Goal: Task Accomplishment & Management: Use online tool/utility

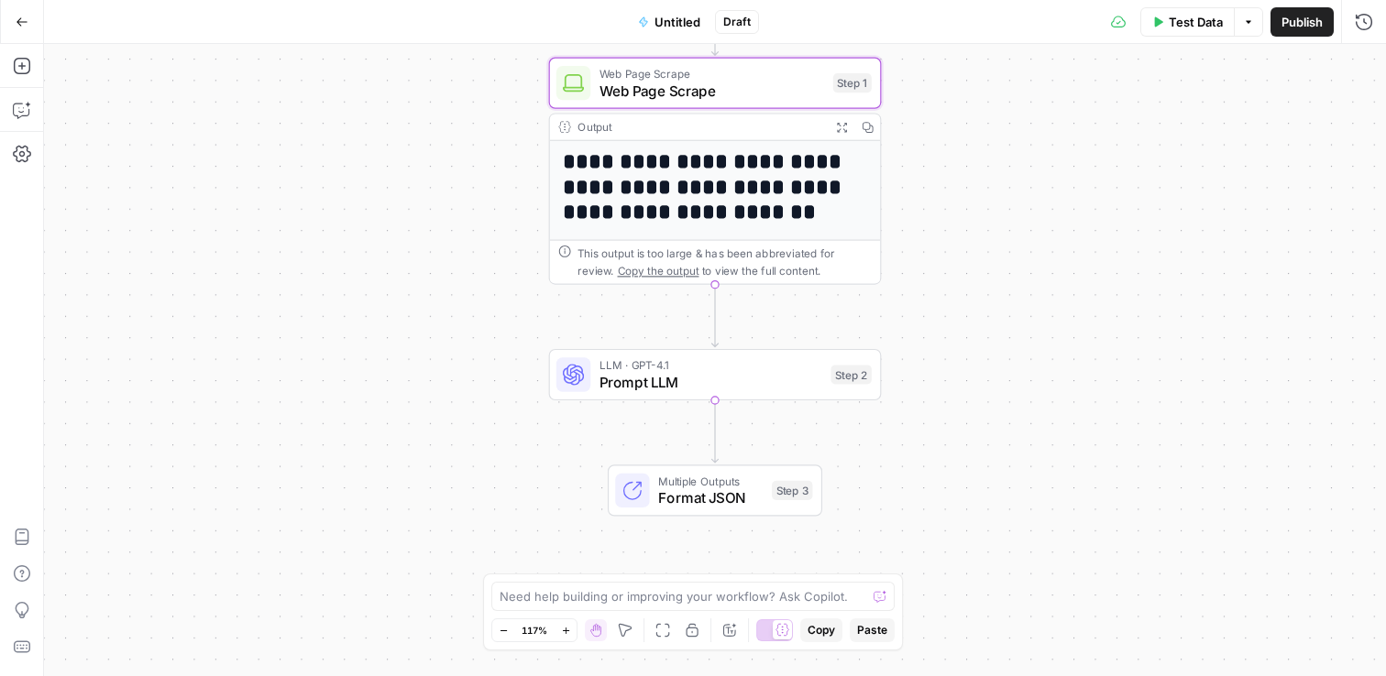
click at [655, 92] on span "Web Page Scrape" at bounding box center [711, 90] width 225 height 21
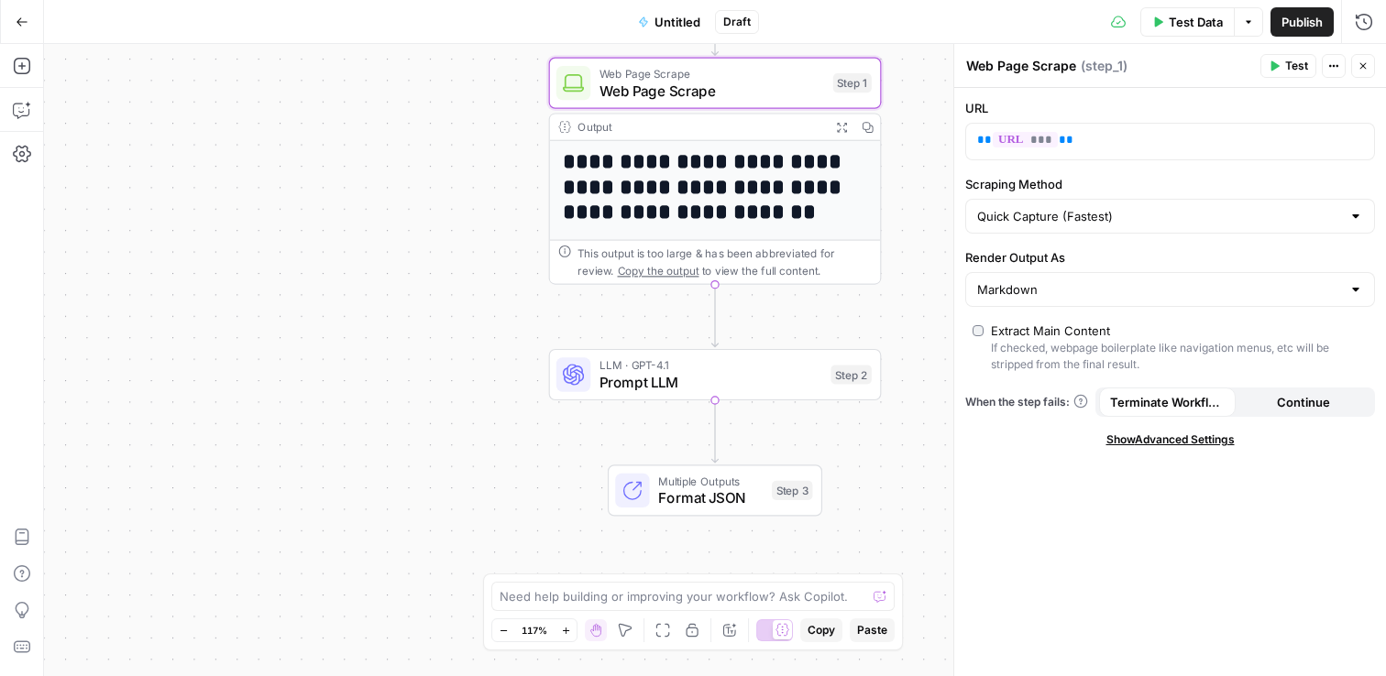
click at [714, 208] on h1 "**********" at bounding box center [708, 187] width 290 height 76
click at [700, 373] on span "Prompt LLM" at bounding box center [710, 381] width 223 height 21
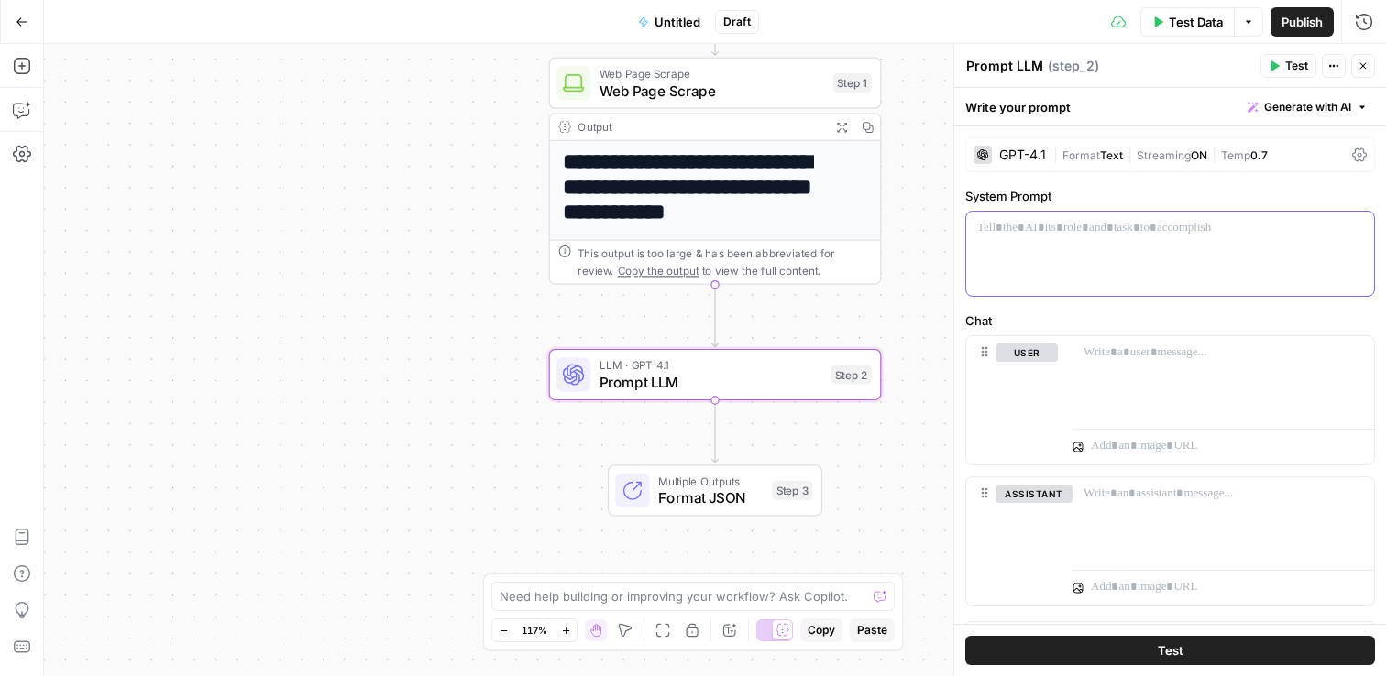
click at [1272, 231] on p at bounding box center [1170, 228] width 386 height 18
click at [1353, 227] on icon "button" at bounding box center [1357, 228] width 9 height 9
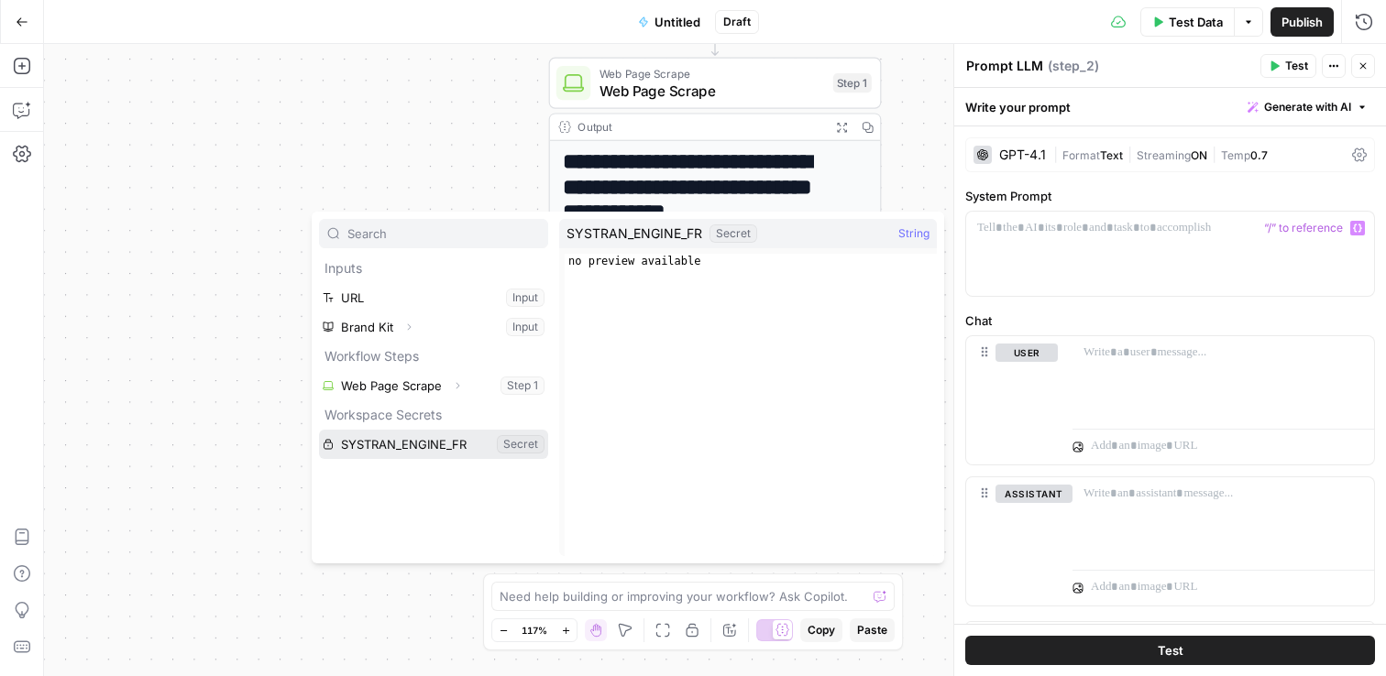
click at [433, 448] on button "Select variable SYSTRAN_ENGINE_FR" at bounding box center [433, 444] width 229 height 29
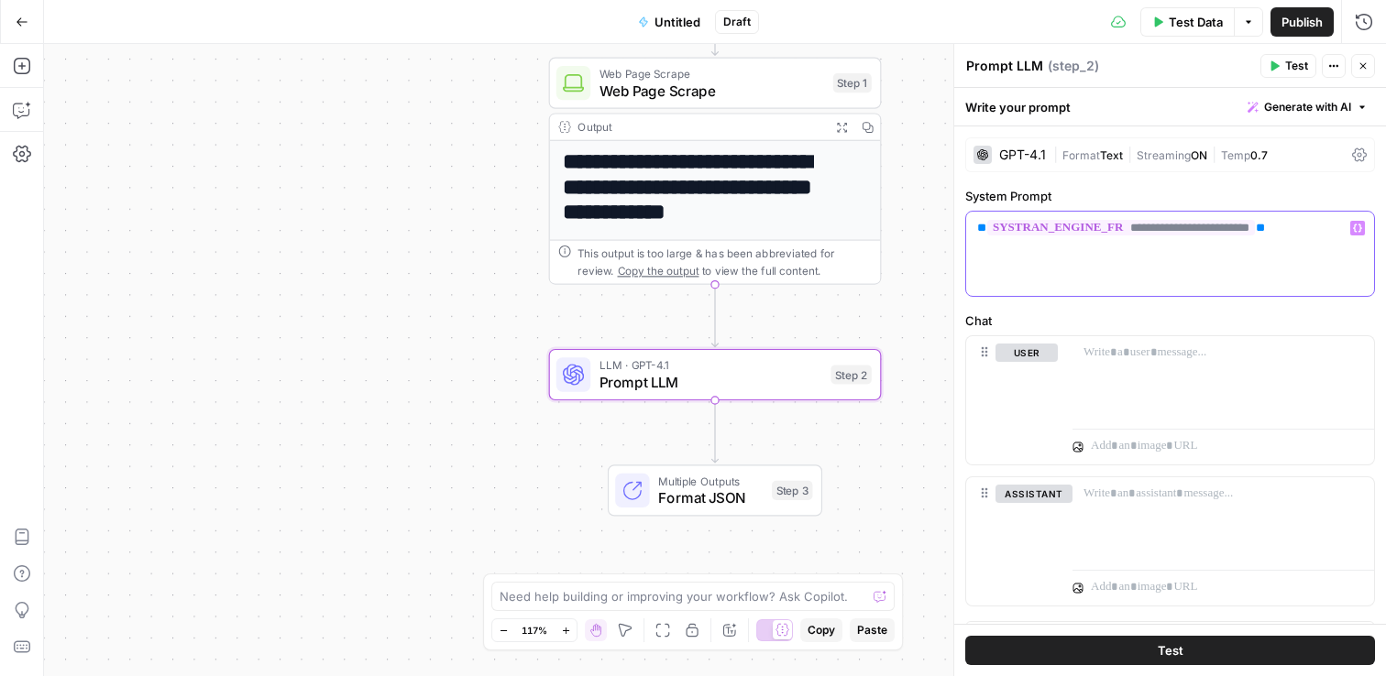
click at [1225, 230] on span "**********" at bounding box center [1121, 228] width 268 height 16
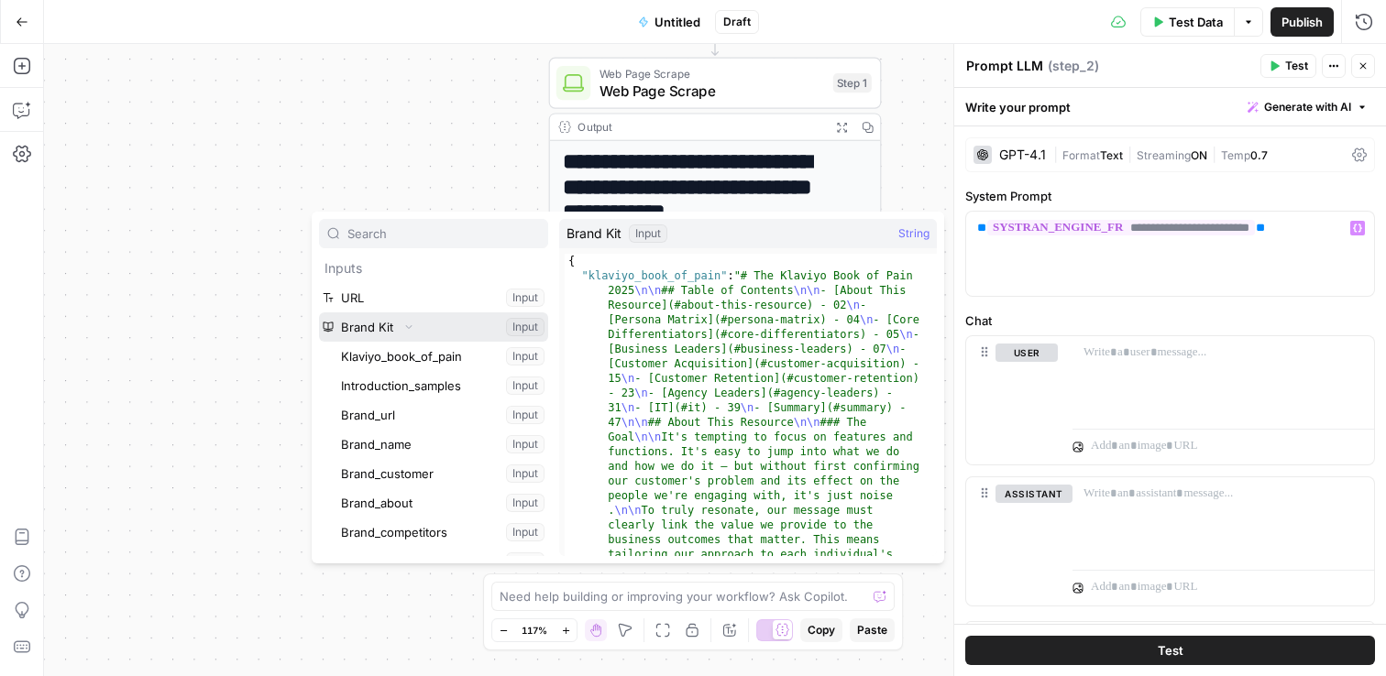
click at [400, 321] on button "Collapse" at bounding box center [409, 327] width 24 height 24
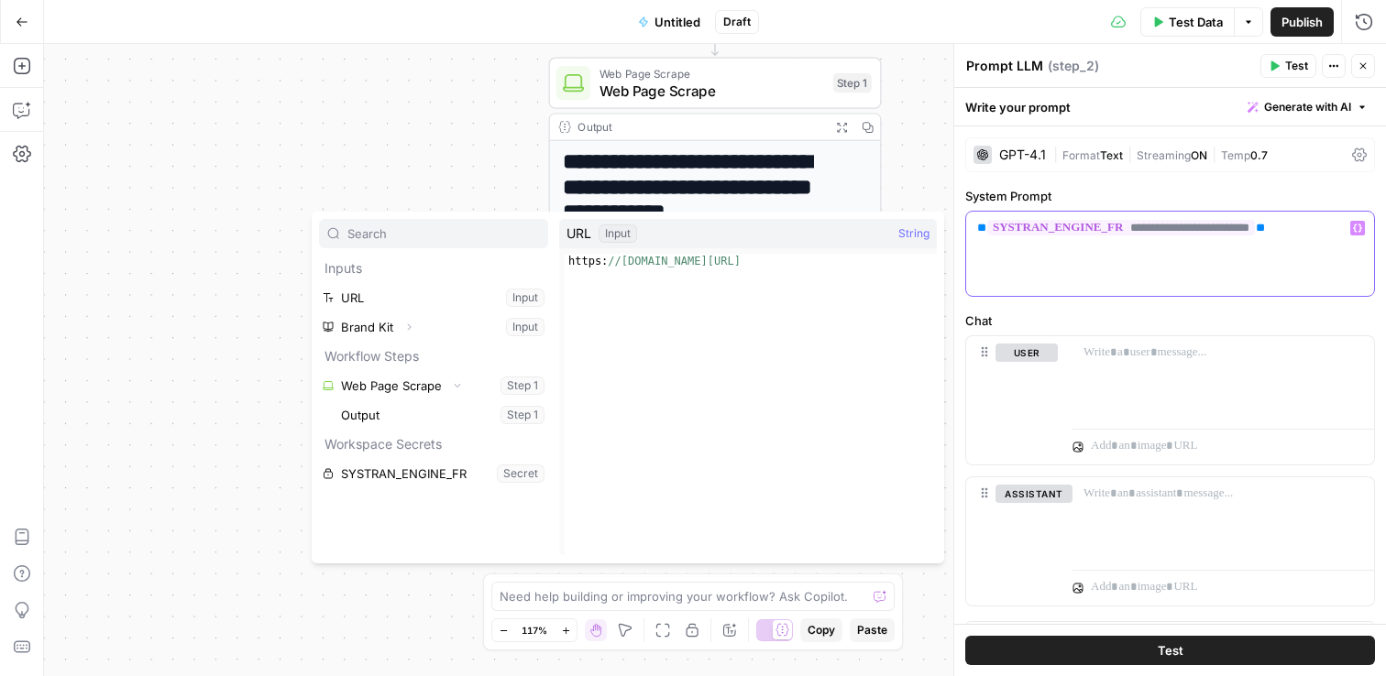
click at [1148, 239] on div "**********" at bounding box center [1170, 254] width 408 height 84
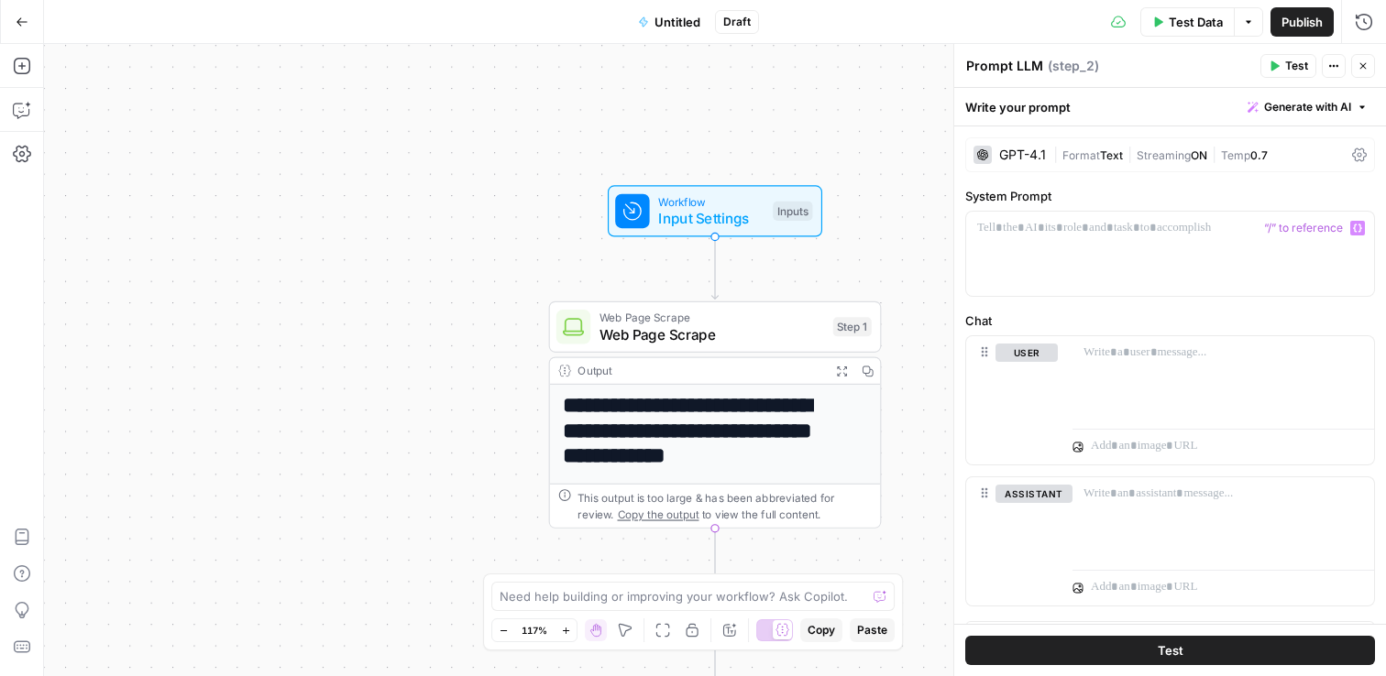
click at [674, 223] on span "Input Settings" at bounding box center [711, 218] width 106 height 21
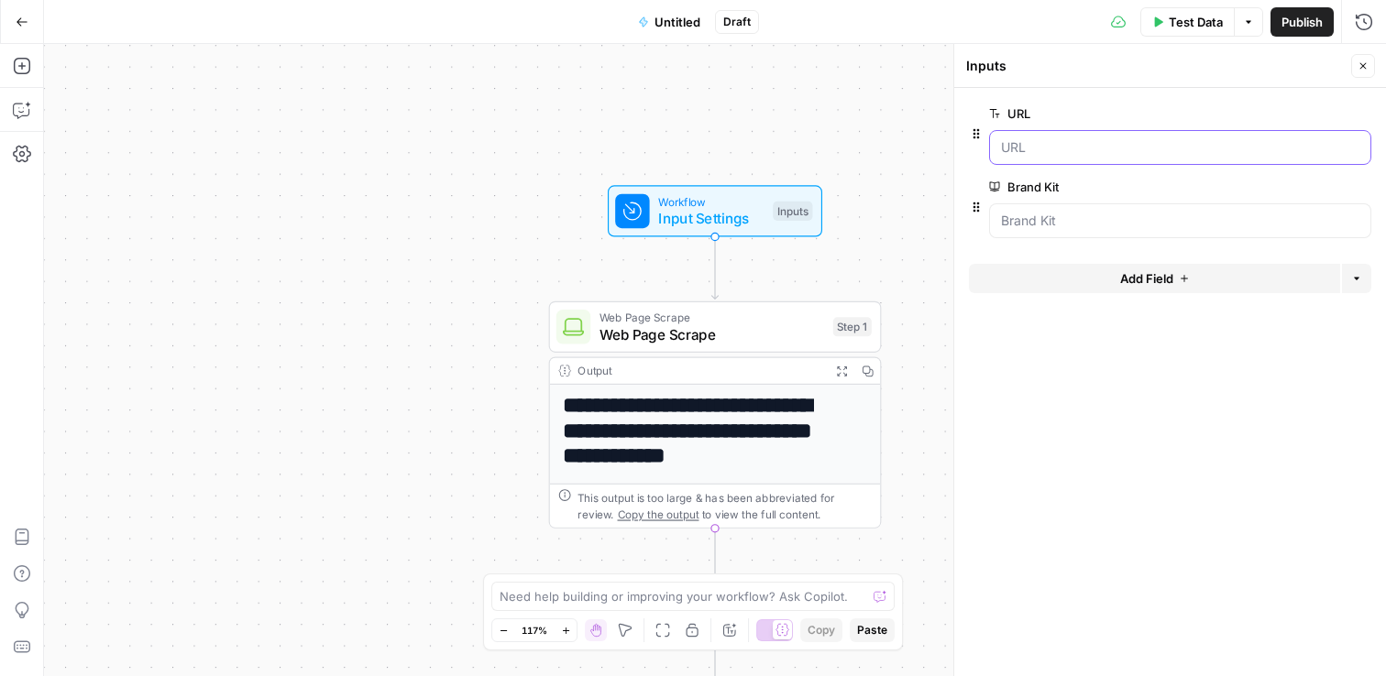
click at [1017, 146] on input "URL" at bounding box center [1180, 147] width 358 height 18
click at [1298, 111] on span "edit field" at bounding box center [1302, 113] width 40 height 15
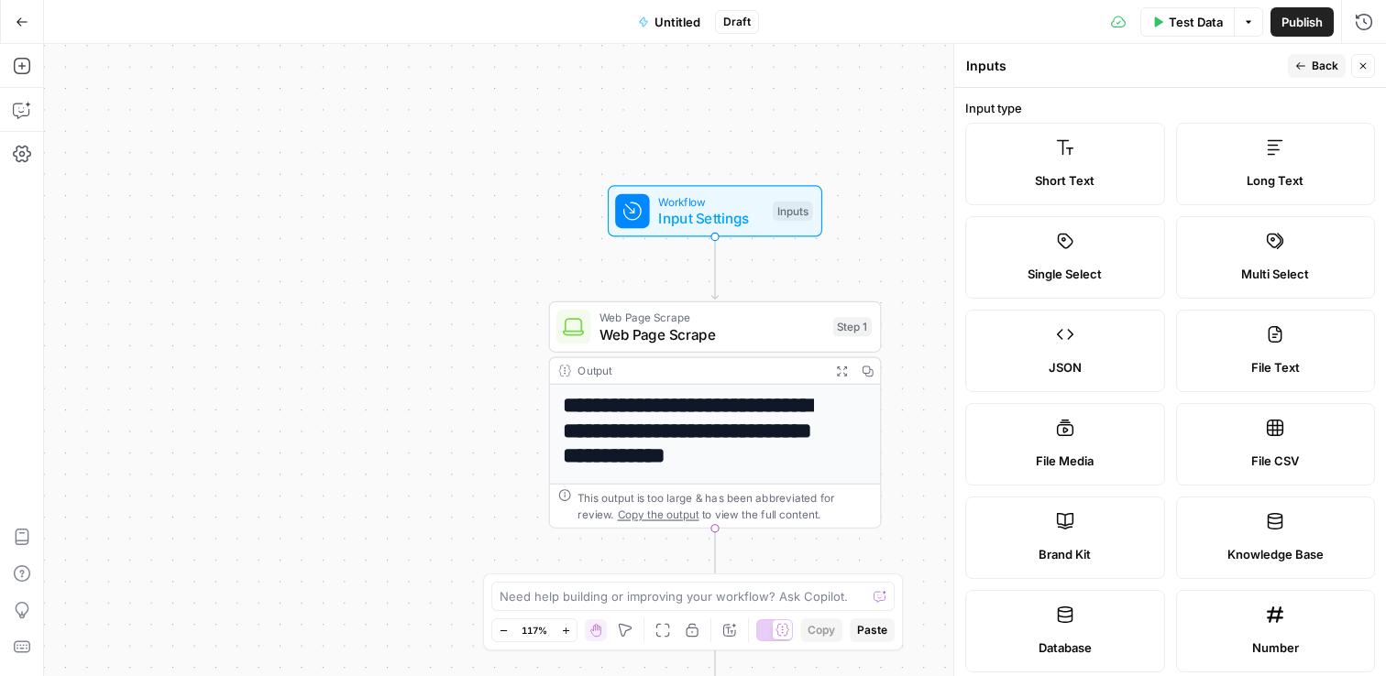
click at [1094, 167] on label "Short Text" at bounding box center [1065, 164] width 200 height 82
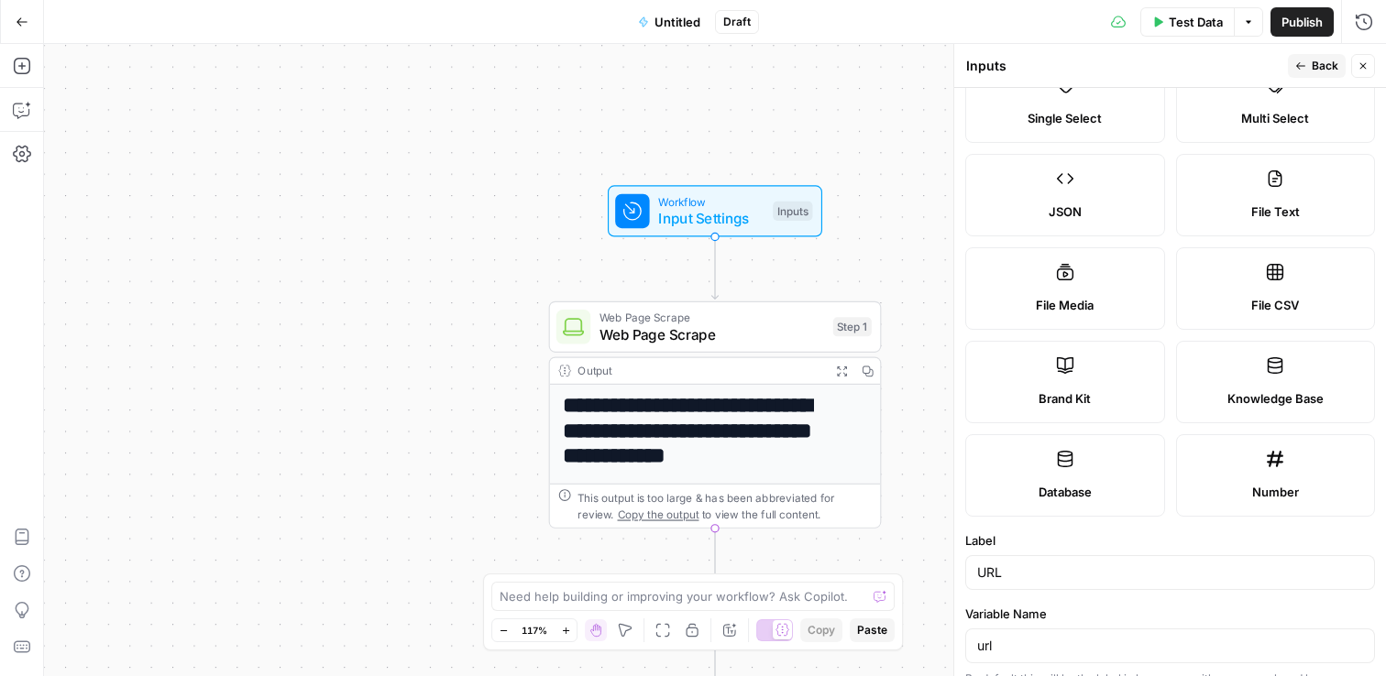
scroll to position [525, 0]
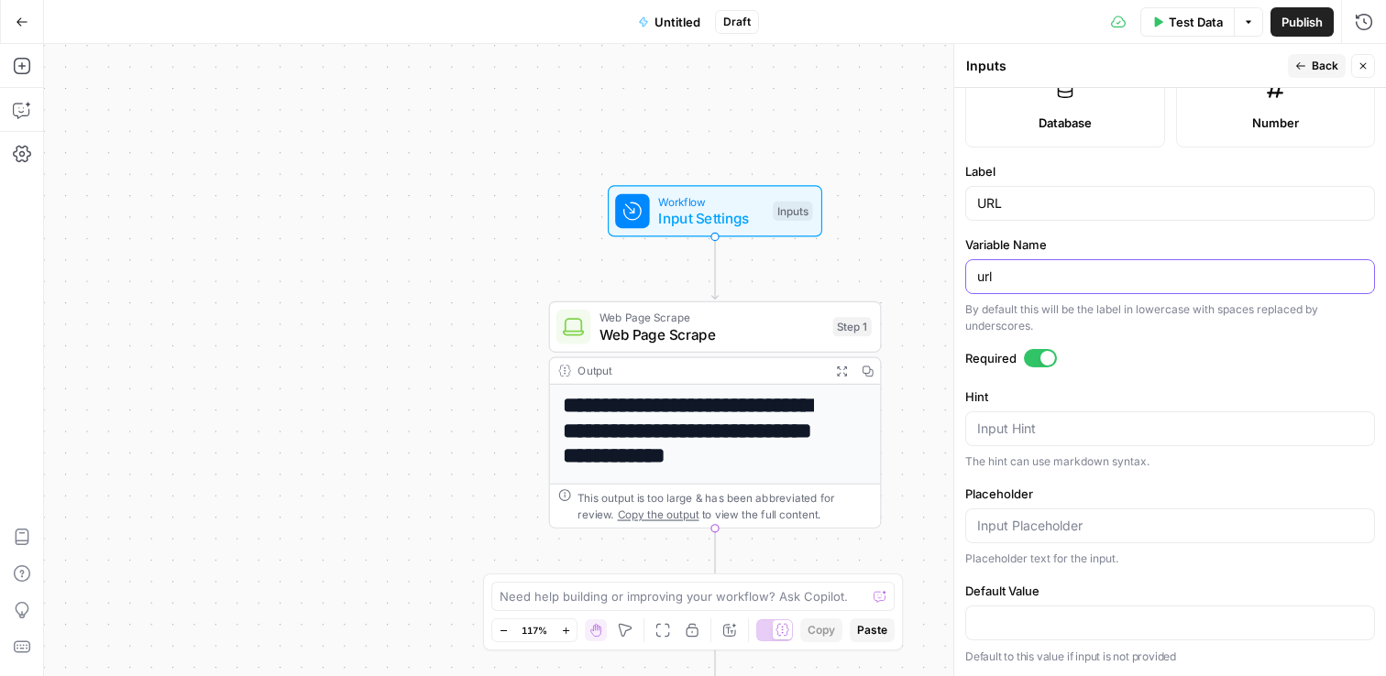
click at [1044, 277] on input "url" at bounding box center [1170, 277] width 386 height 18
click at [1045, 204] on input "URL" at bounding box center [1170, 203] width 386 height 18
click at [1046, 276] on input "url" at bounding box center [1170, 277] width 386 height 18
drag, startPoint x: 1054, startPoint y: 220, endPoint x: 1060, endPoint y: 208, distance: 13.5
click at [1060, 208] on form "Input type Short Text Long Text Single Select Multi Select JSON File Text File …" at bounding box center [1170, 382] width 432 height 588
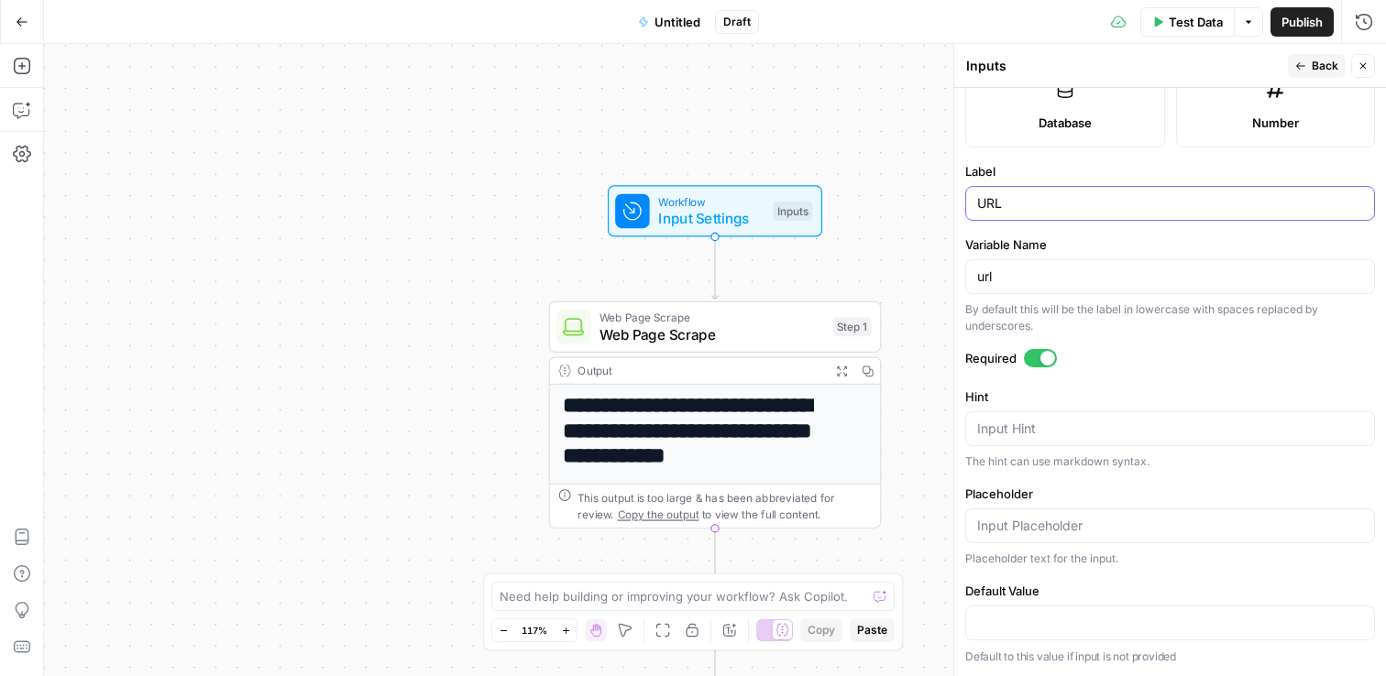
click at [1060, 207] on input "URL" at bounding box center [1170, 203] width 386 height 18
type input "URL EN"
click at [1041, 257] on div "Variable Name url By default this will be the label in lowercase with spaces re…" at bounding box center [1170, 285] width 410 height 99
click at [1037, 265] on div "url" at bounding box center [1170, 276] width 410 height 35
type input "url en"
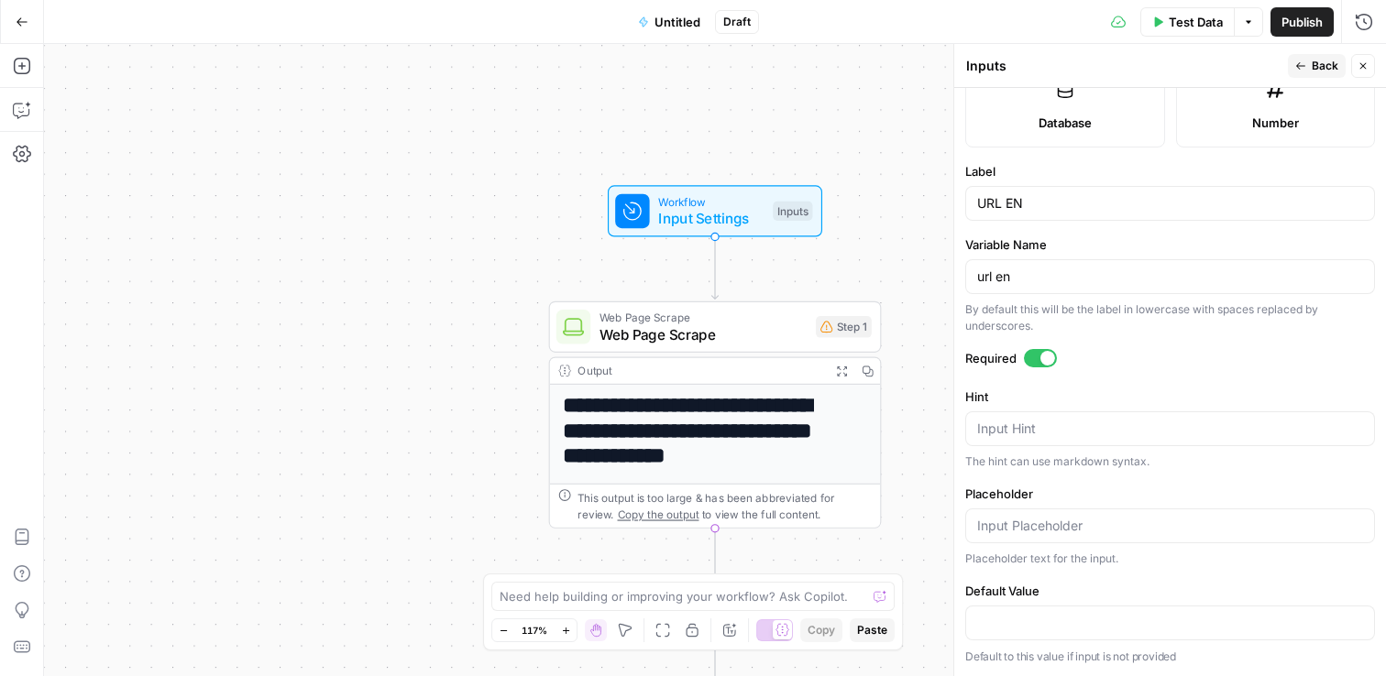
click at [1298, 61] on icon "button" at bounding box center [1300, 65] width 11 height 11
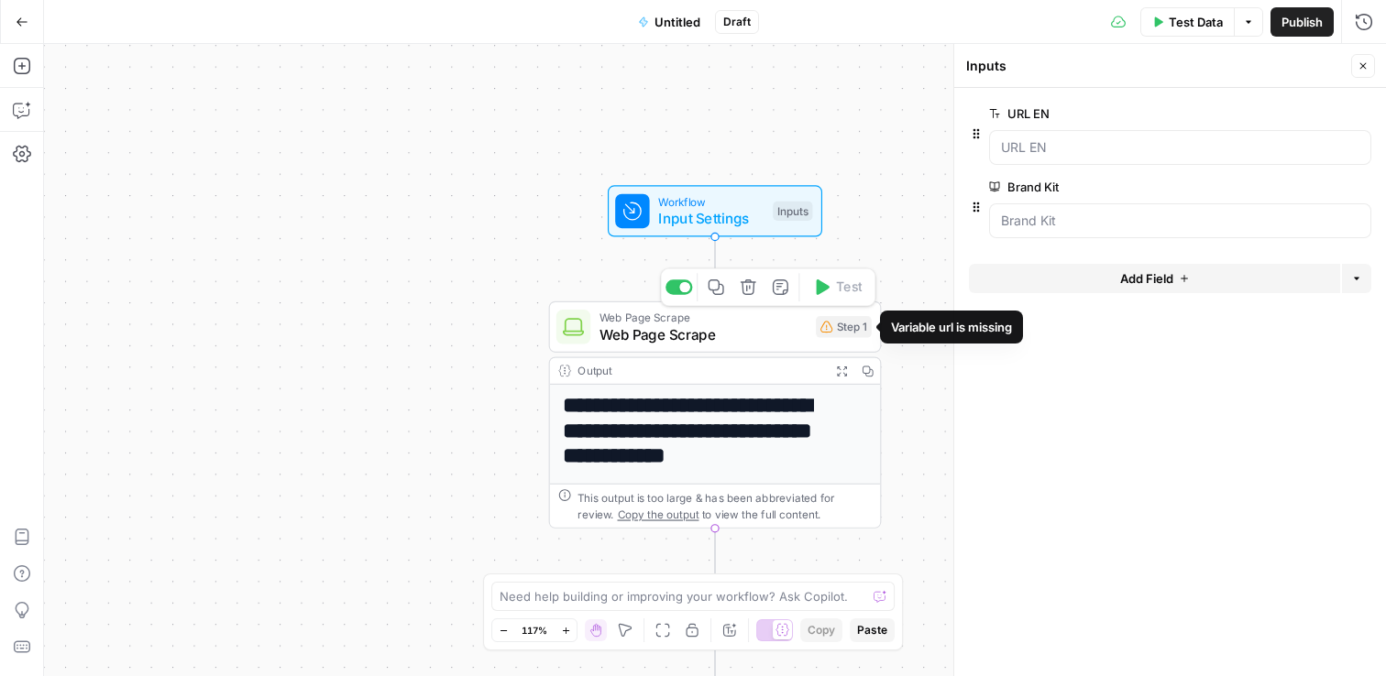
click at [724, 327] on span "Web Page Scrape" at bounding box center [703, 333] width 208 height 21
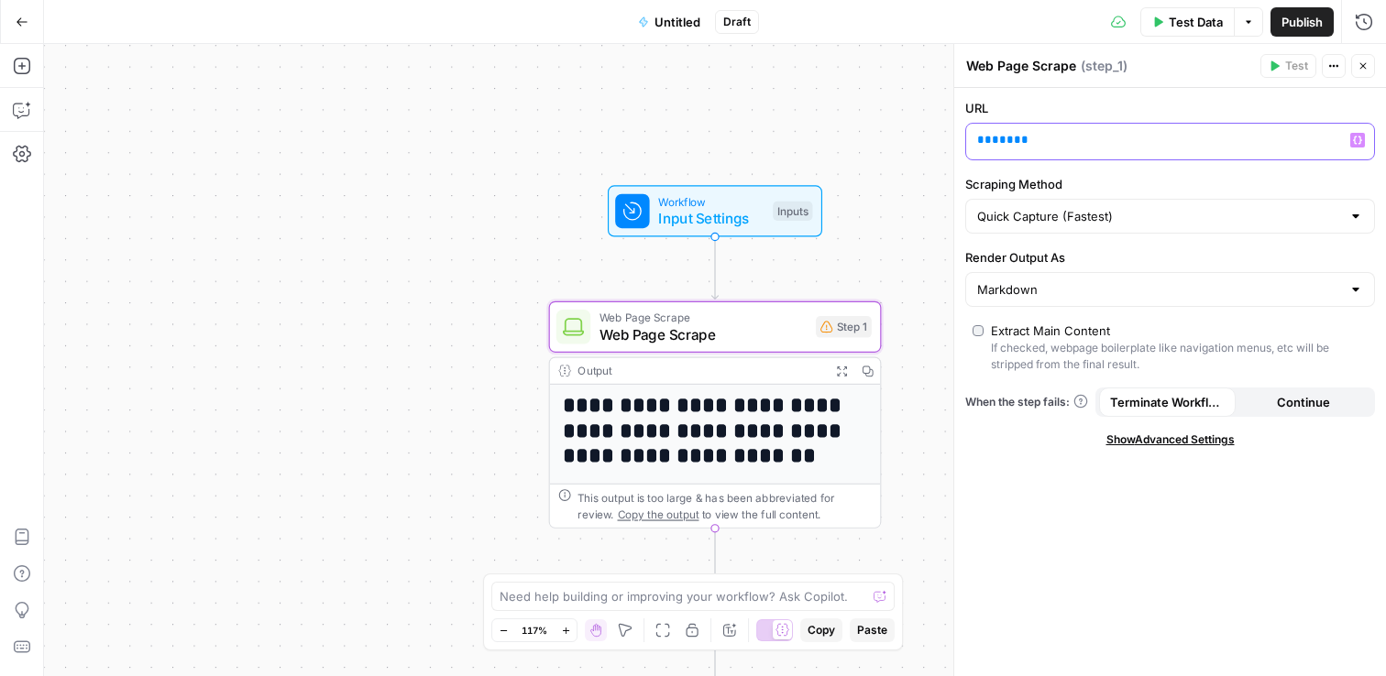
click at [1050, 137] on p "** *** **" at bounding box center [1155, 140] width 356 height 18
click at [1014, 139] on span "**" at bounding box center [1021, 140] width 15 height 12
click at [1043, 137] on p "** *** **" at bounding box center [1155, 140] width 356 height 18
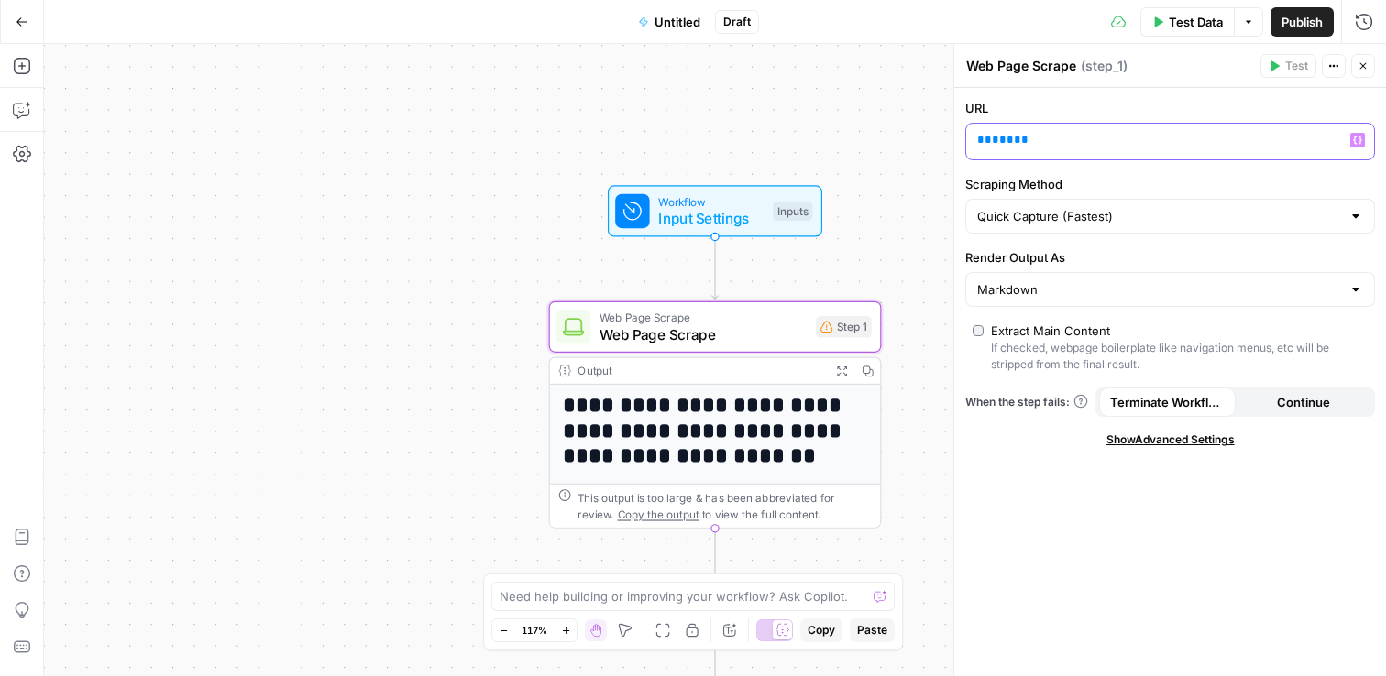
click at [1043, 137] on p "** *** **" at bounding box center [1155, 140] width 356 height 18
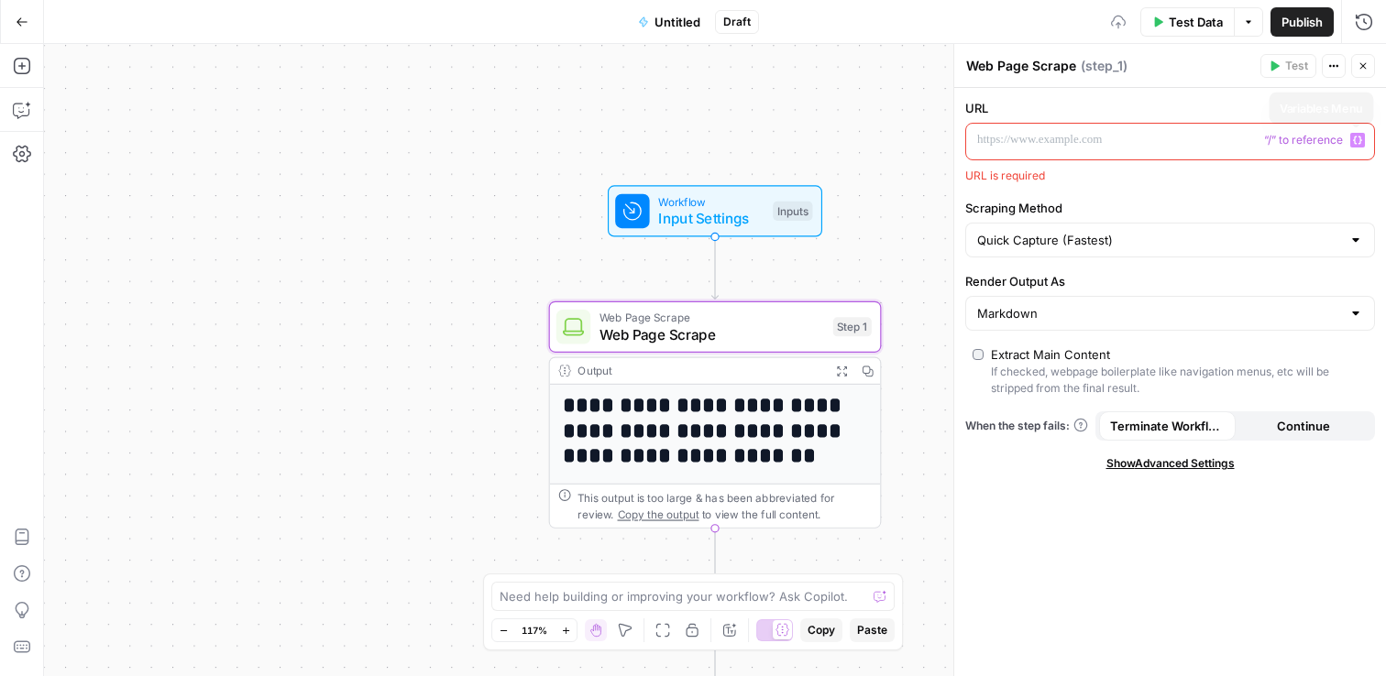
click at [1360, 138] on icon "button" at bounding box center [1357, 141] width 9 height 8
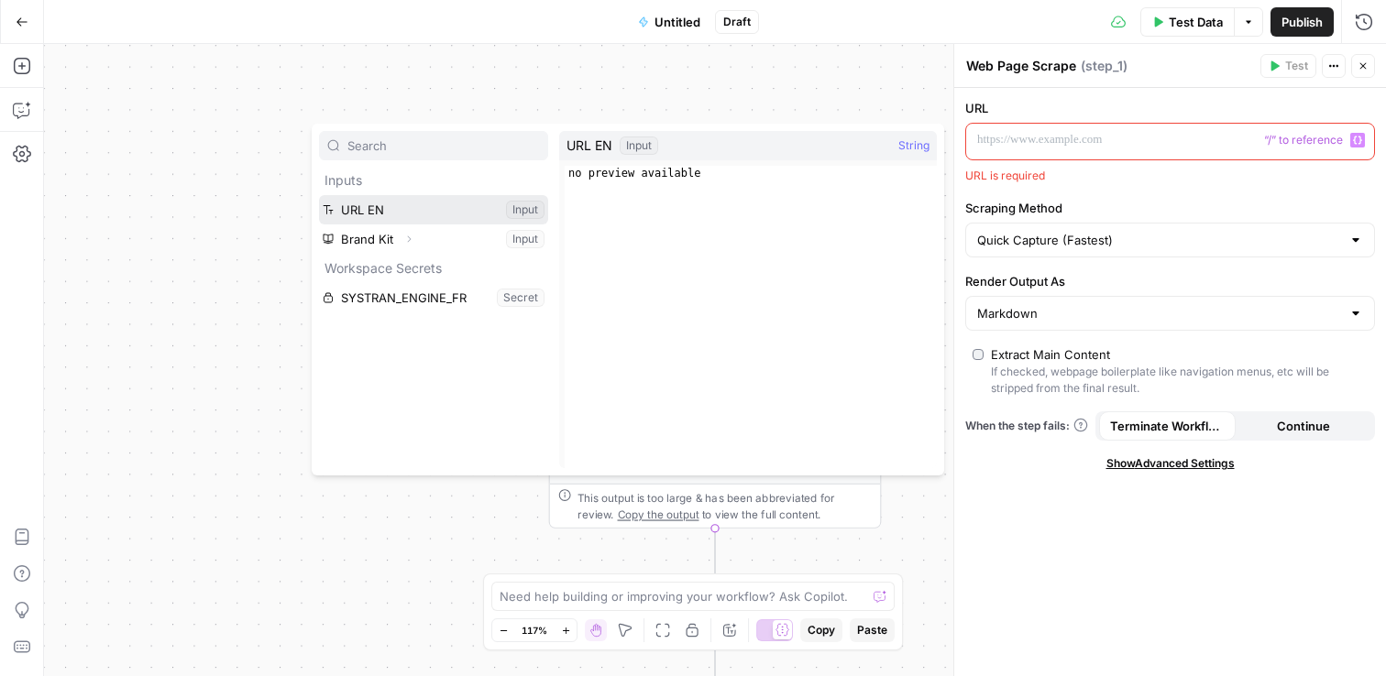
click at [416, 211] on button "Select variable URL EN" at bounding box center [433, 209] width 229 height 29
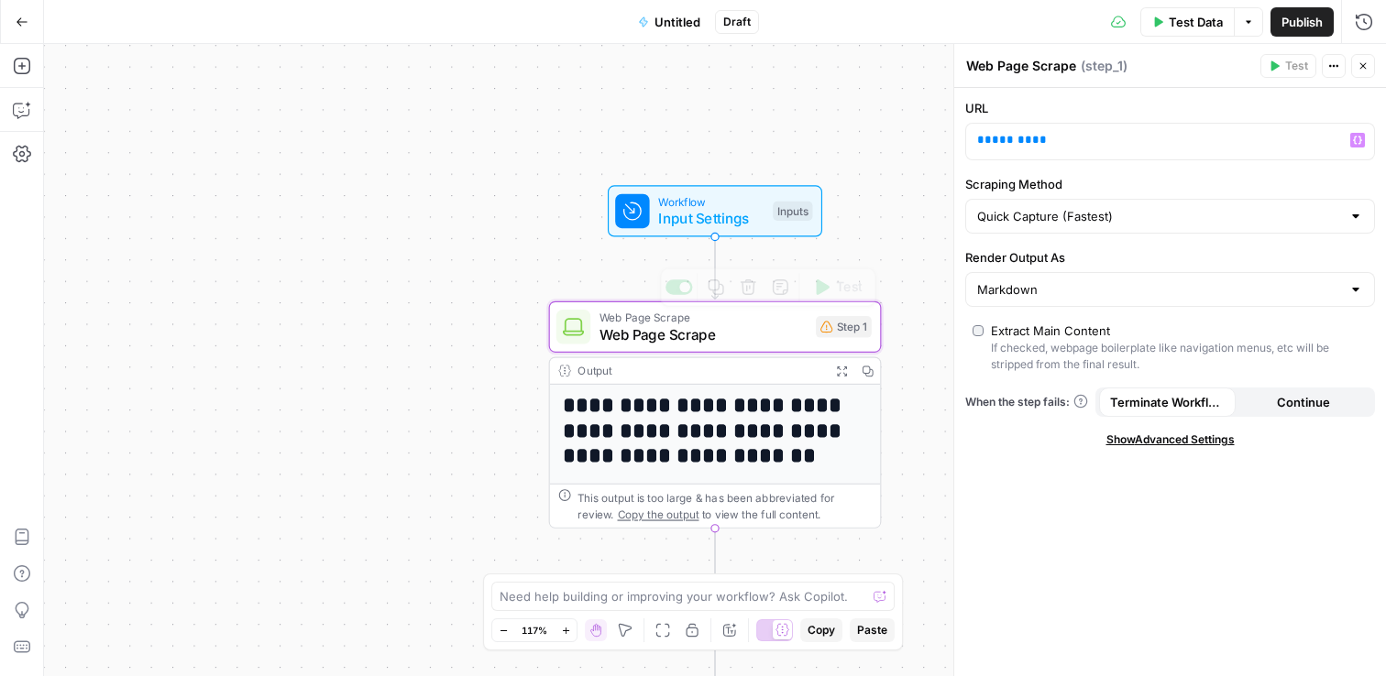
click at [353, 142] on div "**********" at bounding box center [715, 360] width 1342 height 632
click at [745, 108] on div "**********" at bounding box center [715, 360] width 1342 height 632
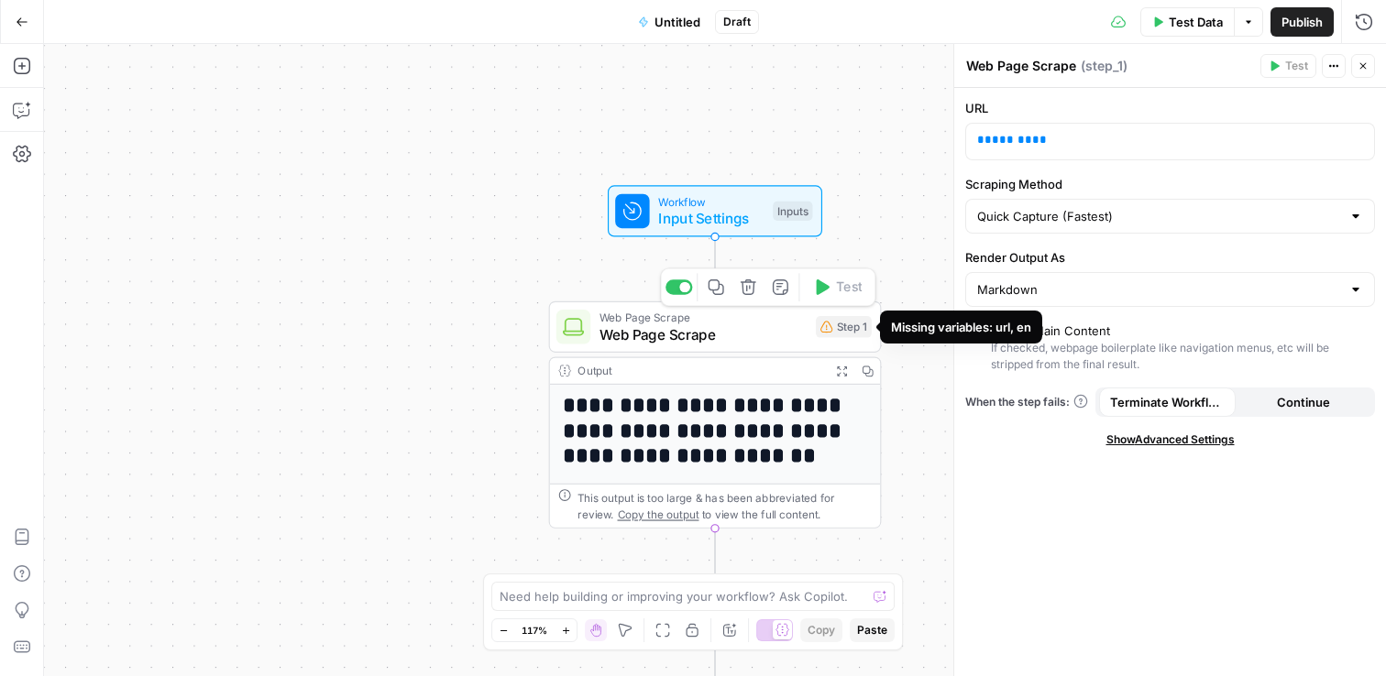
click at [840, 333] on div "Step 1" at bounding box center [844, 326] width 56 height 21
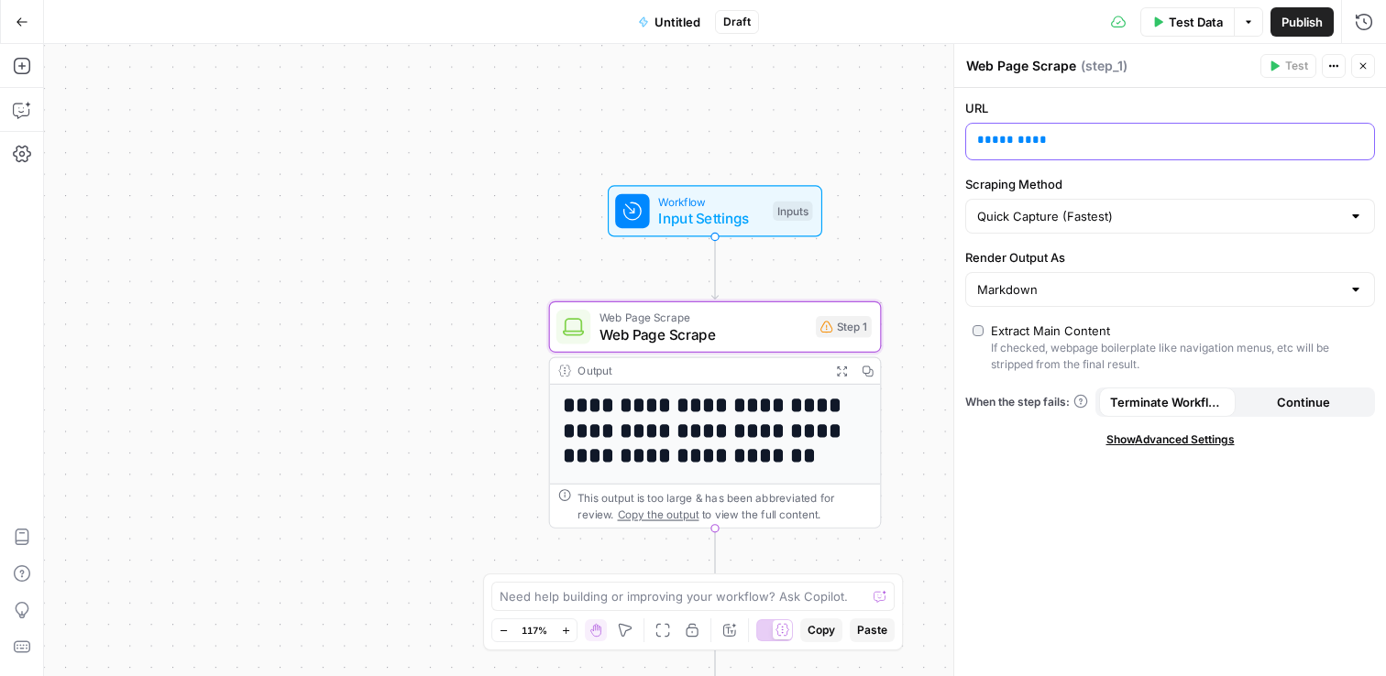
click at [1065, 139] on p "** *** ** **" at bounding box center [1155, 140] width 356 height 18
click at [710, 204] on span "Workflow" at bounding box center [711, 201] width 106 height 17
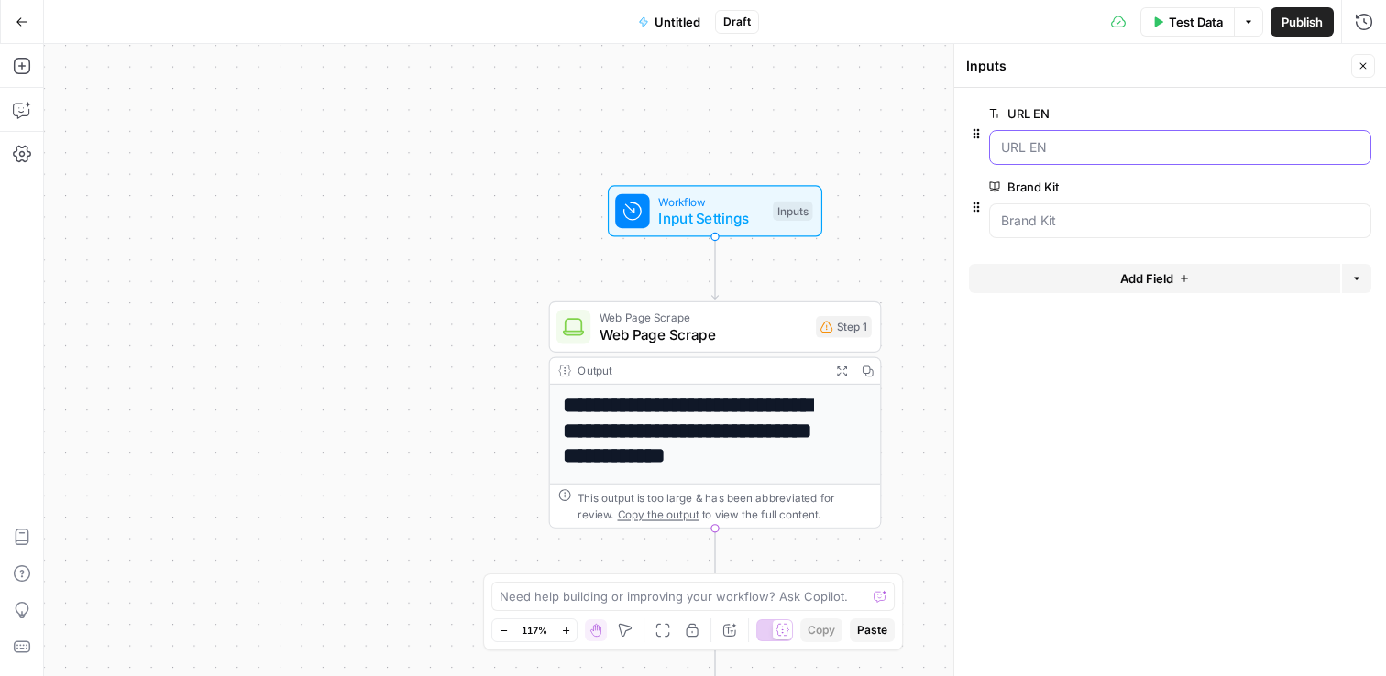
click at [1084, 149] on EN "URL EN" at bounding box center [1180, 147] width 358 height 18
click at [1301, 115] on span "edit field" at bounding box center [1302, 113] width 40 height 15
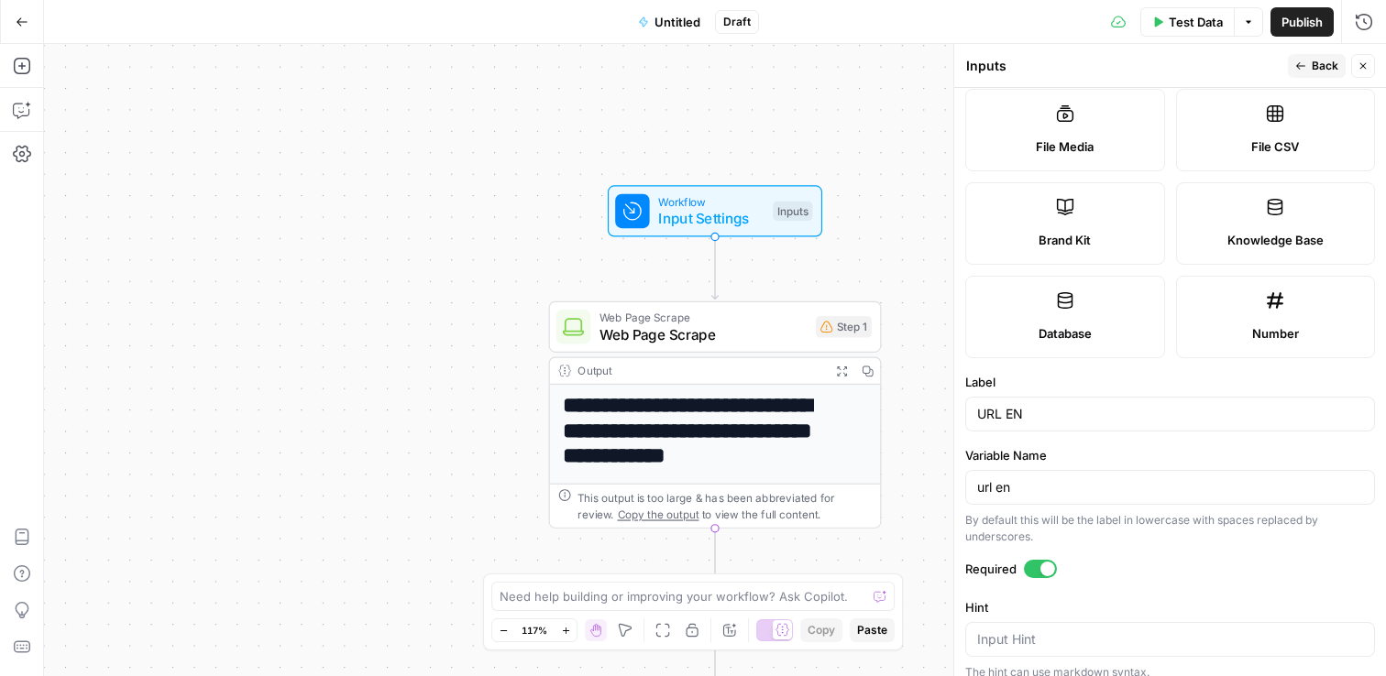
scroll to position [317, 0]
click at [995, 483] on input "url en" at bounding box center [1170, 485] width 386 height 18
type input "url_en"
click at [837, 134] on div "**********" at bounding box center [715, 360] width 1342 height 632
click at [737, 331] on span "Web Page Scrape" at bounding box center [703, 333] width 208 height 21
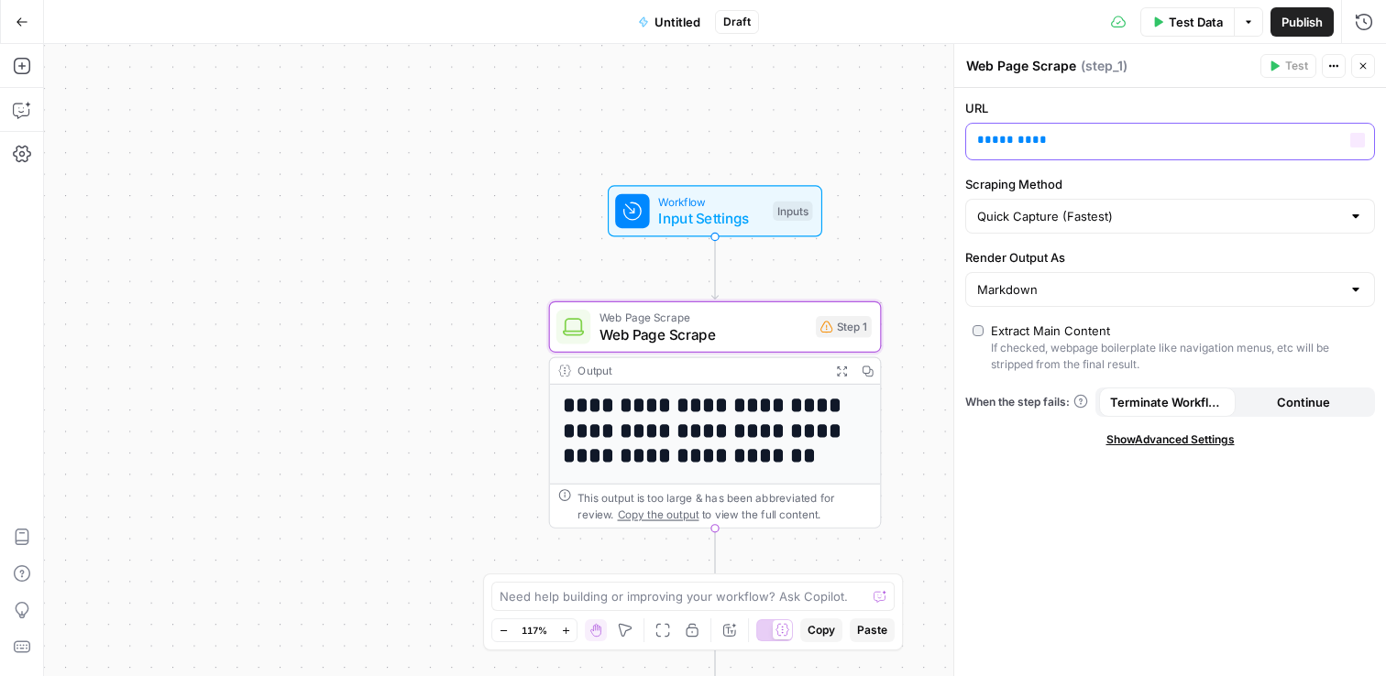
click at [1135, 137] on p "** *** ** **" at bounding box center [1170, 140] width 386 height 18
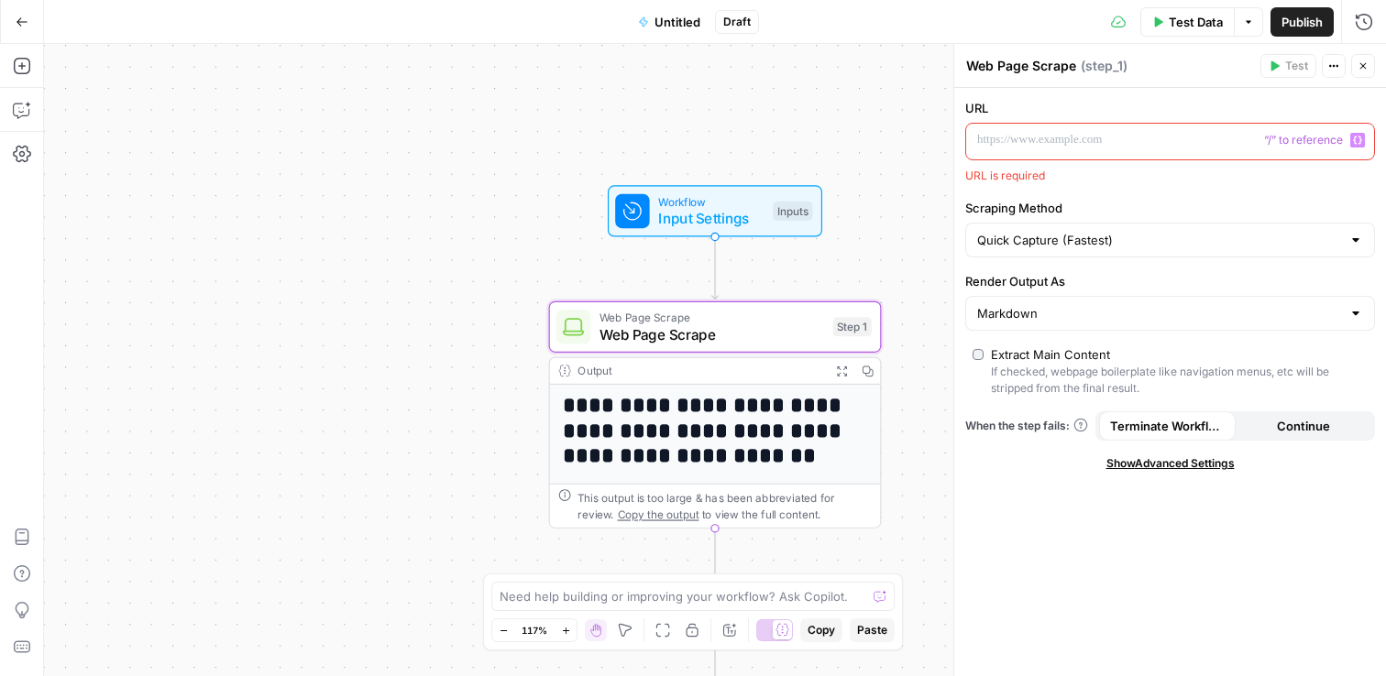
click at [1359, 143] on icon "button" at bounding box center [1357, 141] width 9 height 8
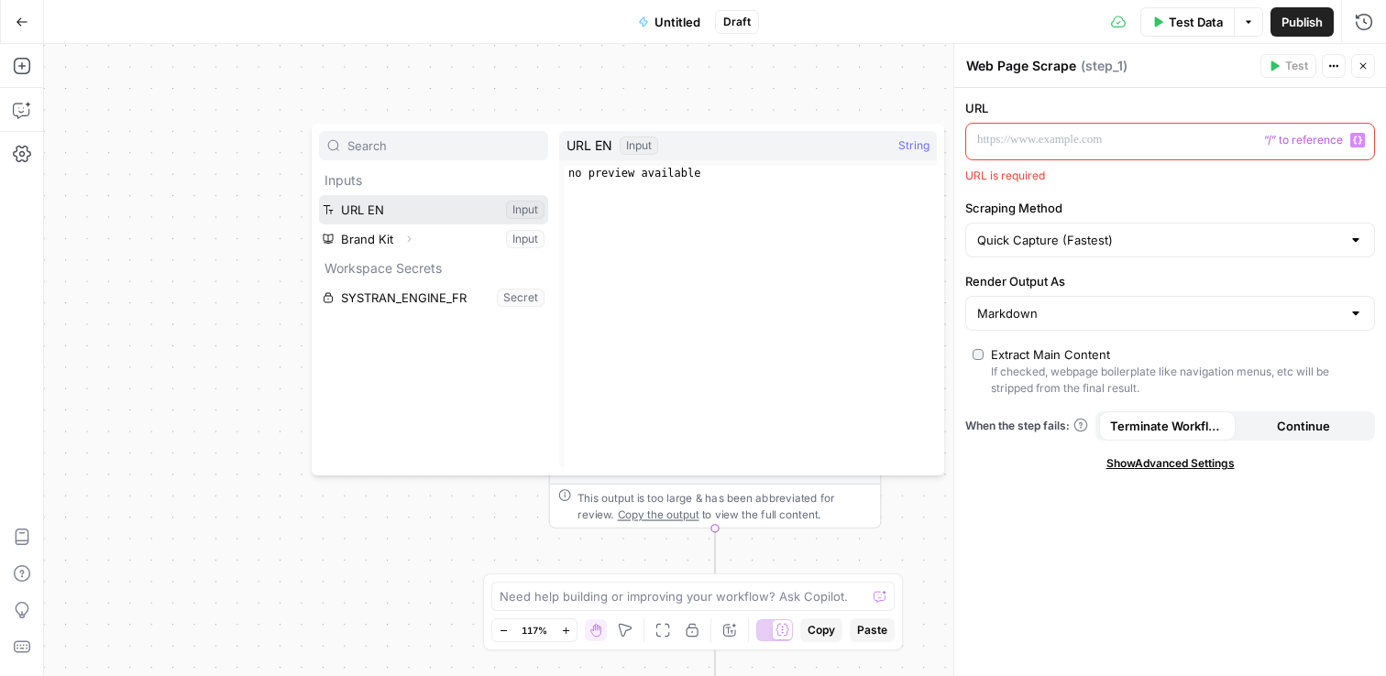
click at [362, 209] on button "Select variable URL EN" at bounding box center [433, 209] width 229 height 29
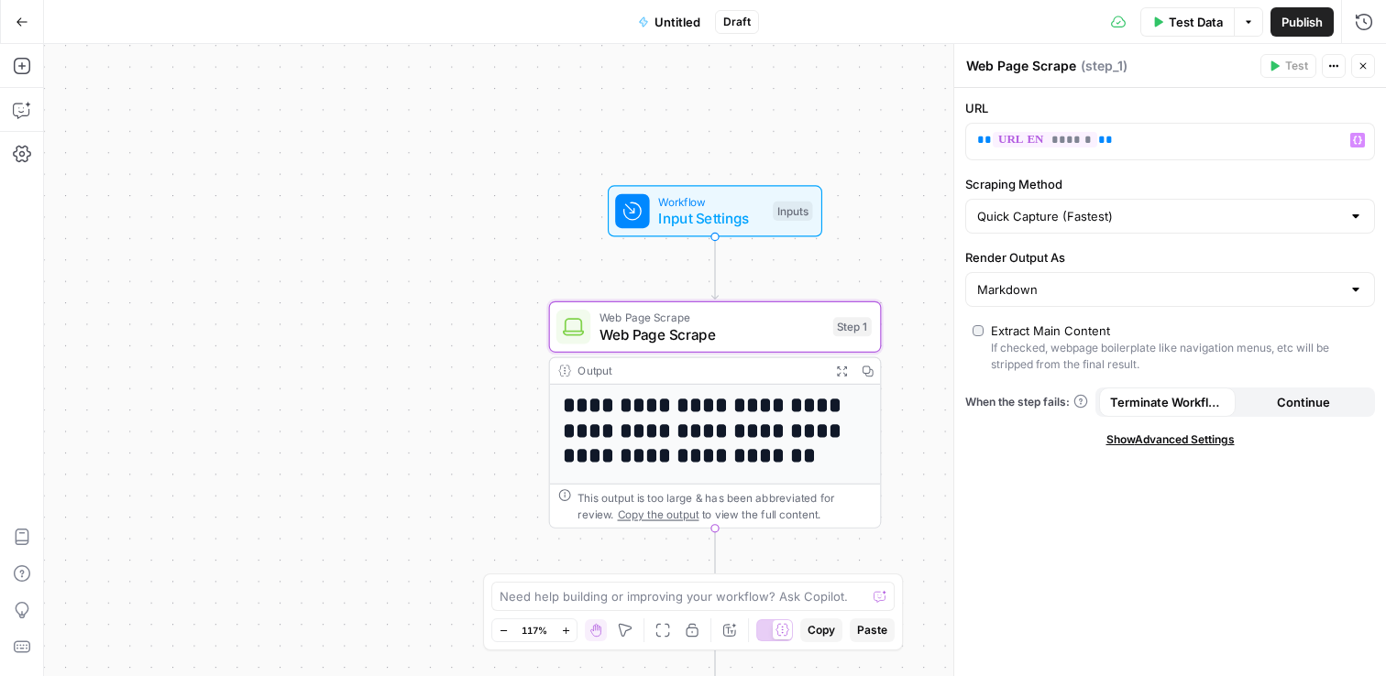
click at [1255, 174] on div "URL ** ****** ** Variables Menu Scraping Method Quick Capture (Fastest) Render …" at bounding box center [1170, 382] width 432 height 588
click at [224, 186] on div "**********" at bounding box center [715, 360] width 1342 height 632
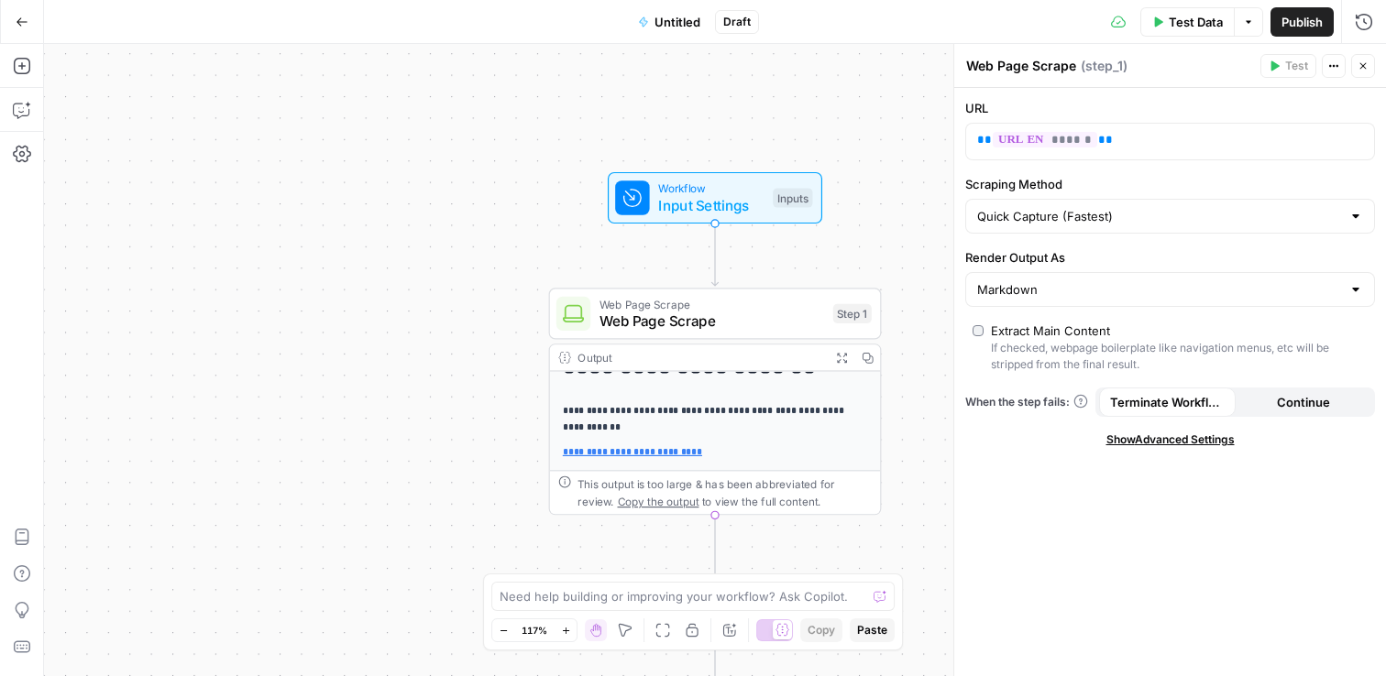
scroll to position [70, 0]
click at [27, 71] on icon "button" at bounding box center [21, 66] width 16 height 16
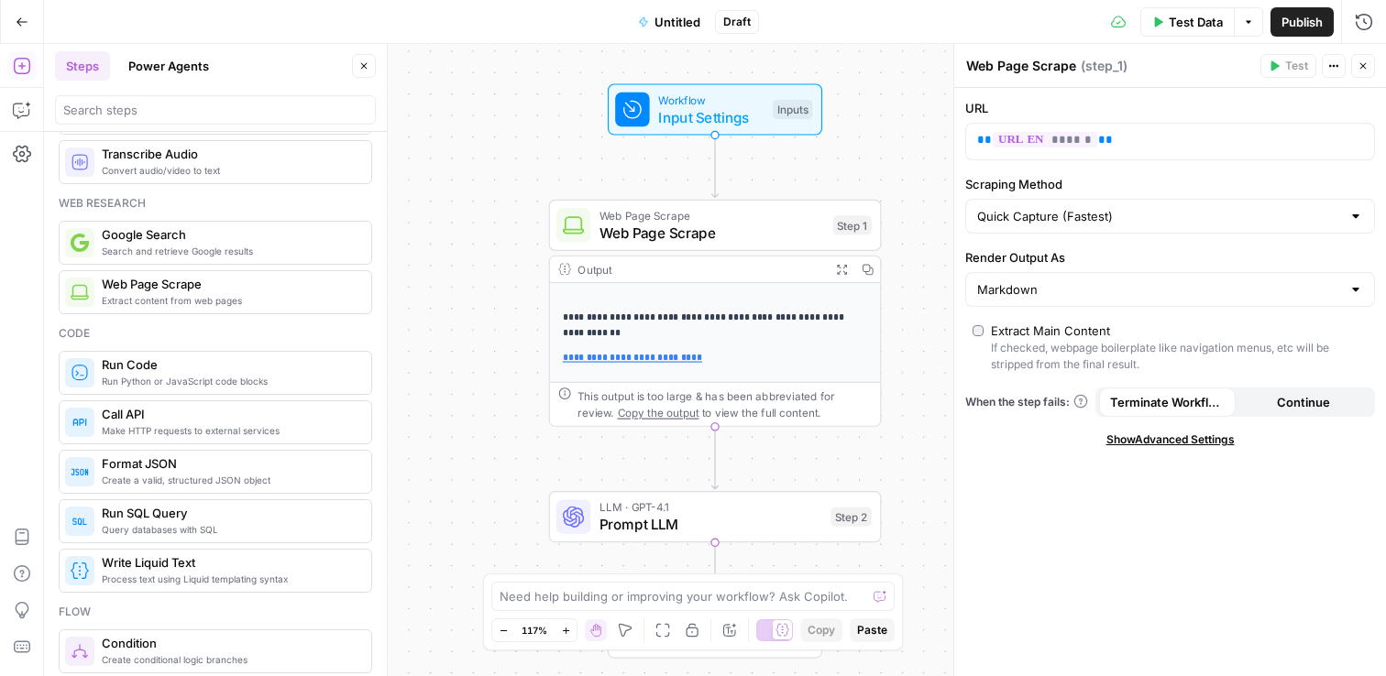
scroll to position [109, 0]
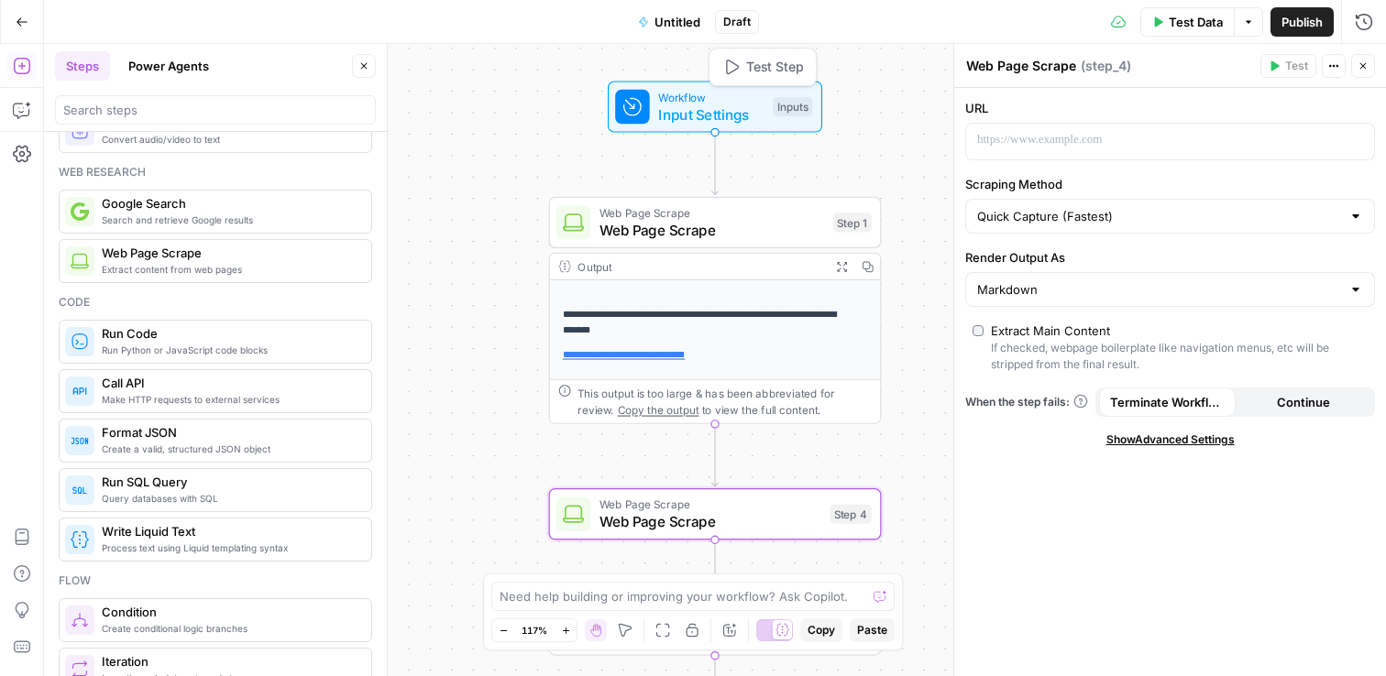
click at [660, 127] on div "Workflow Input Settings Inputs Test Step" at bounding box center [715, 106] width 214 height 51
click at [665, 122] on span "Input Settings" at bounding box center [711, 114] width 106 height 21
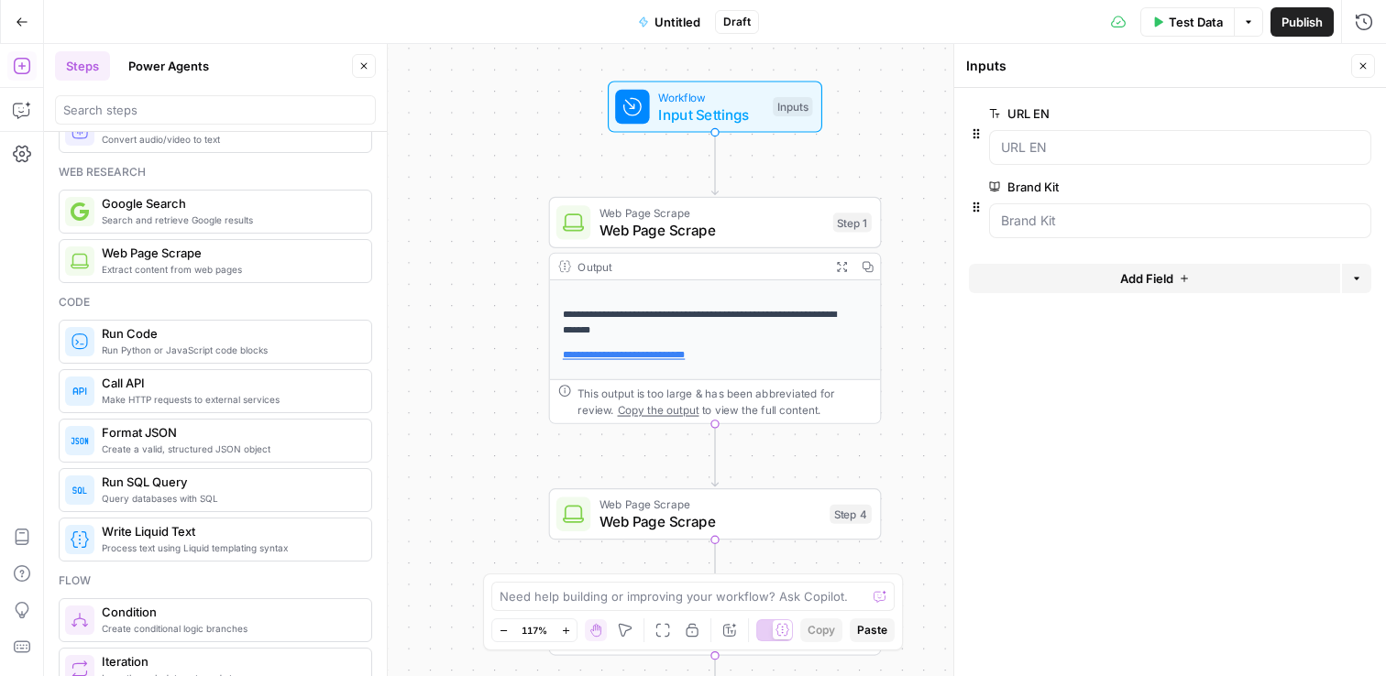
click at [1145, 282] on span "Add Field" at bounding box center [1146, 278] width 53 height 18
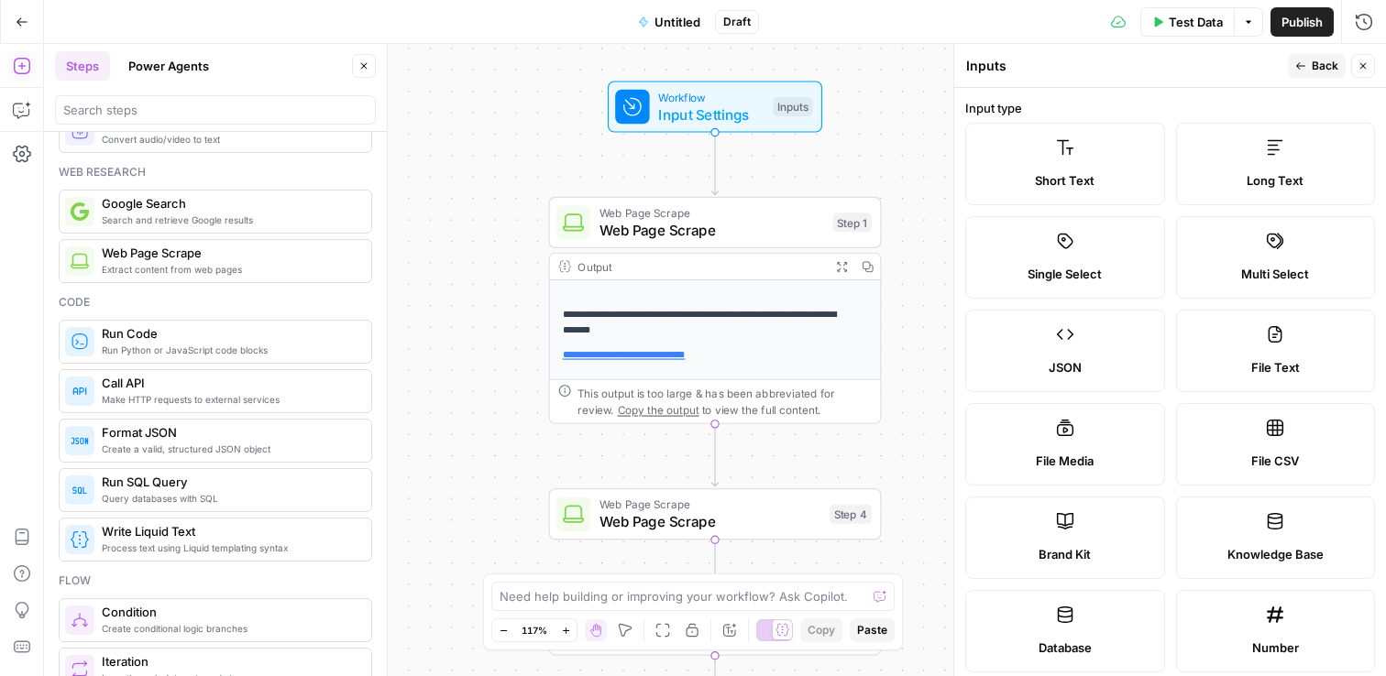
scroll to position [525, 0]
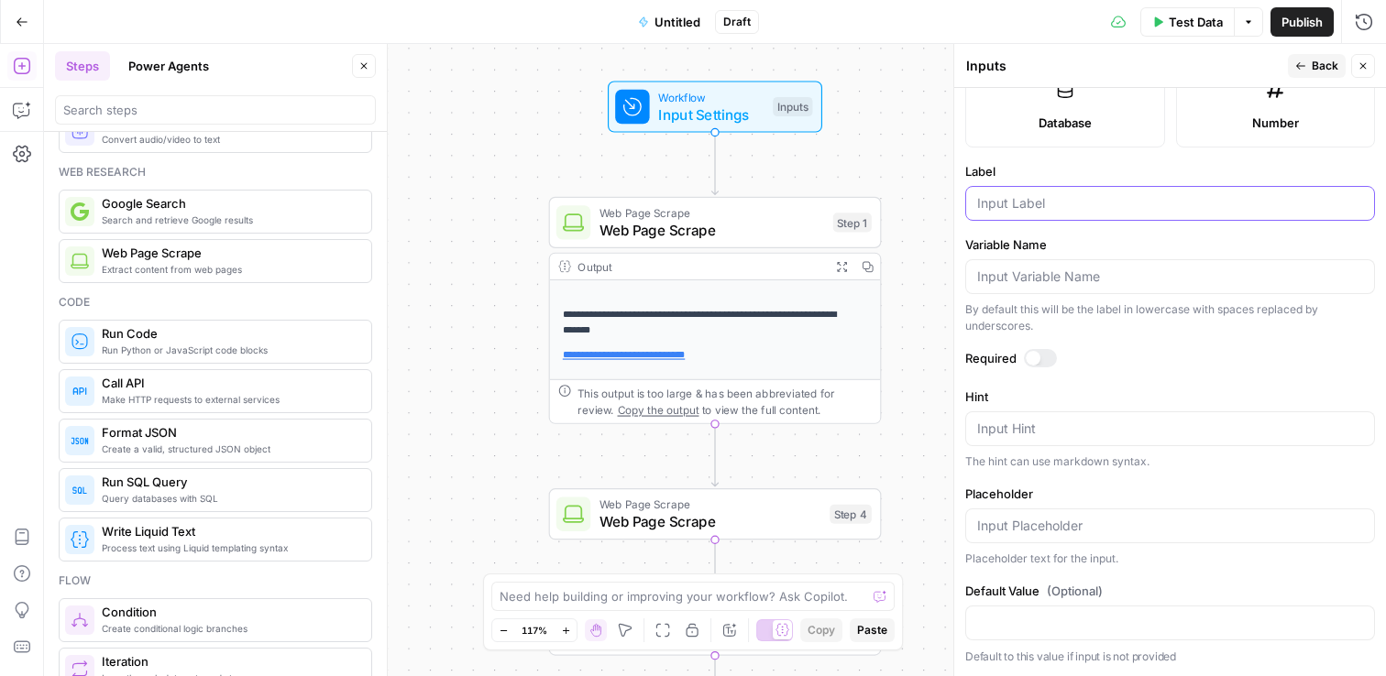
click at [1036, 202] on input "Label" at bounding box center [1170, 203] width 386 height 18
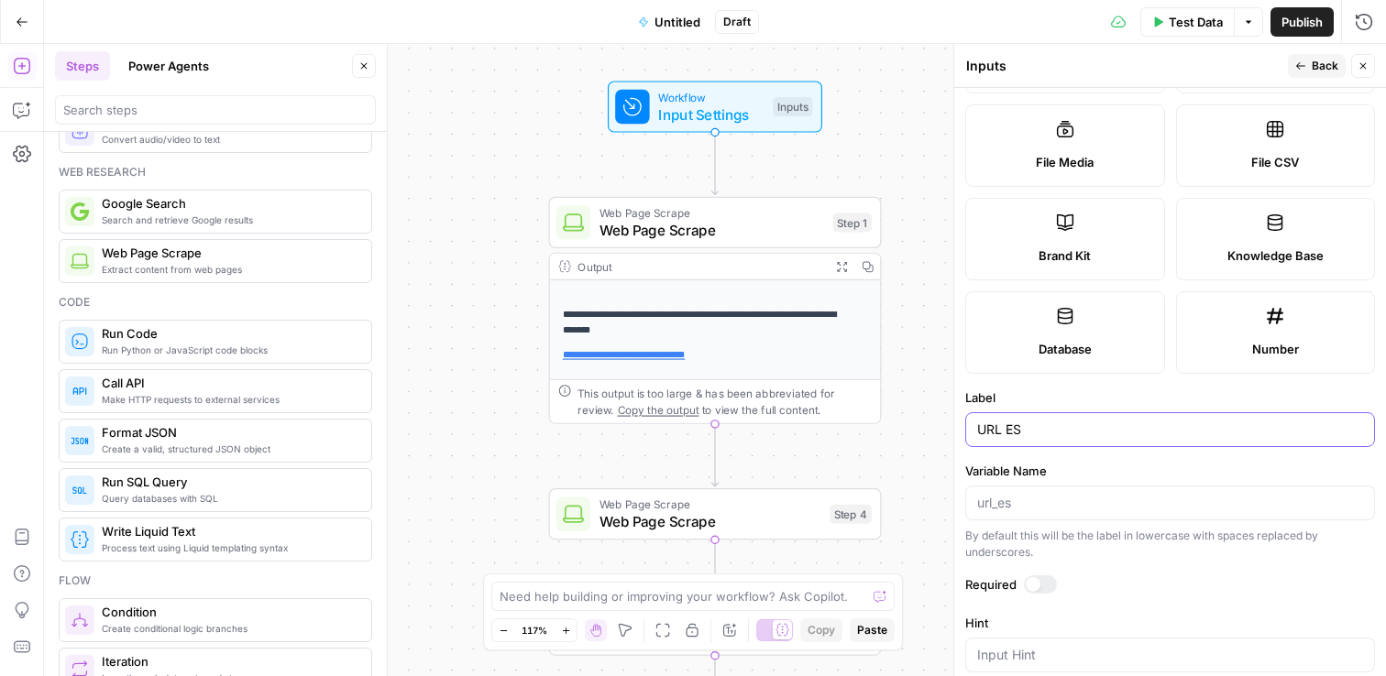
scroll to position [0, 0]
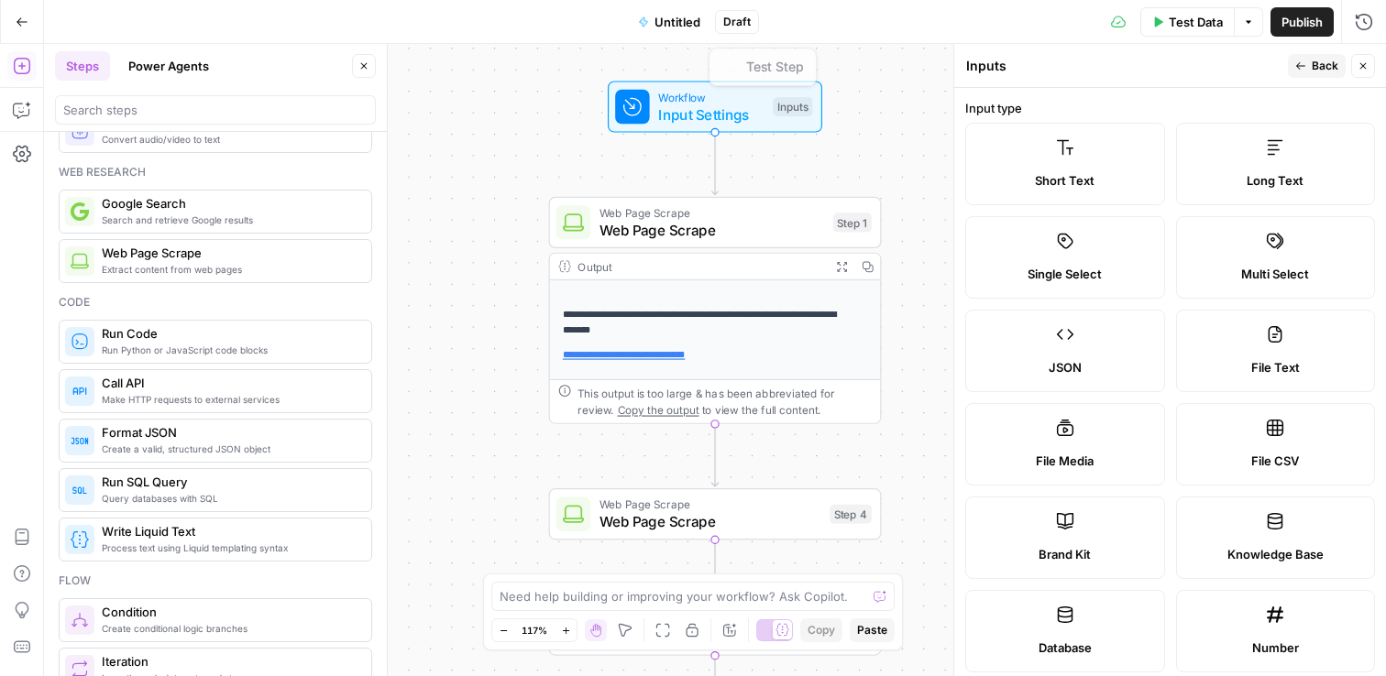
type input "URL ES"
click at [917, 129] on div "**********" at bounding box center [715, 360] width 1342 height 632
click at [651, 517] on span "Web Page Scrape" at bounding box center [711, 521] width 222 height 21
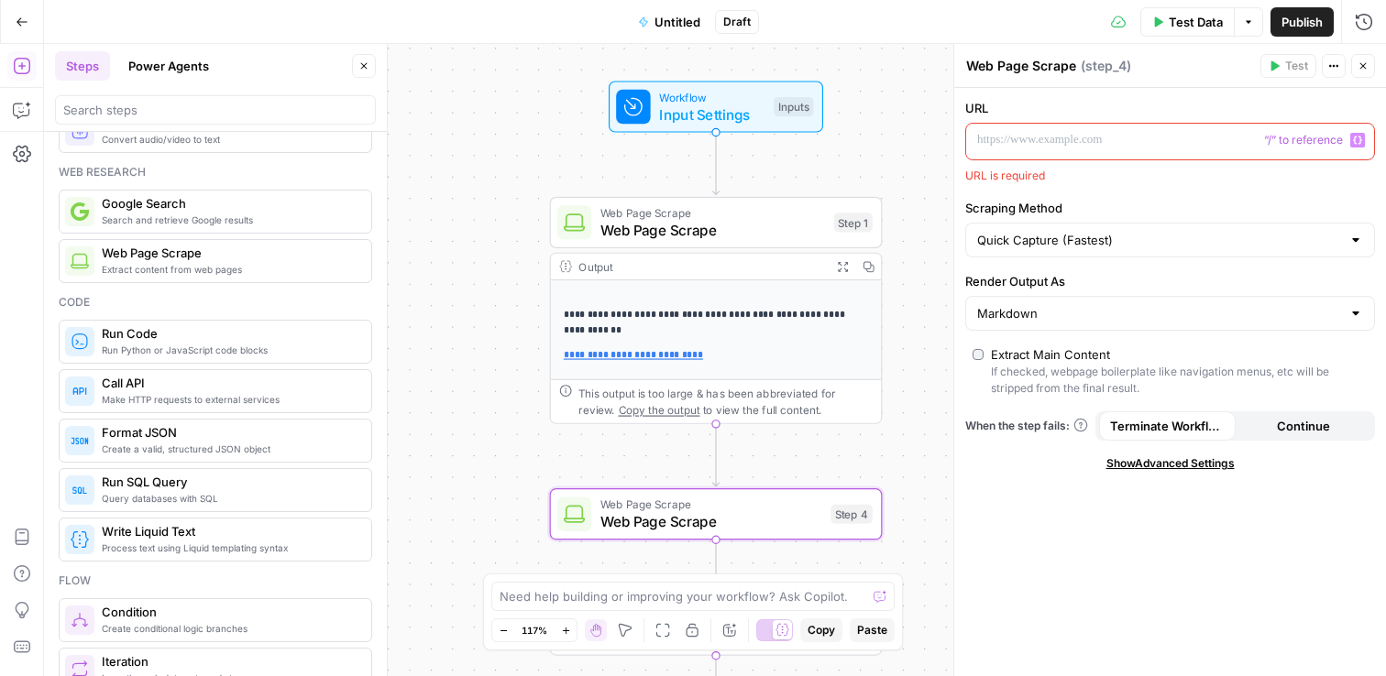
click at [1124, 152] on div at bounding box center [1155, 142] width 378 height 36
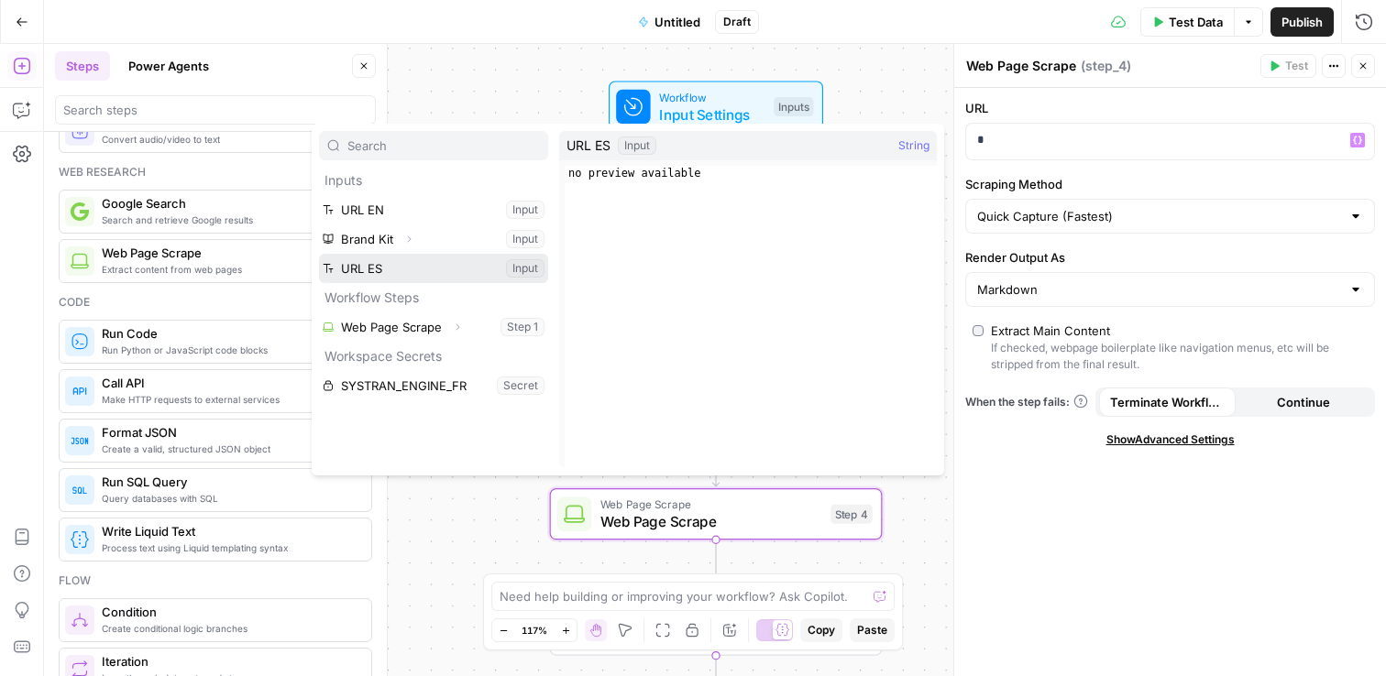
click at [394, 275] on button "Select variable URL ES" at bounding box center [433, 268] width 229 height 29
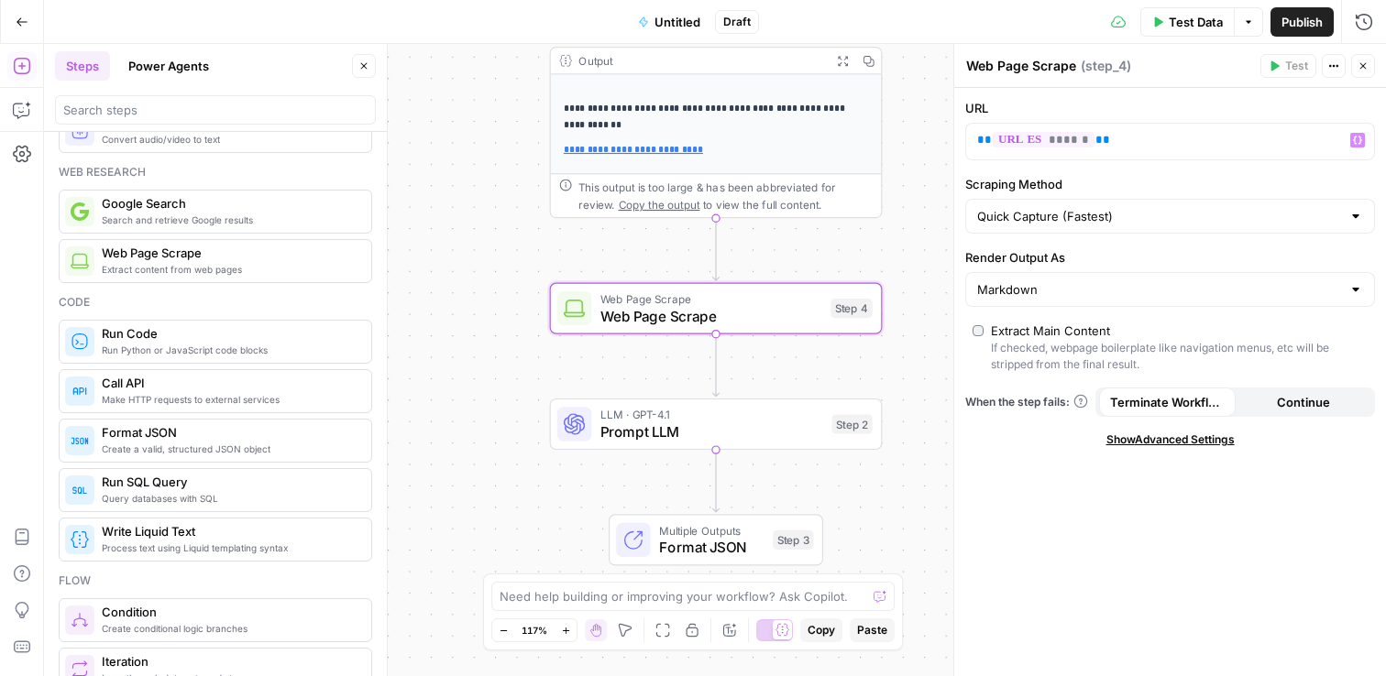
click at [918, 501] on div "**********" at bounding box center [715, 360] width 1342 height 632
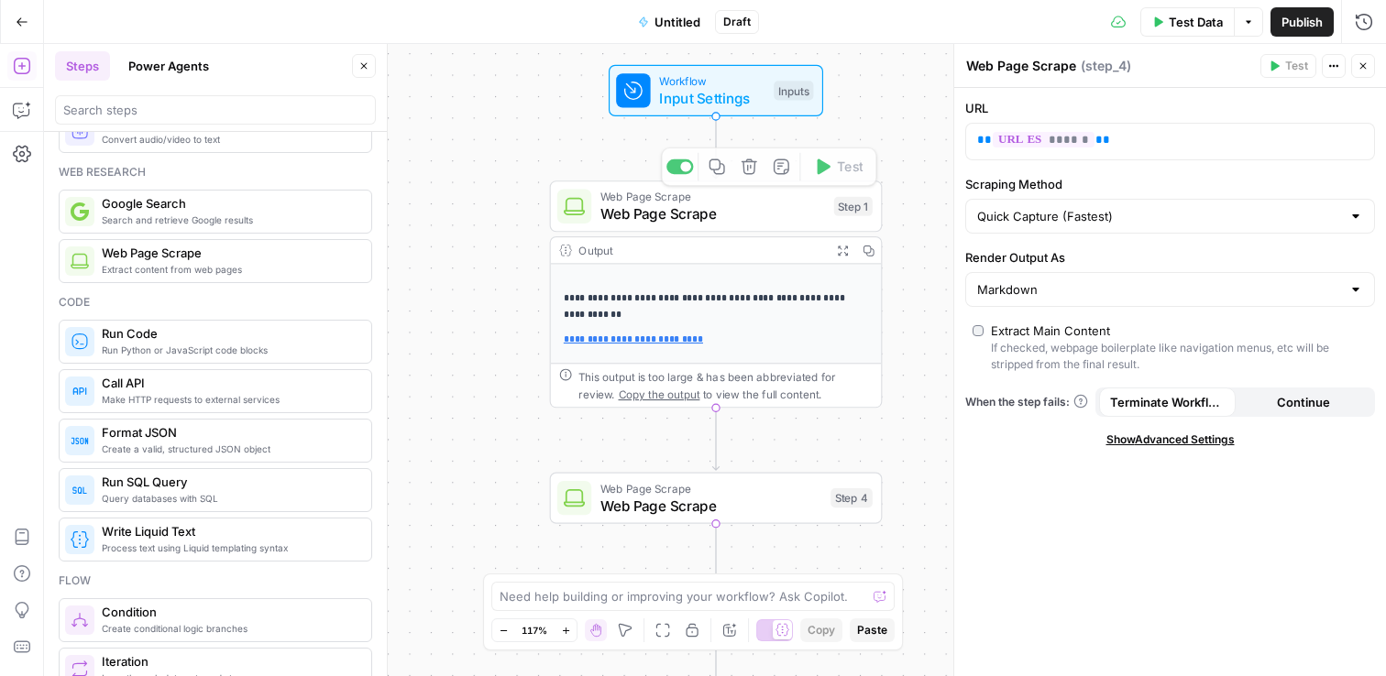
click at [680, 94] on span "Input Settings" at bounding box center [712, 97] width 106 height 21
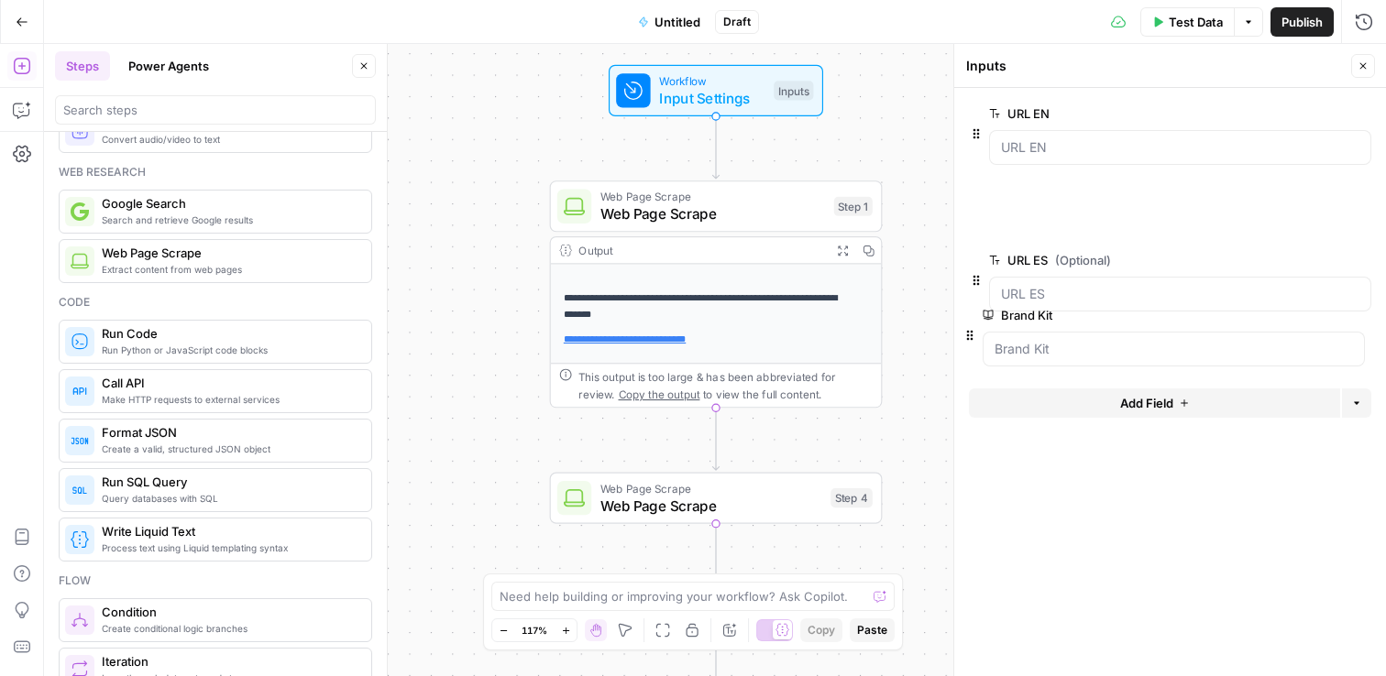
drag, startPoint x: 976, startPoint y: 243, endPoint x: 970, endPoint y: 344, distance: 101.0
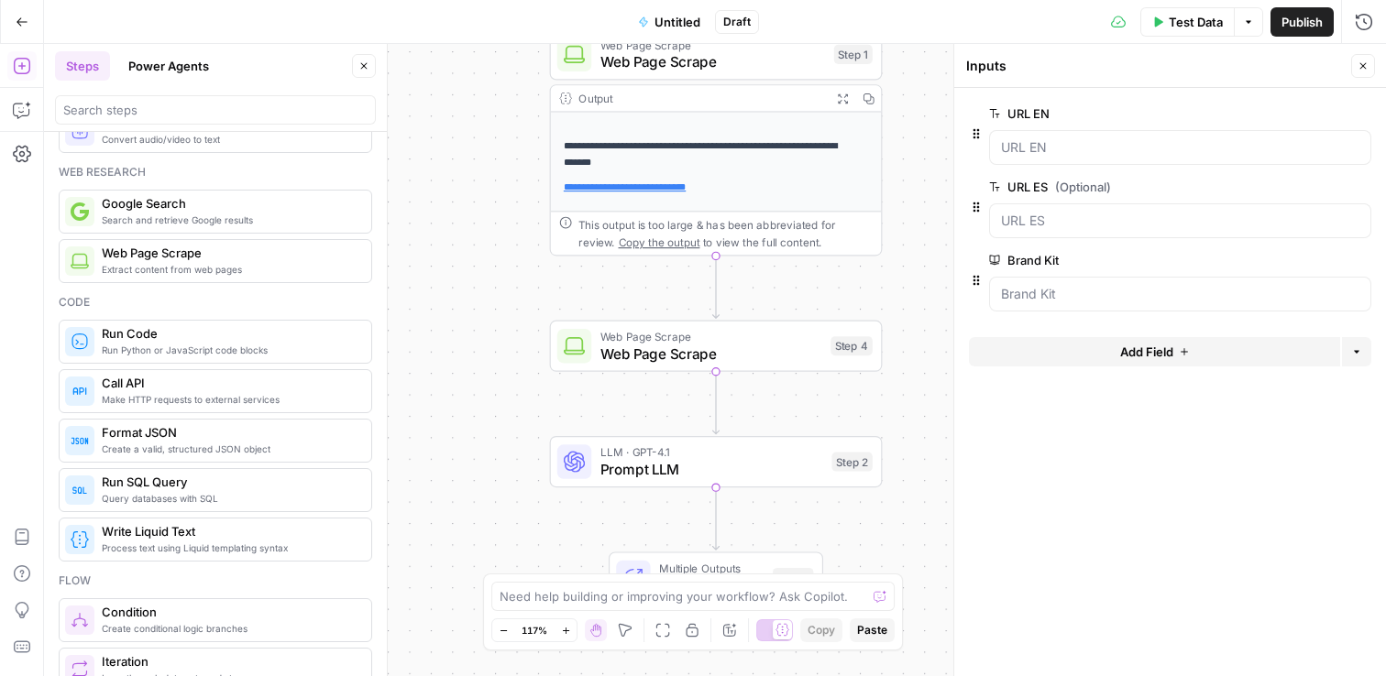
click at [693, 460] on span "Prompt LLM" at bounding box center [711, 469] width 223 height 21
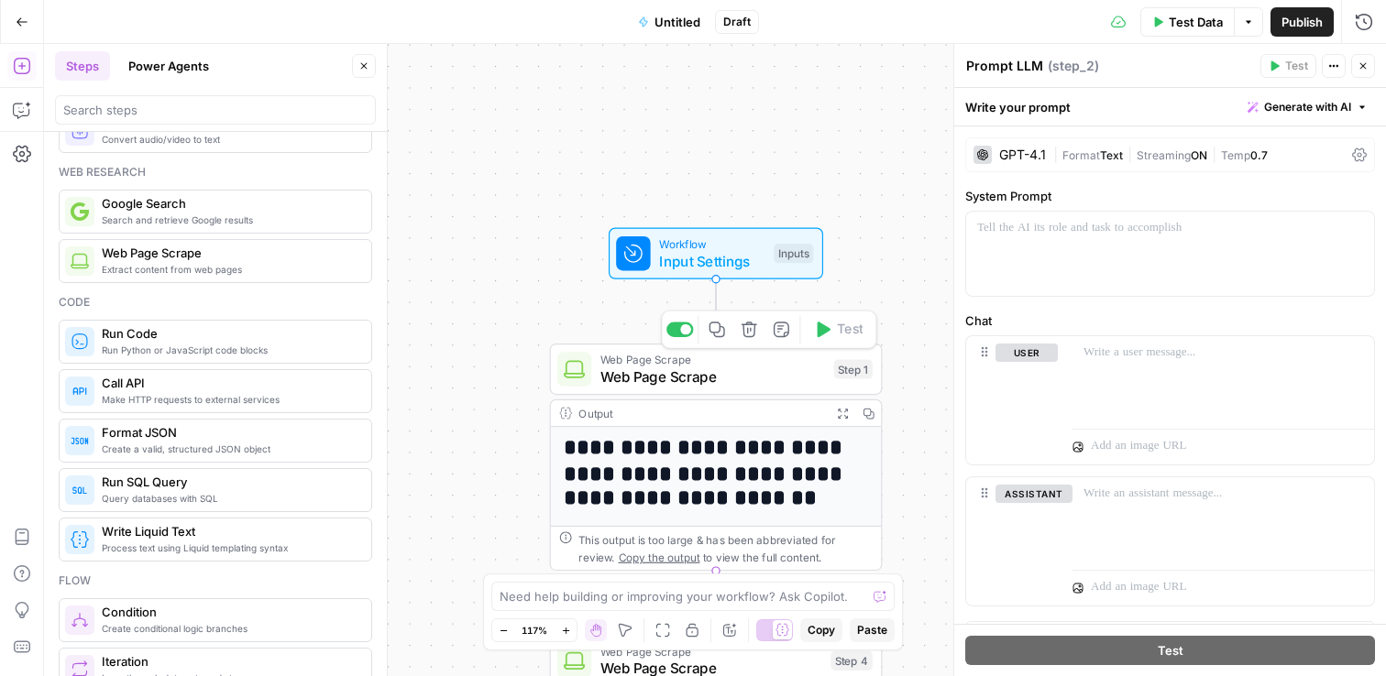
click at [666, 376] on span "Web Page Scrape" at bounding box center [712, 377] width 225 height 21
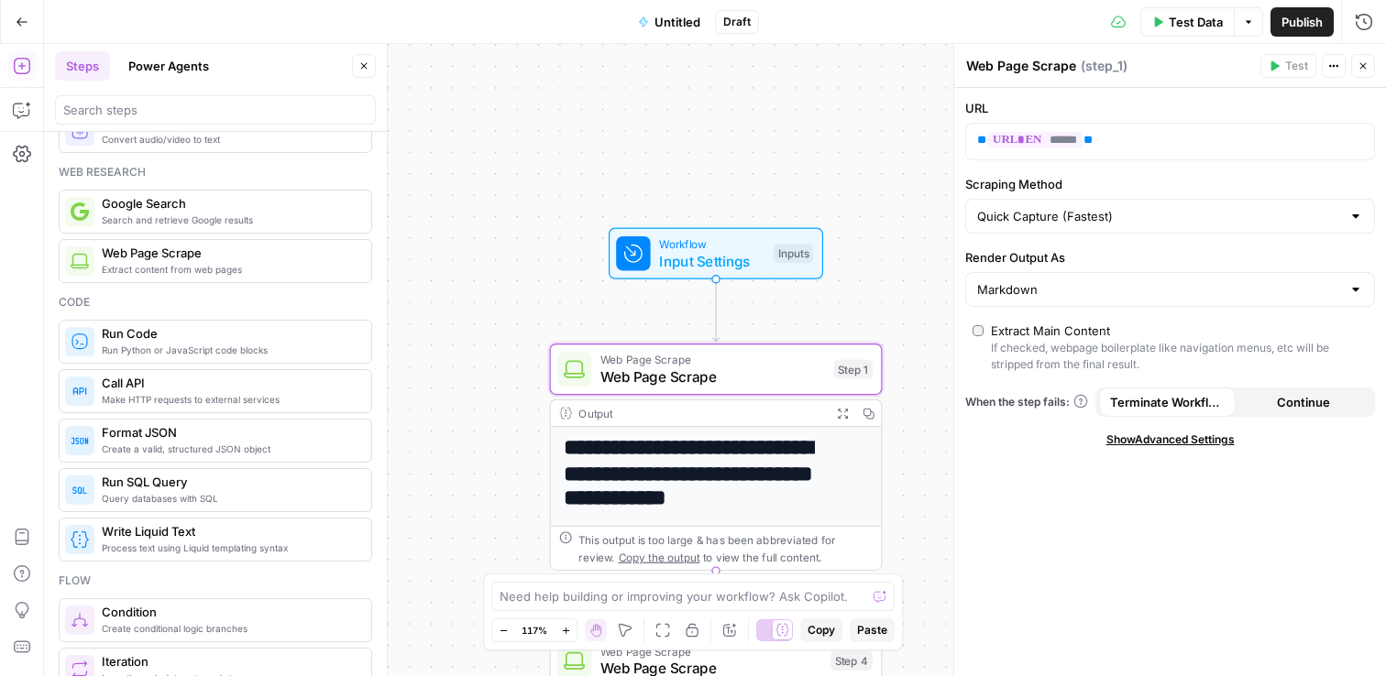
click at [680, 250] on span "Input Settings" at bounding box center [712, 260] width 106 height 21
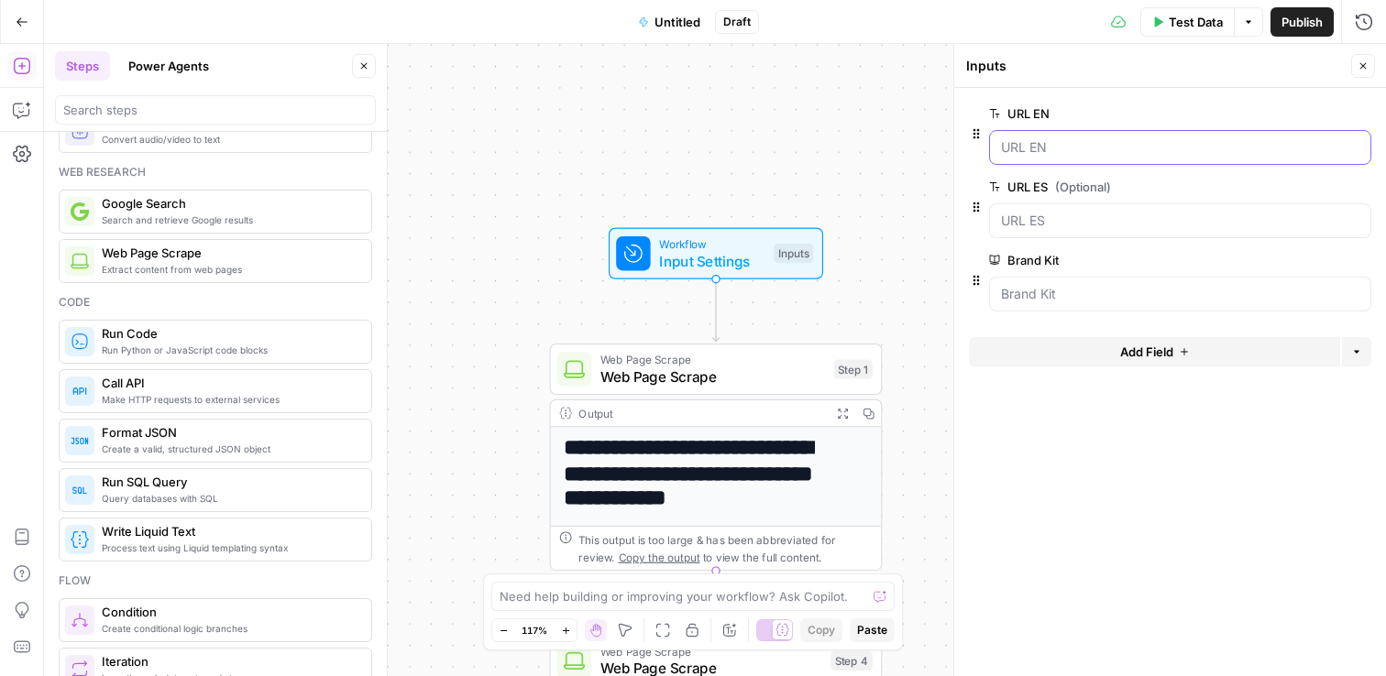
click at [1041, 150] on EN "URL EN" at bounding box center [1180, 147] width 358 height 18
click at [1307, 104] on button "edit field" at bounding box center [1310, 114] width 71 height 22
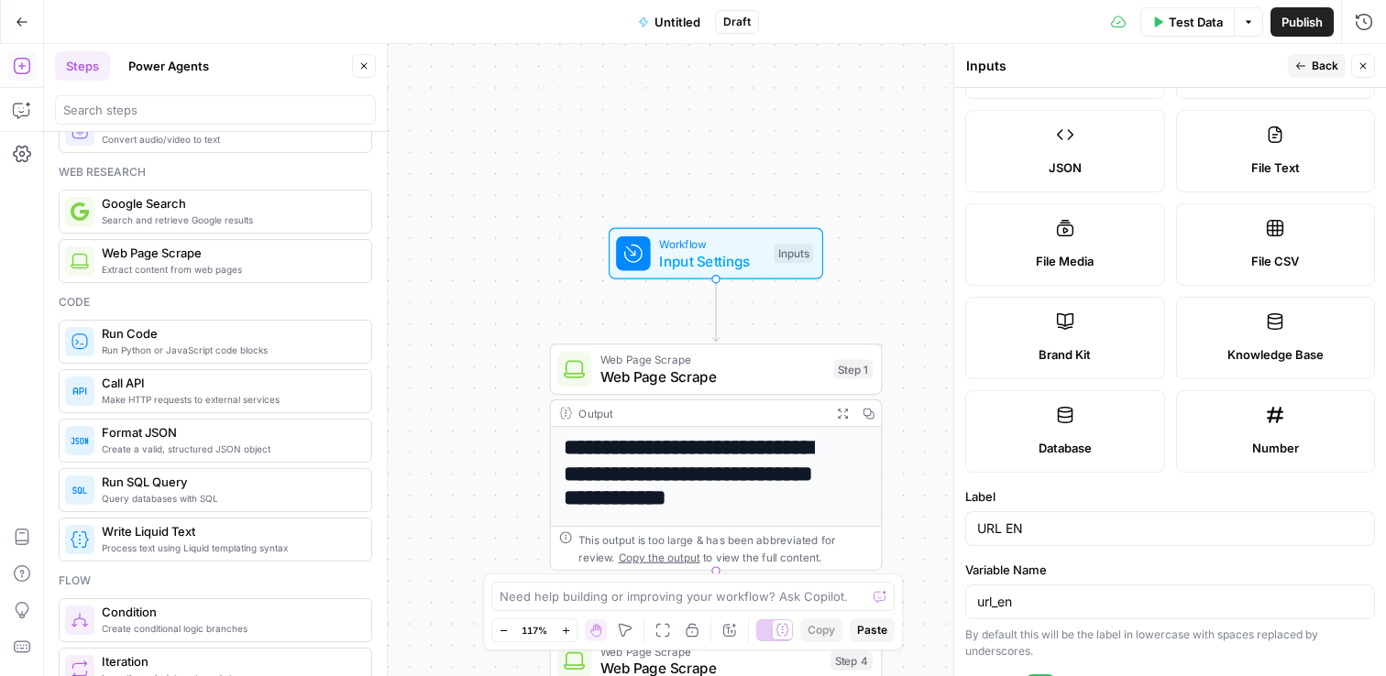
scroll to position [525, 0]
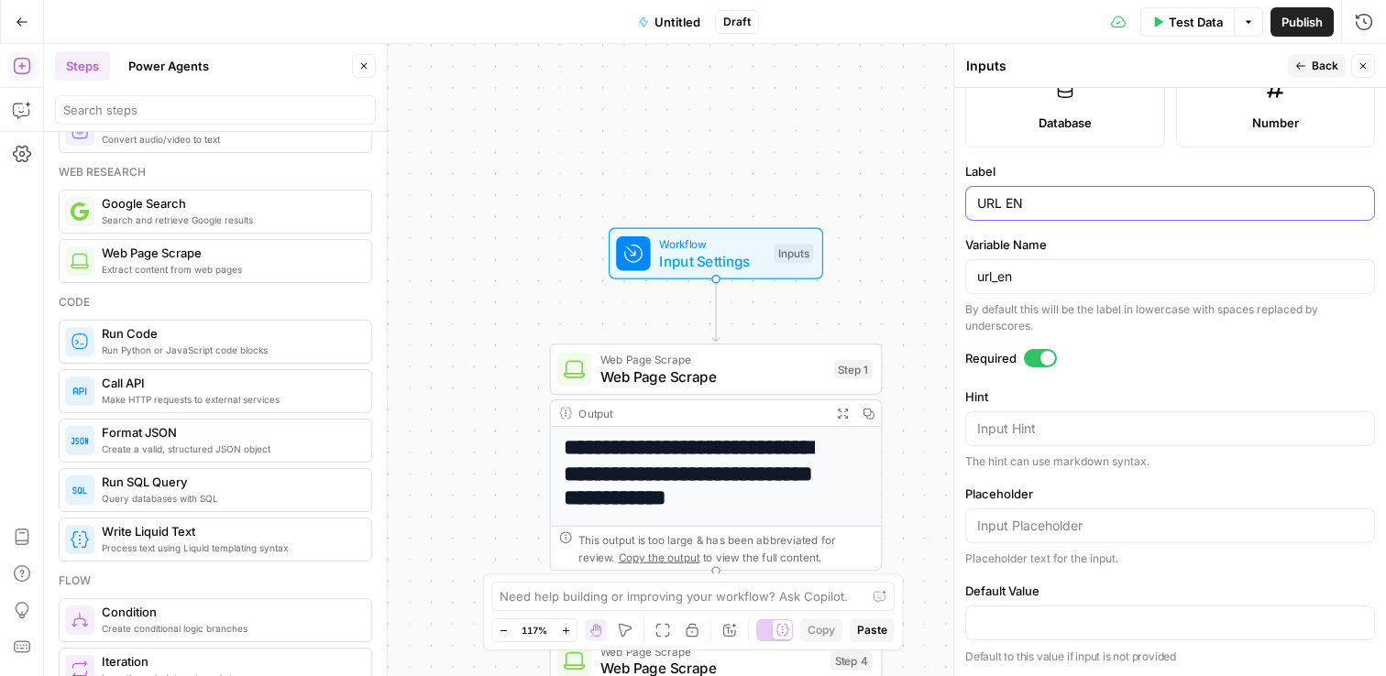
drag, startPoint x: 1021, startPoint y: 203, endPoint x: 1008, endPoint y: 204, distance: 13.0
click at [1008, 204] on input "URL EN" at bounding box center [1170, 203] width 386 height 18
type input "URL ORI"
click at [1025, 270] on input "url_en" at bounding box center [1170, 277] width 386 height 18
click at [1009, 277] on input "url_en" at bounding box center [1170, 277] width 386 height 18
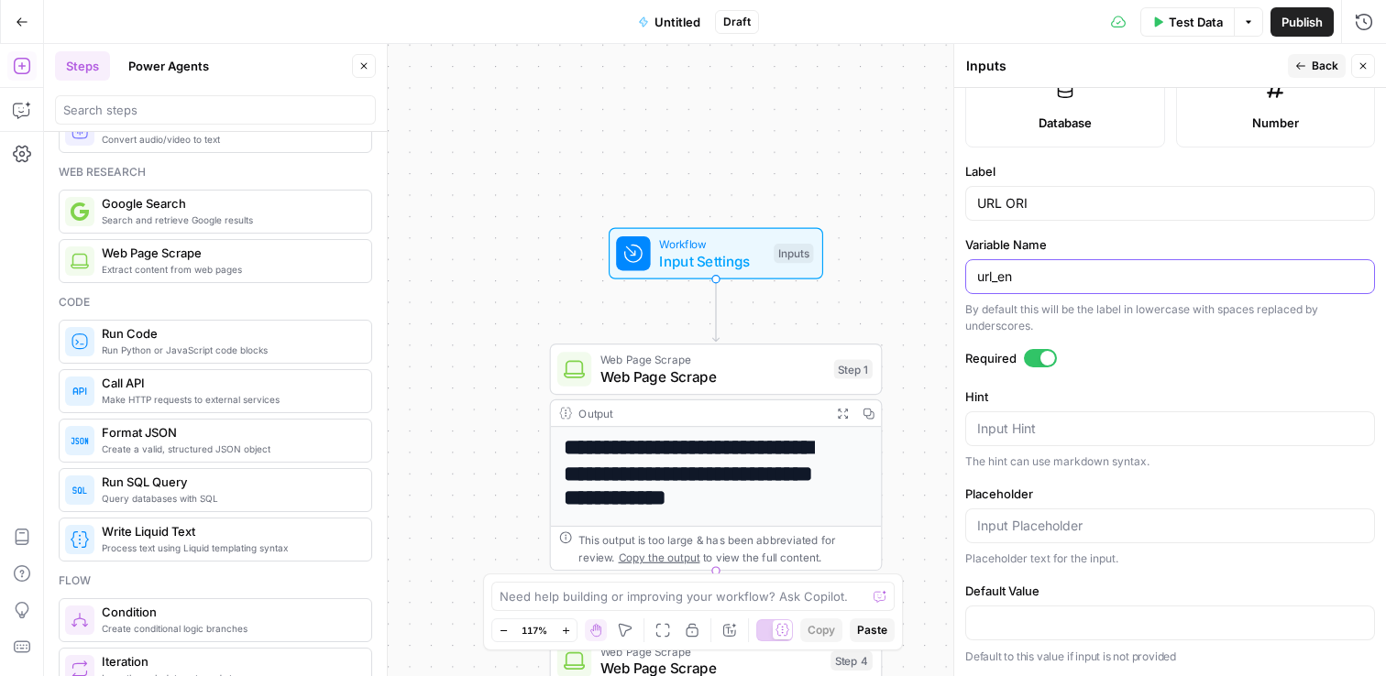
click at [1009, 277] on input "url_en" at bounding box center [1170, 277] width 386 height 18
type input "url_ori"
click at [1317, 71] on span "Back" at bounding box center [1324, 66] width 27 height 16
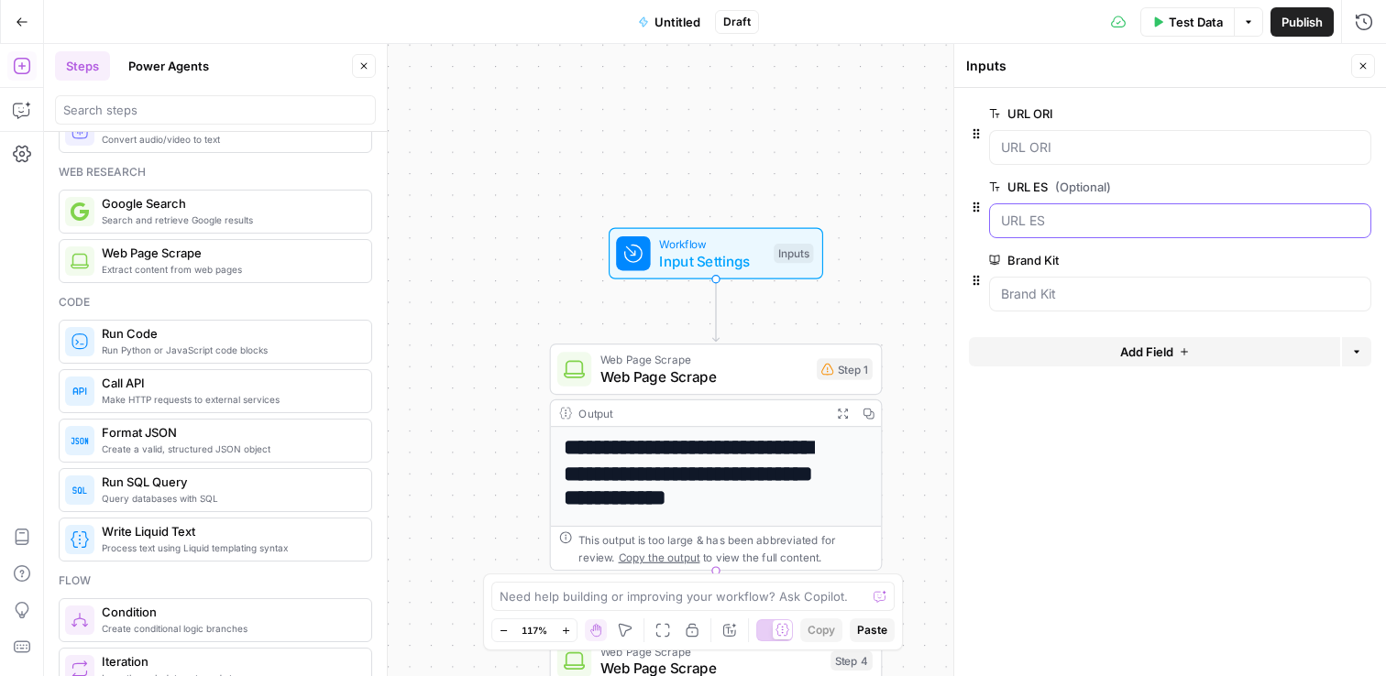
click at [1046, 223] on ES "URL ES (Optional)" at bounding box center [1180, 221] width 358 height 18
click at [1315, 182] on span "edit field" at bounding box center [1302, 187] width 40 height 15
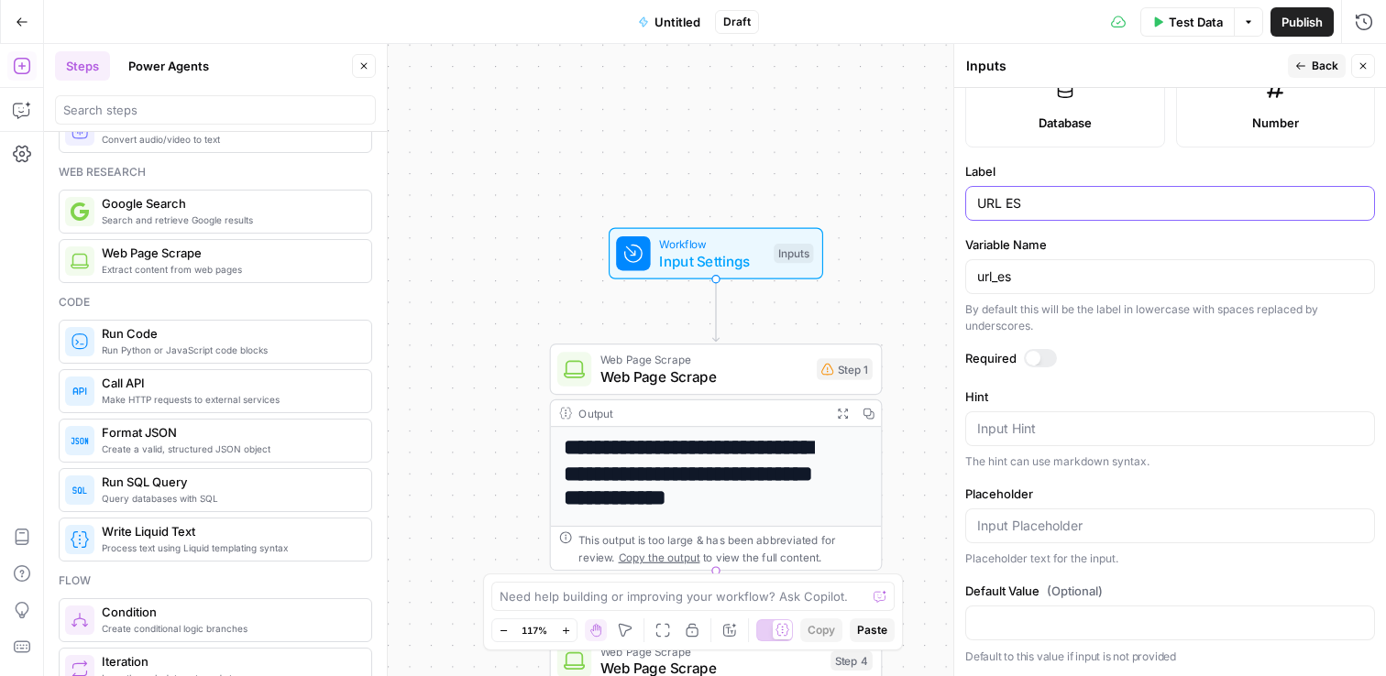
click at [1012, 205] on input "URL ES" at bounding box center [1170, 203] width 386 height 18
type input "URL TARGET"
click at [1003, 277] on input "url_es" at bounding box center [1170, 277] width 386 height 18
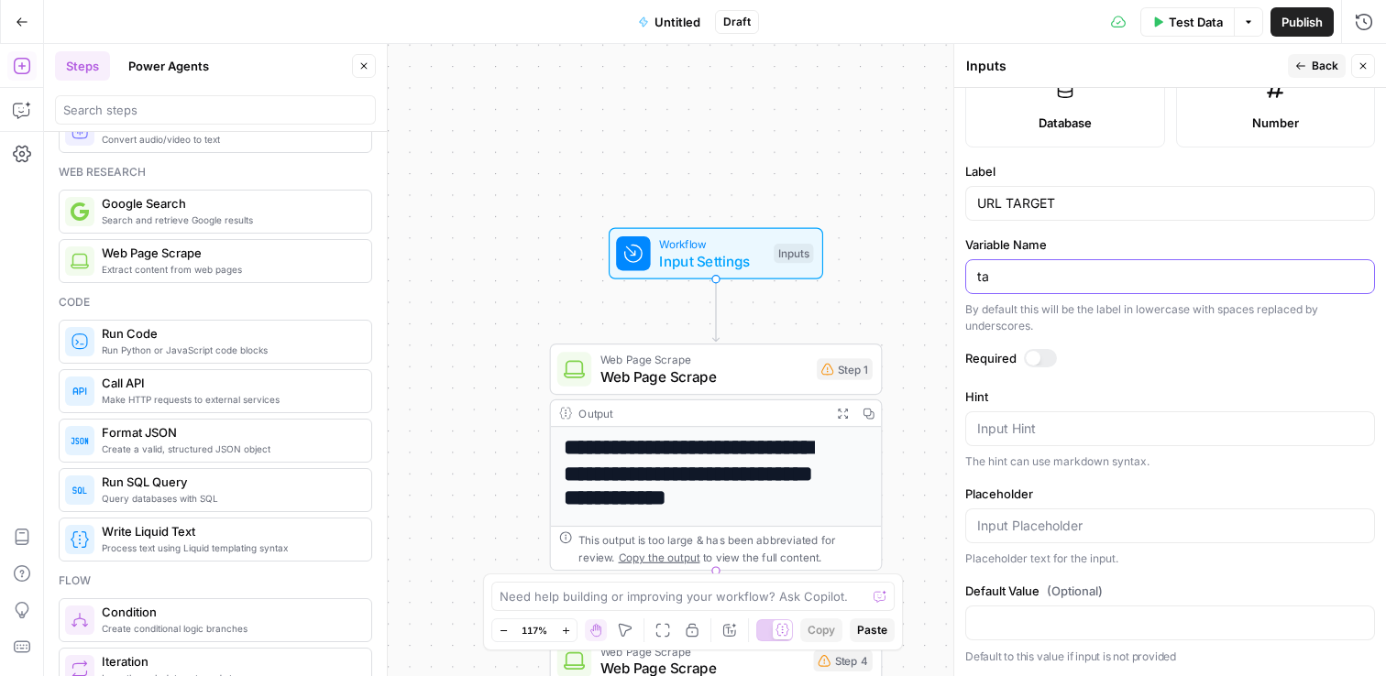
type input "t"
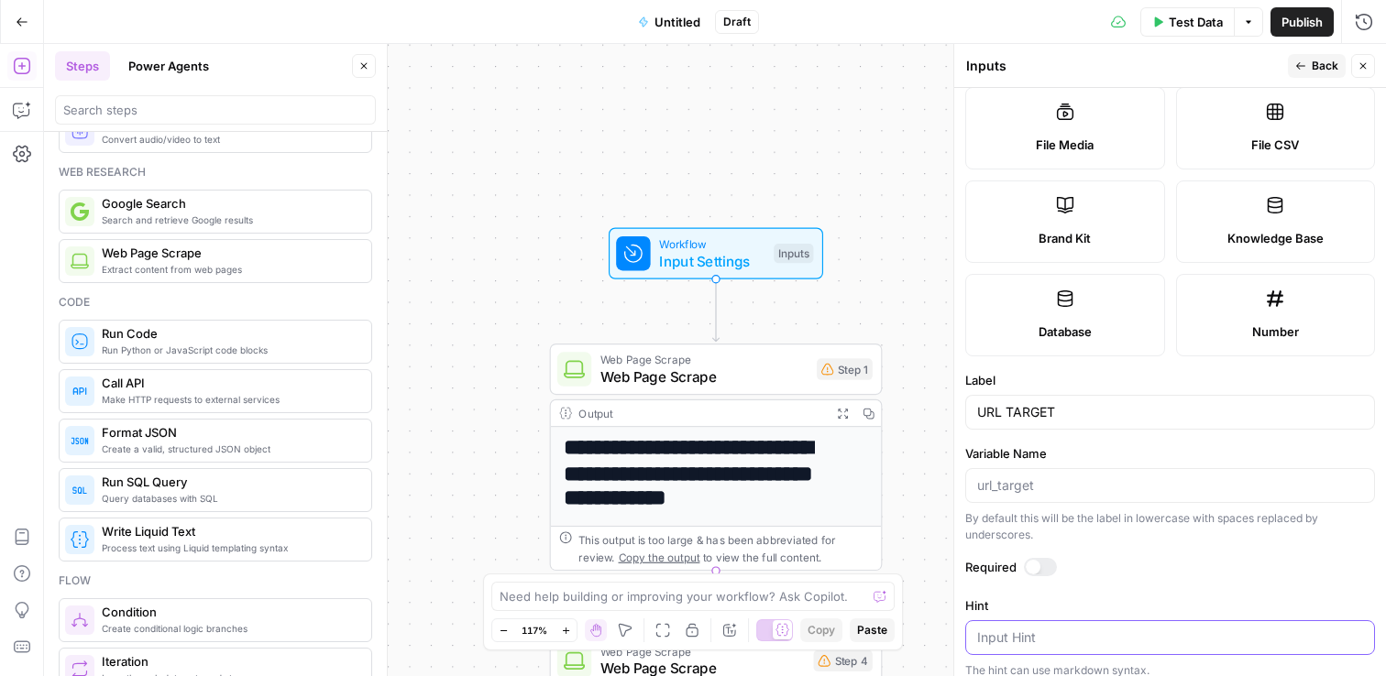
scroll to position [0, 0]
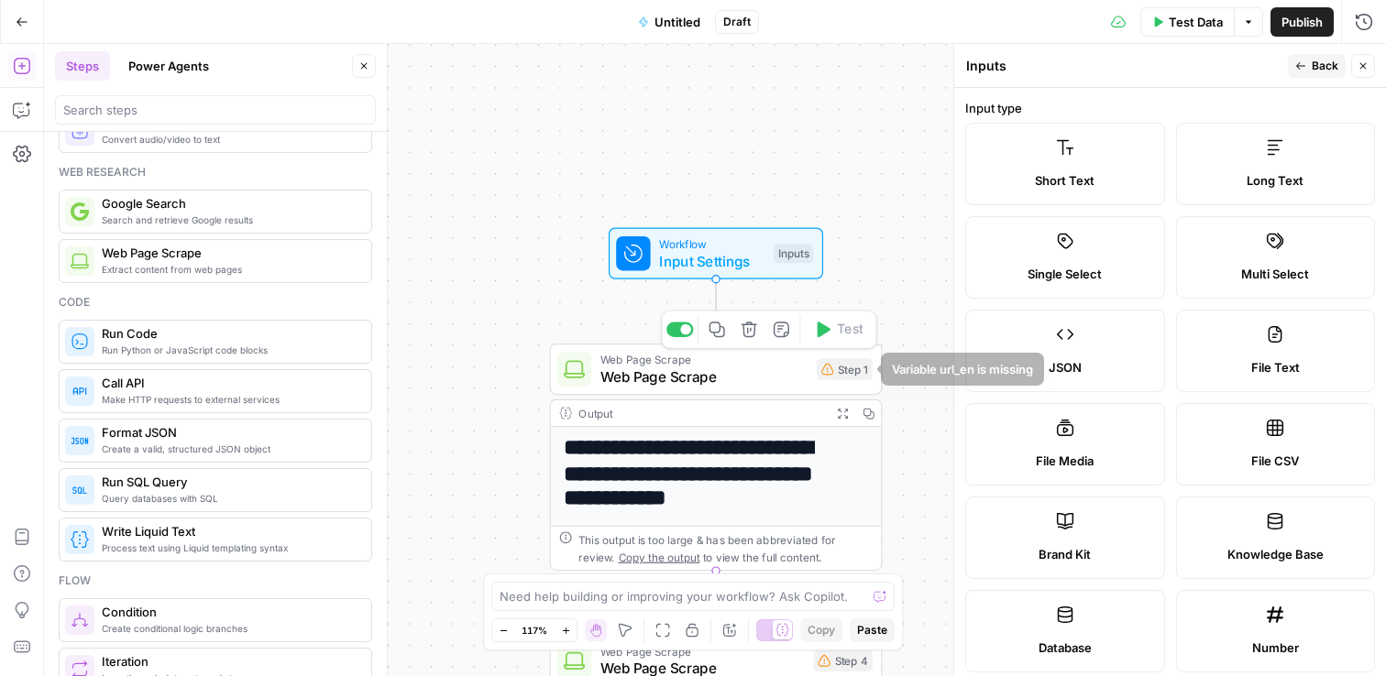
click at [774, 372] on span "Web Page Scrape" at bounding box center [704, 377] width 208 height 21
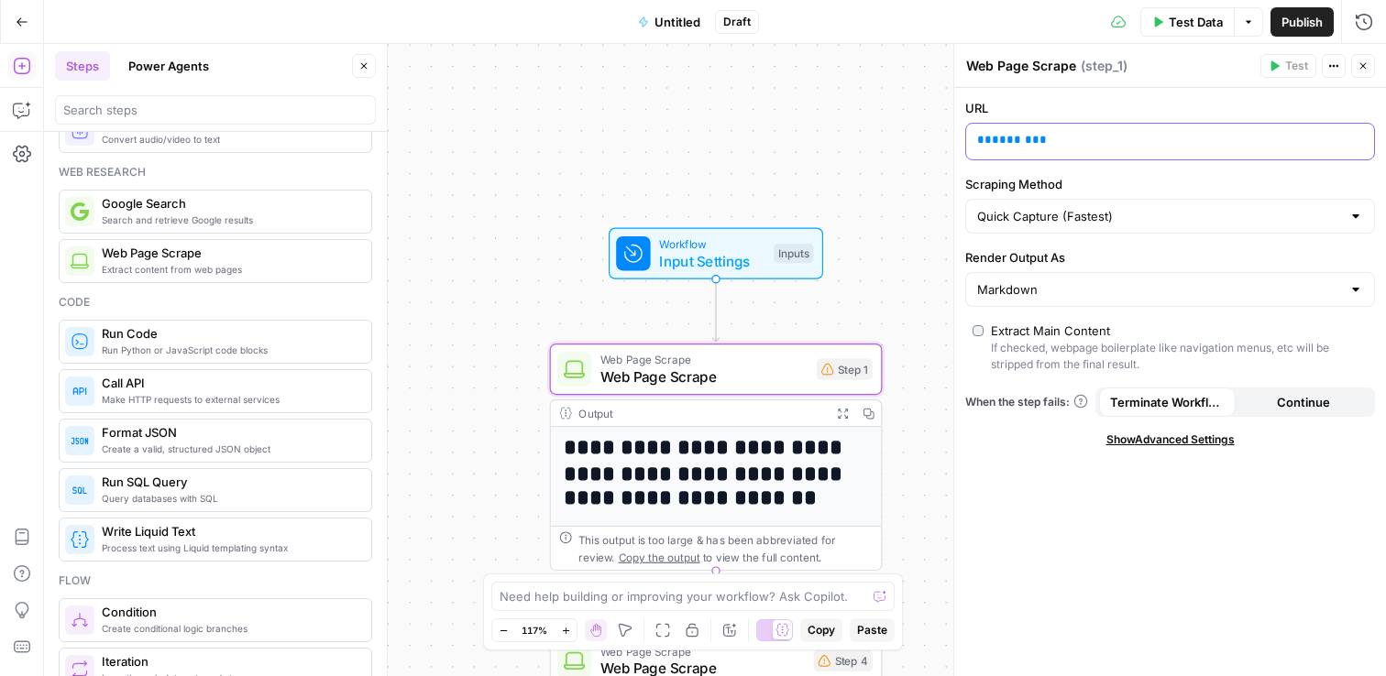
drag, startPoint x: 1019, startPoint y: 137, endPoint x: 1056, endPoint y: 138, distance: 36.7
click at [1020, 137] on span "******" at bounding box center [1012, 140] width 40 height 12
click at [1074, 139] on p "** ****** **" at bounding box center [1155, 140] width 356 height 18
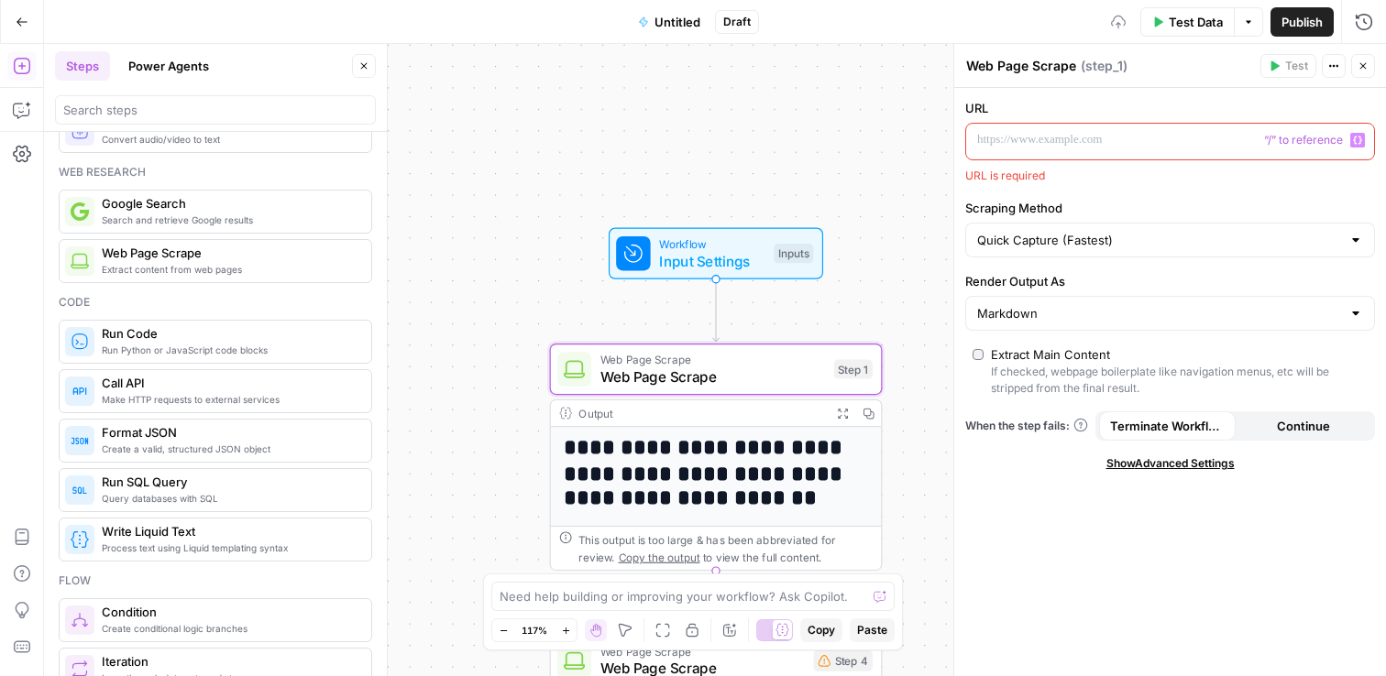
click at [1358, 140] on icon "button" at bounding box center [1357, 140] width 9 height 9
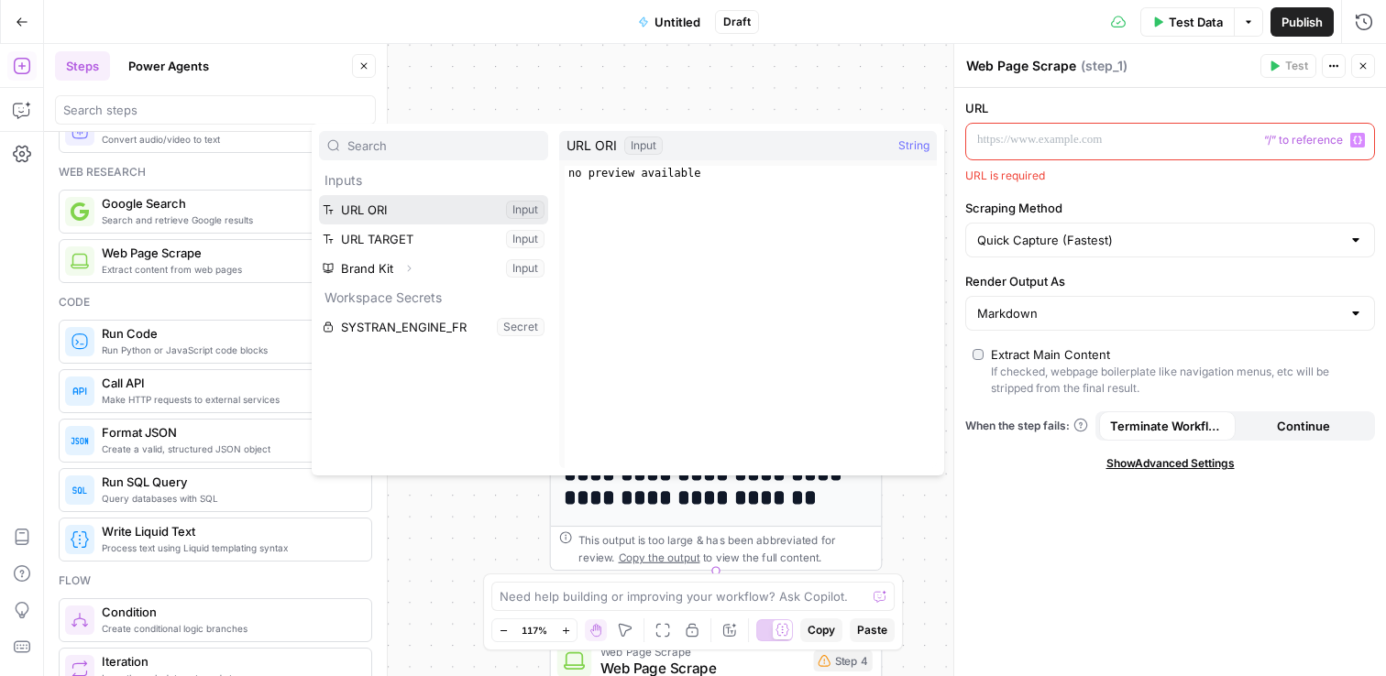
click at [378, 213] on button "Select variable URL ORI" at bounding box center [433, 209] width 229 height 29
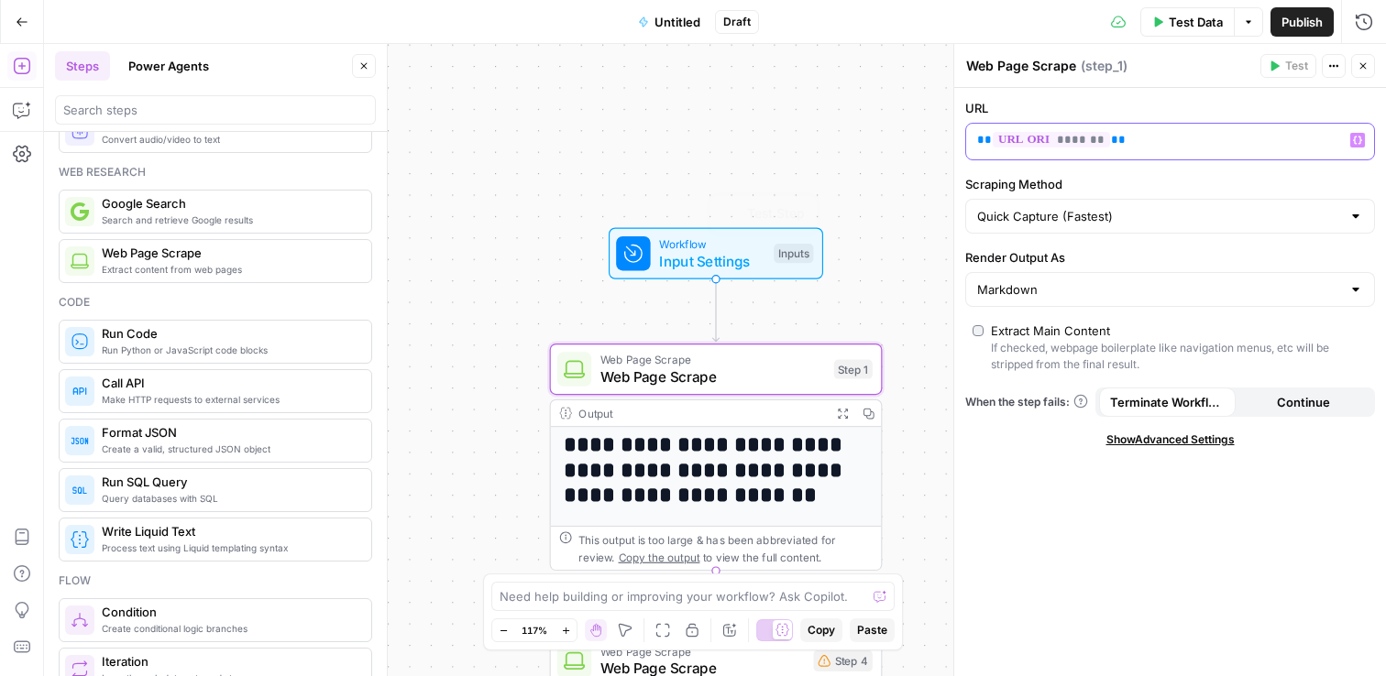
scroll to position [4, 0]
click at [556, 166] on div "**********" at bounding box center [715, 360] width 1342 height 632
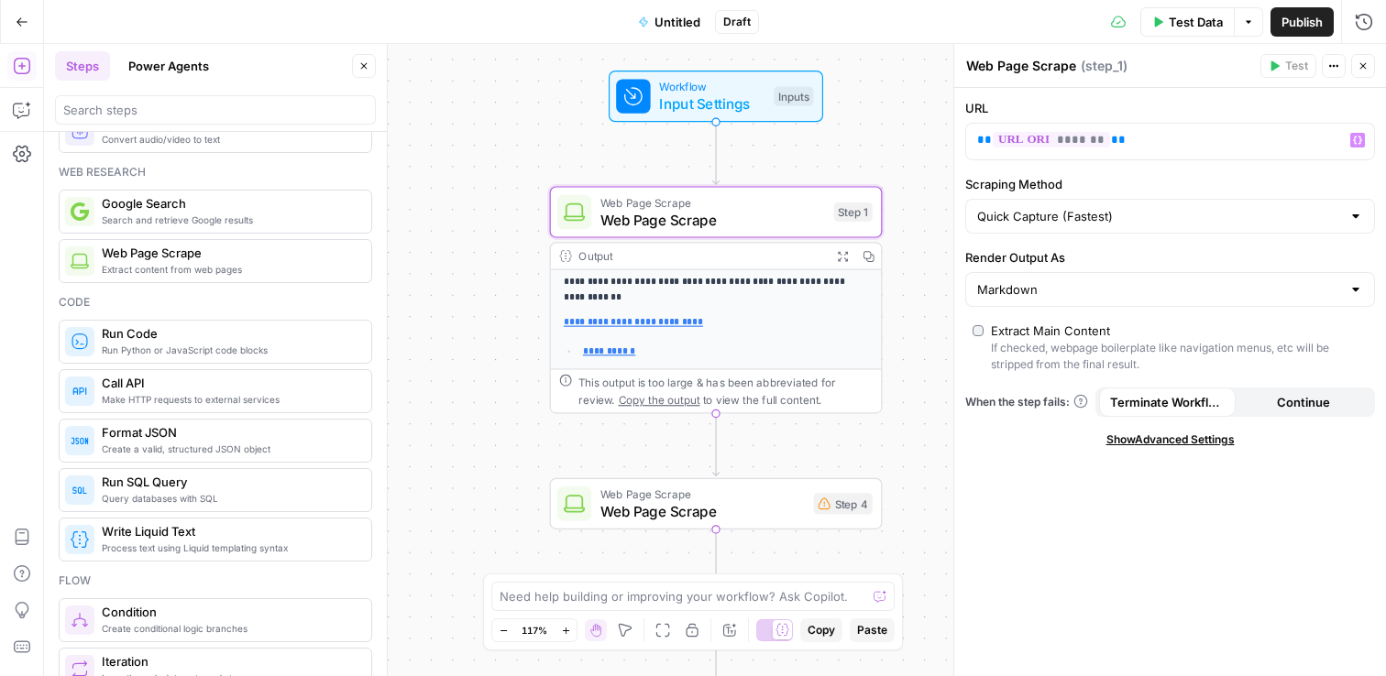
scroll to position [90, 0]
click at [721, 515] on span "Web Page Scrape" at bounding box center [702, 509] width 205 height 21
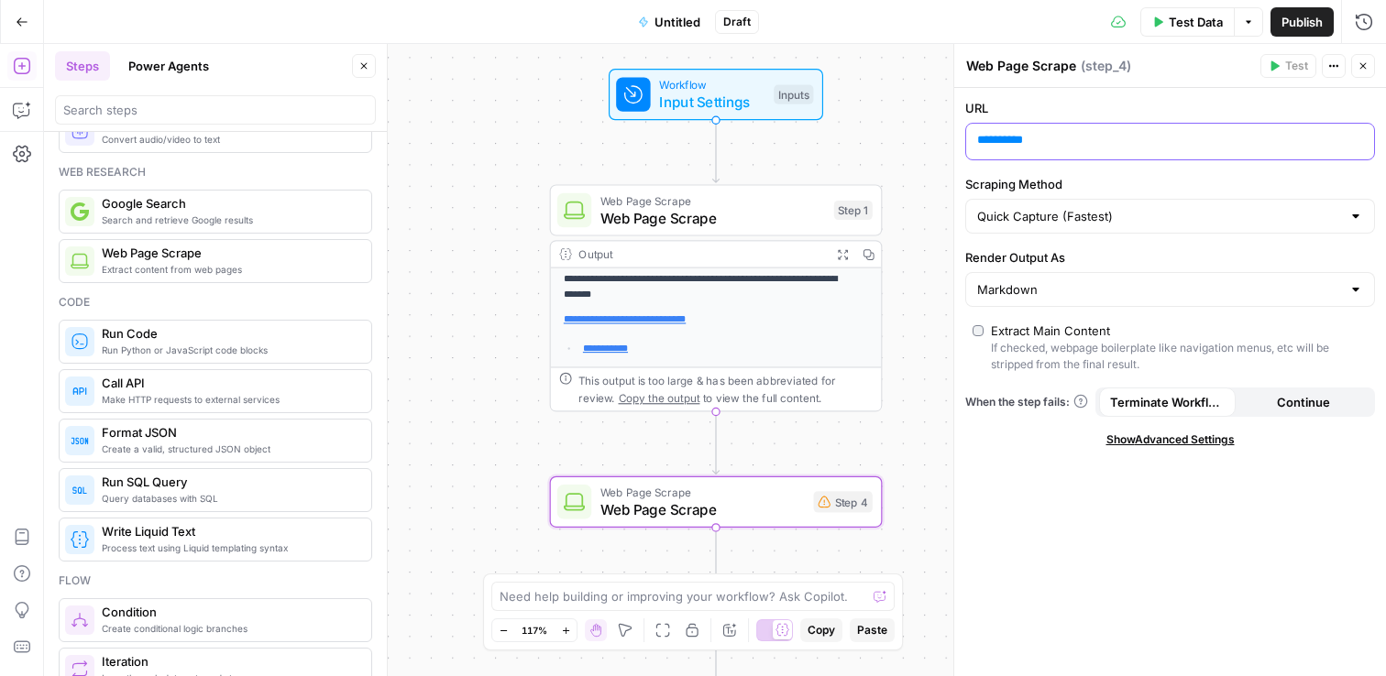
click at [1135, 140] on p "** ****** **" at bounding box center [1155, 140] width 356 height 18
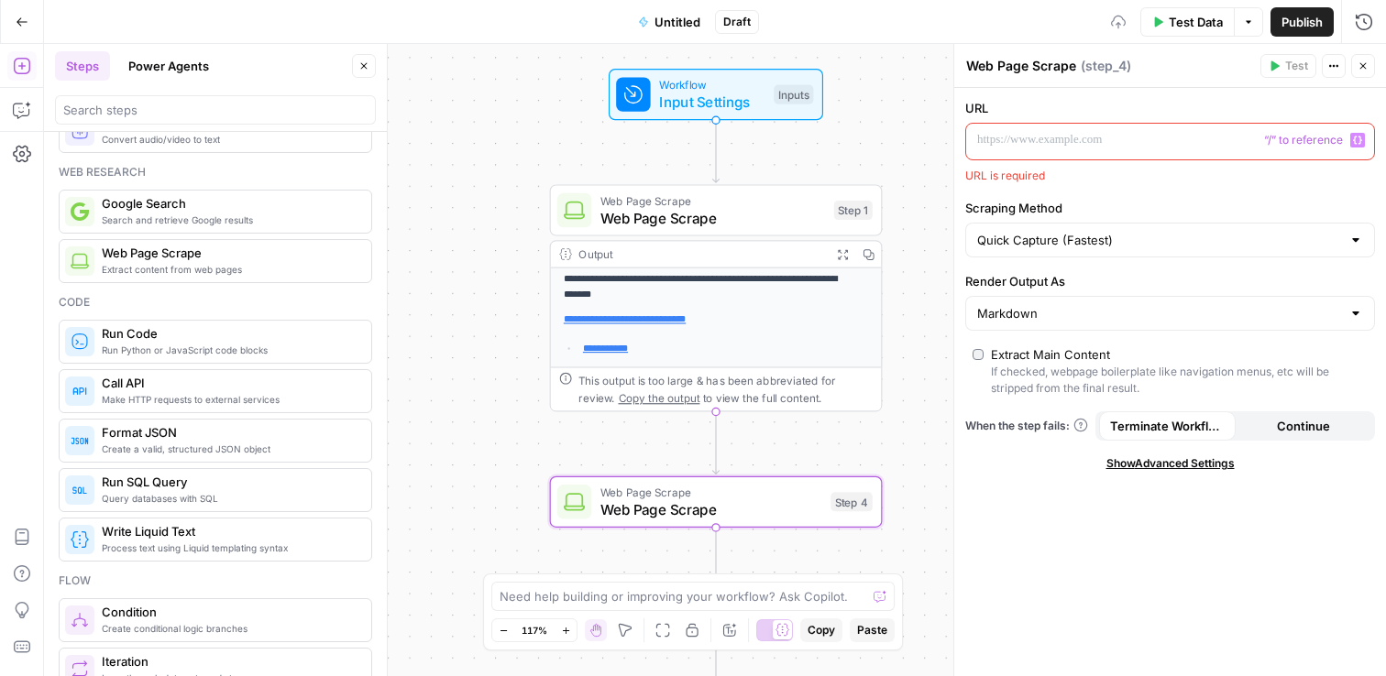
click at [1355, 136] on icon "button" at bounding box center [1357, 140] width 9 height 9
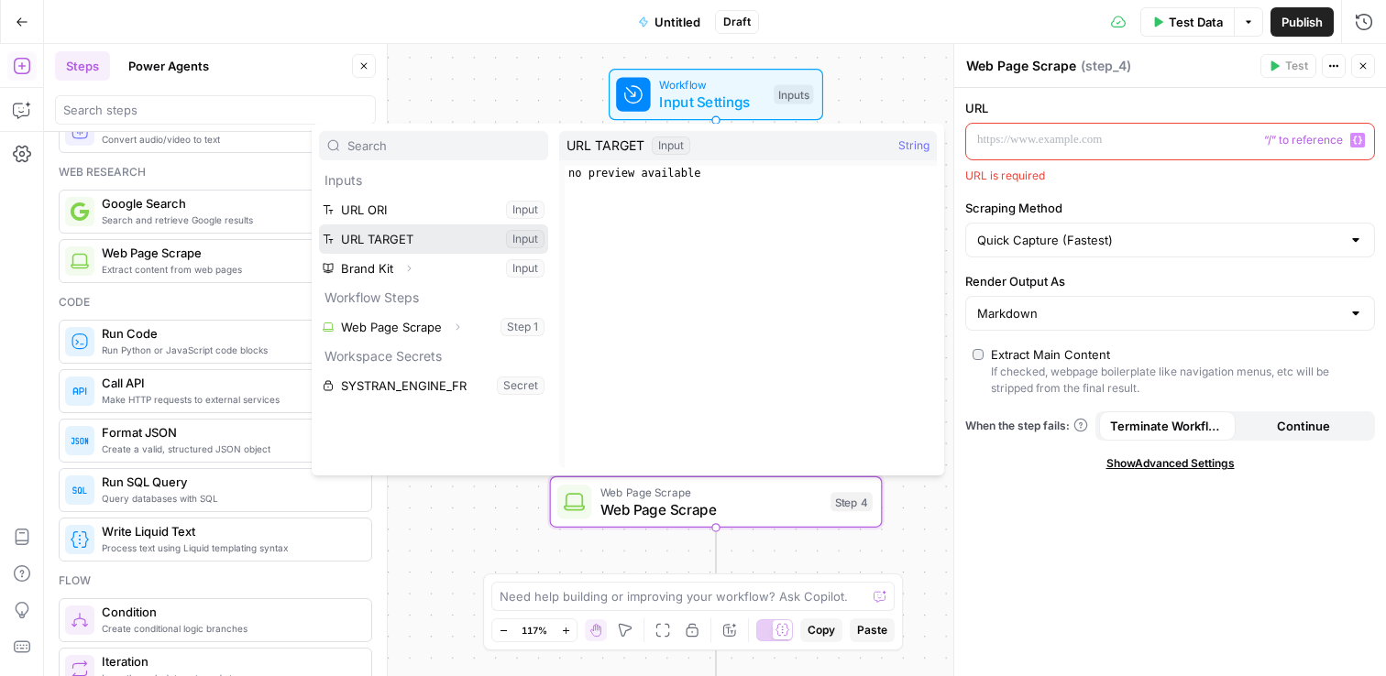
click at [365, 237] on button "Select variable URL TARGET" at bounding box center [433, 239] width 229 height 29
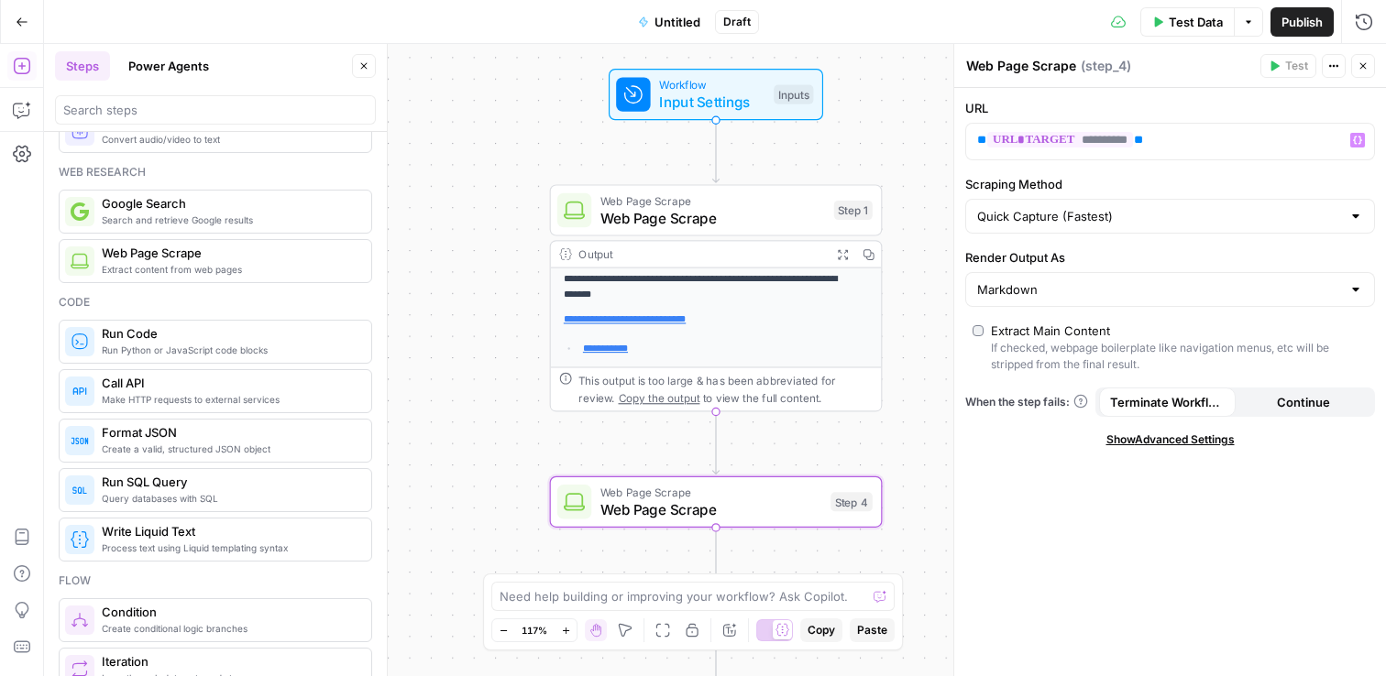
click at [436, 159] on div "**********" at bounding box center [715, 360] width 1342 height 632
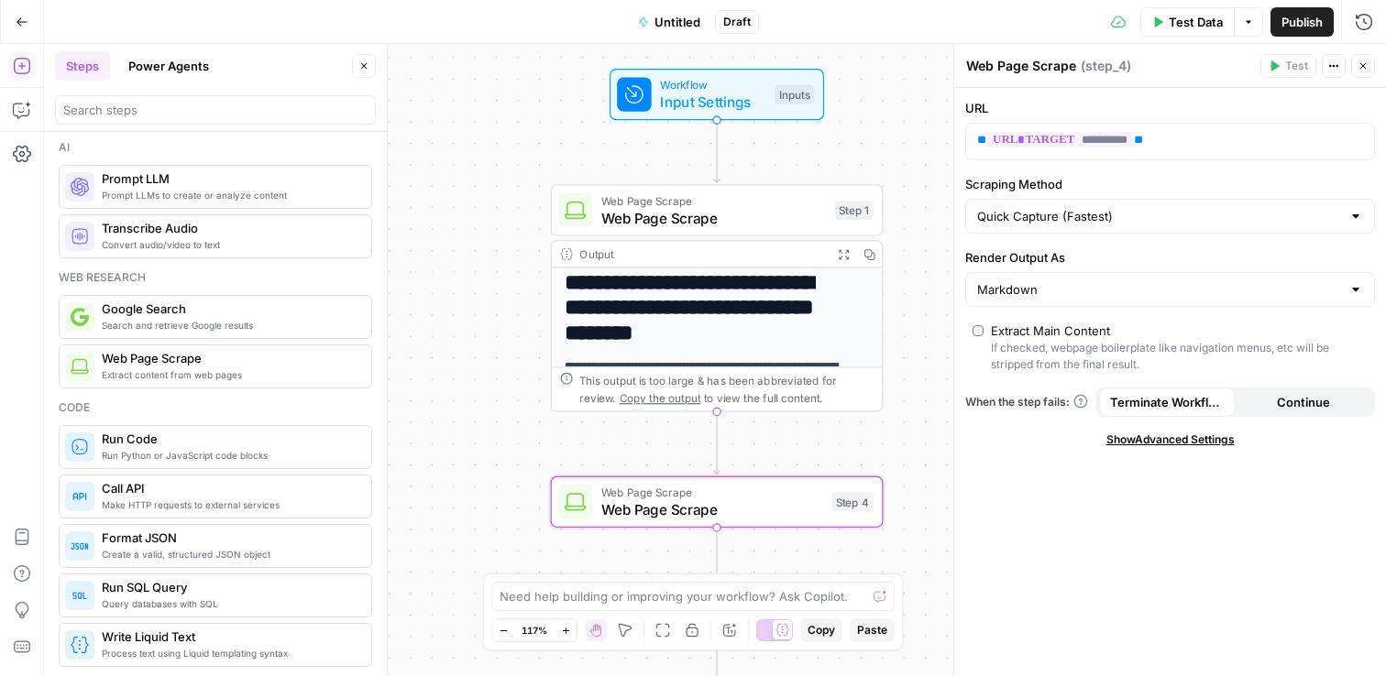
scroll to position [0, 0]
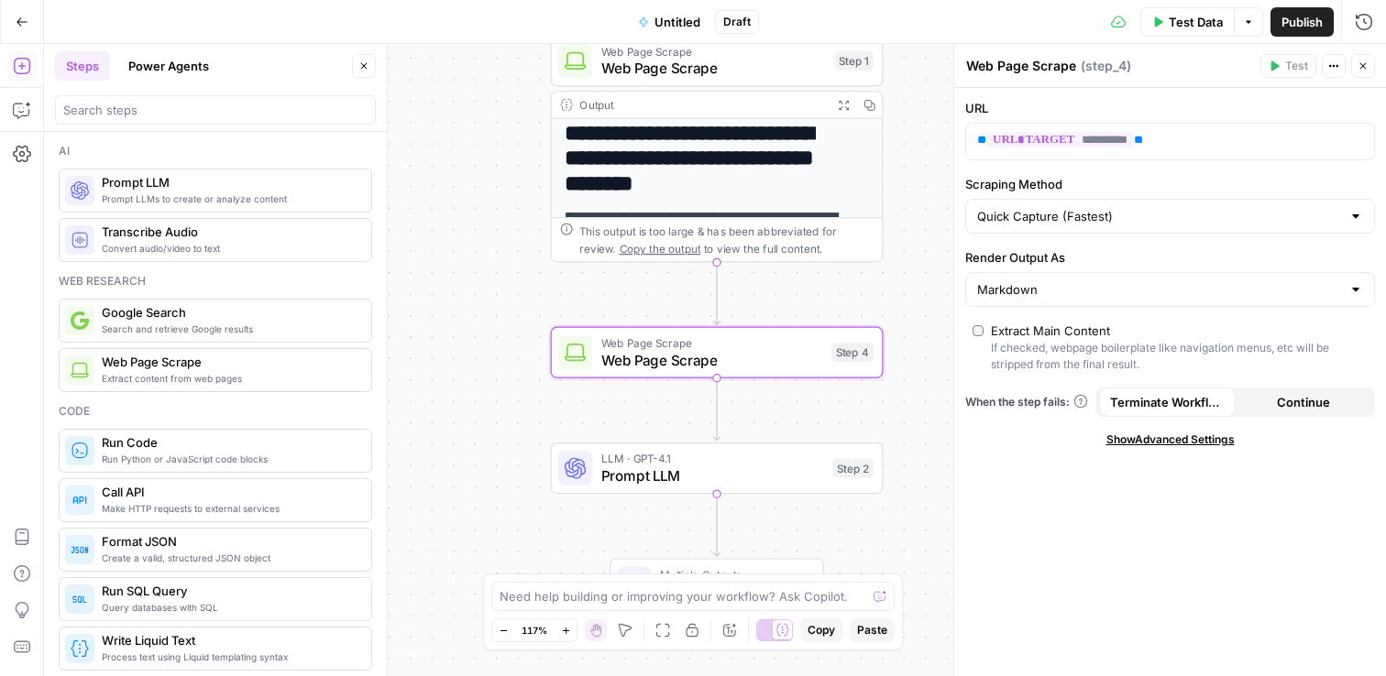
click at [661, 466] on span "Prompt LLM" at bounding box center [712, 476] width 223 height 21
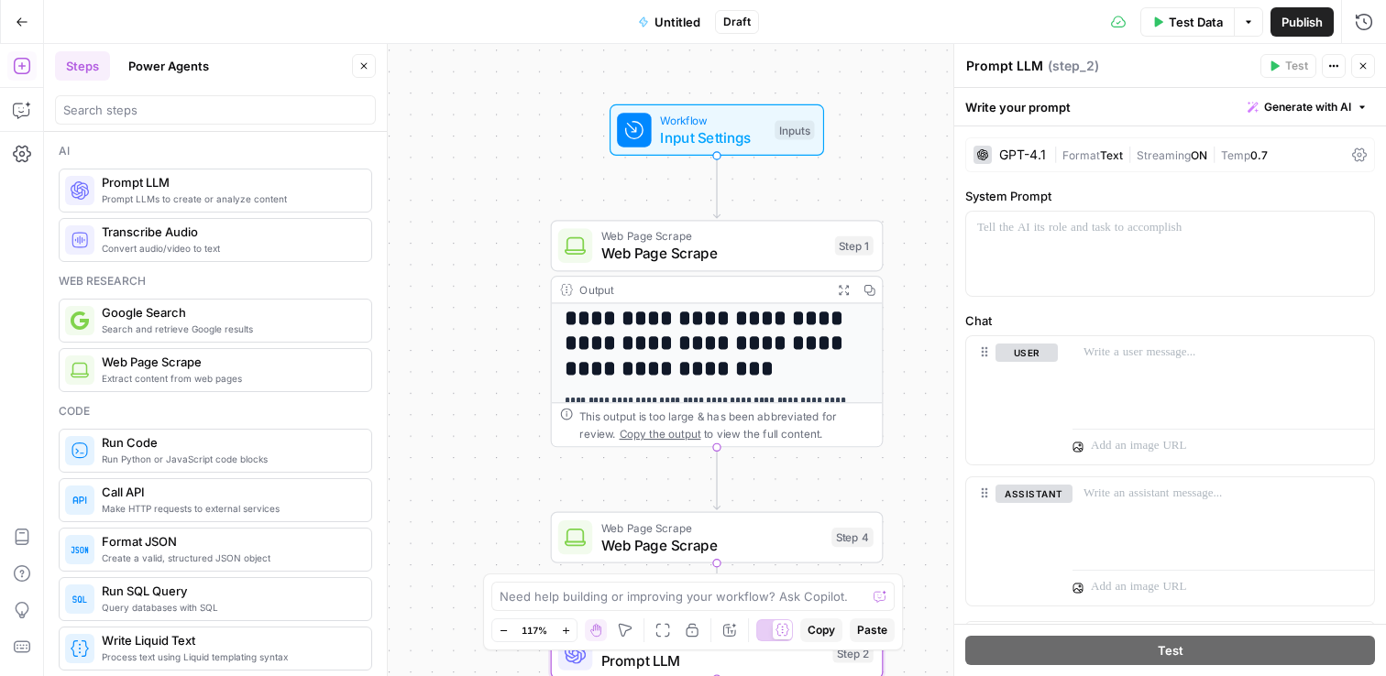
click at [663, 141] on span "Input Settings" at bounding box center [713, 136] width 106 height 21
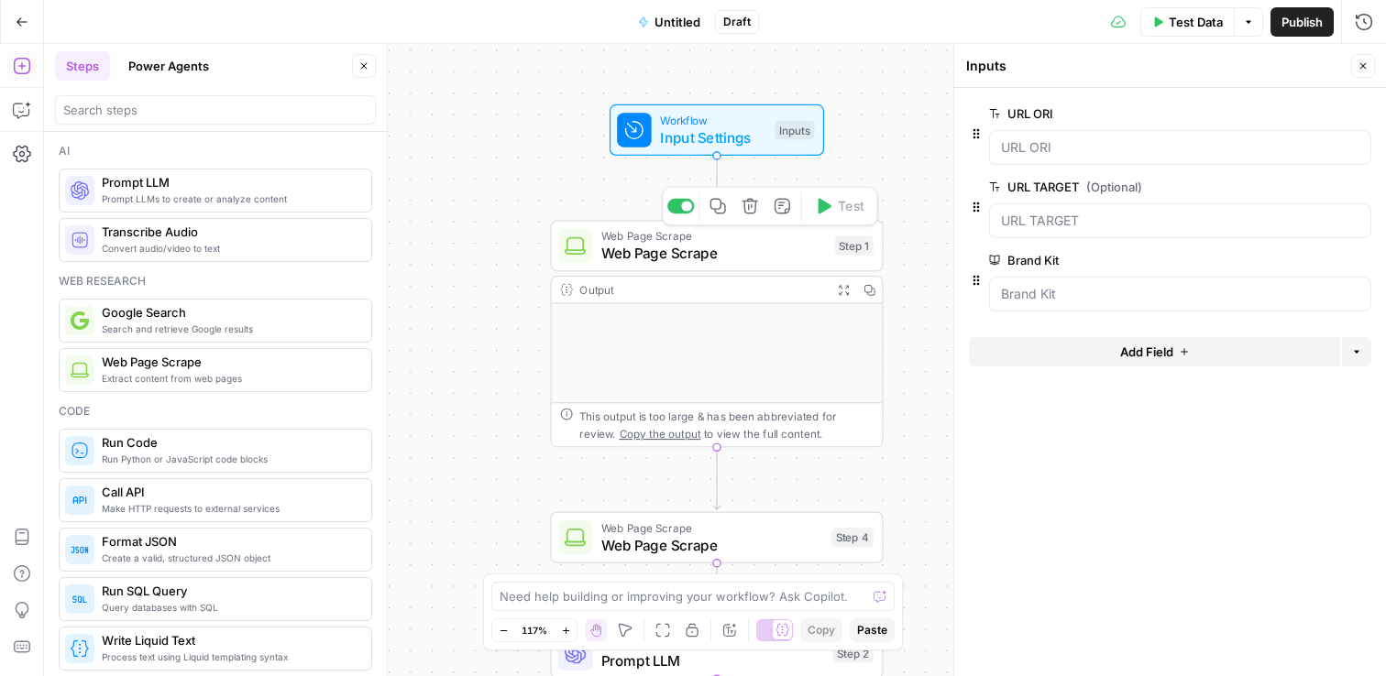
scroll to position [373, 0]
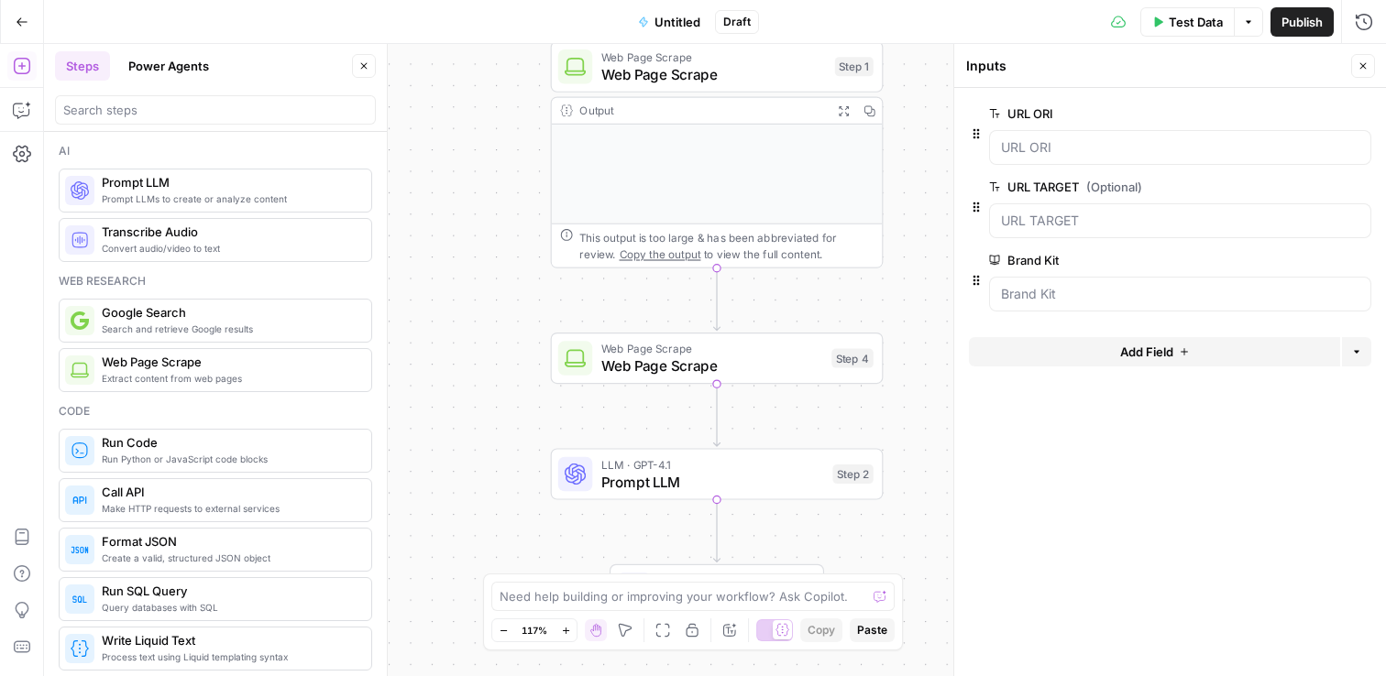
click at [654, 463] on span "LLM · GPT-4.1" at bounding box center [712, 464] width 223 height 17
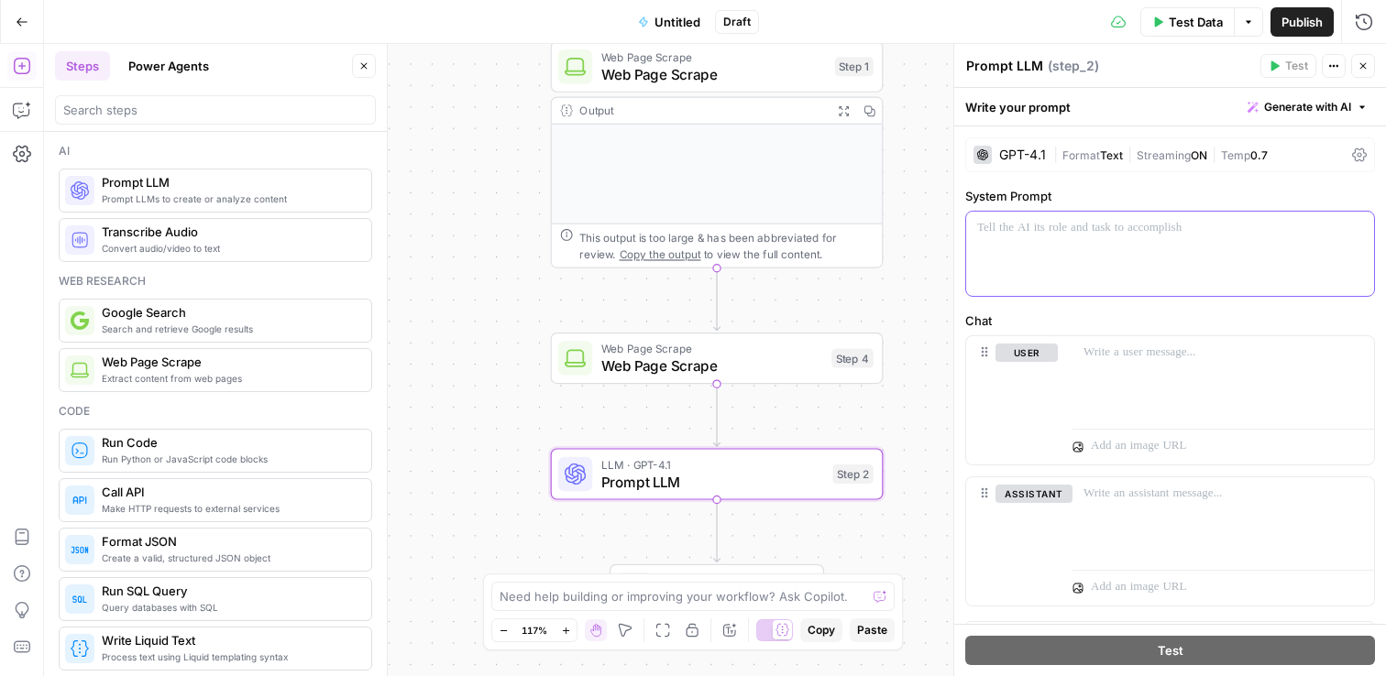
click at [1277, 216] on div at bounding box center [1170, 254] width 408 height 84
click at [1350, 230] on button "Variables Menu" at bounding box center [1357, 228] width 15 height 15
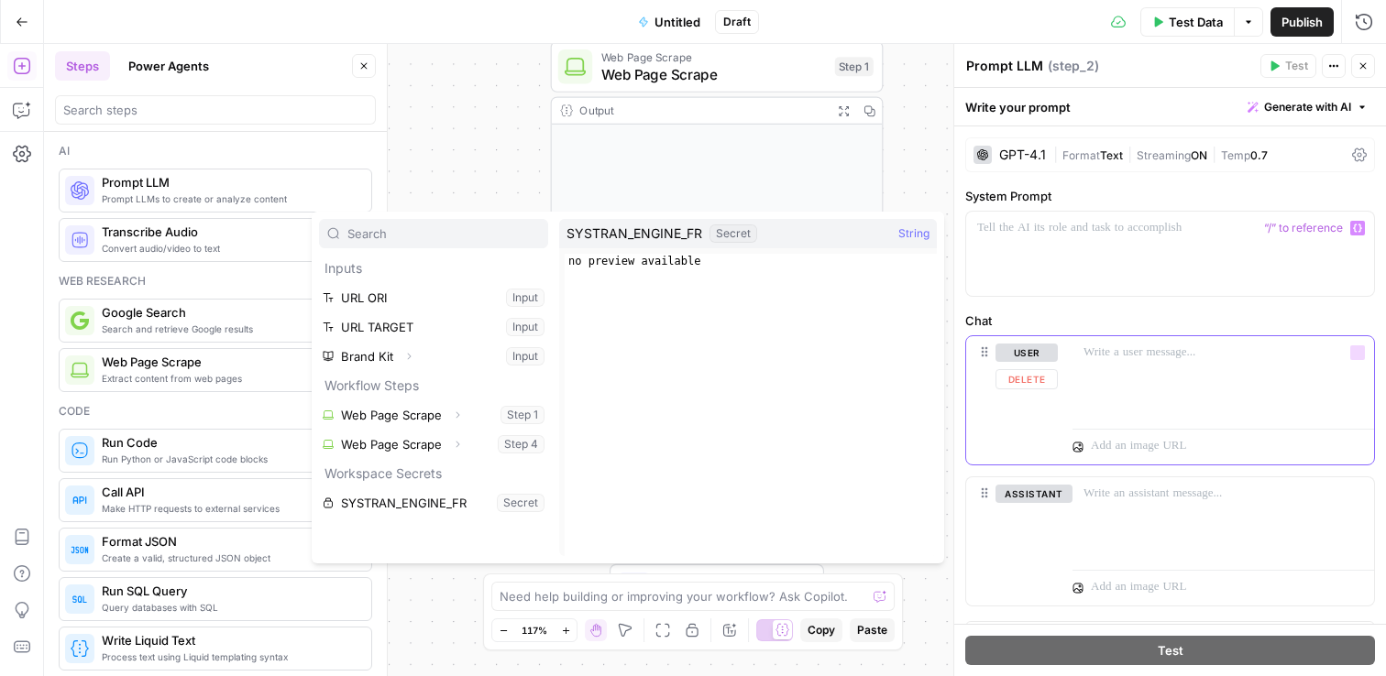
click at [1213, 388] on div at bounding box center [1222, 378] width 301 height 84
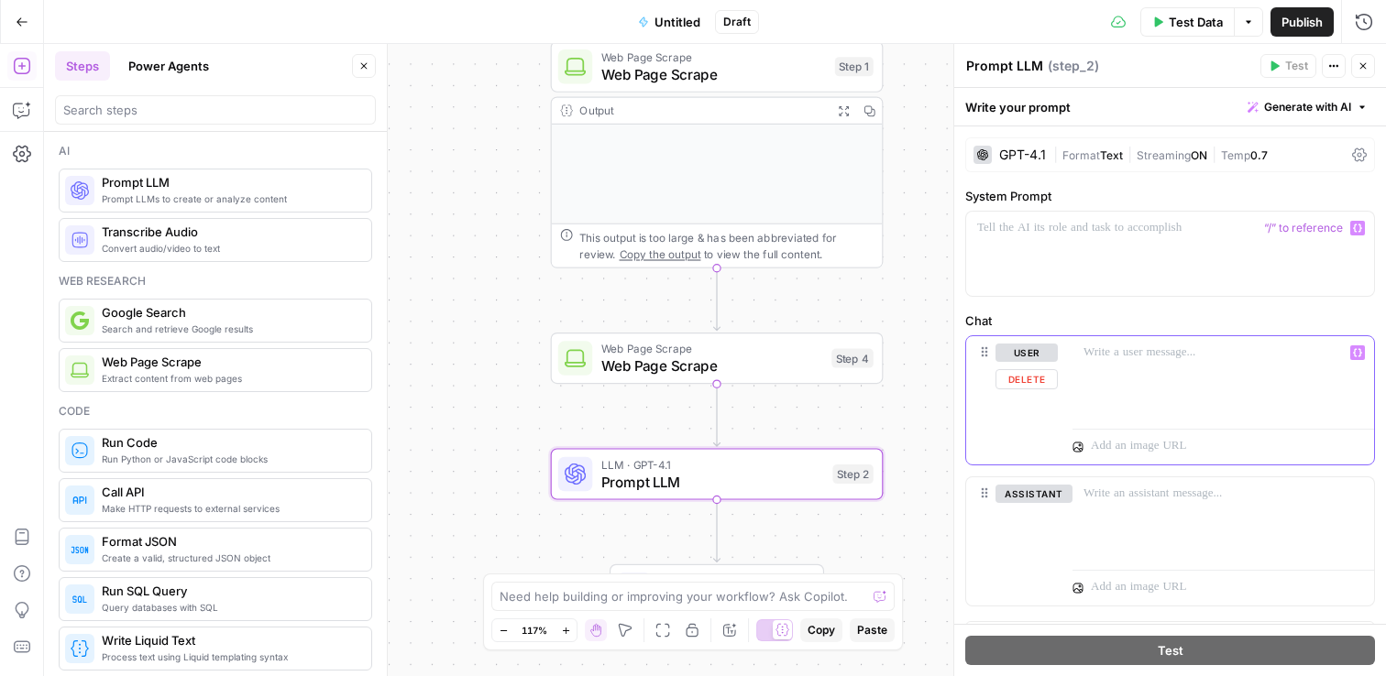
click at [1353, 351] on icon "button" at bounding box center [1357, 352] width 9 height 9
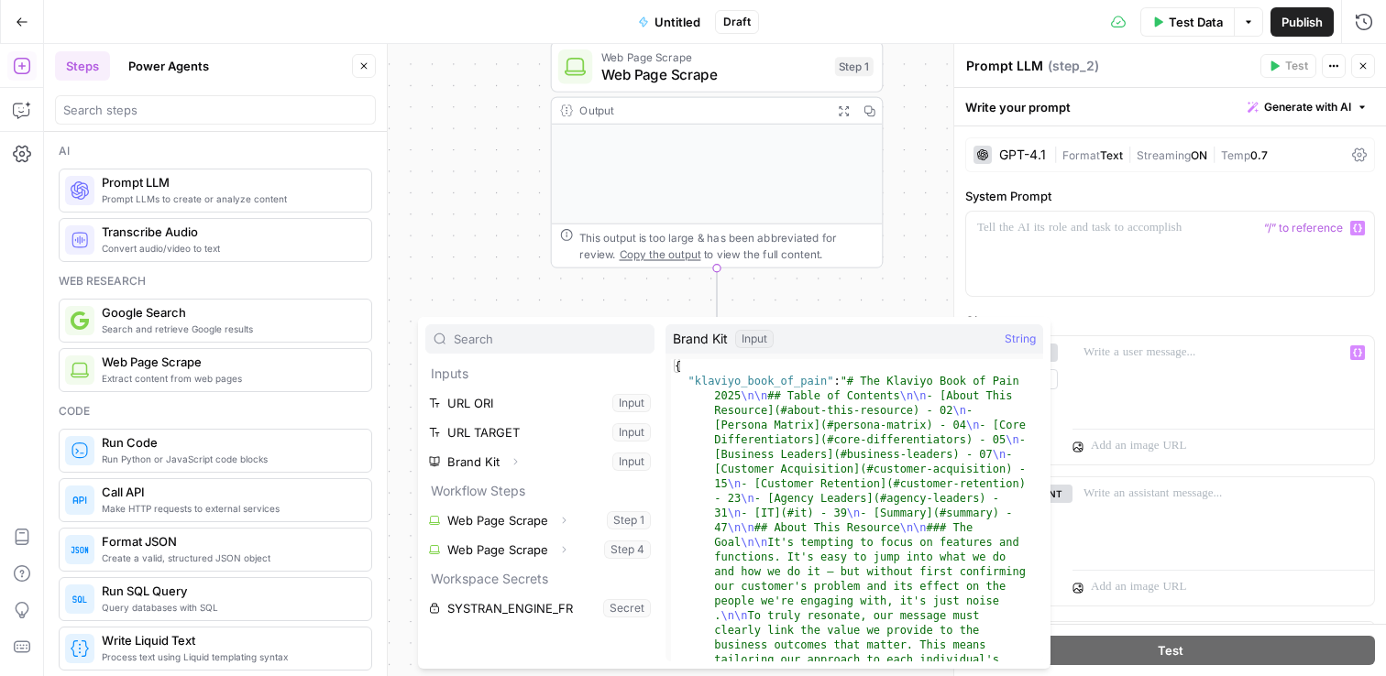
click at [514, 459] on icon "button" at bounding box center [516, 462] width 4 height 6
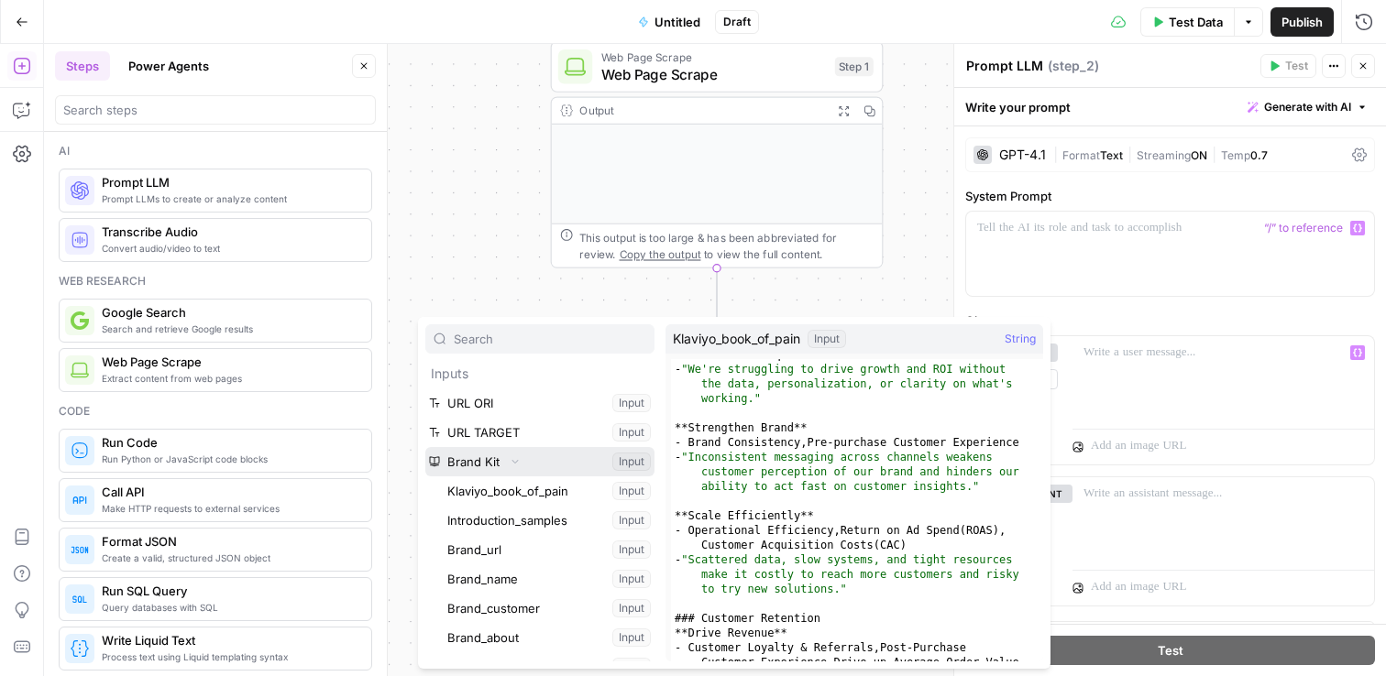
scroll to position [1205, 0]
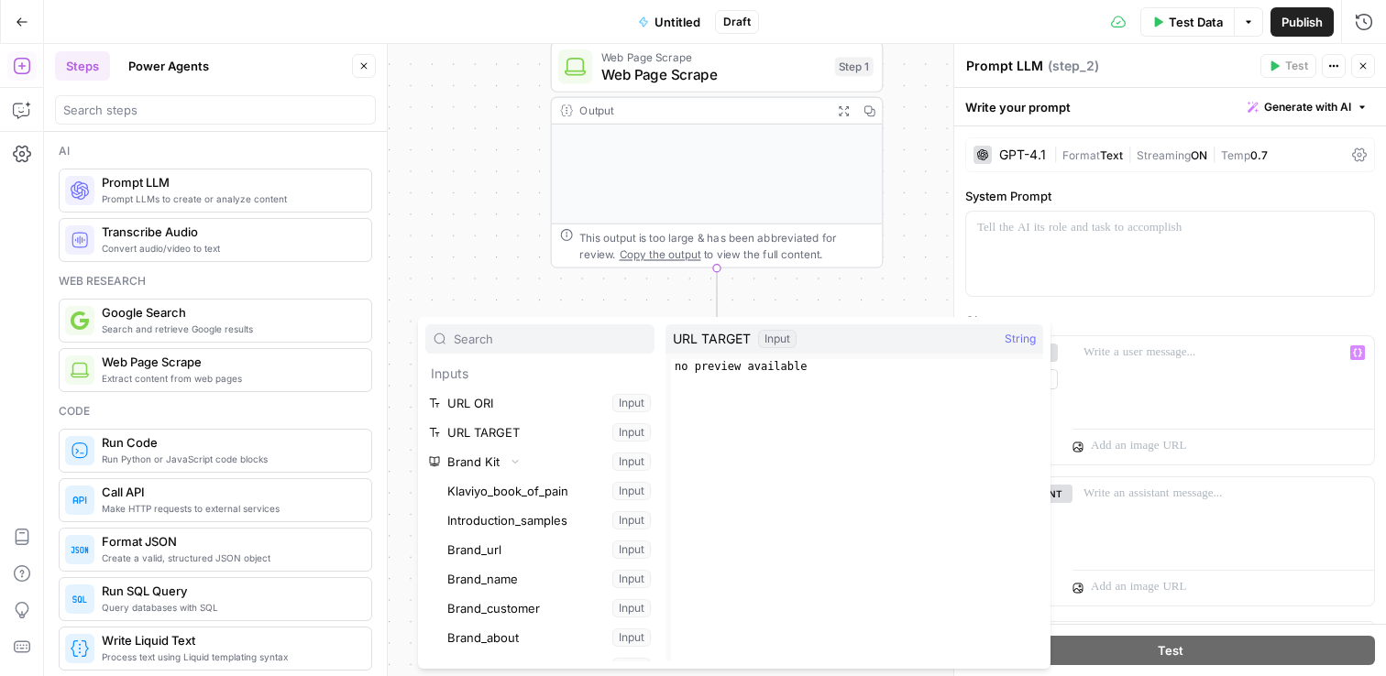
click at [438, 140] on div "**********" at bounding box center [715, 360] width 1342 height 632
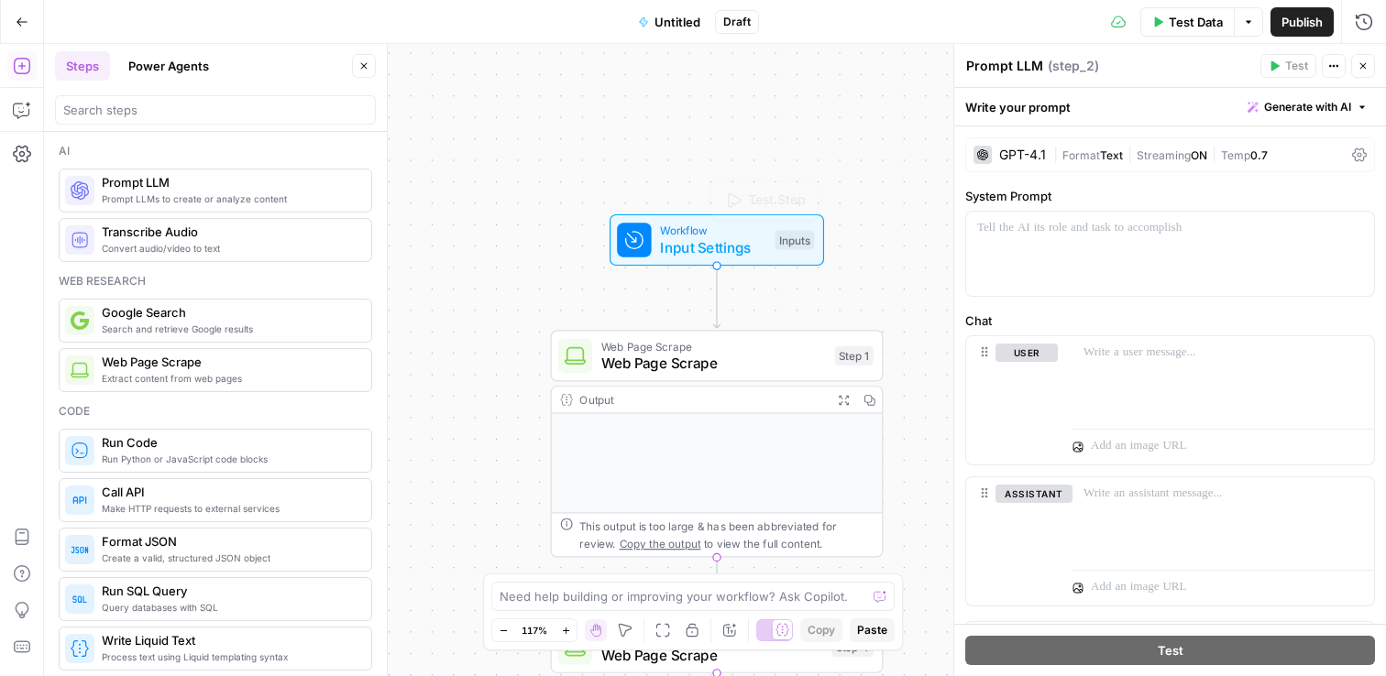
click at [678, 234] on span "Workflow" at bounding box center [713, 230] width 106 height 17
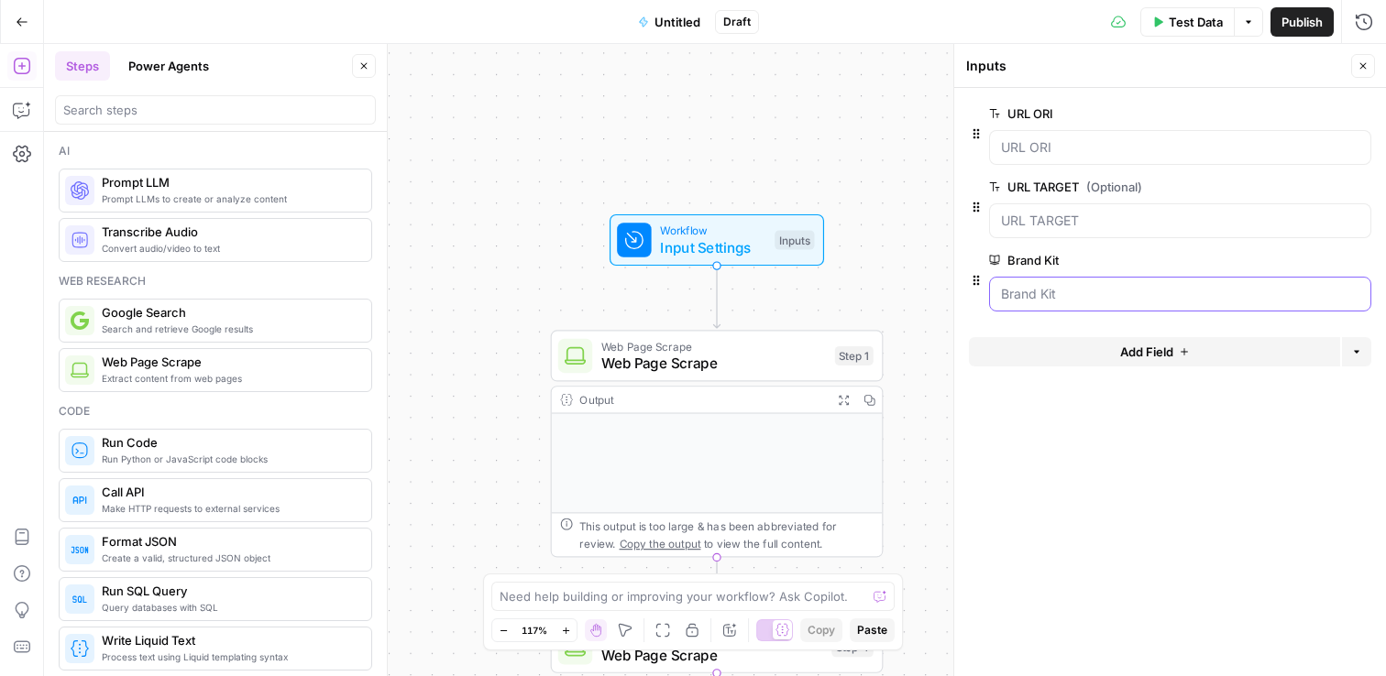
click at [1078, 296] on Kit "Brand Kit" at bounding box center [1180, 294] width 358 height 18
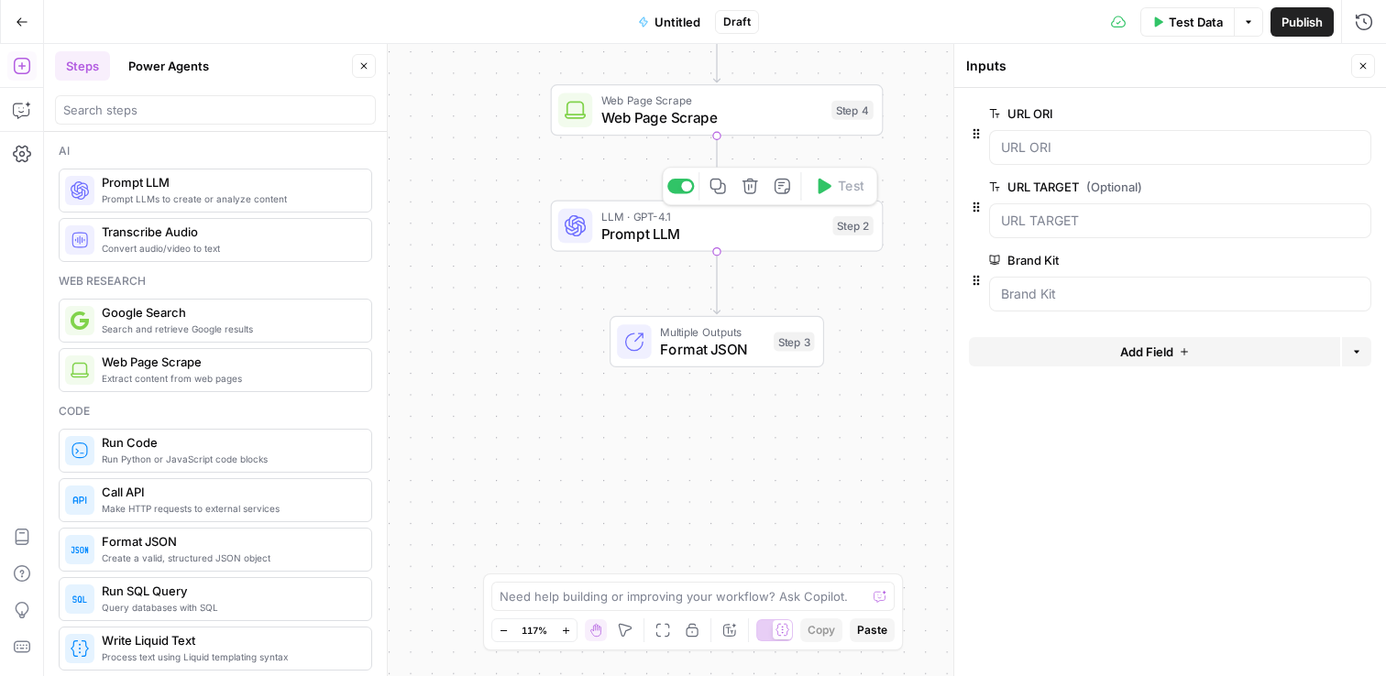
click at [610, 235] on span "Prompt LLM" at bounding box center [712, 233] width 223 height 21
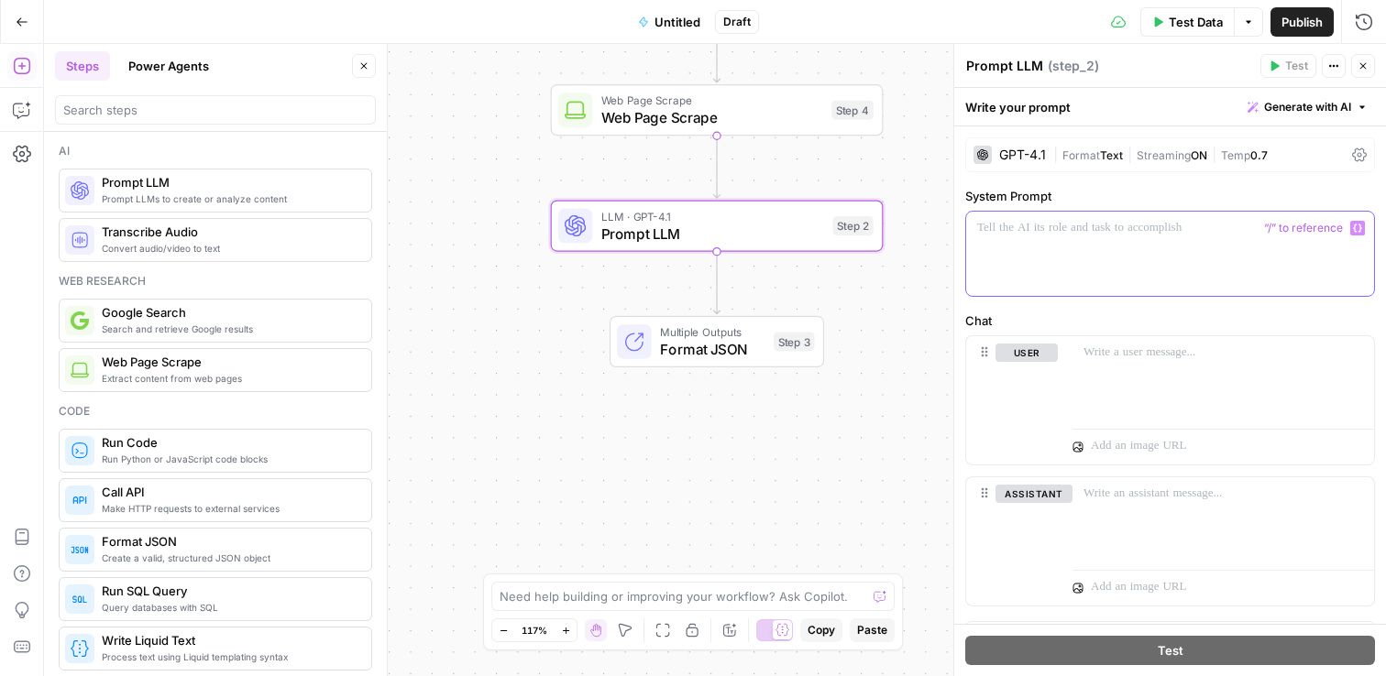
click at [1113, 252] on div at bounding box center [1170, 254] width 408 height 84
click at [1012, 157] on div "GPT-4.1" at bounding box center [1022, 154] width 47 height 13
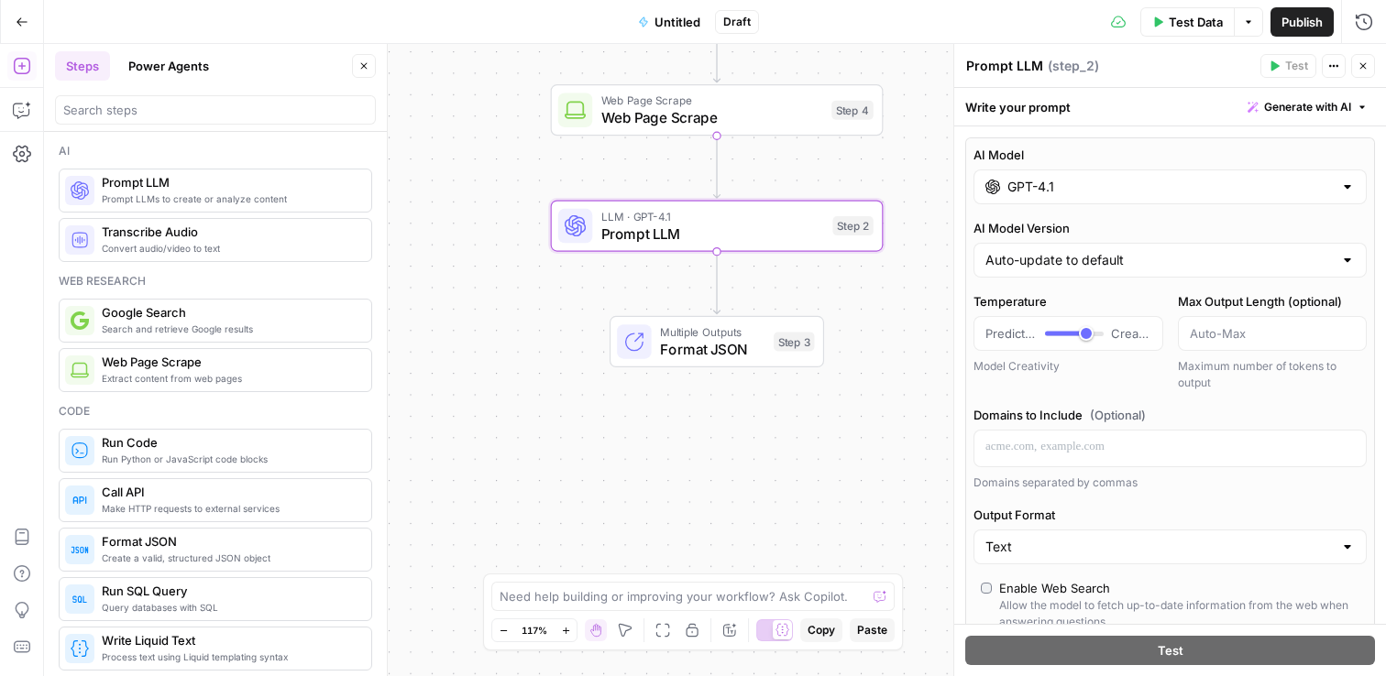
click at [1032, 191] on input "GPT-4.1" at bounding box center [1169, 187] width 325 height 18
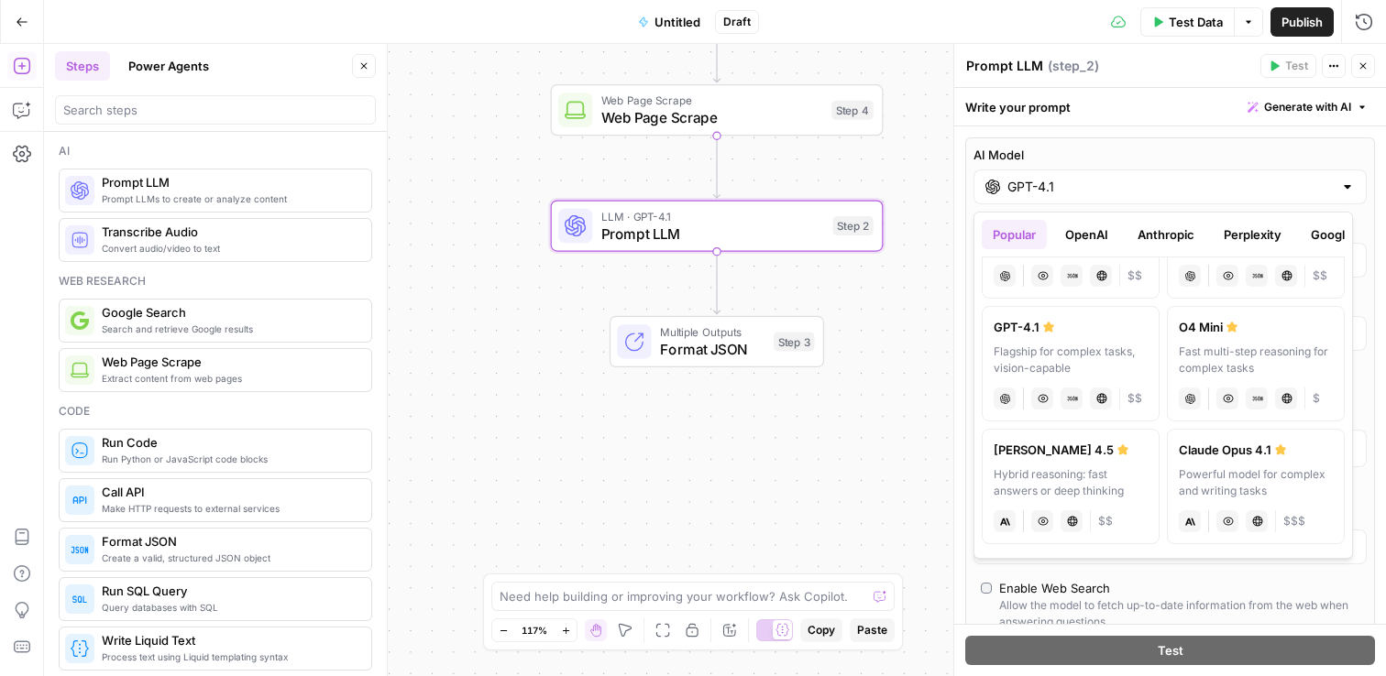
scroll to position [97, 0]
click at [832, 491] on div "**********" at bounding box center [715, 360] width 1342 height 632
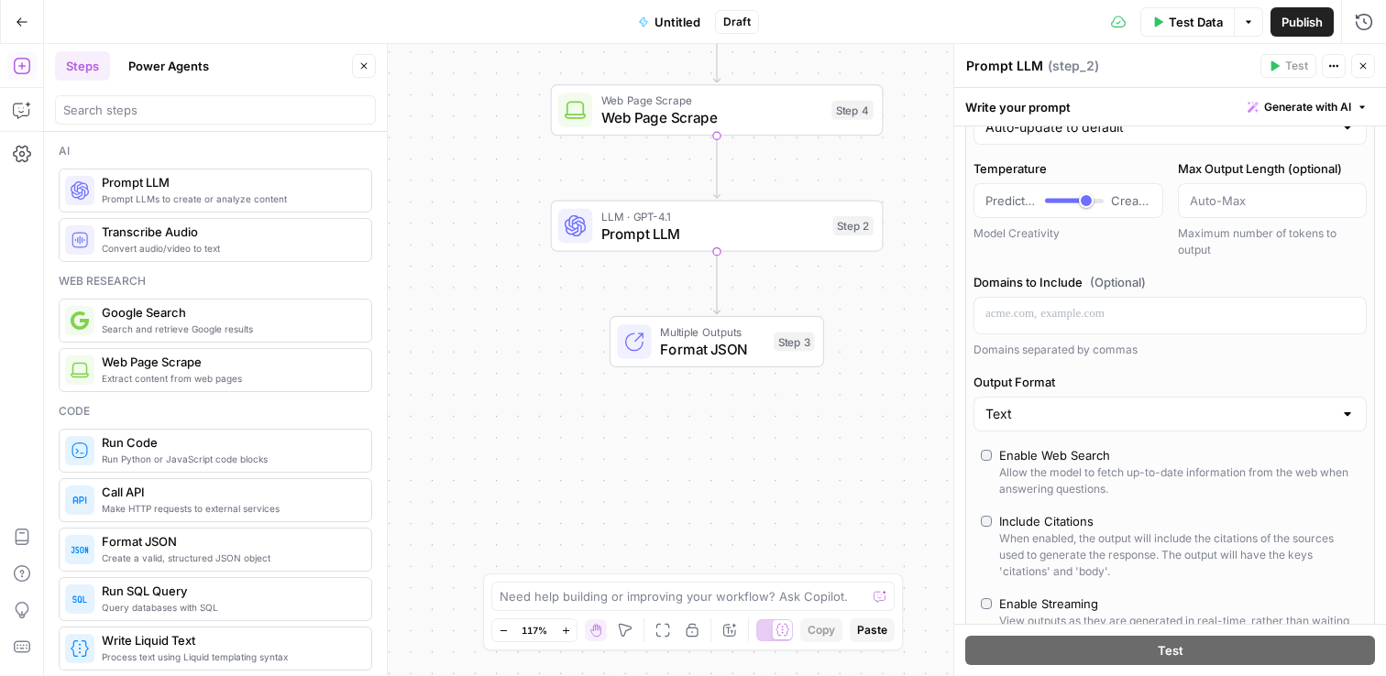
scroll to position [0, 0]
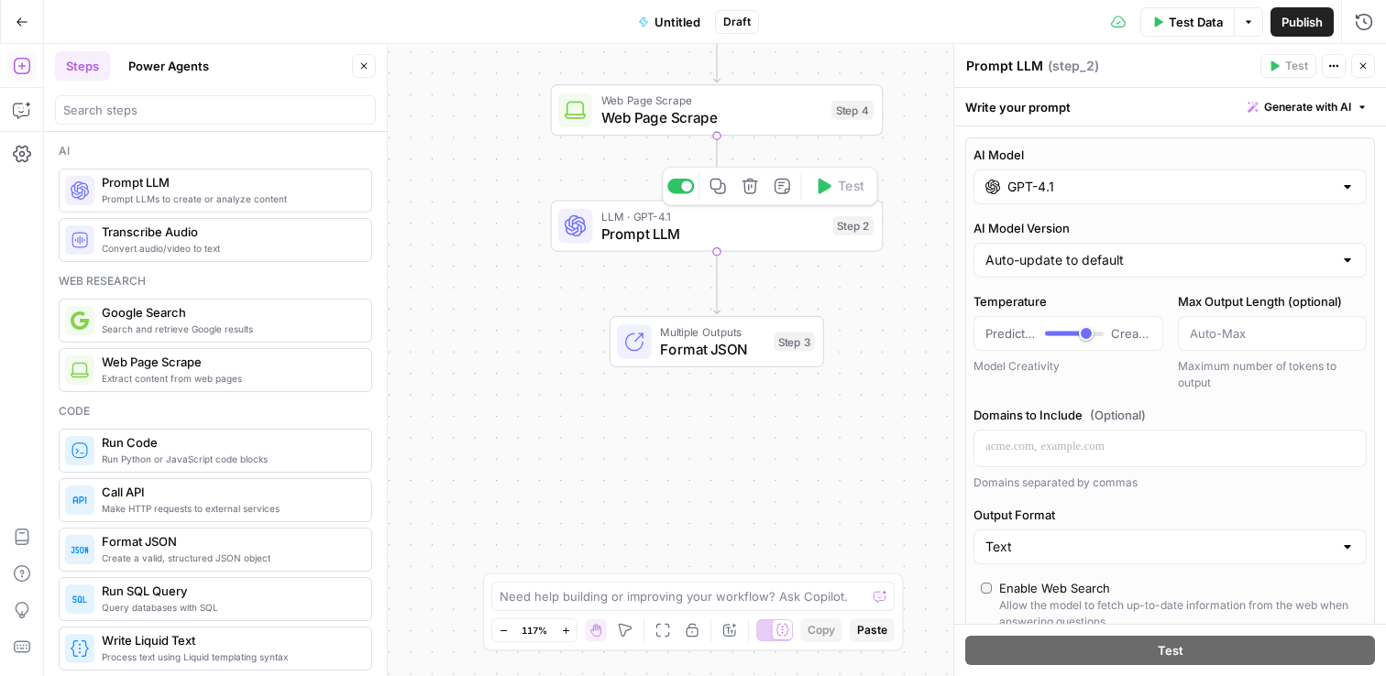
click at [726, 234] on span "Prompt LLM" at bounding box center [712, 233] width 223 height 21
click at [1035, 113] on div "Write your prompt Generate with AI" at bounding box center [1170, 107] width 432 height 38
click at [722, 348] on span "Format JSON" at bounding box center [712, 348] width 105 height 21
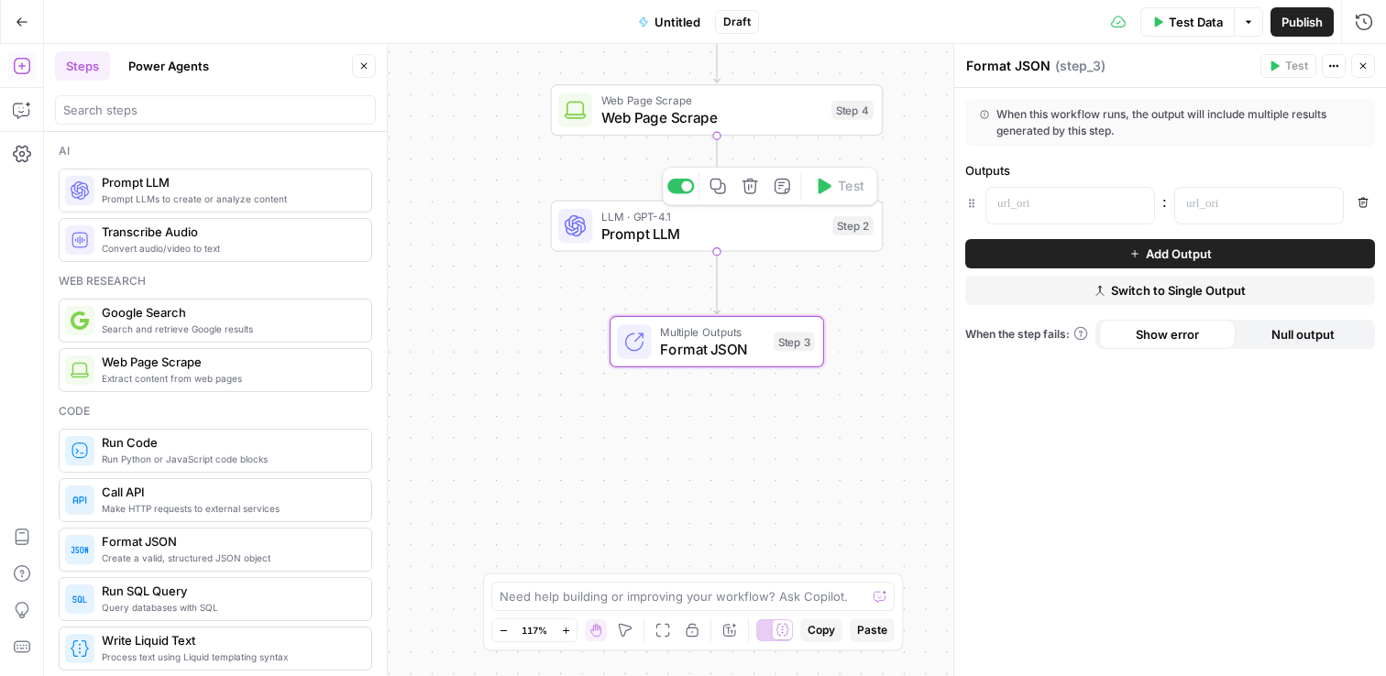
click at [666, 235] on span "Prompt LLM" at bounding box center [712, 233] width 223 height 21
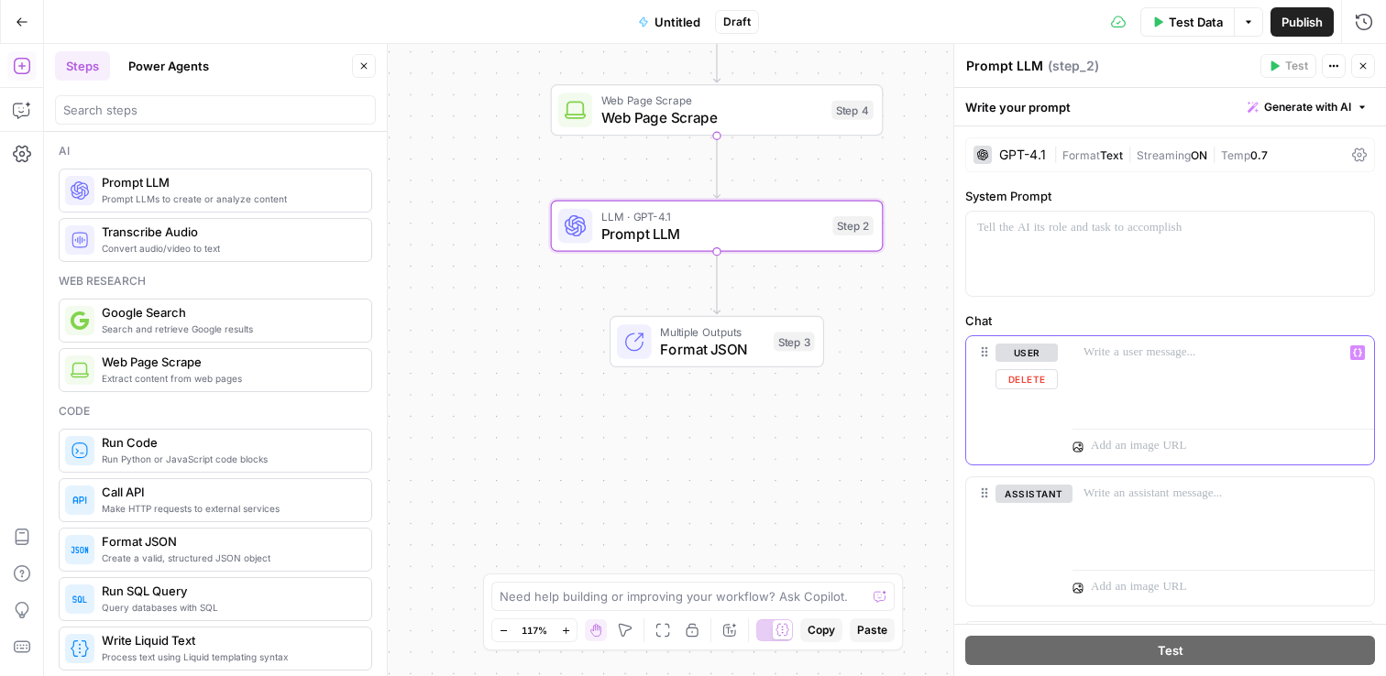
click at [1128, 368] on div at bounding box center [1222, 378] width 301 height 84
click at [1353, 352] on icon "button" at bounding box center [1357, 352] width 9 height 9
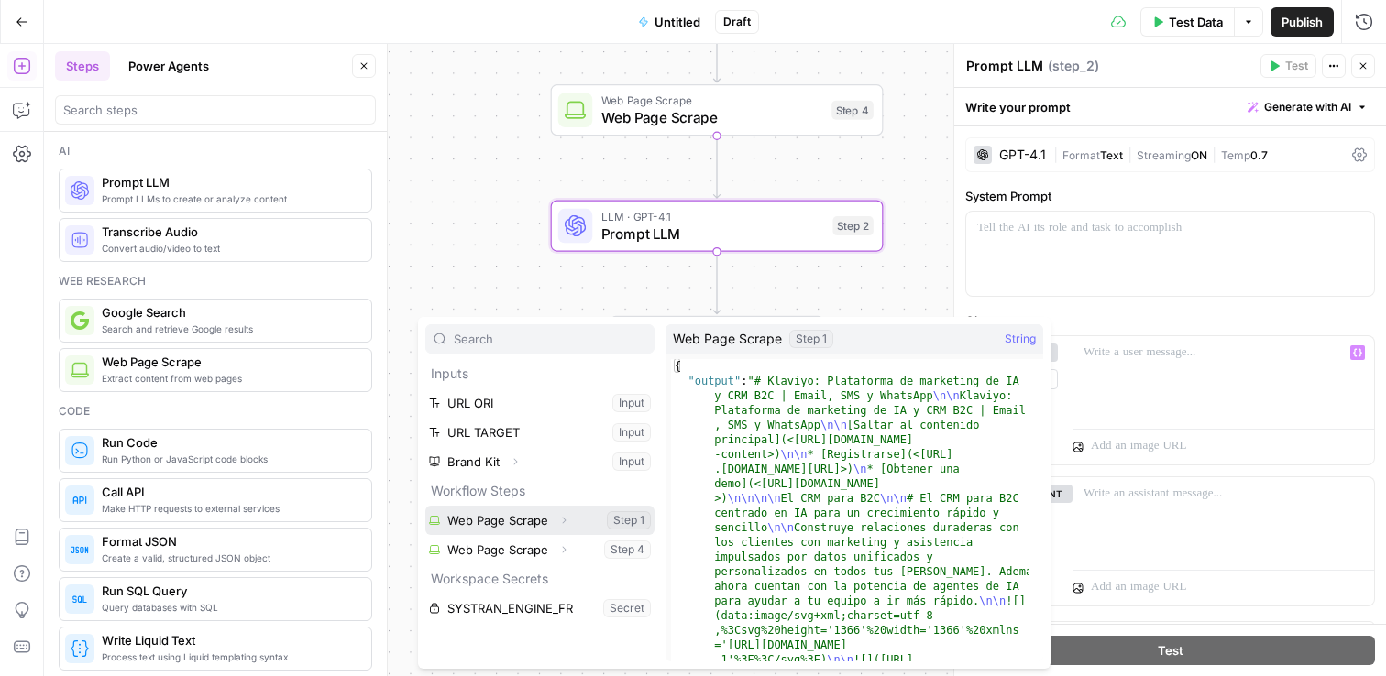
click at [553, 522] on button "Expand" at bounding box center [564, 521] width 24 height 24
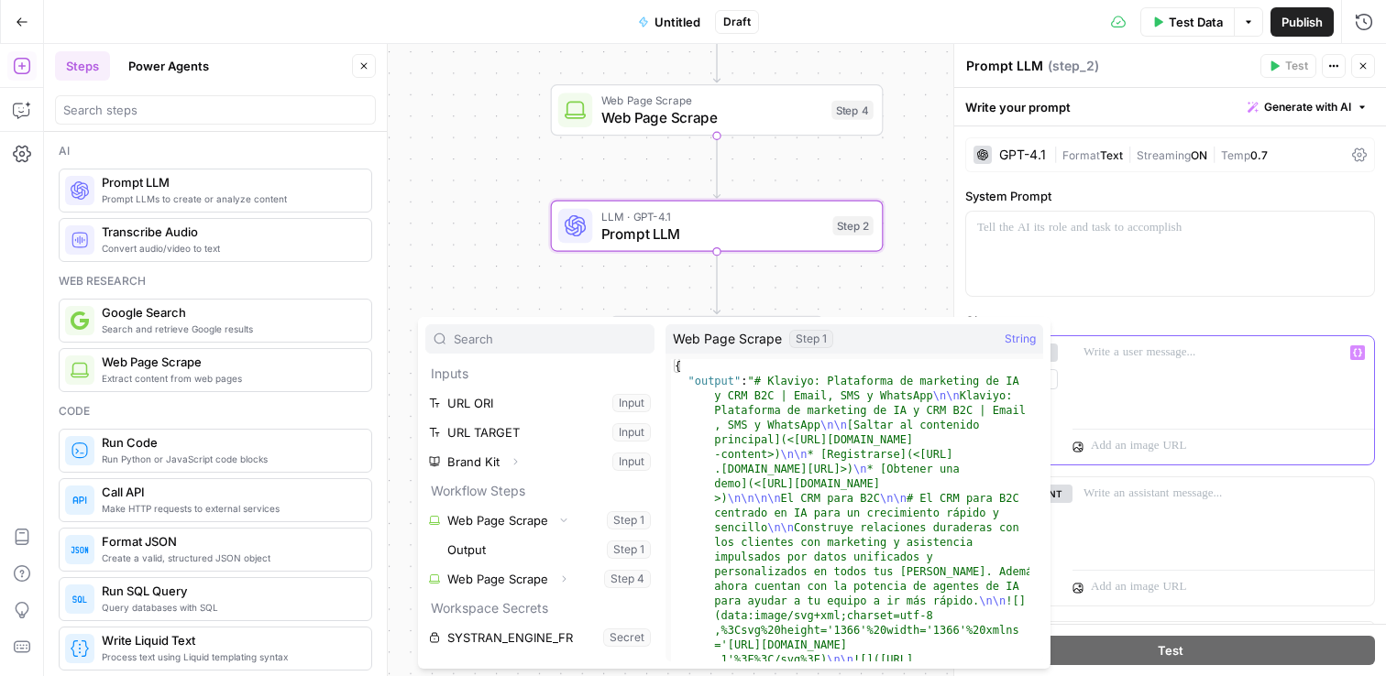
click at [1147, 382] on div at bounding box center [1222, 378] width 301 height 84
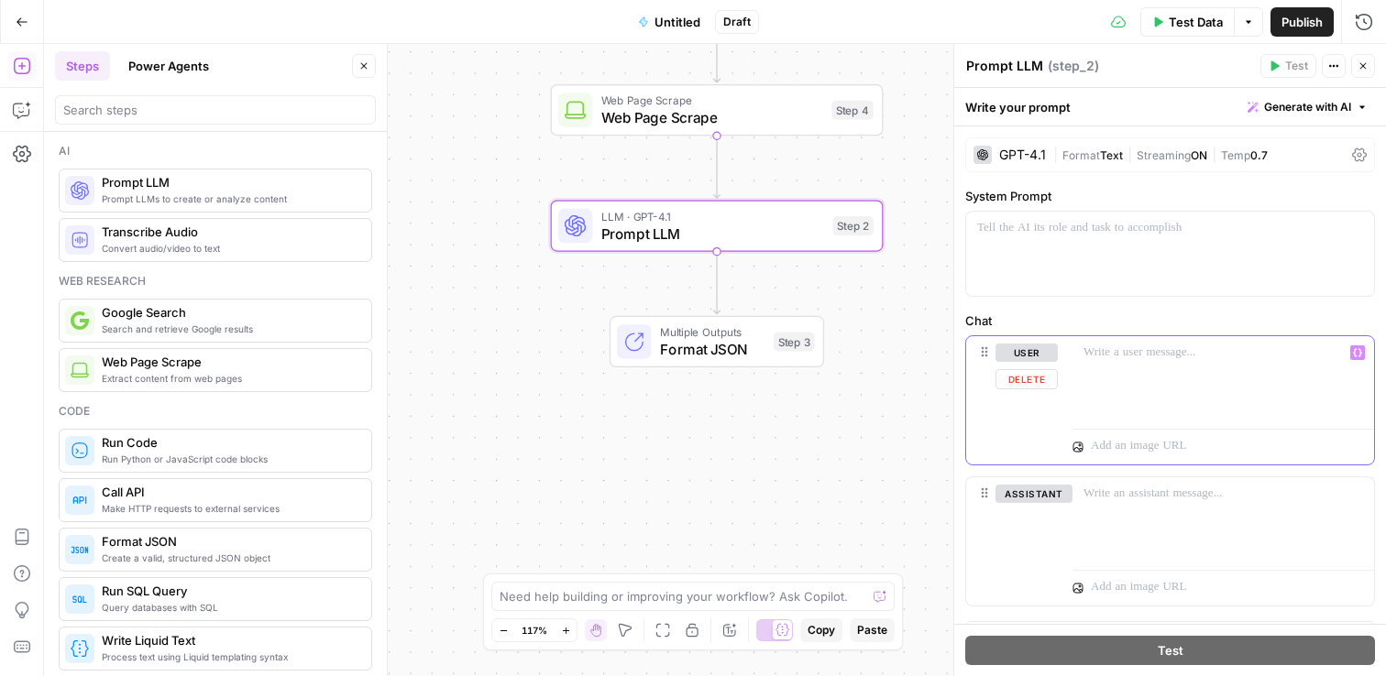
click at [1350, 345] on button "Variables Menu" at bounding box center [1357, 352] width 15 height 15
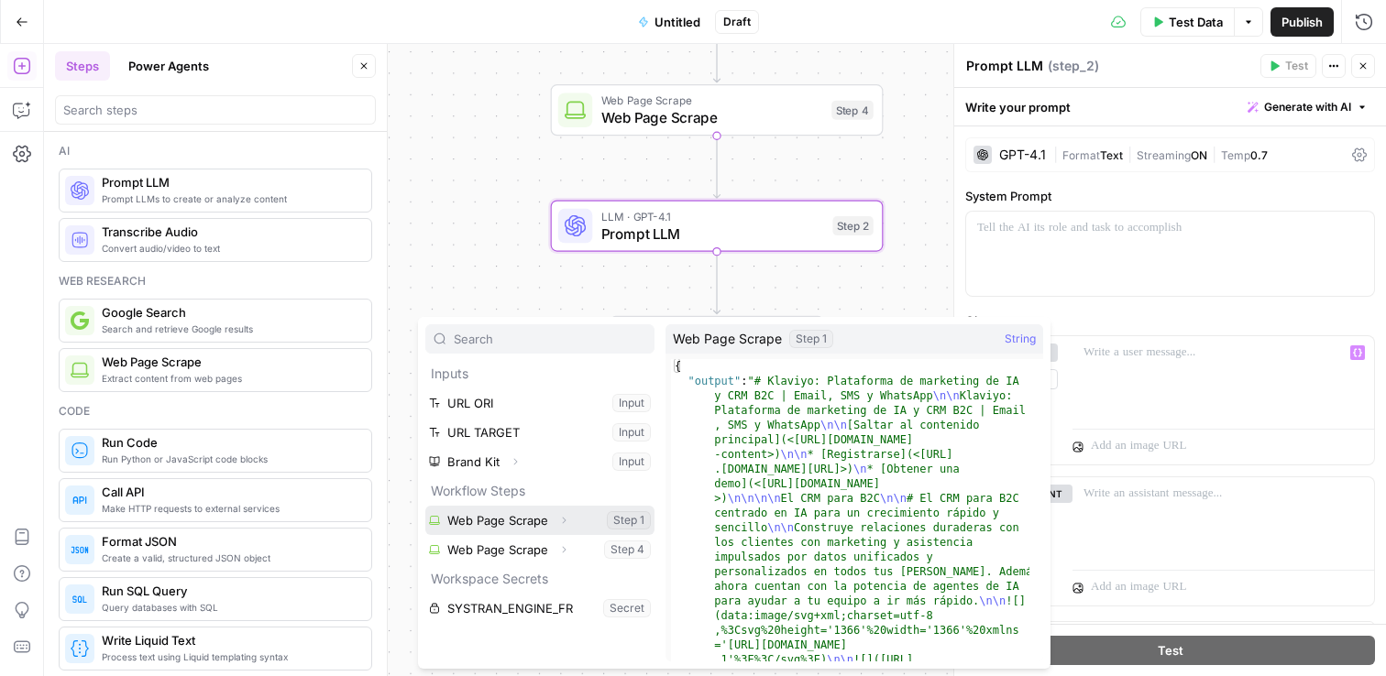
click at [487, 530] on button "Select variable Web Page Scrape" at bounding box center [539, 520] width 229 height 29
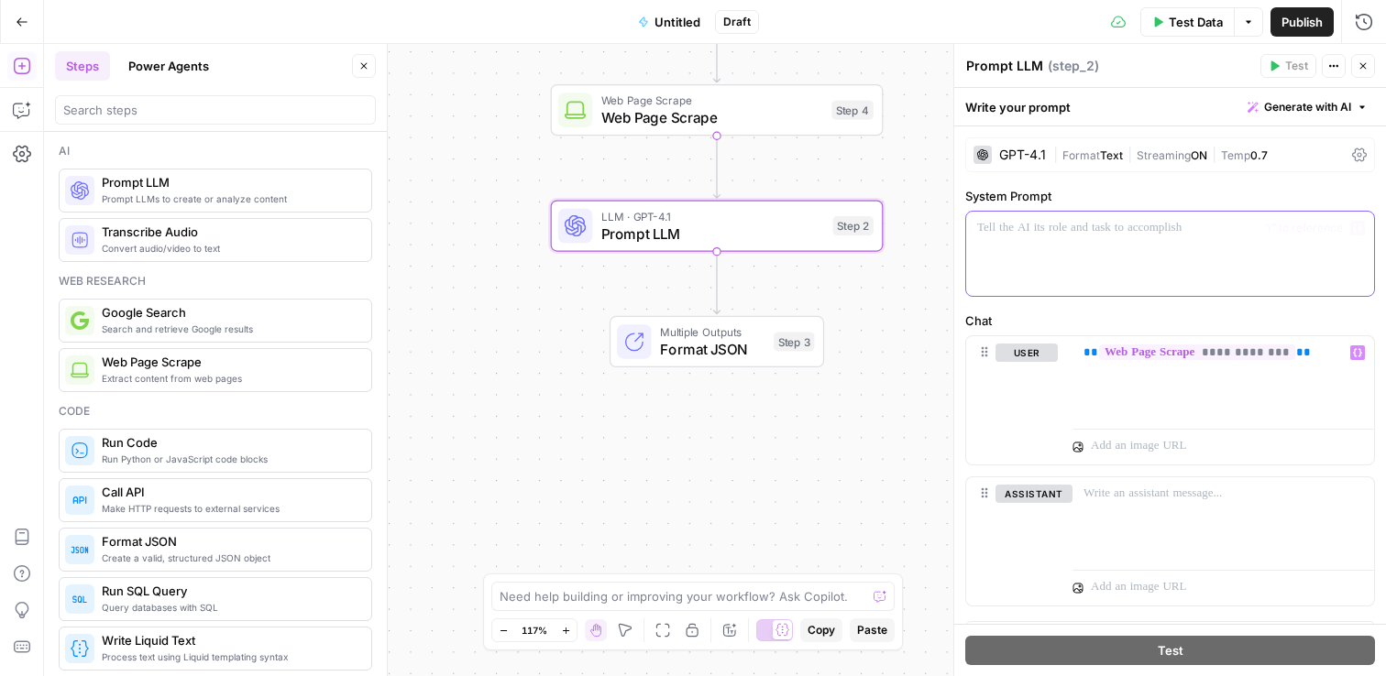
click at [1188, 245] on div at bounding box center [1170, 254] width 408 height 84
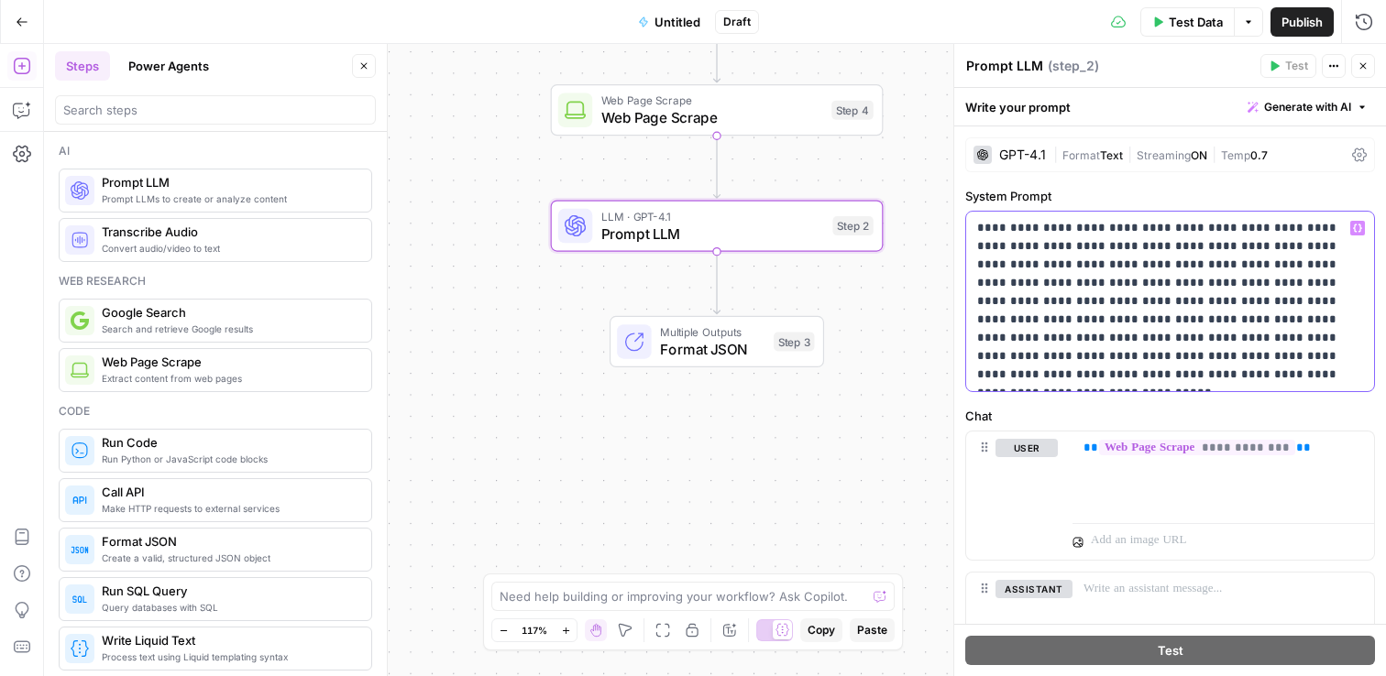
click at [1101, 370] on p "**********" at bounding box center [1163, 301] width 372 height 165
click at [1103, 371] on p "**********" at bounding box center [1163, 301] width 372 height 165
click at [1110, 374] on p "**********" at bounding box center [1163, 301] width 372 height 165
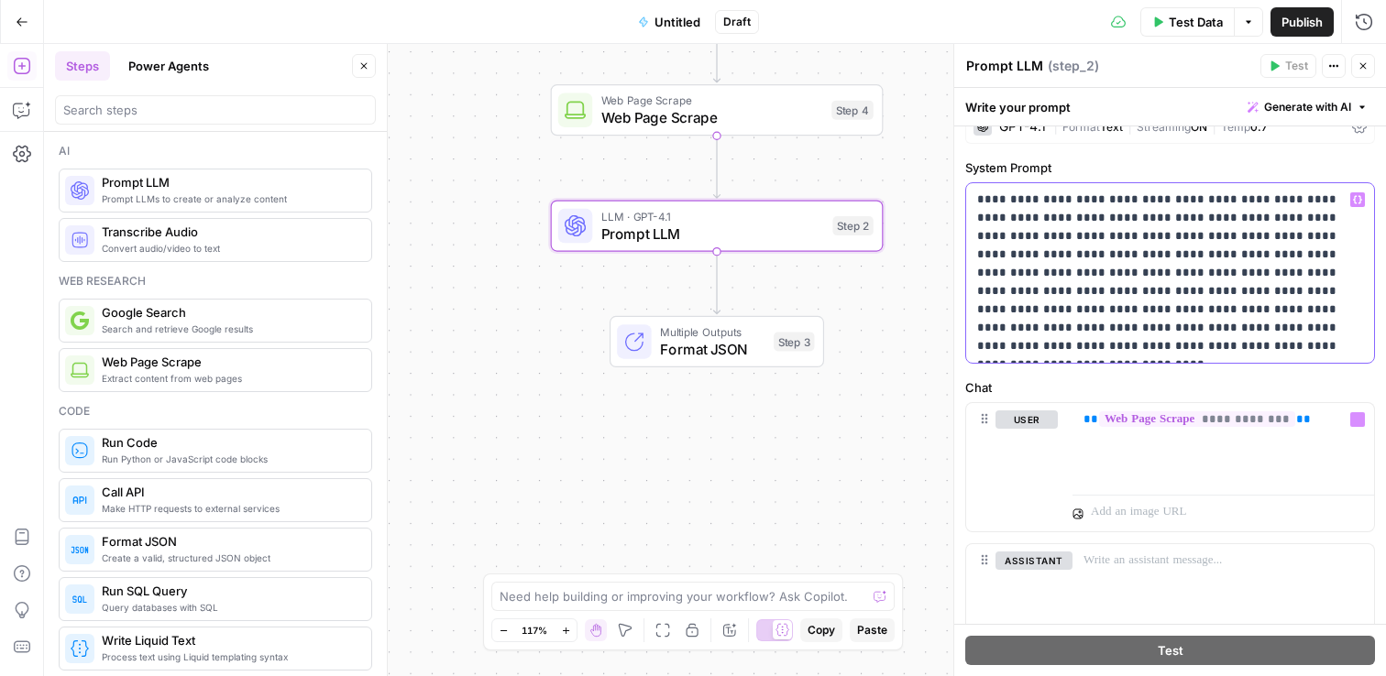
scroll to position [131, 0]
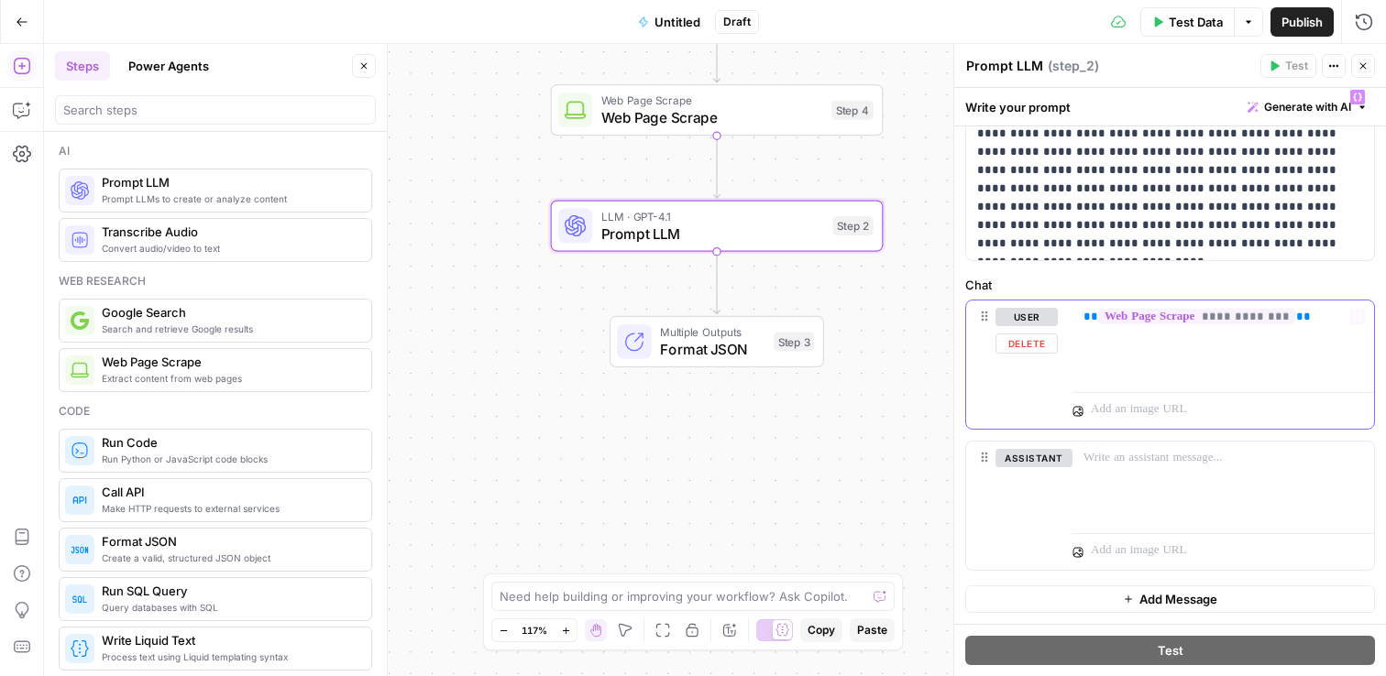
click at [1080, 334] on div "**********" at bounding box center [1222, 343] width 301 height 84
click at [1080, 326] on div "**********" at bounding box center [1222, 343] width 301 height 84
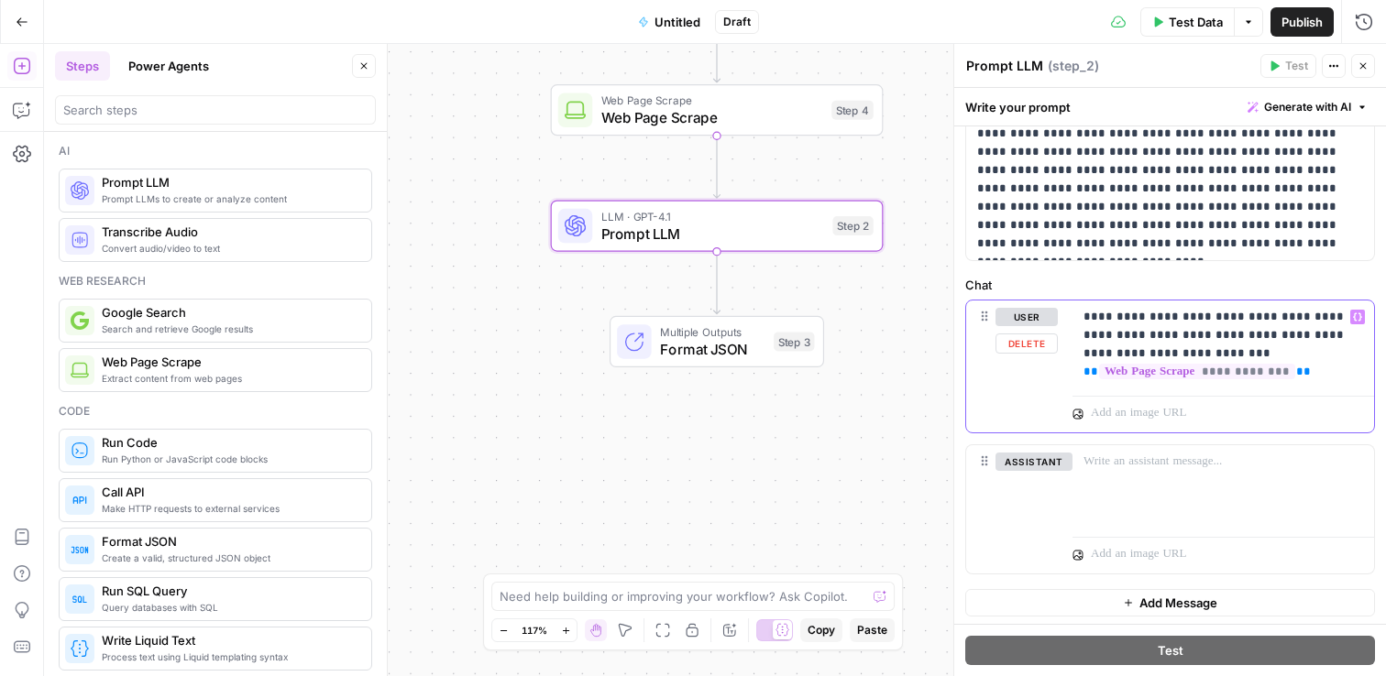
click at [1222, 359] on p "**********" at bounding box center [1216, 344] width 266 height 73
drag, startPoint x: 1145, startPoint y: 335, endPoint x: 1149, endPoint y: 313, distance: 22.3
click at [1145, 334] on p "**********" at bounding box center [1216, 344] width 266 height 73
click at [1353, 318] on icon "button" at bounding box center [1357, 316] width 9 height 9
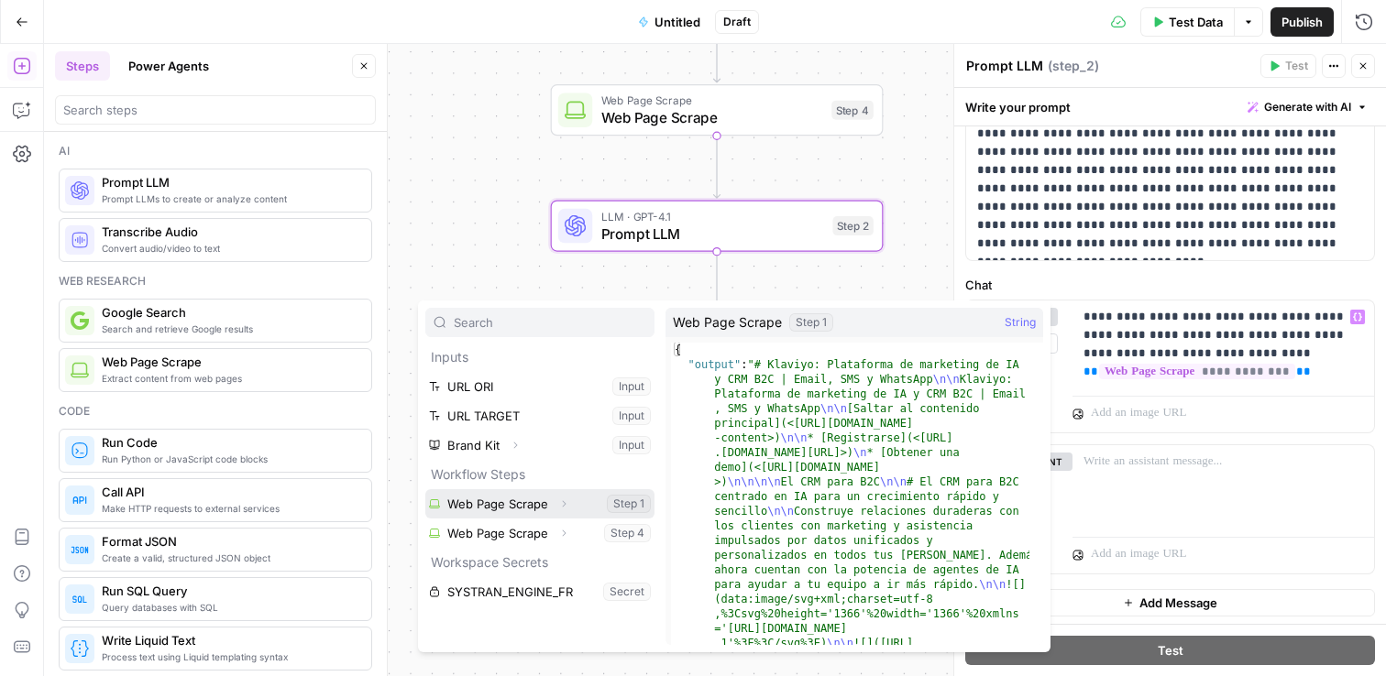
click at [527, 504] on button "Select variable Web Page Scrape" at bounding box center [539, 503] width 229 height 29
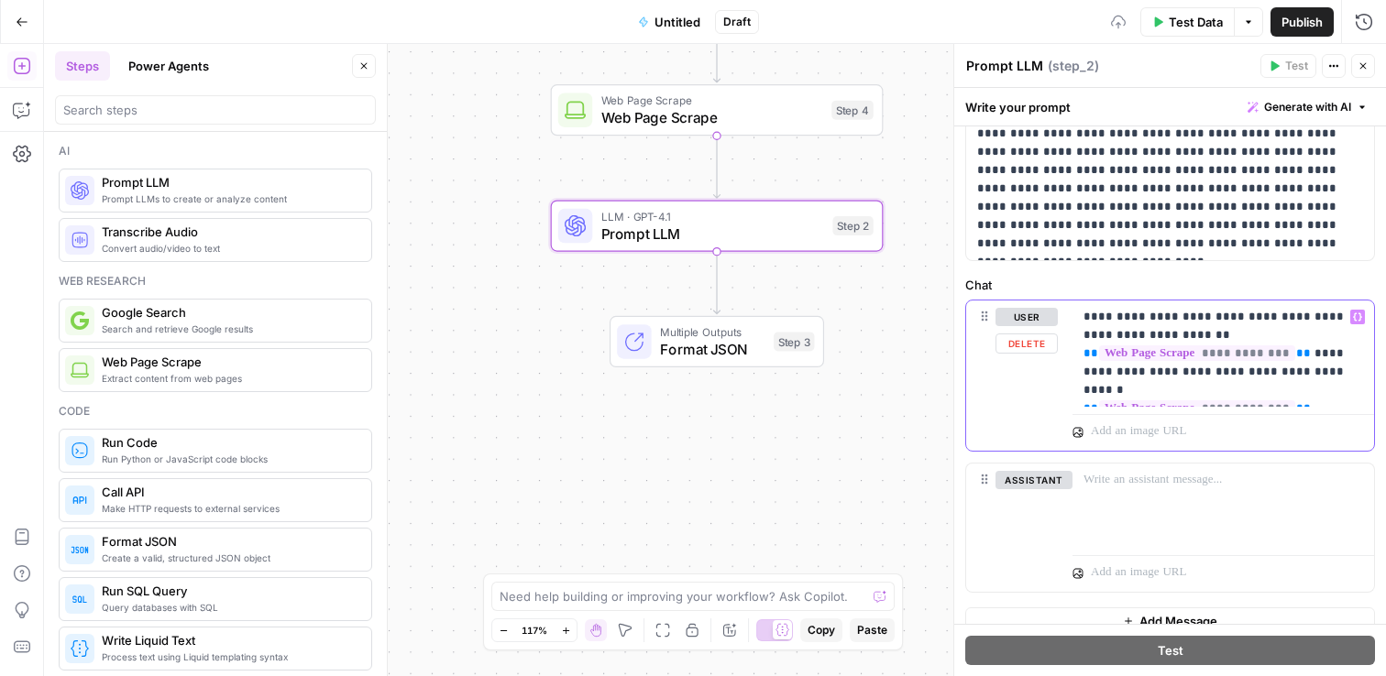
drag, startPoint x: 1136, startPoint y: 379, endPoint x: 1033, endPoint y: 389, distance: 104.0
click at [1033, 389] on div "**********" at bounding box center [1170, 376] width 408 height 150
click at [1353, 317] on icon "button" at bounding box center [1357, 316] width 9 height 9
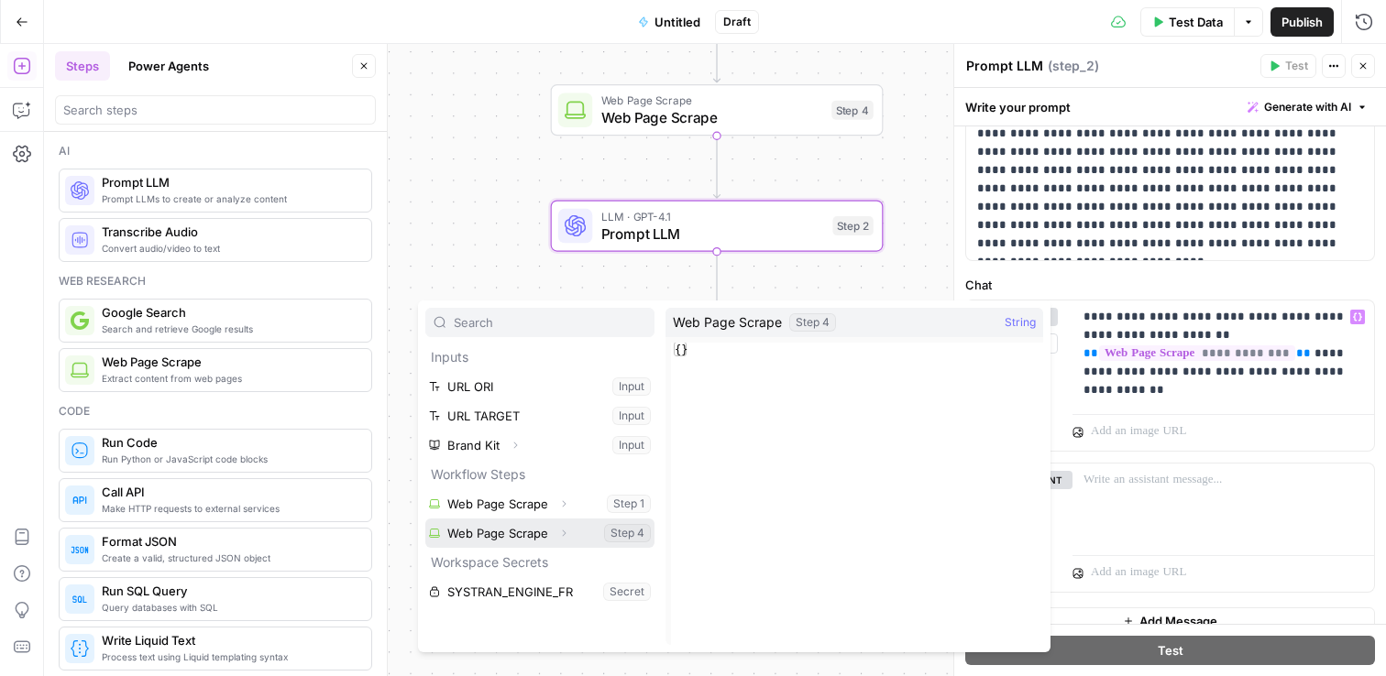
click at [526, 532] on button "Select variable Web Page Scrape" at bounding box center [539, 533] width 229 height 29
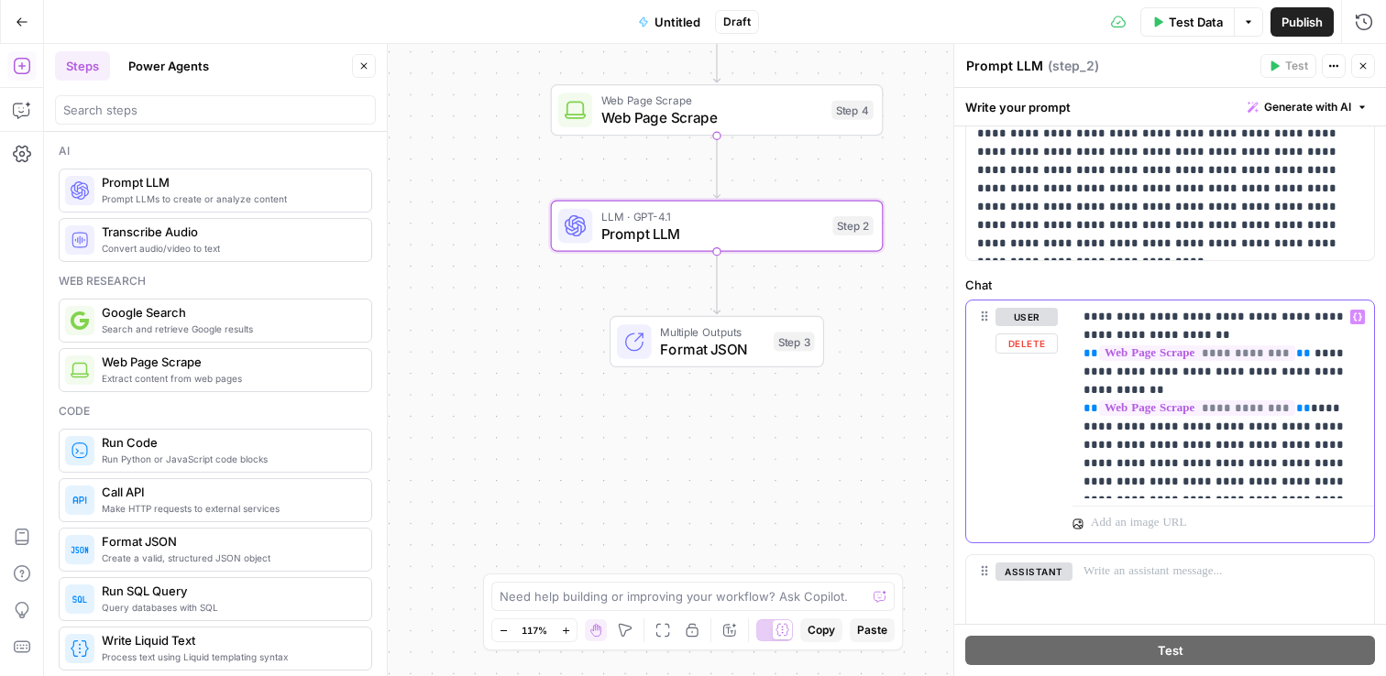
click at [1212, 323] on p "**********" at bounding box center [1216, 399] width 266 height 183
click at [1097, 334] on p "**********" at bounding box center [1216, 399] width 266 height 183
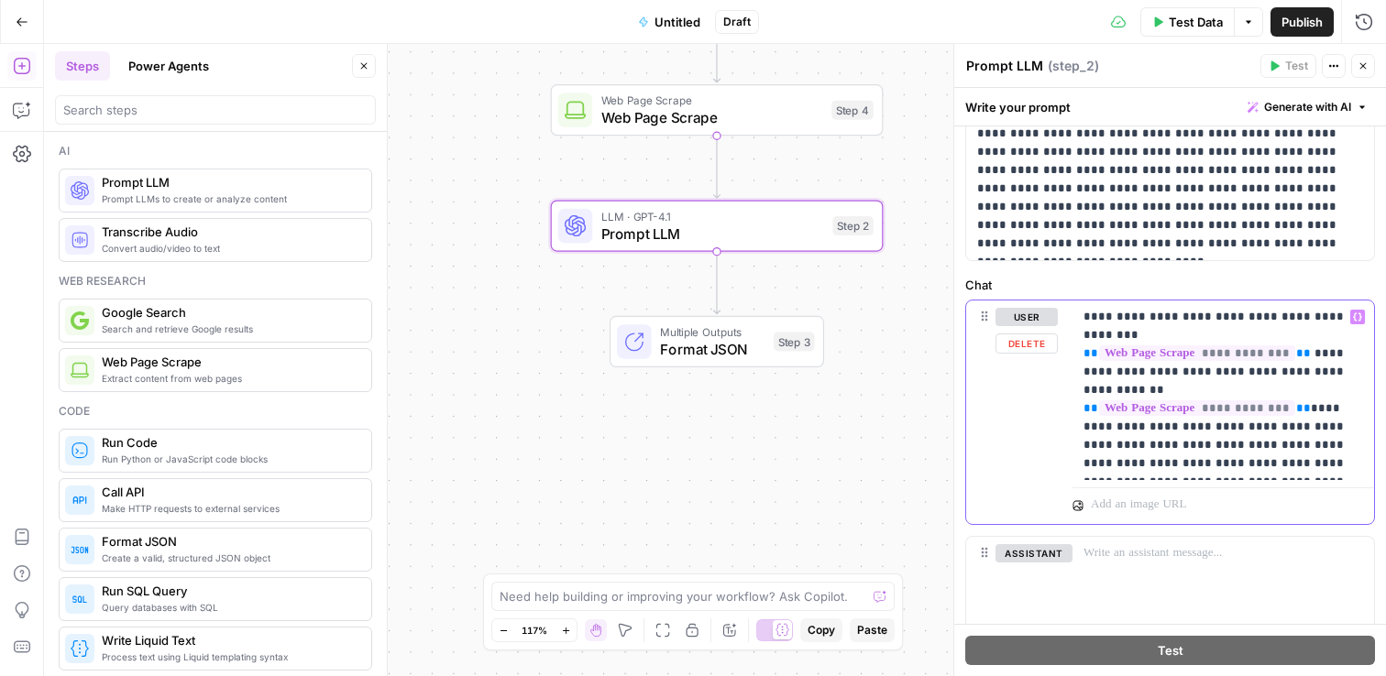
drag, startPoint x: 1306, startPoint y: 333, endPoint x: 1058, endPoint y: 337, distance: 247.5
click at [1058, 337] on div "**********" at bounding box center [1170, 413] width 408 height 224
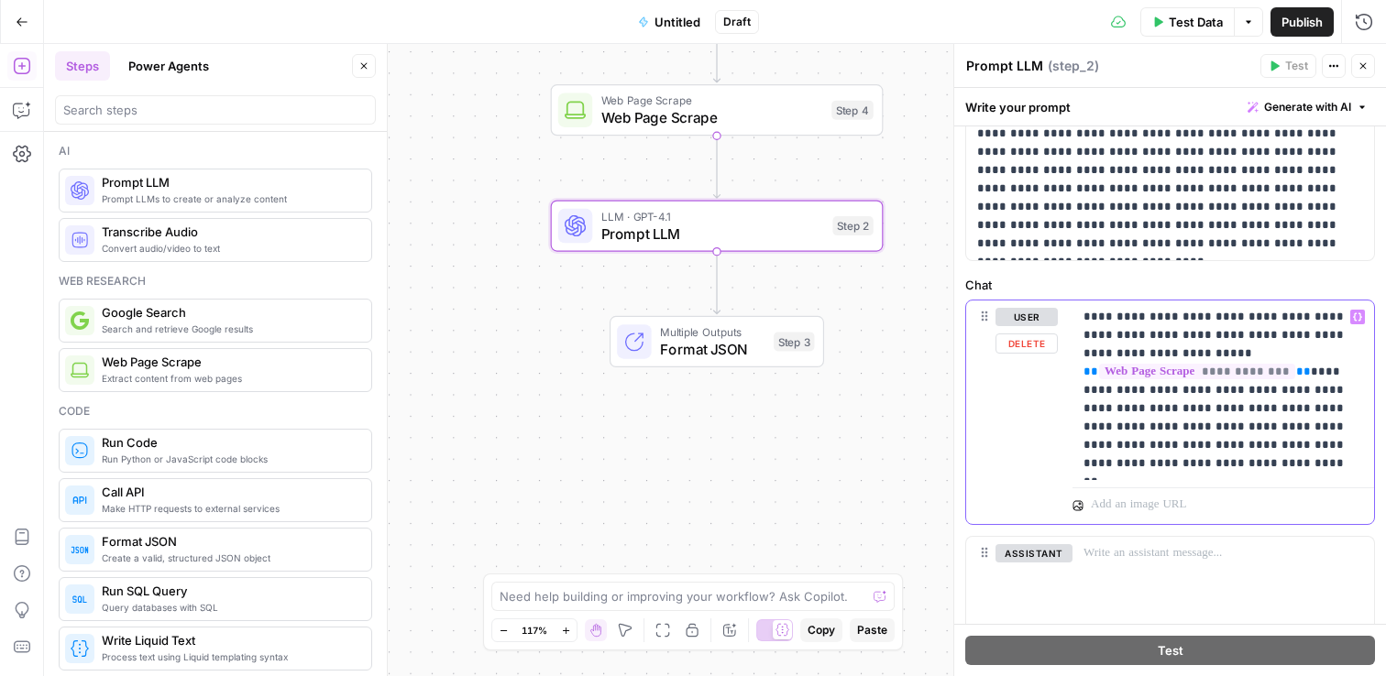
drag, startPoint x: 1126, startPoint y: 351, endPoint x: 1311, endPoint y: 365, distance: 185.6
click at [1311, 365] on p "**********" at bounding box center [1216, 390] width 266 height 165
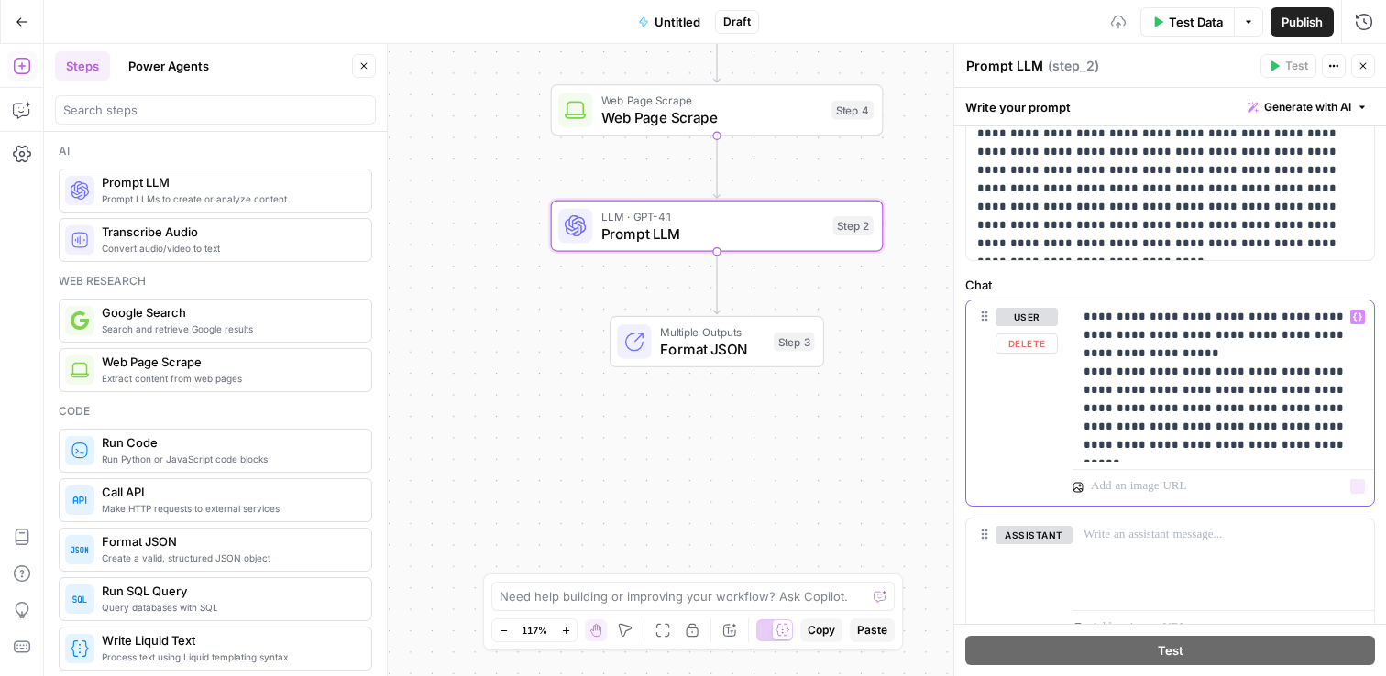
click at [1248, 448] on p "**********" at bounding box center [1216, 381] width 266 height 147
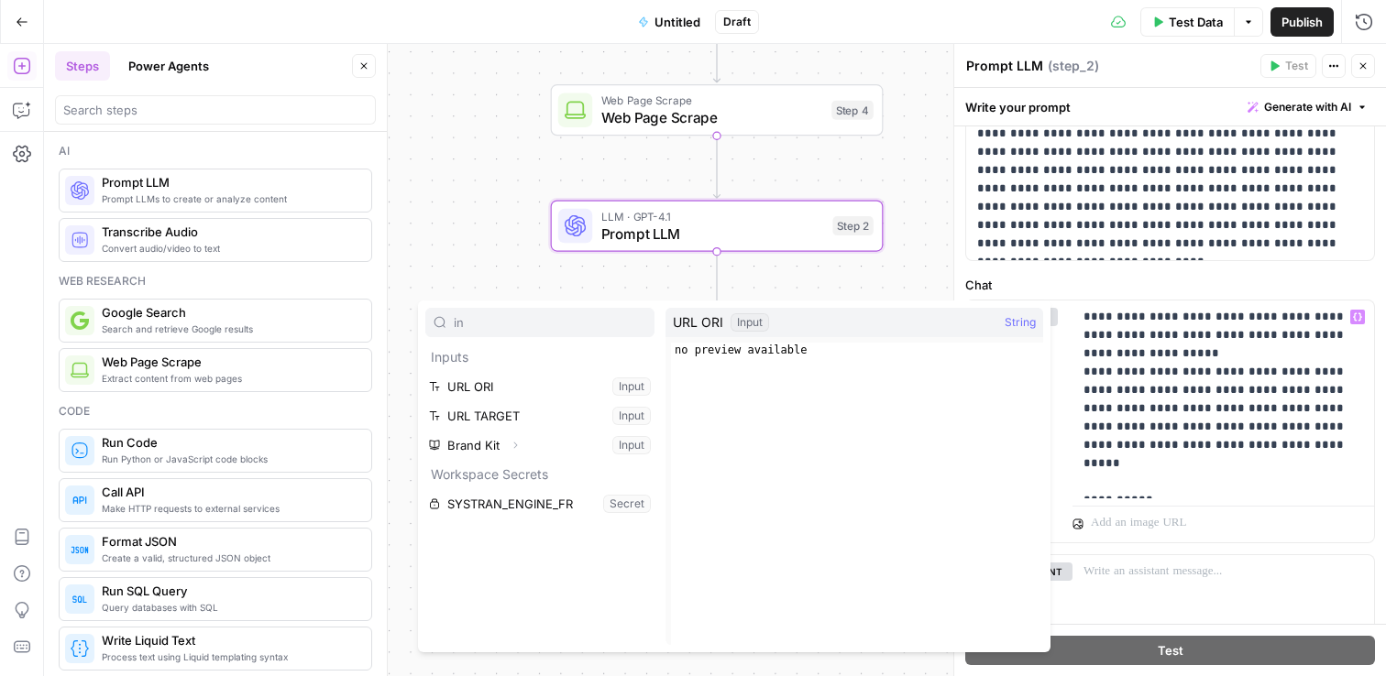
type input "in"
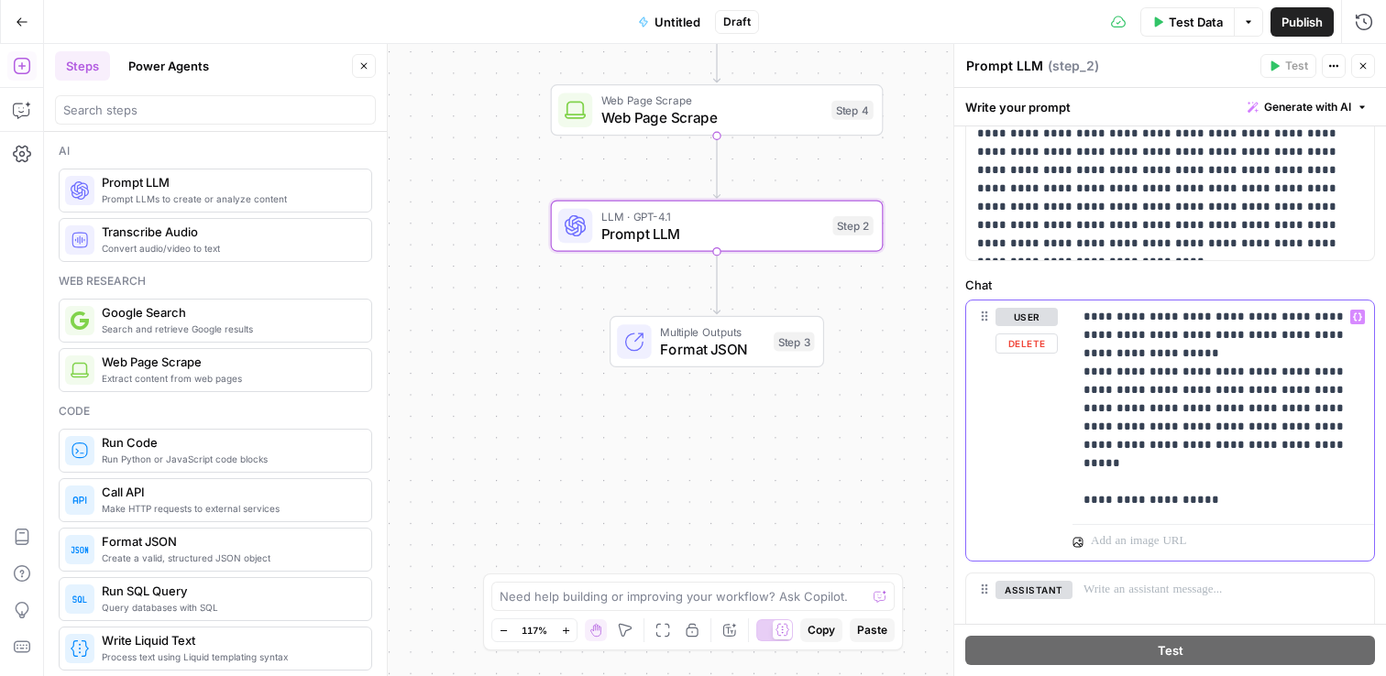
click at [1353, 317] on icon "button" at bounding box center [1357, 316] width 9 height 9
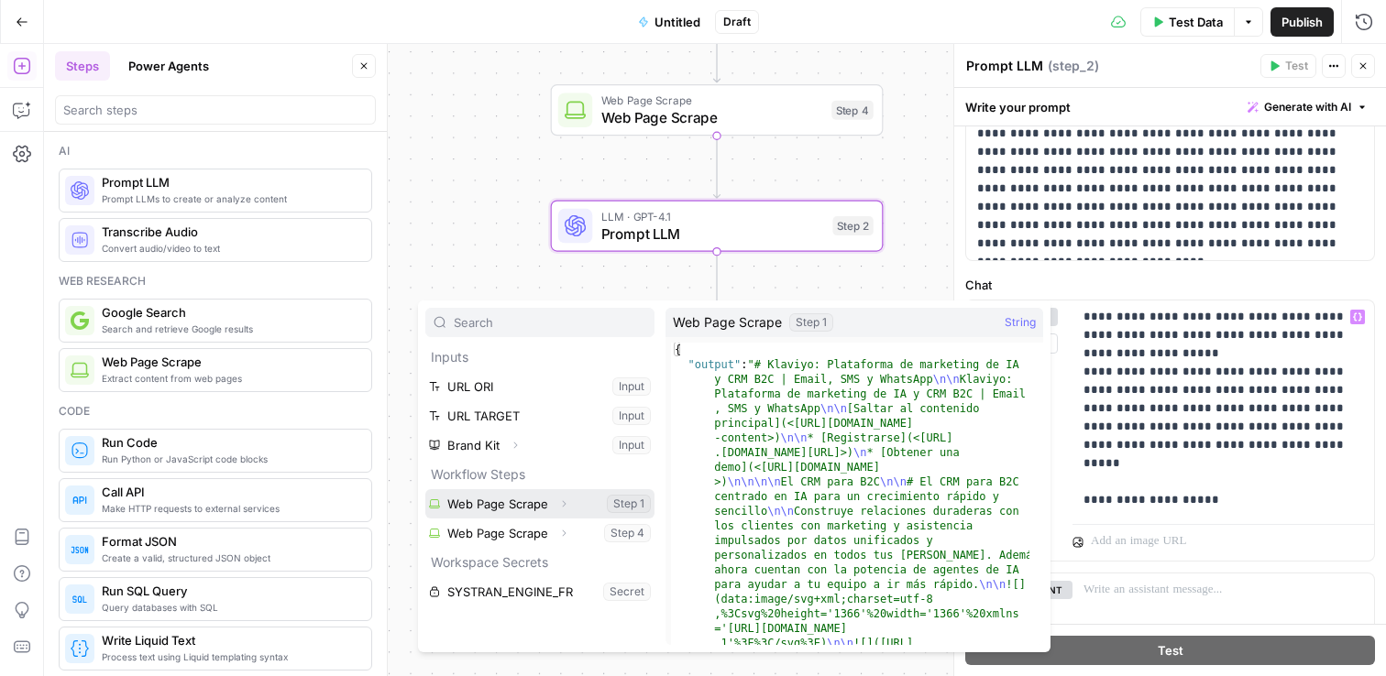
click at [510, 505] on button "Select variable Web Page Scrape" at bounding box center [539, 503] width 229 height 29
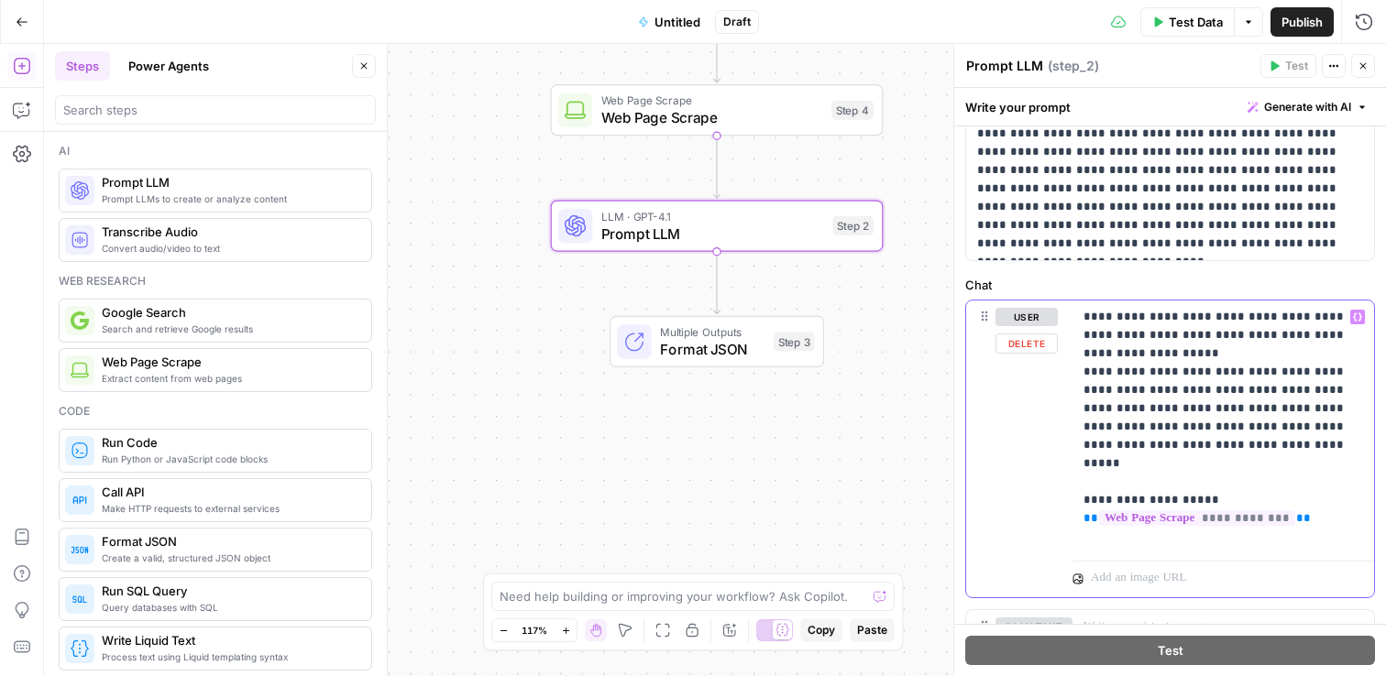
drag, startPoint x: 1225, startPoint y: 484, endPoint x: 1079, endPoint y: 486, distance: 145.7
click at [1079, 486] on div "**********" at bounding box center [1222, 427] width 301 height 253
copy p "**********"
click at [1093, 527] on p "**********" at bounding box center [1216, 427] width 266 height 238
click at [1080, 519] on div "**********" at bounding box center [1222, 427] width 301 height 253
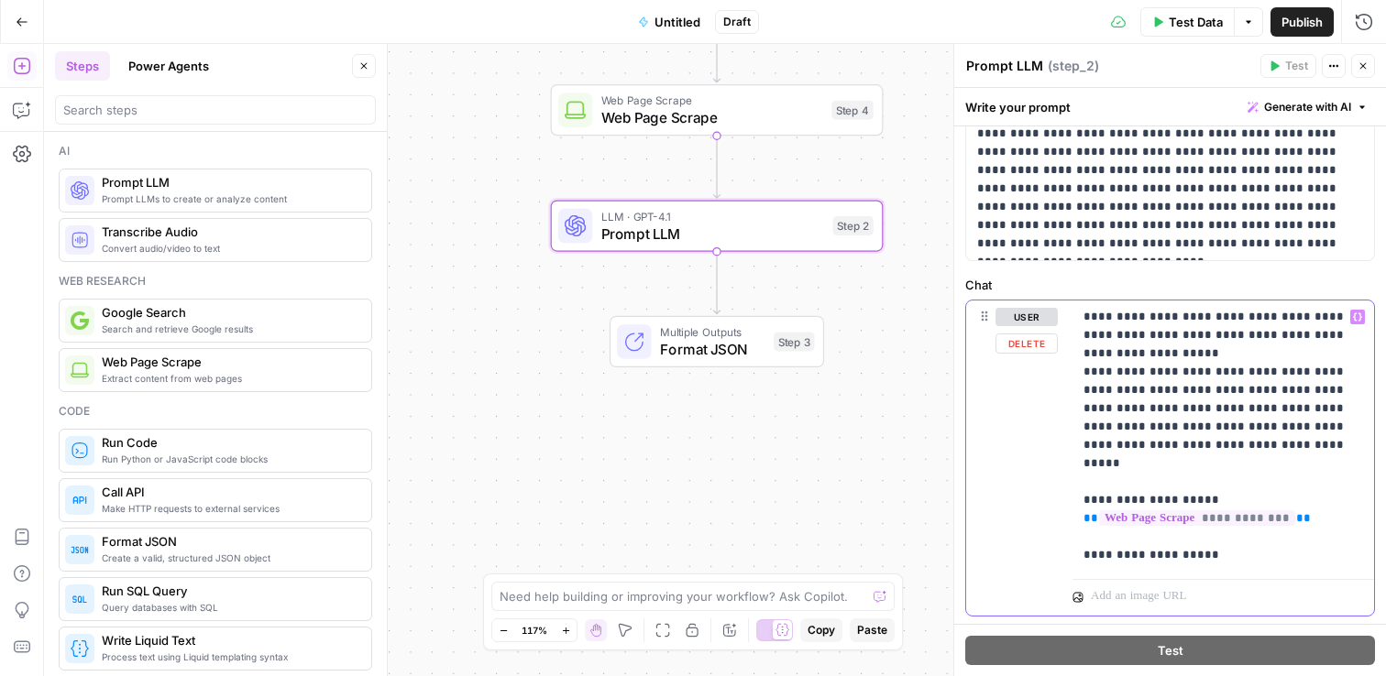
click at [1110, 523] on p "**********" at bounding box center [1216, 436] width 266 height 257
click at [1174, 556] on p "**********" at bounding box center [1216, 445] width 266 height 275
drag, startPoint x: 1152, startPoint y: 520, endPoint x: 1061, endPoint y: 524, distance: 90.8
click at [1061, 524] on div "**********" at bounding box center [1170, 468] width 408 height 334
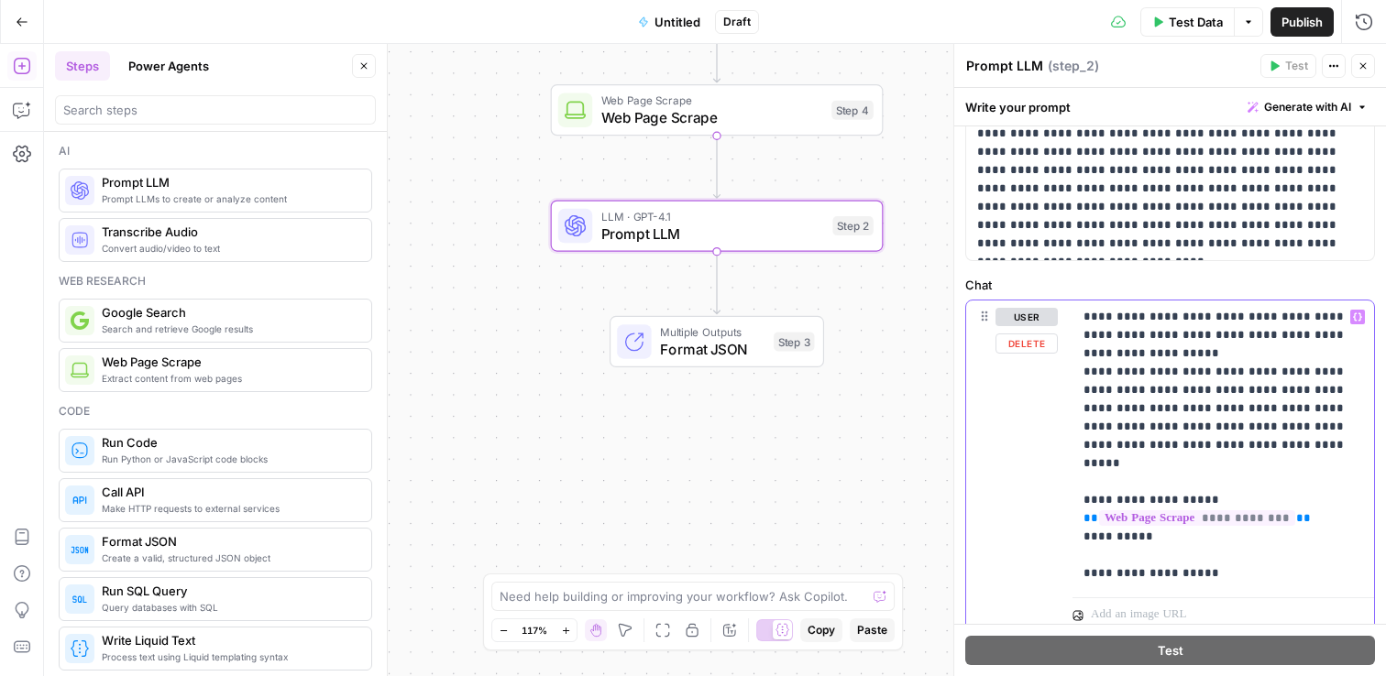
copy p "**********"
click at [1100, 572] on p "**********" at bounding box center [1216, 445] width 266 height 275
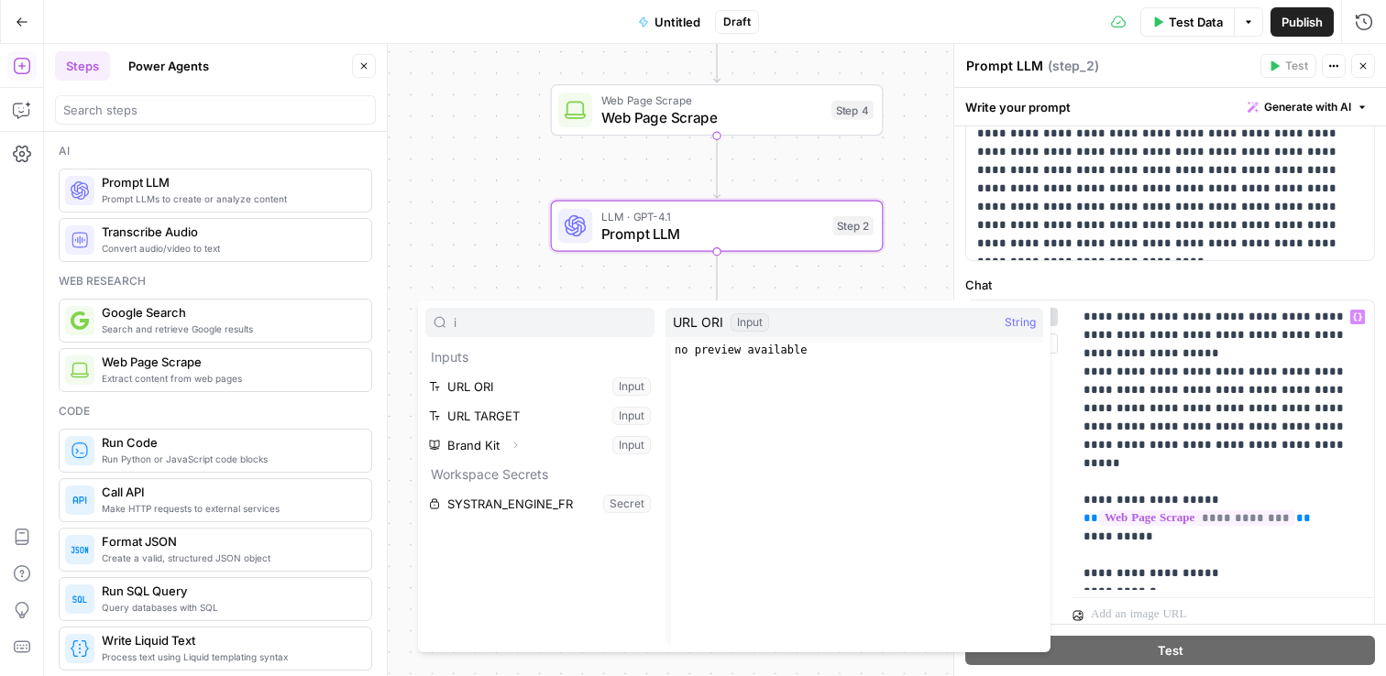
type input "i"
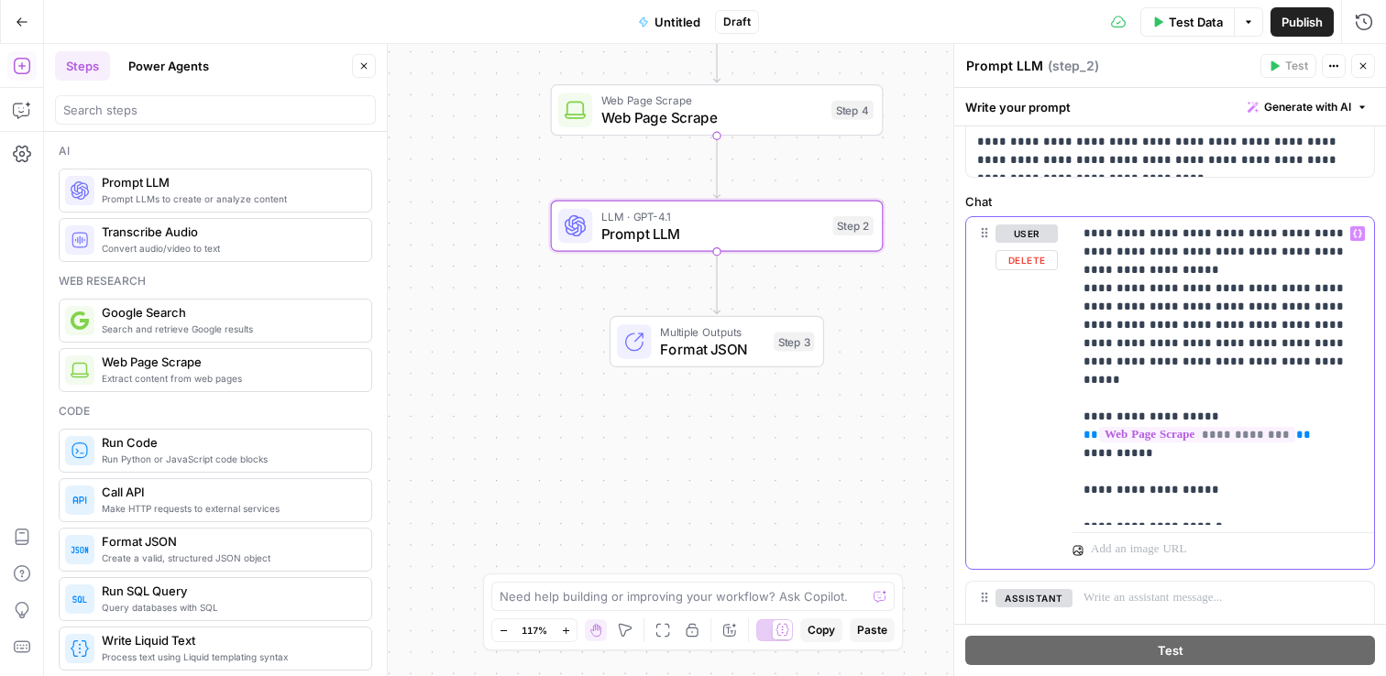
scroll to position [217, 0]
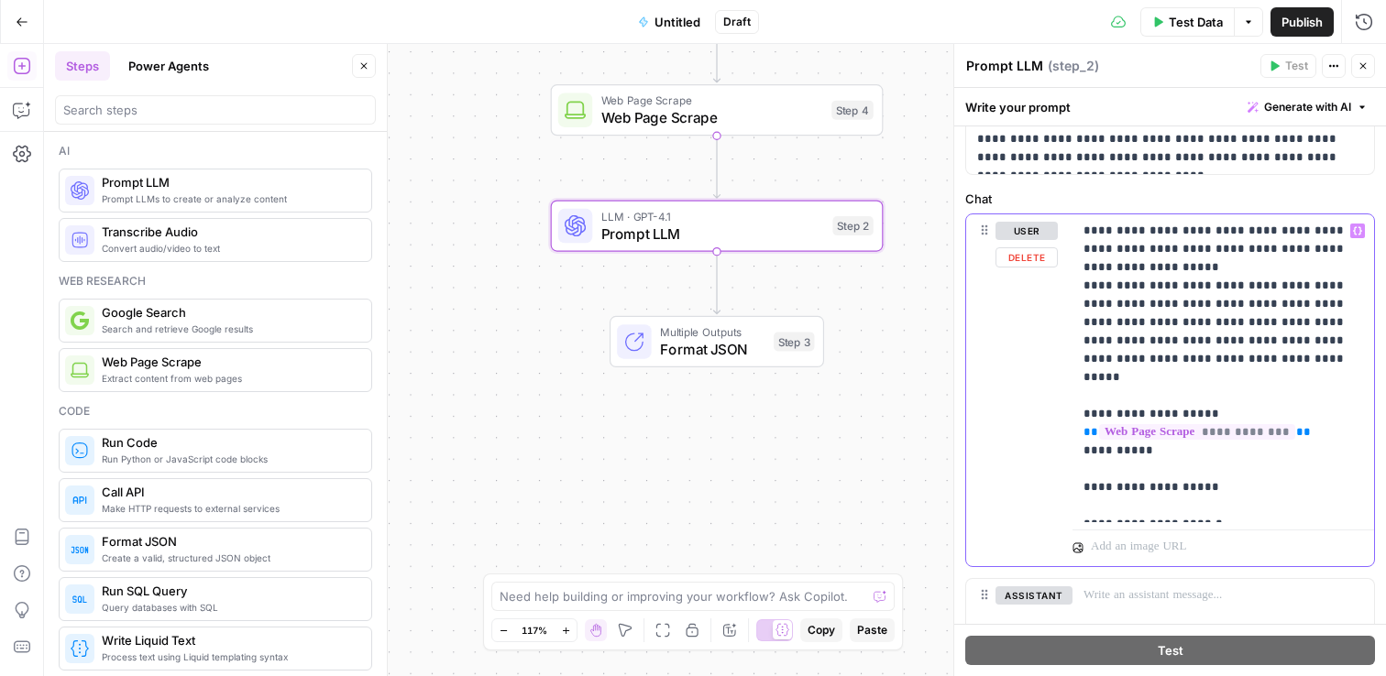
click at [1361, 231] on span "Variables Menu" at bounding box center [1361, 231] width 1 height 1
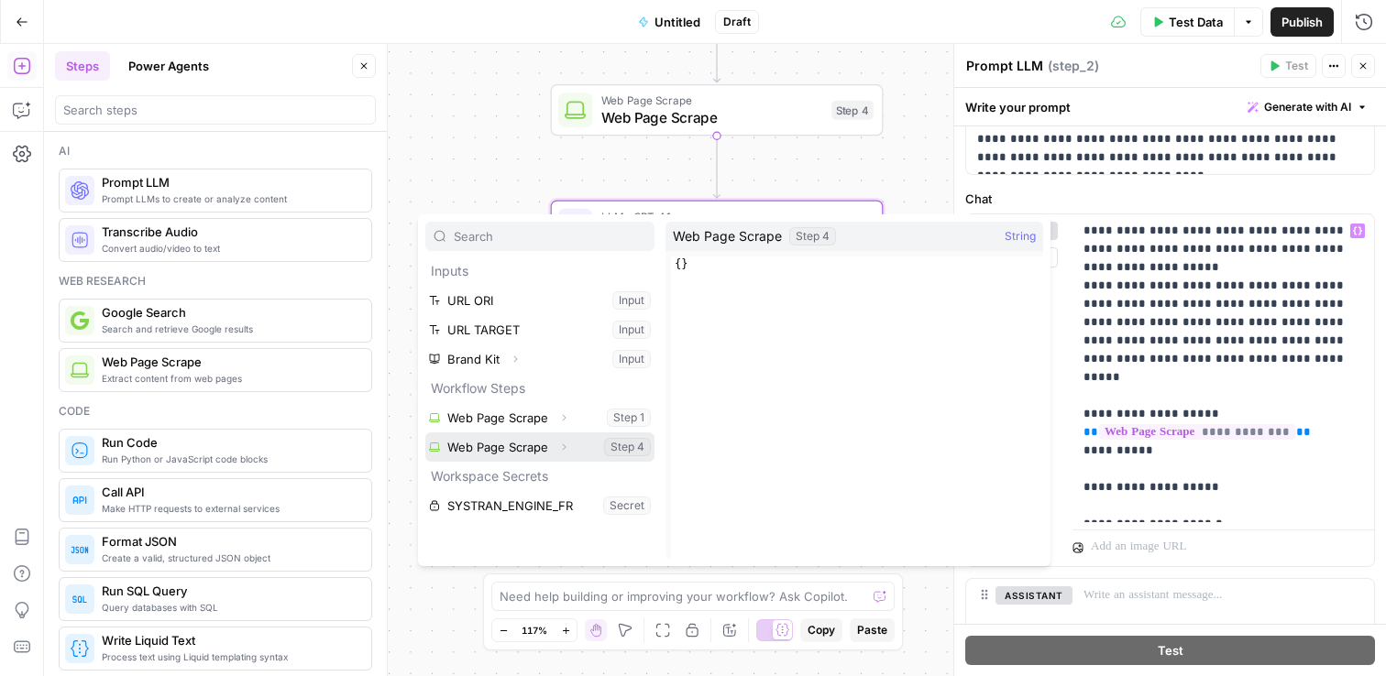
click at [513, 441] on button "Select variable Web Page Scrape" at bounding box center [539, 447] width 229 height 29
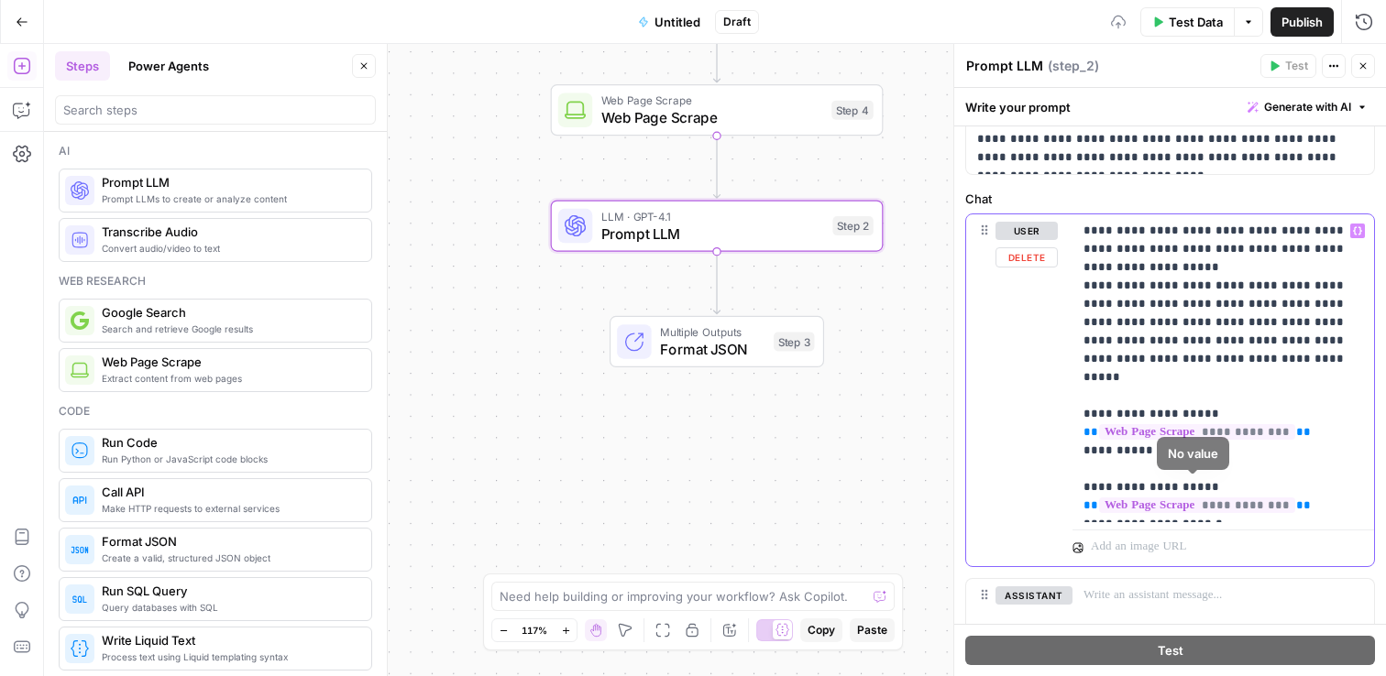
click at [1232, 504] on p "**********" at bounding box center [1216, 368] width 266 height 293
drag, startPoint x: 1233, startPoint y: 473, endPoint x: 1090, endPoint y: 522, distance: 151.3
click at [1076, 477] on div "**********" at bounding box center [1222, 386] width 301 height 345
copy p "**********"
click at [1090, 527] on p "**********" at bounding box center [1216, 387] width 266 height 330
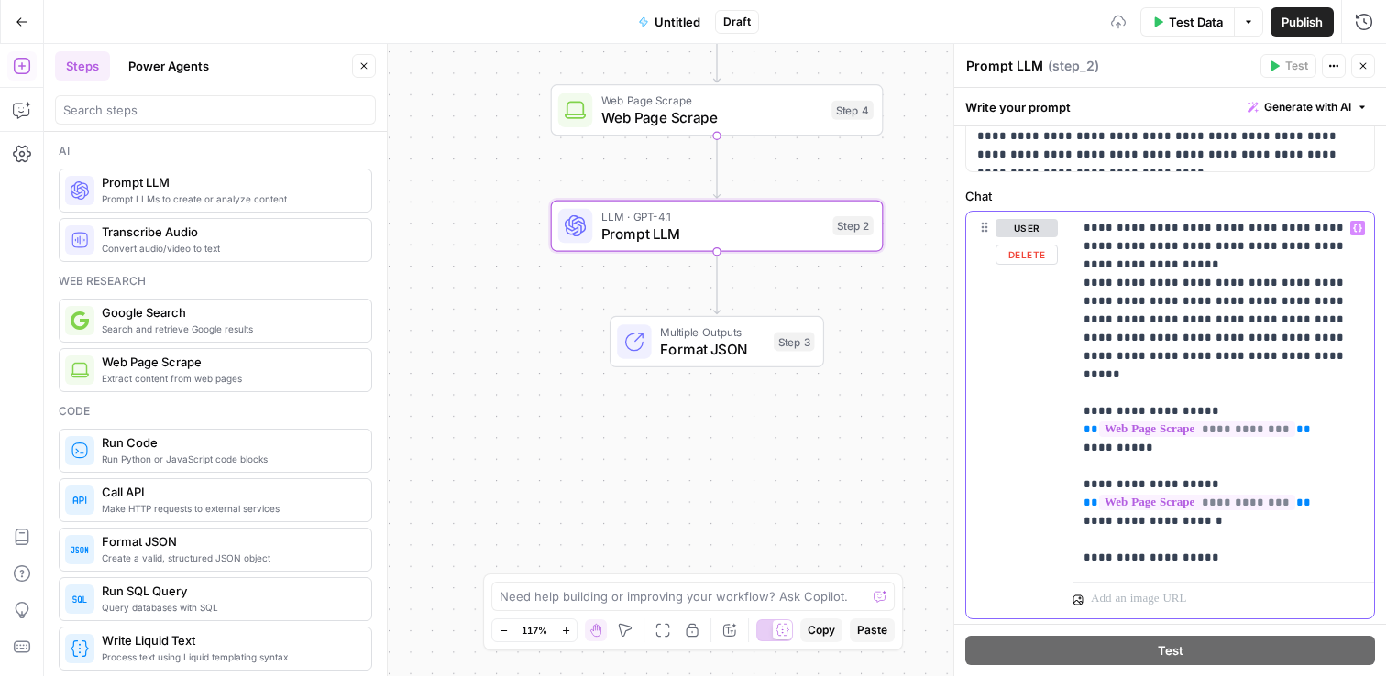
scroll to position [221, 0]
click at [1109, 536] on p "**********" at bounding box center [1216, 392] width 266 height 348
click at [1353, 225] on icon "button" at bounding box center [1357, 227] width 9 height 9
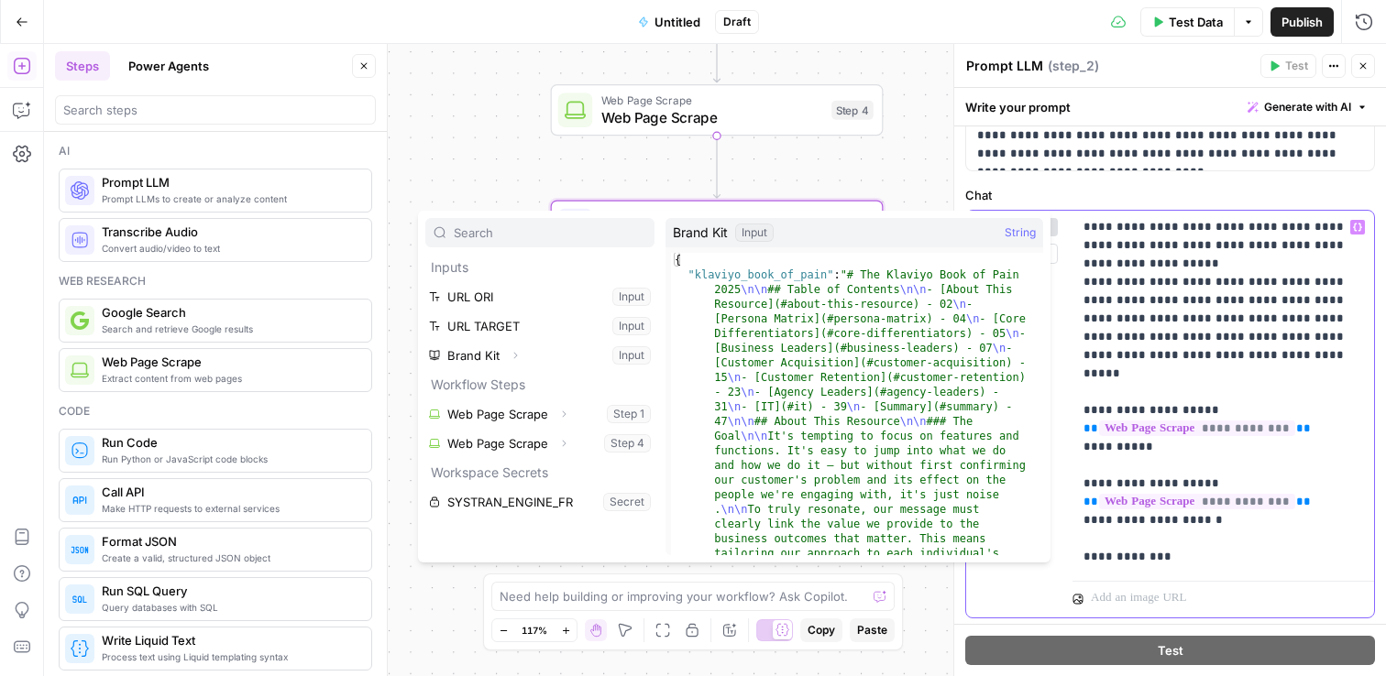
click at [1200, 540] on p "**********" at bounding box center [1216, 392] width 266 height 348
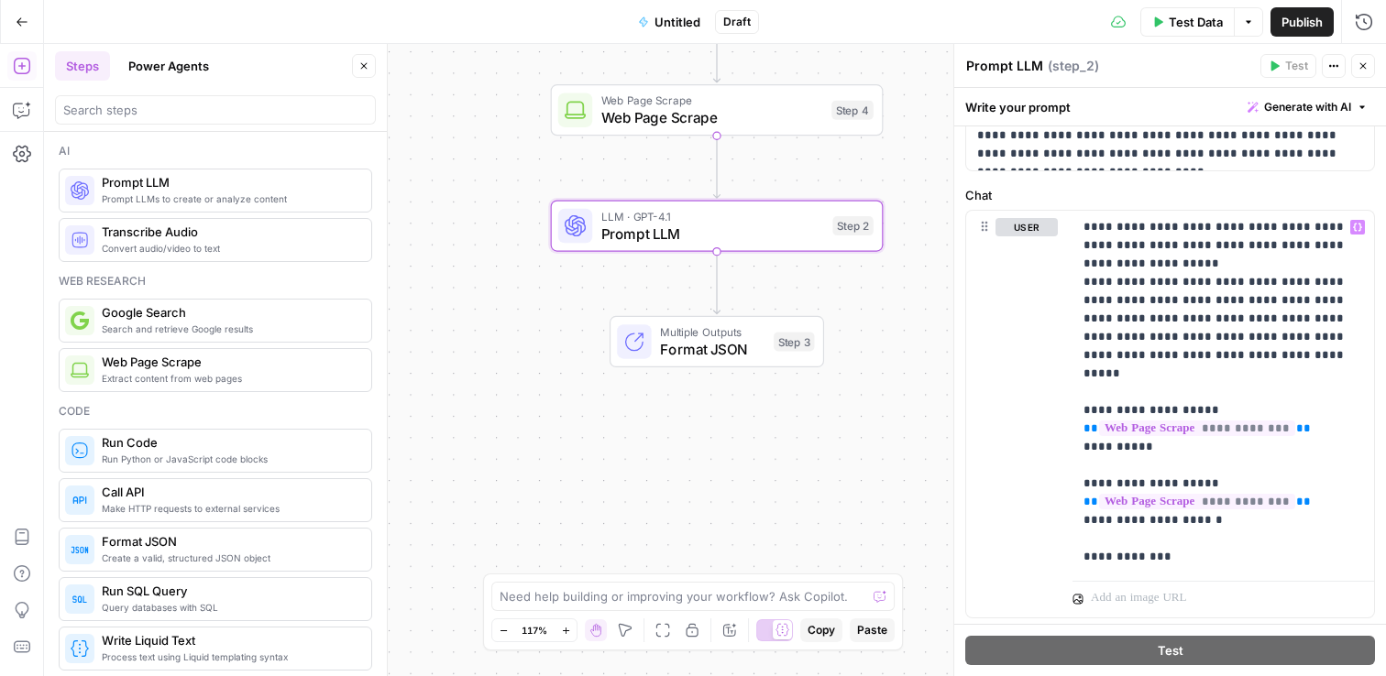
click at [939, 488] on div "**********" at bounding box center [715, 360] width 1342 height 632
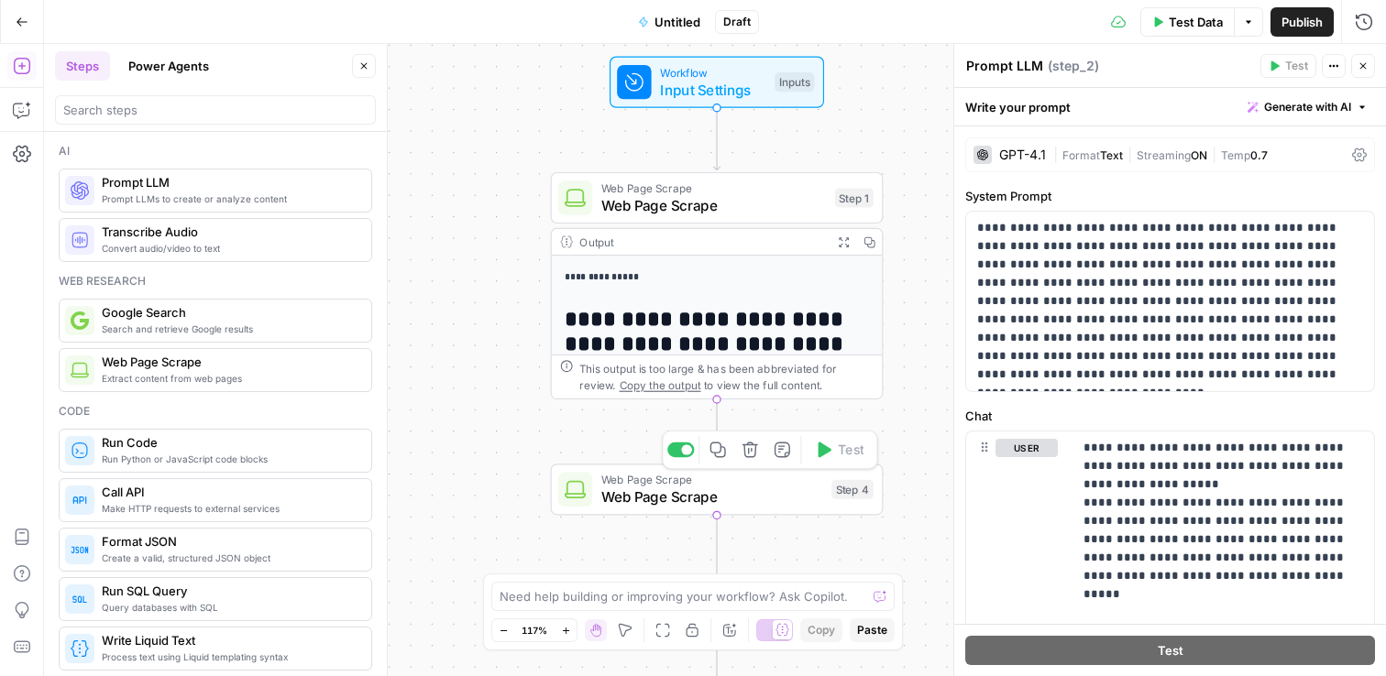
scroll to position [0, 0]
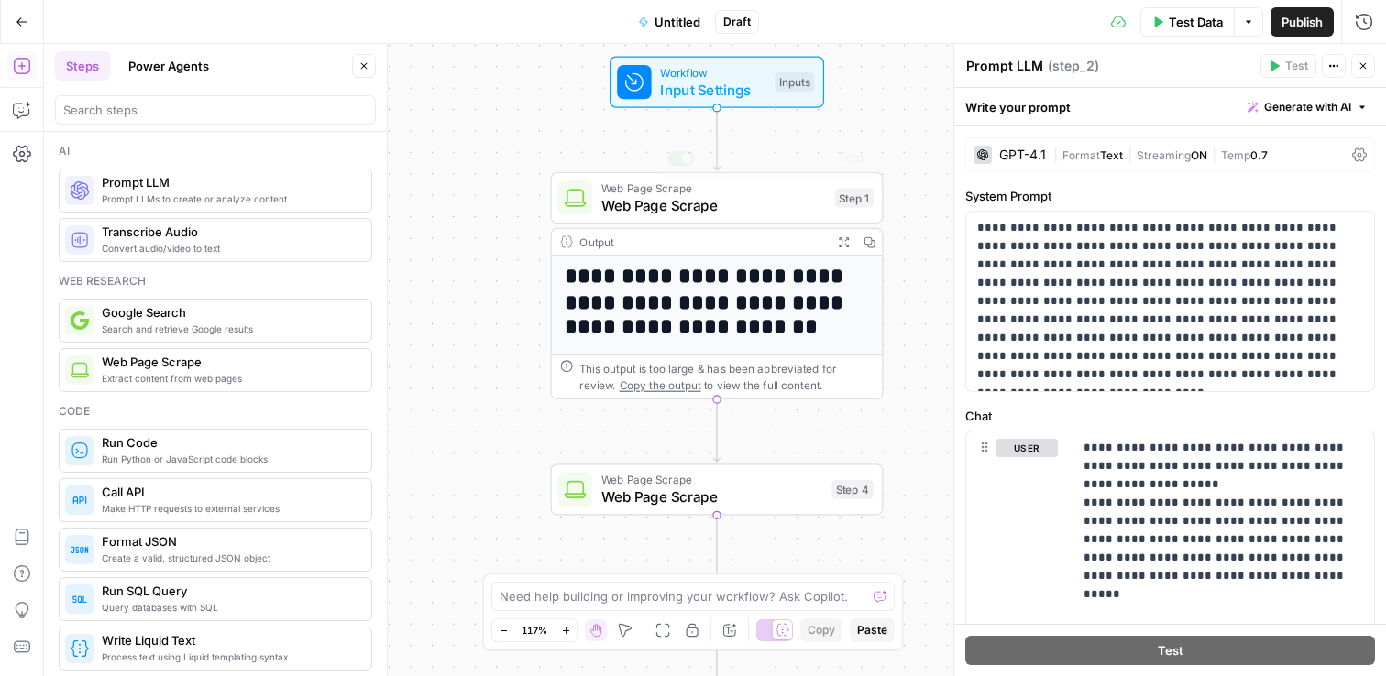
click at [704, 82] on span "Input Settings" at bounding box center [713, 89] width 106 height 21
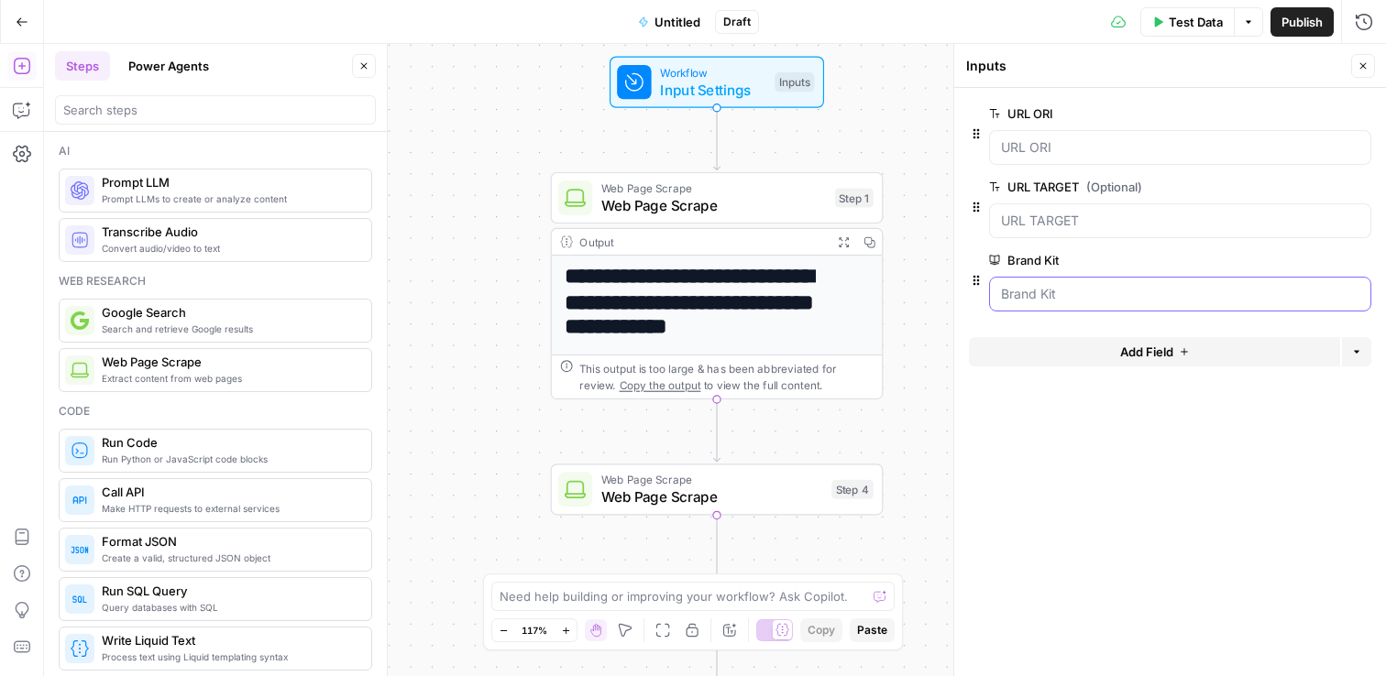
click at [1055, 289] on Kit "Brand Kit" at bounding box center [1180, 294] width 358 height 18
click at [1320, 265] on span "edit field" at bounding box center [1302, 260] width 40 height 15
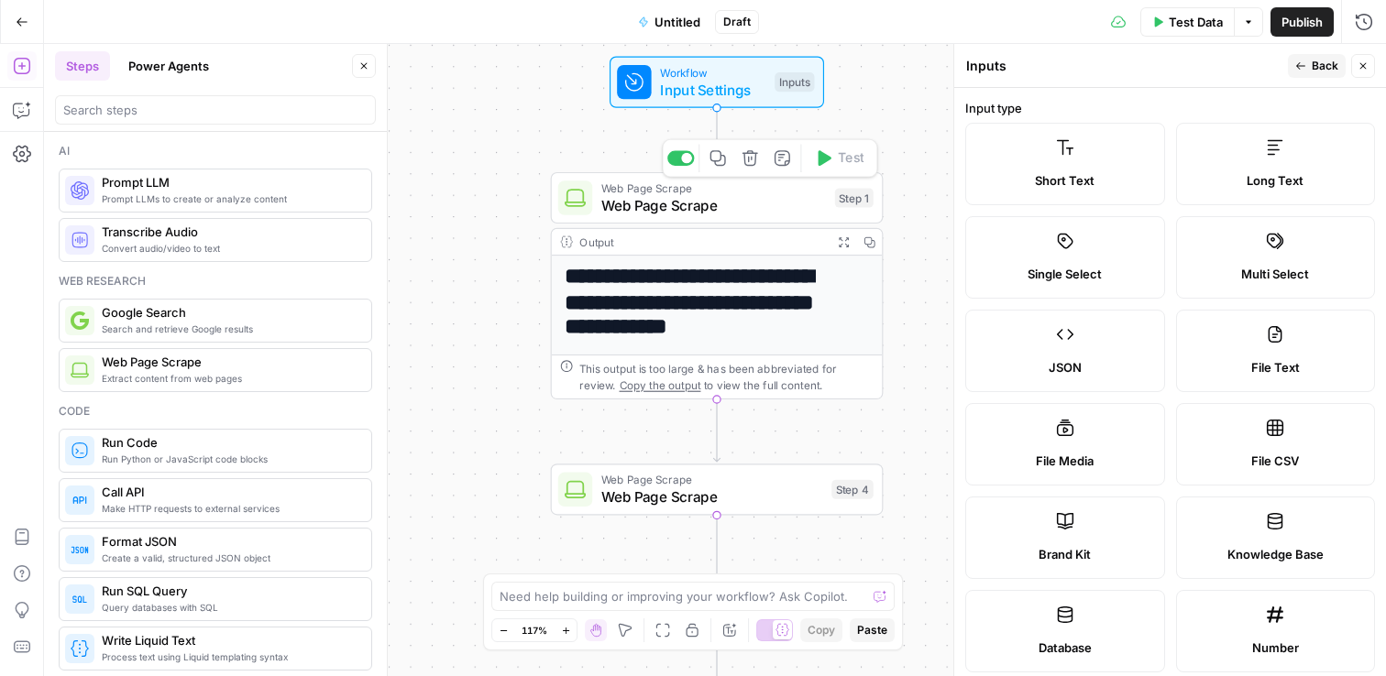
click at [520, 177] on div "**********" at bounding box center [715, 360] width 1342 height 632
click at [703, 117] on div "**********" at bounding box center [715, 360] width 1342 height 632
click at [711, 88] on span "Input Settings" at bounding box center [713, 89] width 106 height 21
click at [661, 492] on span "Web Page Scrape" at bounding box center [712, 497] width 222 height 21
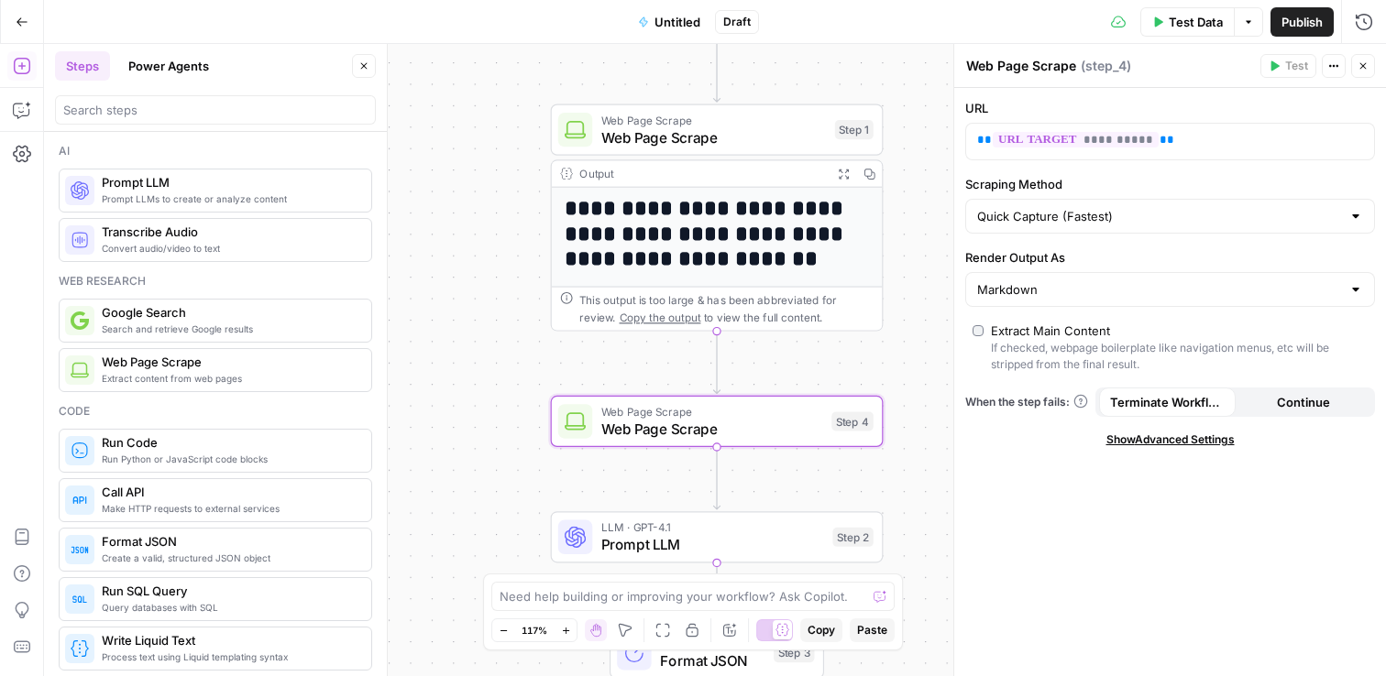
click at [635, 137] on span "Web Page Scrape" at bounding box center [713, 136] width 225 height 21
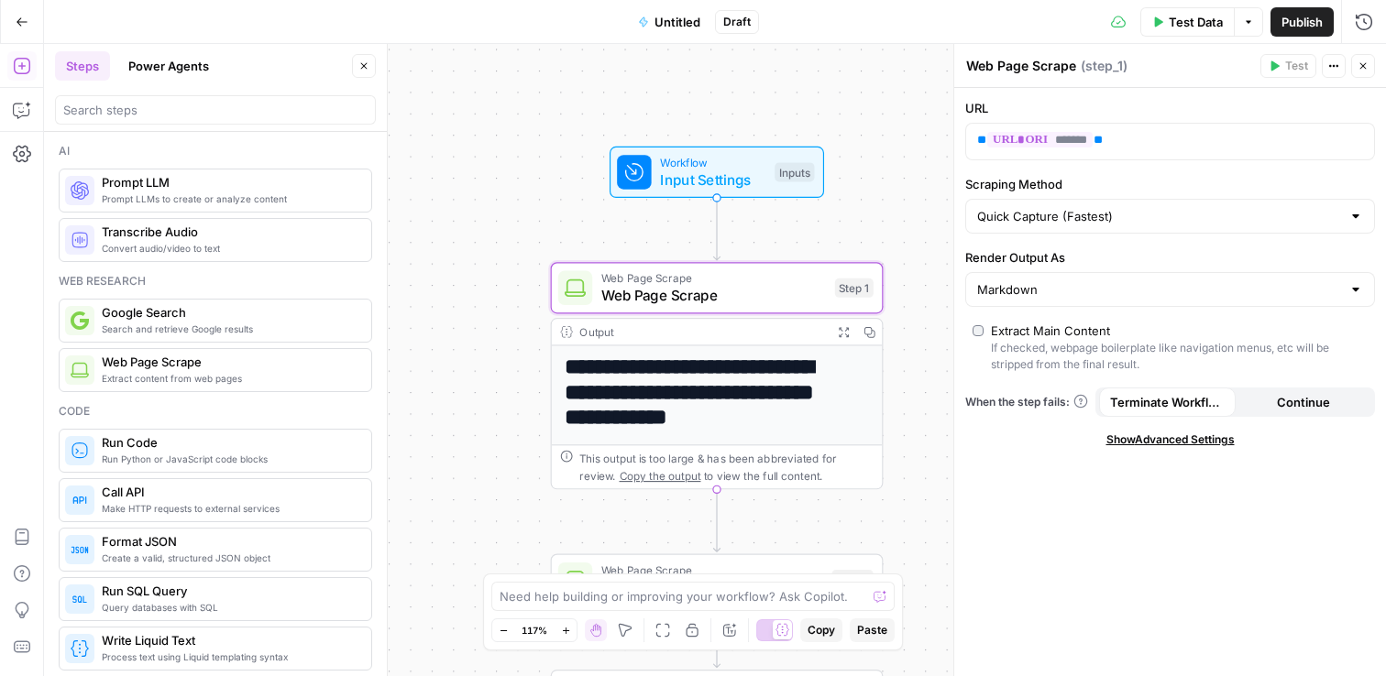
click at [634, 192] on div "Workflow Input Settings Inputs Test Step" at bounding box center [716, 172] width 214 height 51
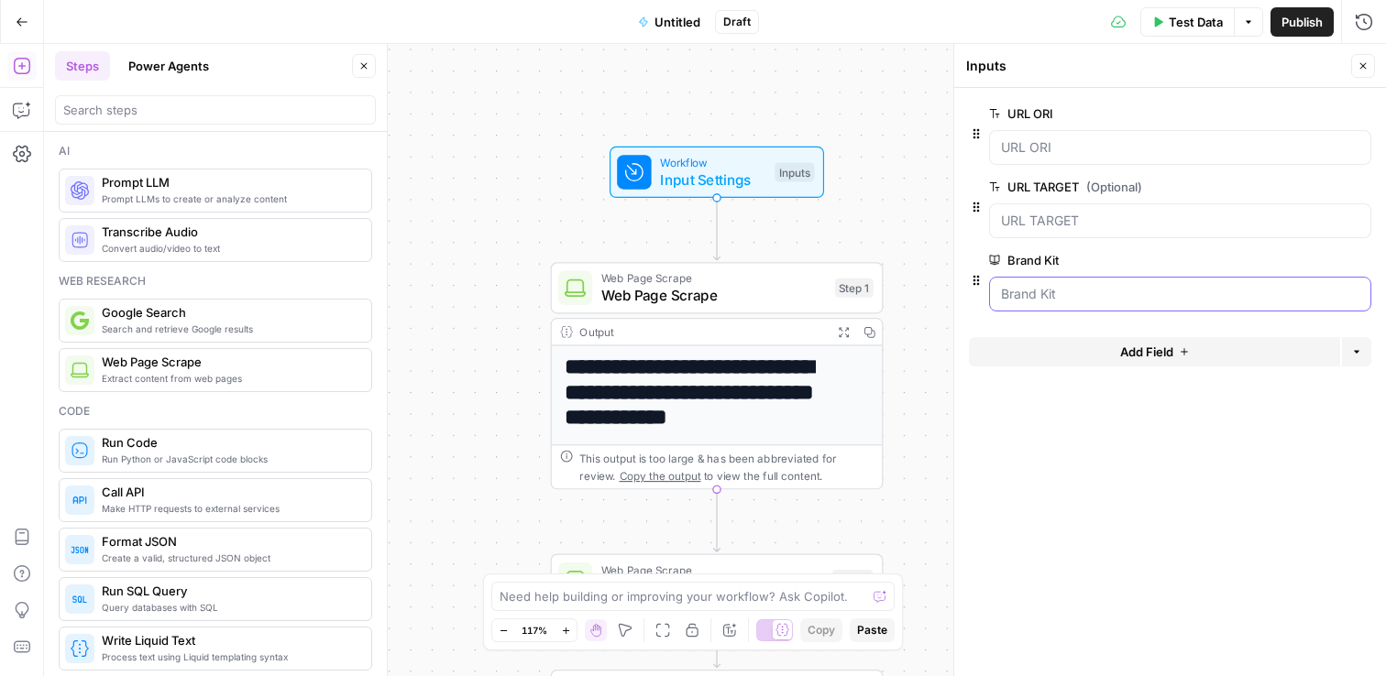
click at [1098, 299] on Kit "Brand Kit" at bounding box center [1180, 294] width 358 height 18
click at [1067, 286] on Kit "Brand Kit" at bounding box center [1180, 294] width 358 height 18
click at [973, 279] on icon "button" at bounding box center [976, 280] width 15 height 15
click at [1166, 294] on Kit "Brand Kit" at bounding box center [1180, 294] width 358 height 18
click at [1163, 297] on Kit "Brand Kit" at bounding box center [1180, 294] width 358 height 18
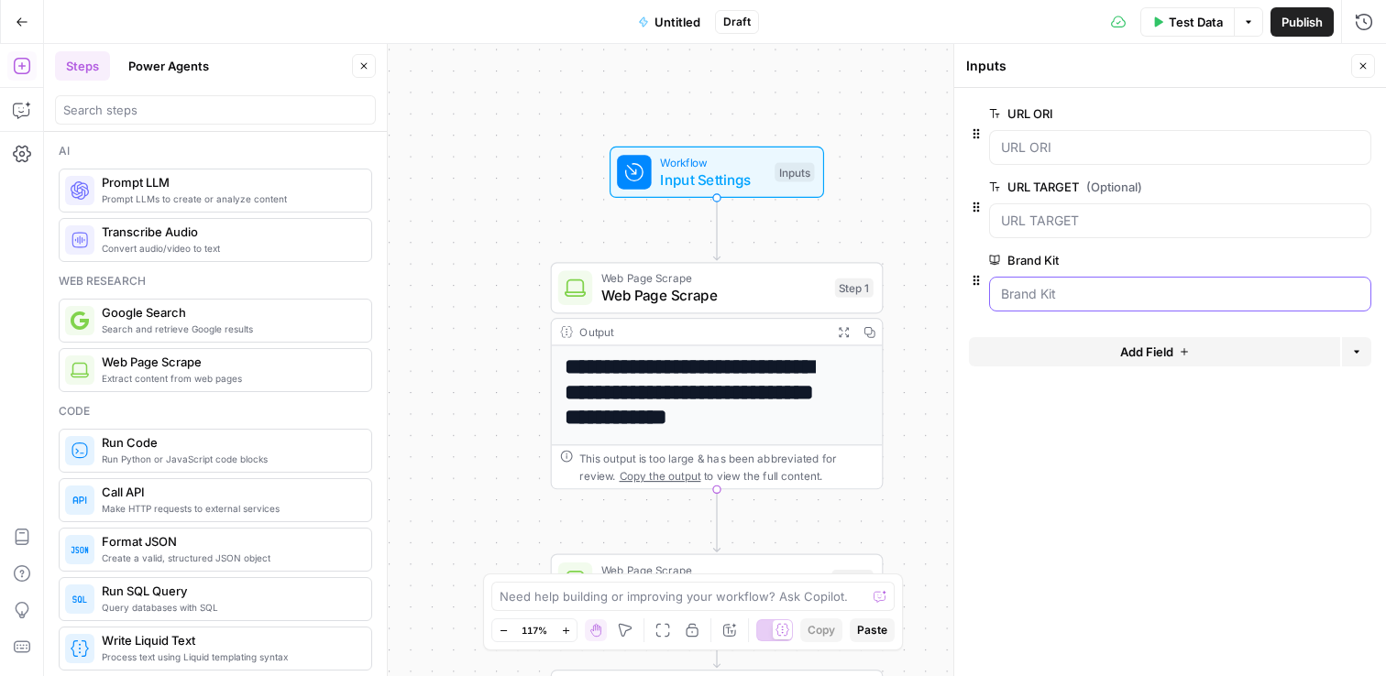
click at [1143, 300] on Kit "Brand Kit" at bounding box center [1180, 294] width 358 height 18
click at [1144, 304] on div at bounding box center [1180, 294] width 382 height 35
click at [1111, 220] on TARGET "URL TARGET (Optional)" at bounding box center [1180, 221] width 358 height 18
click at [1089, 292] on Kit "Brand Kit" at bounding box center [1180, 294] width 358 height 18
click at [1082, 295] on Kit "Brand Kit" at bounding box center [1180, 294] width 358 height 18
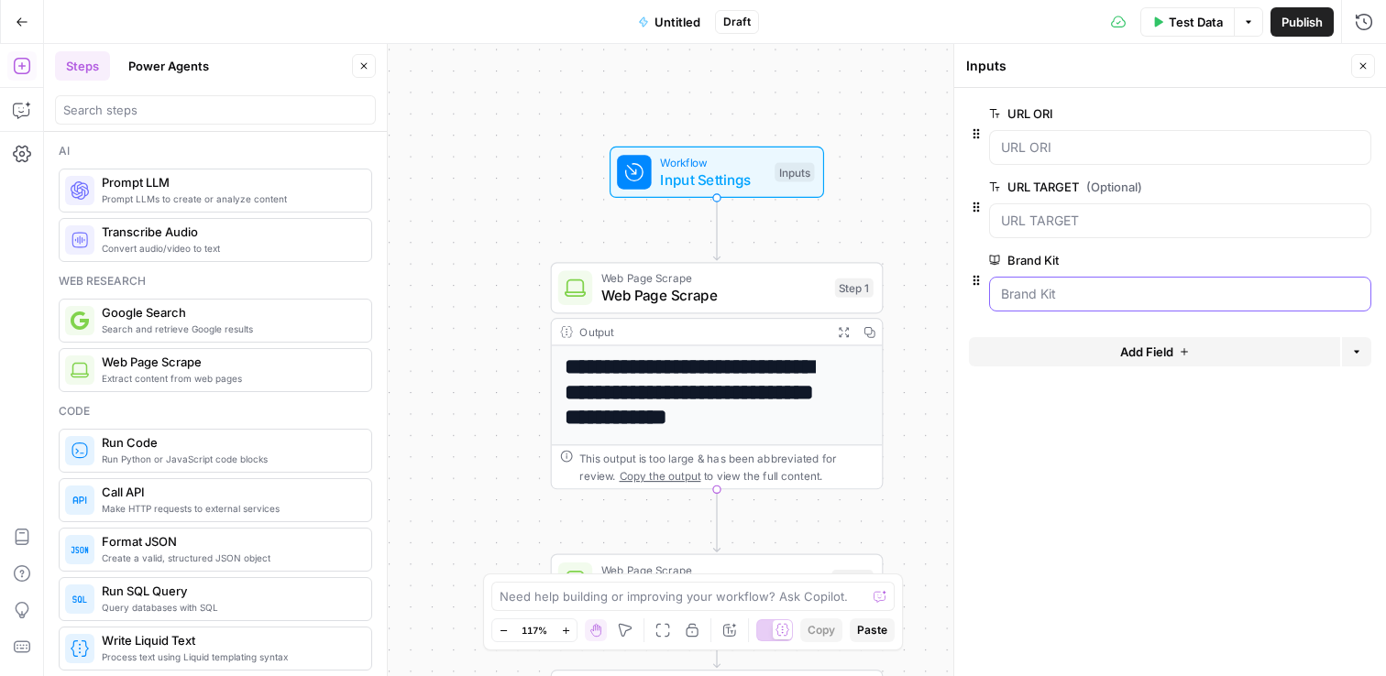
click at [1082, 295] on Kit "Brand Kit" at bounding box center [1180, 294] width 358 height 18
click at [1315, 260] on span "edit field" at bounding box center [1302, 260] width 40 height 15
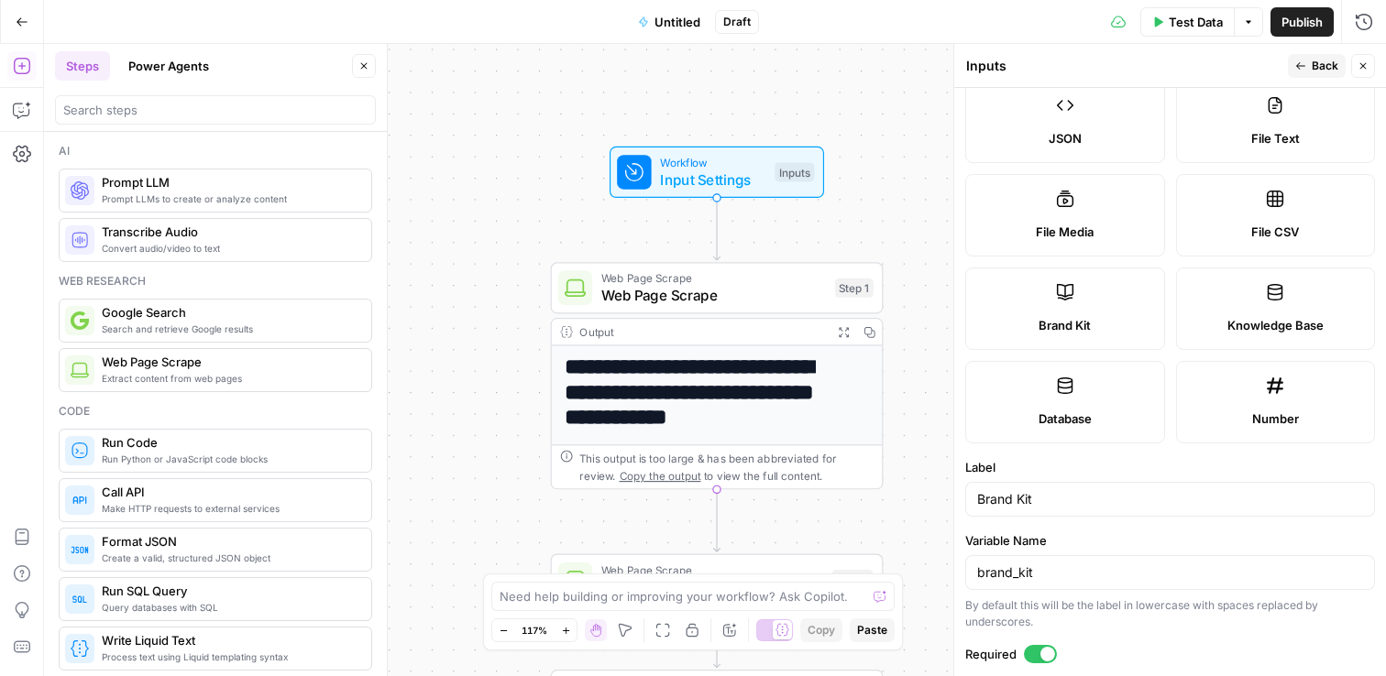
scroll to position [330, 0]
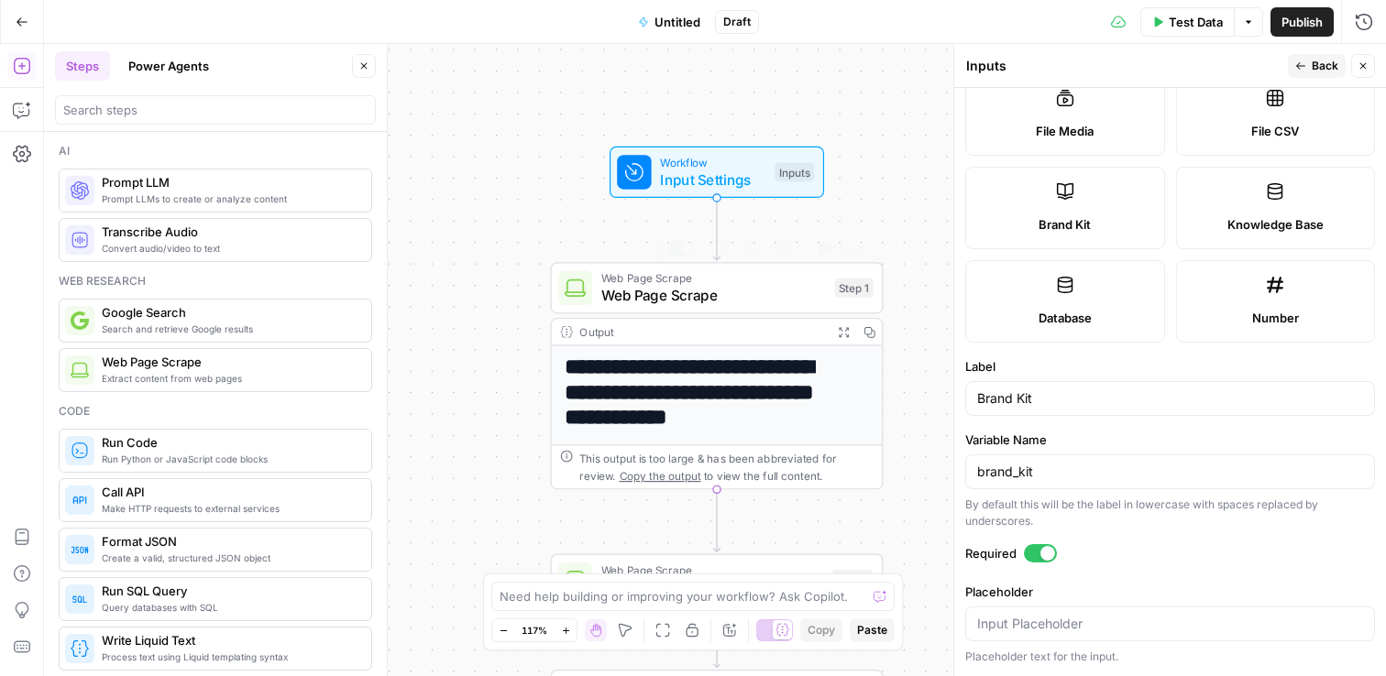
click at [696, 301] on span "Web Page Scrape" at bounding box center [713, 295] width 225 height 21
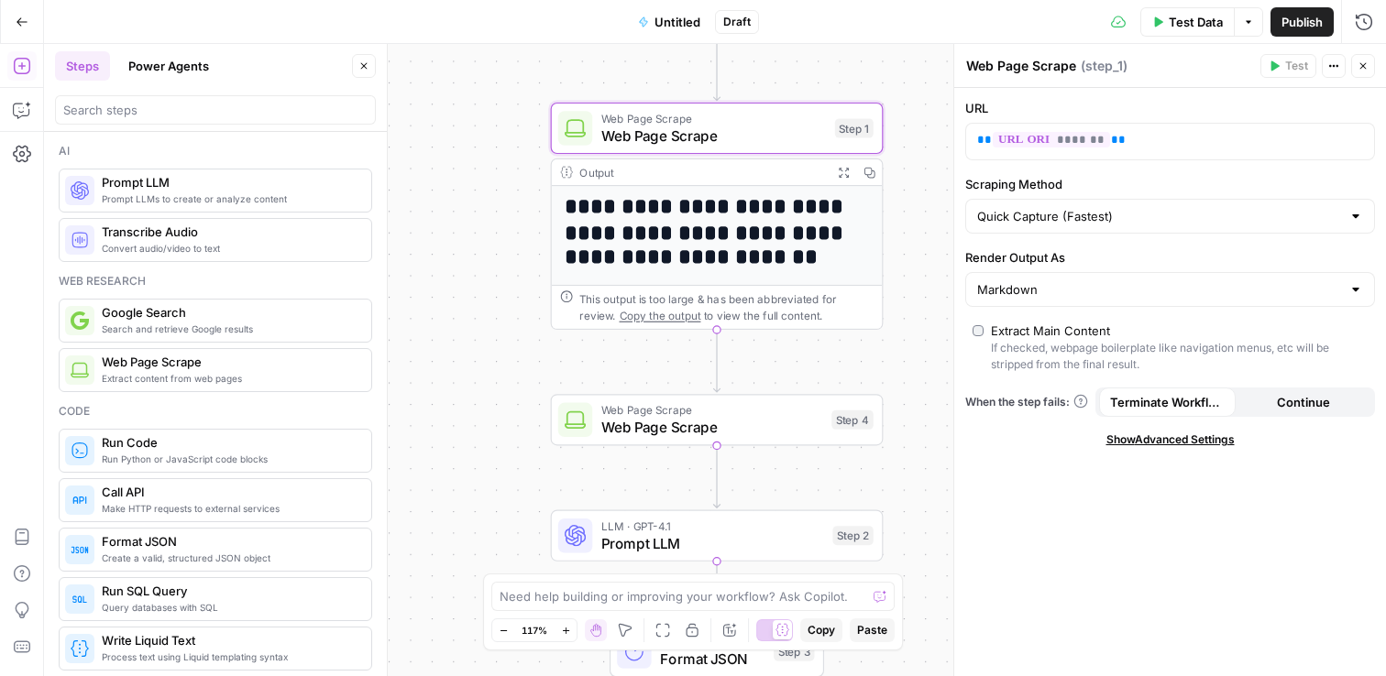
click at [575, 429] on icon at bounding box center [574, 419] width 21 height 17
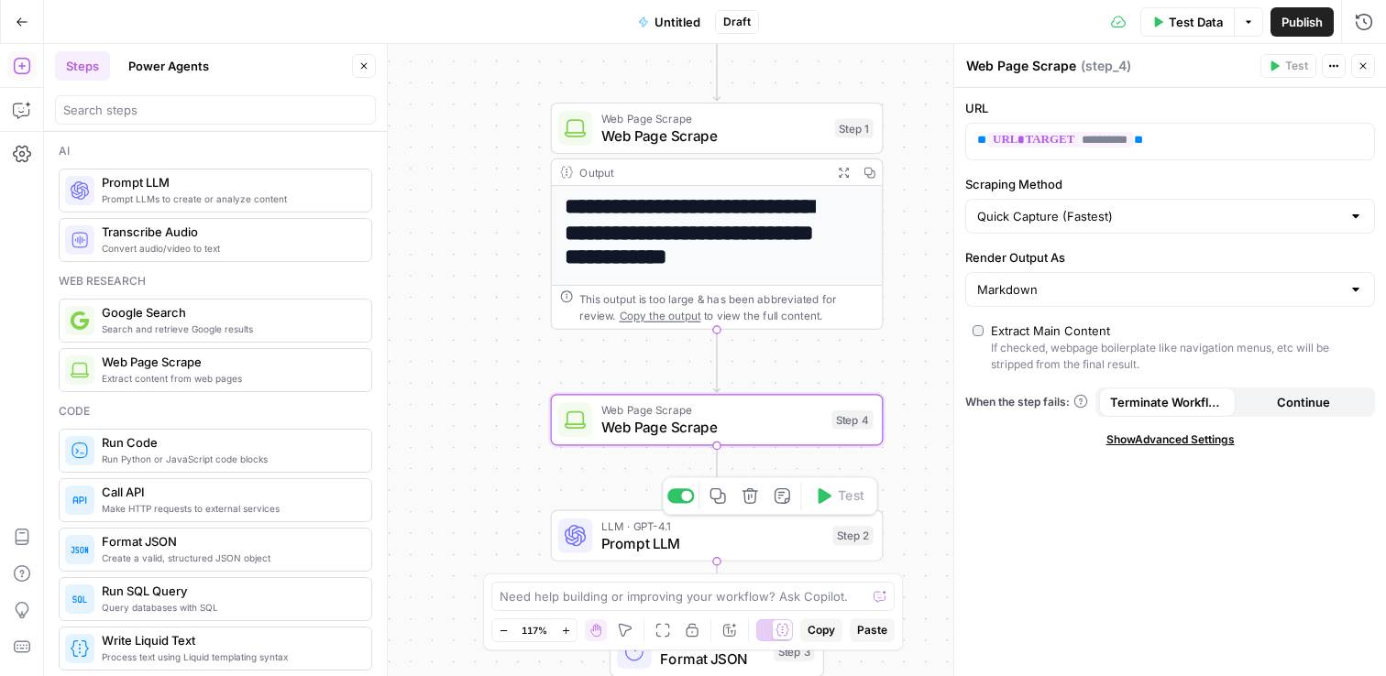
click at [638, 550] on span "Prompt LLM" at bounding box center [712, 542] width 223 height 21
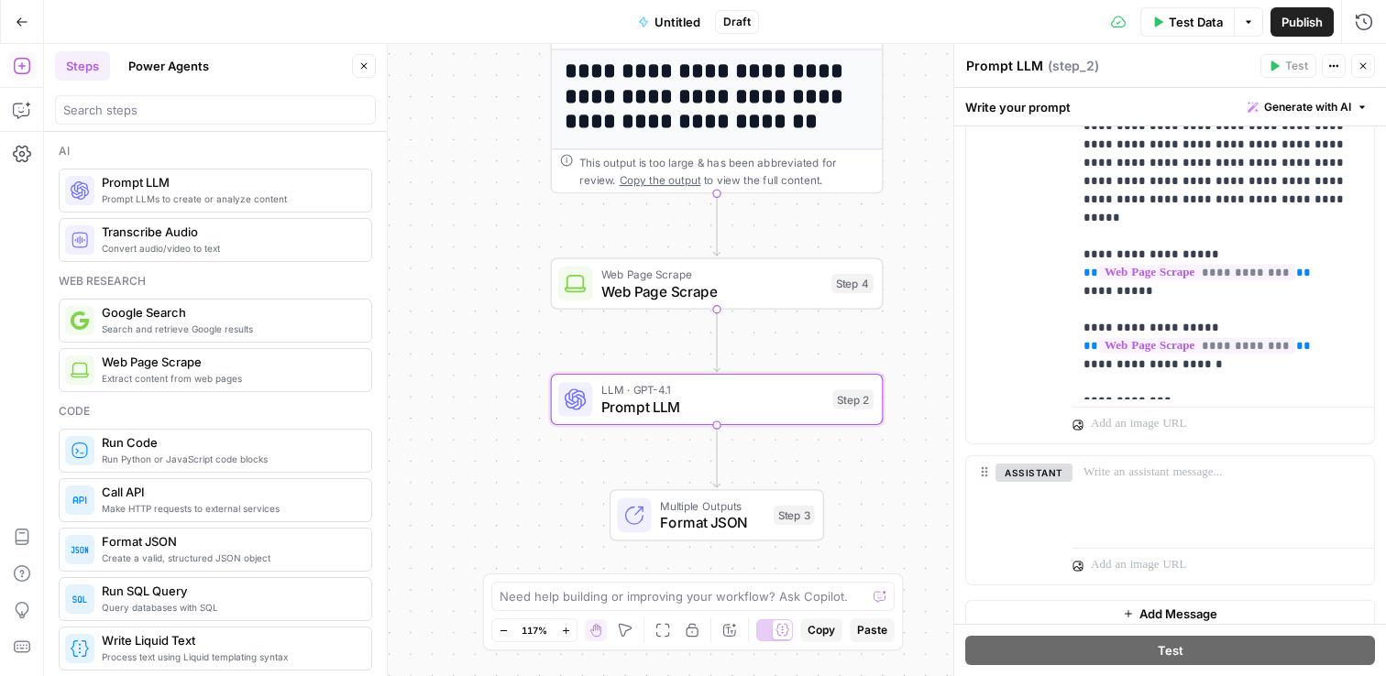
scroll to position [391, 0]
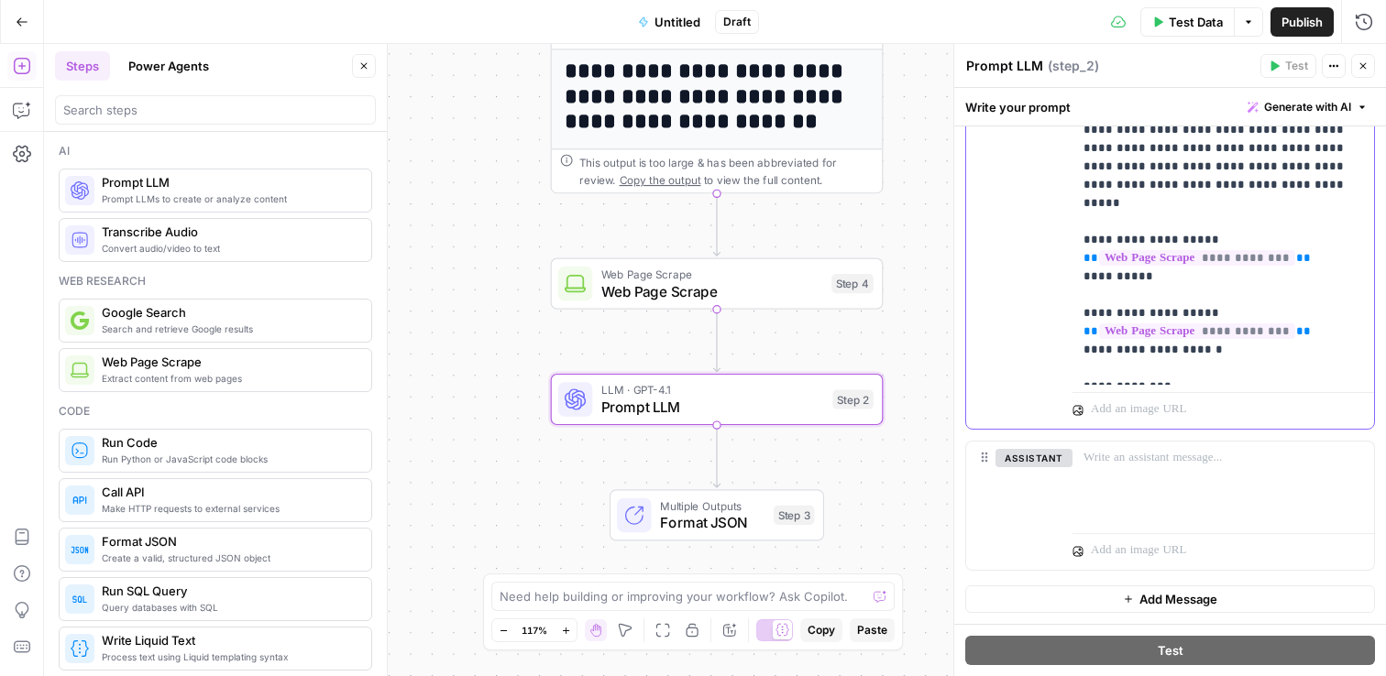
click at [1220, 358] on p "**********" at bounding box center [1216, 213] width 266 height 330
click at [1216, 367] on p "**********" at bounding box center [1216, 213] width 266 height 330
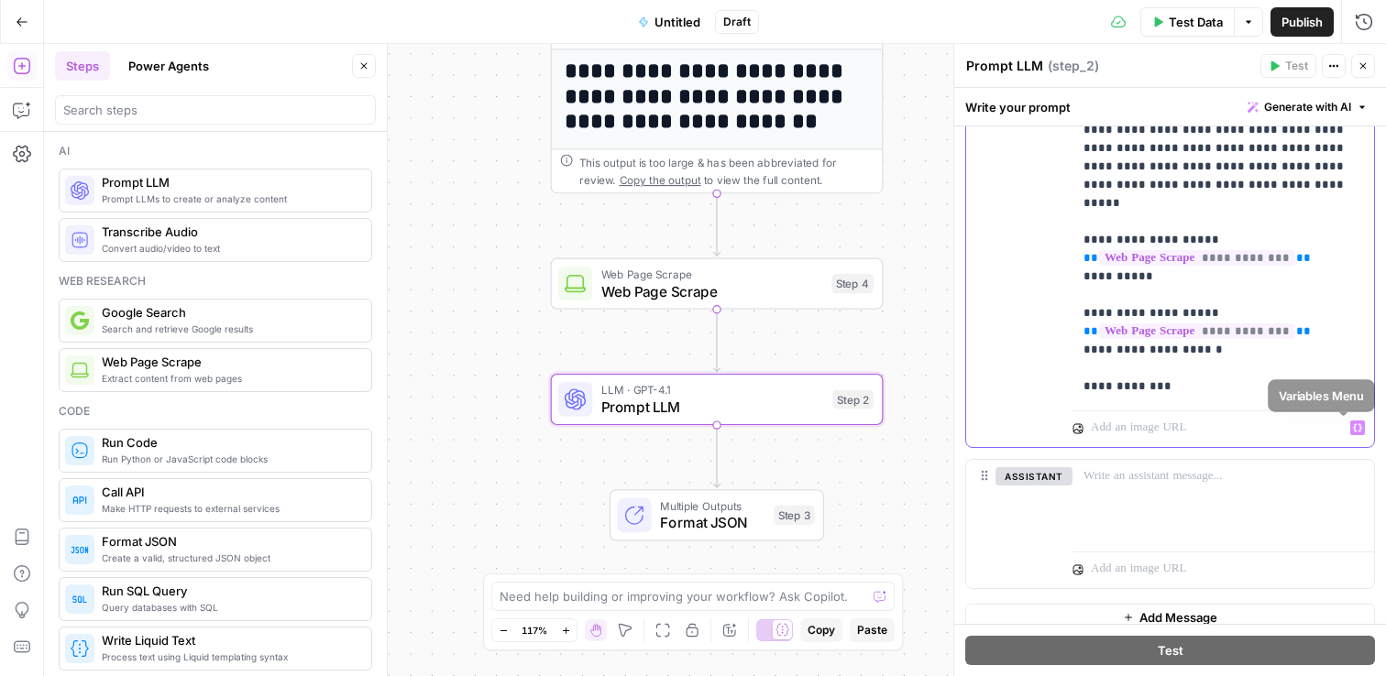
click at [1353, 431] on icon "button" at bounding box center [1357, 427] width 9 height 9
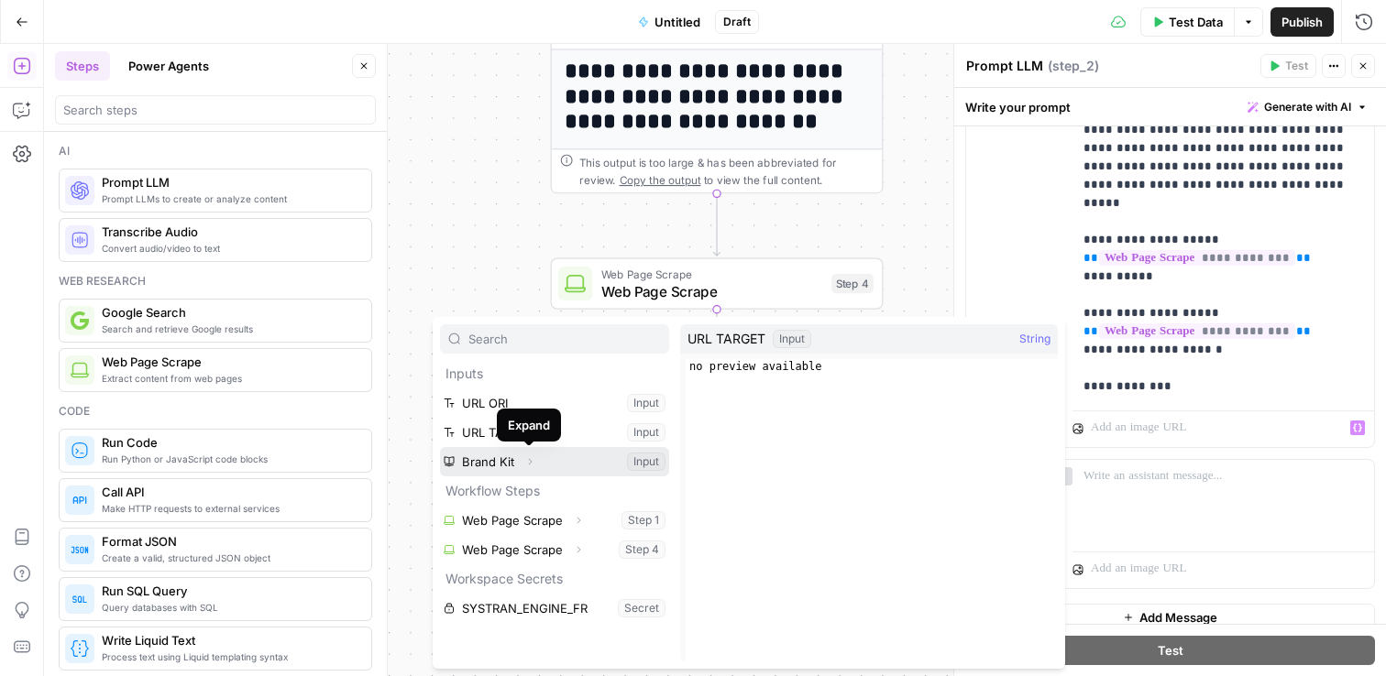
click at [530, 463] on icon "button" at bounding box center [531, 462] width 4 height 6
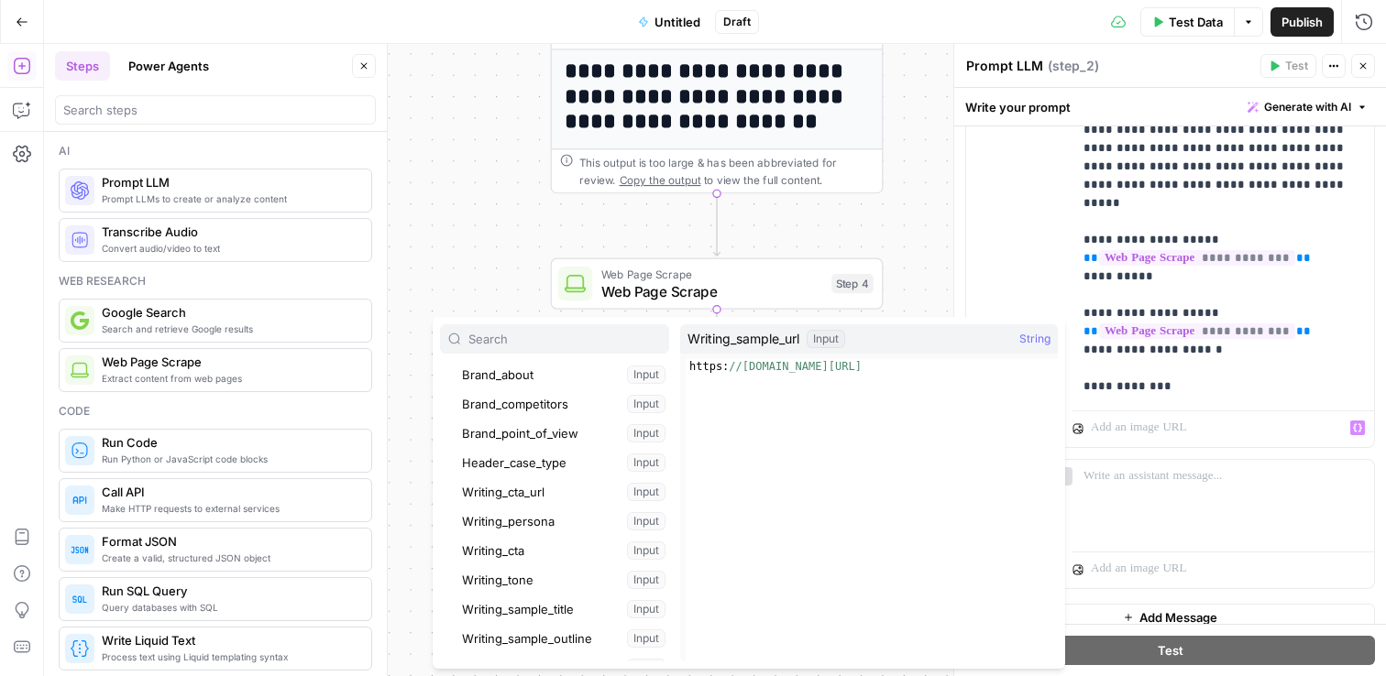
scroll to position [0, 0]
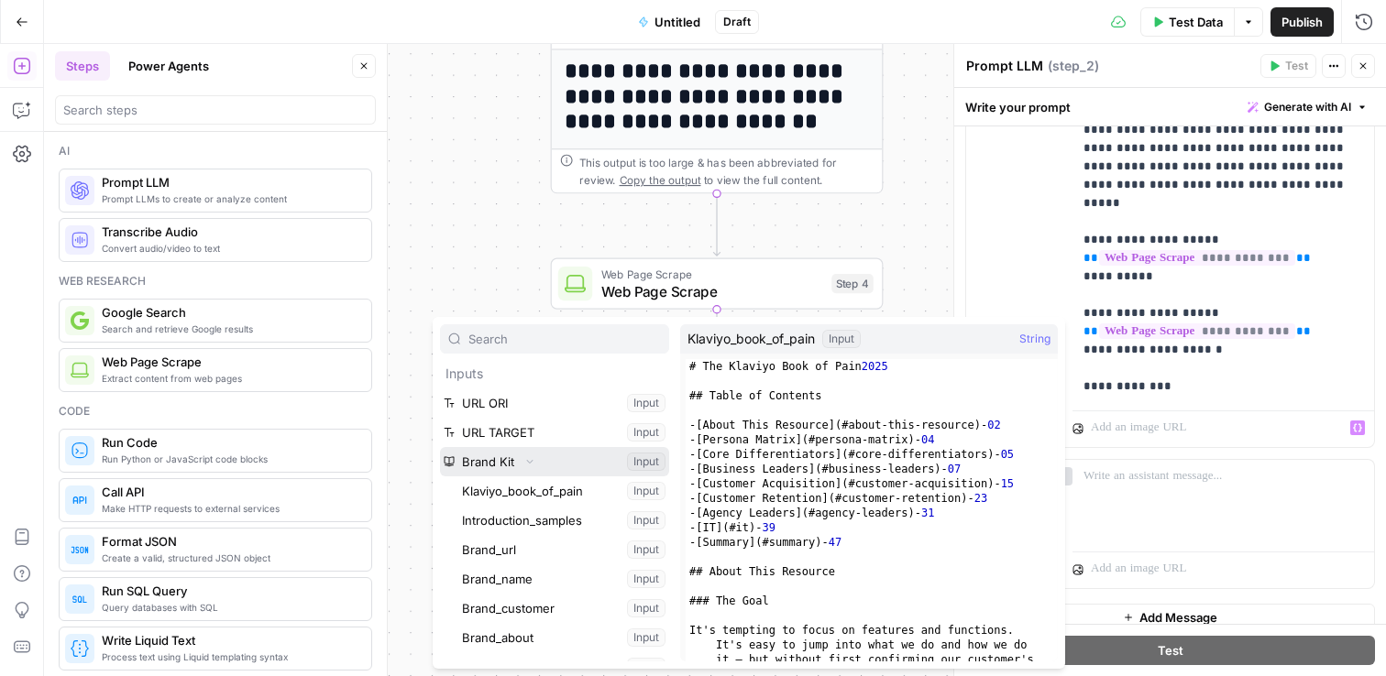
click at [530, 459] on icon "button" at bounding box center [529, 461] width 11 height 11
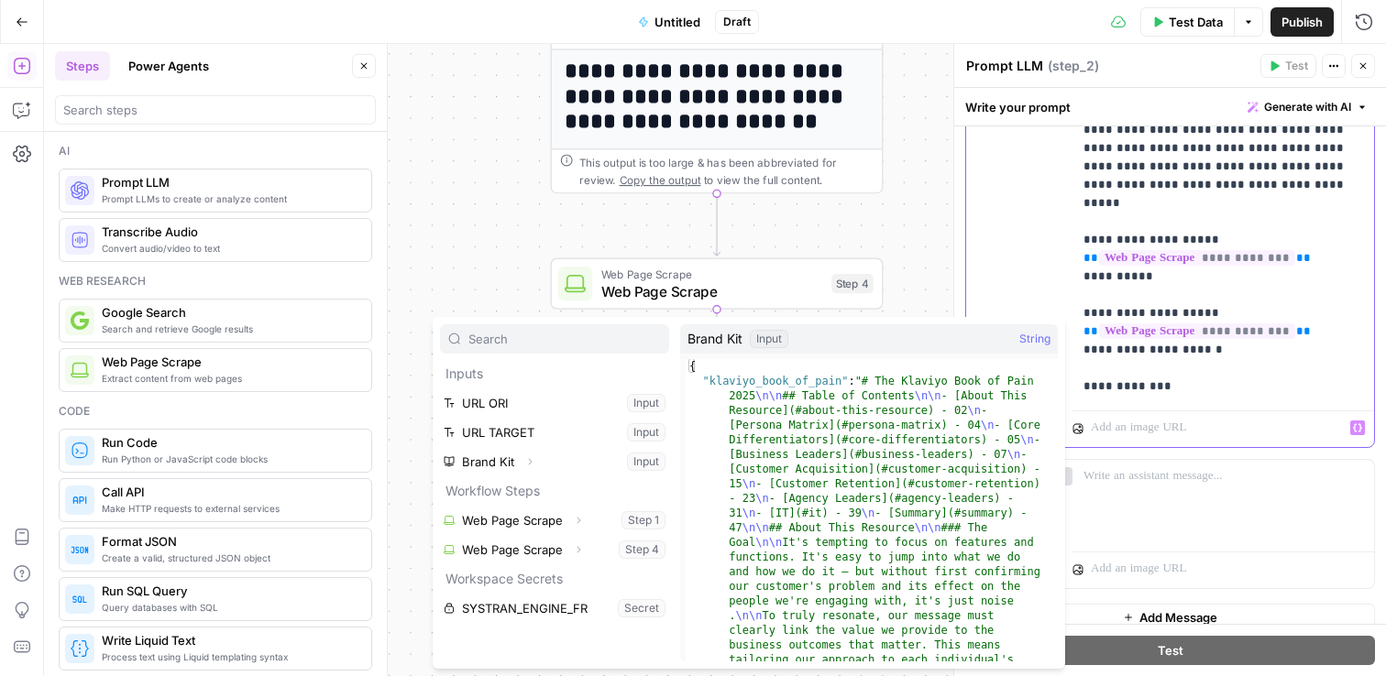
click at [1221, 324] on p "**********" at bounding box center [1216, 222] width 266 height 348
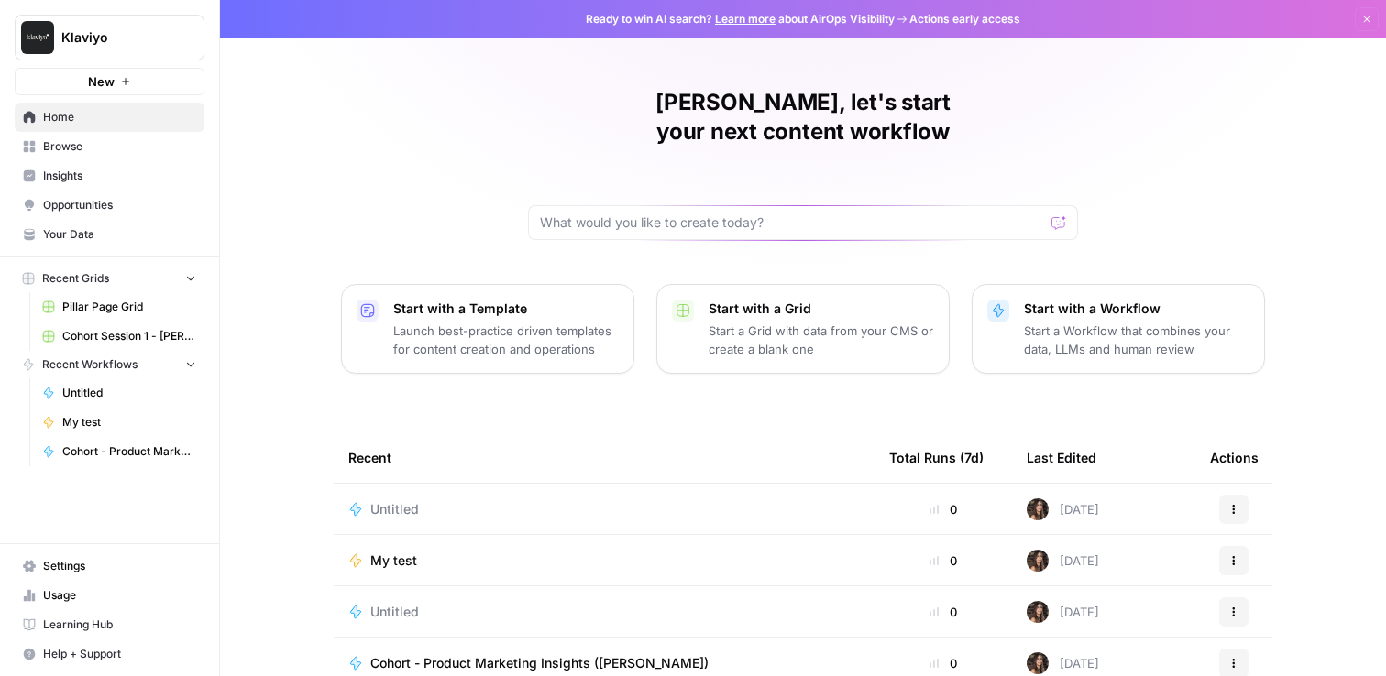
click at [122, 140] on span "Browse" at bounding box center [119, 146] width 153 height 16
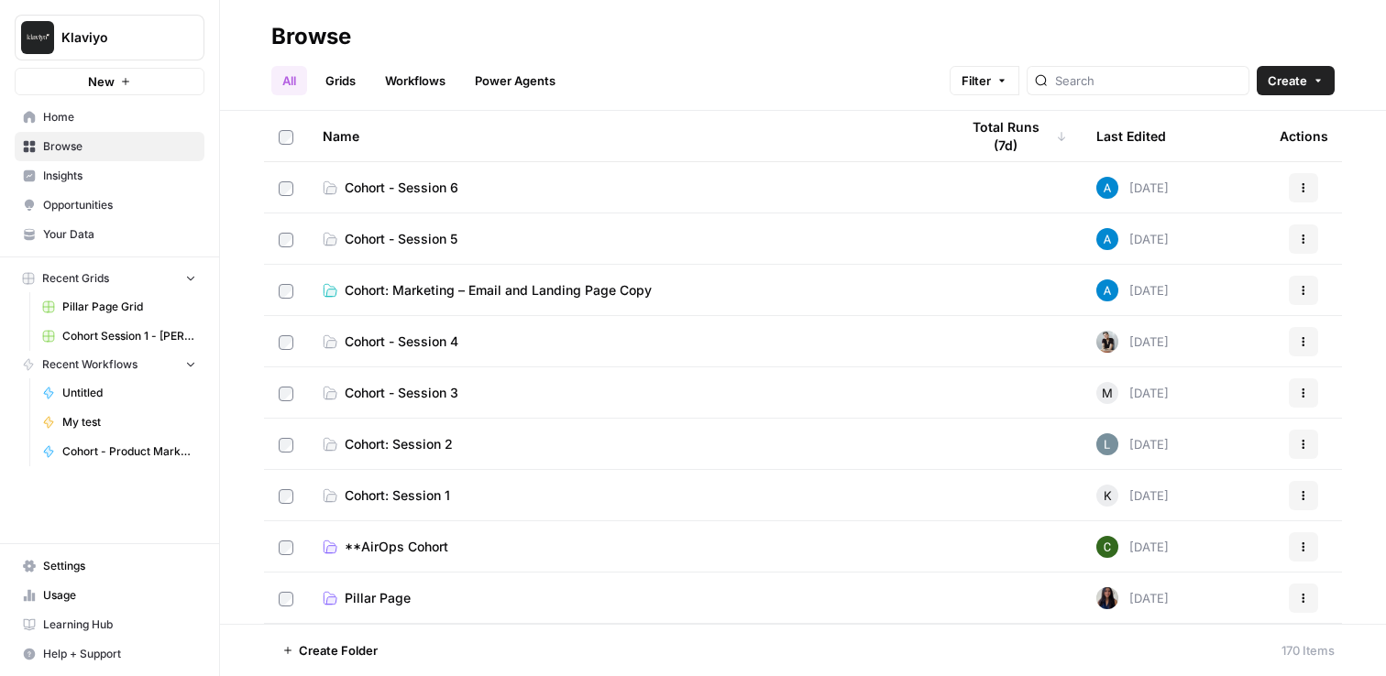
click at [117, 120] on span "Home" at bounding box center [119, 117] width 153 height 16
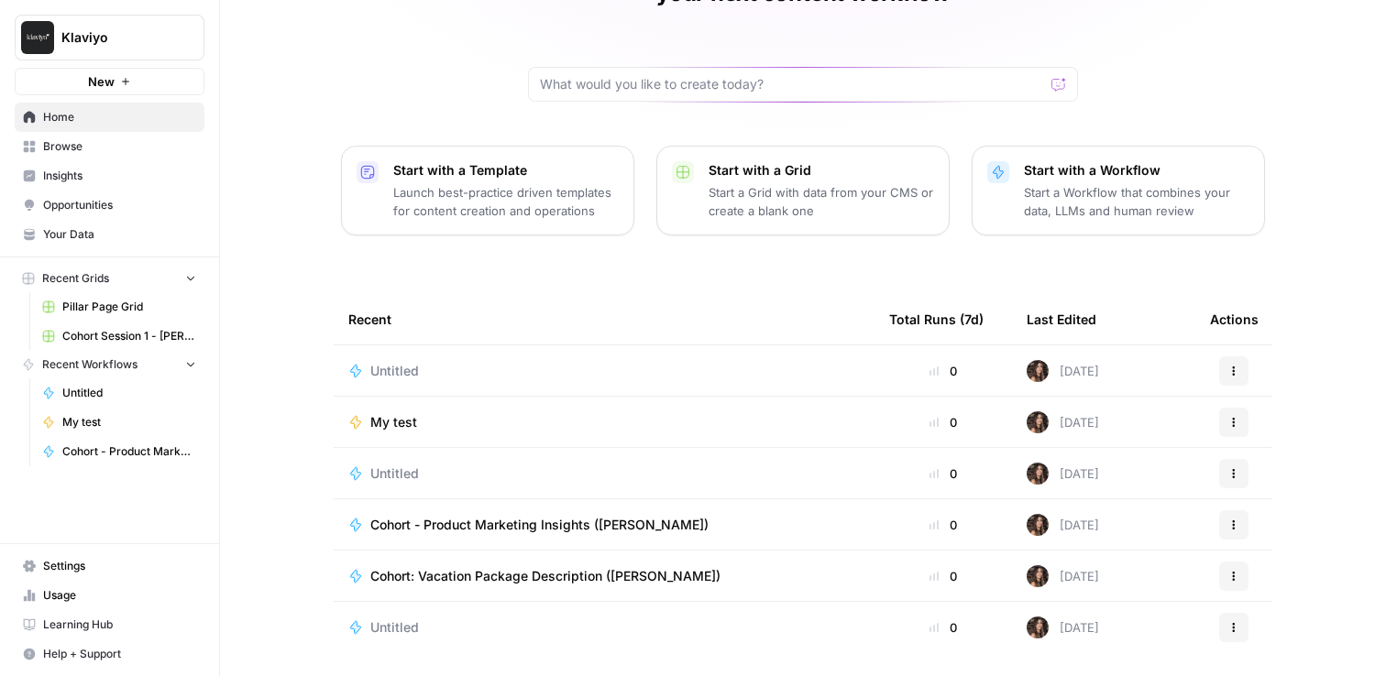
scroll to position [161, 0]
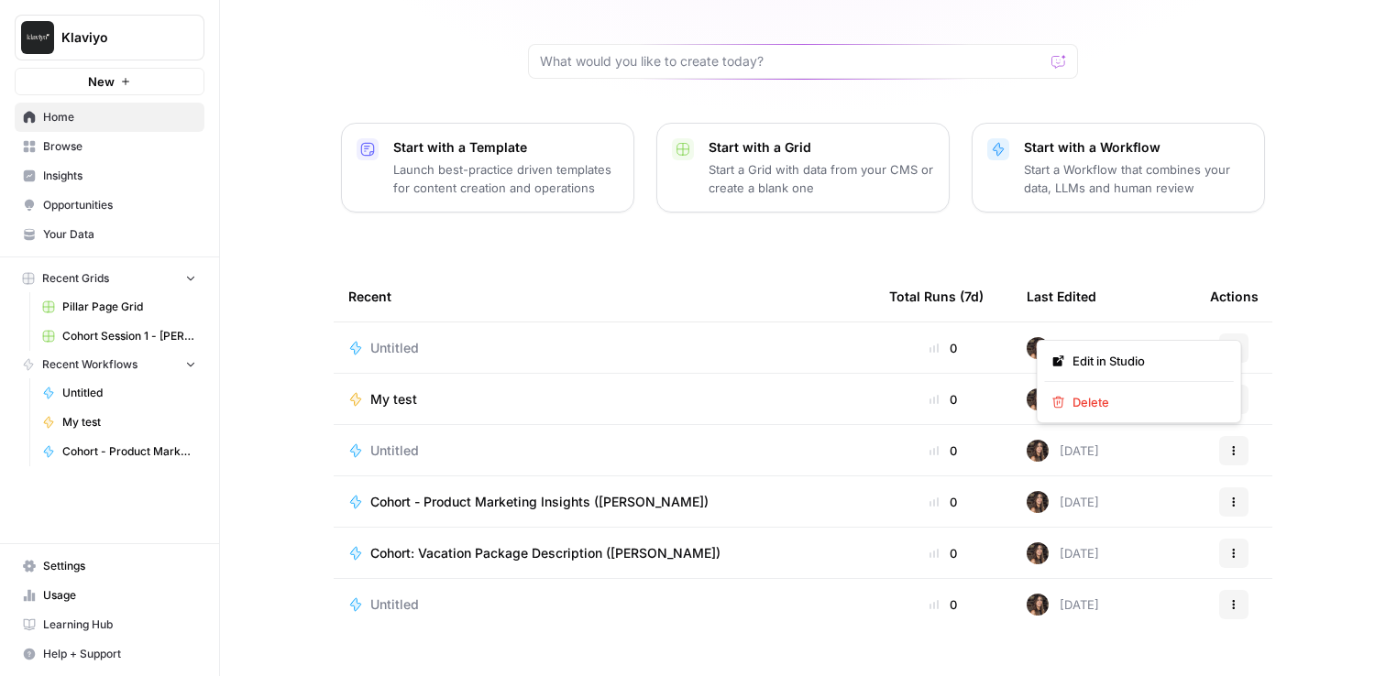
click at [1233, 334] on button "Actions" at bounding box center [1233, 348] width 29 height 29
click at [1287, 389] on div "Carmen, let's start your next content workflow Start with a Template Launch bes…" at bounding box center [803, 275] width 1166 height 872
click at [84, 147] on span "Browse" at bounding box center [119, 146] width 153 height 16
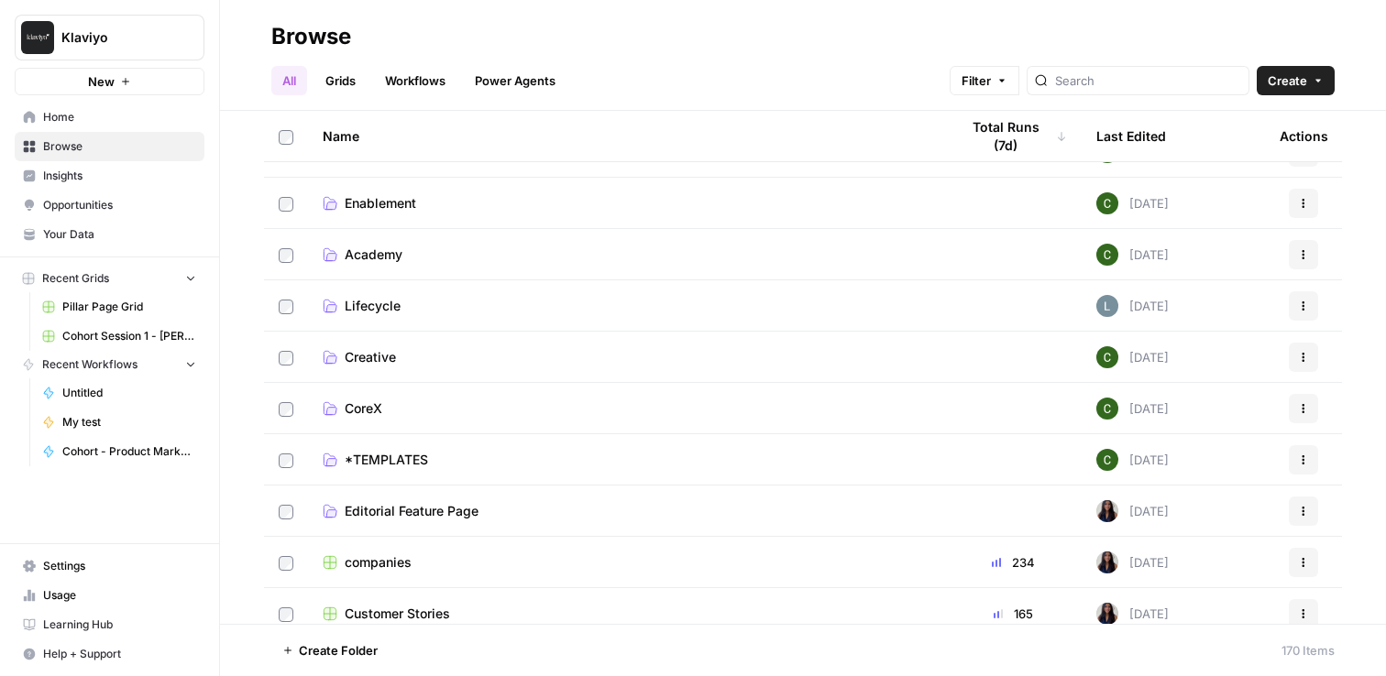
scroll to position [1046, 0]
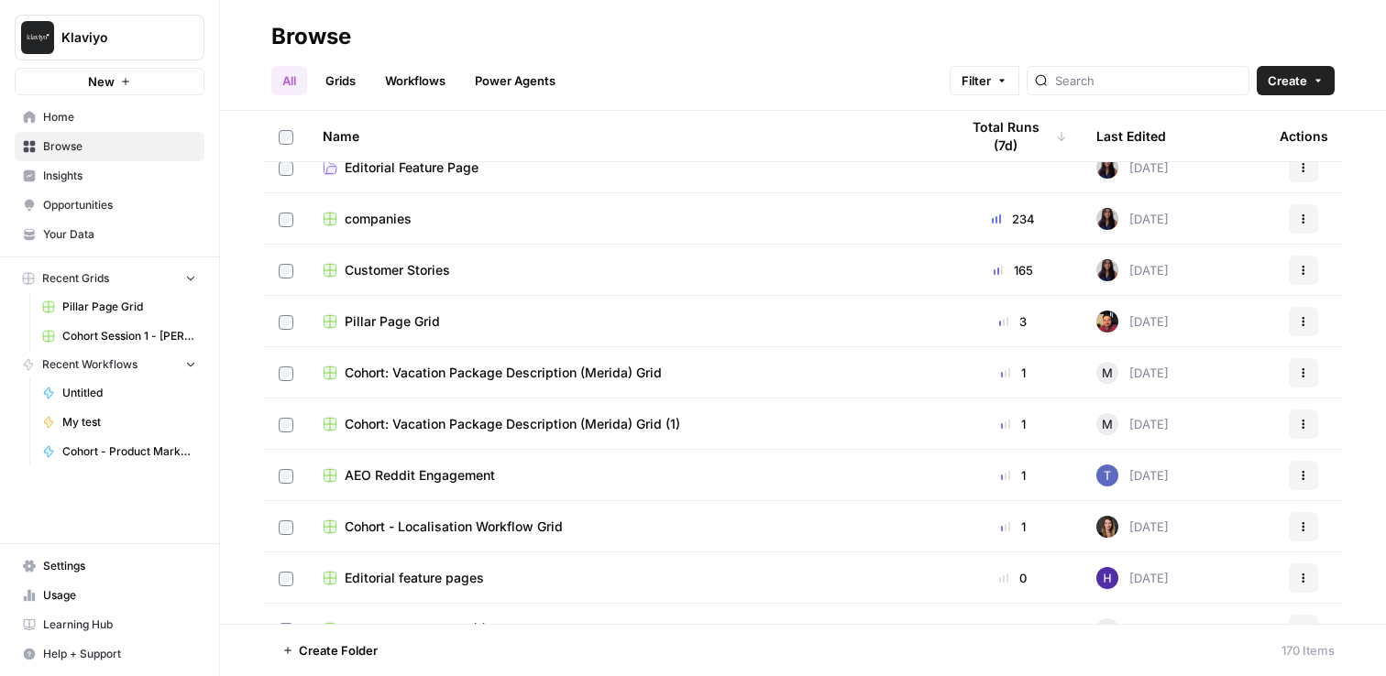
click at [541, 531] on span "Cohort - Localisation Workflow Grid" at bounding box center [454, 527] width 218 height 18
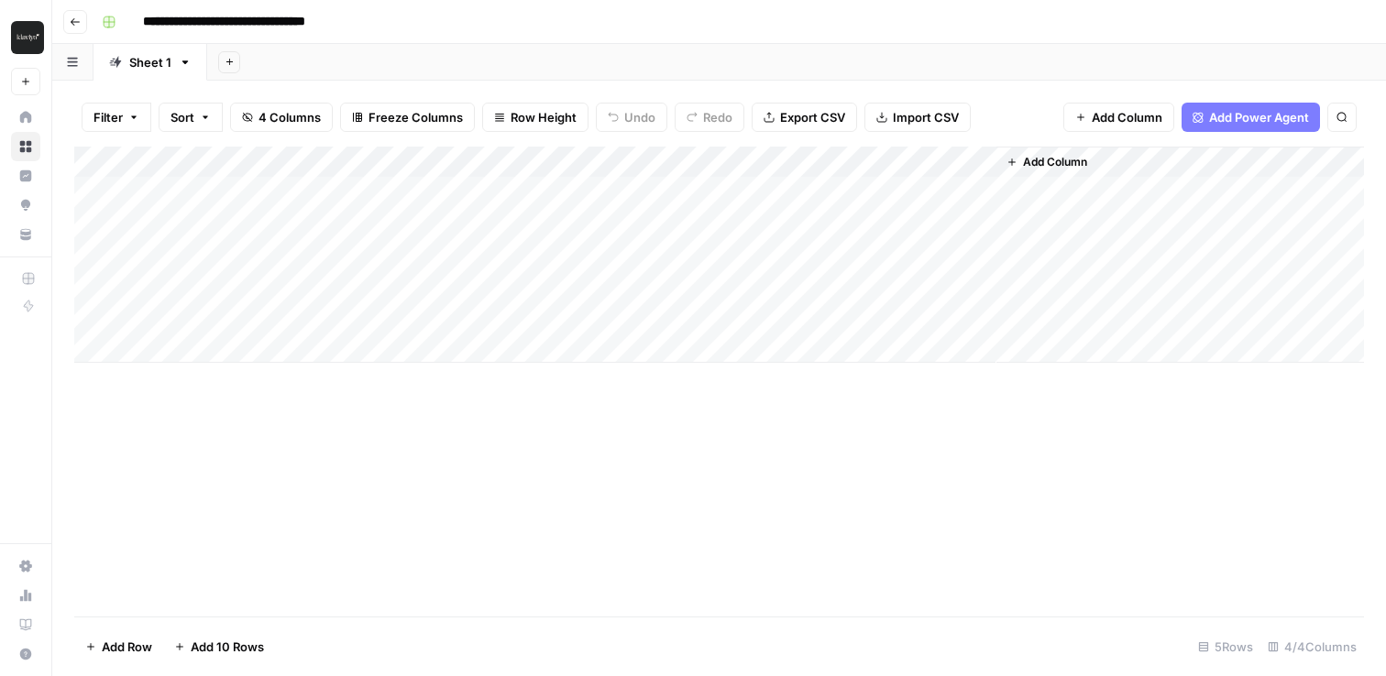
click at [644, 192] on div "Add Column" at bounding box center [718, 255] width 1289 height 216
click at [896, 194] on div "Add Column" at bounding box center [718, 255] width 1289 height 216
click at [977, 190] on div "Add Column" at bounding box center [718, 255] width 1289 height 216
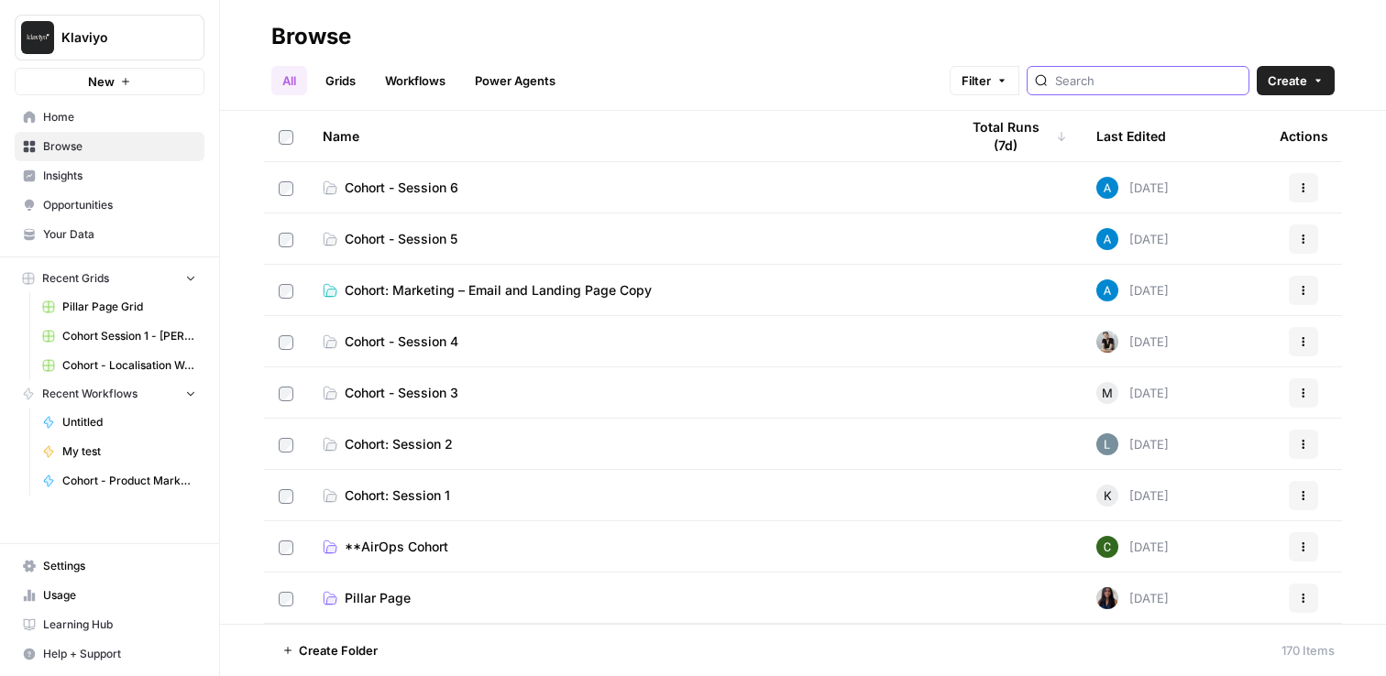
click at [1143, 85] on input "search" at bounding box center [1148, 80] width 186 height 18
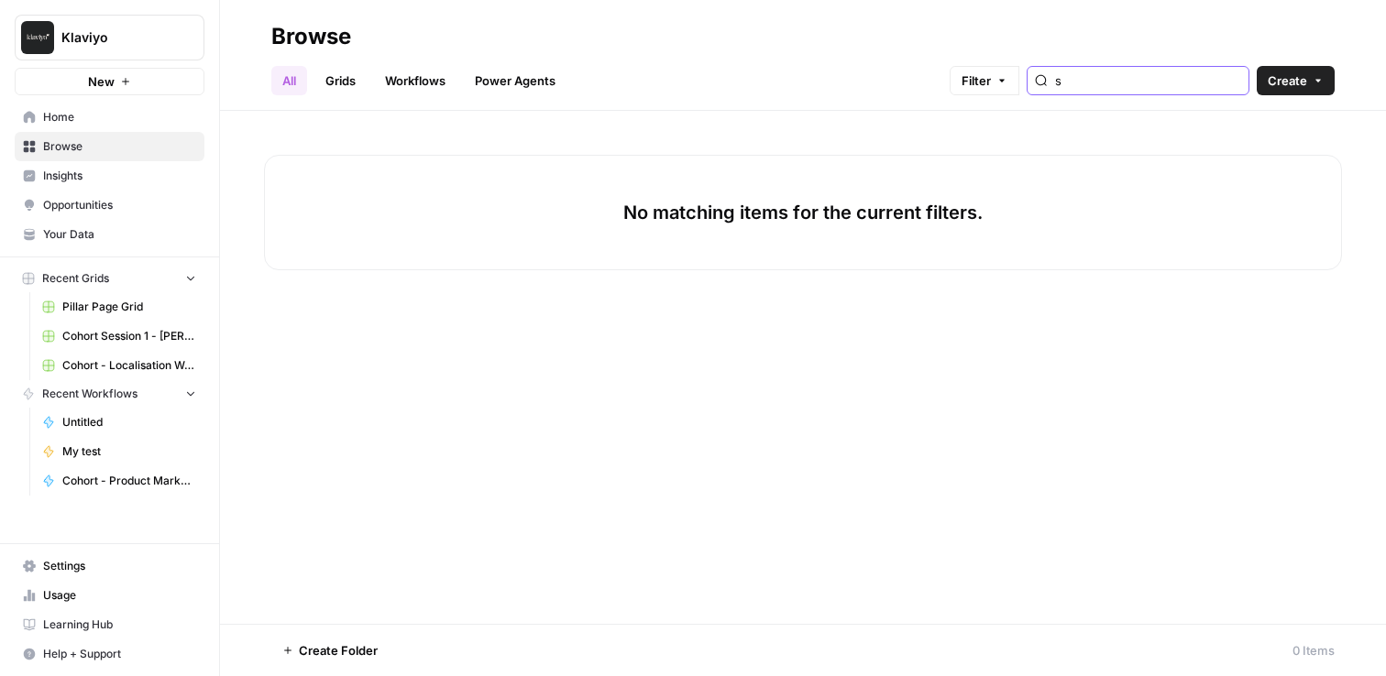
type input "s"
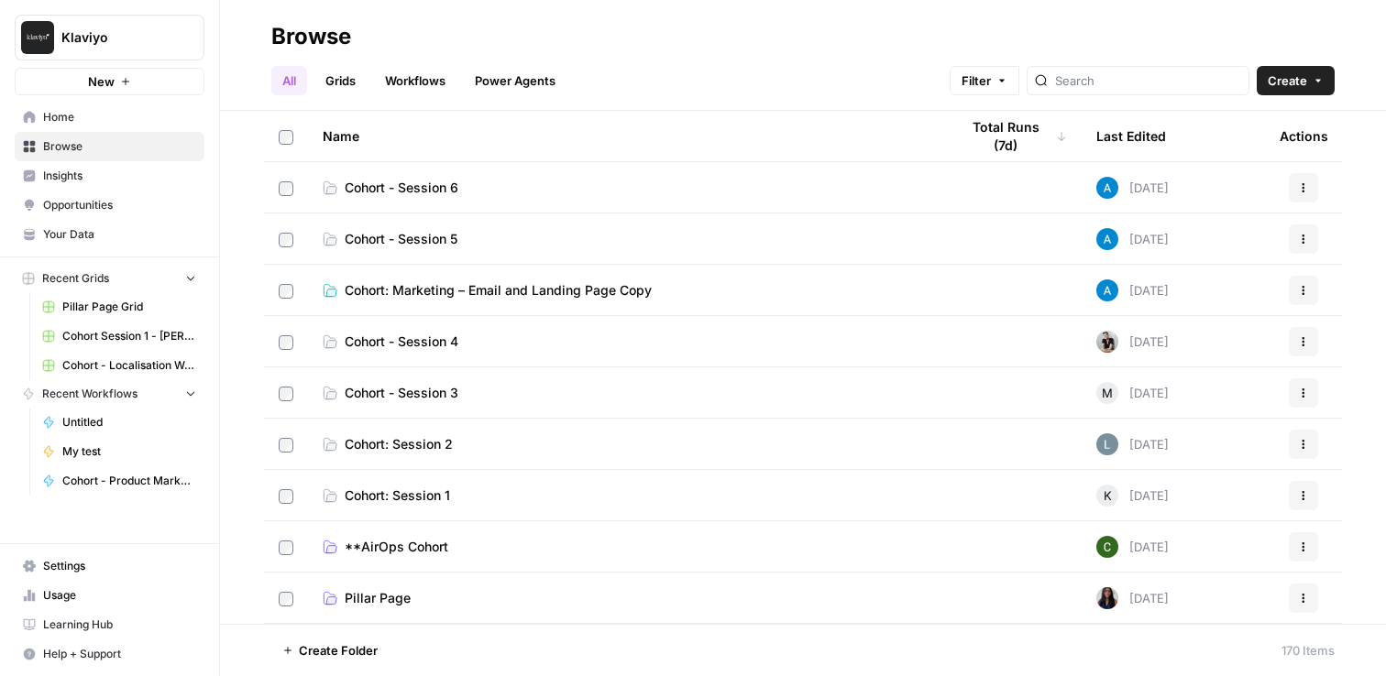
click at [424, 82] on link "Workflows" at bounding box center [415, 80] width 82 height 29
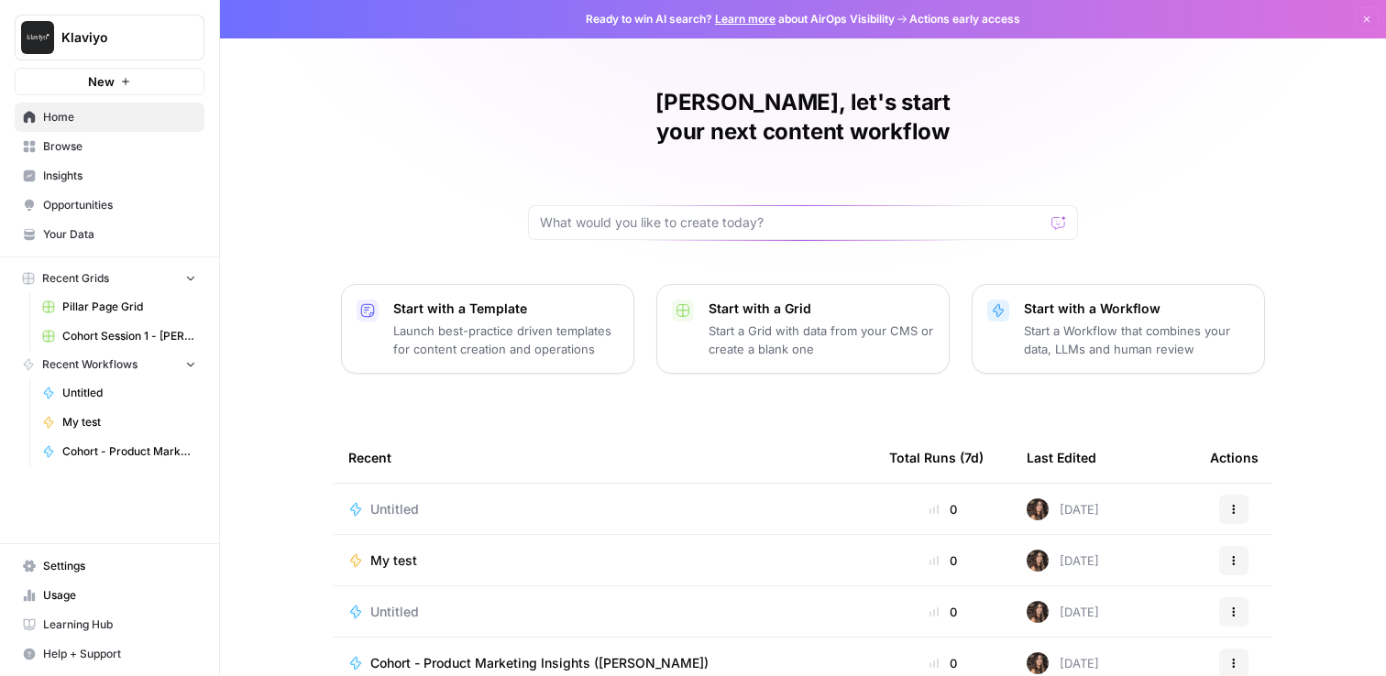
click at [1105, 322] on p "Start a Workflow that combines your data, LLMs and human review" at bounding box center [1136, 340] width 225 height 37
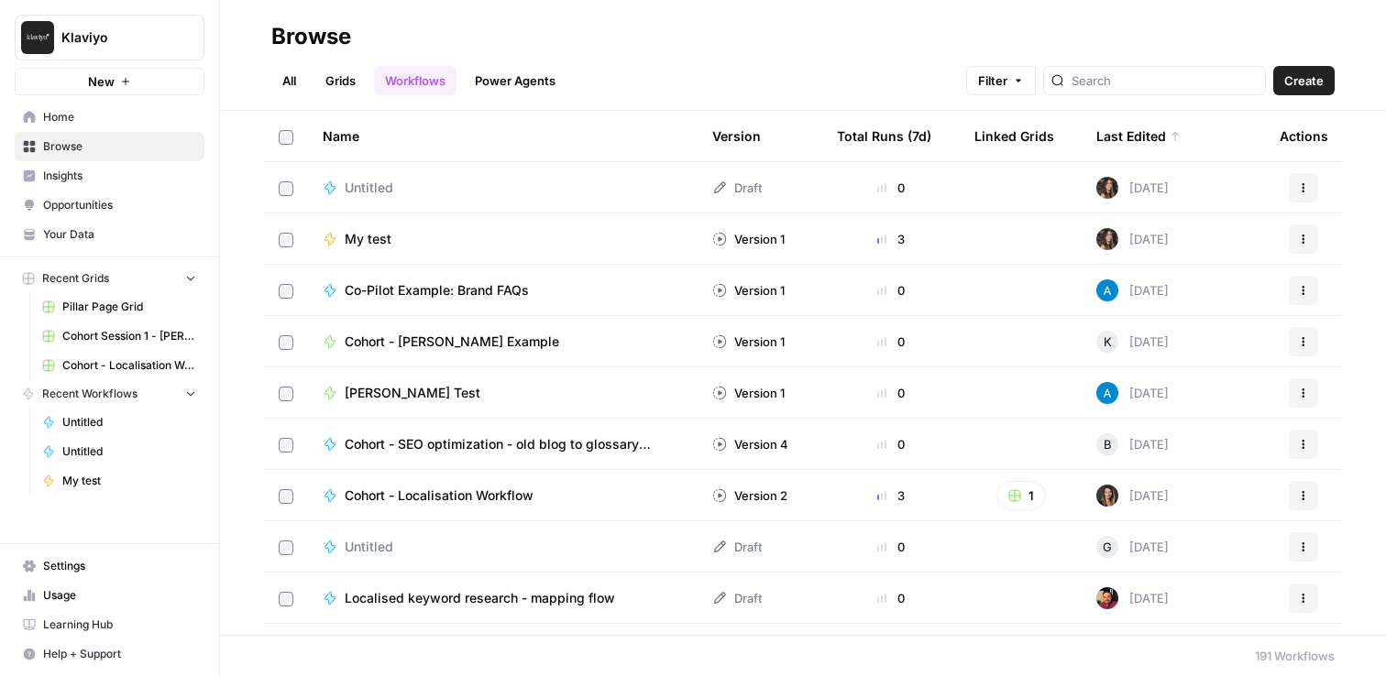
click at [70, 229] on span "Your Data" at bounding box center [119, 234] width 153 height 16
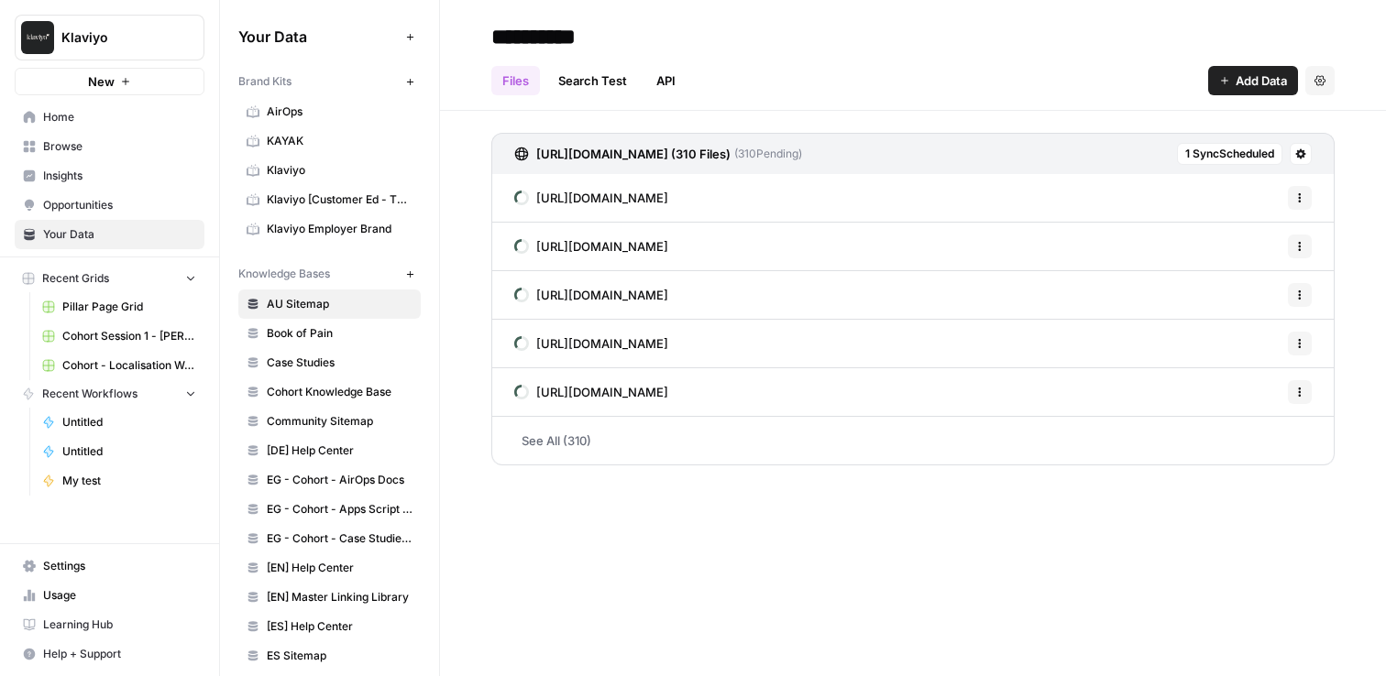
click at [290, 119] on span "AirOps" at bounding box center [340, 112] width 146 height 16
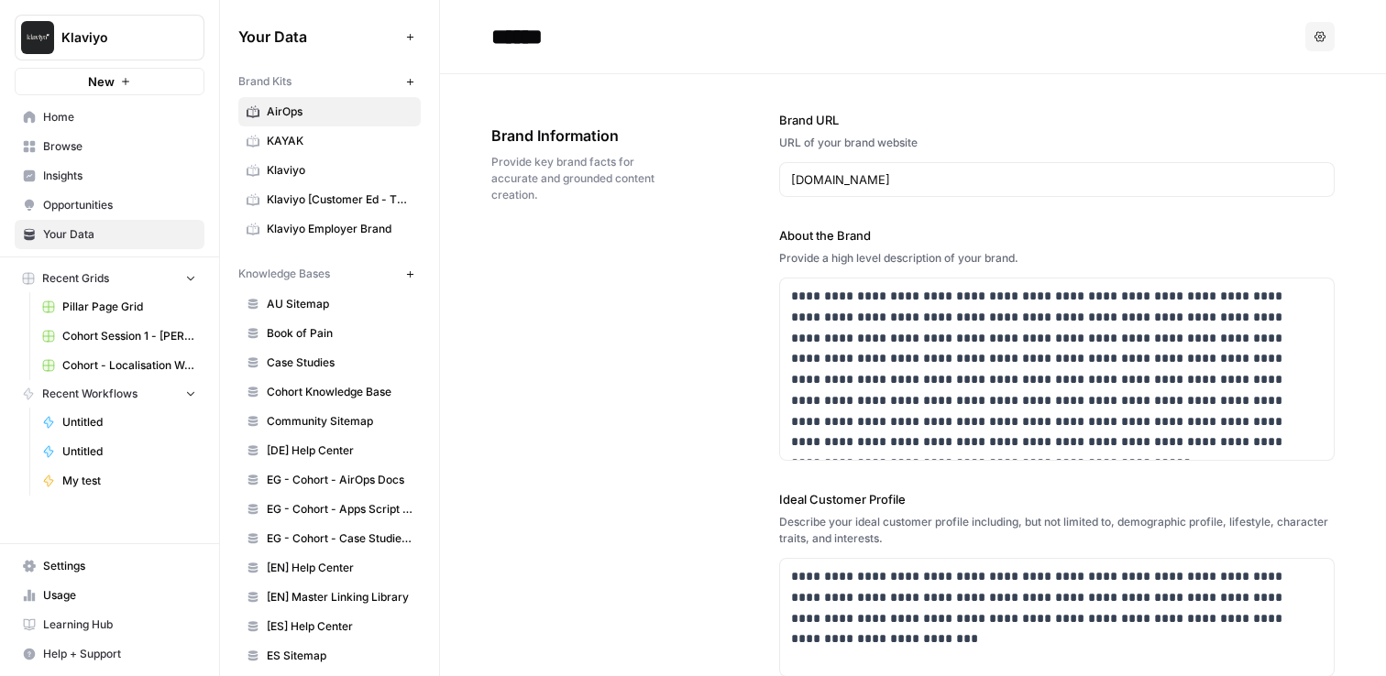
click at [307, 232] on span "Klaviyo Employer Brand" at bounding box center [340, 229] width 146 height 16
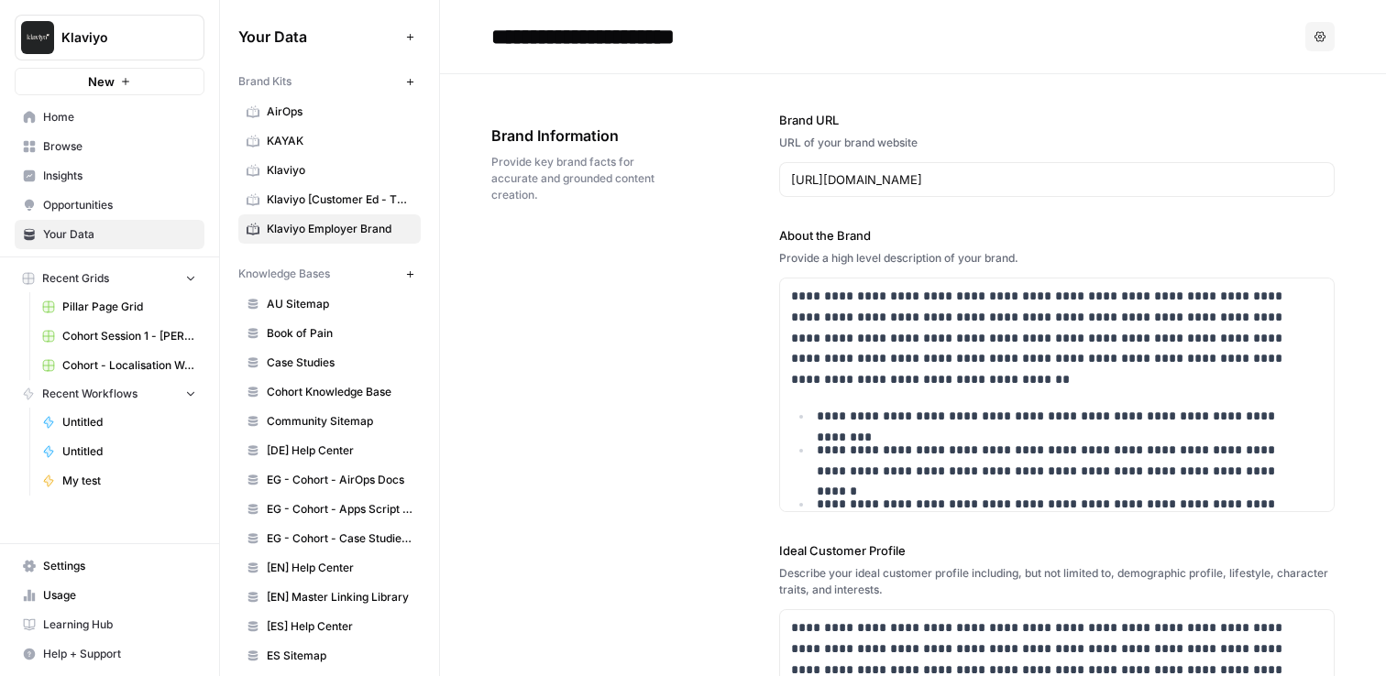
click at [336, 531] on span "EG - Cohort - Case Studies (All)" at bounding box center [340, 539] width 146 height 16
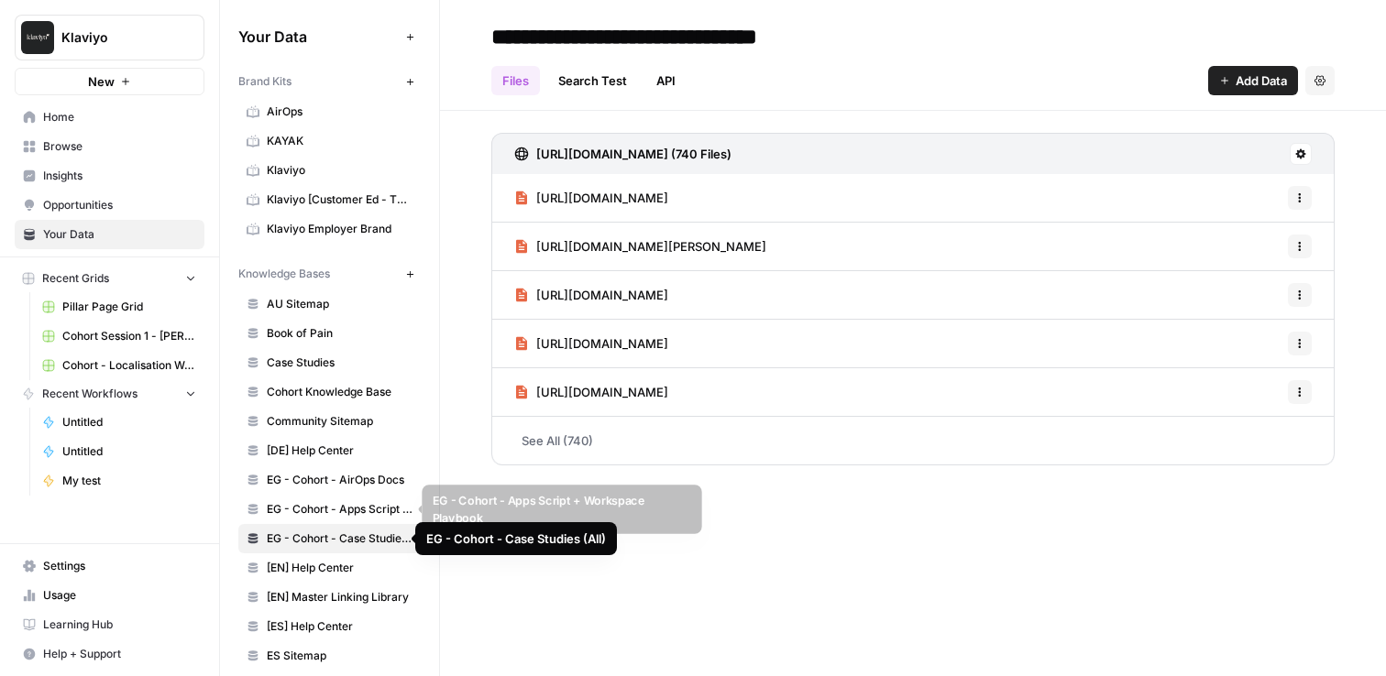
click at [338, 513] on span "EG - Cohort - Apps Script + Workspace Playbook" at bounding box center [340, 509] width 146 height 16
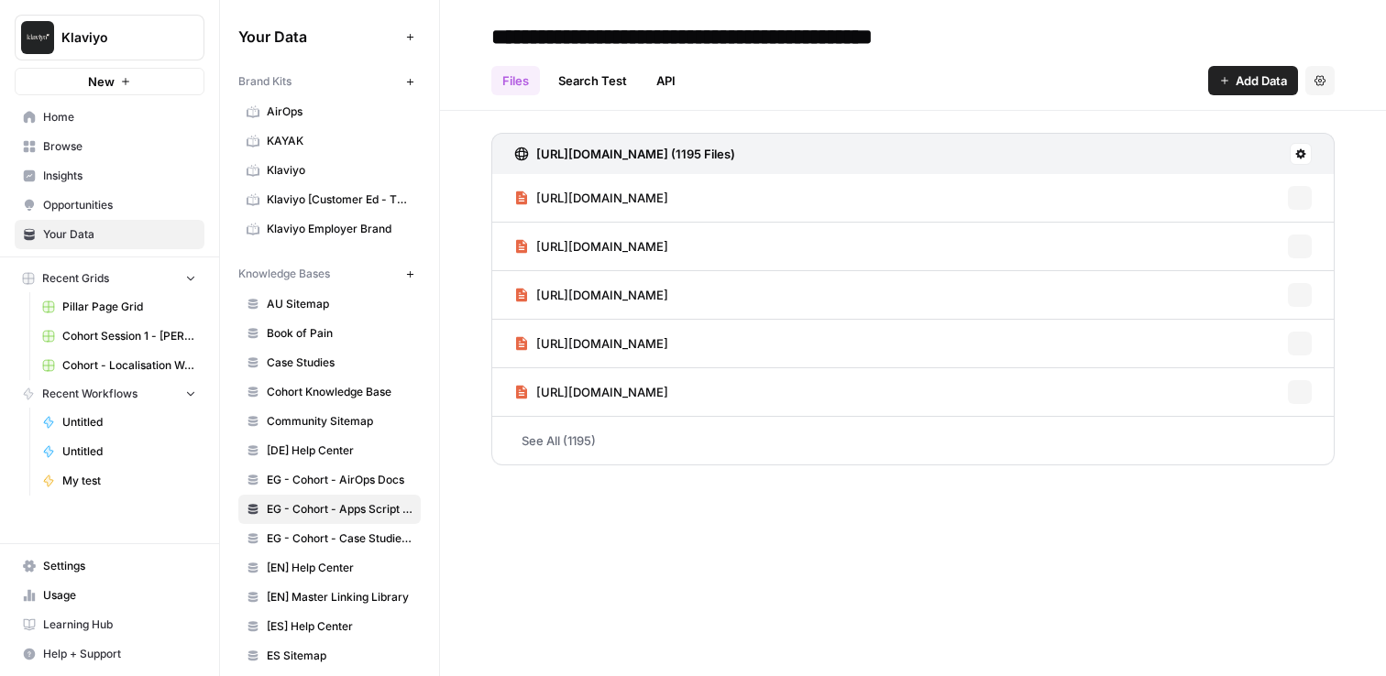
click at [314, 584] on link "[EN] Master Linking Library" at bounding box center [329, 597] width 182 height 29
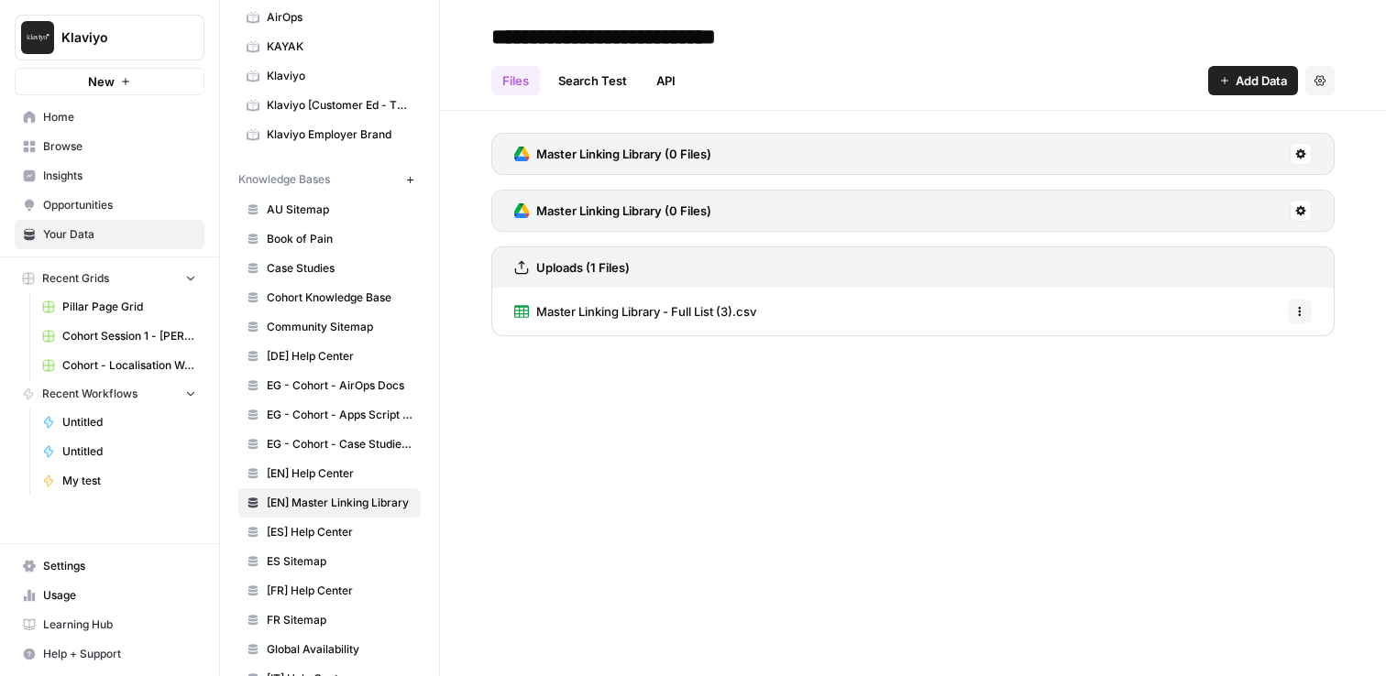
scroll to position [122, 0]
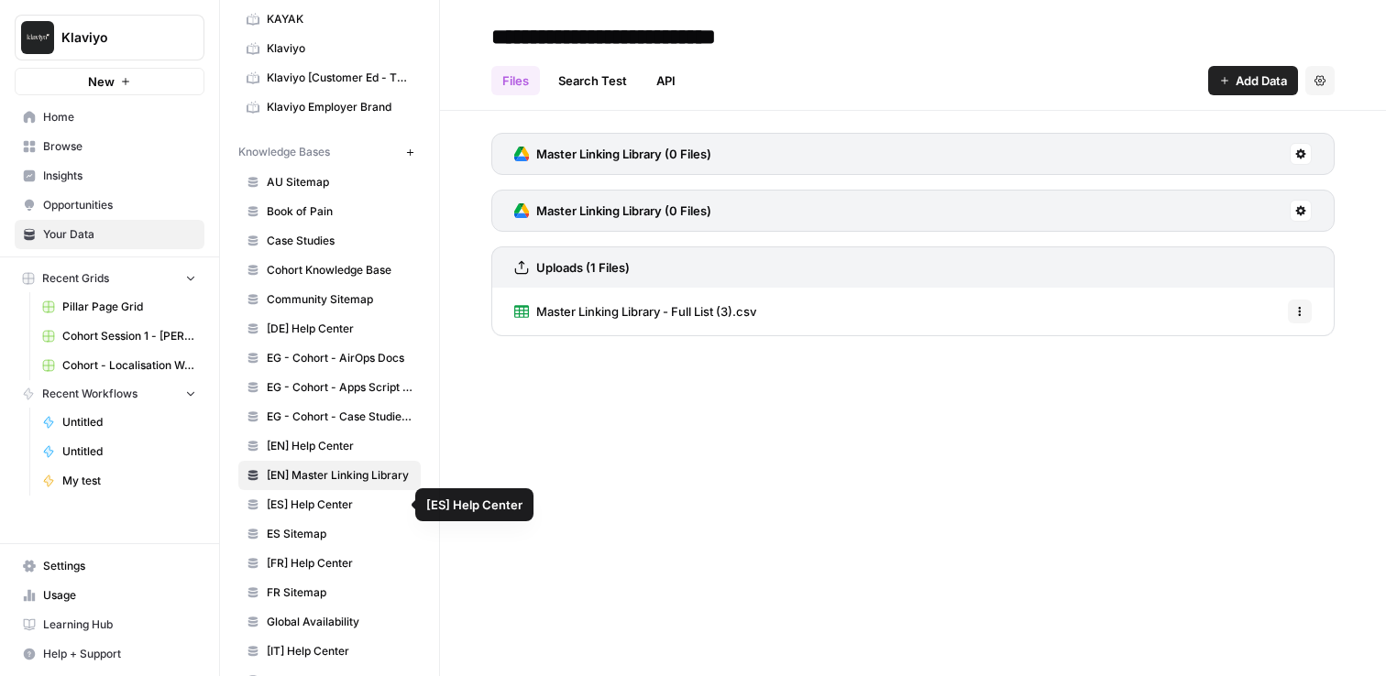
click at [333, 531] on span "ES Sitemap" at bounding box center [340, 534] width 146 height 16
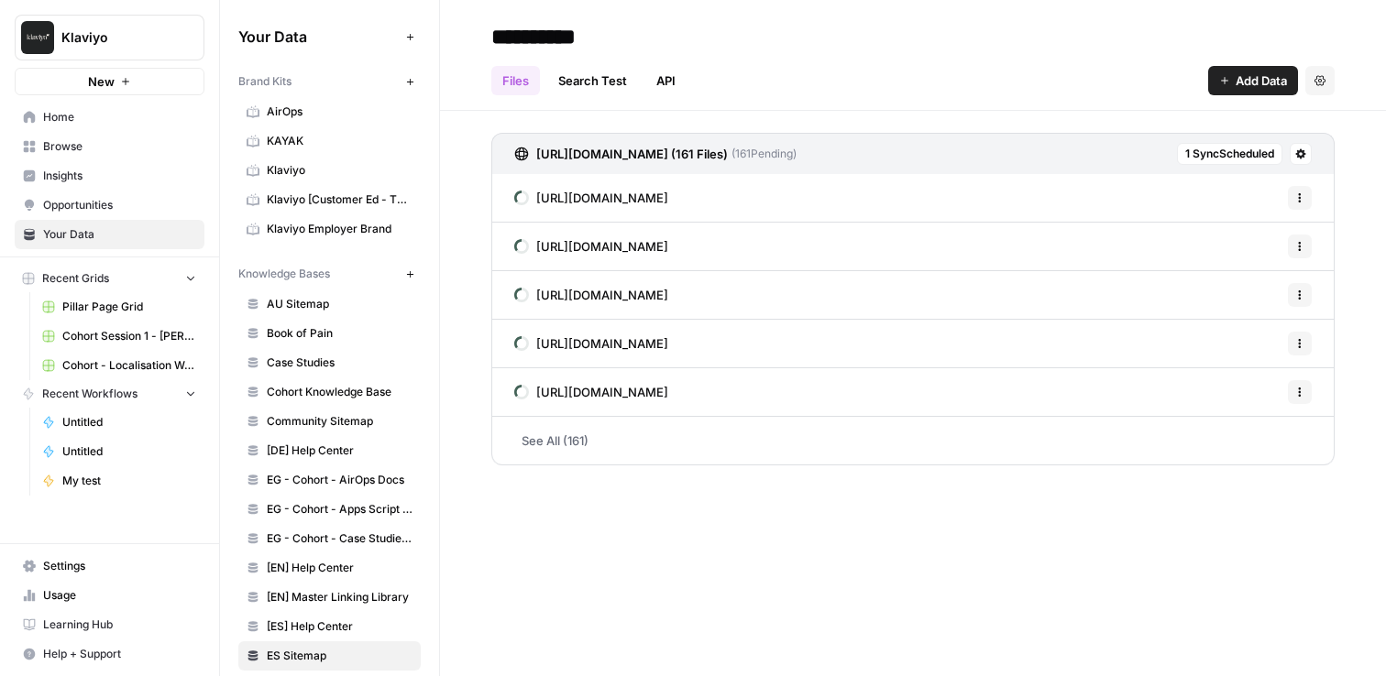
click at [331, 104] on span "AirOps" at bounding box center [340, 112] width 146 height 16
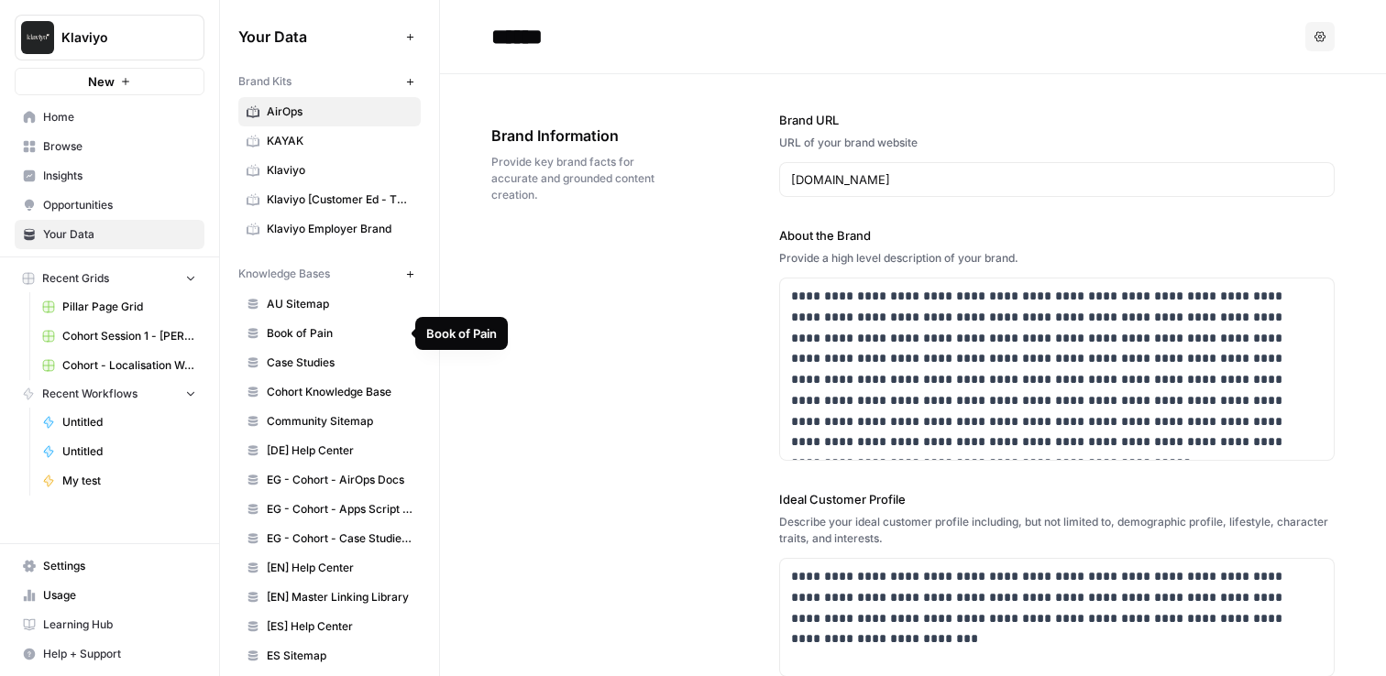
click at [340, 333] on span "Book of Pain" at bounding box center [340, 333] width 146 height 16
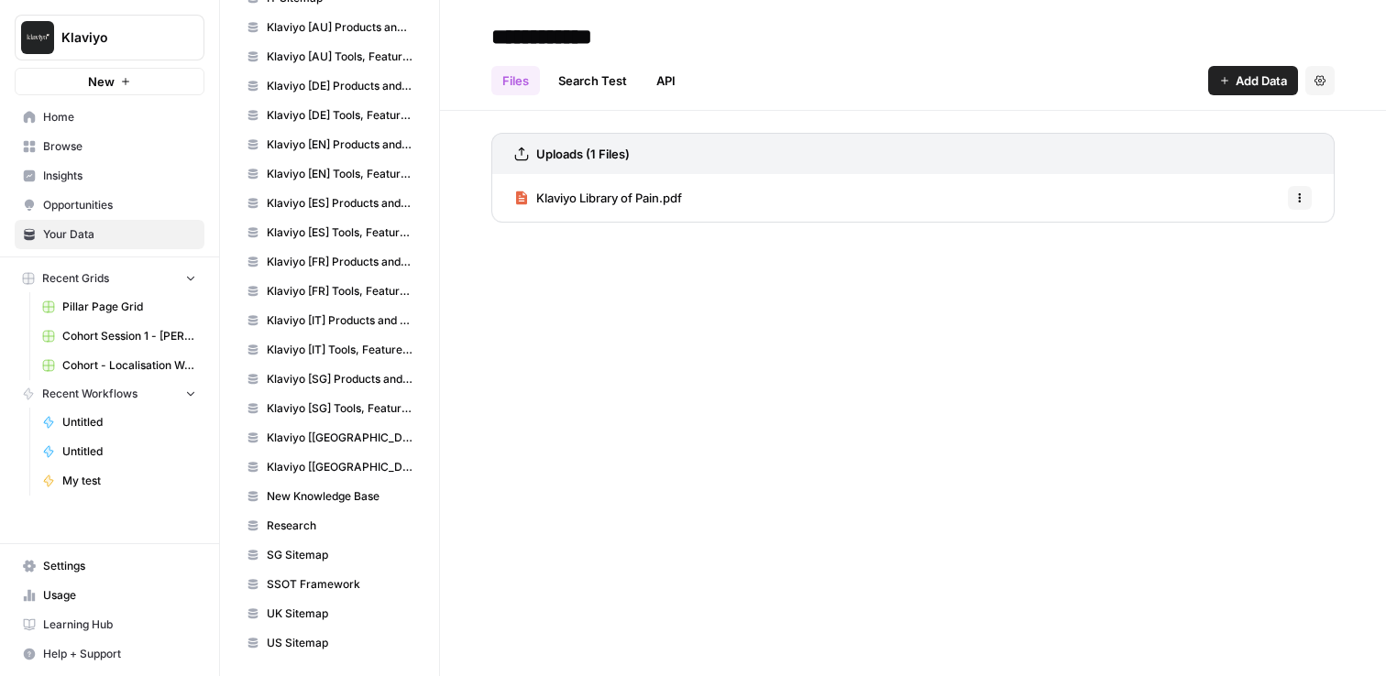
scroll to position [808, 0]
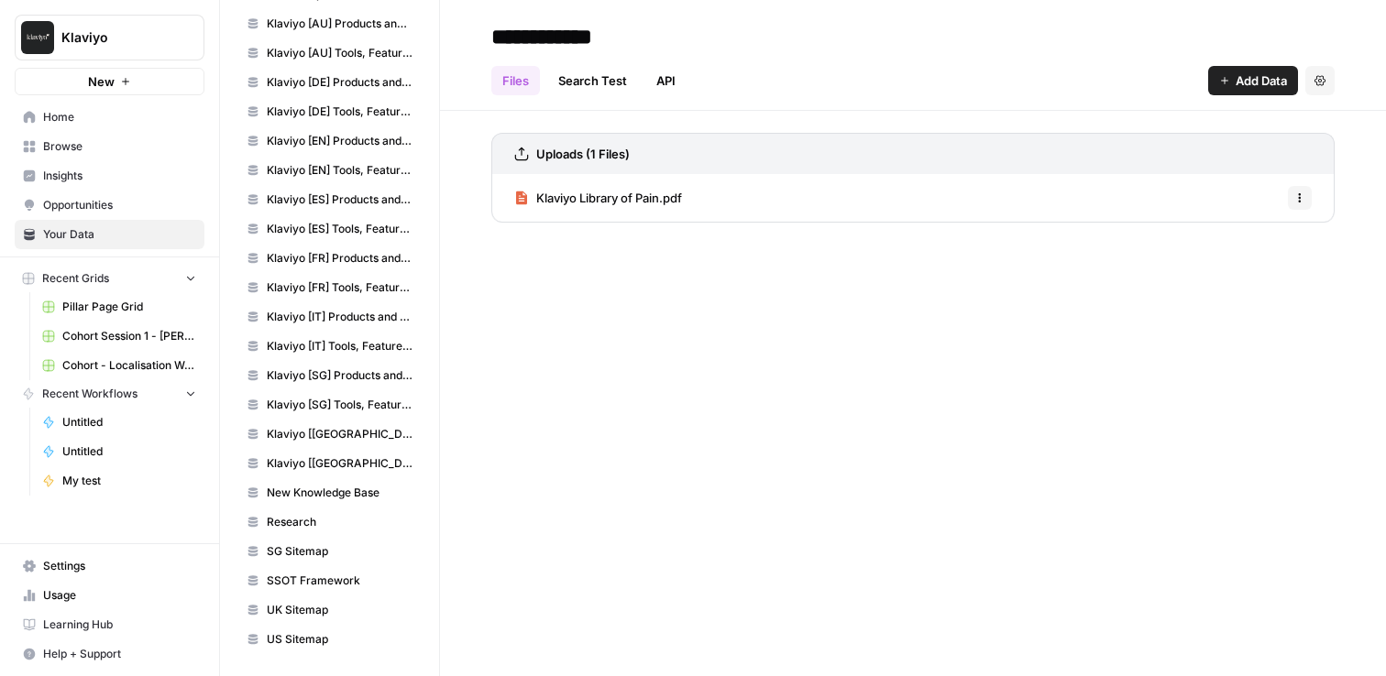
click at [312, 232] on span "Klaviyo [ES] Tools, Features, Marketing Resources, Glossary, Blogs" at bounding box center [340, 229] width 146 height 16
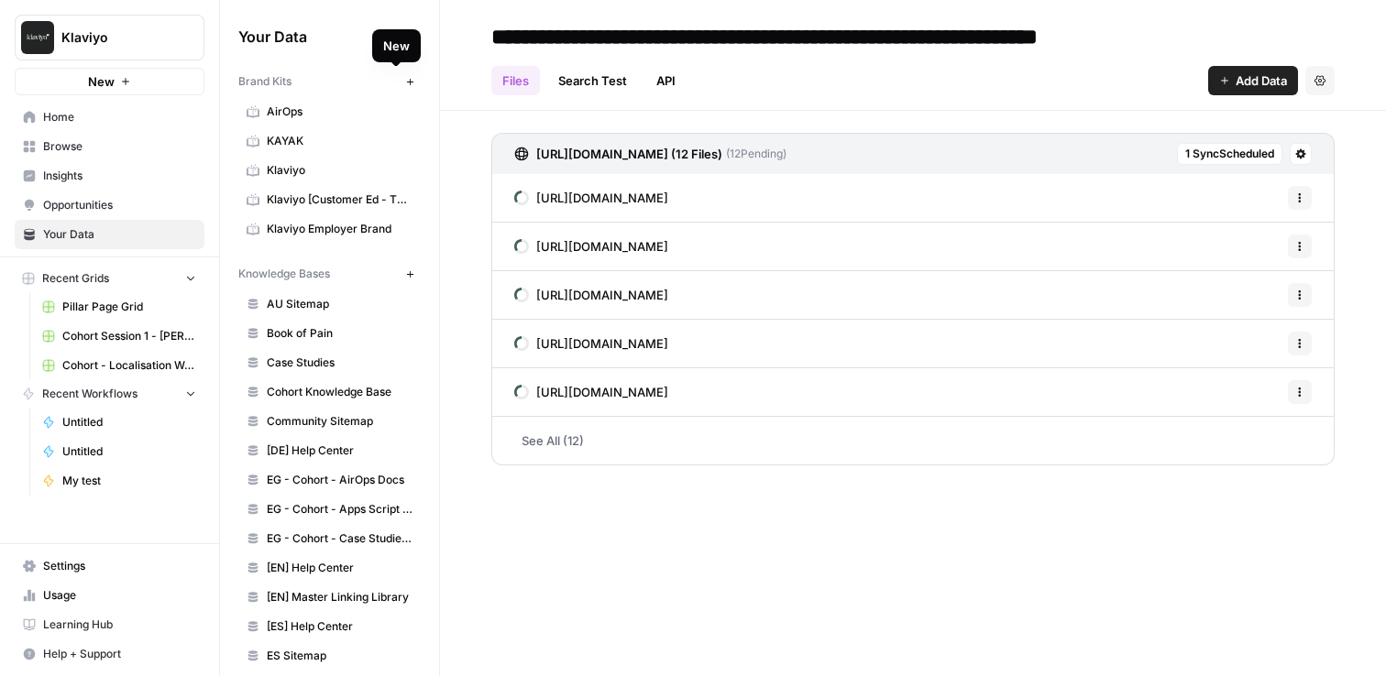
click at [403, 82] on button "New" at bounding box center [410, 82] width 22 height 22
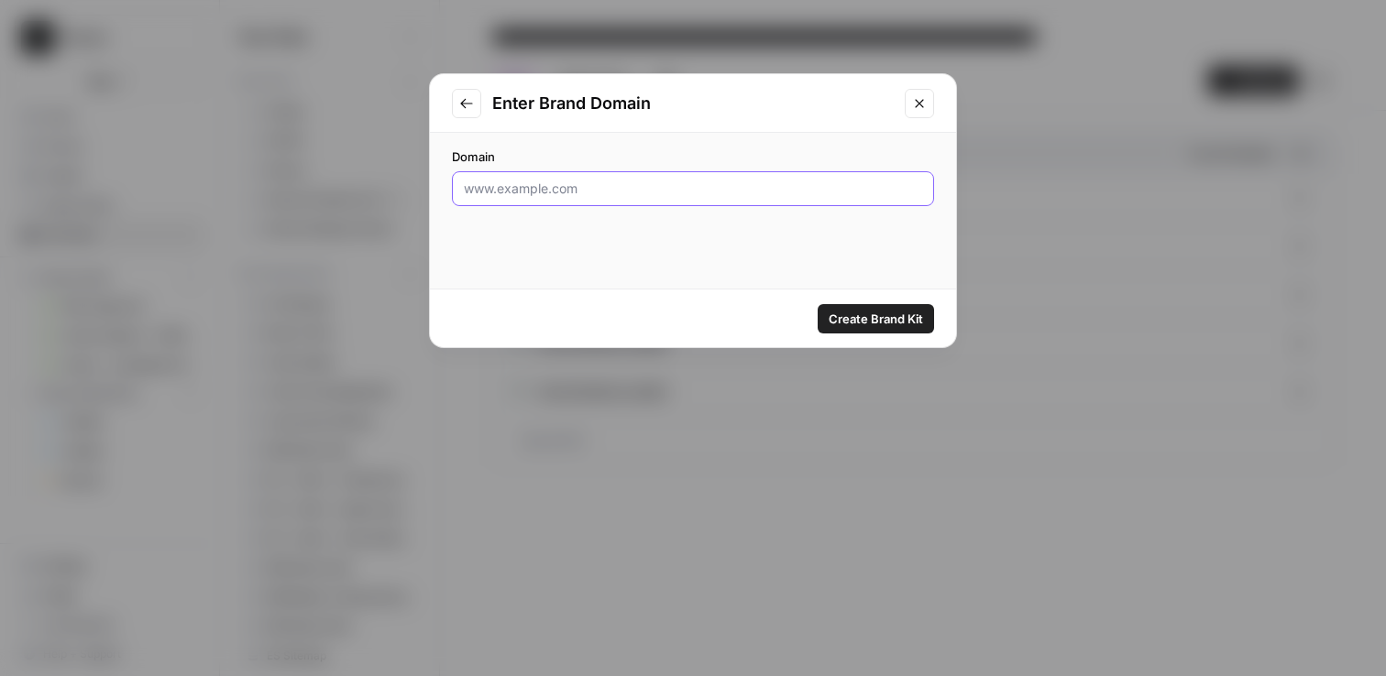
click at [608, 185] on input "Domain" at bounding box center [693, 189] width 458 height 18
paste input "[URL][DOMAIN_NAME]"
type input "[URL][DOMAIN_NAME]"
click at [866, 316] on span "Create Brand Kit" at bounding box center [875, 319] width 94 height 18
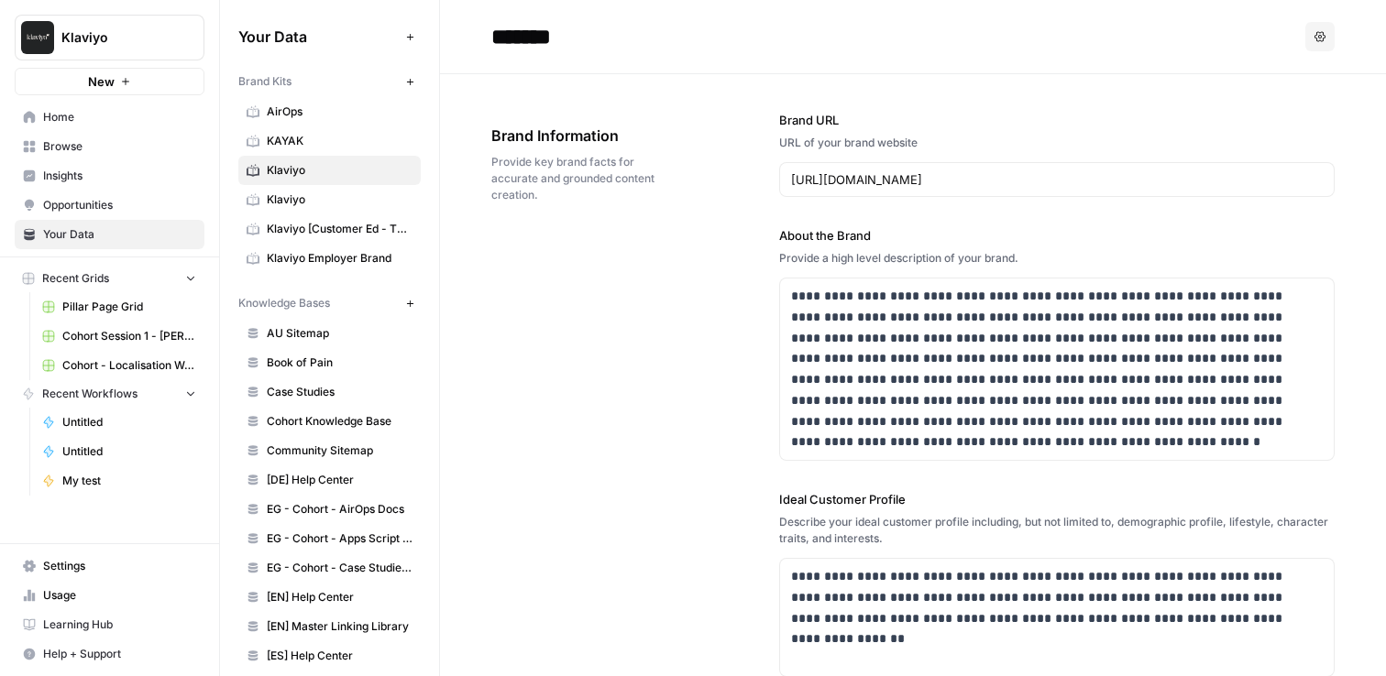
click at [315, 205] on span "Klaviyo" at bounding box center [340, 200] width 146 height 16
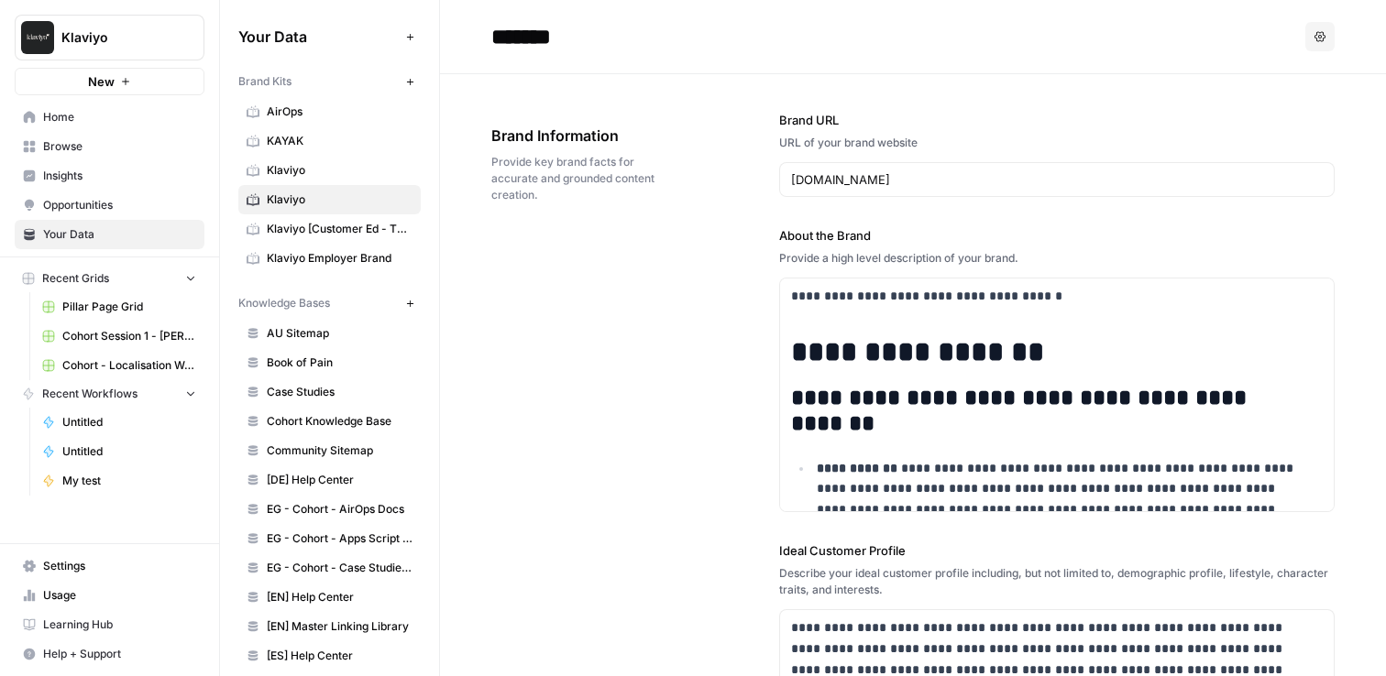
click at [386, 168] on span "Klaviyo" at bounding box center [340, 170] width 146 height 16
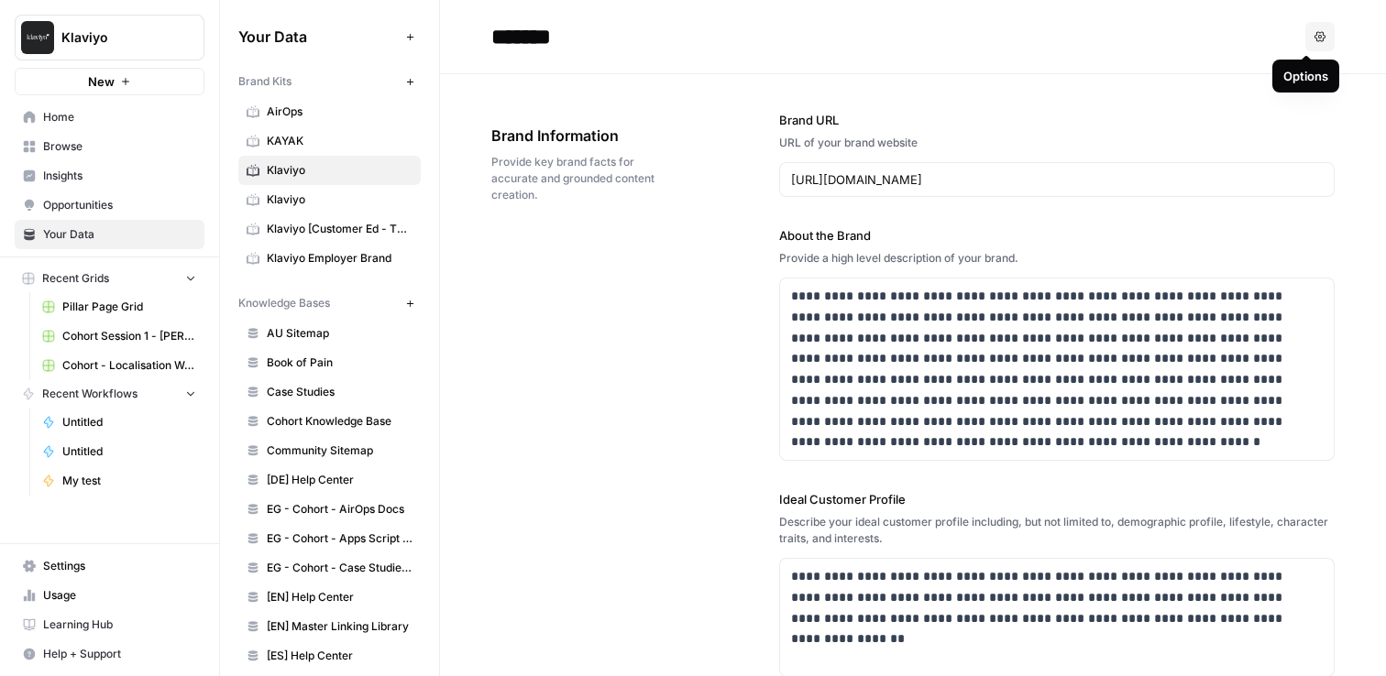
click at [1314, 36] on icon "button" at bounding box center [1319, 36] width 11 height 10
click at [578, 297] on div "**********" at bounding box center [912, 605] width 843 height 1063
click at [552, 15] on header "******* Options" at bounding box center [913, 37] width 946 height 74
click at [549, 33] on input "*******" at bounding box center [630, 36] width 293 height 37
click at [582, 34] on input "*******" at bounding box center [630, 36] width 293 height 37
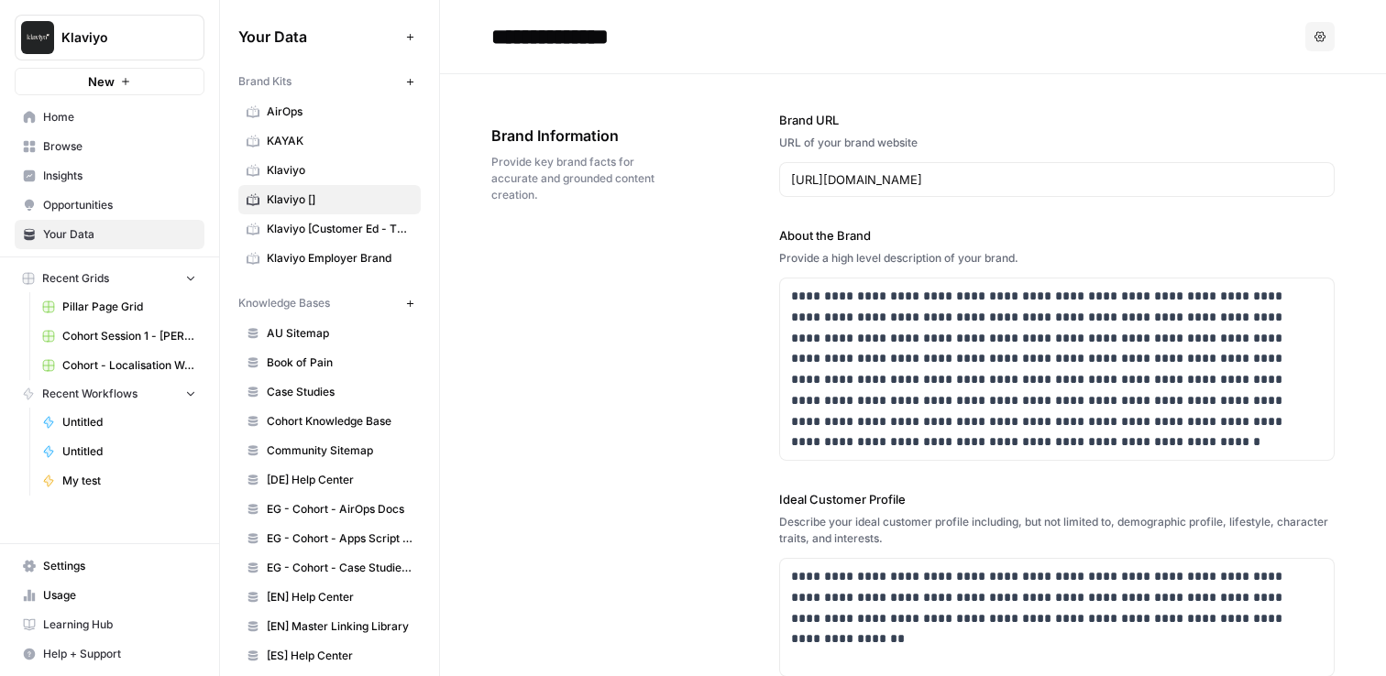
type input "**********"
click at [545, 336] on div "**********" at bounding box center [912, 605] width 843 height 1063
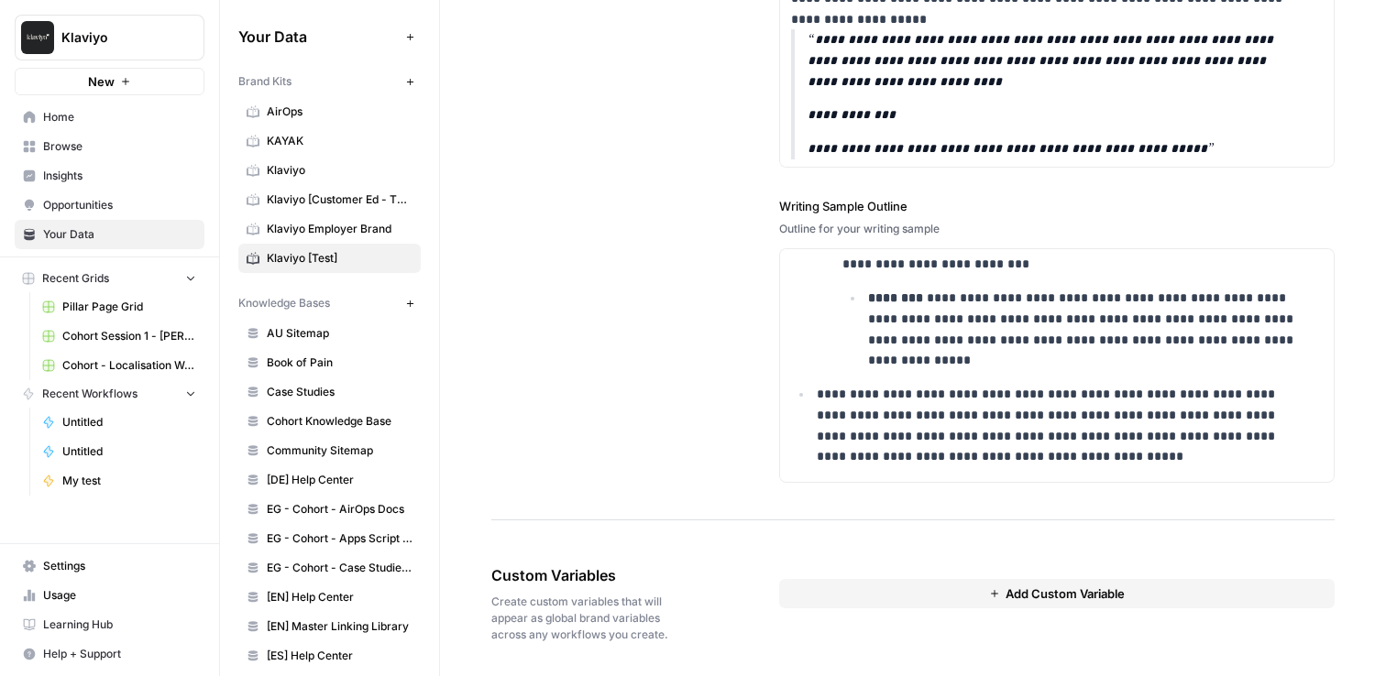
scroll to position [2526, 0]
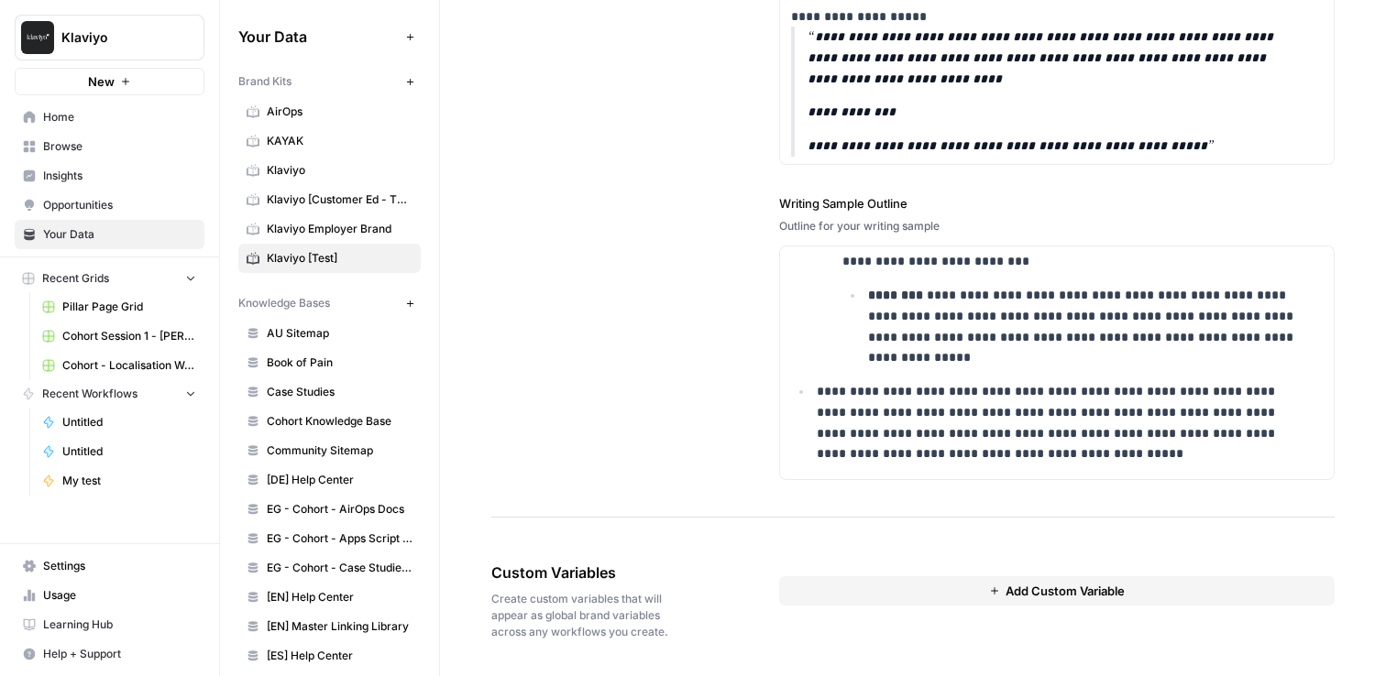
click at [895, 588] on button "Add Custom Variable" at bounding box center [1056, 590] width 555 height 29
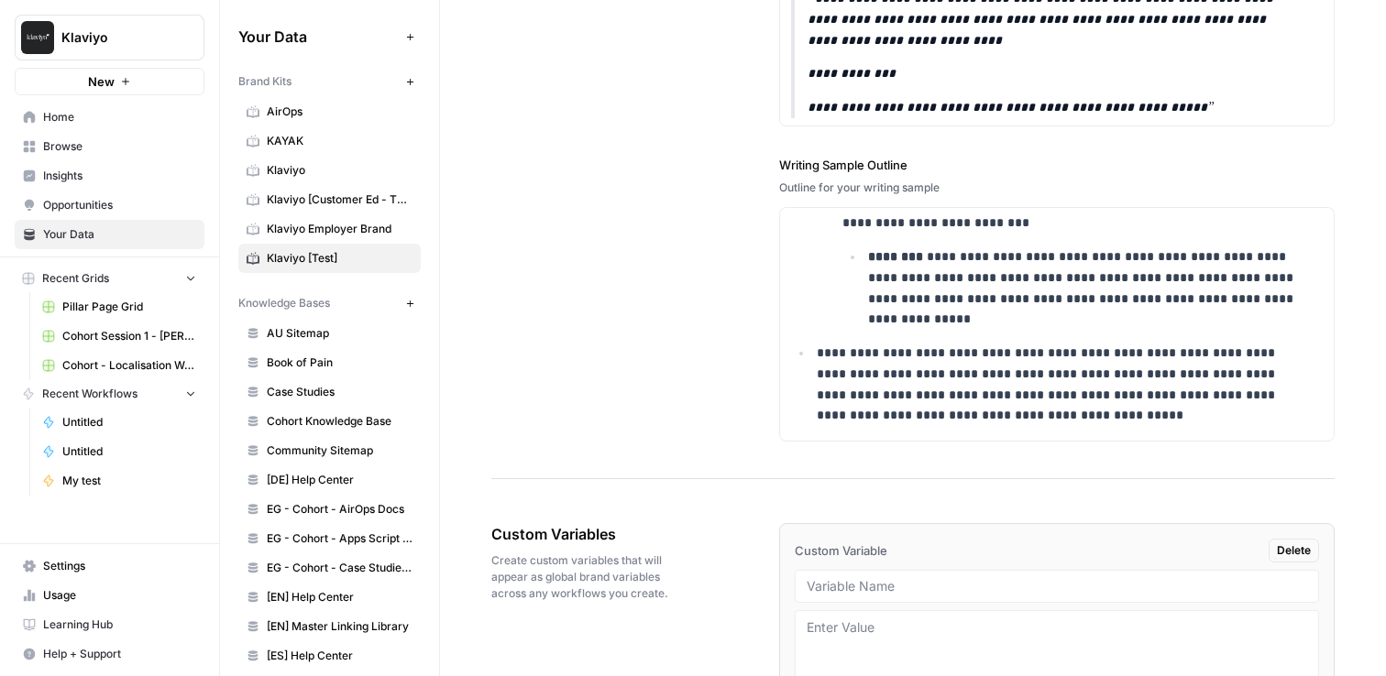
scroll to position [2740, 0]
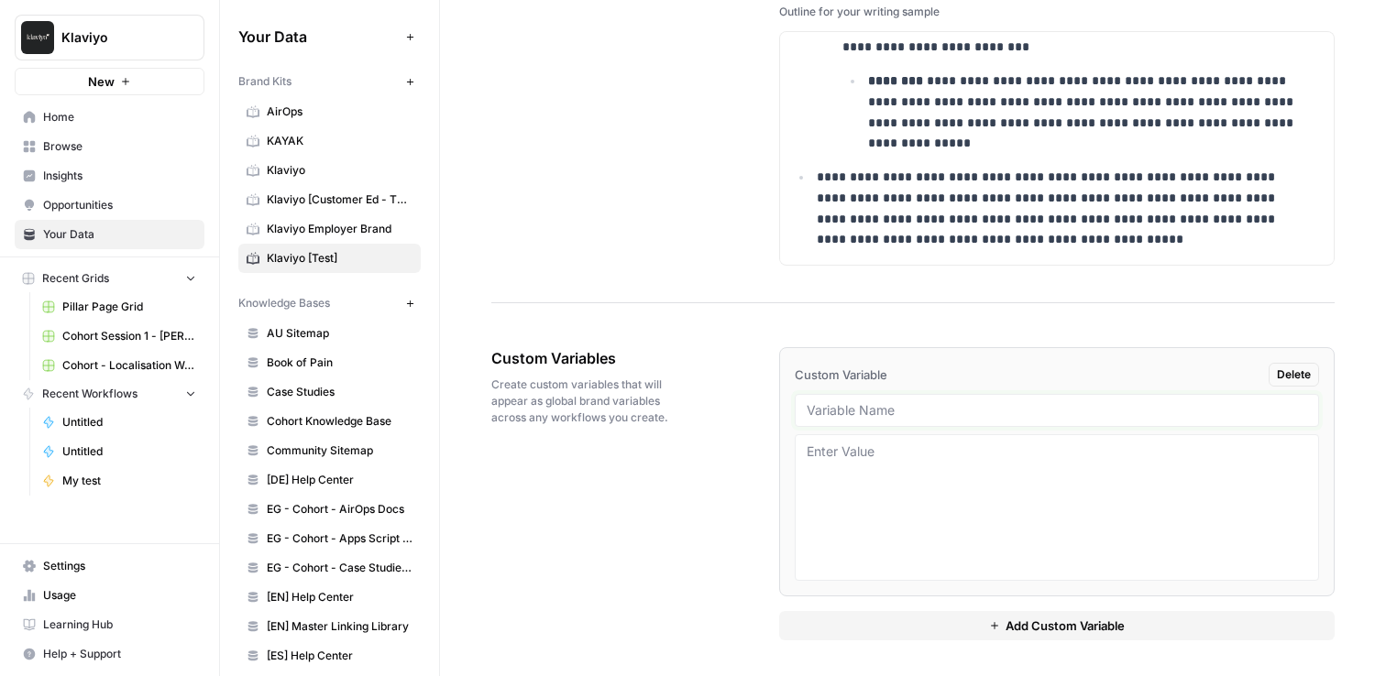
click at [865, 405] on input "text" at bounding box center [1056, 410] width 500 height 16
click at [700, 439] on div "Custom Variables Create custom variables that will appear as global brand varia…" at bounding box center [912, 494] width 843 height 367
click at [853, 402] on input "text" at bounding box center [1056, 410] width 500 height 16
type input "Style Guide"
click at [890, 515] on textarea at bounding box center [1056, 508] width 500 height 130
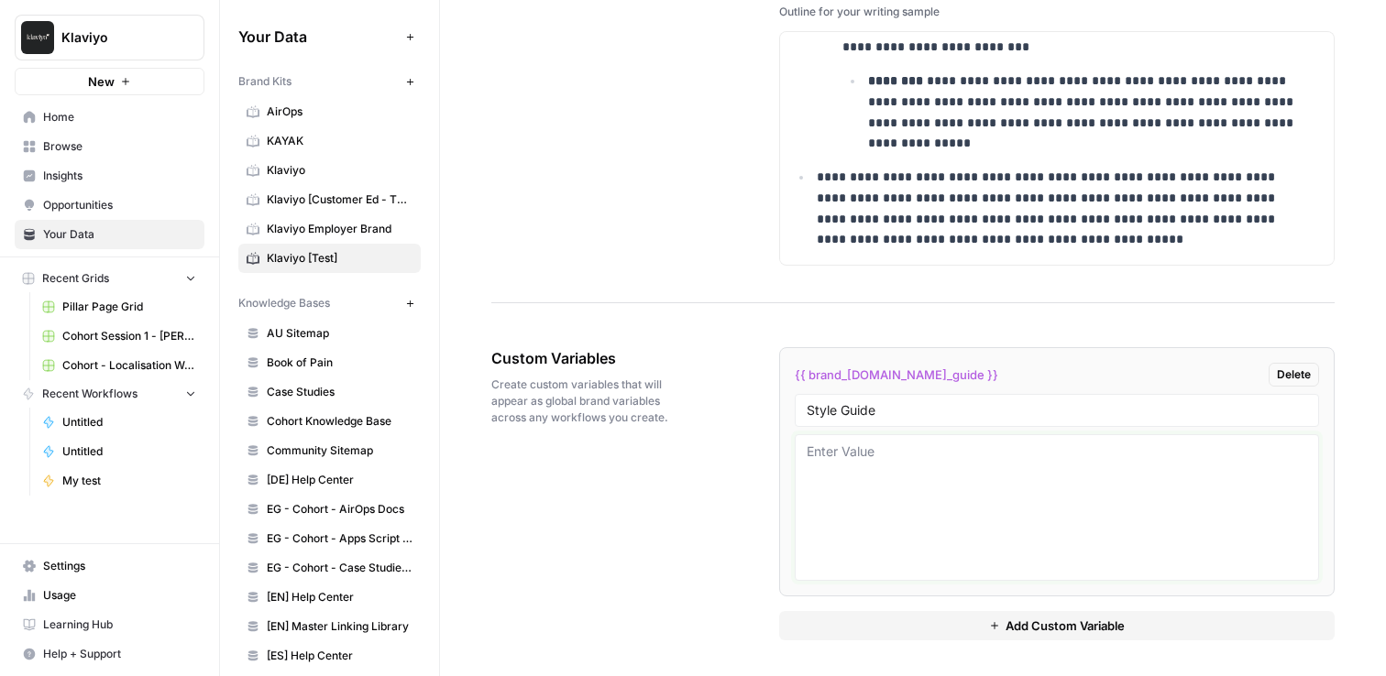
paste textarea "Tone The tone Klaviyo is looking for is: Smart, but not know-it-all Confident, …"
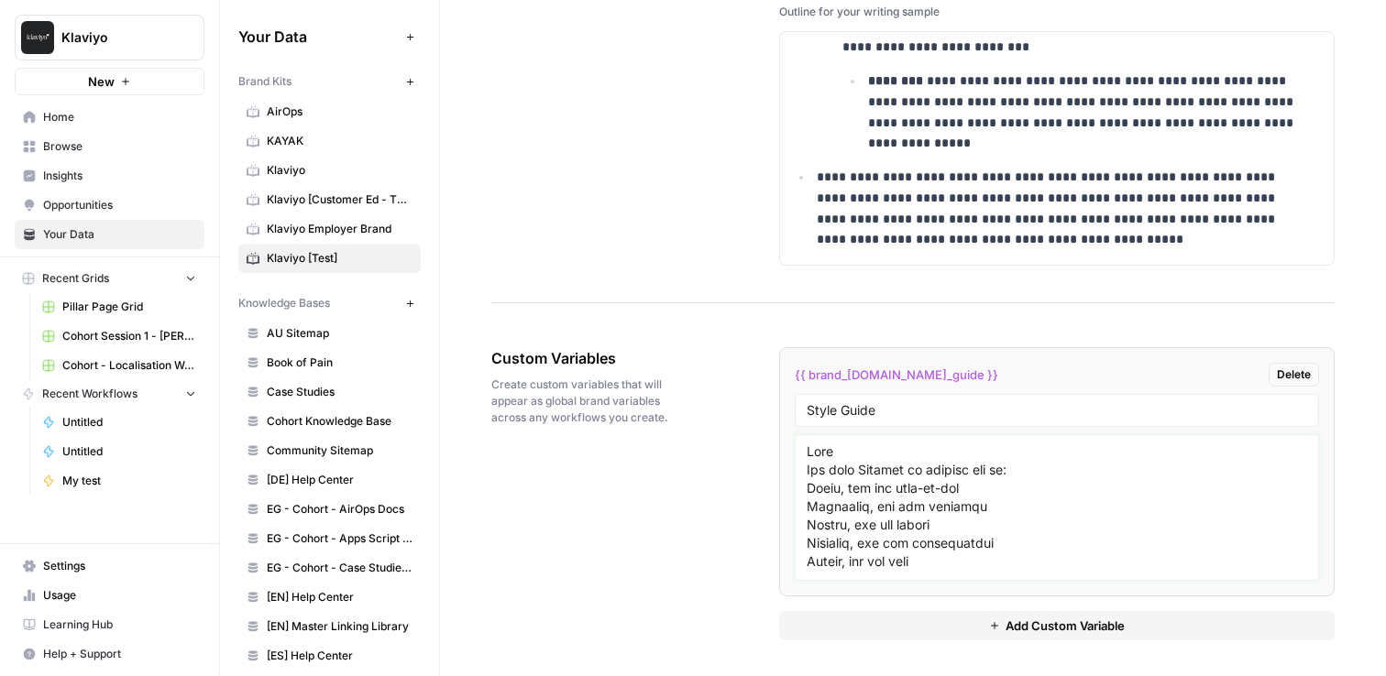
scroll to position [3039, 0]
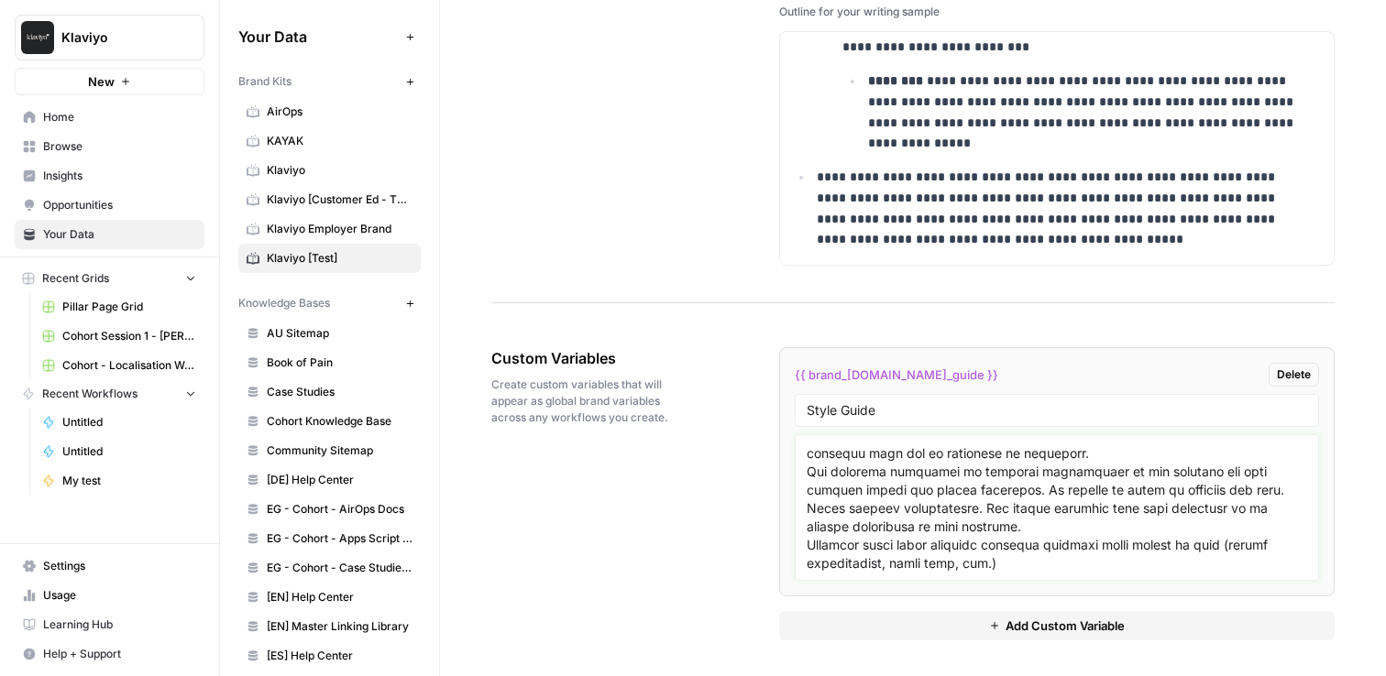
paste textarea "Spelling Follow Spanish standard rules according to RAE's “Ortografia de la len…"
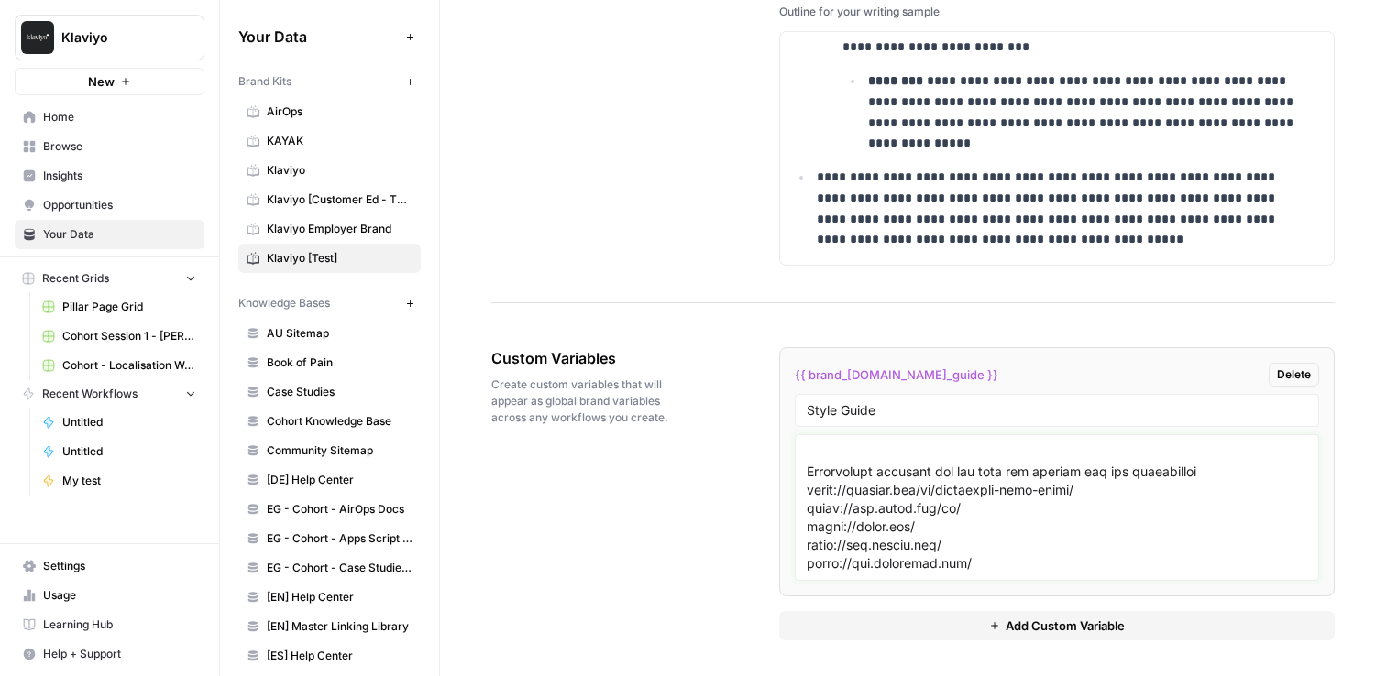
scroll to position [11924, 0]
type textarea "Tone The tone Klaviyo is looking for is: Smart, but not know-it-all Confident, …"
click at [609, 496] on div "Custom Variables Create custom variables that will appear as global brand varia…" at bounding box center [912, 494] width 843 height 367
click at [1021, 618] on span "Add Custom Variable" at bounding box center [1064, 626] width 119 height 18
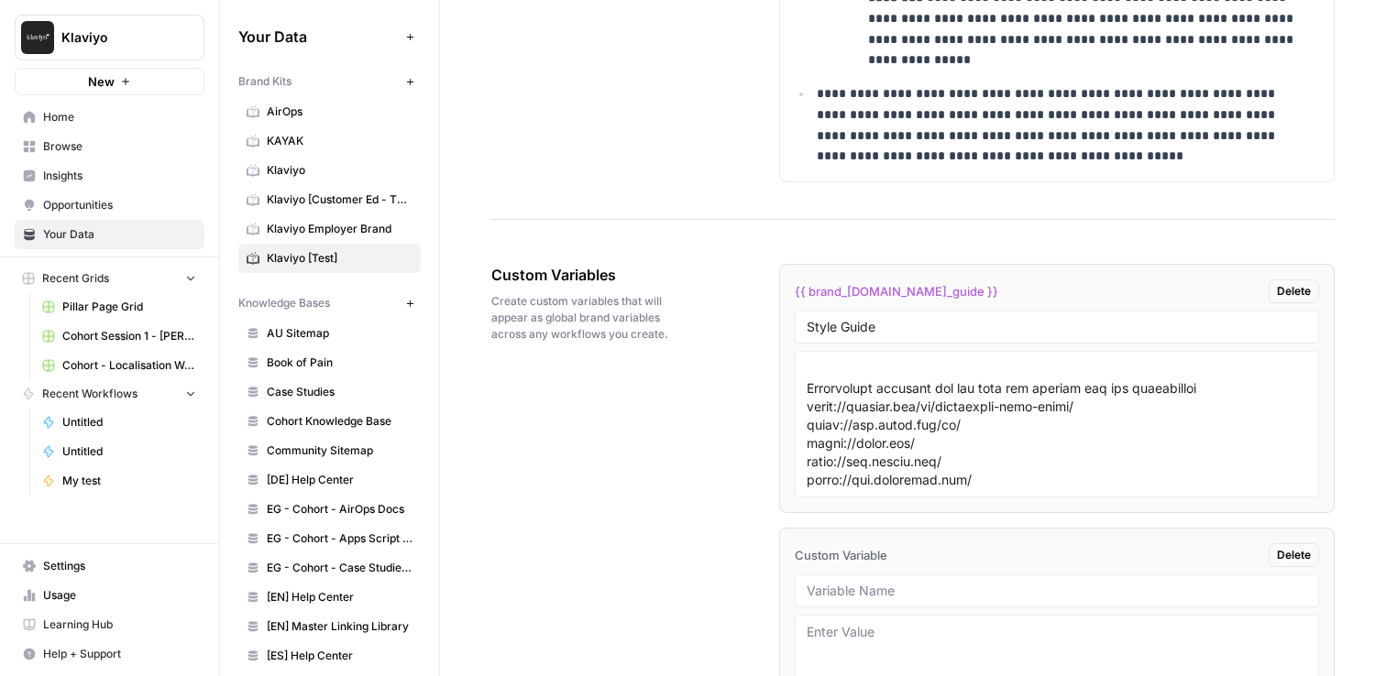
scroll to position [3004, 0]
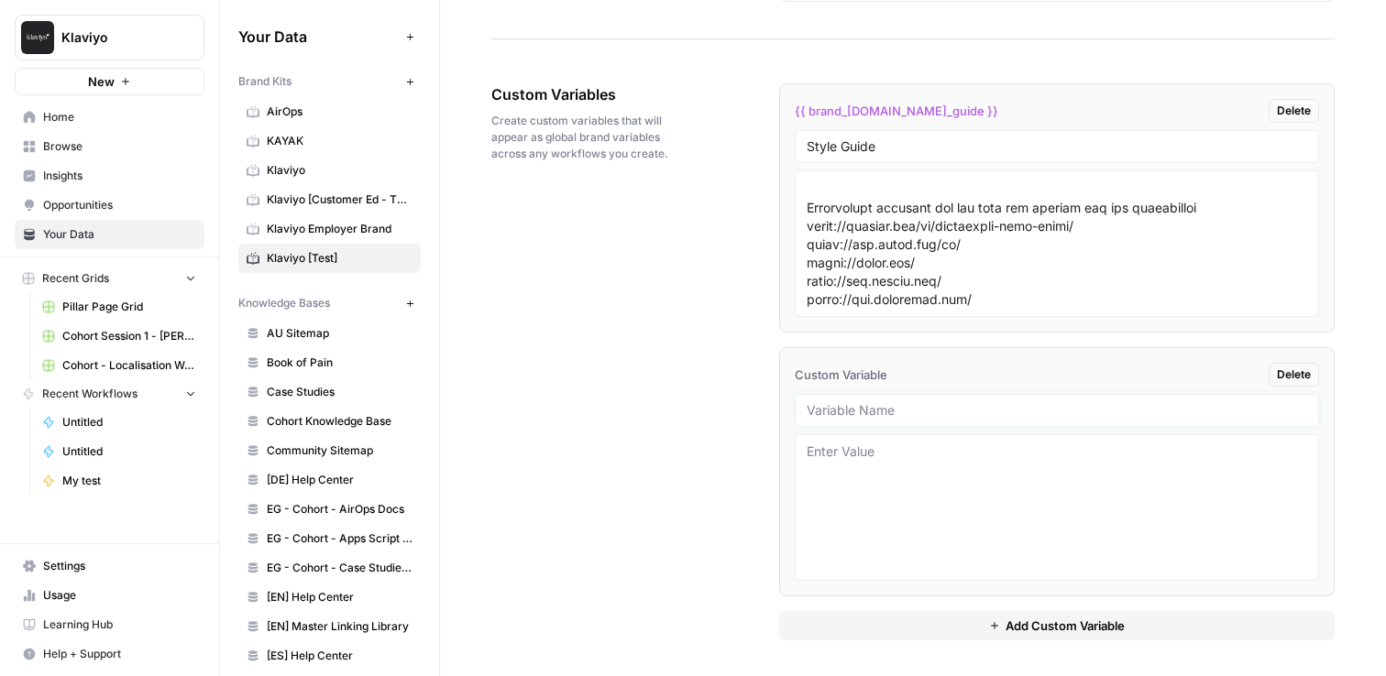
click at [883, 411] on input "text" at bounding box center [1056, 410] width 500 height 16
type input "Glossary"
click at [845, 463] on textarea at bounding box center [1056, 508] width 500 height 130
click at [953, 459] on textarea at bounding box center [1056, 508] width 500 height 130
paste textarea "Term English (United Kingdom) [en-GB] en-GB Term Spanish (Spain) [es-ES] es-ES …"
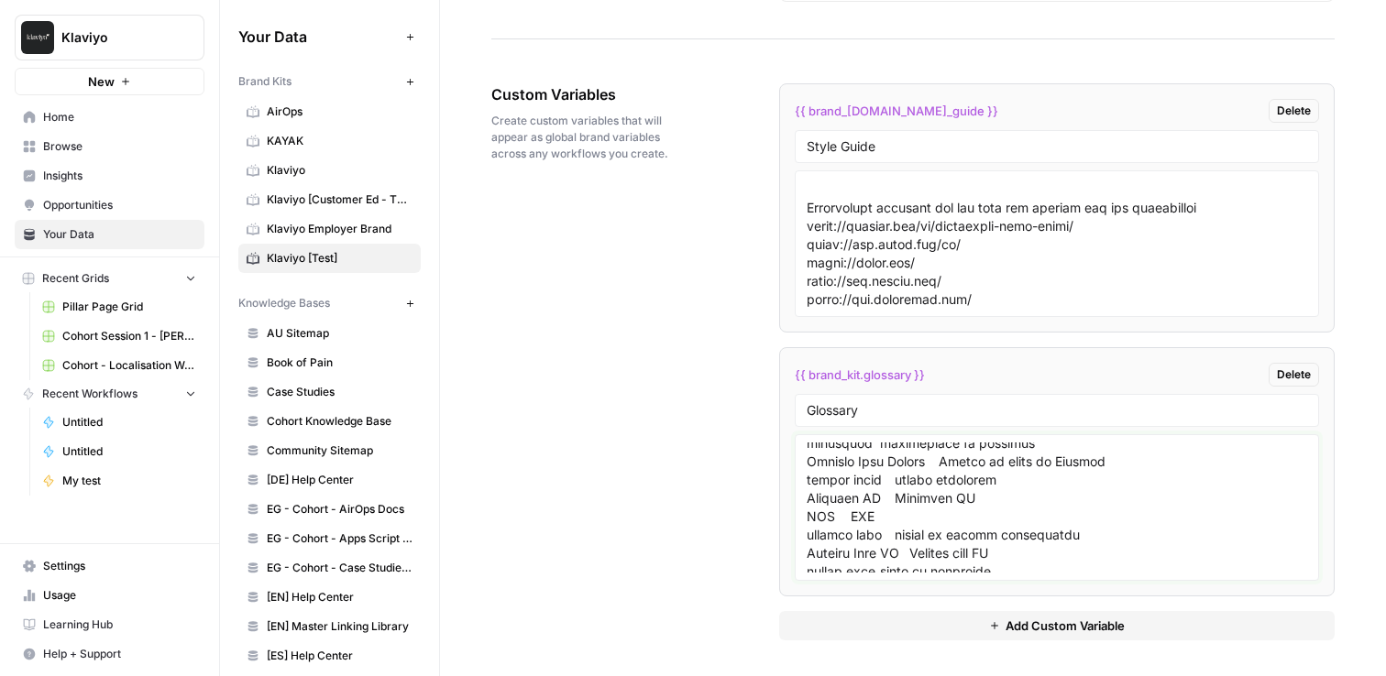
scroll to position [0, 0]
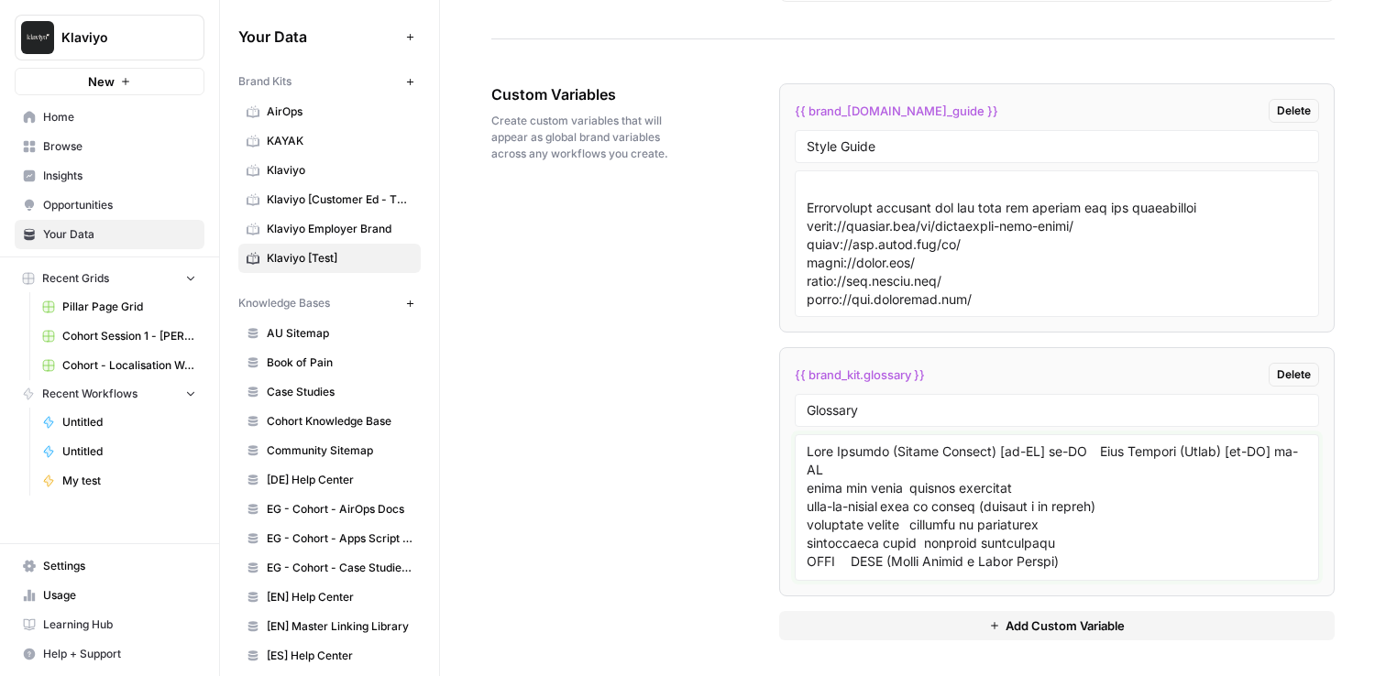
type textarea "Term English (United Kingdom) [en-GB] en-GB Term Spanish (Spain) [es-ES] es-ES …"
click at [909, 483] on textarea at bounding box center [1056, 508] width 500 height 130
click at [899, 485] on textarea at bounding box center [1056, 508] width 500 height 130
drag, startPoint x: 964, startPoint y: 464, endPoint x: 966, endPoint y: 489, distance: 25.7
click at [964, 465] on textarea at bounding box center [1056, 508] width 500 height 130
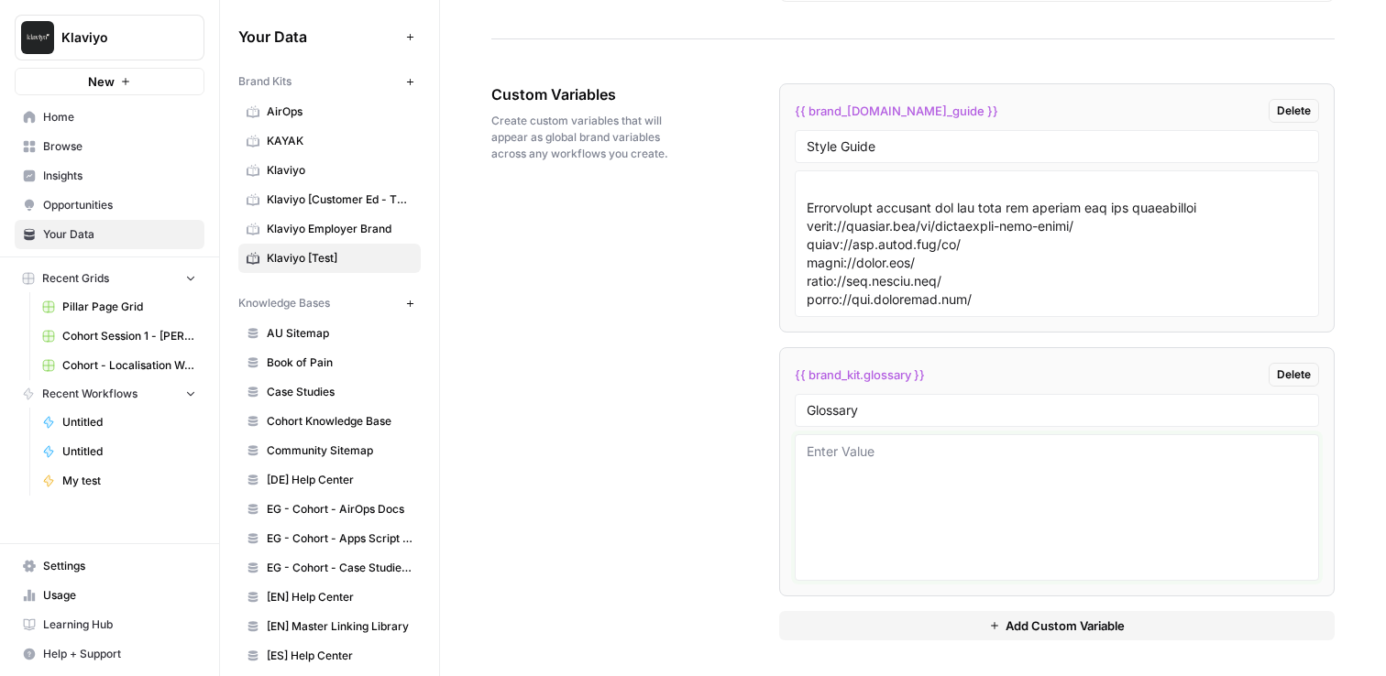
paste textarea "batch and blast | correos genéricos call-to-action | call to action (llamada a …"
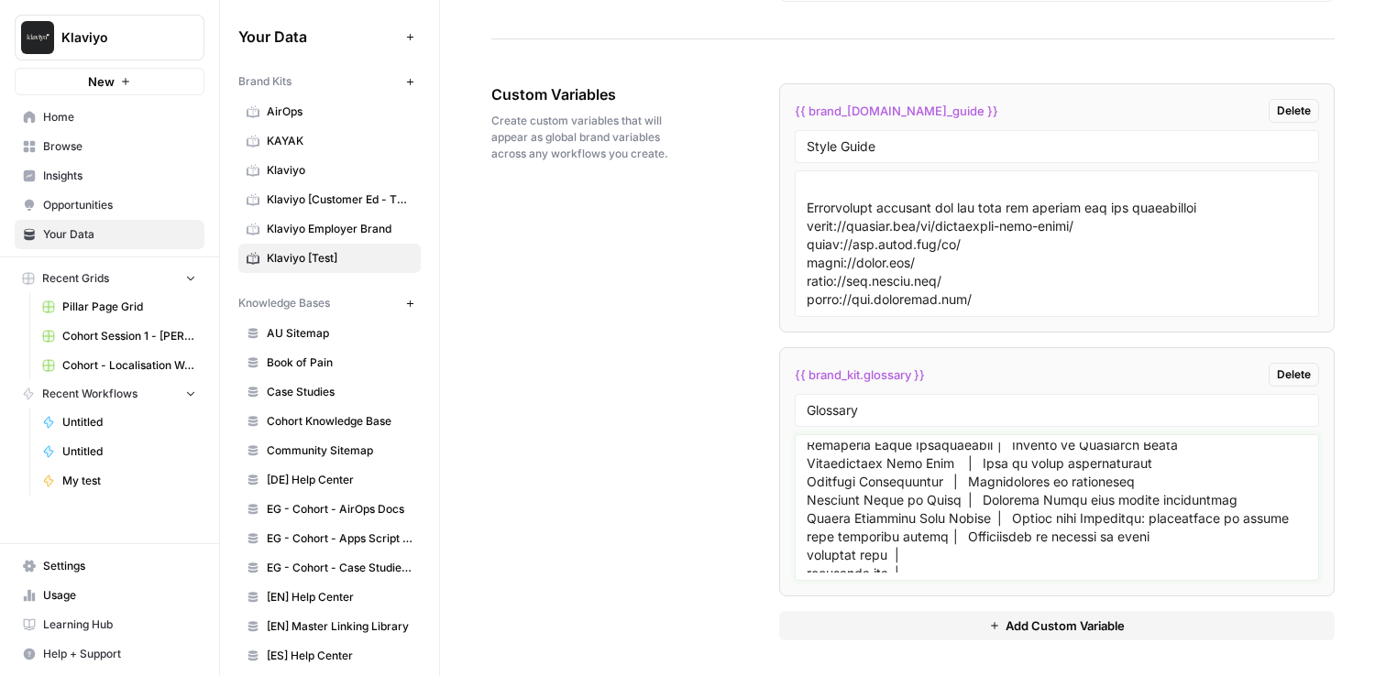
scroll to position [6795, 0]
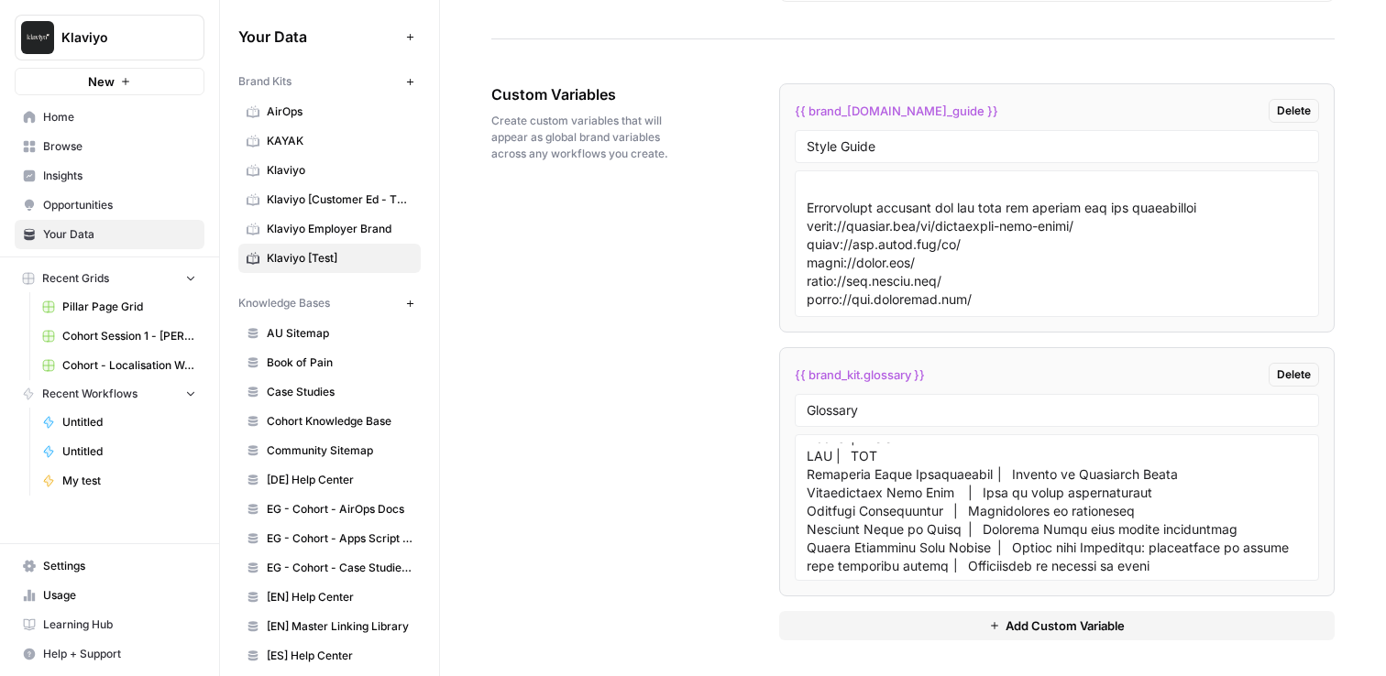
drag, startPoint x: 796, startPoint y: 454, endPoint x: 817, endPoint y: 437, distance: 26.8
click at [799, 452] on div at bounding box center [1056, 507] width 524 height 147
click at [806, 445] on textarea at bounding box center [1056, 508] width 500 height 130
click at [801, 455] on div at bounding box center [1056, 507] width 524 height 147
click at [802, 454] on div at bounding box center [1056, 507] width 524 height 147
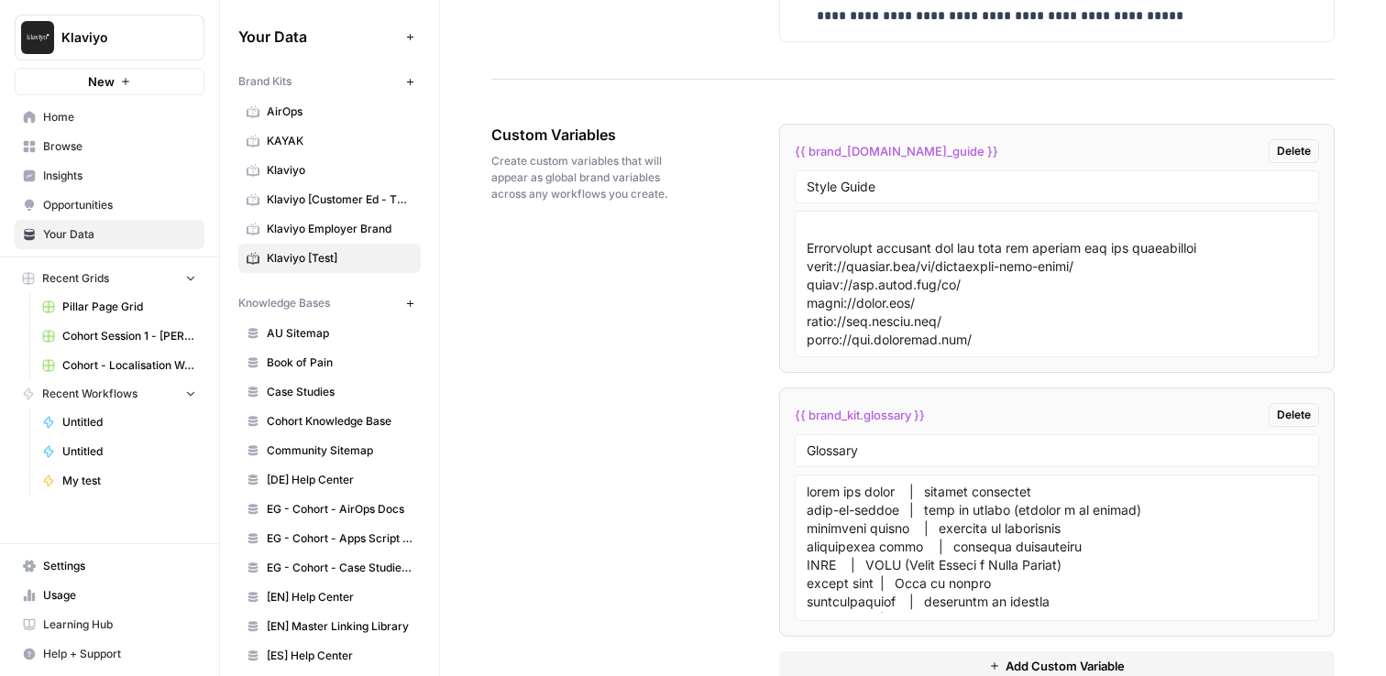
scroll to position [2971, 0]
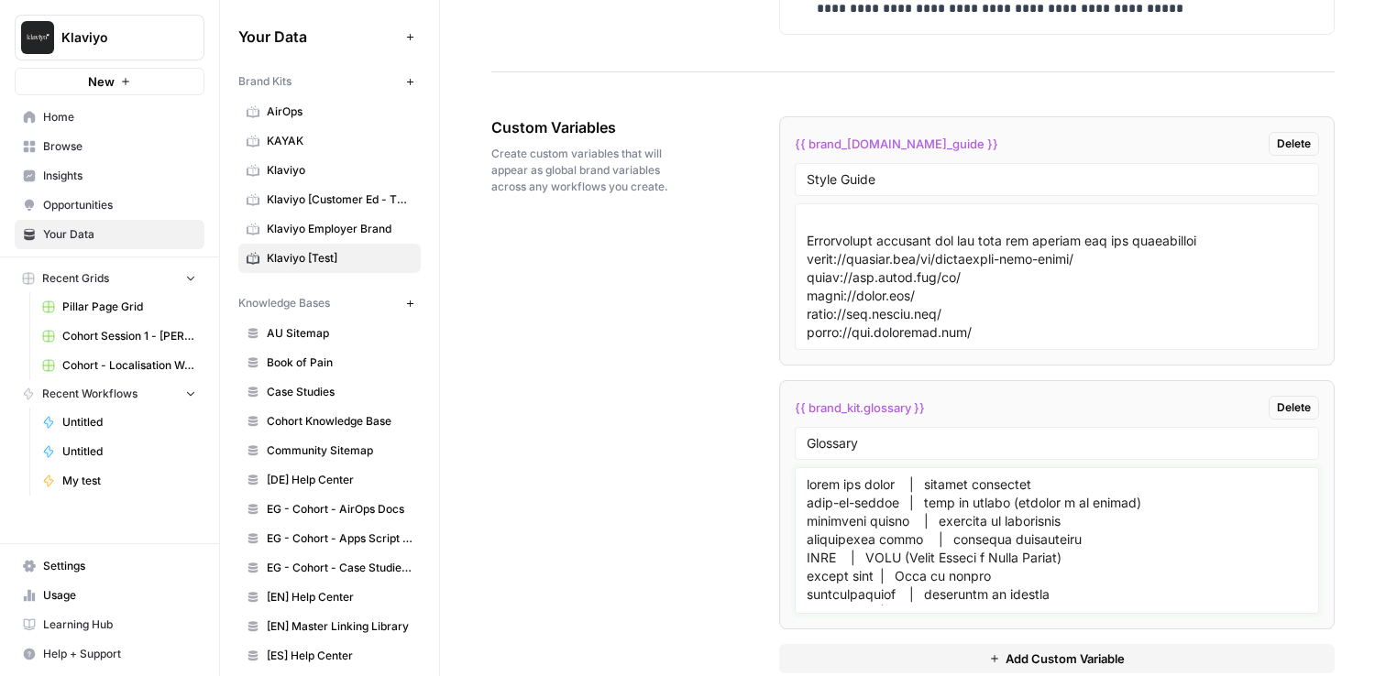
click at [806, 496] on textarea at bounding box center [1056, 541] width 500 height 130
click at [802, 483] on div at bounding box center [1056, 540] width 524 height 147
click at [806, 485] on textarea at bounding box center [1056, 541] width 500 height 130
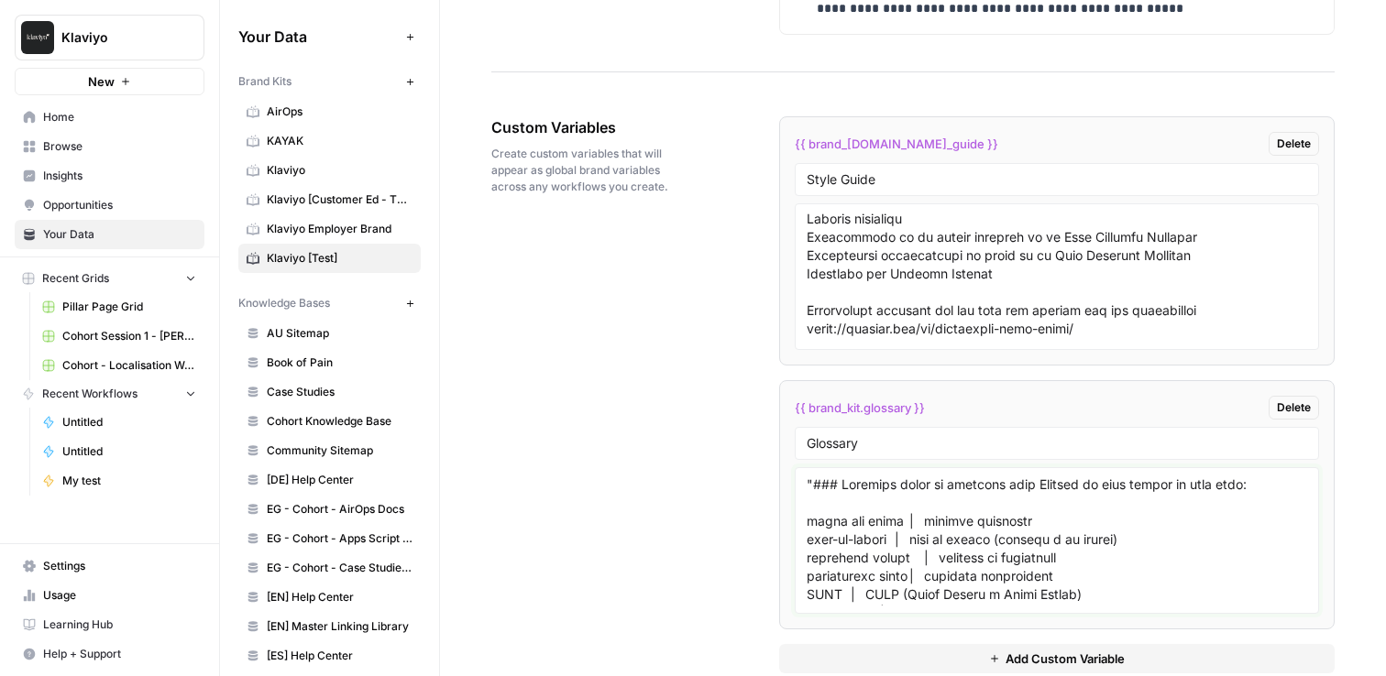
scroll to position [11677, 0]
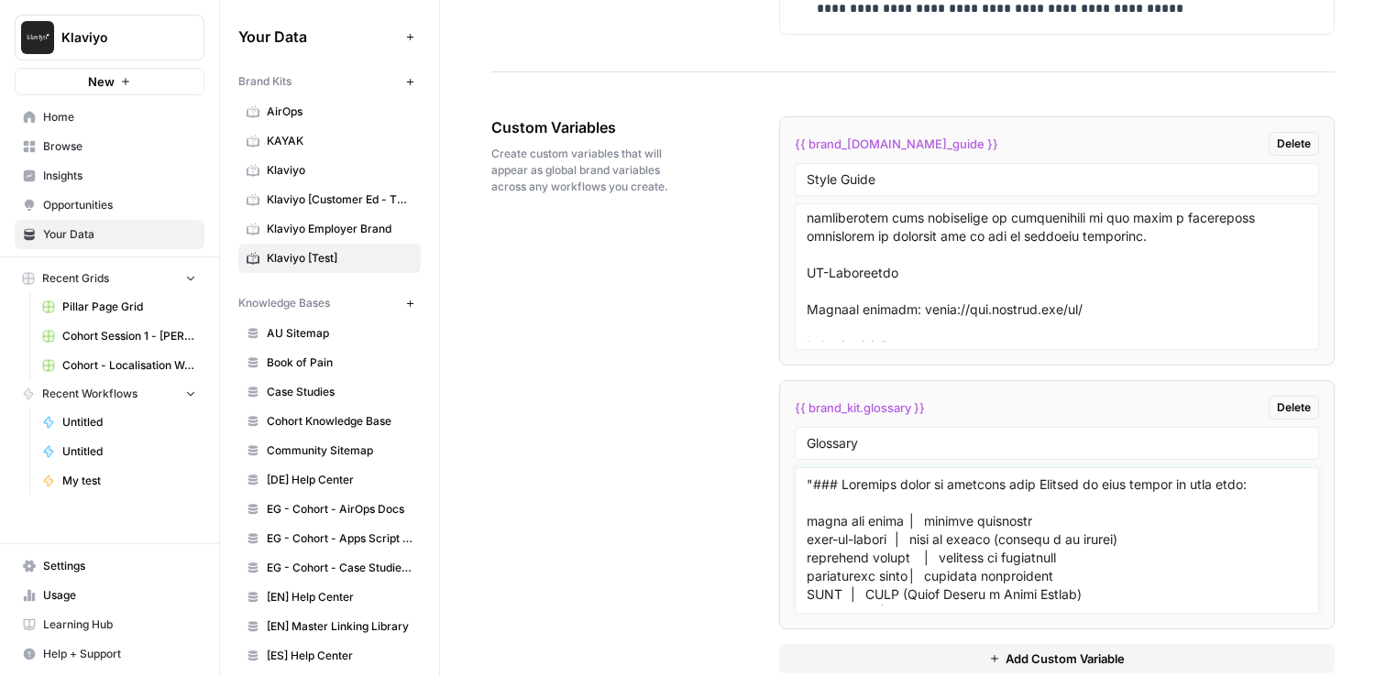
type textarea ""### Glossary terms to localise into Spanish as they appear in this list: batch…"
click at [806, 227] on textarea at bounding box center [1056, 277] width 500 height 130
click at [814, 220] on textarea at bounding box center [1056, 277] width 500 height 130
paste textarea ""###"
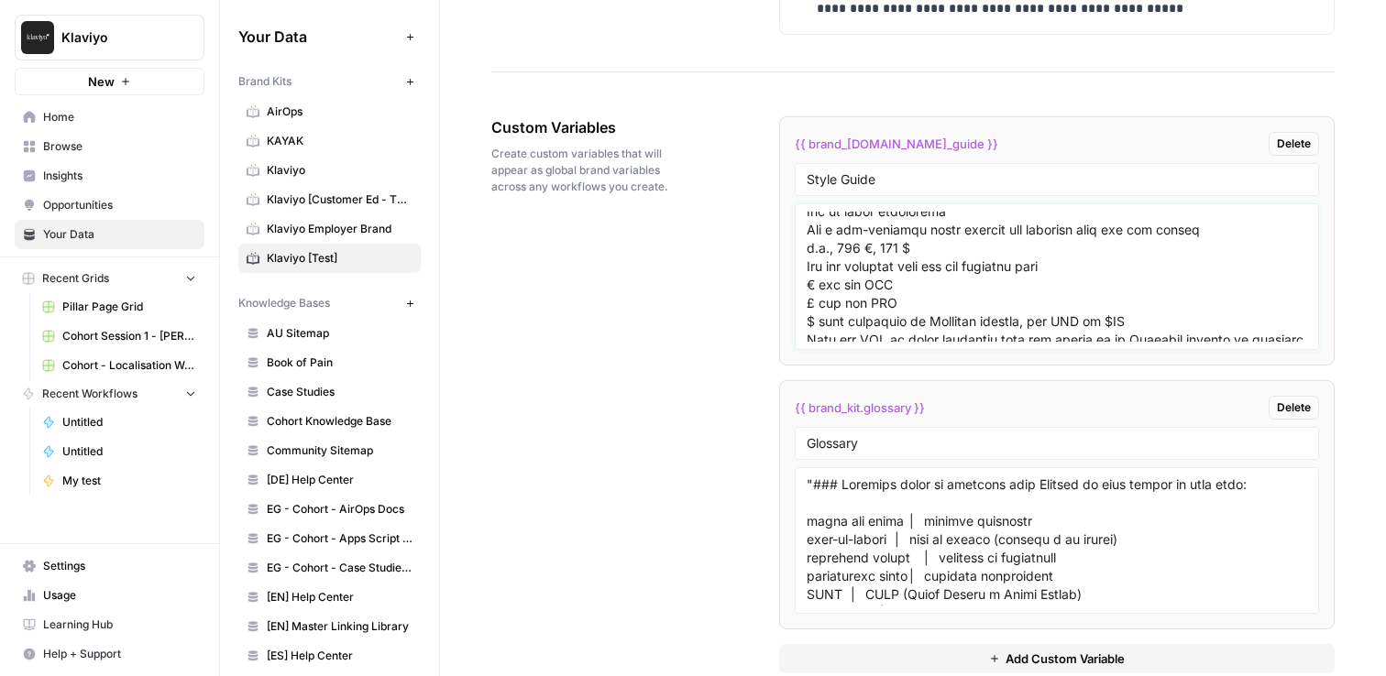
scroll to position [0, 0]
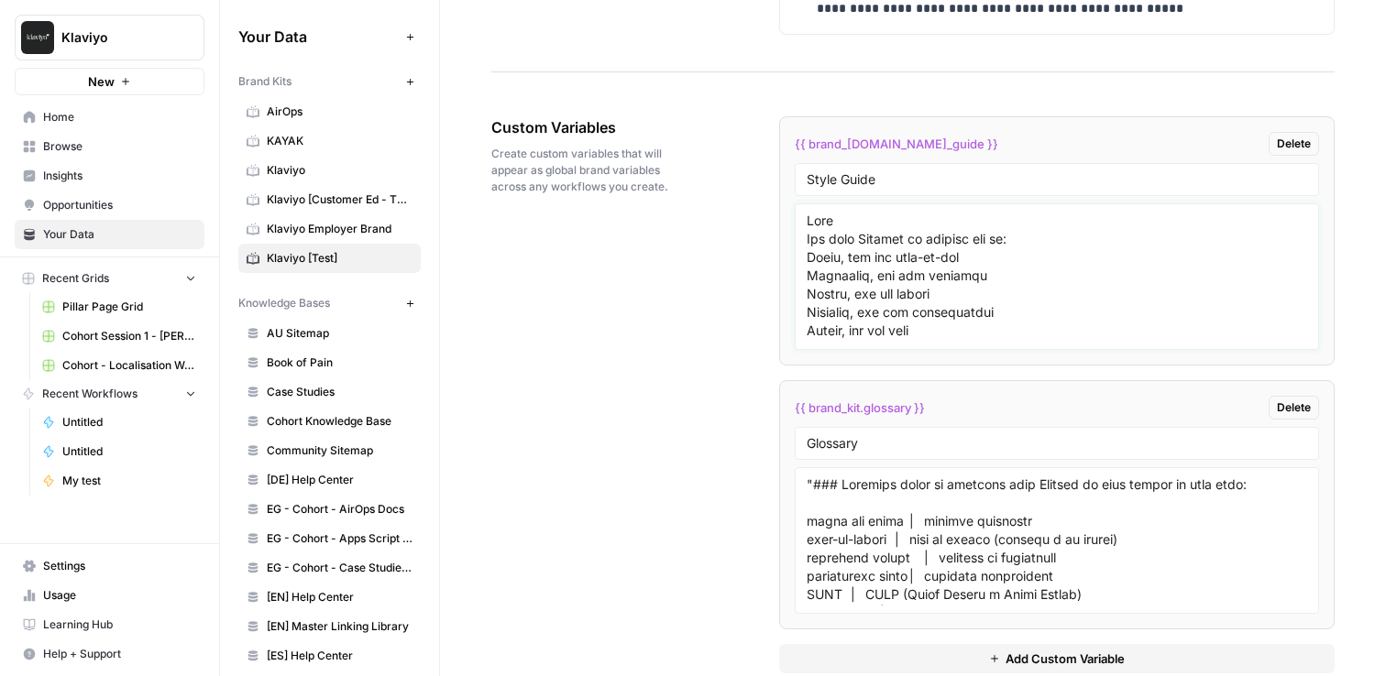
drag, startPoint x: 805, startPoint y: 218, endPoint x: 803, endPoint y: 209, distance: 9.3
click at [806, 218] on textarea at bounding box center [1056, 277] width 500 height 130
paste textarea ""###"
click at [834, 221] on textarea at bounding box center [1056, 277] width 500 height 130
type textarea ""### Spanish Language Guidelines: Tone The tone Klaviyo is looking for is: Smar…"
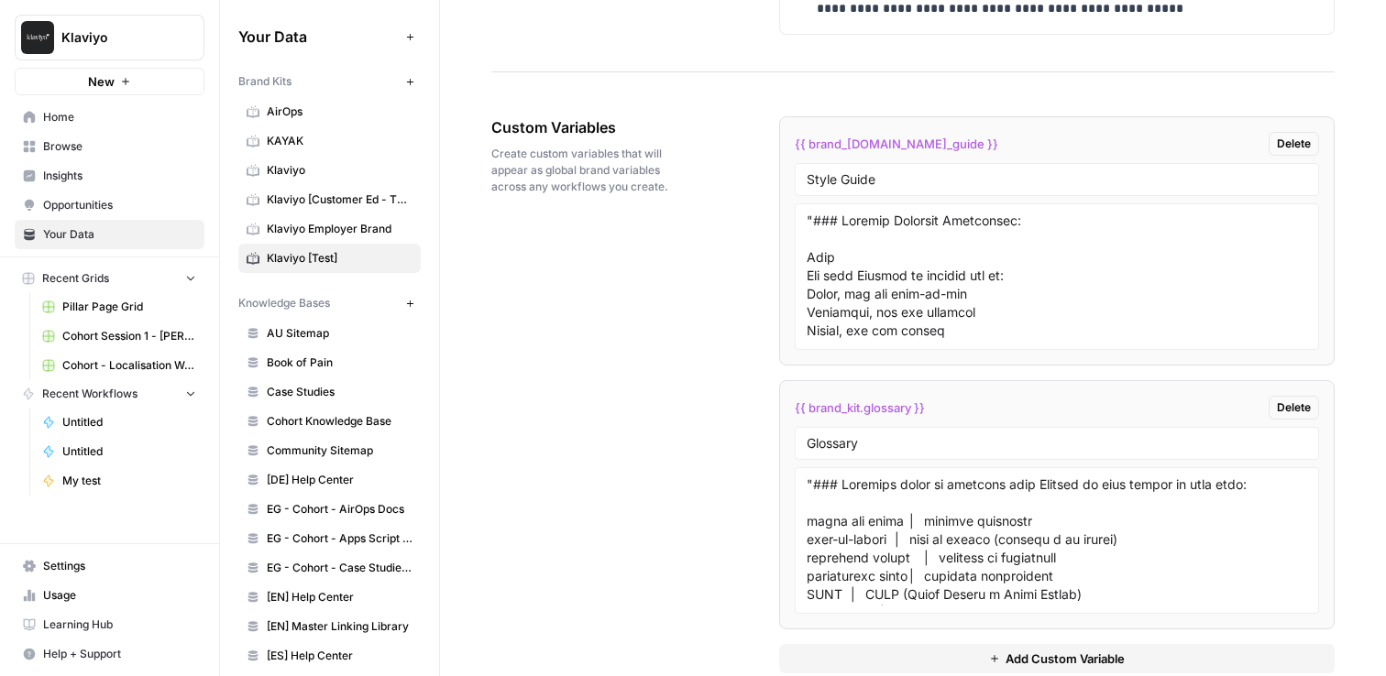
click at [663, 288] on div "Custom Variables Create custom variables that will appear as global brand varia…" at bounding box center [912, 395] width 843 height 630
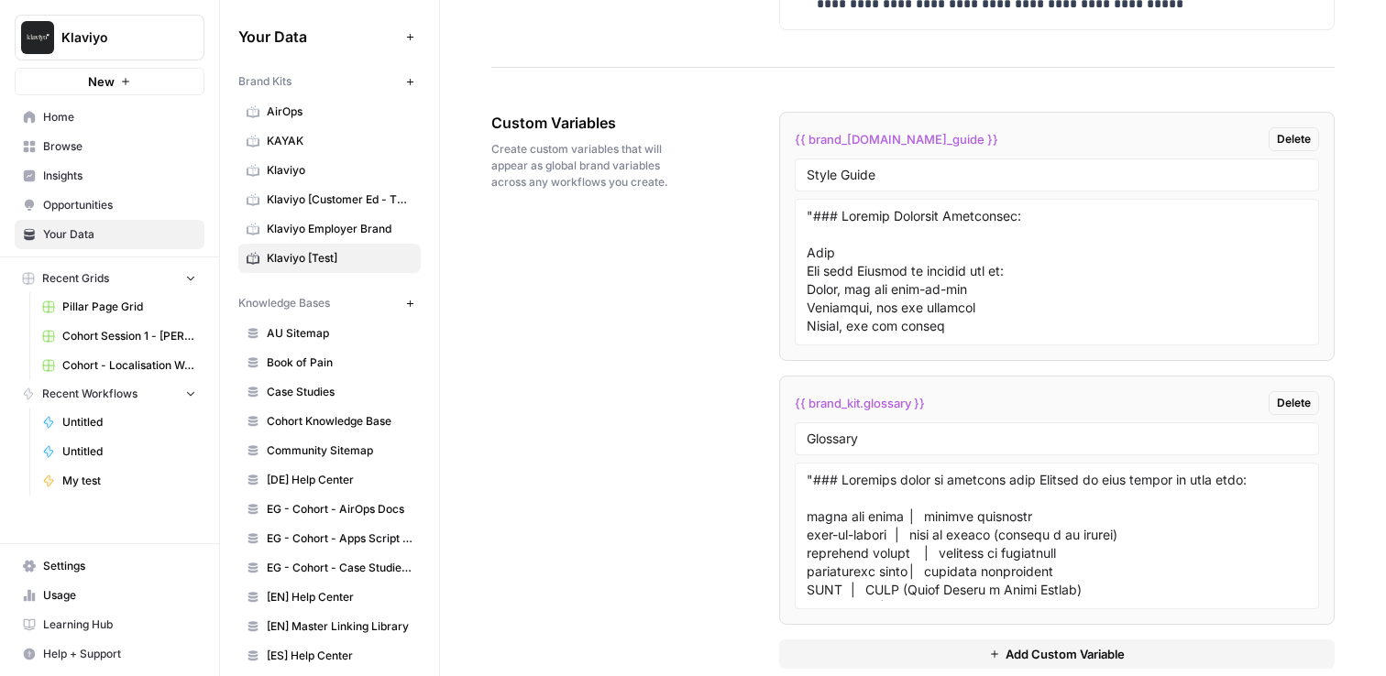
scroll to position [3004, 0]
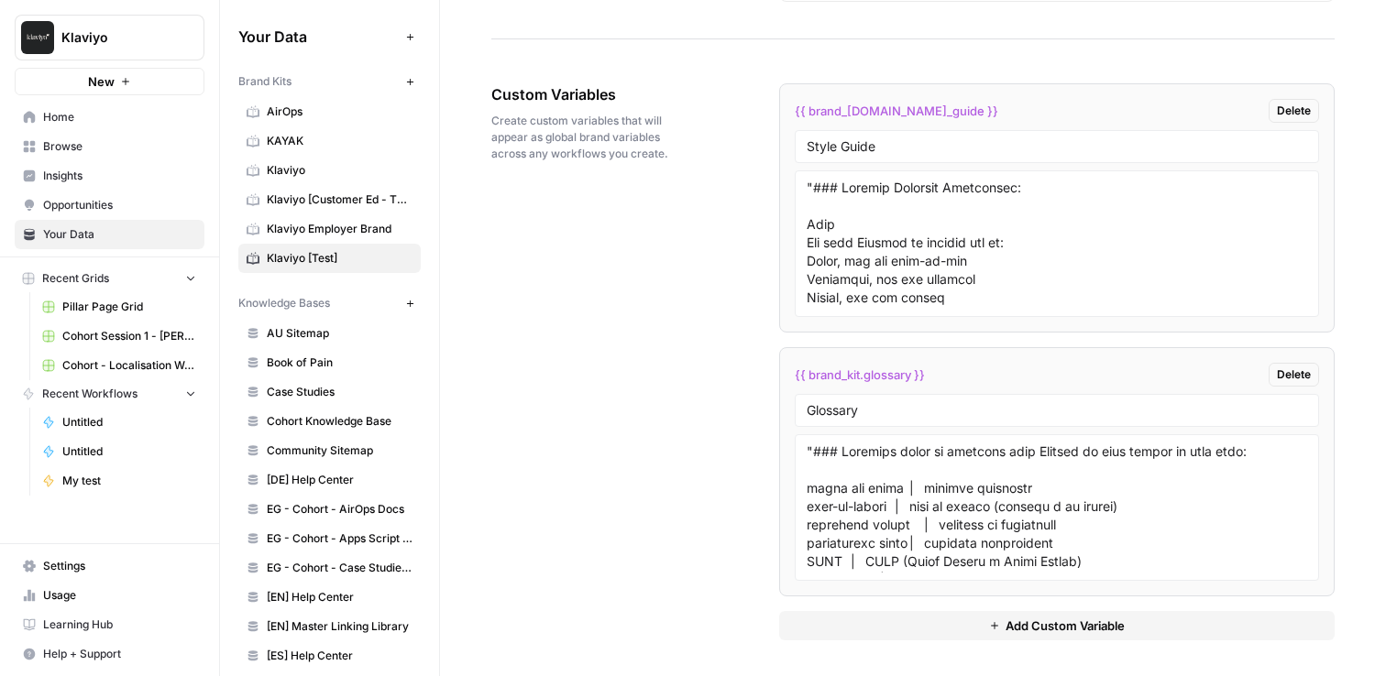
click at [303, 228] on span "Klaviyo Employer Brand" at bounding box center [340, 229] width 146 height 16
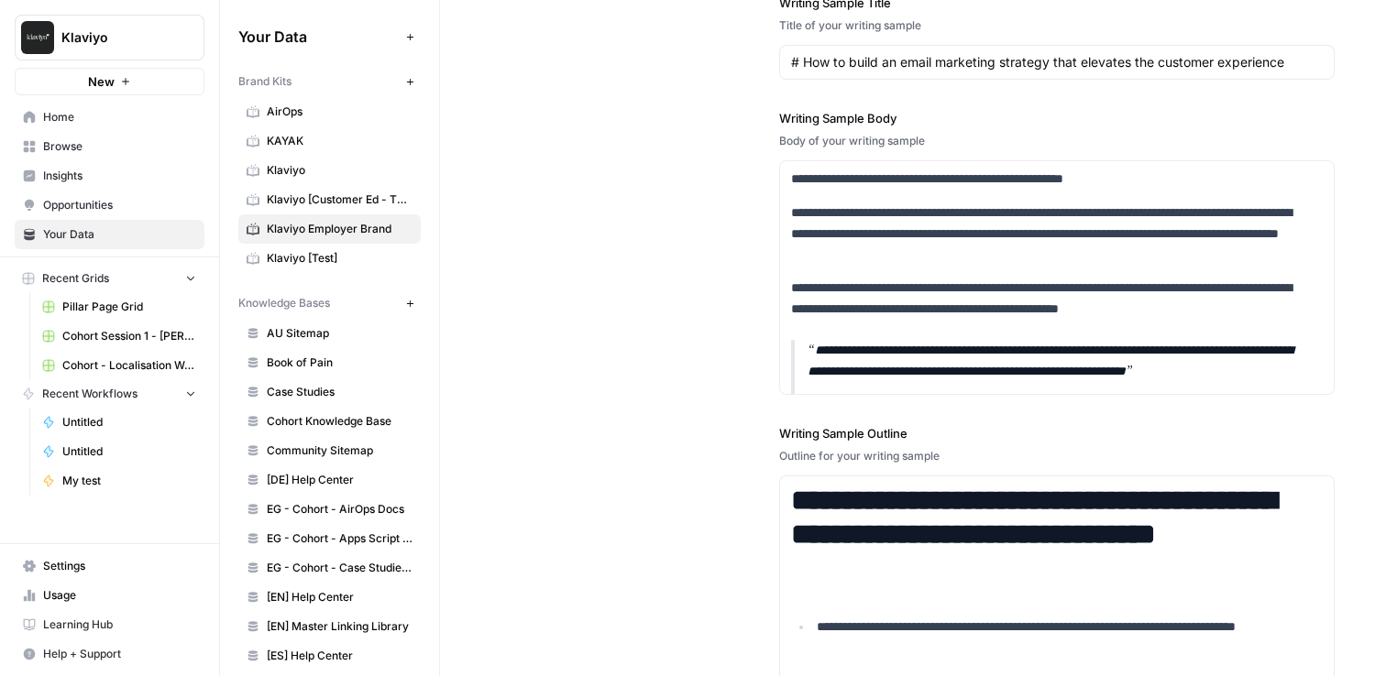
click at [310, 247] on link "Klaviyo [Test]" at bounding box center [329, 258] width 182 height 29
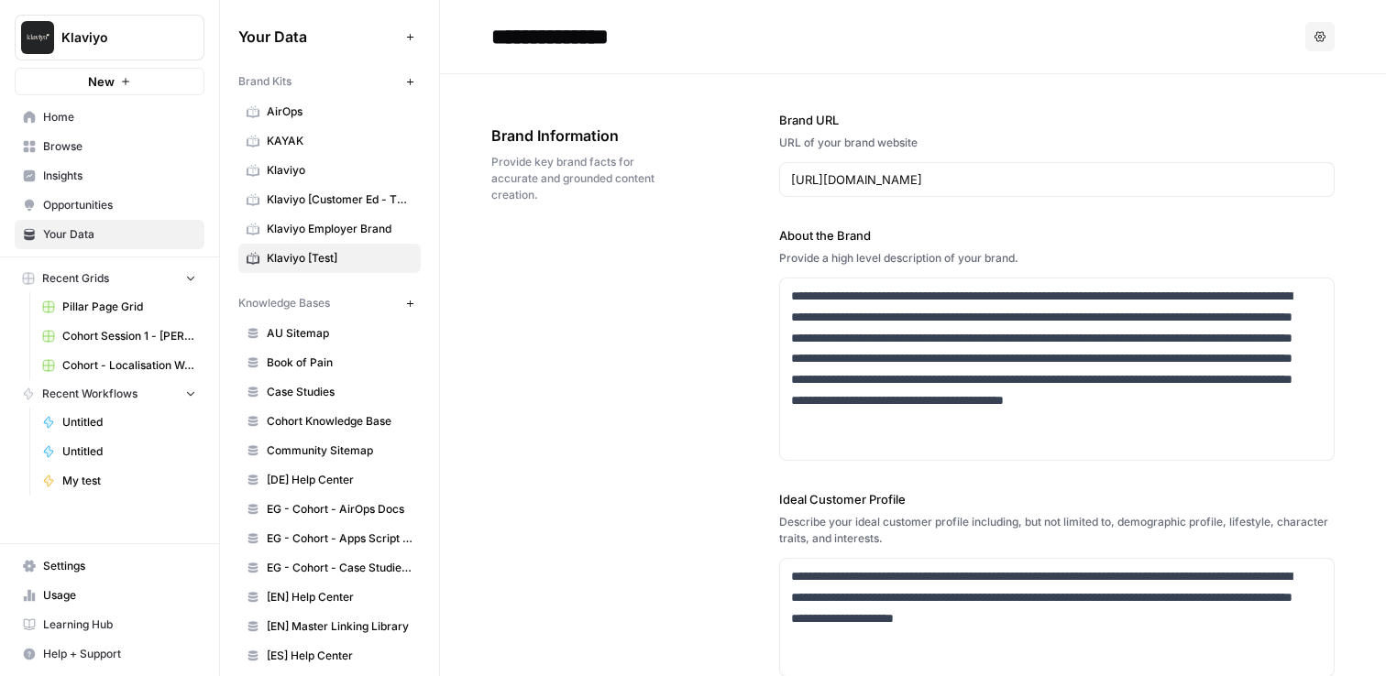
click at [289, 110] on span "AirOps" at bounding box center [340, 112] width 146 height 16
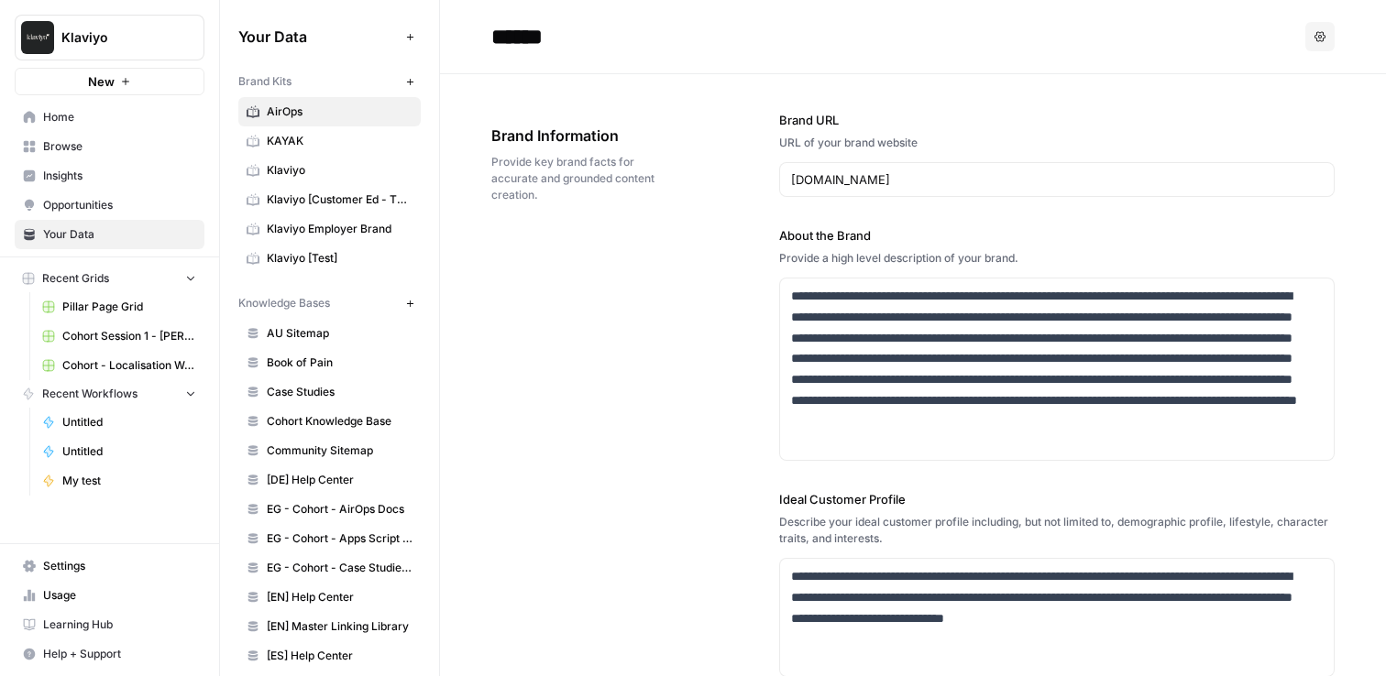
click at [296, 247] on link "Klaviyo [Test]" at bounding box center [329, 258] width 182 height 29
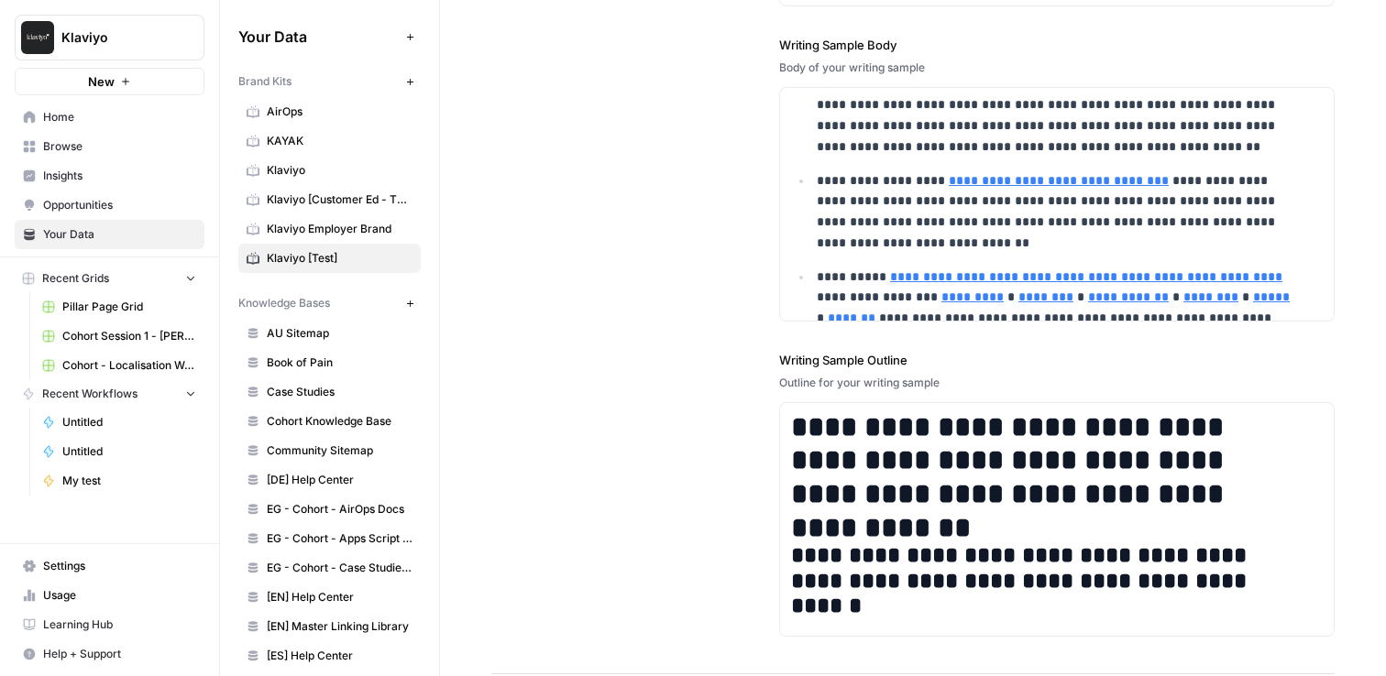
scroll to position [3004, 0]
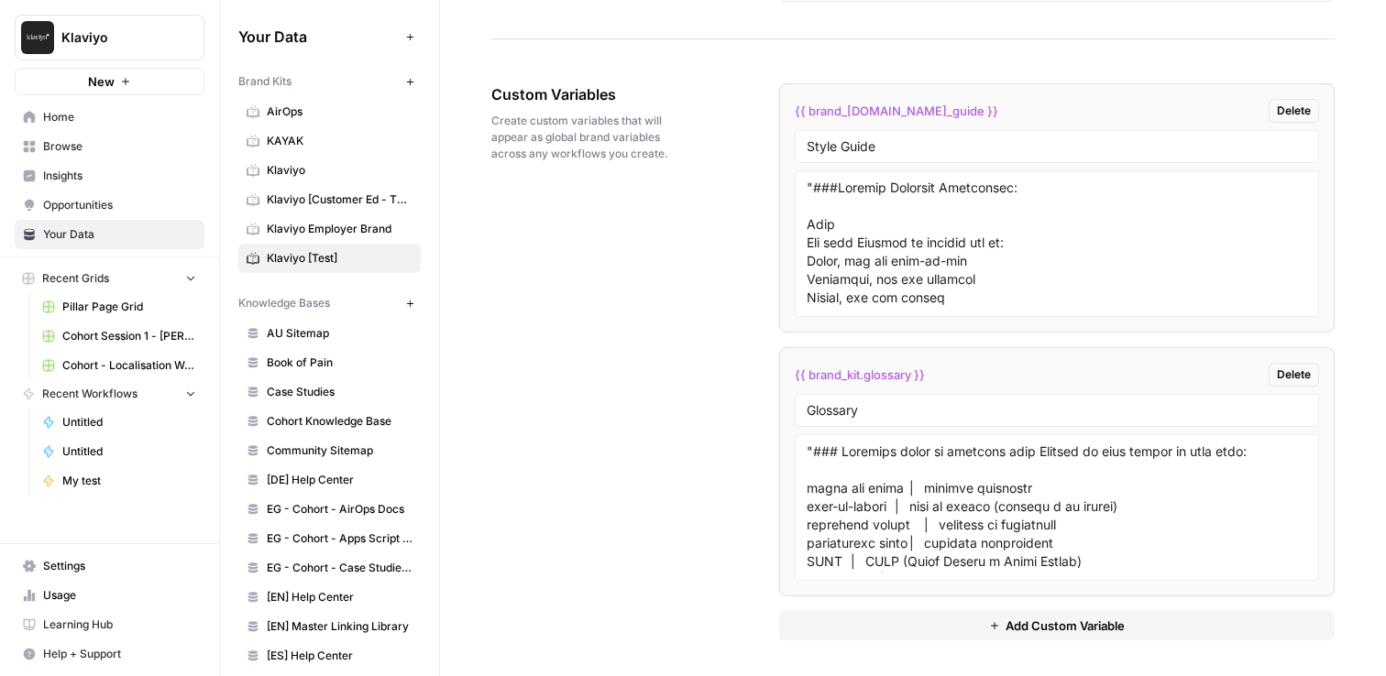
drag, startPoint x: 938, startPoint y: 109, endPoint x: 775, endPoint y: 105, distance: 163.2
click at [779, 105] on li "{{ brand_[DOMAIN_NAME]_guide }} Delete Style Guide" at bounding box center [1056, 207] width 555 height 249
drag, startPoint x: 928, startPoint y: 370, endPoint x: 778, endPoint y: 369, distance: 150.3
click at [779, 369] on li "{{ brand_kit.glossary }} Delete Glossary" at bounding box center [1056, 471] width 555 height 249
copy span "{{ brand_kit.glossary }}"
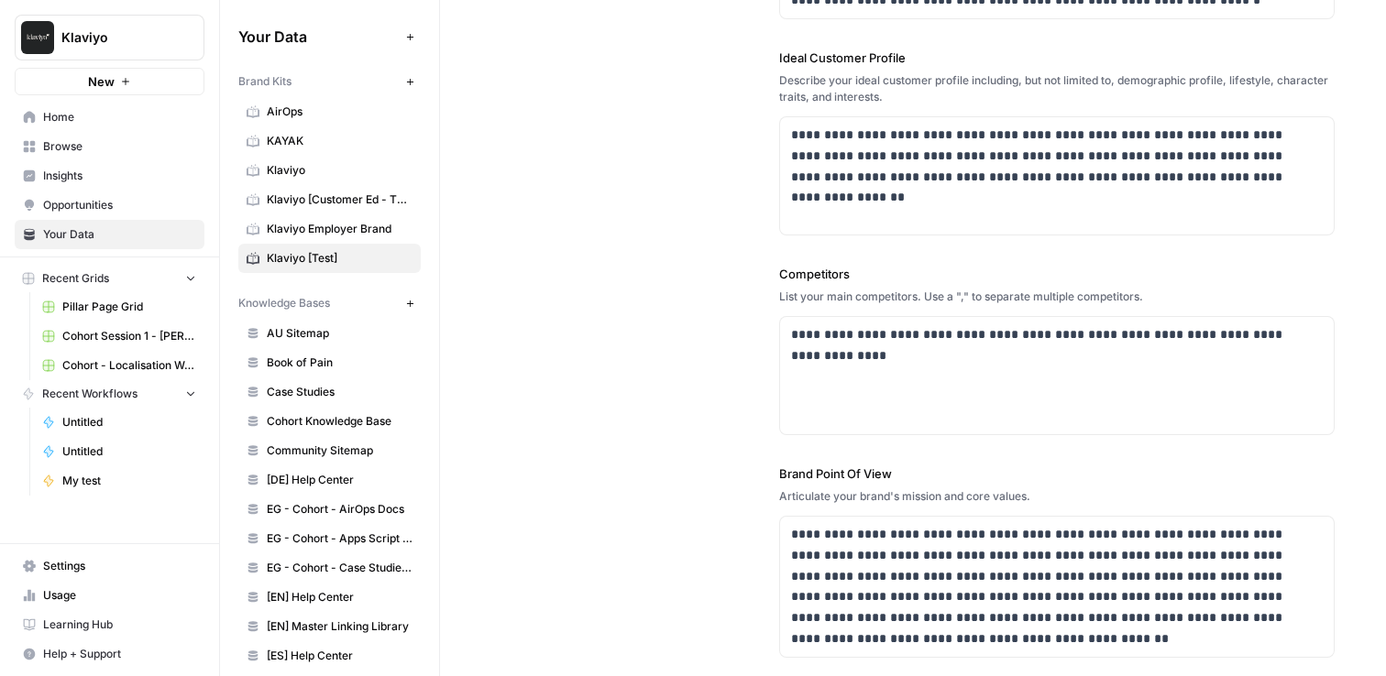
scroll to position [264, 0]
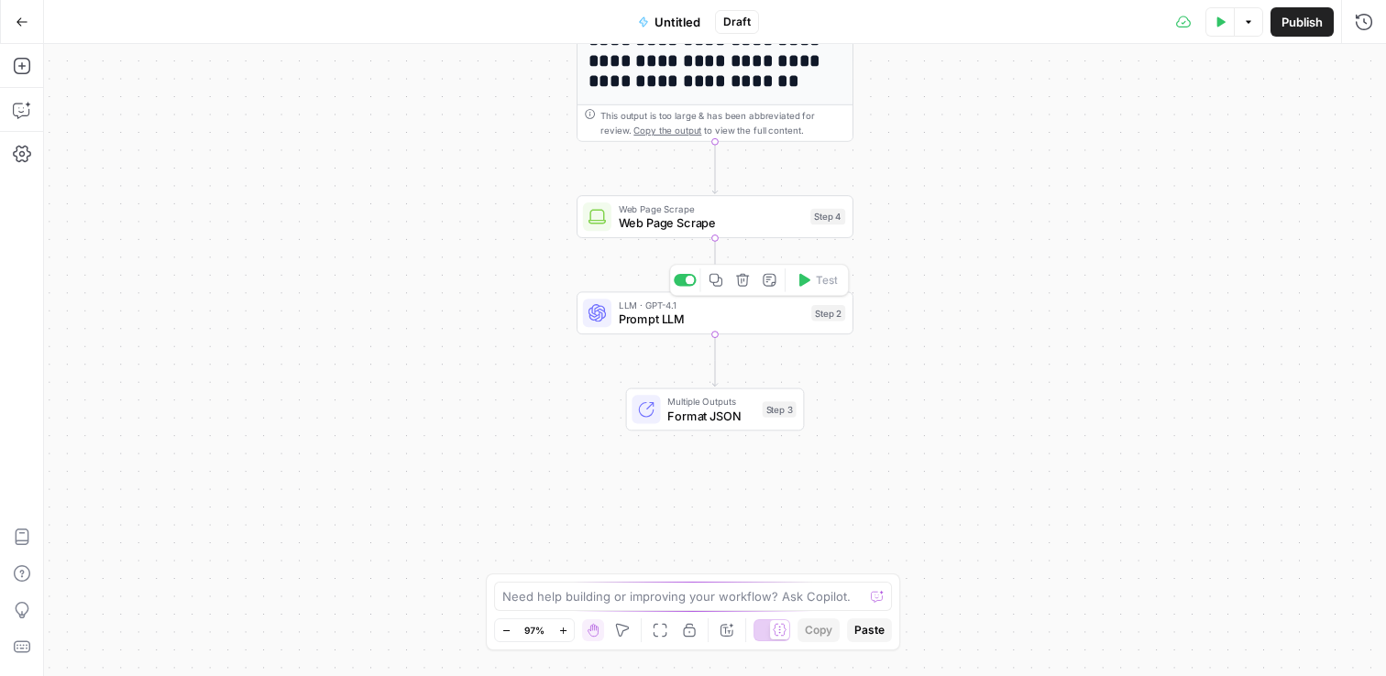
click at [626, 313] on span "Prompt LLM" at bounding box center [712, 319] width 186 height 17
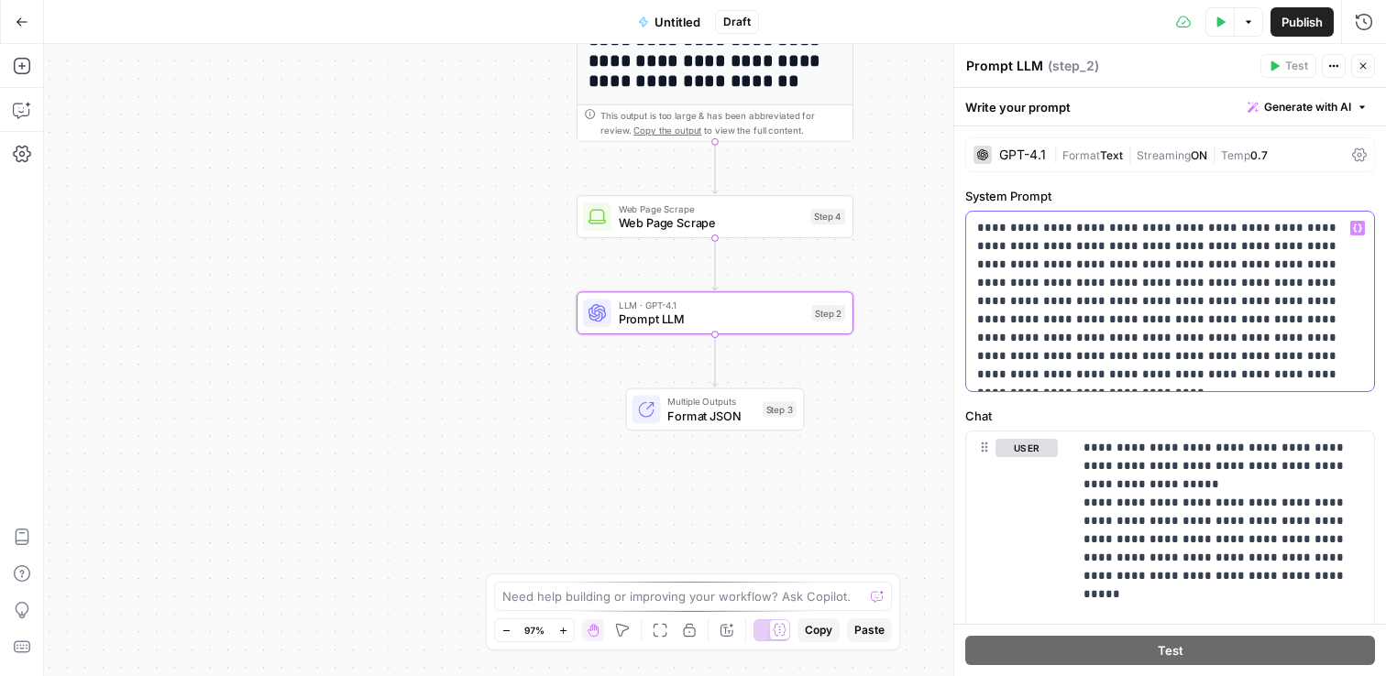
click at [1353, 228] on icon "button" at bounding box center [1357, 229] width 9 height 8
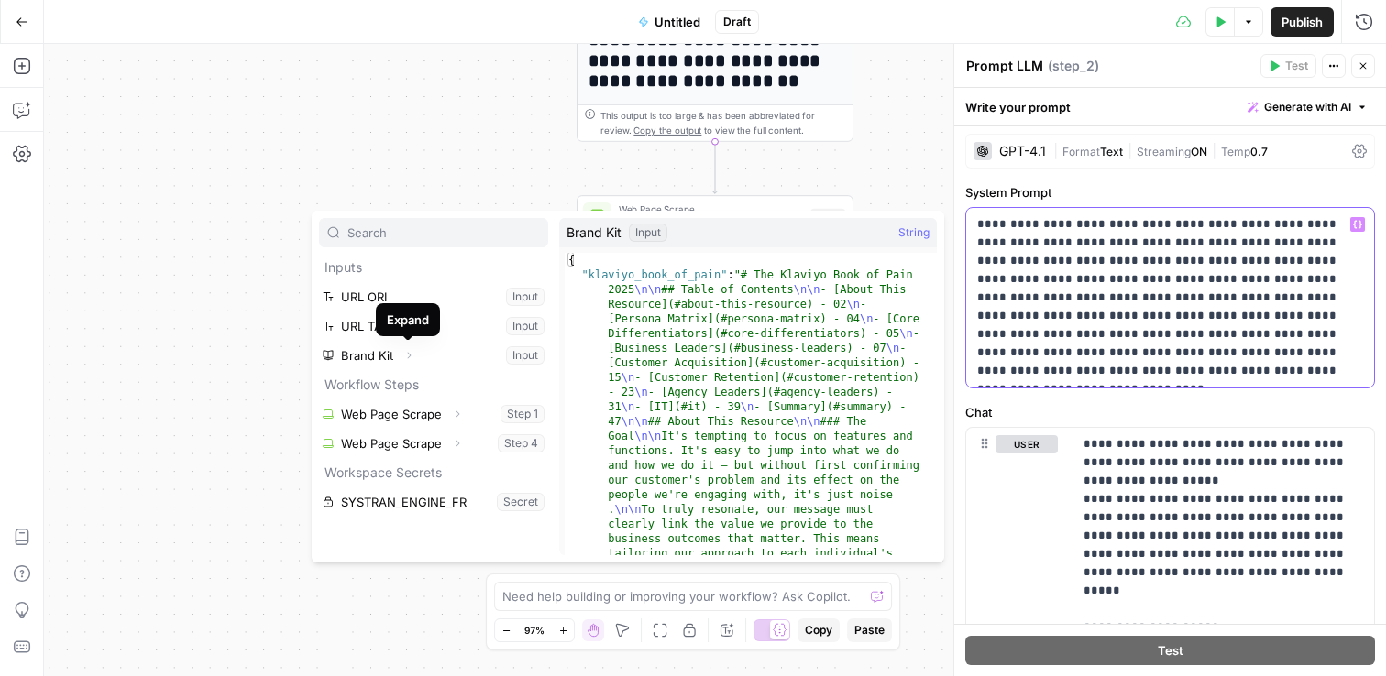
click at [1151, 379] on div "**********" at bounding box center [1170, 298] width 408 height 180
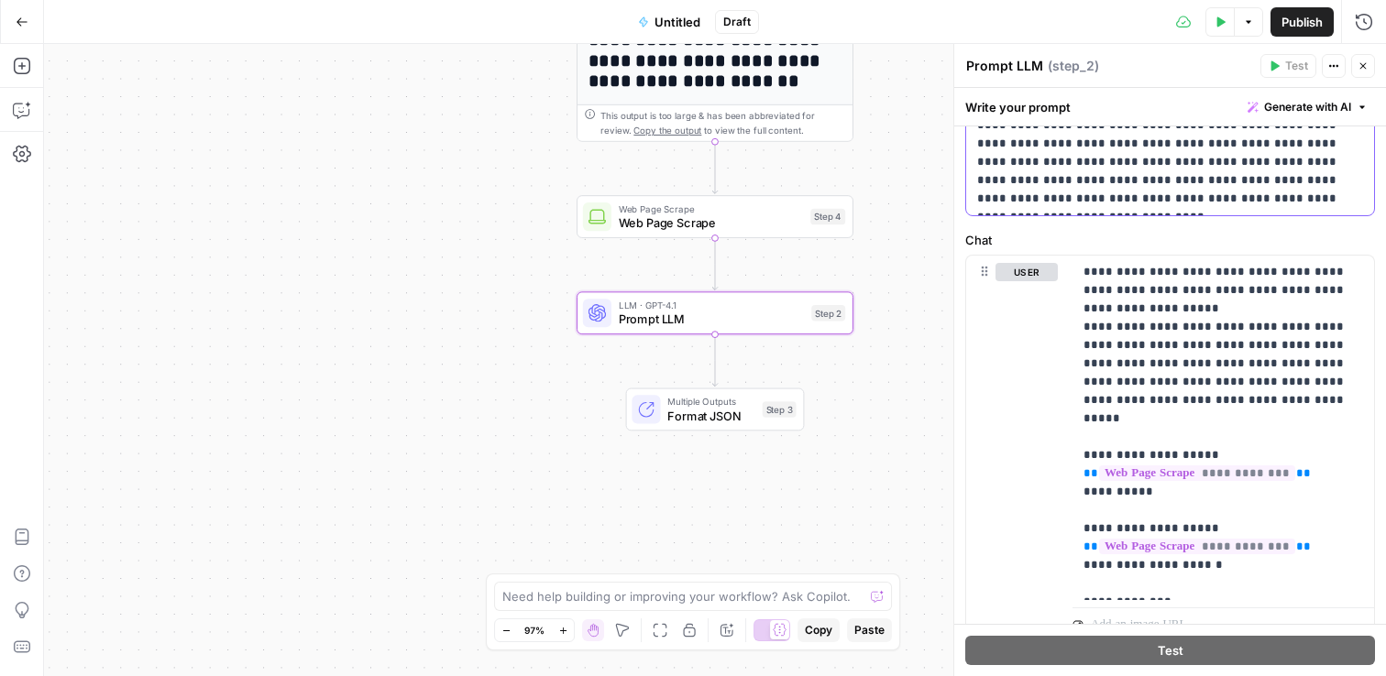
scroll to position [294, 0]
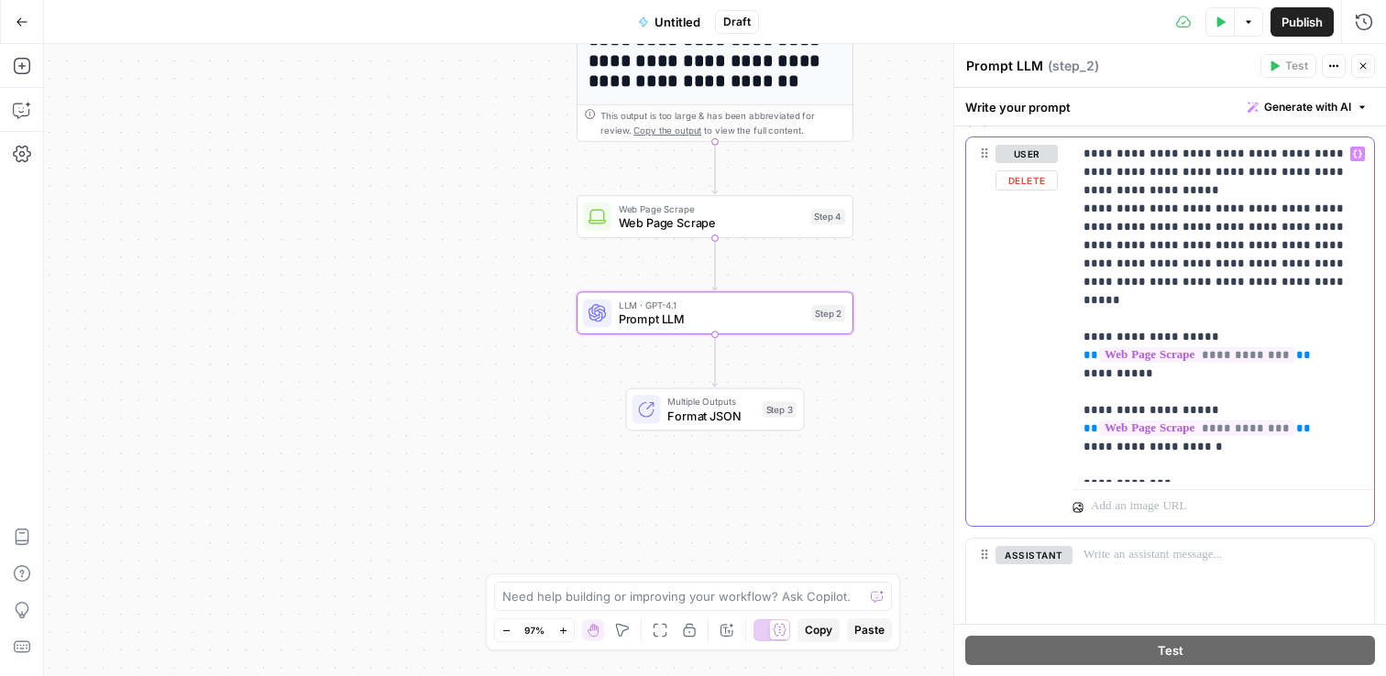
click at [1211, 425] on p "**********" at bounding box center [1216, 310] width 266 height 330
click at [1170, 471] on p "**********" at bounding box center [1216, 310] width 266 height 330
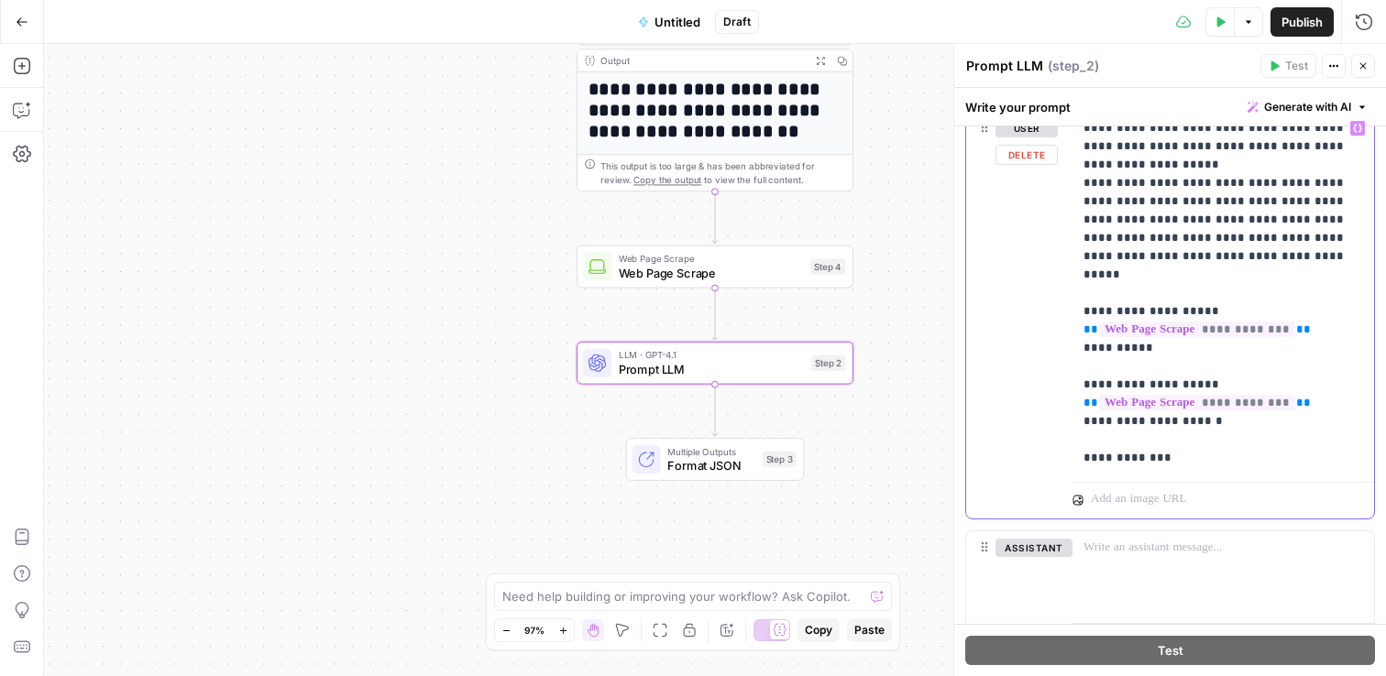
scroll to position [323, 0]
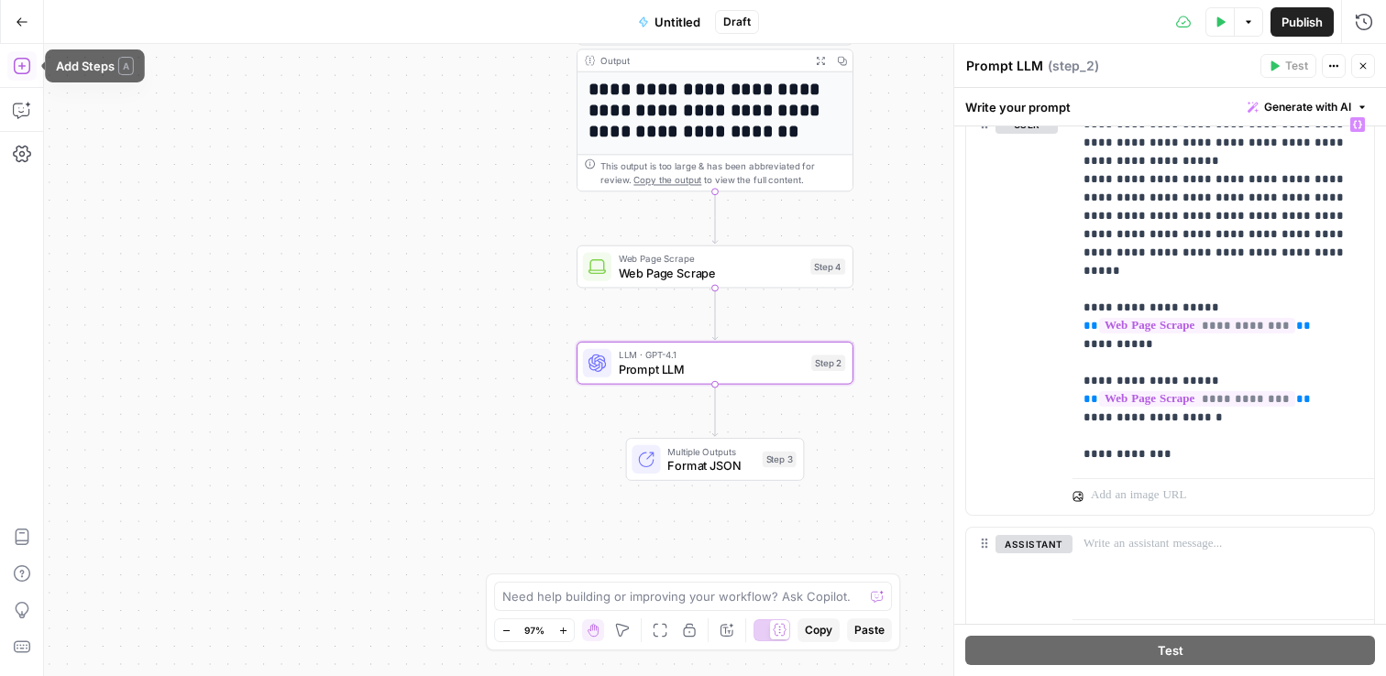
click at [25, 62] on icon "button" at bounding box center [22, 66] width 18 height 18
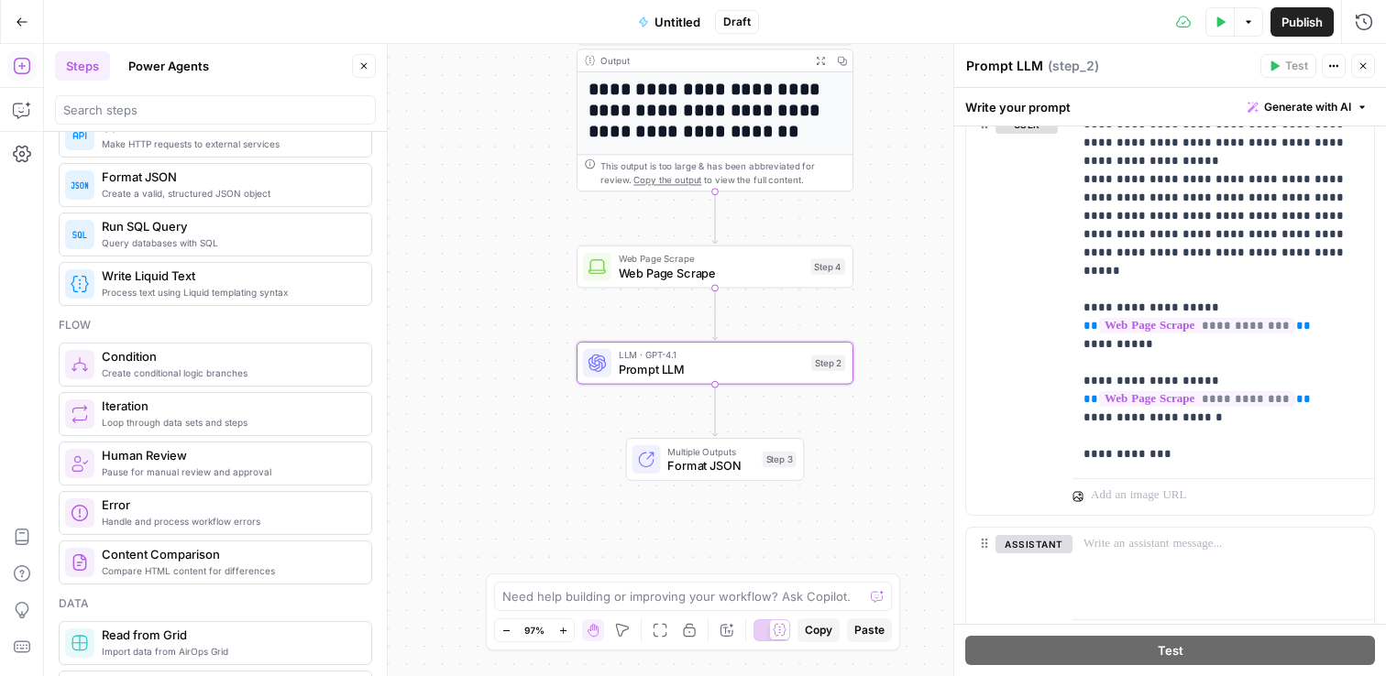
scroll to position [406, 0]
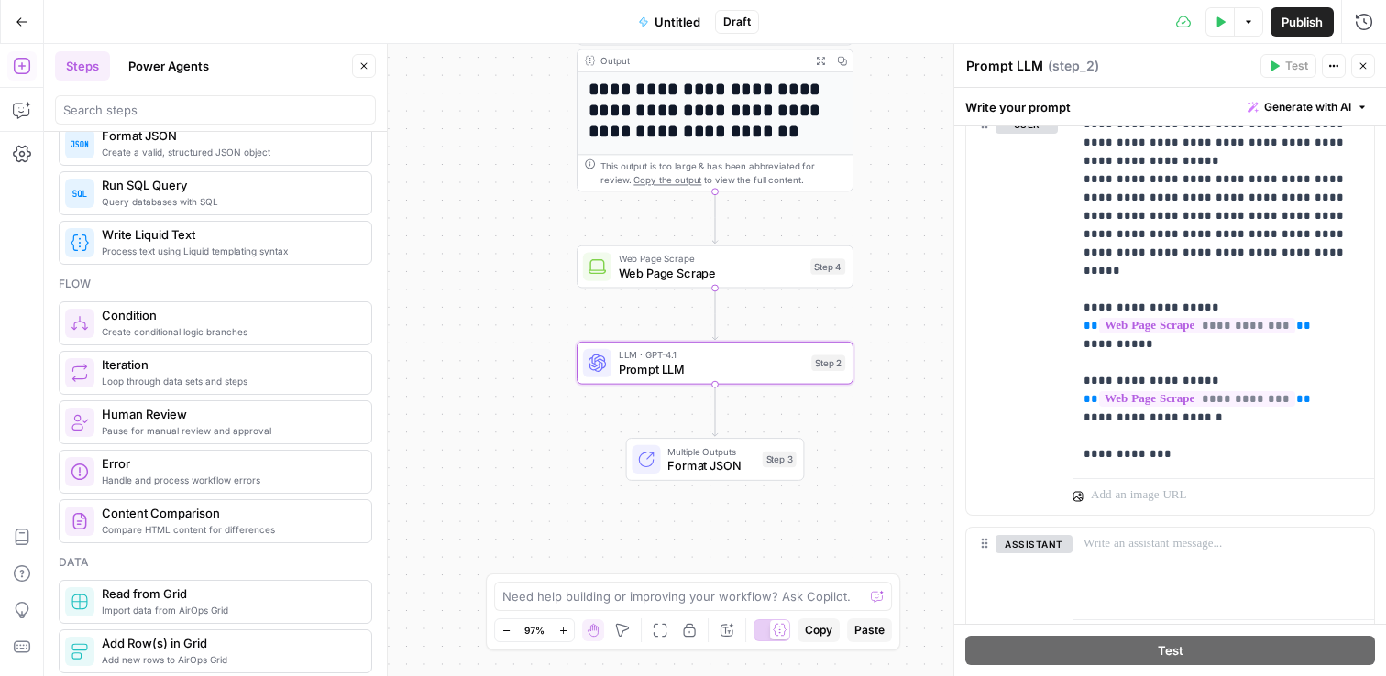
click at [1334, 67] on icon "button" at bounding box center [1333, 65] width 11 height 11
click at [1041, 61] on div "Prompt LLM Prompt LLM" at bounding box center [1004, 66] width 86 height 22
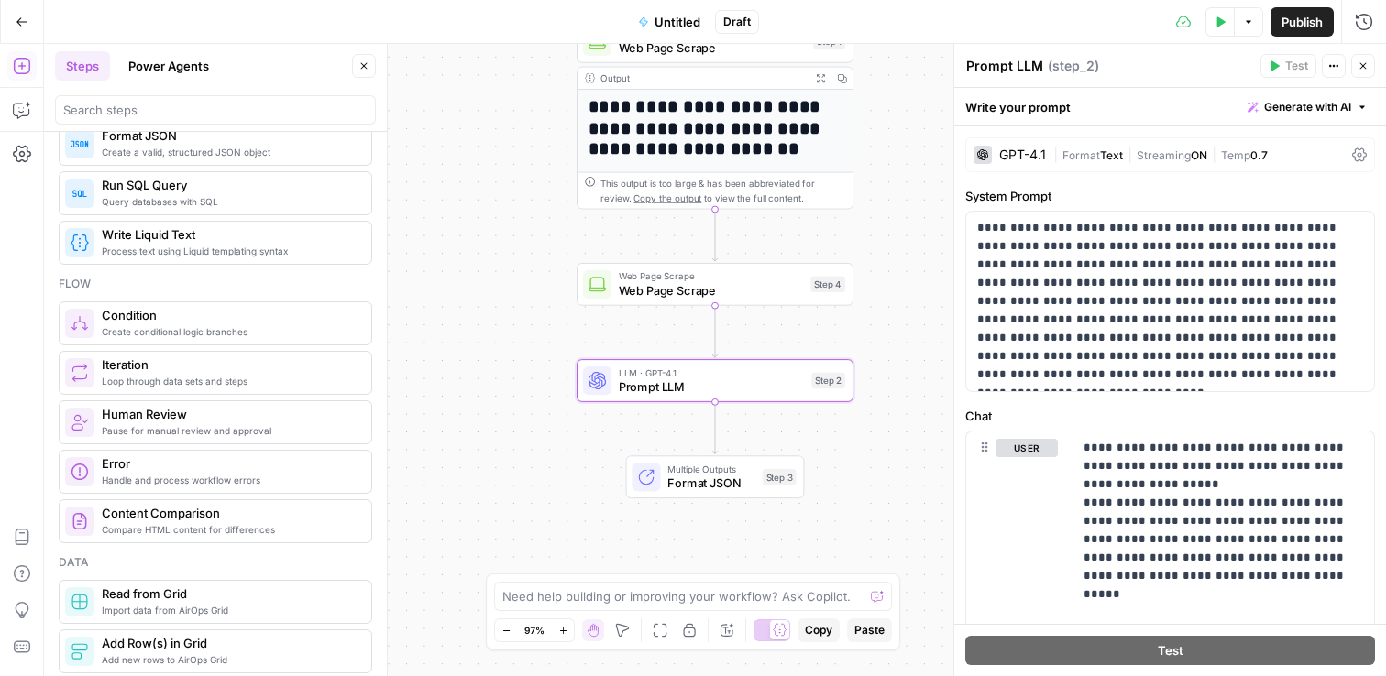
click at [900, 236] on div "**********" at bounding box center [715, 360] width 1342 height 632
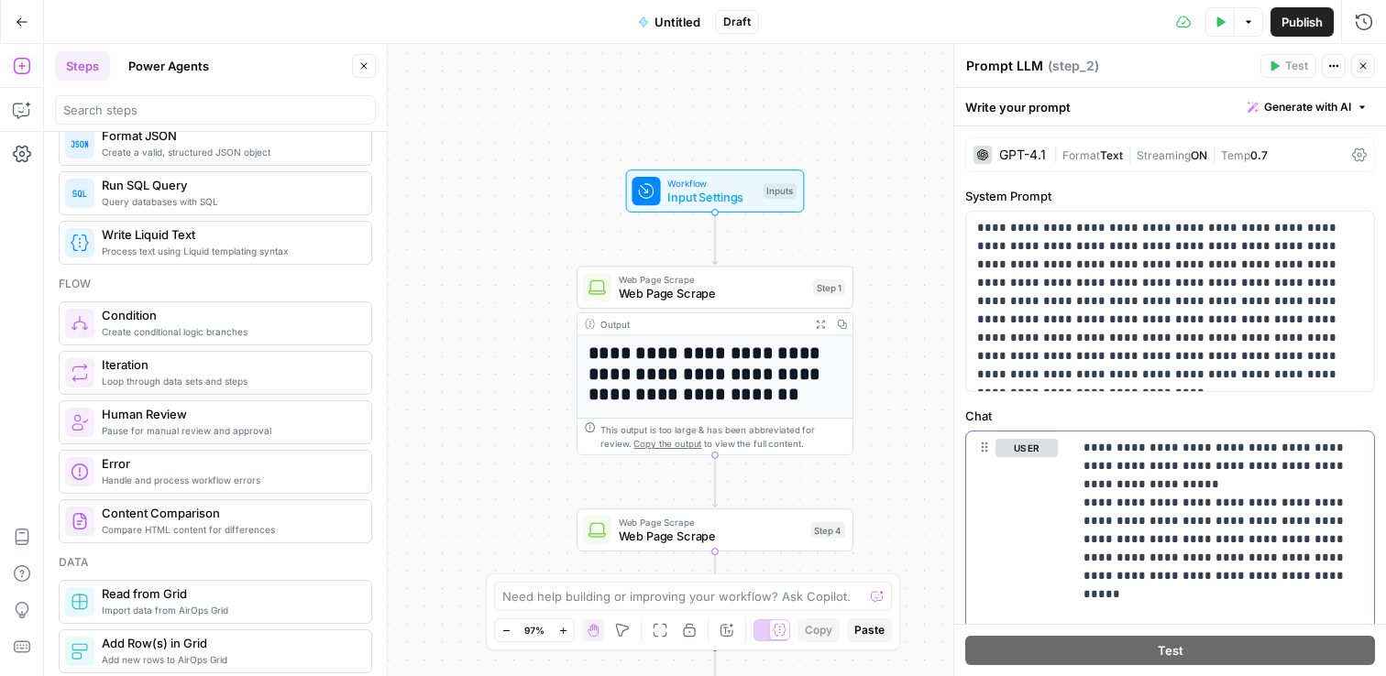
click at [1206, 531] on p "**********" at bounding box center [1216, 613] width 266 height 348
click at [1220, 22] on icon "button" at bounding box center [1221, 21] width 8 height 10
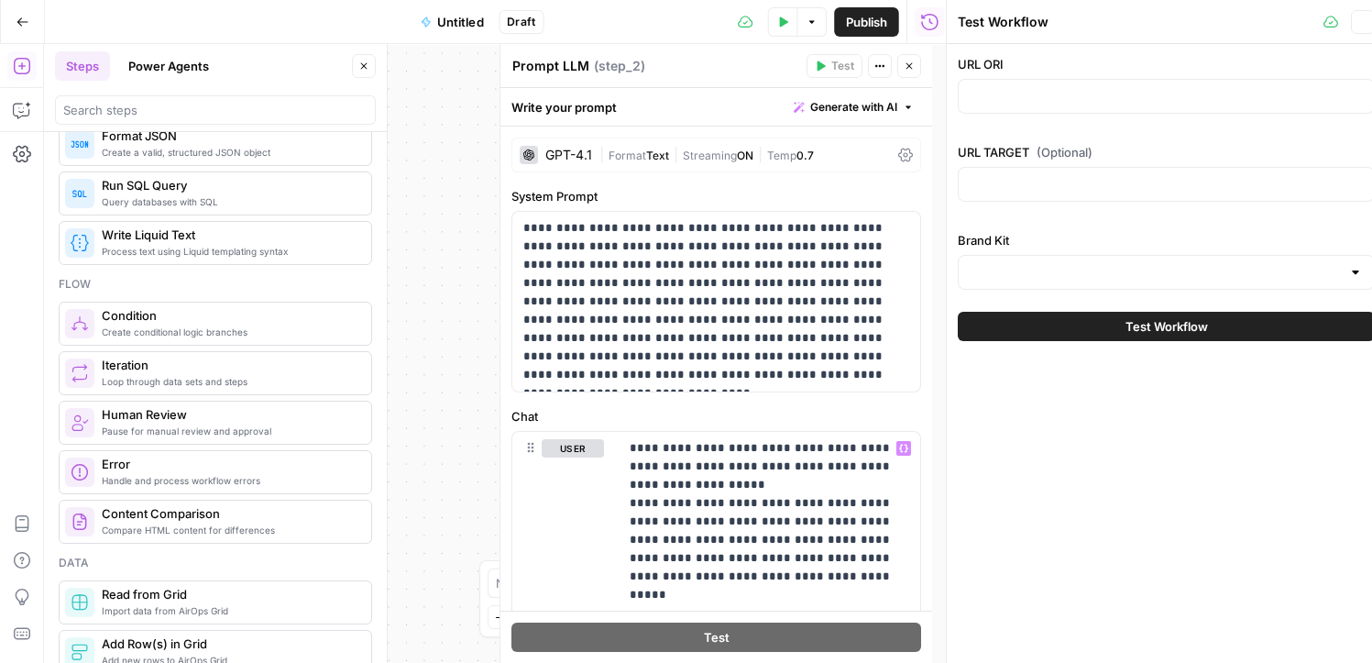
type input "Klaviyo"
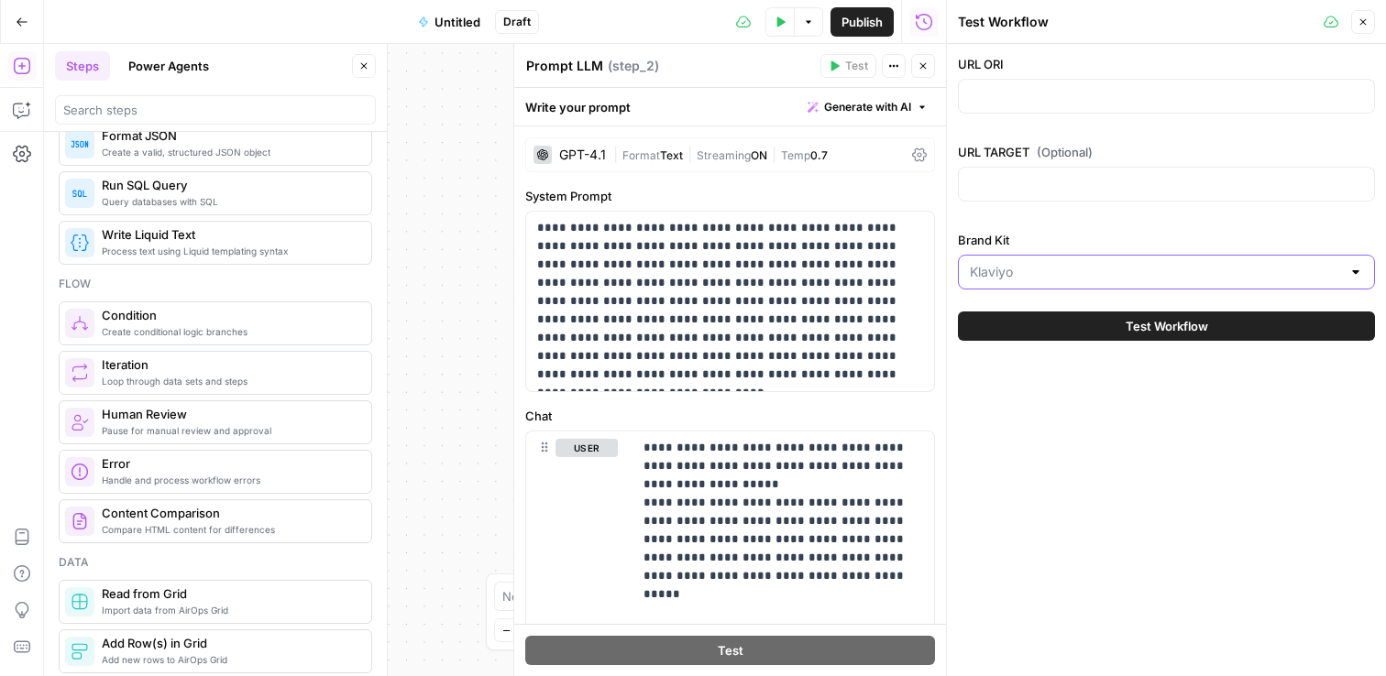
click at [1069, 277] on input "Brand Kit" at bounding box center [1155, 272] width 371 height 18
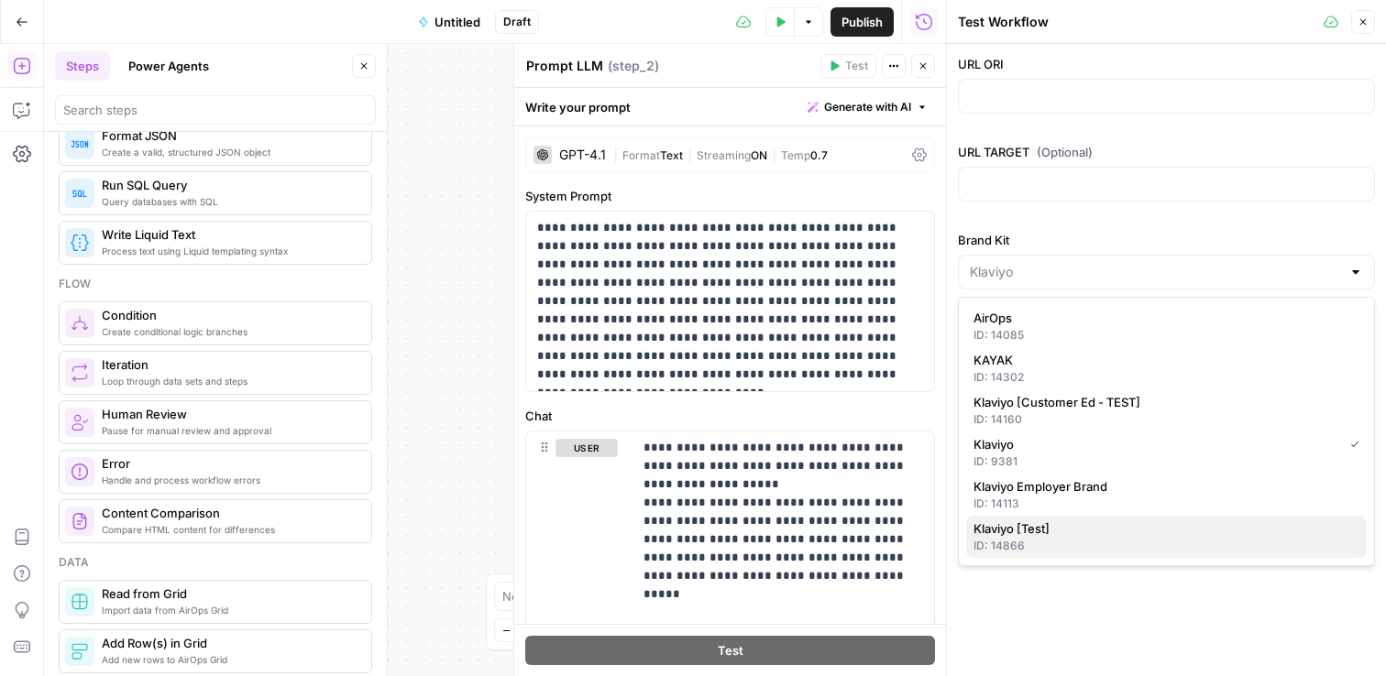
click at [1079, 535] on span "Klaviyo [Test]" at bounding box center [1162, 529] width 378 height 18
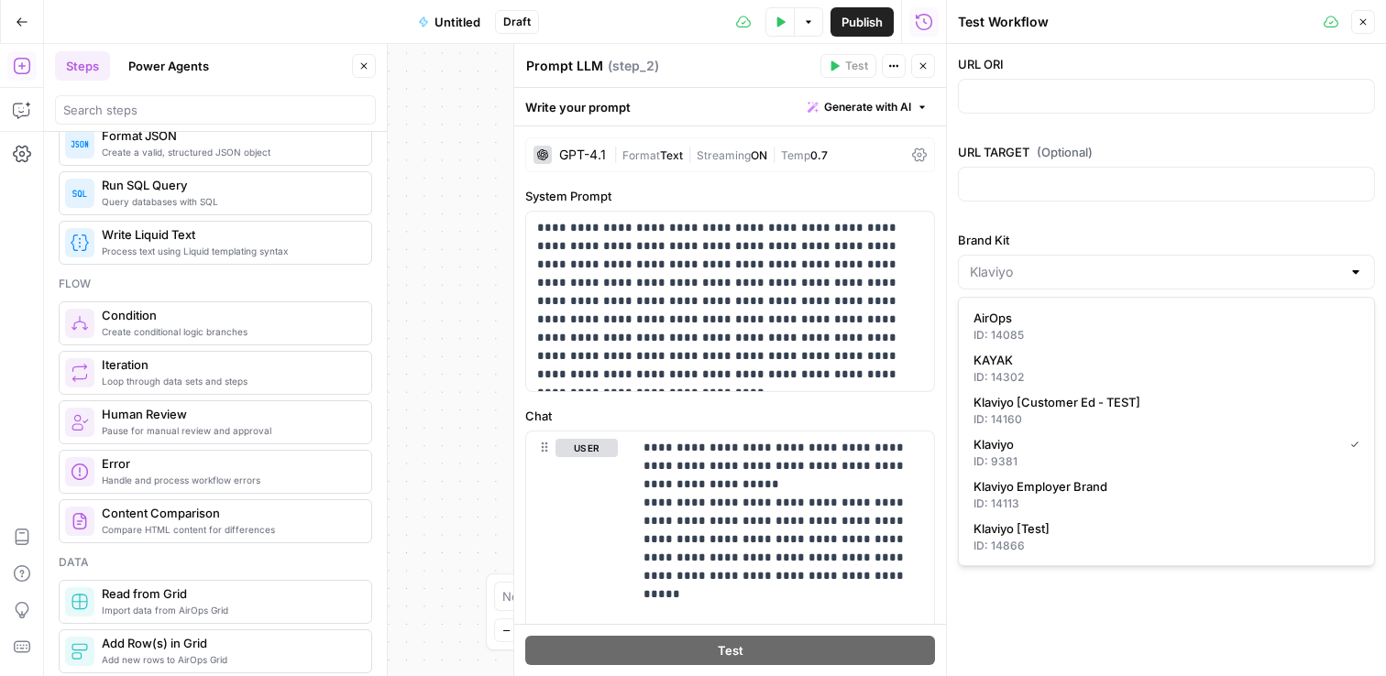
type input "Klaviyo [Test]"
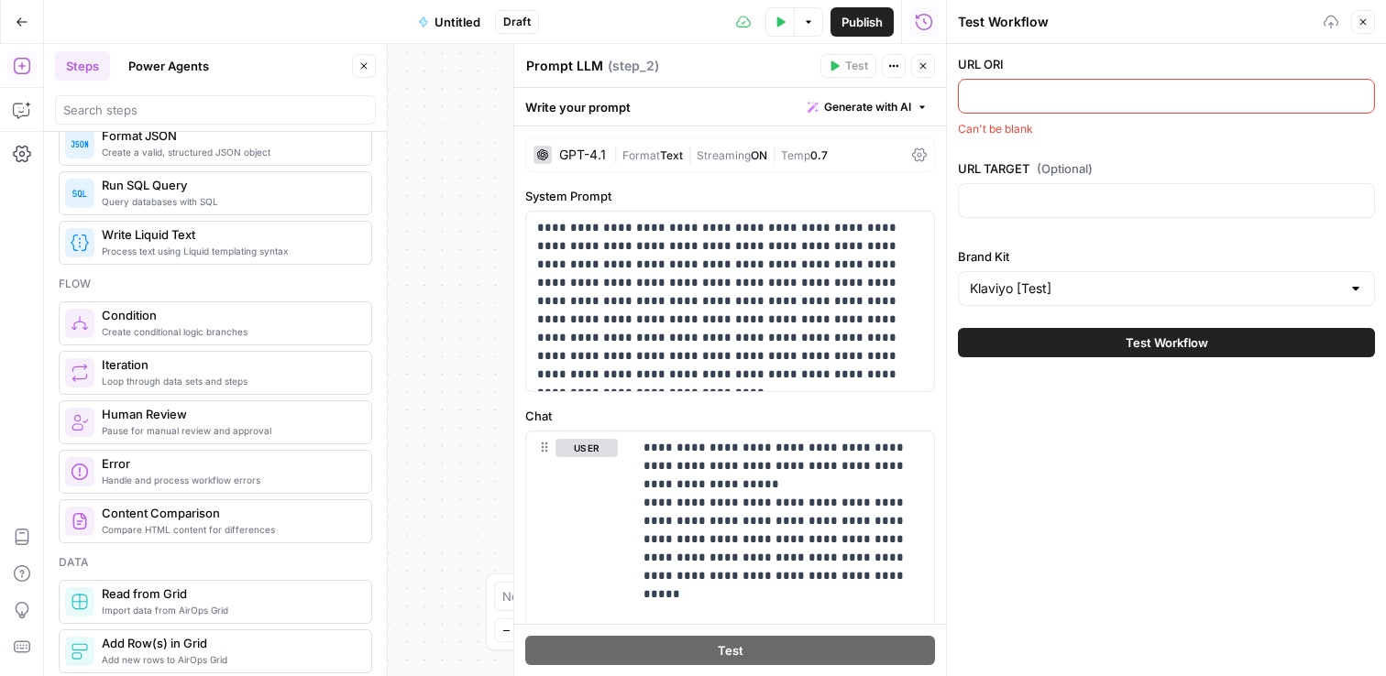
click at [1079, 535] on div "URL ORI Can't be blank URL TARGET (Optional) Brand Kit Klaviyo [Test] Test Work…" at bounding box center [1166, 360] width 439 height 632
click at [1003, 101] on input "URL ORI" at bounding box center [1166, 96] width 393 height 18
click at [1050, 189] on div at bounding box center [1166, 200] width 417 height 35
paste input "https://www.klaviyo.com/es/"
type input "https://www.klaviyo.com/es/"
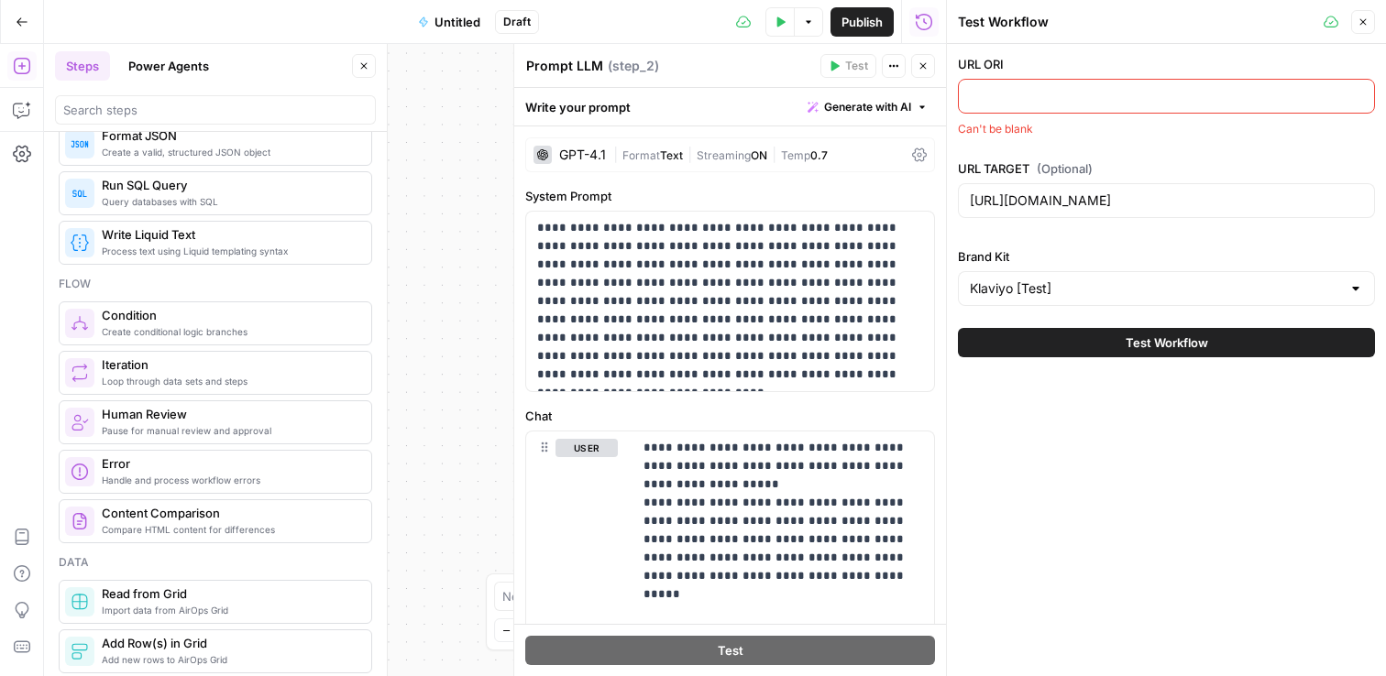
click at [1032, 95] on input "URL ORI" at bounding box center [1166, 96] width 393 height 18
paste input "https://www.klaviyo.com/es/"
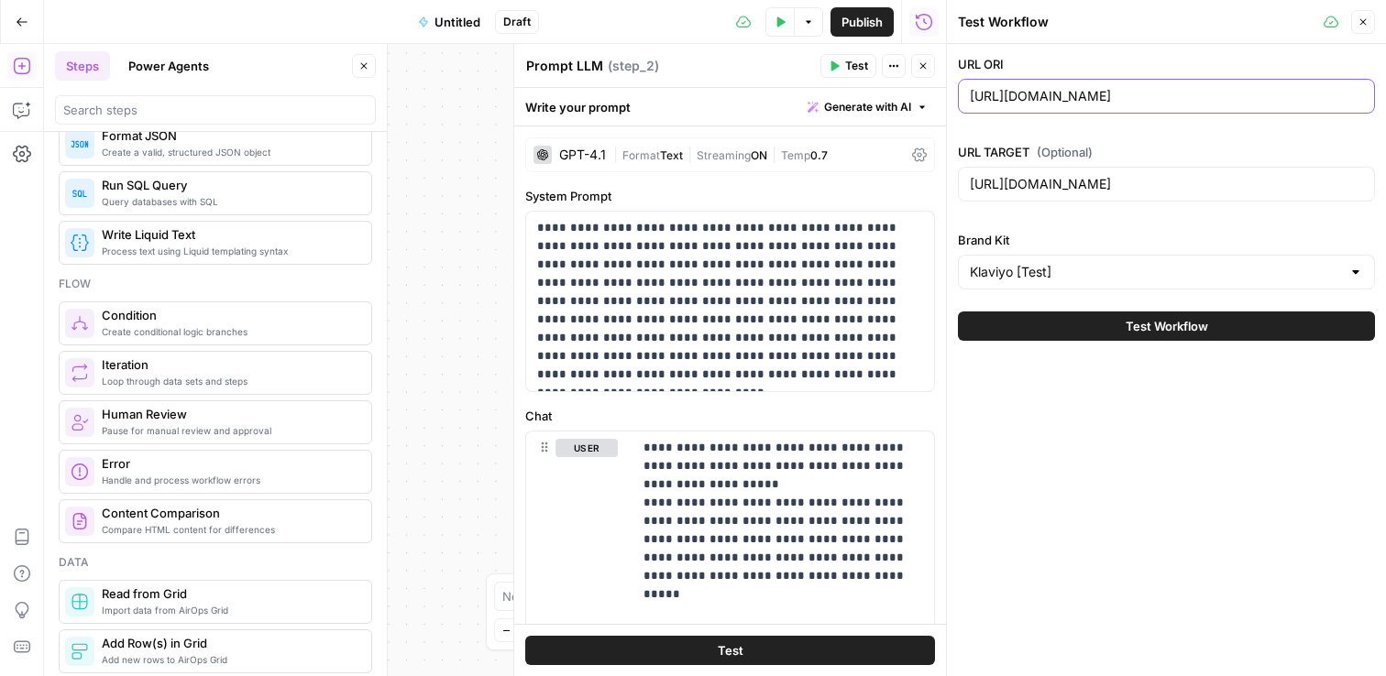
type input "https://www.klaviyo.com/"
click at [1127, 312] on button "Test Workflow" at bounding box center [1166, 326] width 417 height 29
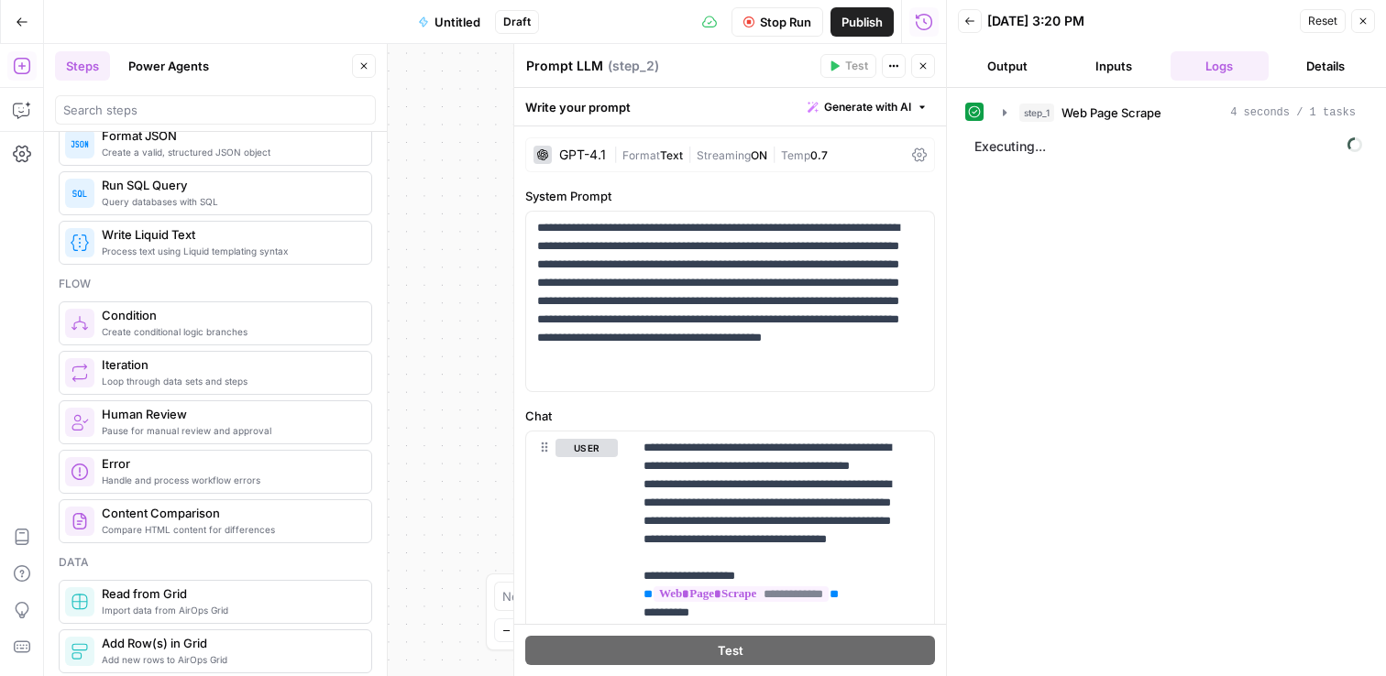
click at [762, 17] on span "Stop Run" at bounding box center [785, 22] width 51 height 18
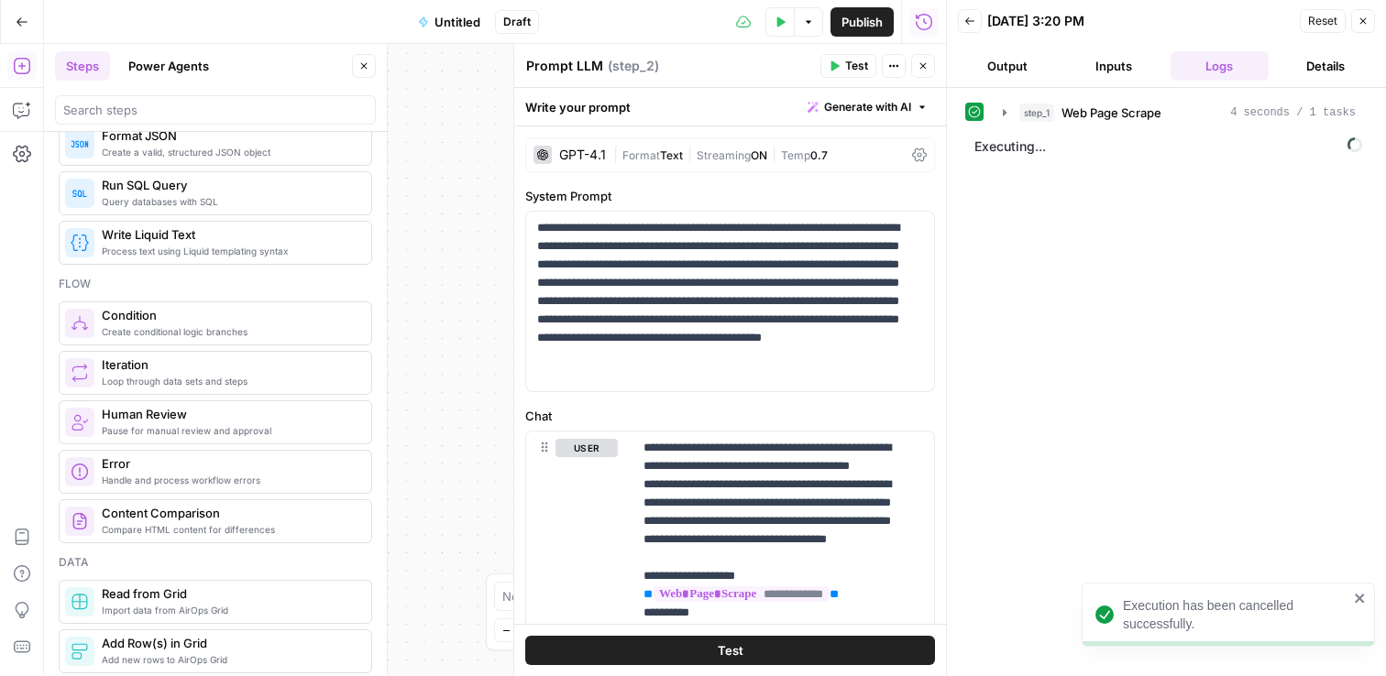
click at [969, 24] on icon "button" at bounding box center [969, 20] width 9 height 7
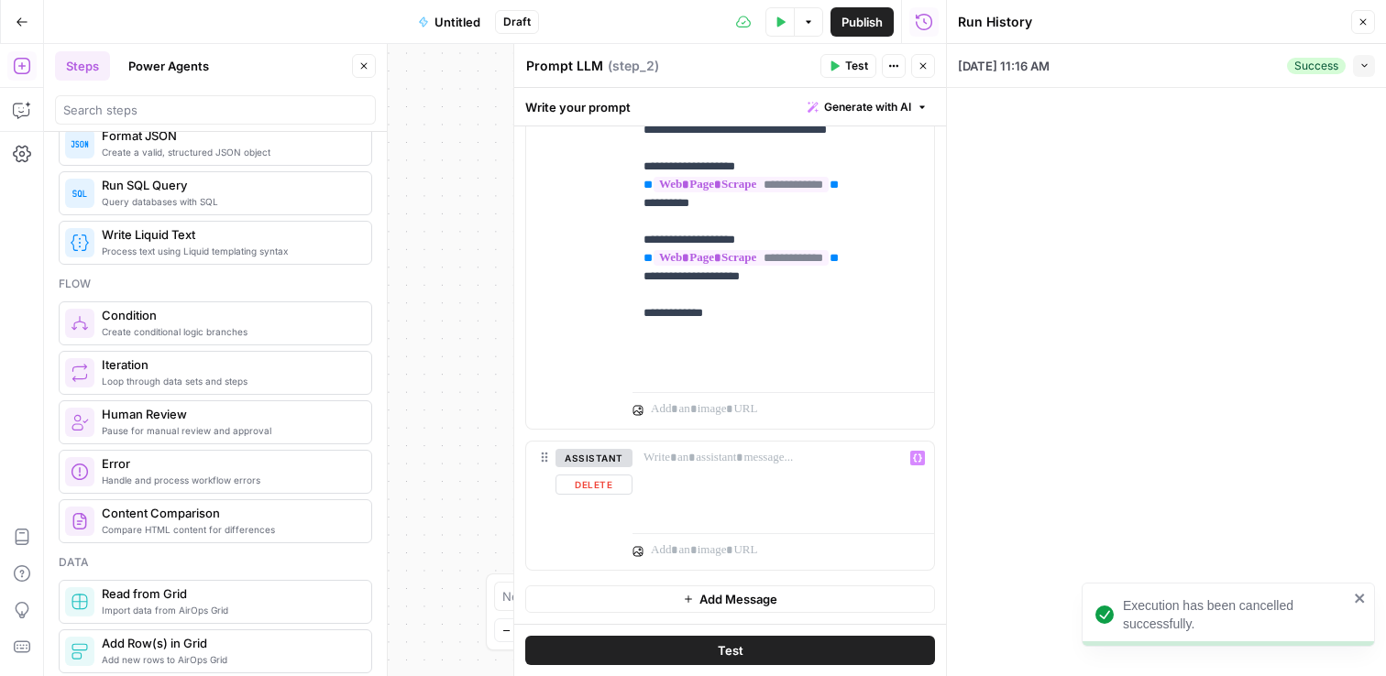
scroll to position [381, 0]
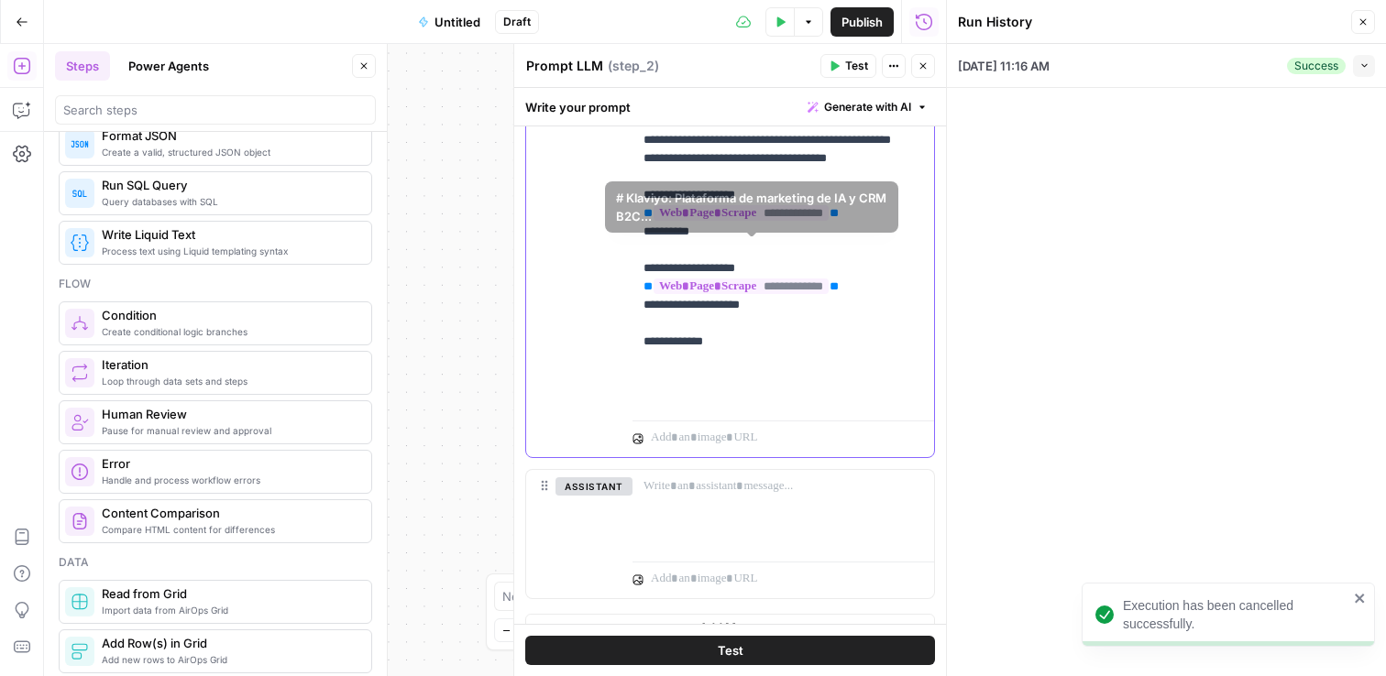
click at [720, 209] on p "**********" at bounding box center [776, 232] width 266 height 348
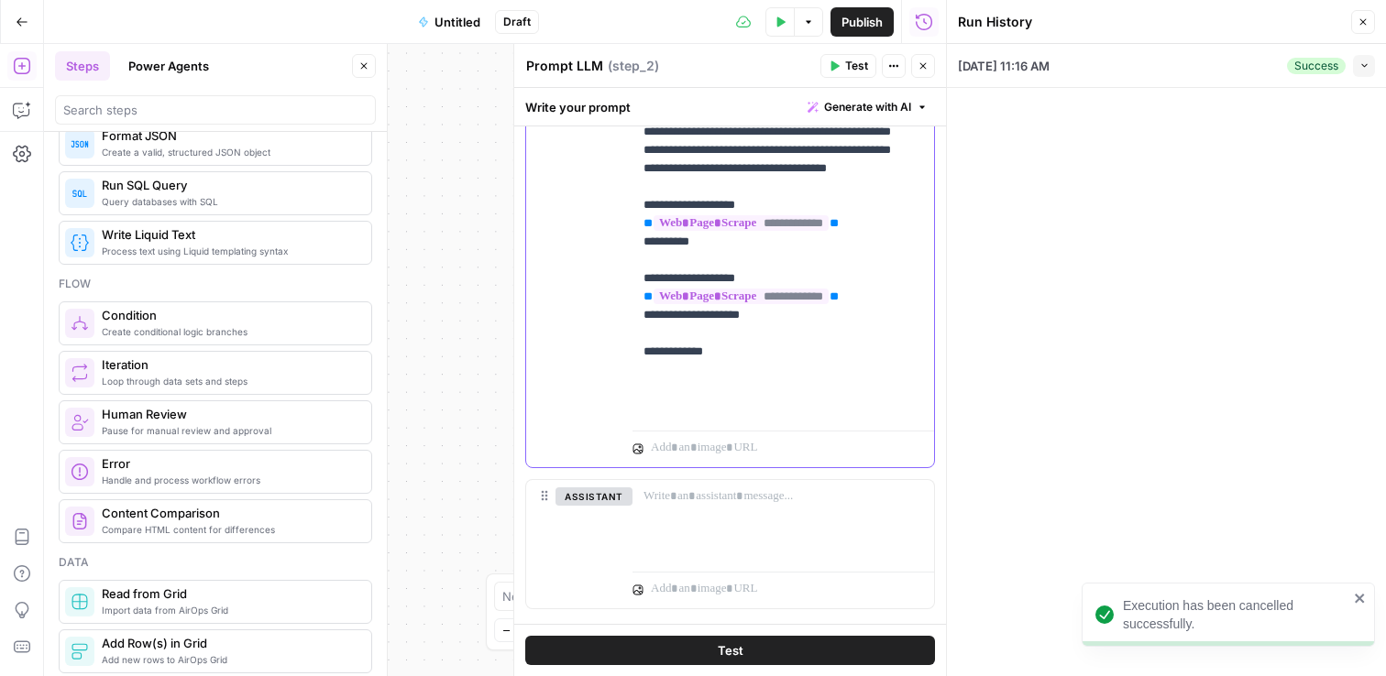
scroll to position [354, 0]
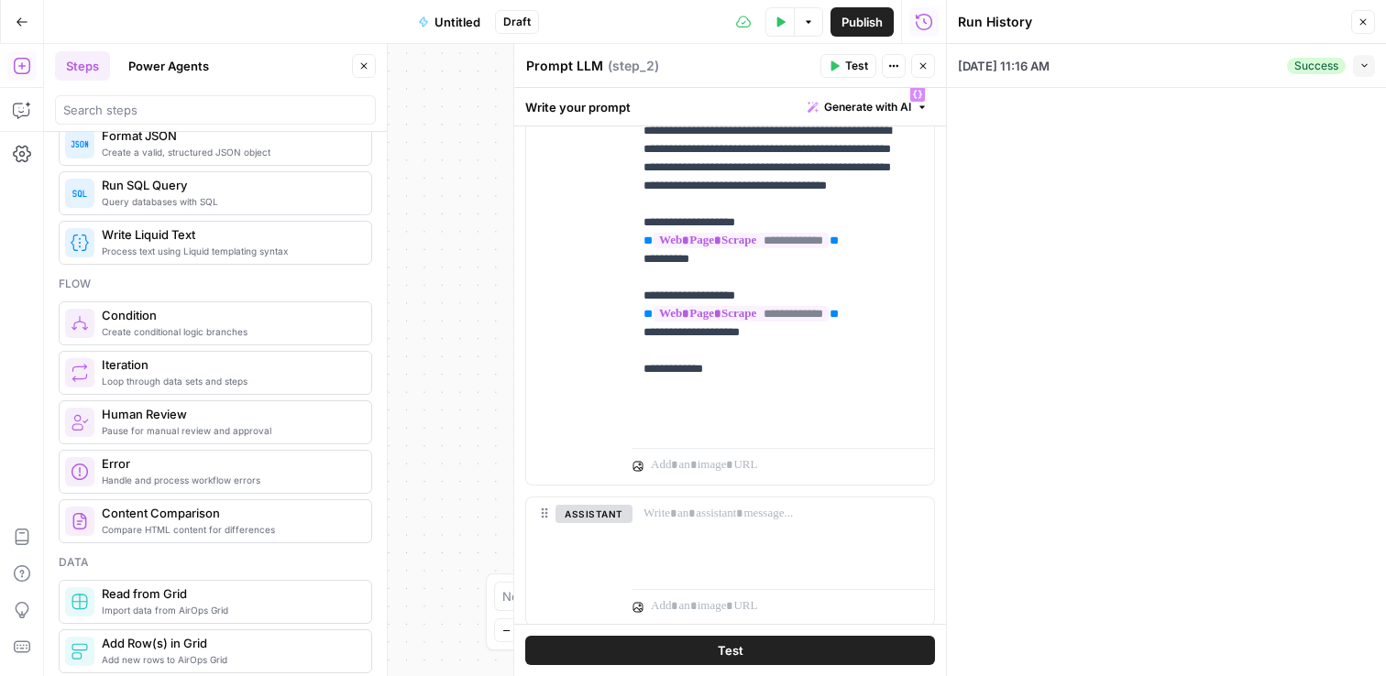
click at [1361, 33] on button "Close" at bounding box center [1363, 22] width 24 height 24
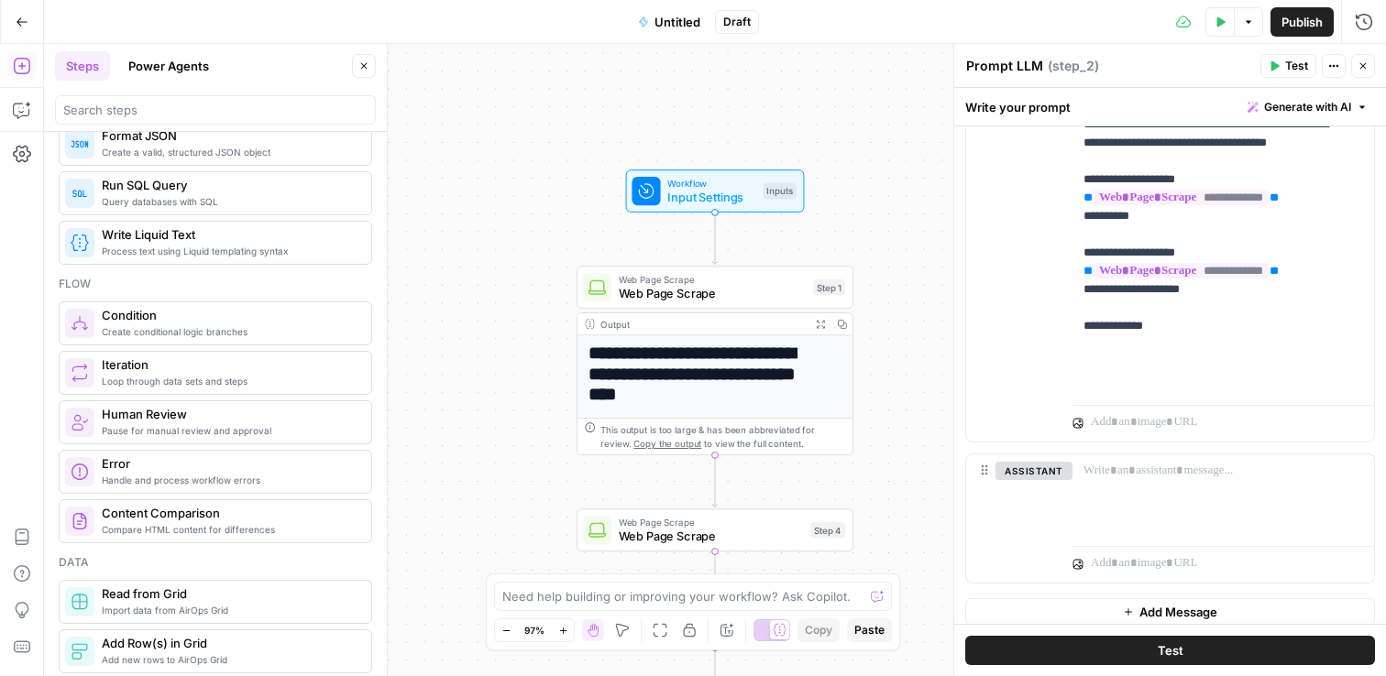
scroll to position [410, 0]
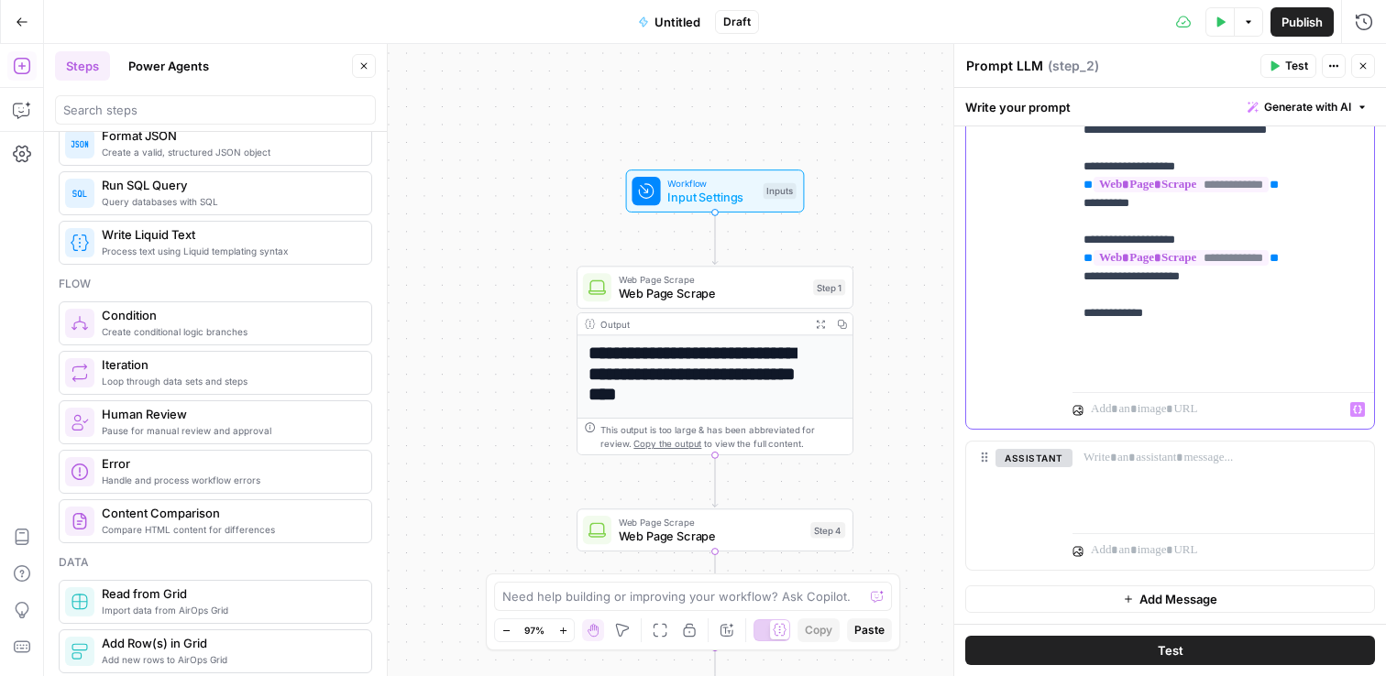
click at [1176, 344] on p "**********" at bounding box center [1216, 203] width 266 height 348
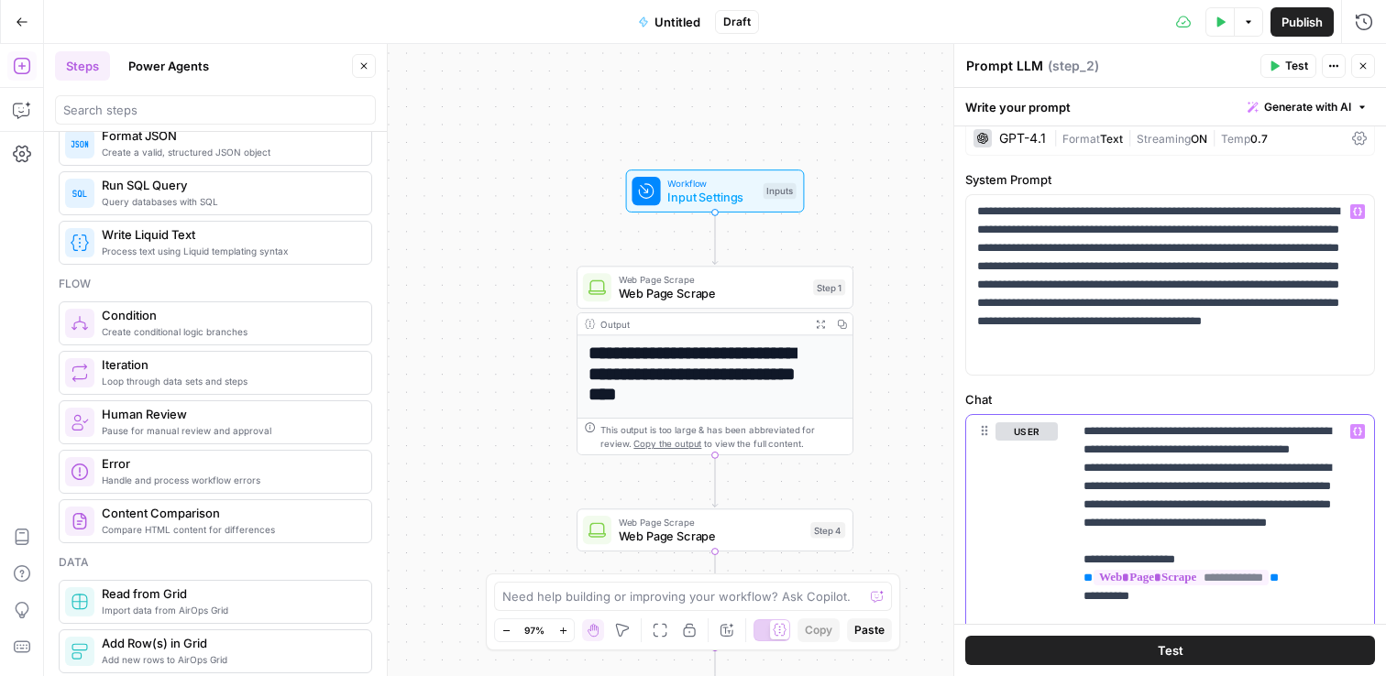
scroll to position [24, 0]
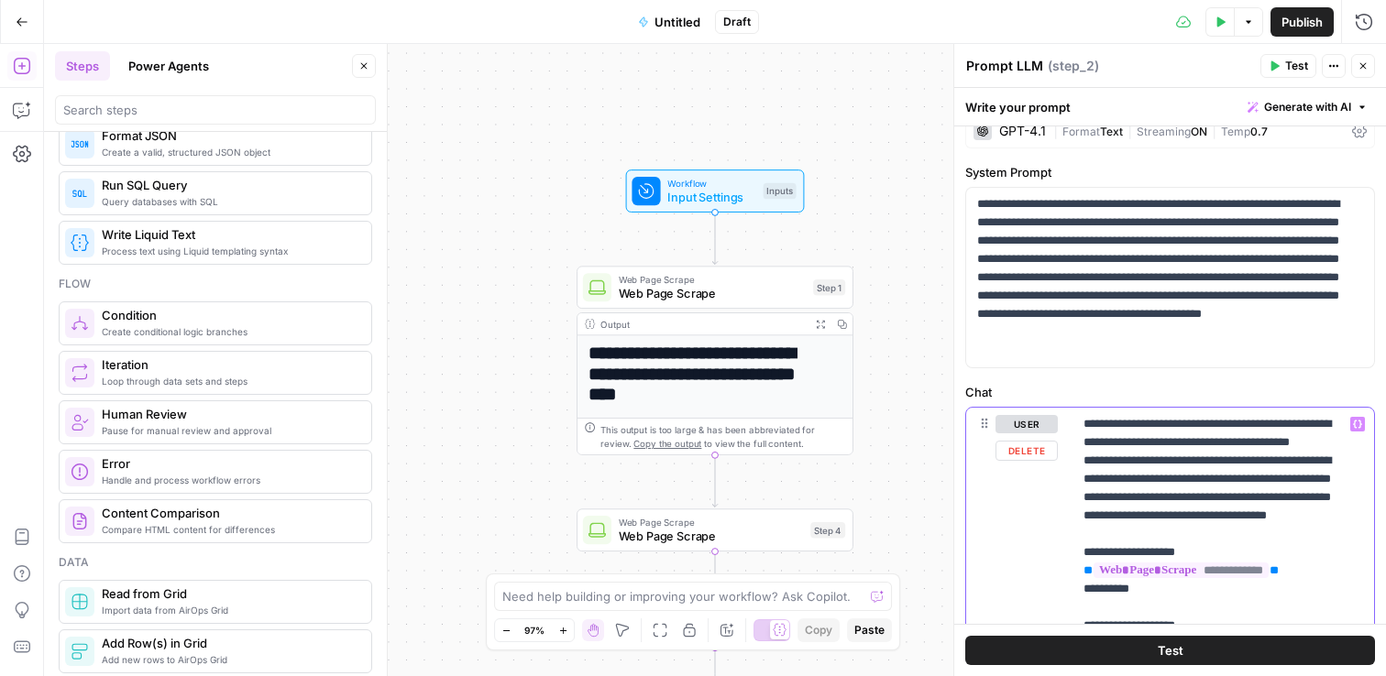
click at [1353, 423] on icon "button" at bounding box center [1357, 424] width 9 height 9
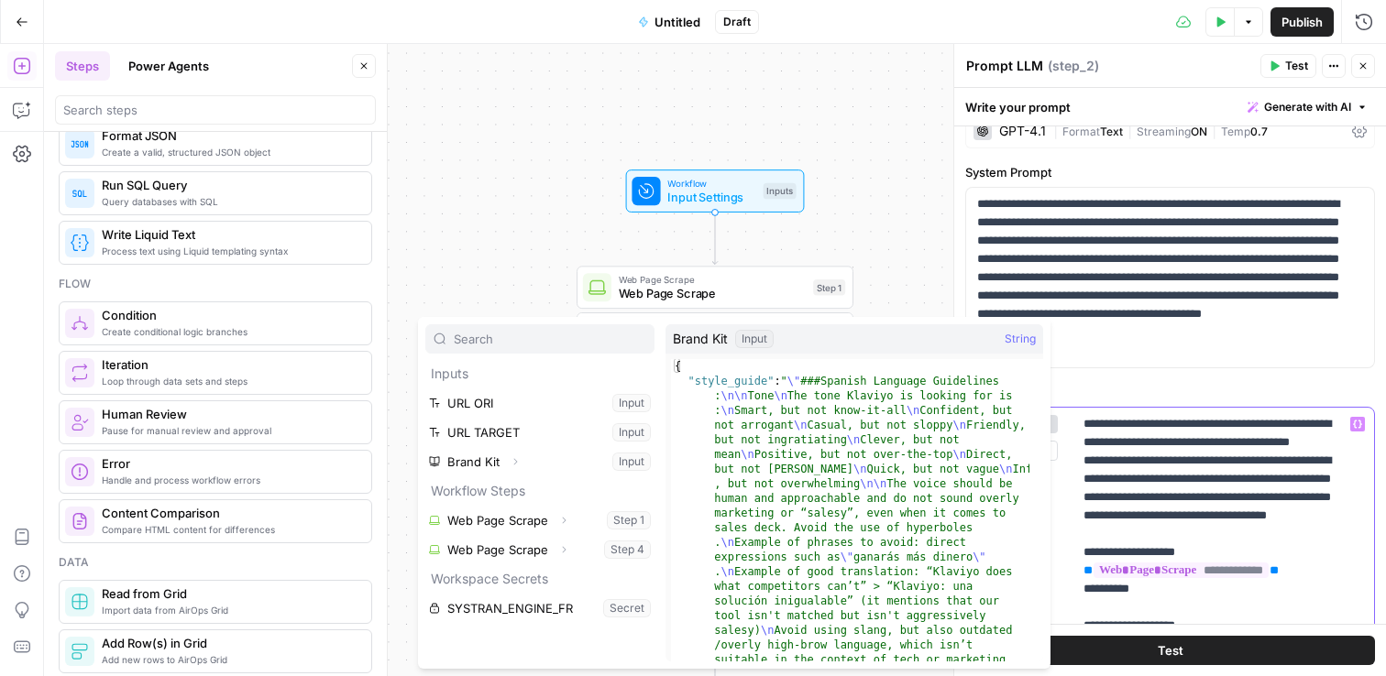
click at [1178, 490] on p "**********" at bounding box center [1216, 598] width 266 height 367
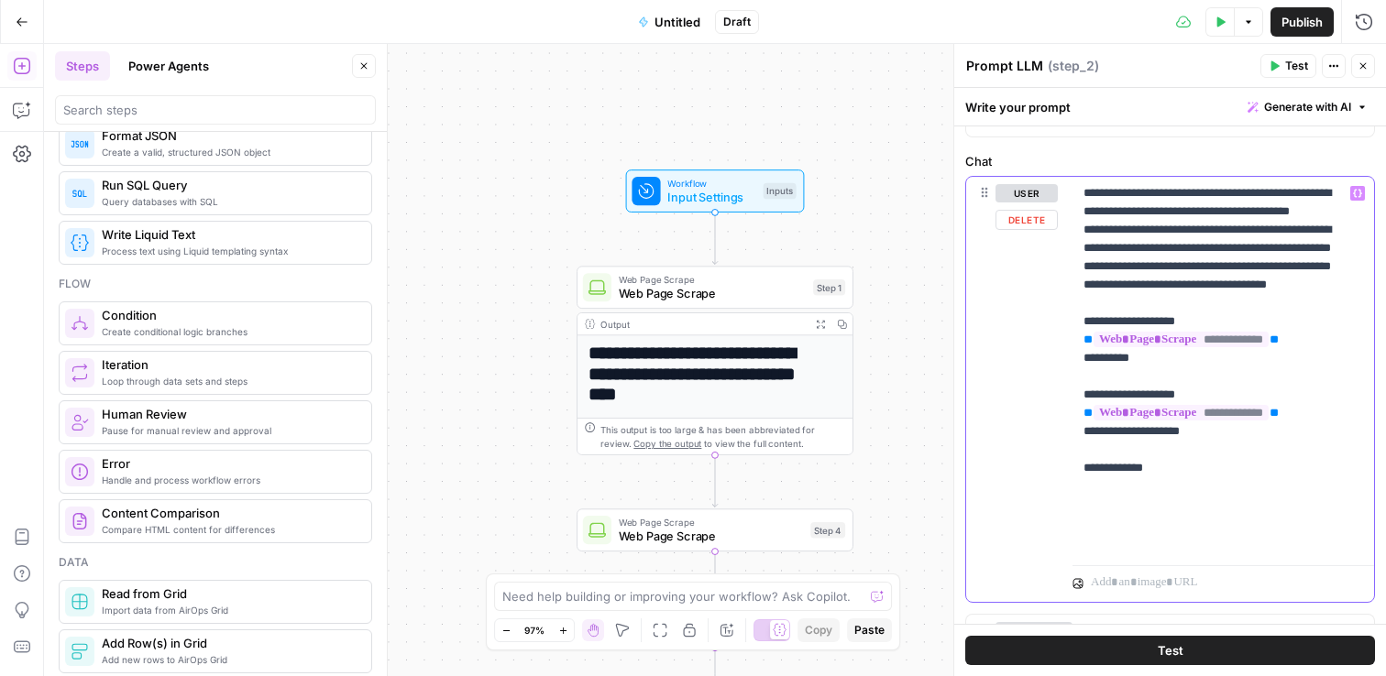
scroll to position [258, 0]
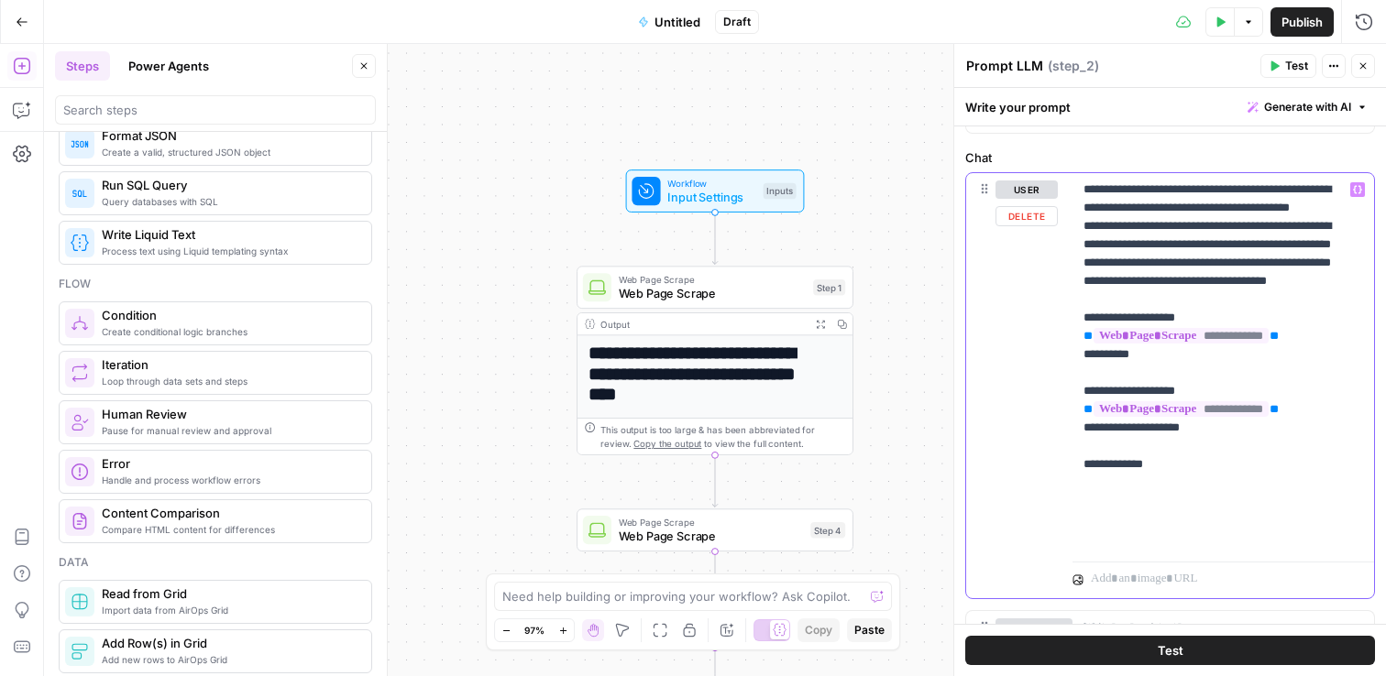
click at [1162, 524] on p "**********" at bounding box center [1216, 364] width 266 height 367
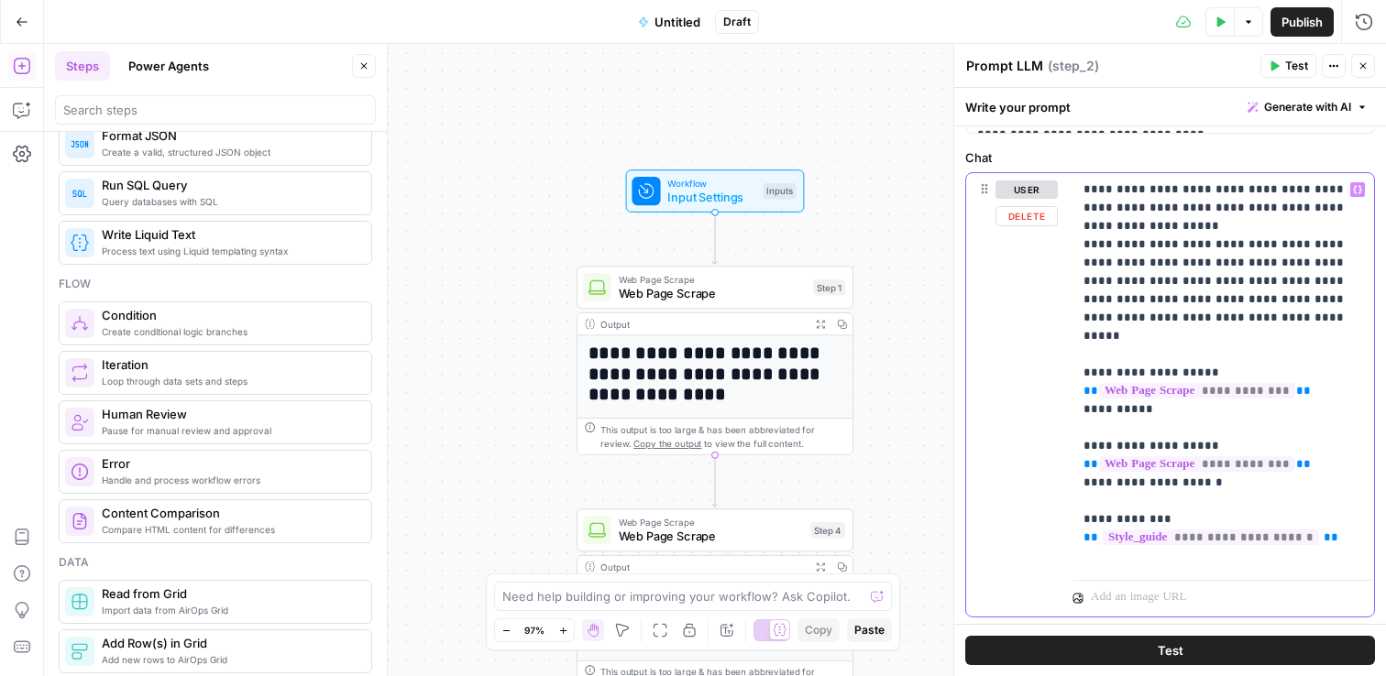
drag, startPoint x: 1184, startPoint y: 469, endPoint x: 1083, endPoint y: 468, distance: 100.8
click at [1083, 468] on p "**********" at bounding box center [1216, 373] width 266 height 385
copy p "**********"
click at [1103, 542] on p "**********" at bounding box center [1216, 373] width 266 height 385
paste div
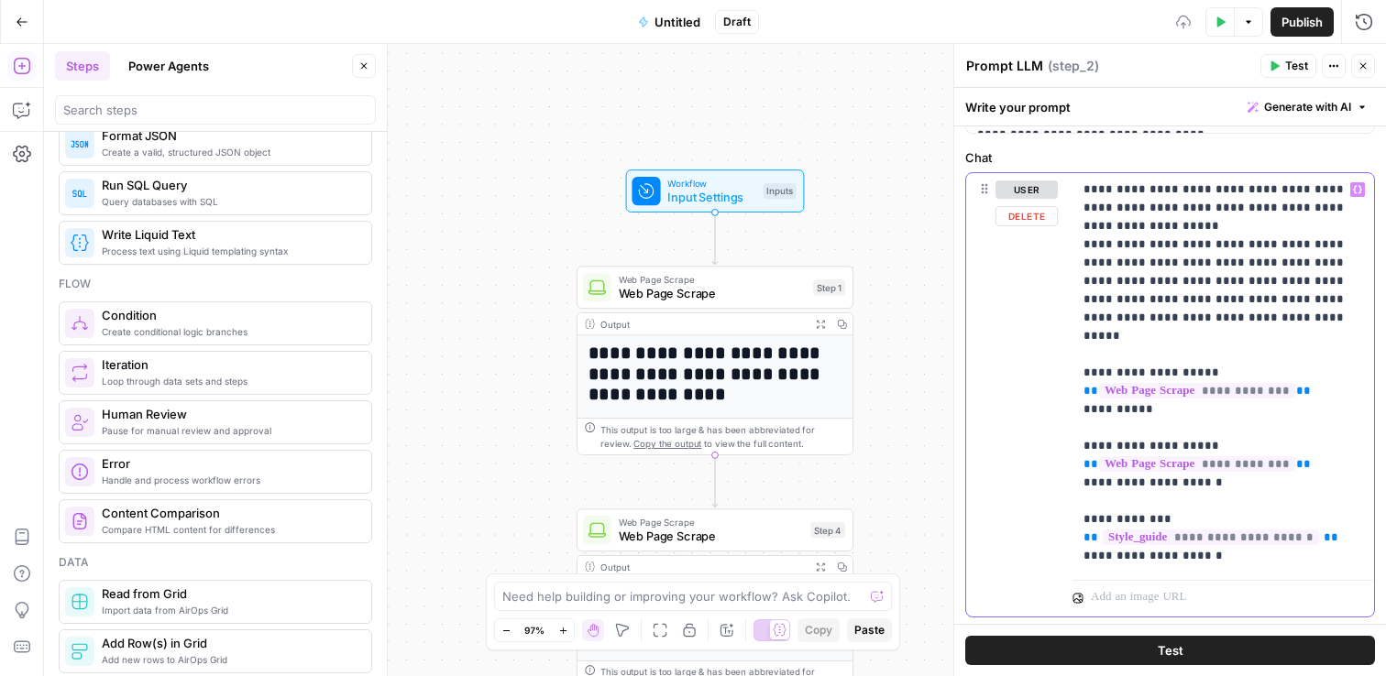
click at [1109, 538] on p "**********" at bounding box center [1216, 373] width 266 height 385
drag, startPoint x: 1210, startPoint y: 427, endPoint x: 1036, endPoint y: 428, distance: 173.2
click at [1036, 428] on div "**********" at bounding box center [1170, 413] width 408 height 480
drag, startPoint x: 1189, startPoint y: 504, endPoint x: 1050, endPoint y: 506, distance: 139.3
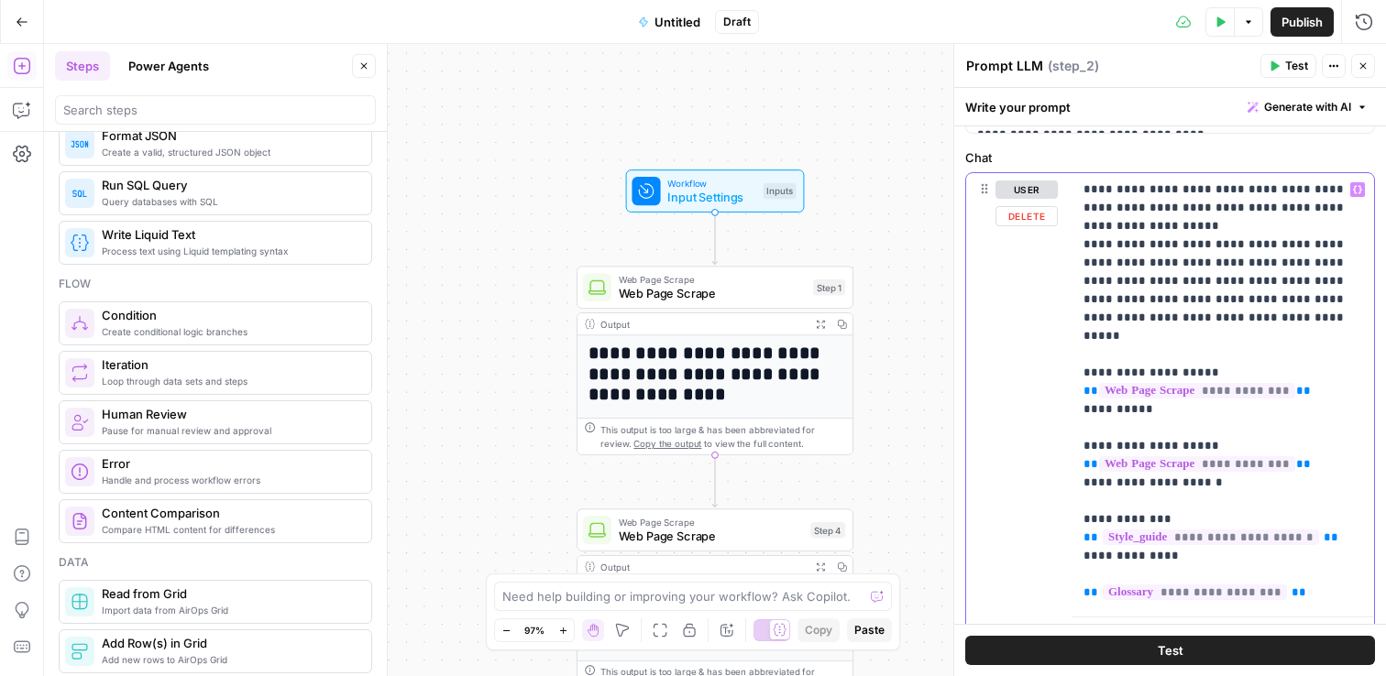
click at [1046, 501] on div "**********" at bounding box center [1170, 413] width 408 height 480
copy p "**********"
click at [1093, 562] on p "**********" at bounding box center [1216, 392] width 266 height 422
click at [1198, 534] on p "**********" at bounding box center [1216, 392] width 266 height 422
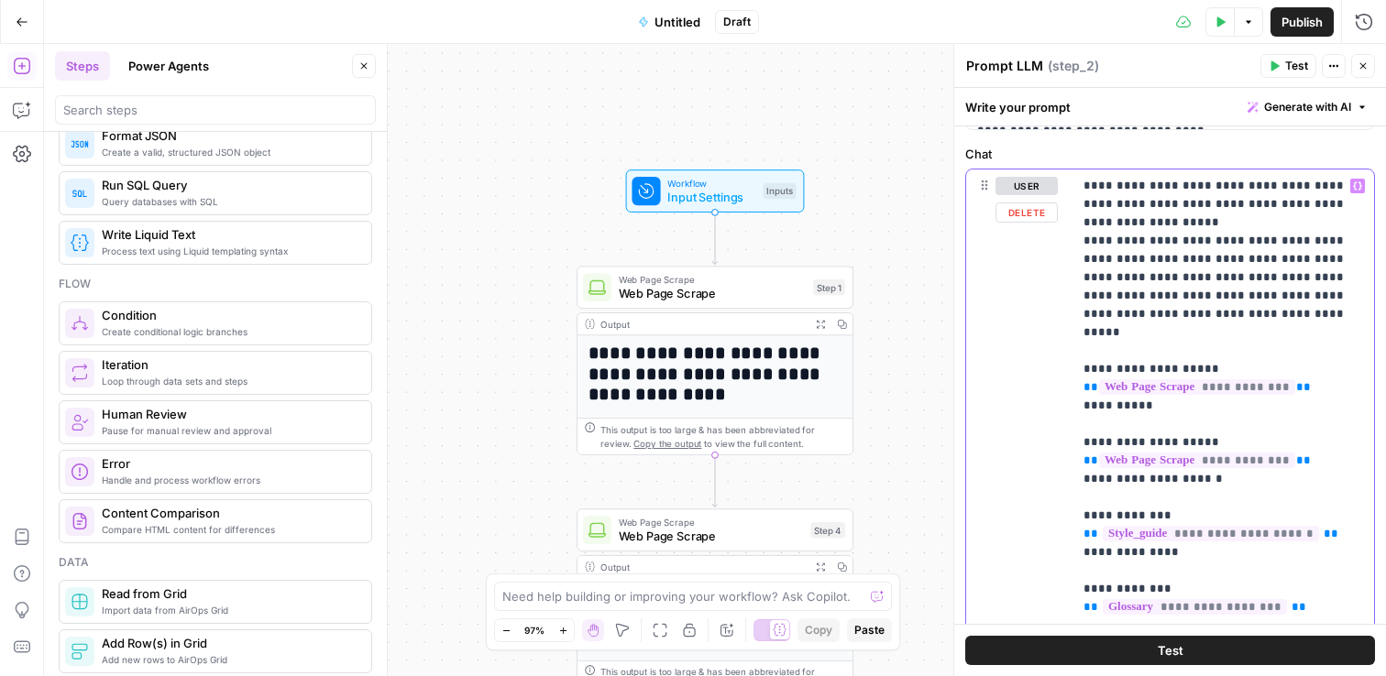
drag, startPoint x: 1095, startPoint y: 569, endPoint x: 1155, endPoint y: 570, distance: 59.6
click at [1155, 571] on p "**********" at bounding box center [1216, 397] width 266 height 440
drag, startPoint x: 1157, startPoint y: 569, endPoint x: 1036, endPoint y: 569, distance: 121.0
click at [1036, 569] on div "**********" at bounding box center [1170, 419] width 408 height 499
copy p "**********"
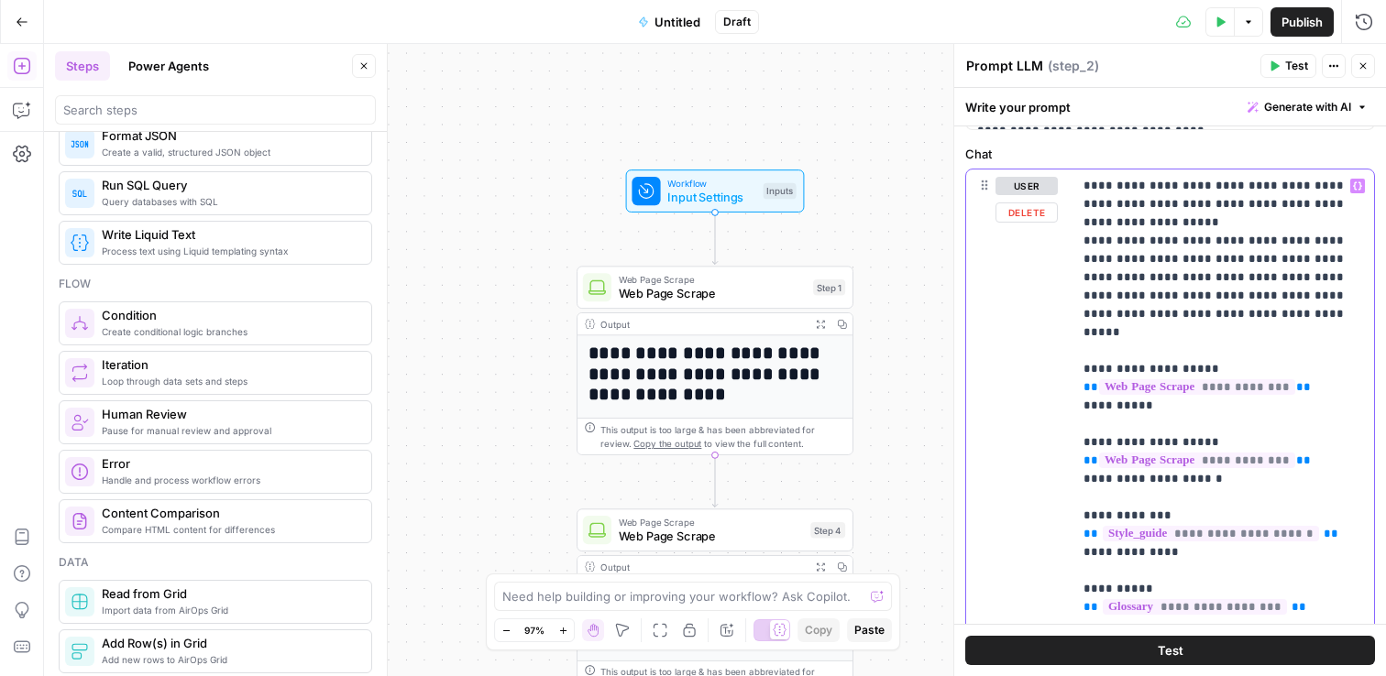
click at [1109, 605] on p "**********" at bounding box center [1216, 397] width 266 height 440
drag, startPoint x: 1091, startPoint y: 606, endPoint x: 1096, endPoint y: 597, distance: 9.4
click at [1092, 606] on p "**********" at bounding box center [1216, 397] width 266 height 440
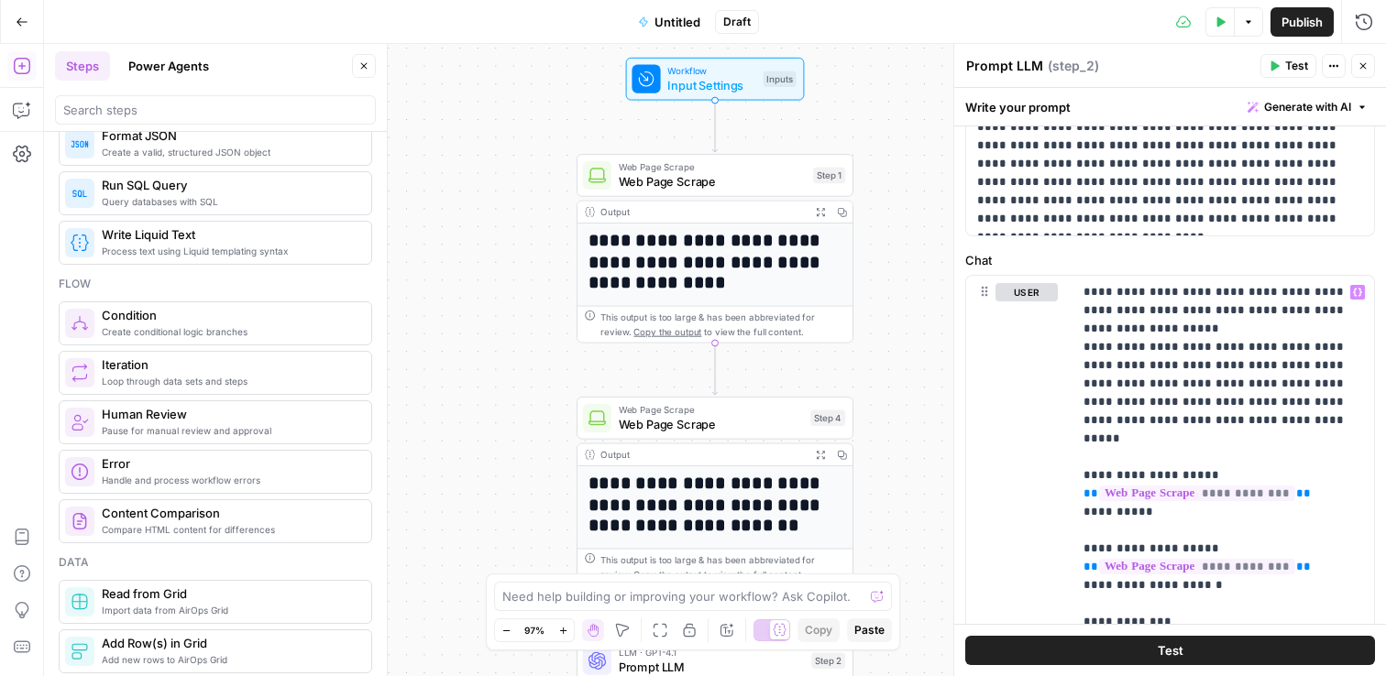
scroll to position [501, 0]
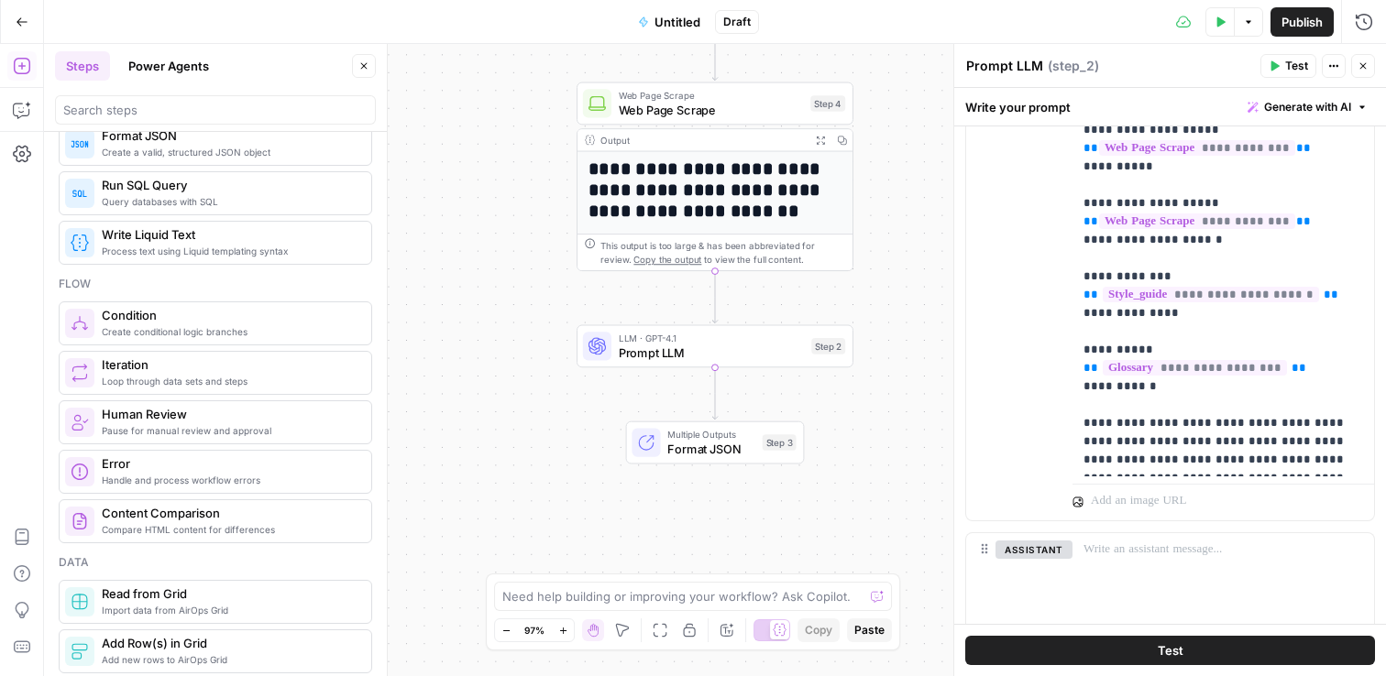
click at [835, 345] on div "Step 2" at bounding box center [828, 346] width 34 height 16
click at [833, 355] on div "LLM · GPT-4.1 Prompt LLM Step 2 Copy step Delete step Add Note Test" at bounding box center [714, 346] width 262 height 30
click at [891, 369] on div "**********" at bounding box center [715, 360] width 1342 height 632
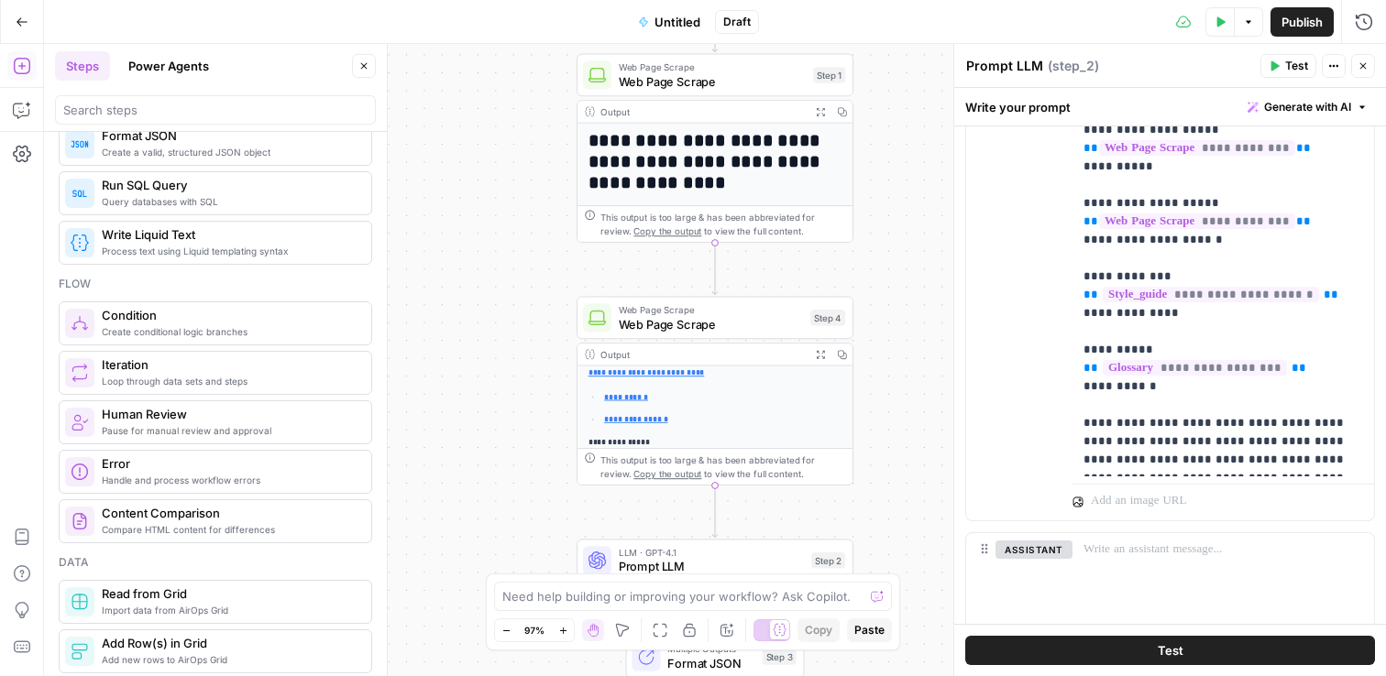
scroll to position [0, 0]
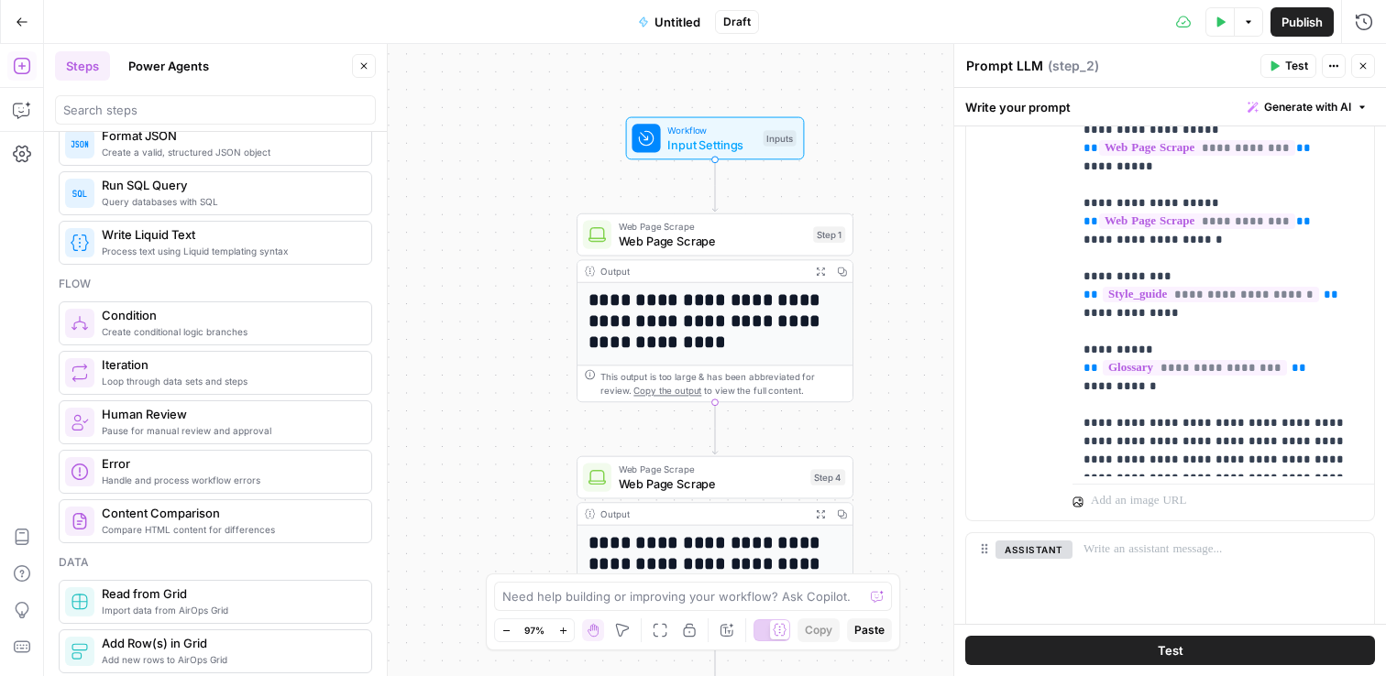
click at [1064, 62] on span "( step_2 )" at bounding box center [1072, 66] width 51 height 18
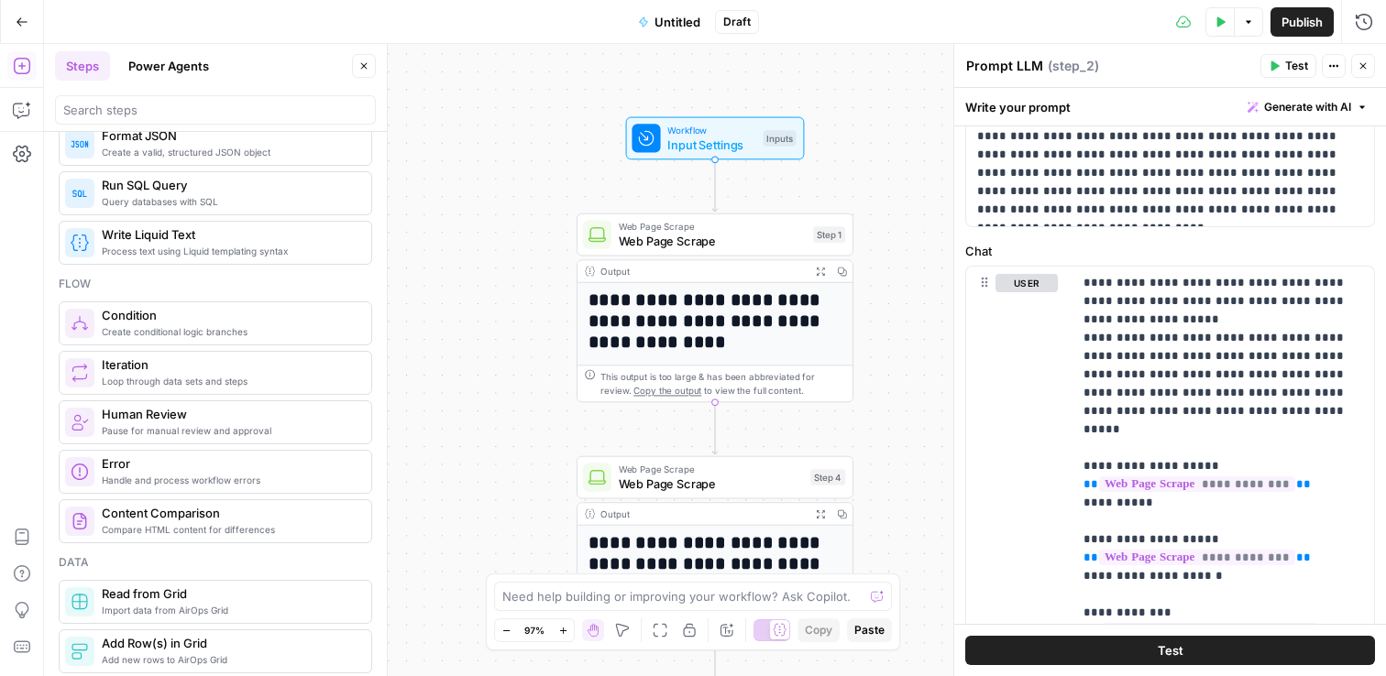
scroll to position [152, 0]
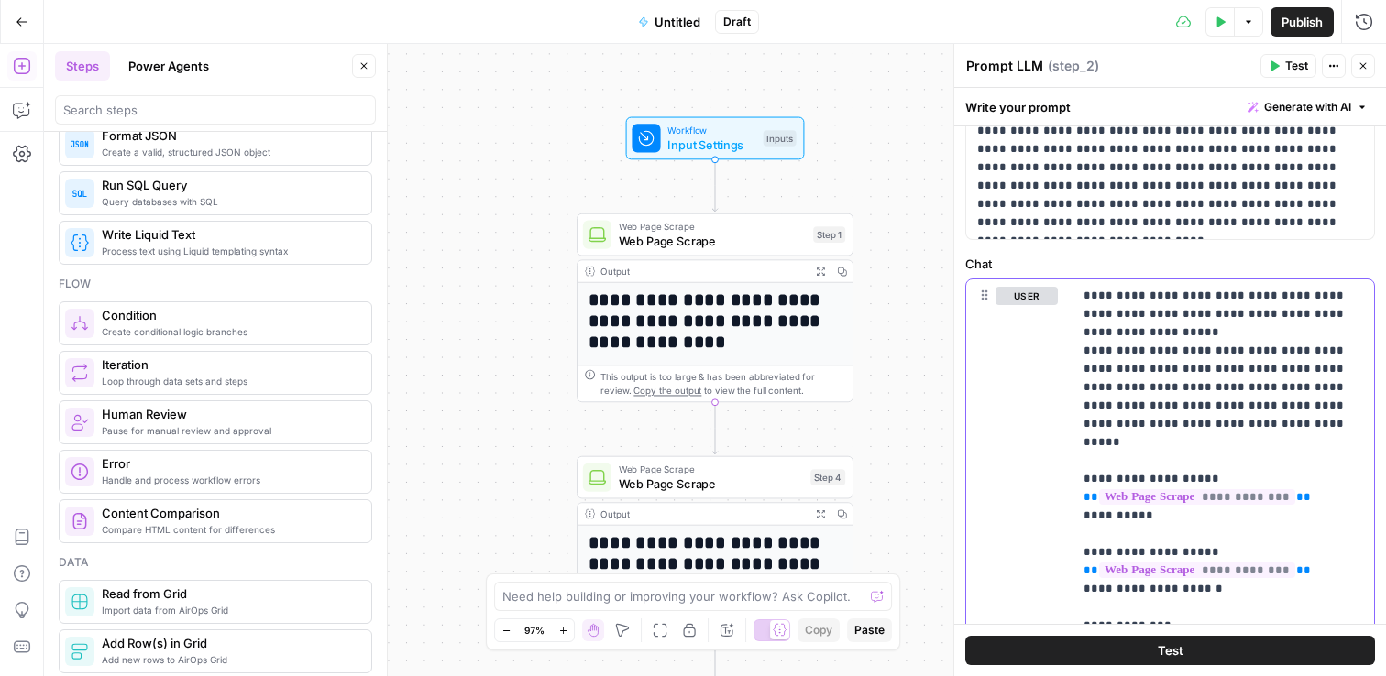
click at [1134, 312] on p "**********" at bounding box center [1216, 552] width 266 height 531
click at [1238, 297] on p "**********" at bounding box center [1216, 552] width 266 height 531
click at [1292, 298] on p "**********" at bounding box center [1216, 543] width 266 height 513
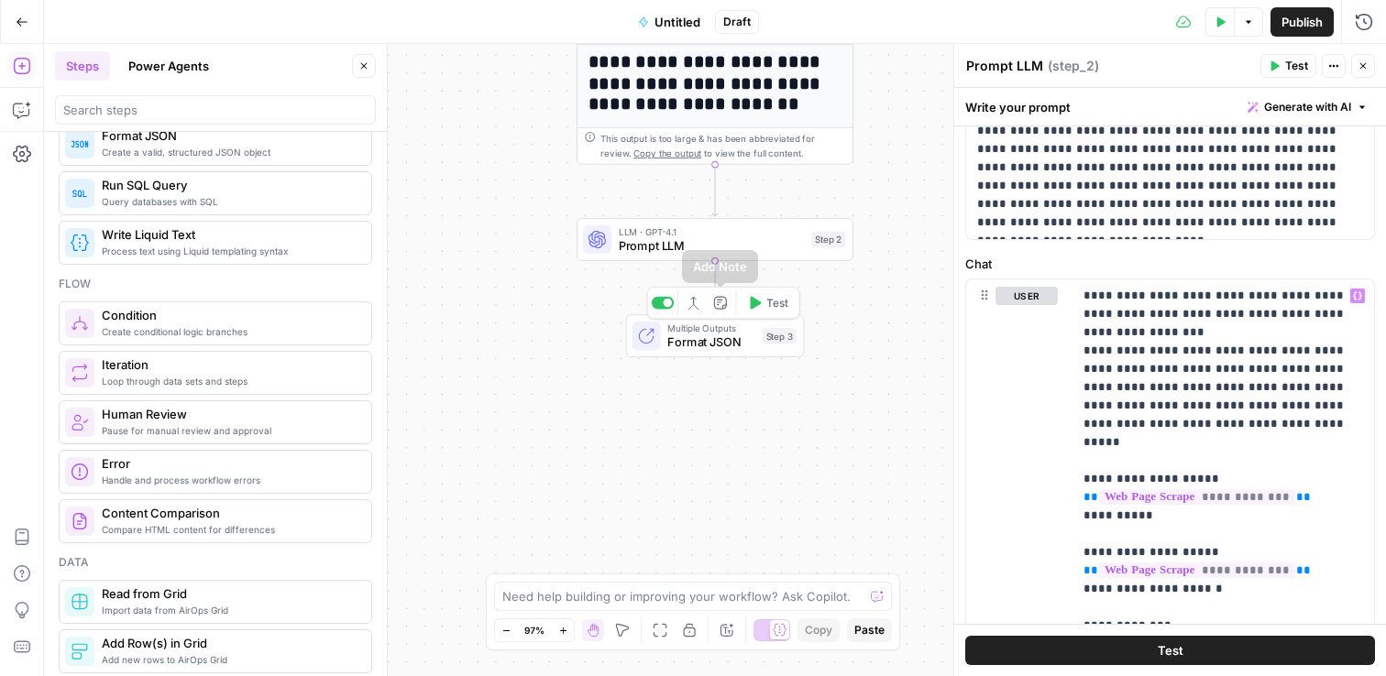
click at [740, 333] on span "Multiple Outputs" at bounding box center [710, 328] width 87 height 15
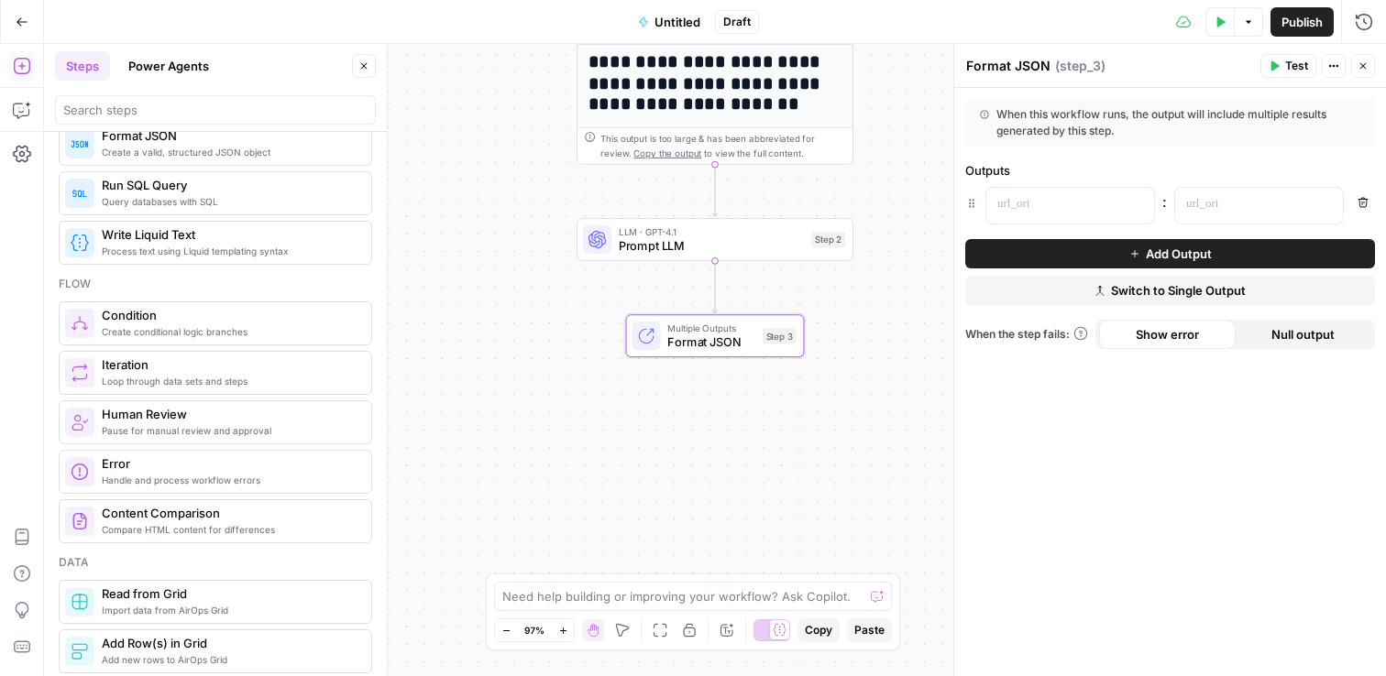
click at [1333, 68] on icon "button" at bounding box center [1333, 65] width 11 height 11
click at [1252, 141] on span "Delete Step" at bounding box center [1278, 147] width 88 height 18
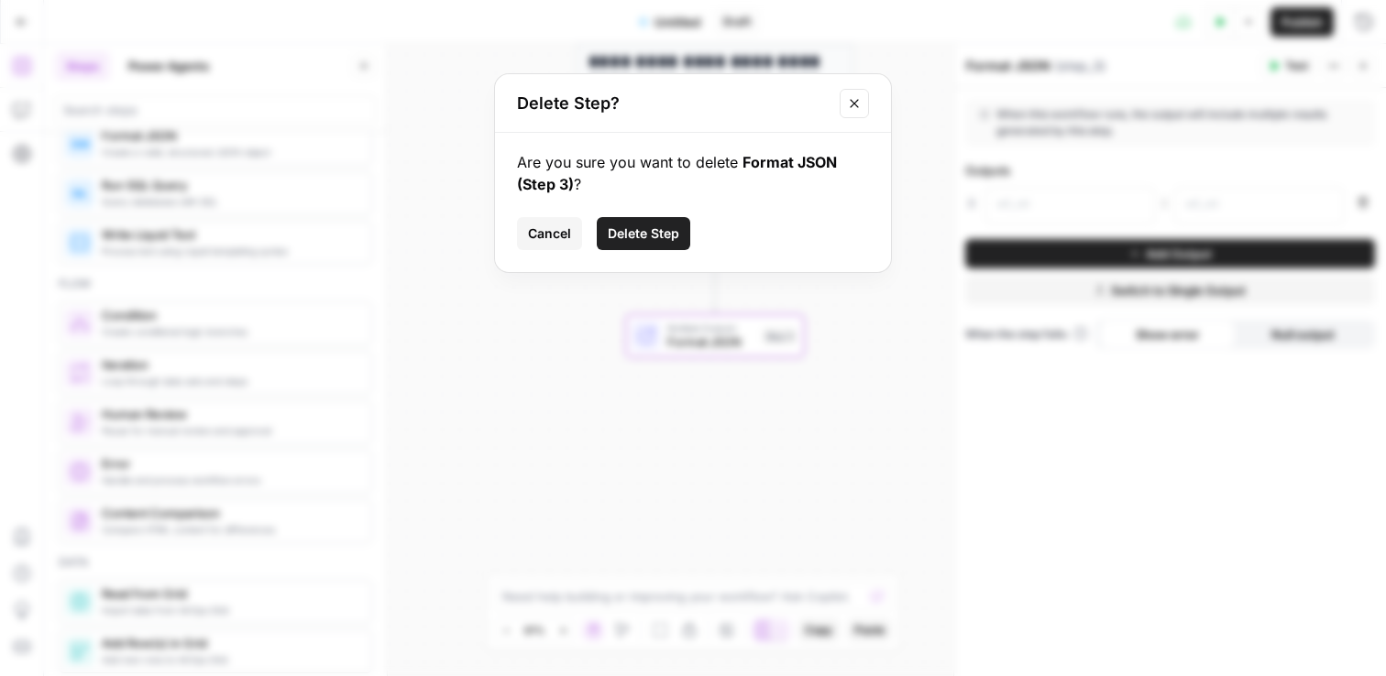
click at [666, 225] on span "Delete Step" at bounding box center [643, 234] width 71 height 18
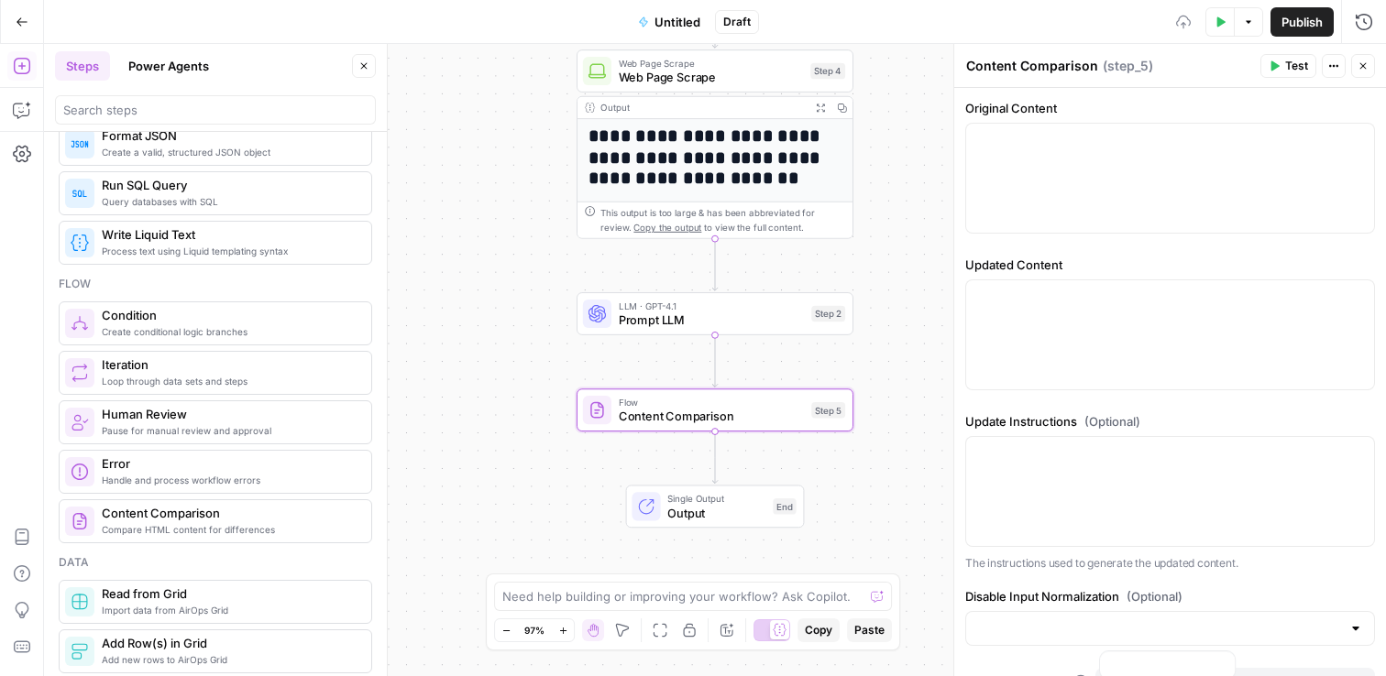
click at [663, 323] on span "Prompt LLM" at bounding box center [712, 320] width 186 height 17
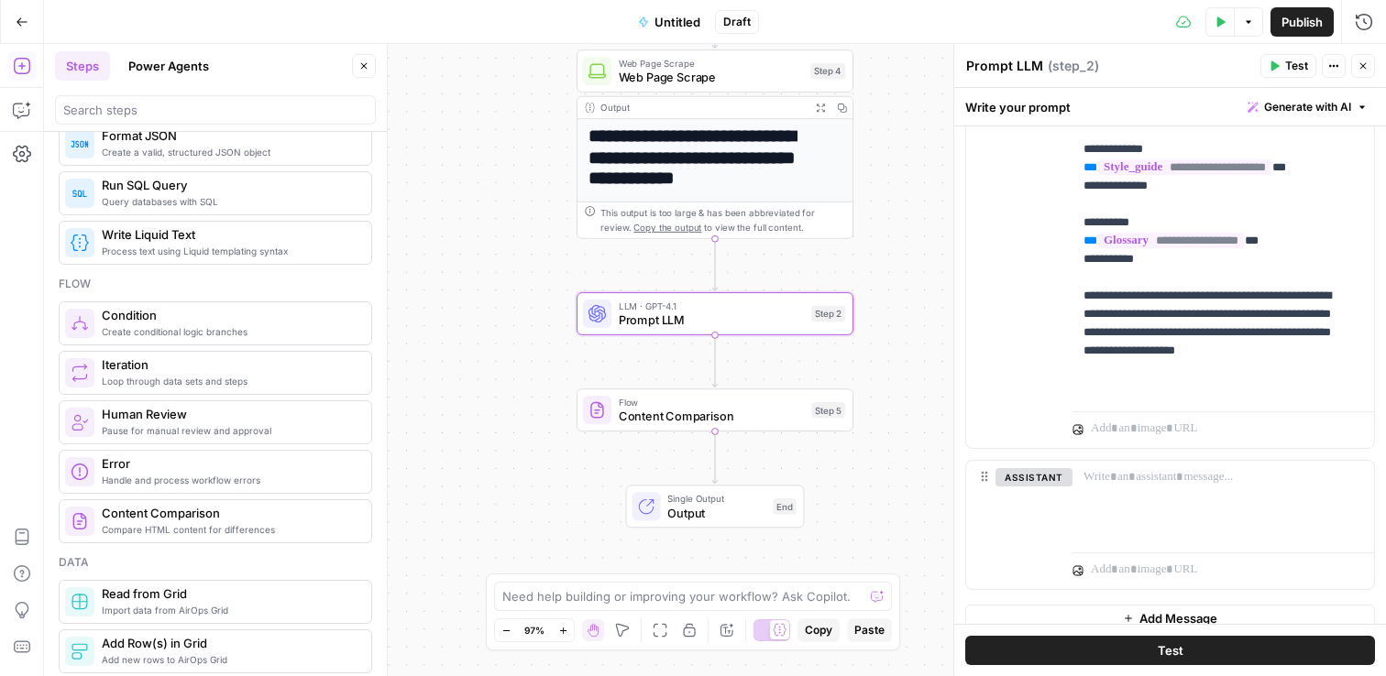
scroll to position [593, 0]
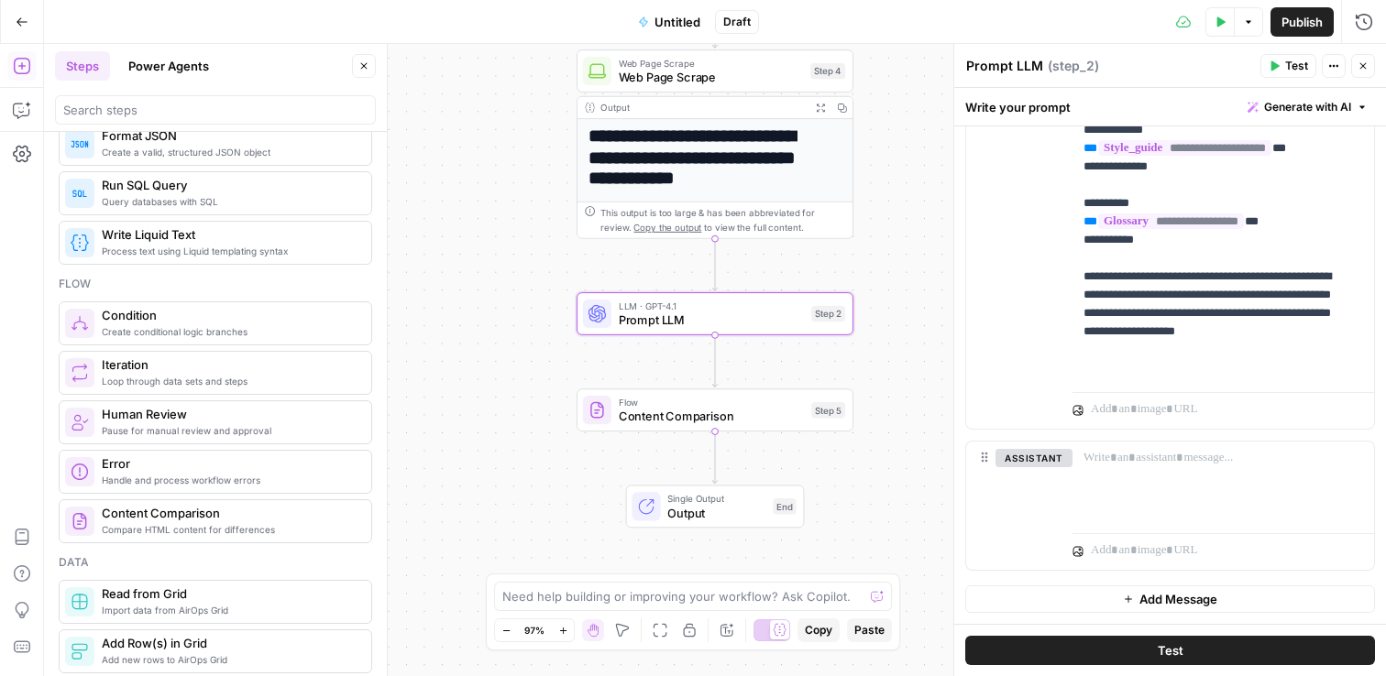
click at [632, 415] on span "Content Comparison" at bounding box center [712, 416] width 186 height 17
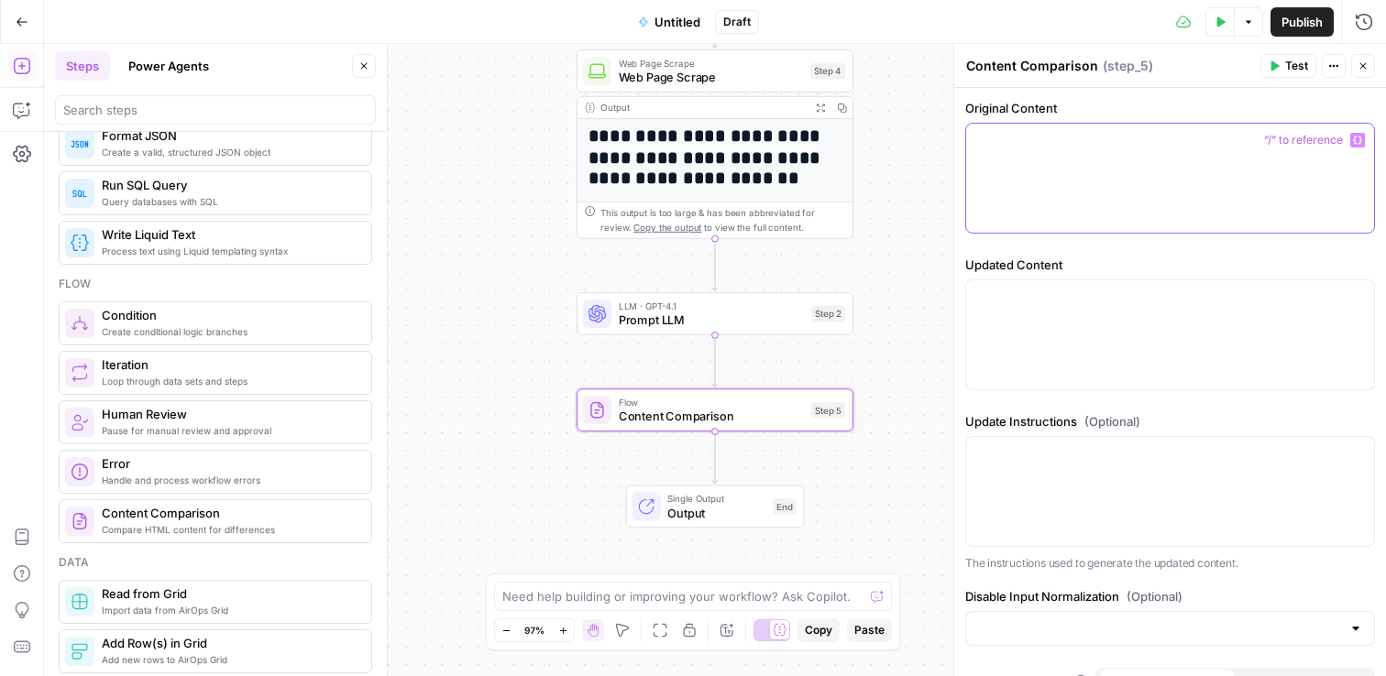
click at [1067, 177] on div at bounding box center [1170, 178] width 408 height 109
click at [614, 319] on div "LLM · GPT-4.1 Prompt LLM Step 2 Copy step Delete step Add Note Test" at bounding box center [714, 314] width 262 height 30
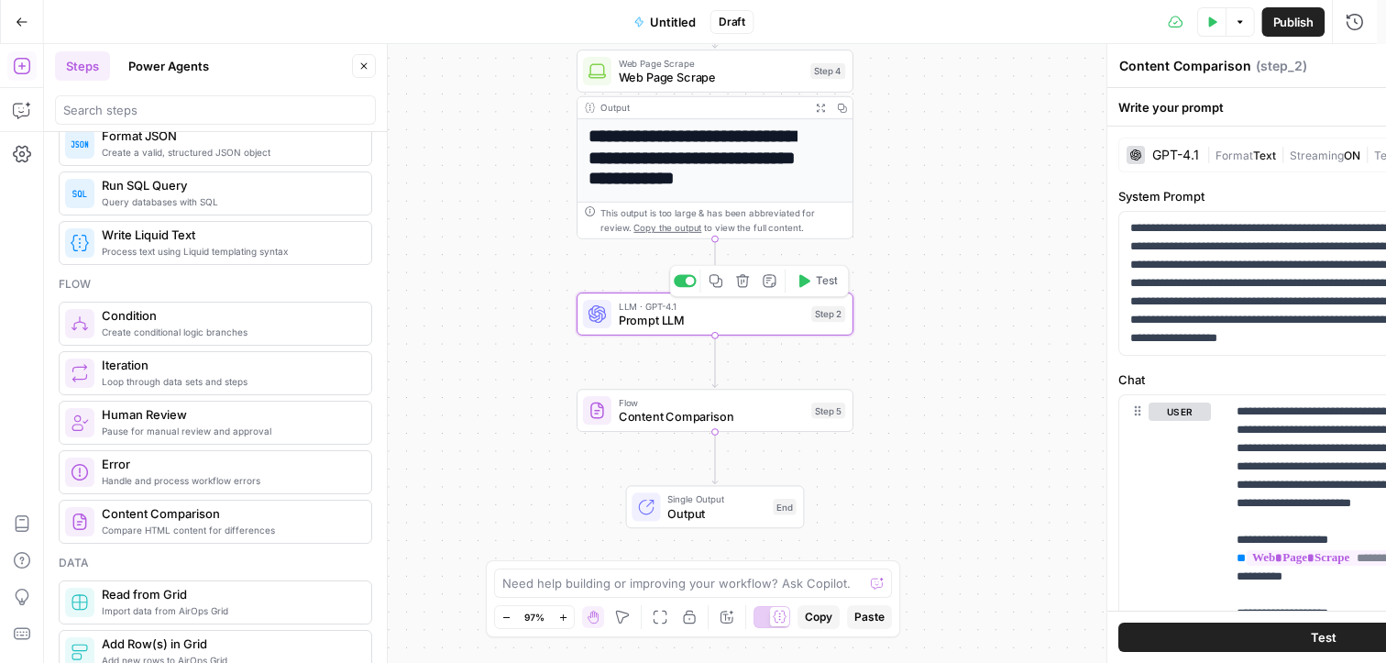
type textarea "Prompt LLM"
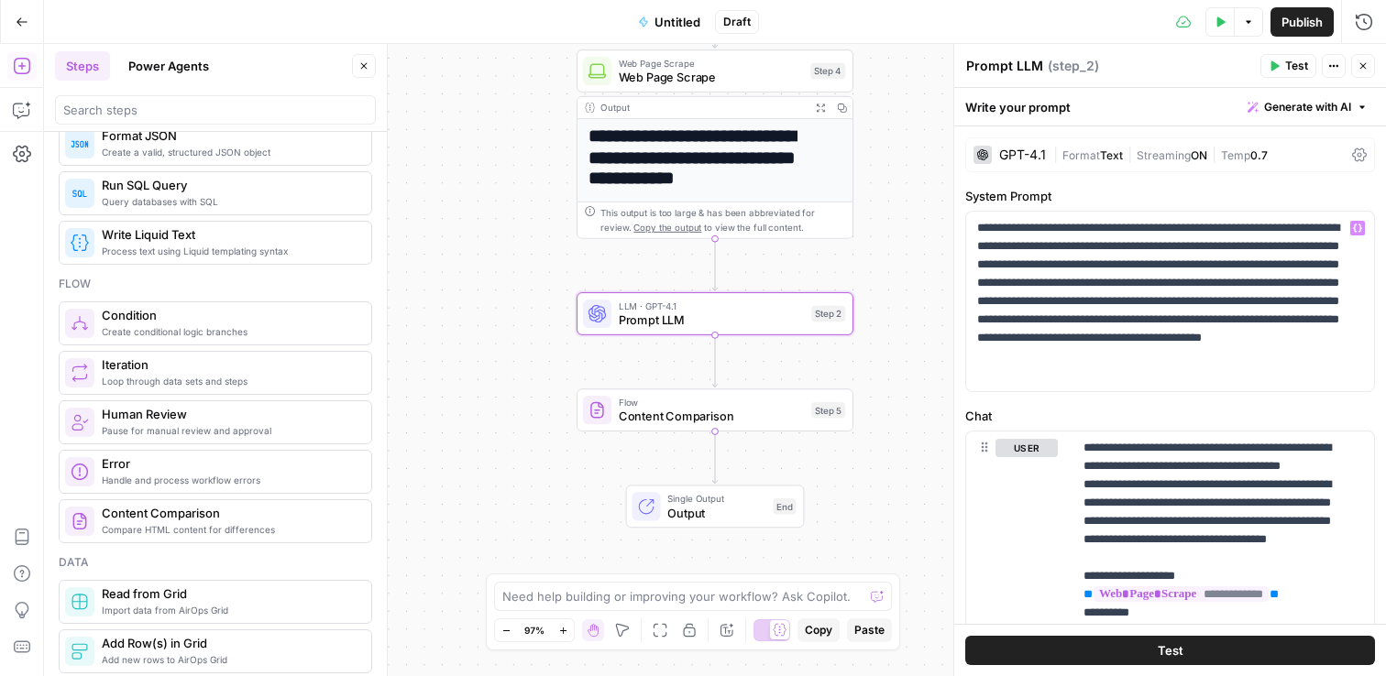
scroll to position [153, 0]
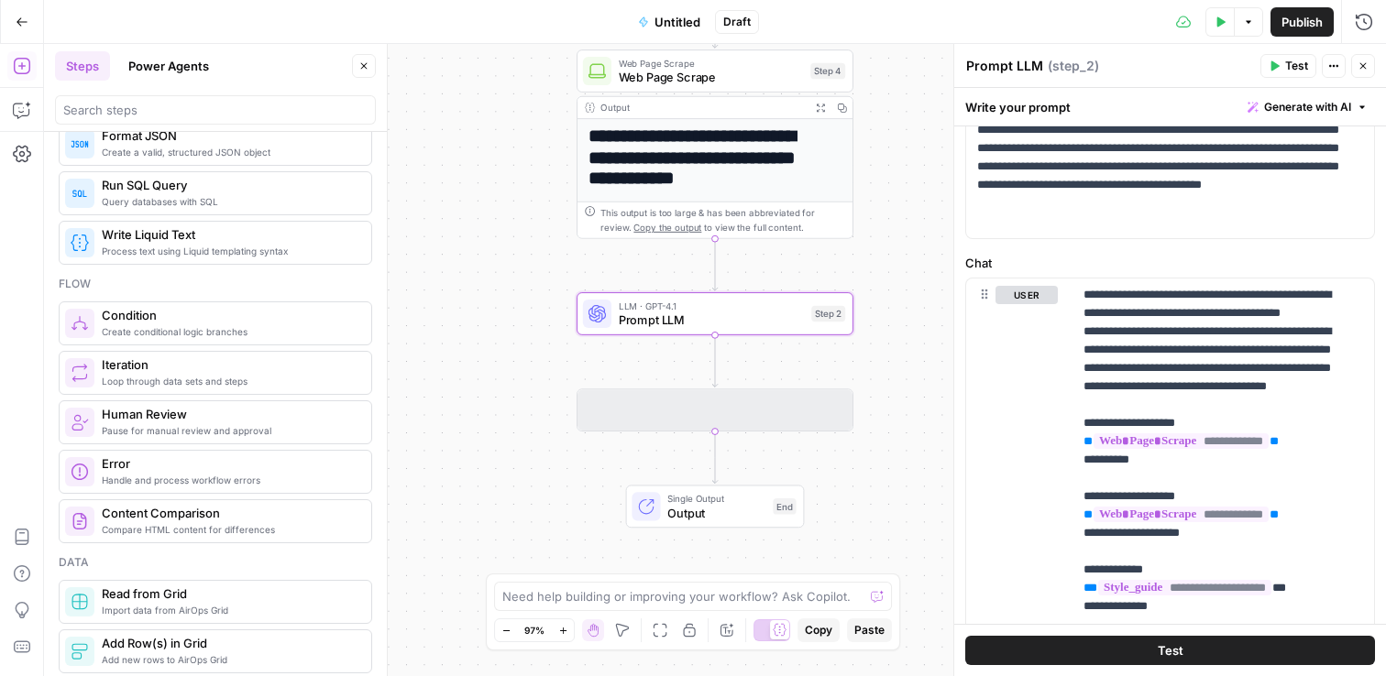
click at [677, 420] on span "Content Comparison" at bounding box center [712, 416] width 186 height 17
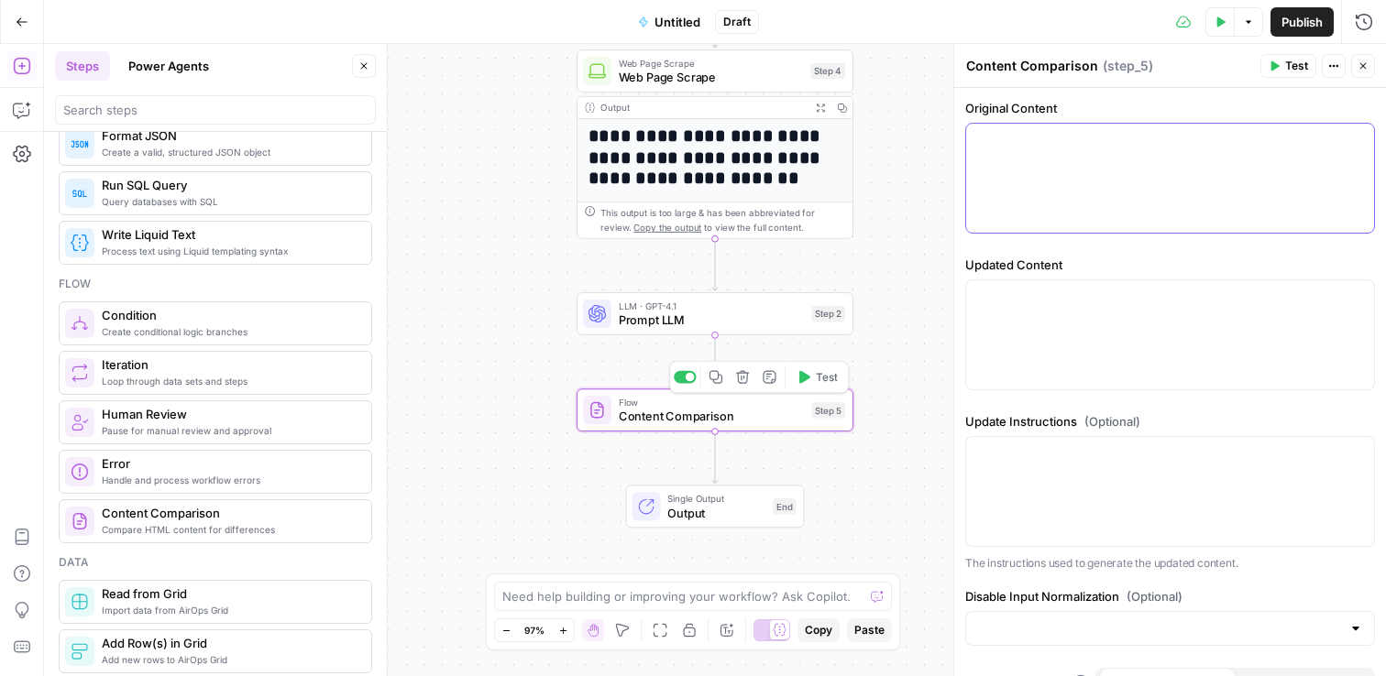
click at [1074, 155] on div at bounding box center [1170, 178] width 408 height 109
click at [1350, 140] on button "Variables Menu" at bounding box center [1357, 140] width 15 height 15
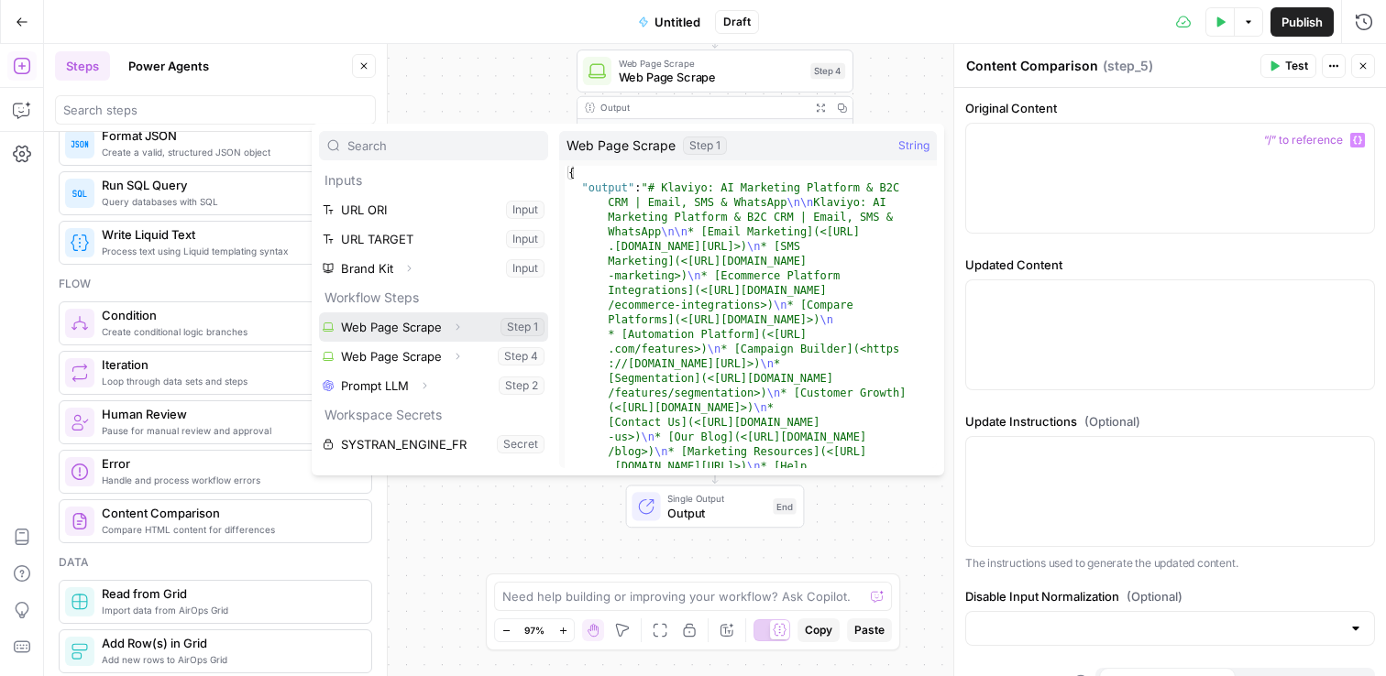
click at [453, 327] on icon "button" at bounding box center [457, 327] width 11 height 11
click at [389, 323] on button "Select variable Web Page Scrape" at bounding box center [433, 326] width 229 height 29
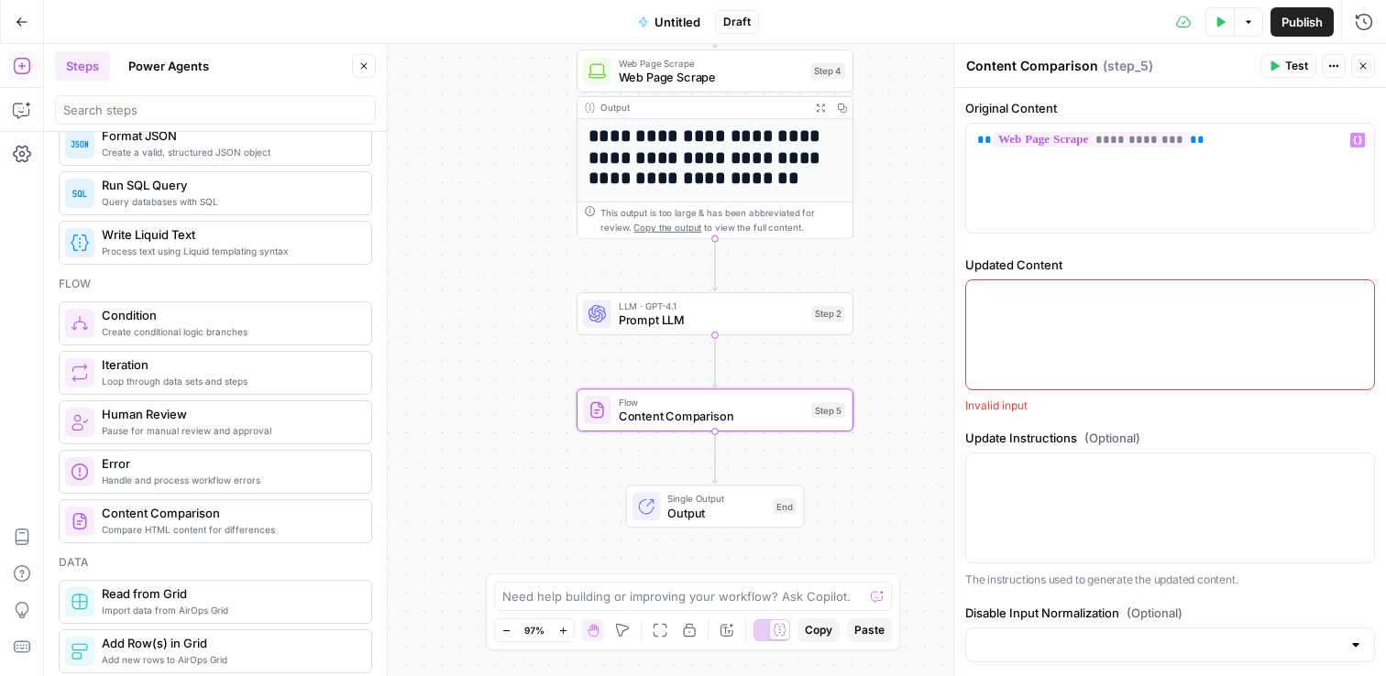
click at [389, 323] on div at bounding box center [387, 360] width 18 height 632
click at [1189, 140] on span "**" at bounding box center [1196, 140] width 15 height 12
drag, startPoint x: 1219, startPoint y: 145, endPoint x: 1128, endPoint y: 325, distance: 202.0
click at [1219, 146] on p "**********" at bounding box center [1170, 140] width 386 height 18
click at [1107, 329] on div at bounding box center [1170, 334] width 408 height 109
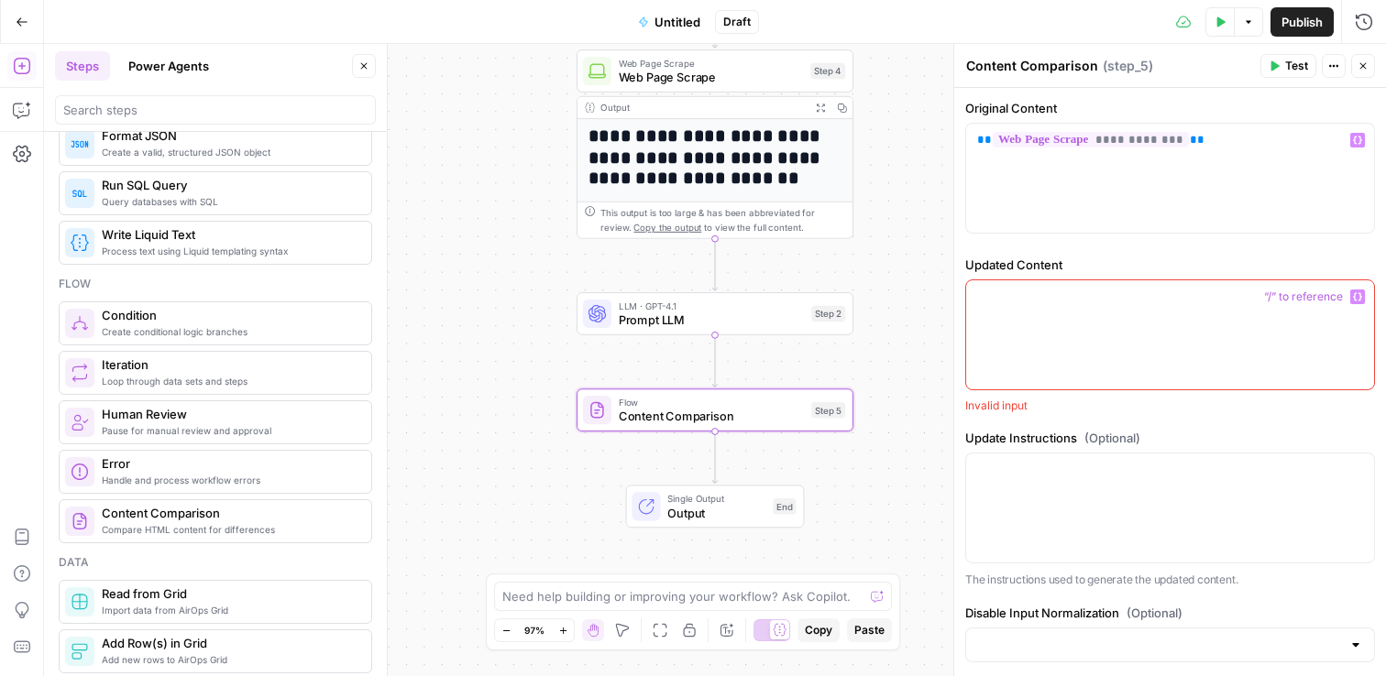
click at [1353, 296] on icon "button" at bounding box center [1357, 296] width 9 height 9
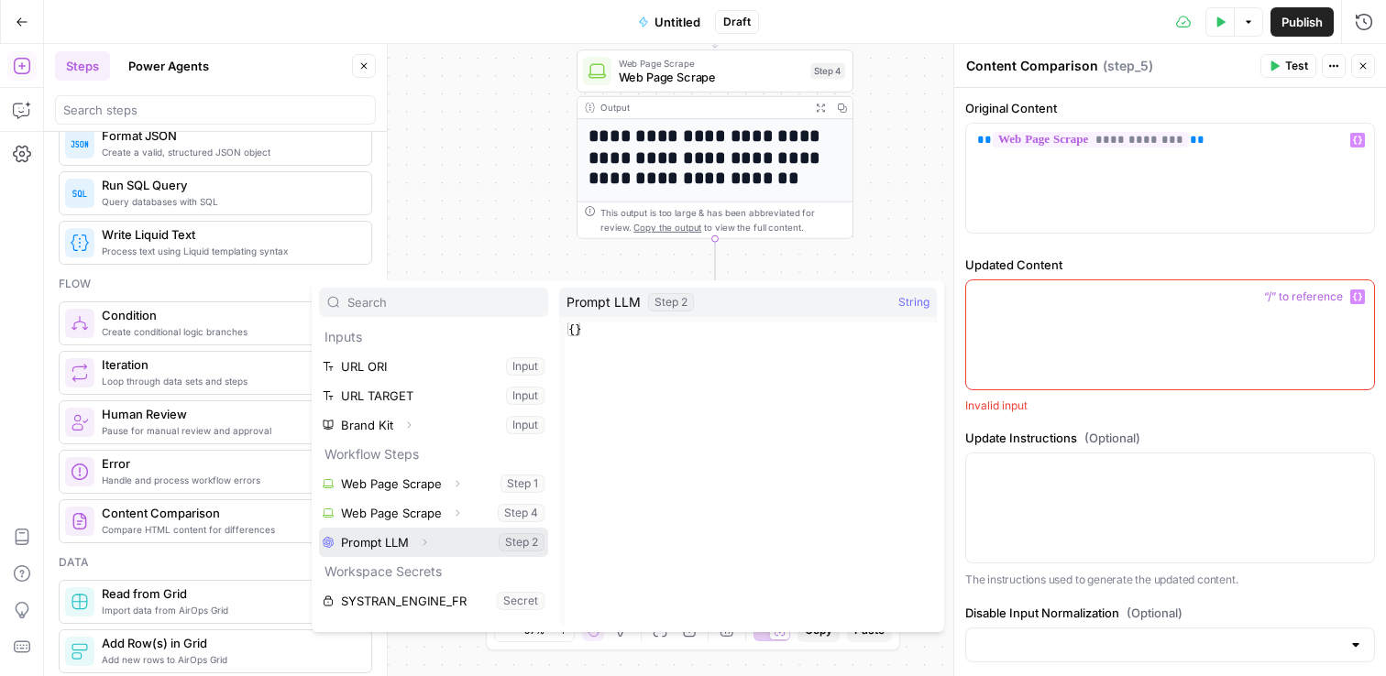
click at [427, 540] on icon "button" at bounding box center [424, 542] width 11 height 11
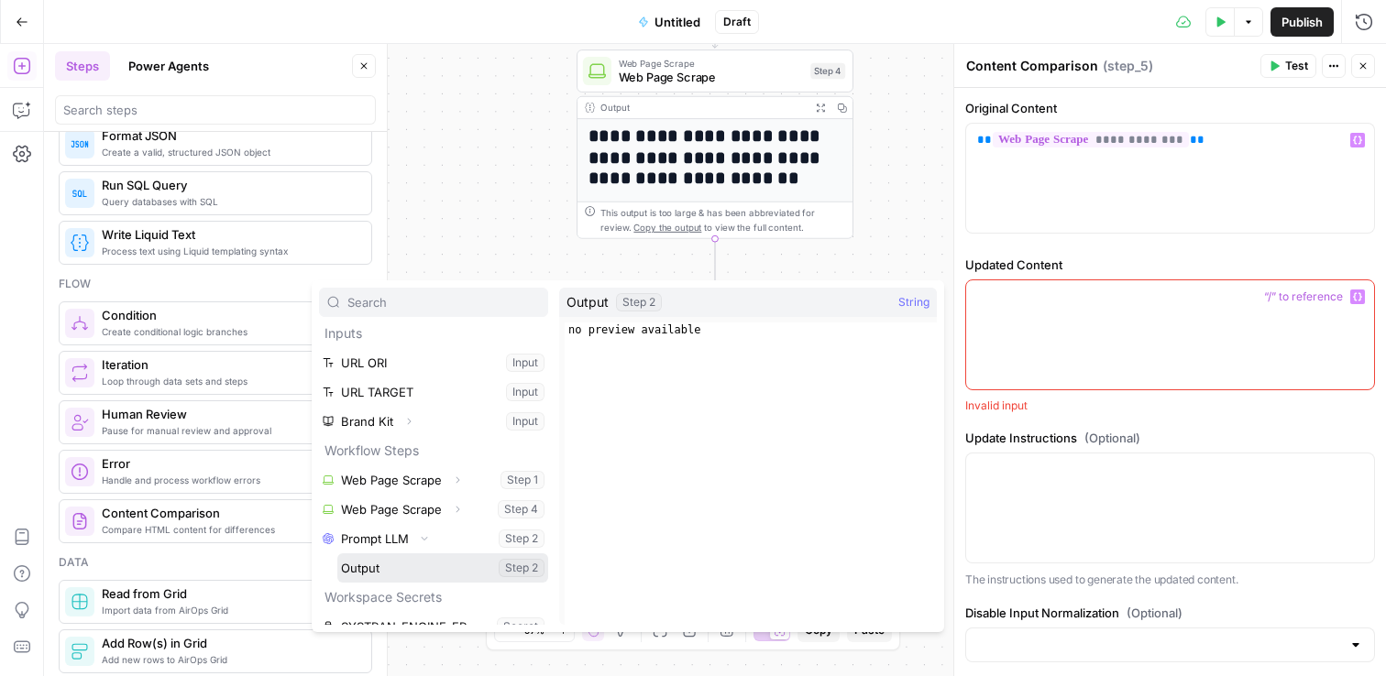
click at [377, 566] on button "Select variable Output" at bounding box center [442, 567] width 211 height 29
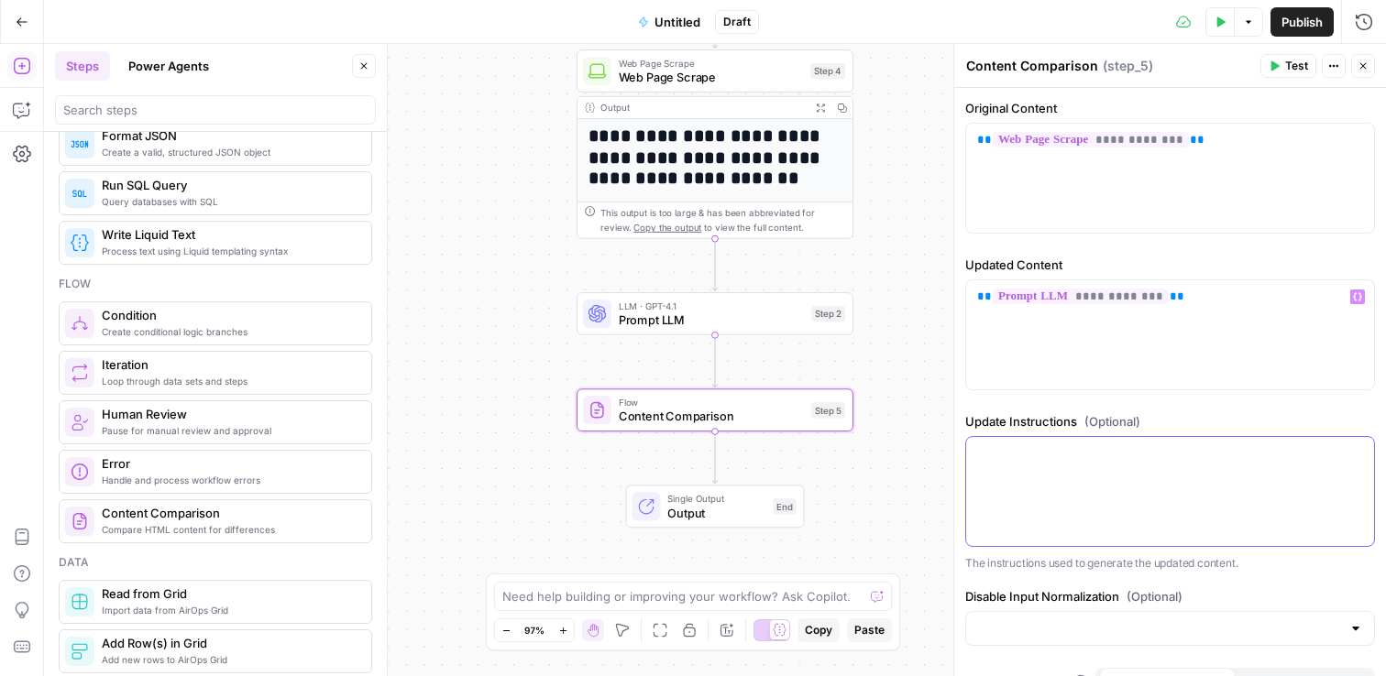
click at [1166, 463] on div at bounding box center [1170, 491] width 408 height 109
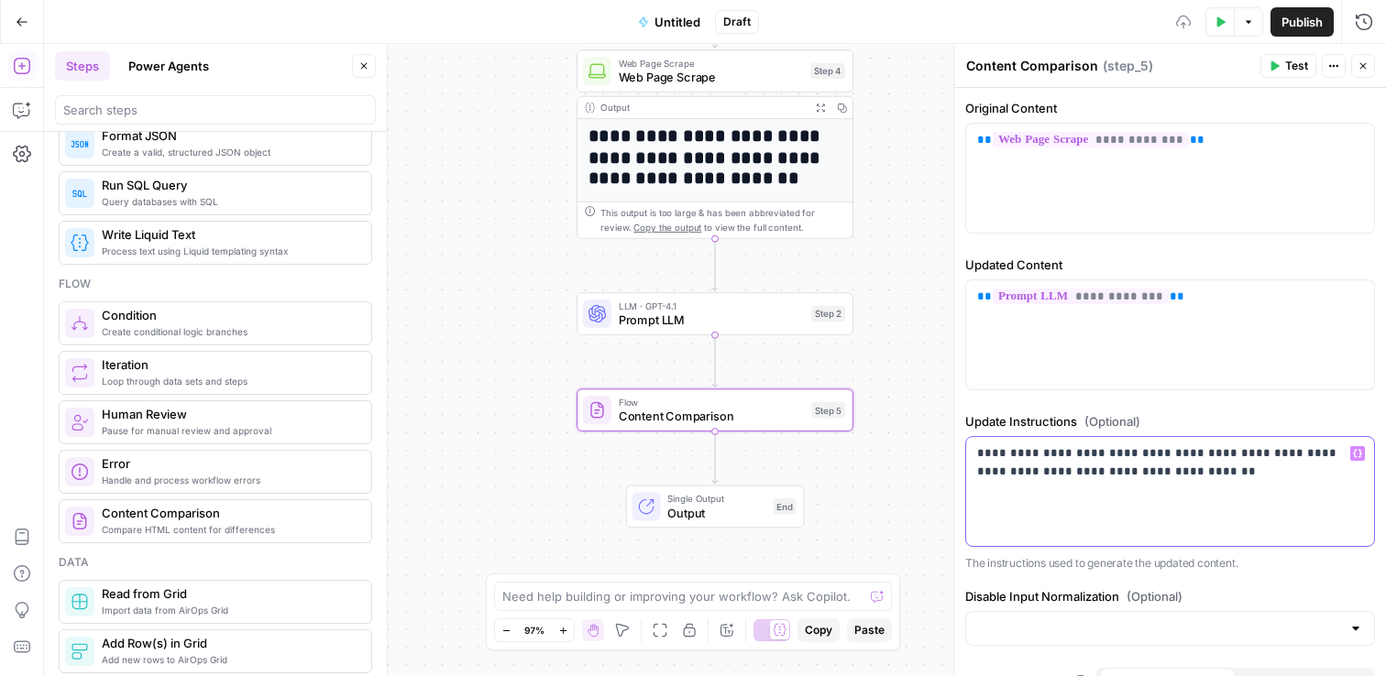
click at [1258, 461] on p "**********" at bounding box center [1163, 462] width 372 height 37
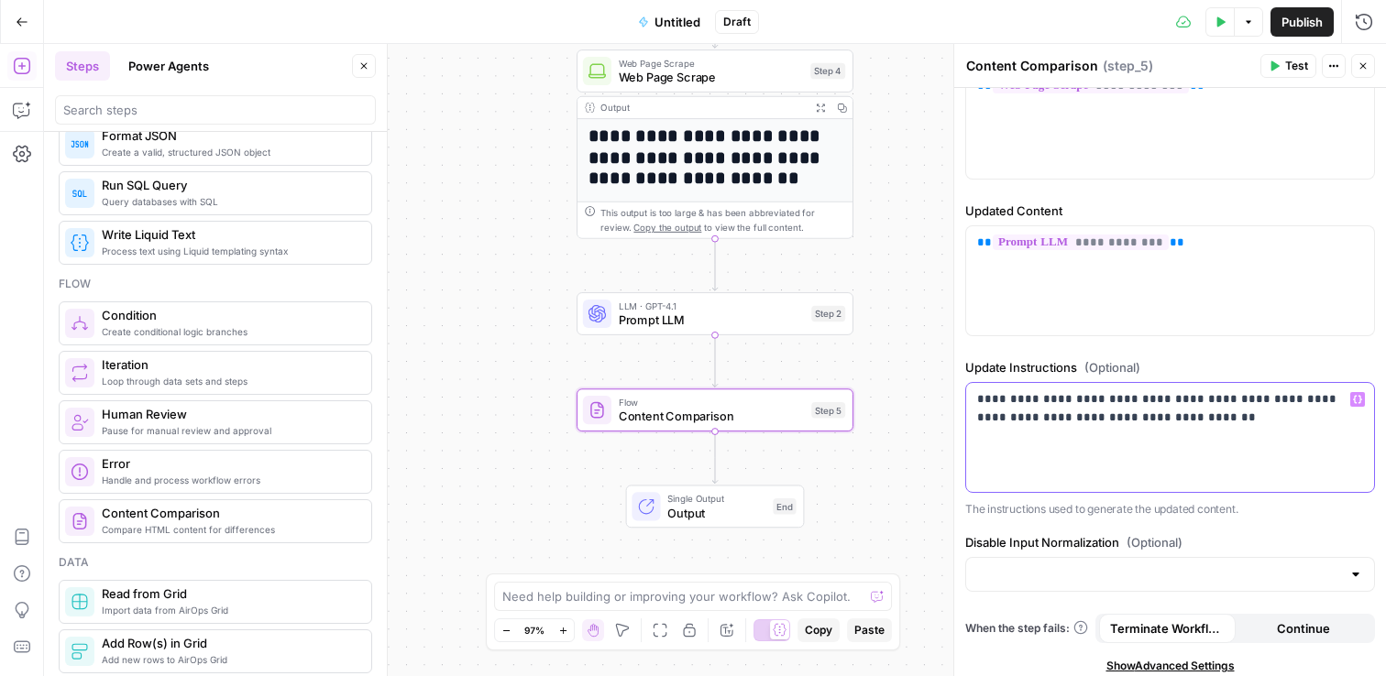
scroll to position [62, 0]
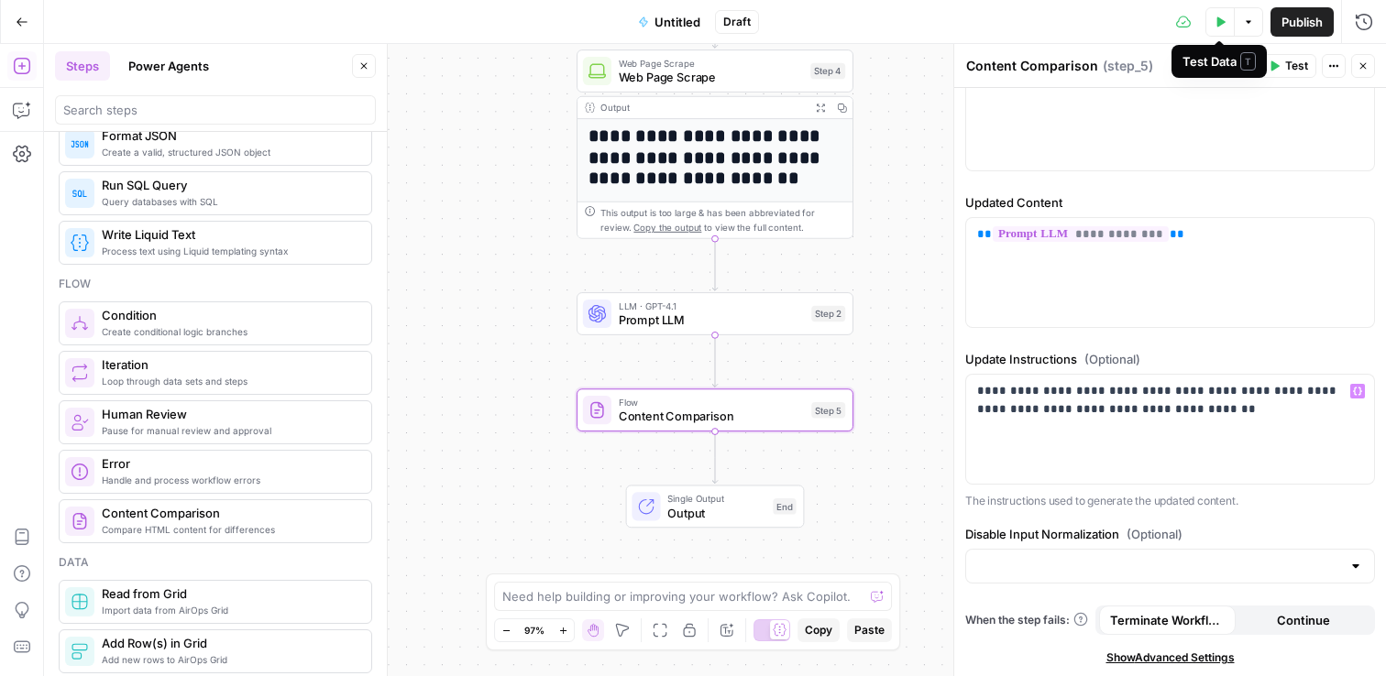
click at [1221, 26] on icon "button" at bounding box center [1219, 21] width 11 height 11
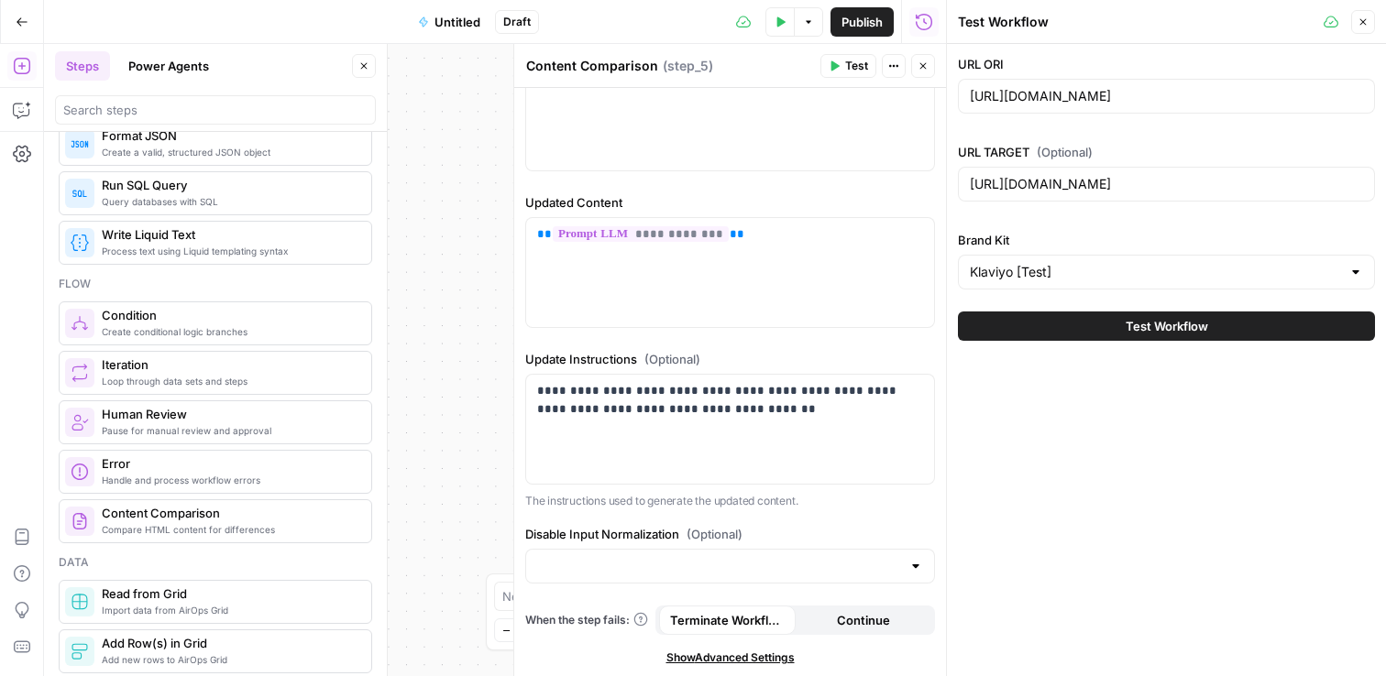
click at [849, 60] on span "Test" at bounding box center [856, 66] width 23 height 16
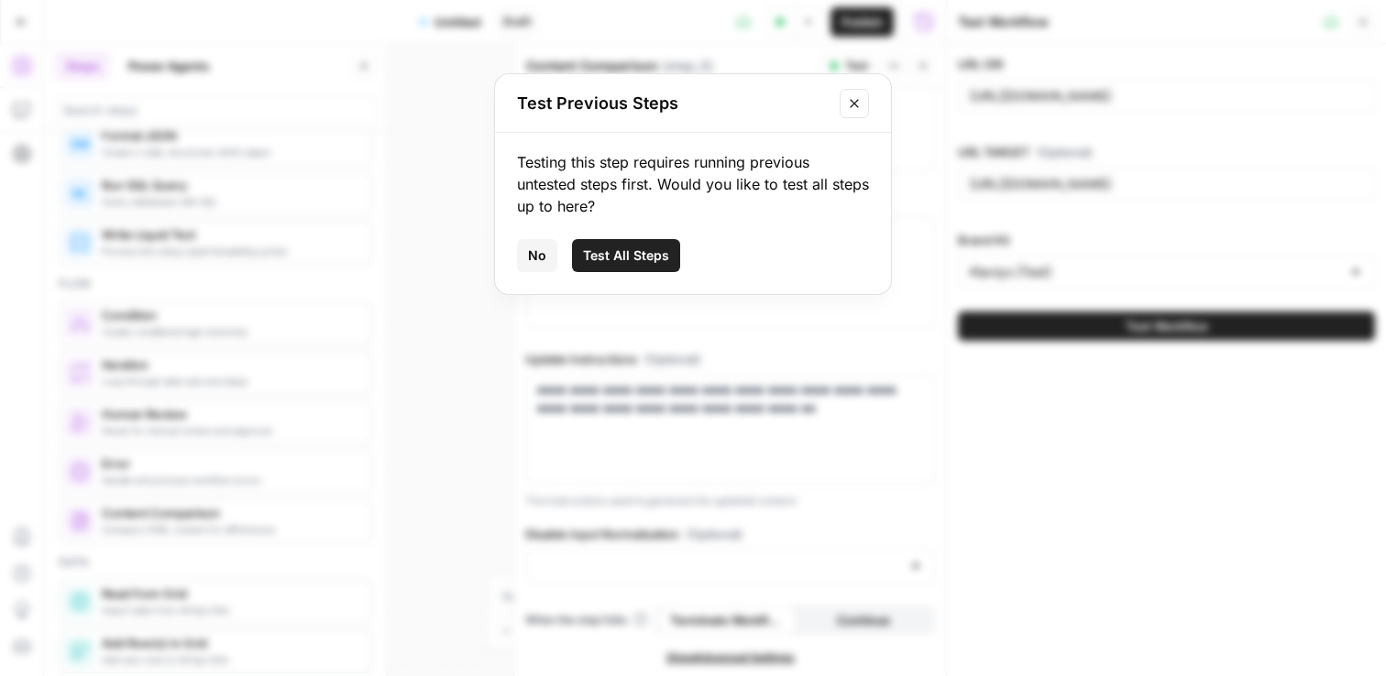
click at [607, 253] on span "Test All Steps" at bounding box center [626, 256] width 86 height 18
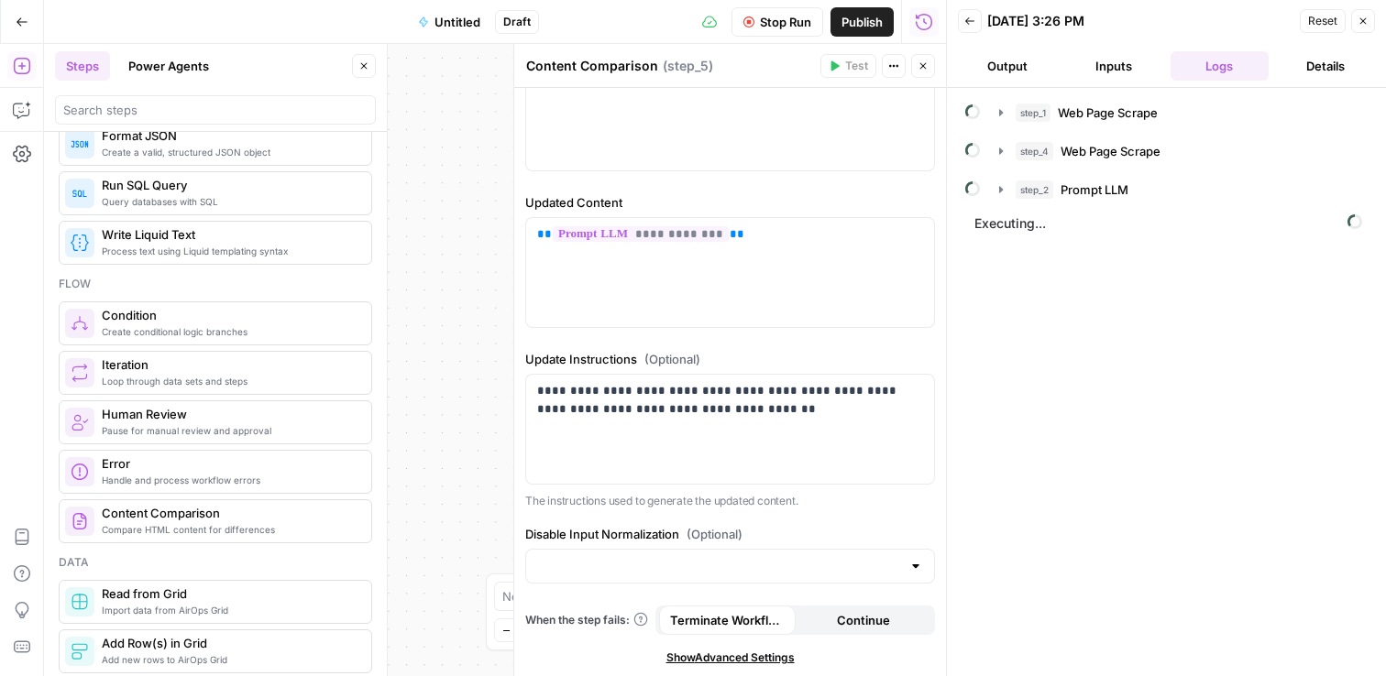
click at [775, 27] on span "Stop Run" at bounding box center [785, 22] width 51 height 18
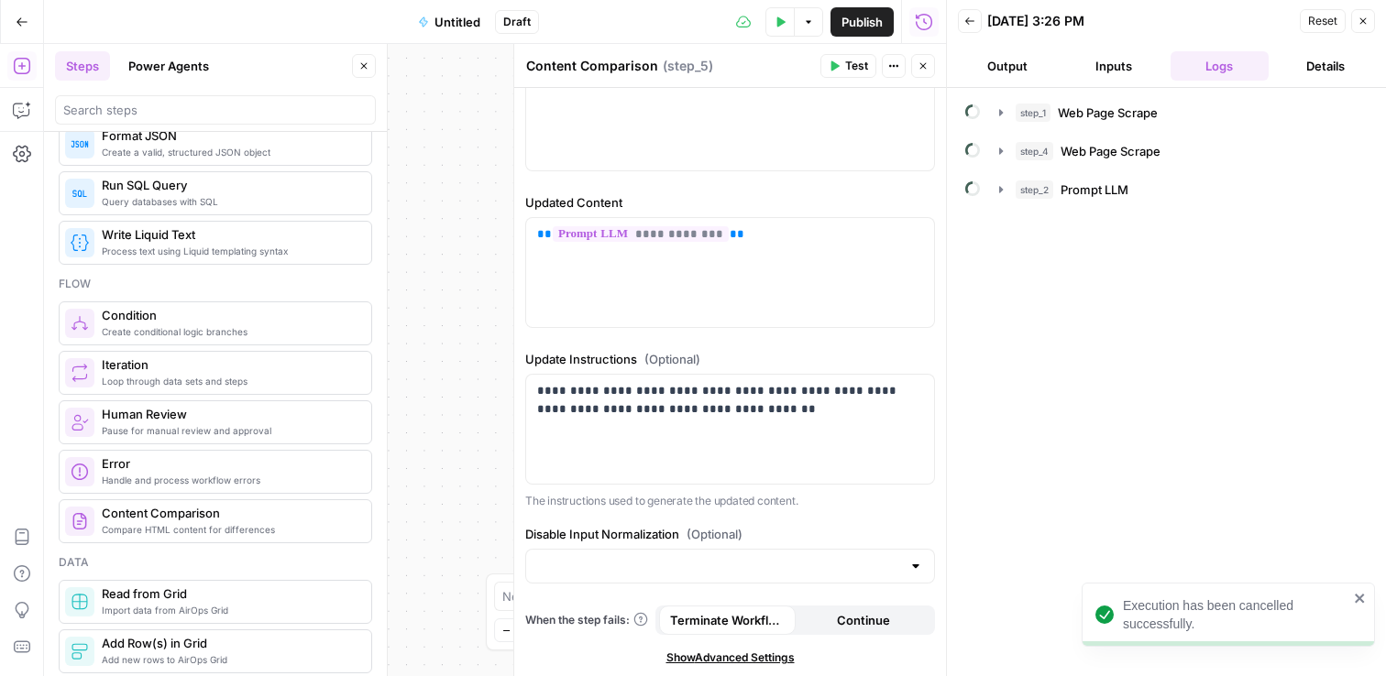
click at [920, 65] on icon "button" at bounding box center [922, 65] width 11 height 11
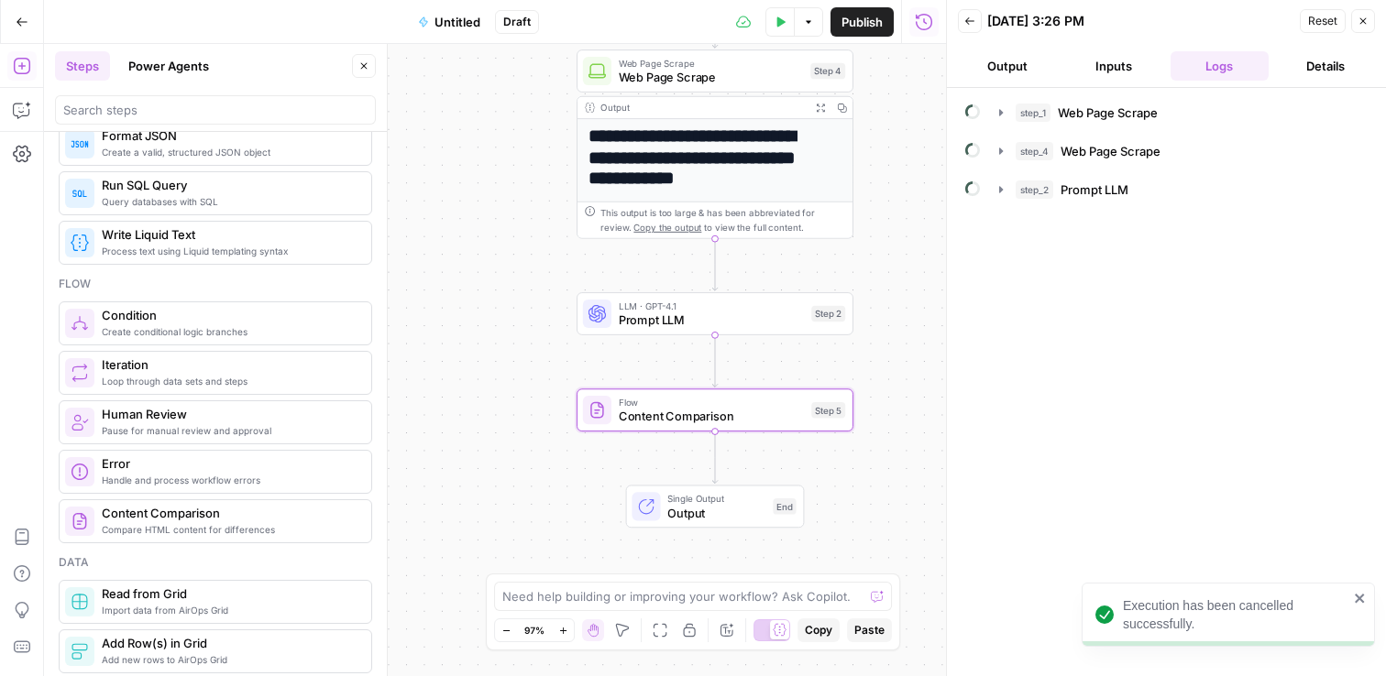
click at [1357, 18] on icon "button" at bounding box center [1362, 21] width 11 height 11
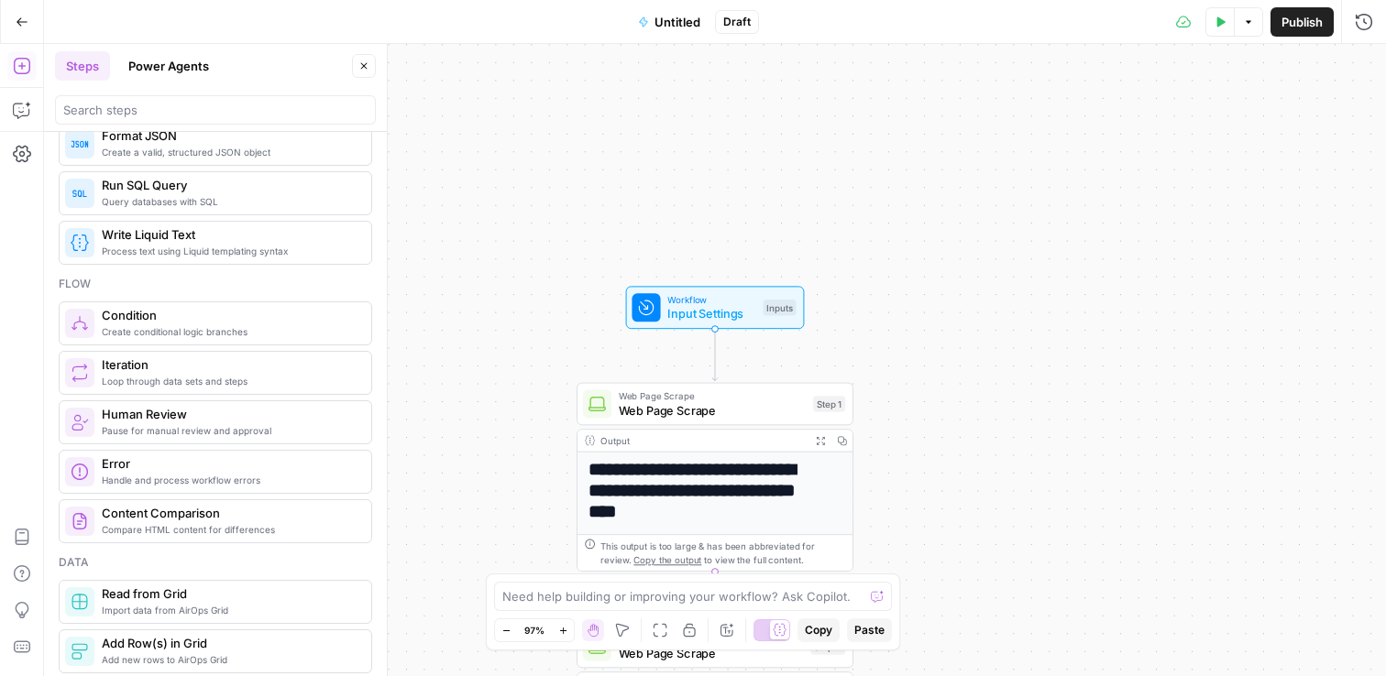
click at [691, 315] on span "Input Settings" at bounding box center [711, 313] width 88 height 17
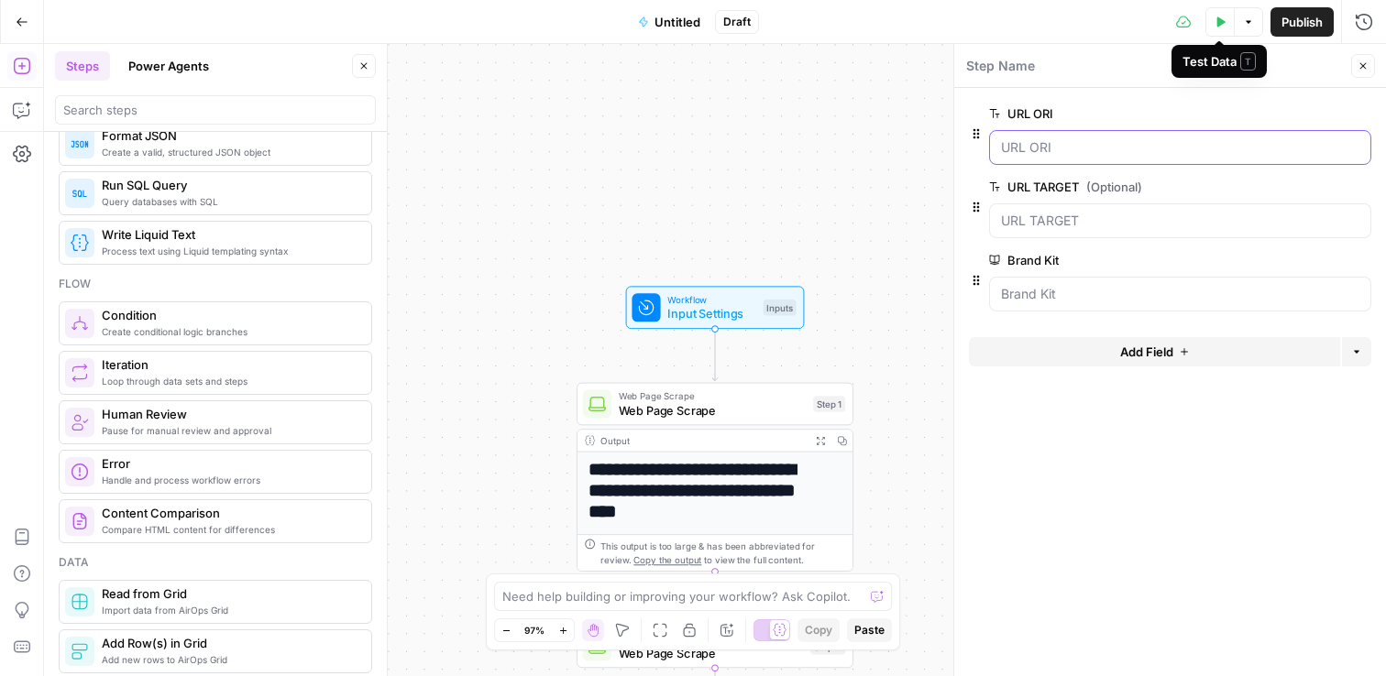
click at [1065, 156] on ORI "URL ORI" at bounding box center [1180, 147] width 358 height 18
click at [1066, 159] on div at bounding box center [1180, 147] width 382 height 35
click at [1214, 23] on icon "button" at bounding box center [1219, 21] width 11 height 11
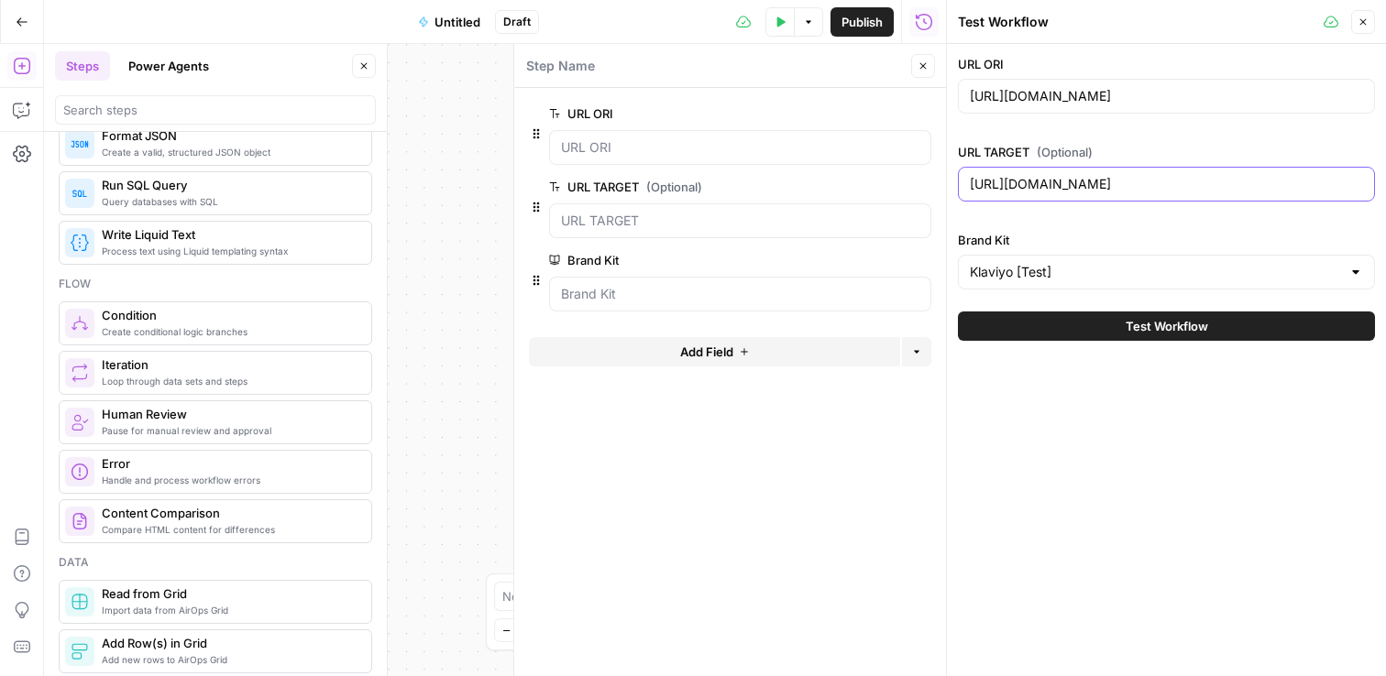
drag, startPoint x: 1178, startPoint y: 184, endPoint x: 805, endPoint y: 176, distance: 372.1
click at [805, 176] on body "**********" at bounding box center [693, 338] width 1386 height 676
click at [970, 93] on input "https://www.klaviyo.com/" at bounding box center [1166, 96] width 393 height 18
click at [970, 94] on input "https://www.klaviyo.com/" at bounding box center [1166, 96] width 393 height 18
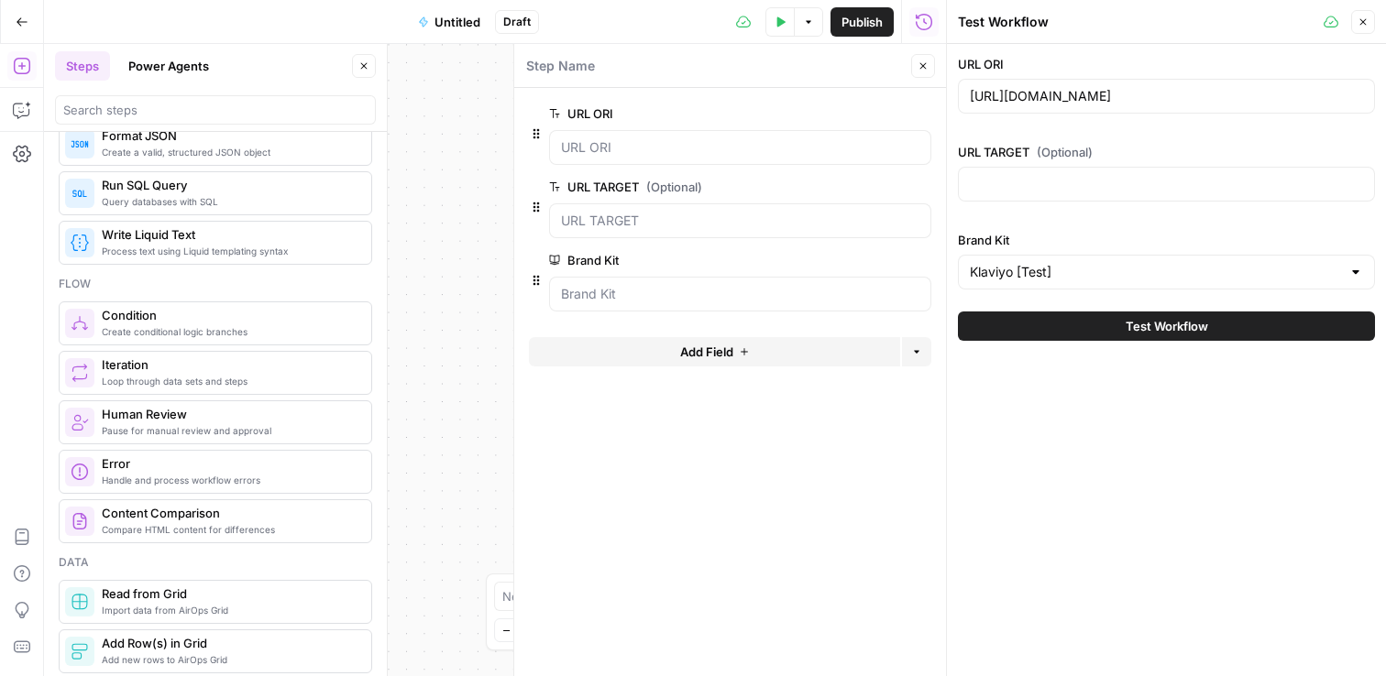
drag, startPoint x: 967, startPoint y: 93, endPoint x: 1200, endPoint y: 101, distance: 232.9
click at [1200, 101] on div "https://www.klaviyo.com/" at bounding box center [1166, 96] width 417 height 35
drag, startPoint x: 1189, startPoint y: 101, endPoint x: 711, endPoint y: 102, distance: 477.4
click at [711, 102] on body "**********" at bounding box center [693, 338] width 1386 height 676
paste input "es/"
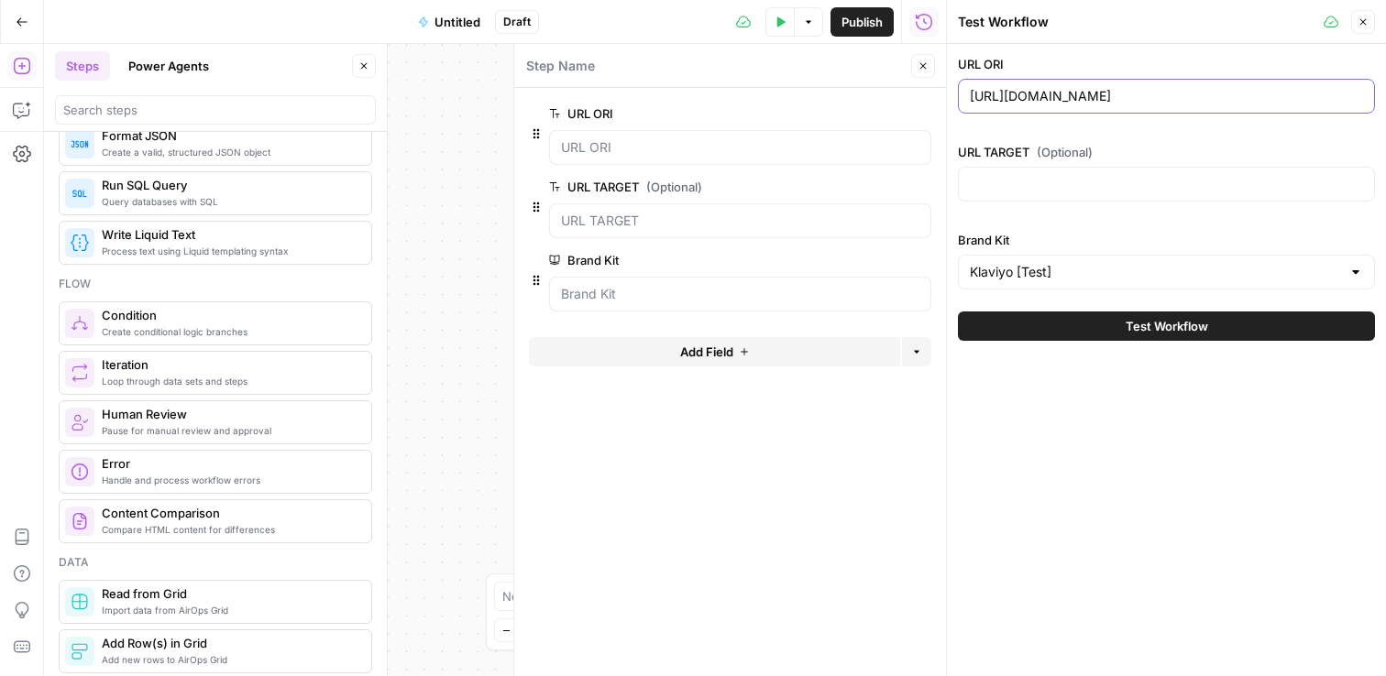
type input "https://www.klaviyo.com/es/"
click at [1116, 188] on input "URL TARGET (Optional)" at bounding box center [1166, 184] width 393 height 18
paste input "https://www.klaviyo.com/es/"
type input "https://www.klaviyo.com/"
click at [437, 155] on div "**********" at bounding box center [495, 360] width 902 height 632
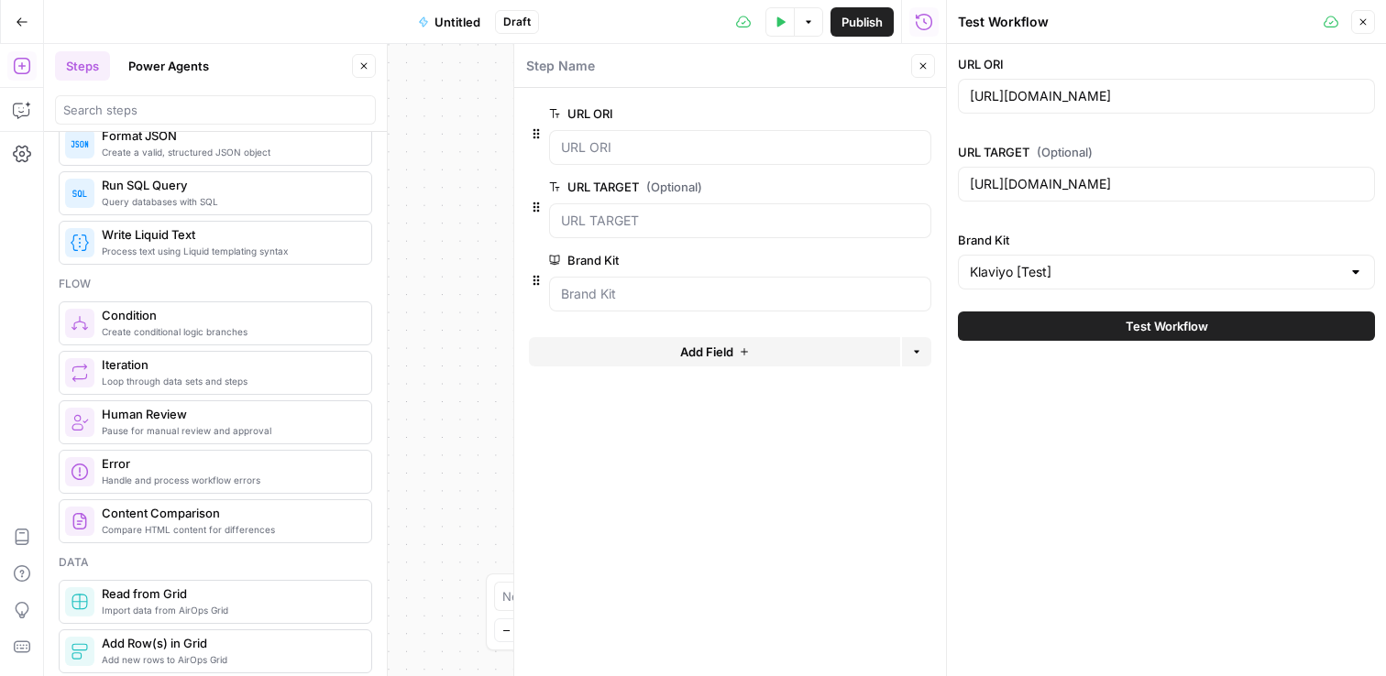
click at [1368, 22] on button "Close" at bounding box center [1363, 22] width 24 height 24
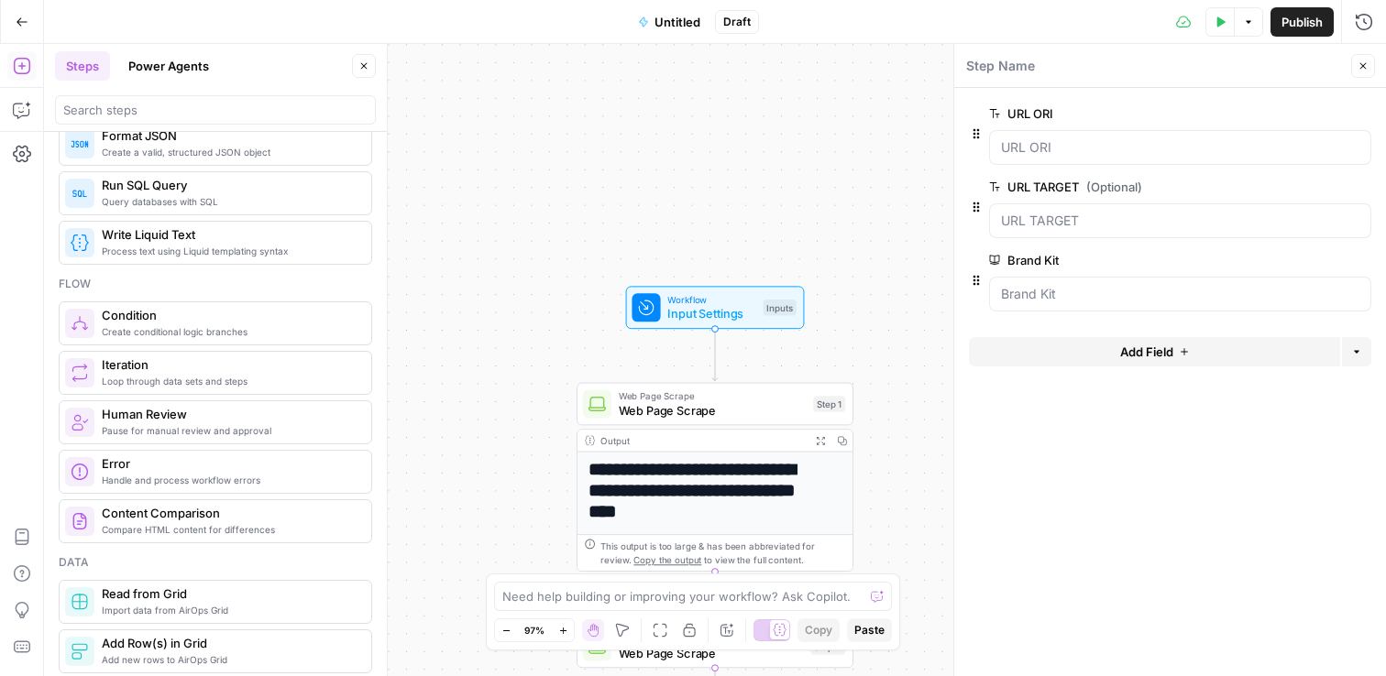
click at [1304, 113] on span "edit field" at bounding box center [1302, 113] width 40 height 15
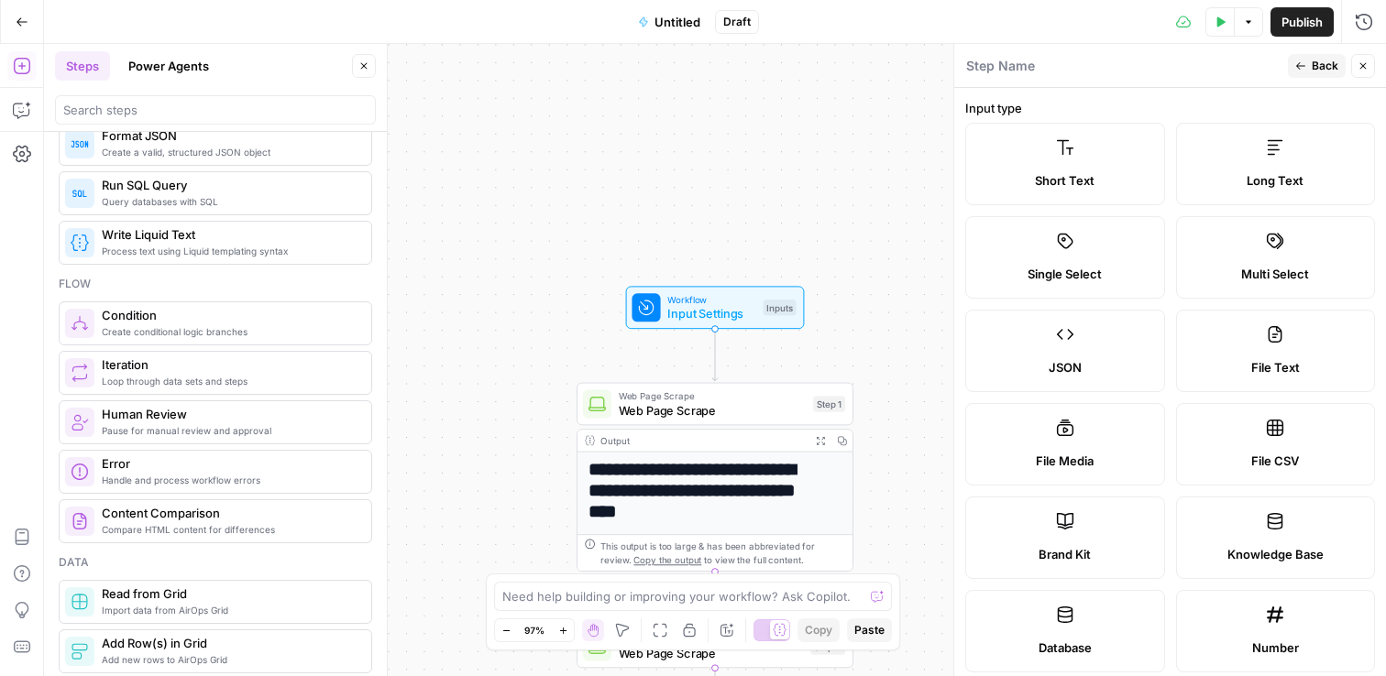
scroll to position [525, 0]
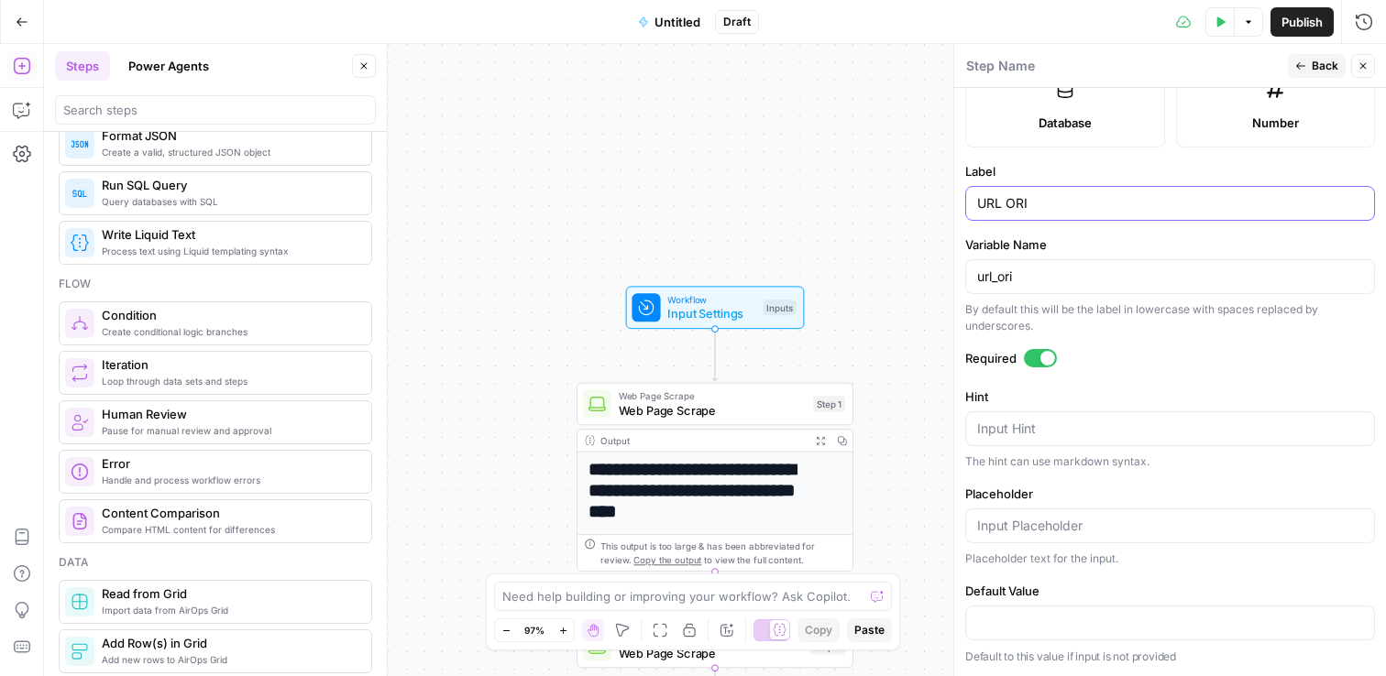
click at [1021, 200] on input "URL ORI" at bounding box center [1170, 203] width 386 height 18
type input "URL ES"
click at [1006, 277] on input "url_ori" at bounding box center [1170, 277] width 386 height 18
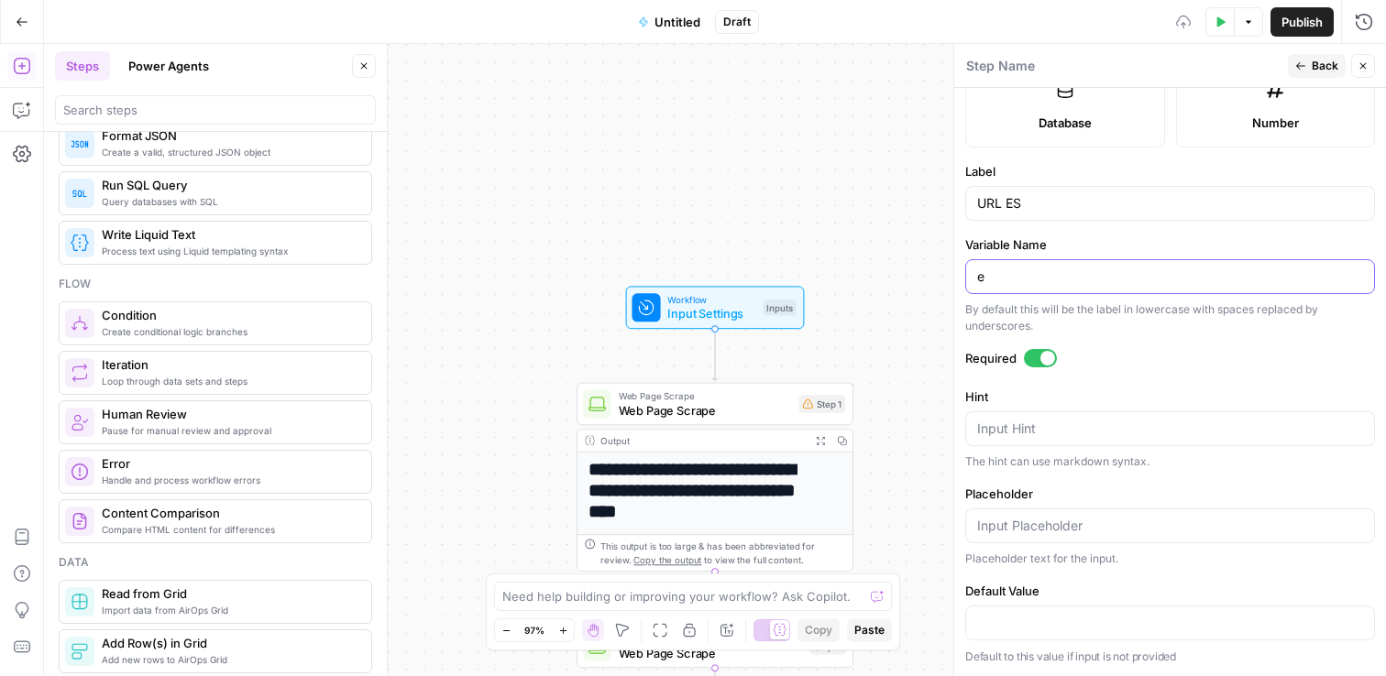
type input "e"
type input "url_es"
click at [867, 181] on div "**********" at bounding box center [715, 360] width 1342 height 632
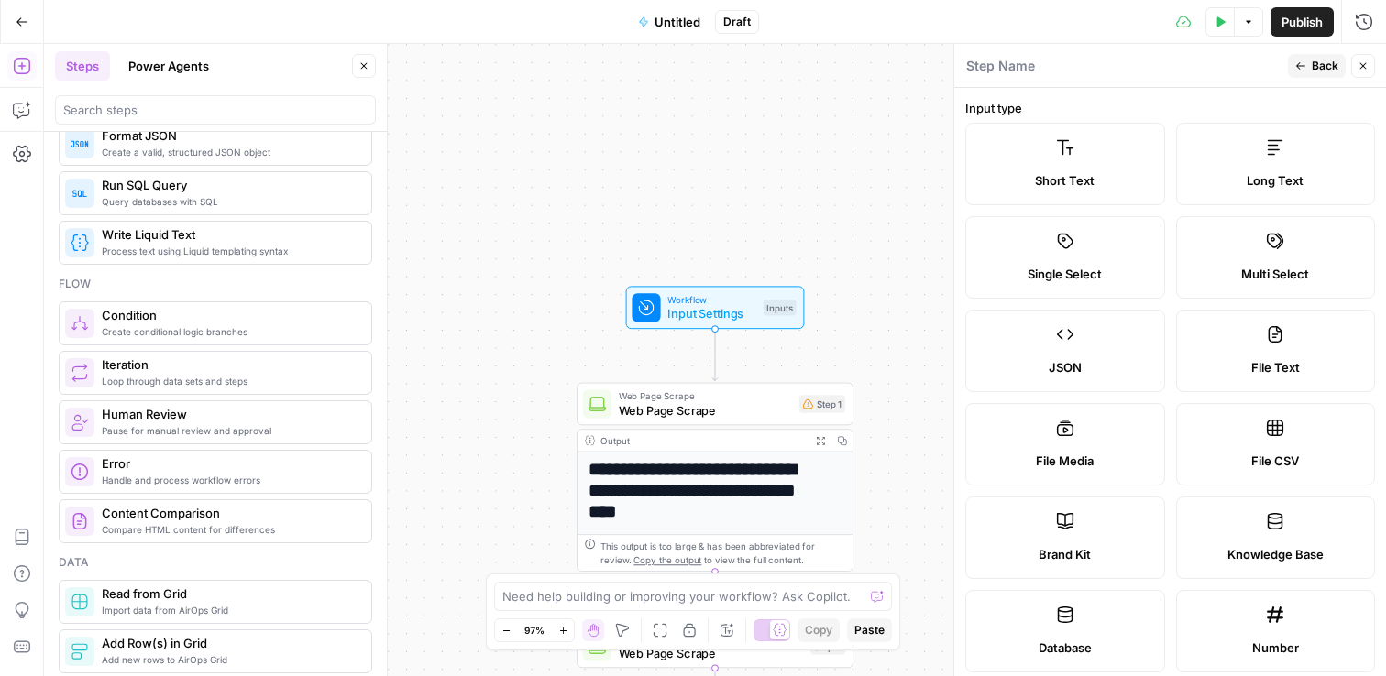
click at [1314, 67] on span "Back" at bounding box center [1324, 66] width 27 height 16
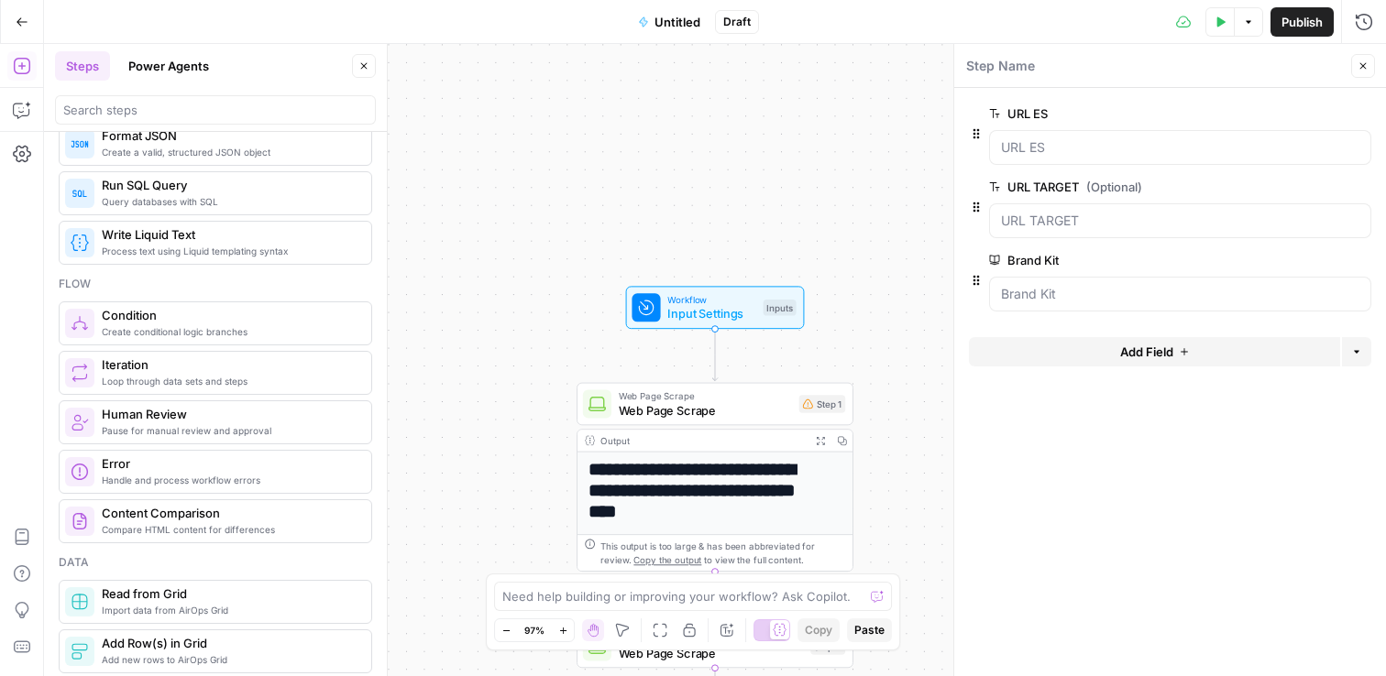
click at [1297, 186] on span "edit field" at bounding box center [1302, 187] width 40 height 15
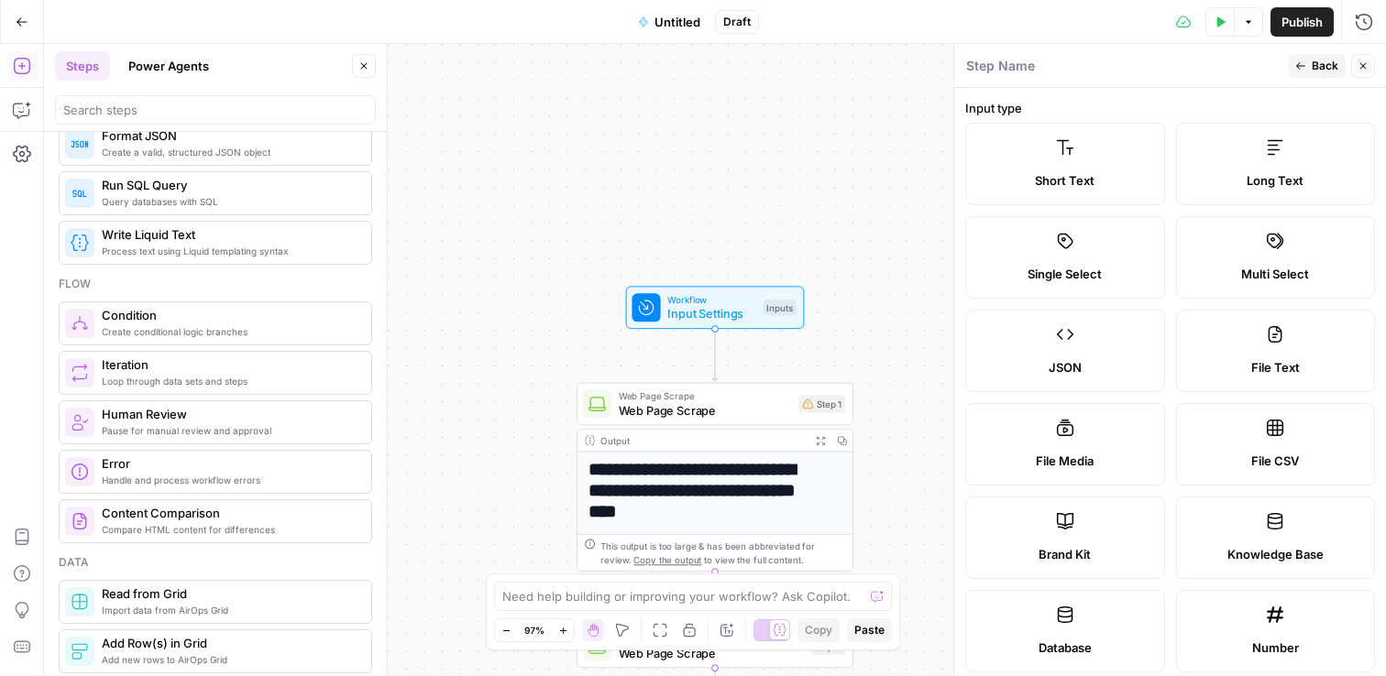
scroll to position [525, 0]
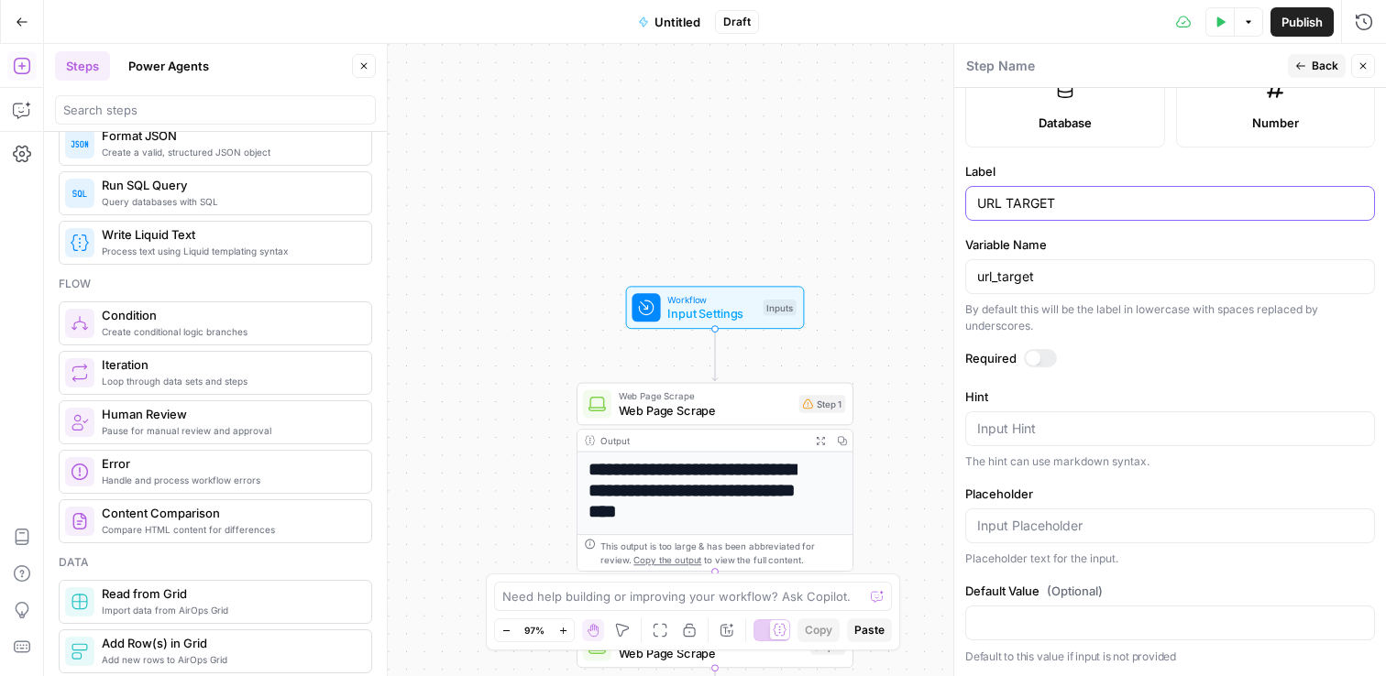
click at [1032, 205] on input "URL TARGET" at bounding box center [1170, 203] width 386 height 18
type input "URL EN"
click at [1003, 271] on input "url_target" at bounding box center [1170, 277] width 386 height 18
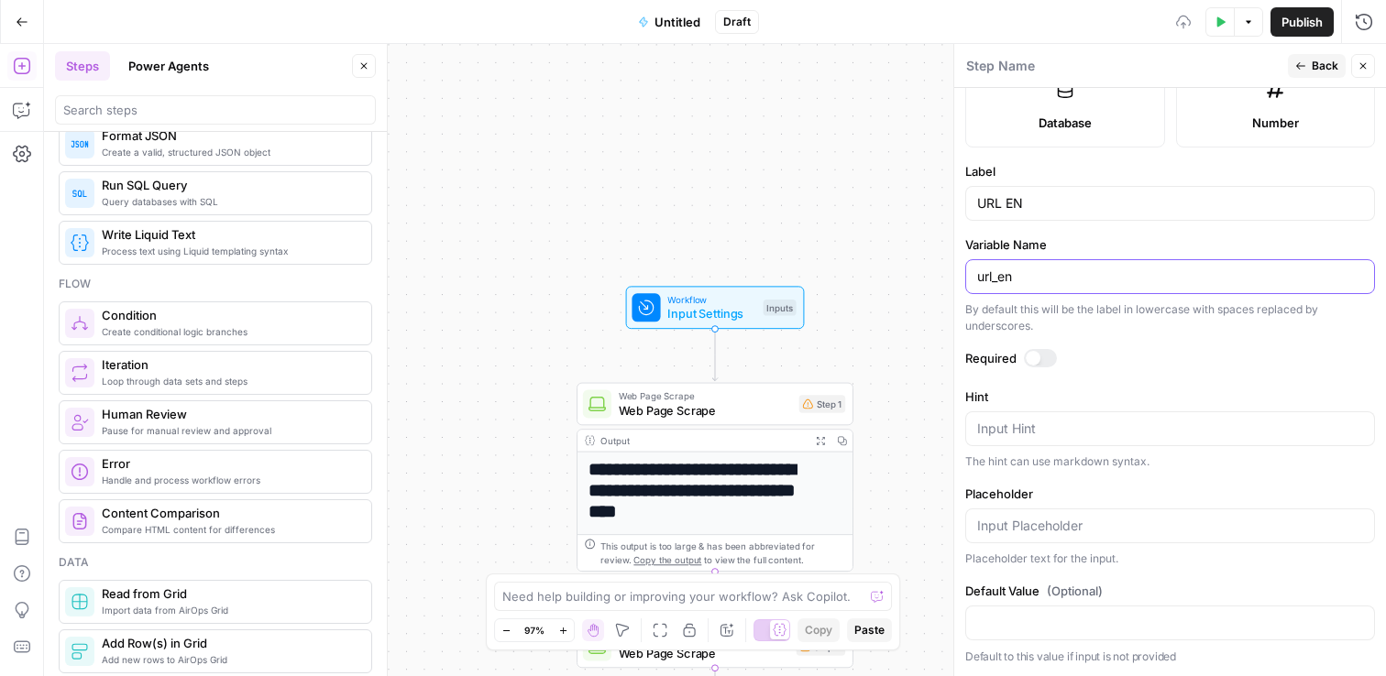
type input "url_en"
click at [805, 211] on div "**********" at bounding box center [715, 360] width 1342 height 632
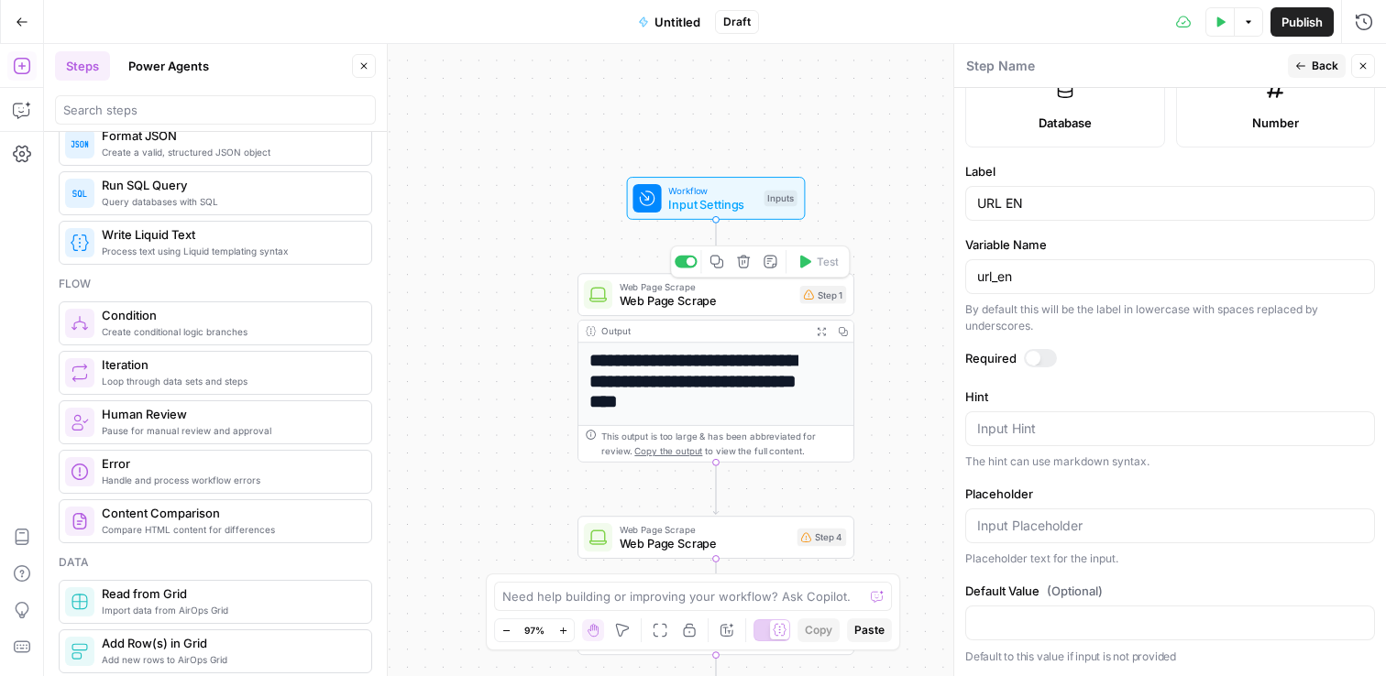
click at [707, 302] on span "Web Page Scrape" at bounding box center [705, 300] width 173 height 17
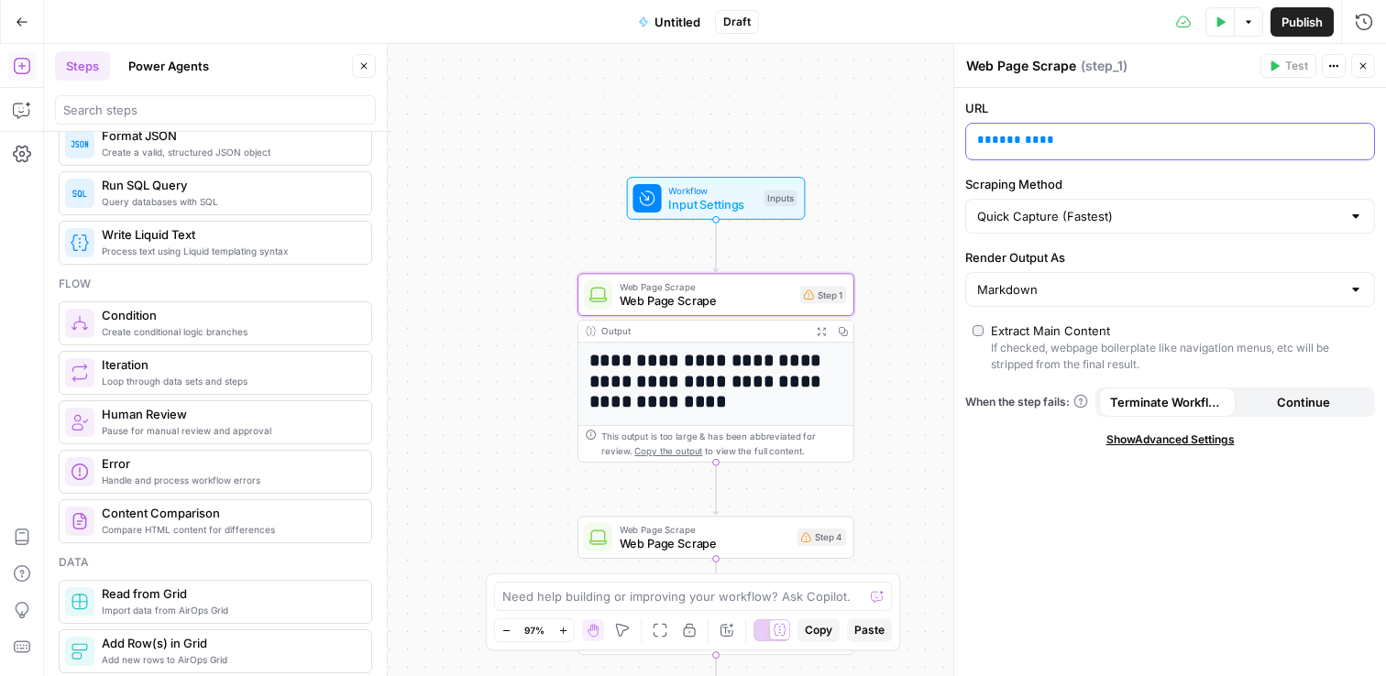
click at [1050, 145] on p "** ******* **" at bounding box center [1155, 140] width 356 height 18
click at [1360, 143] on icon "button" at bounding box center [1357, 141] width 9 height 8
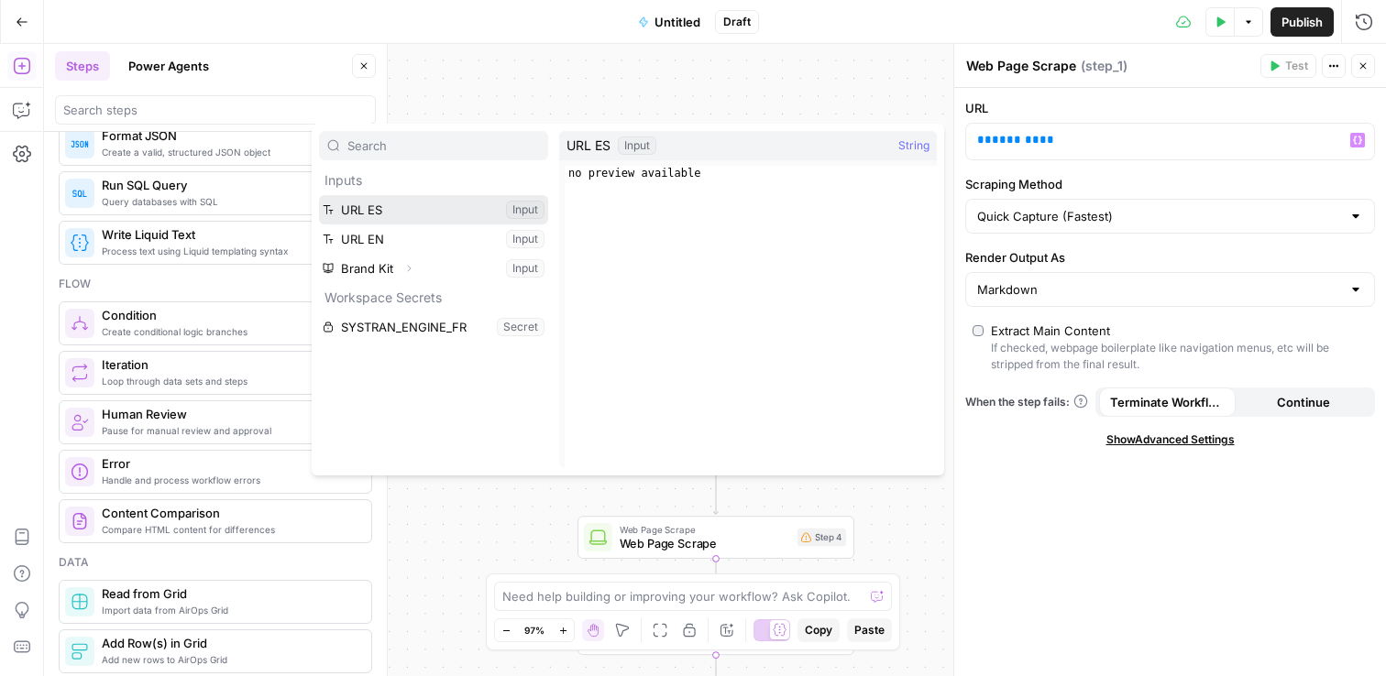
click at [379, 210] on button "Select variable URL ES" at bounding box center [433, 209] width 229 height 29
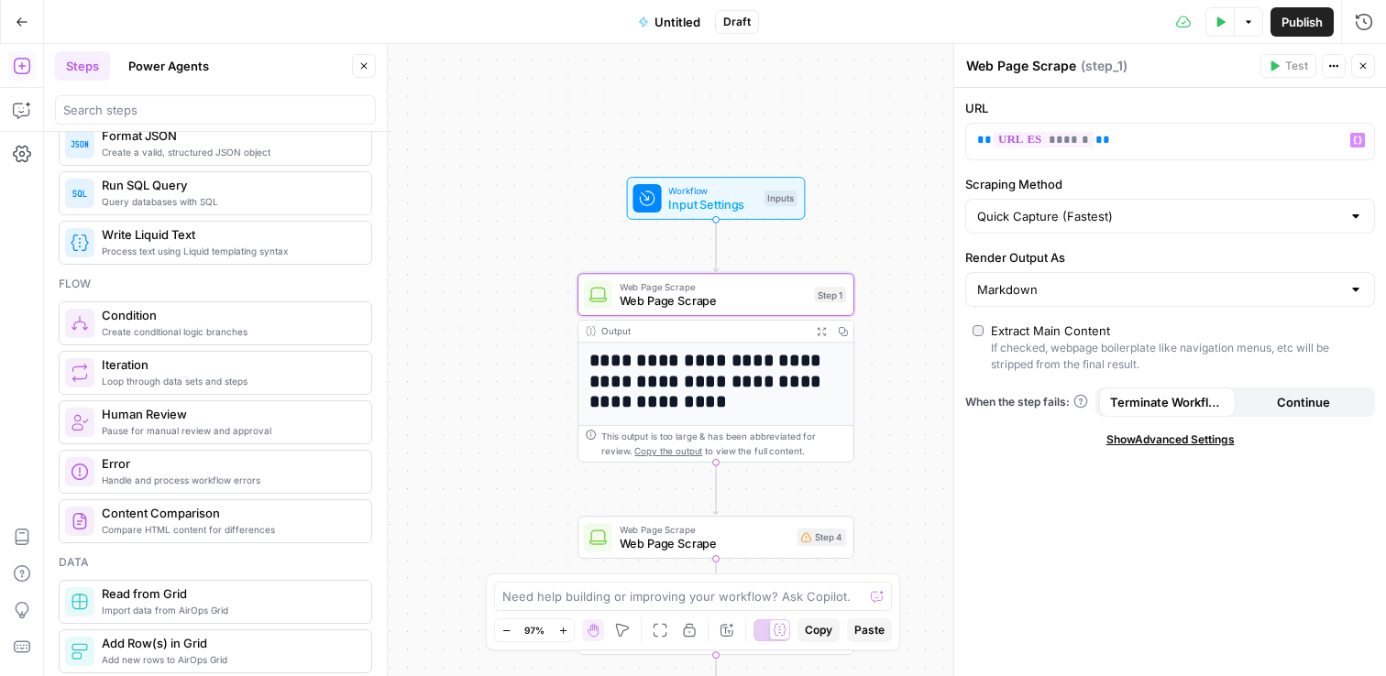
click at [689, 540] on span "Web Page Scrape" at bounding box center [704, 543] width 170 height 17
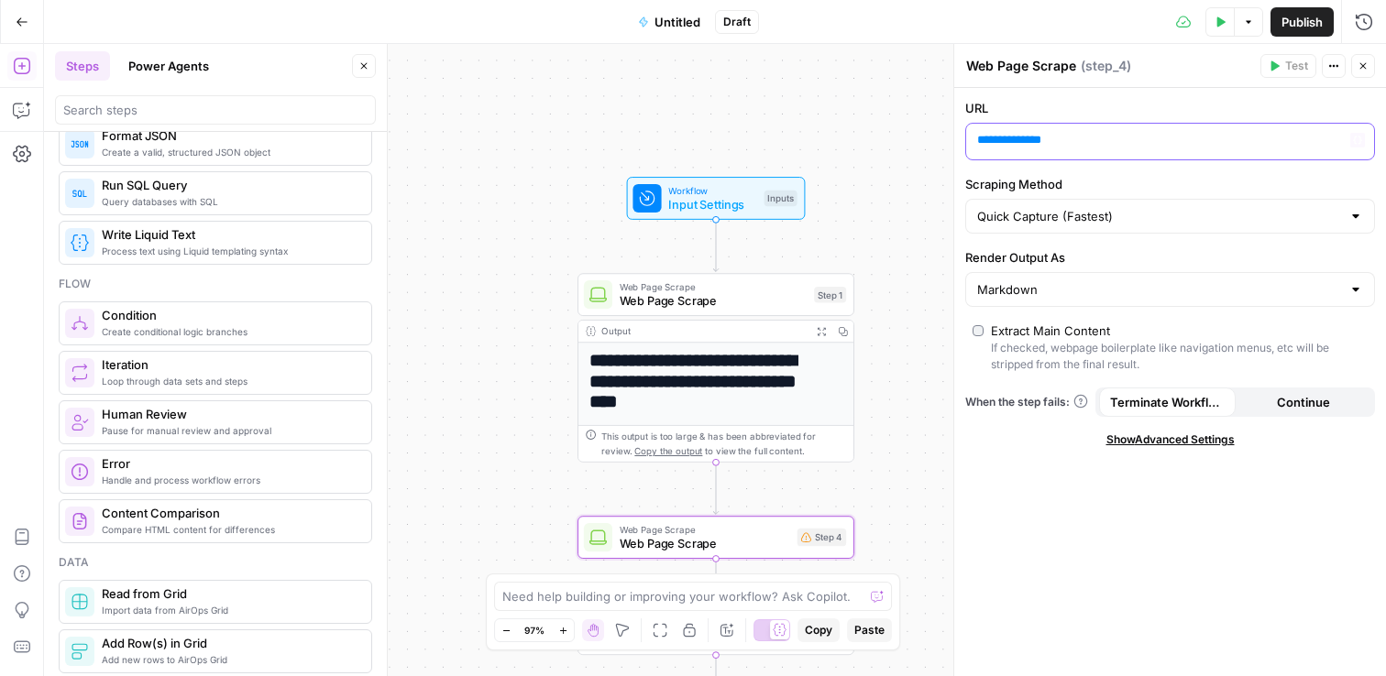
drag, startPoint x: 1087, startPoint y: 138, endPoint x: 1305, endPoint y: 137, distance: 218.1
click at [1087, 138] on p "**********" at bounding box center [1155, 140] width 356 height 18
click at [1262, 142] on p "**********" at bounding box center [1155, 140] width 356 height 18
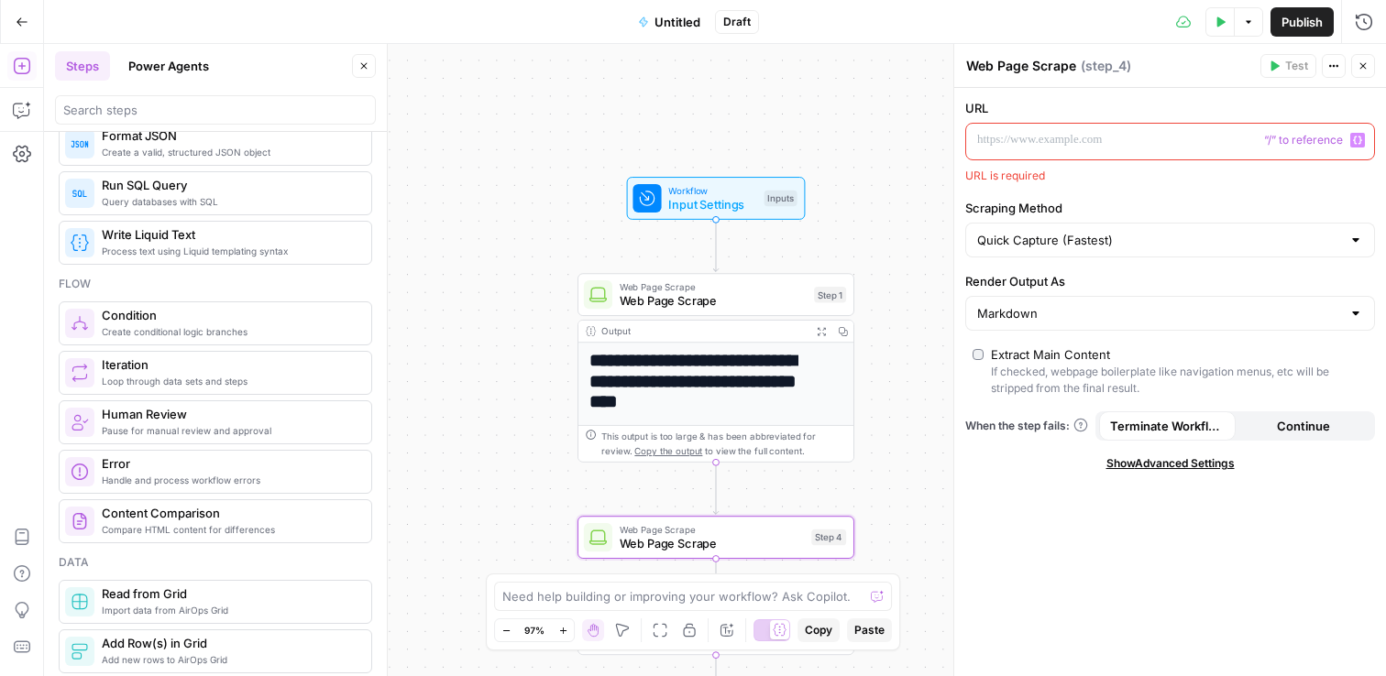
click at [1362, 141] on button "Variables Menu" at bounding box center [1357, 140] width 15 height 15
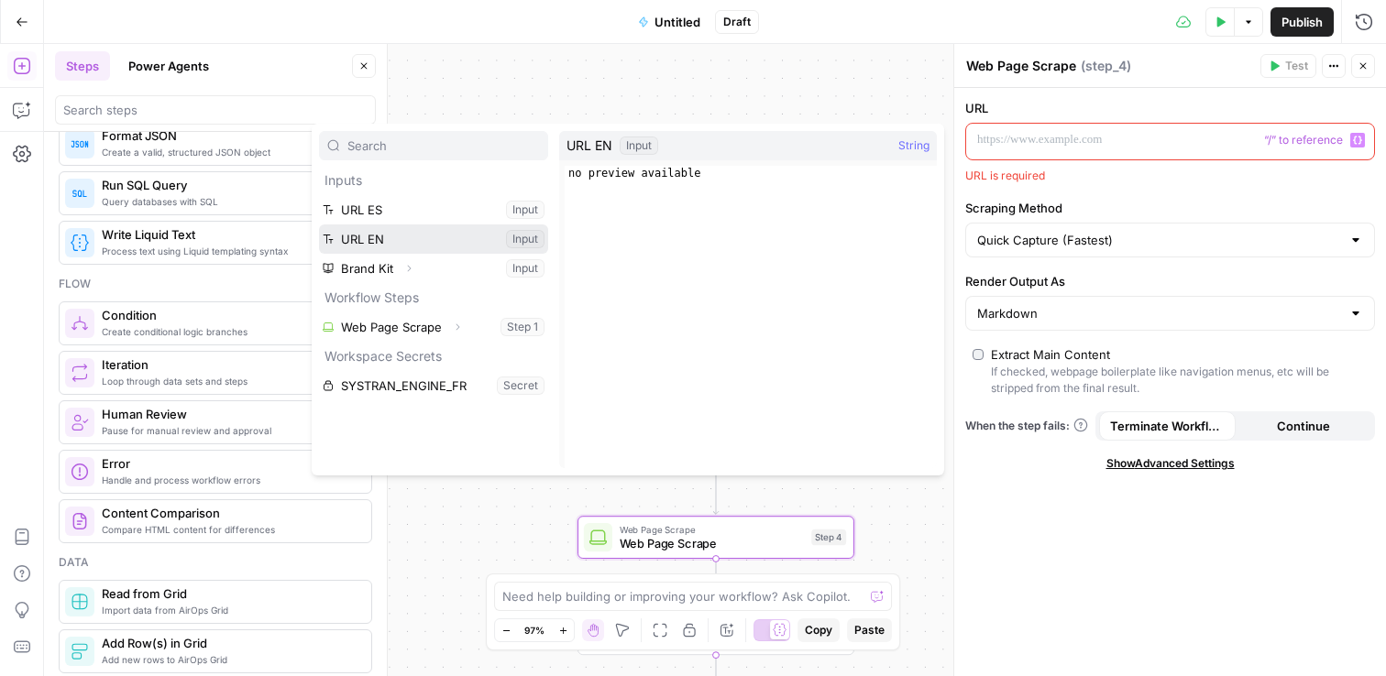
click at [433, 230] on button "Select variable URL EN" at bounding box center [433, 239] width 229 height 29
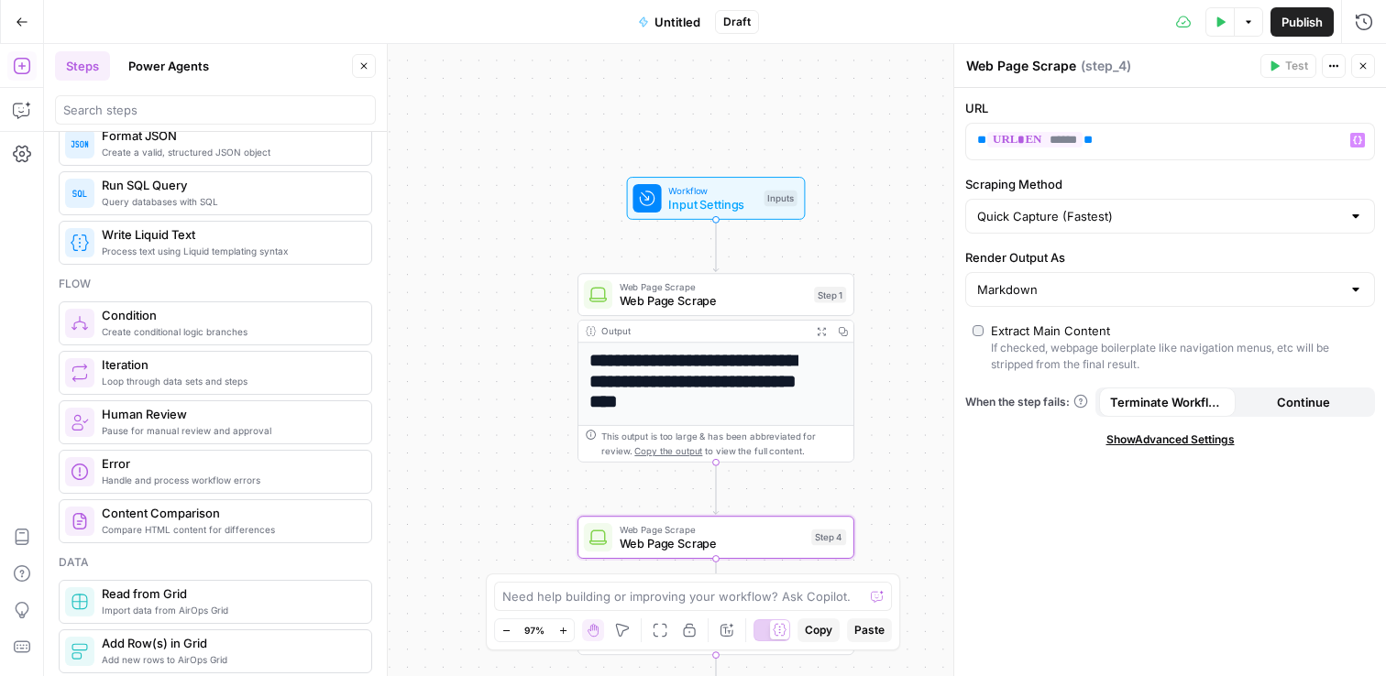
click at [912, 132] on div "**********" at bounding box center [715, 360] width 1342 height 632
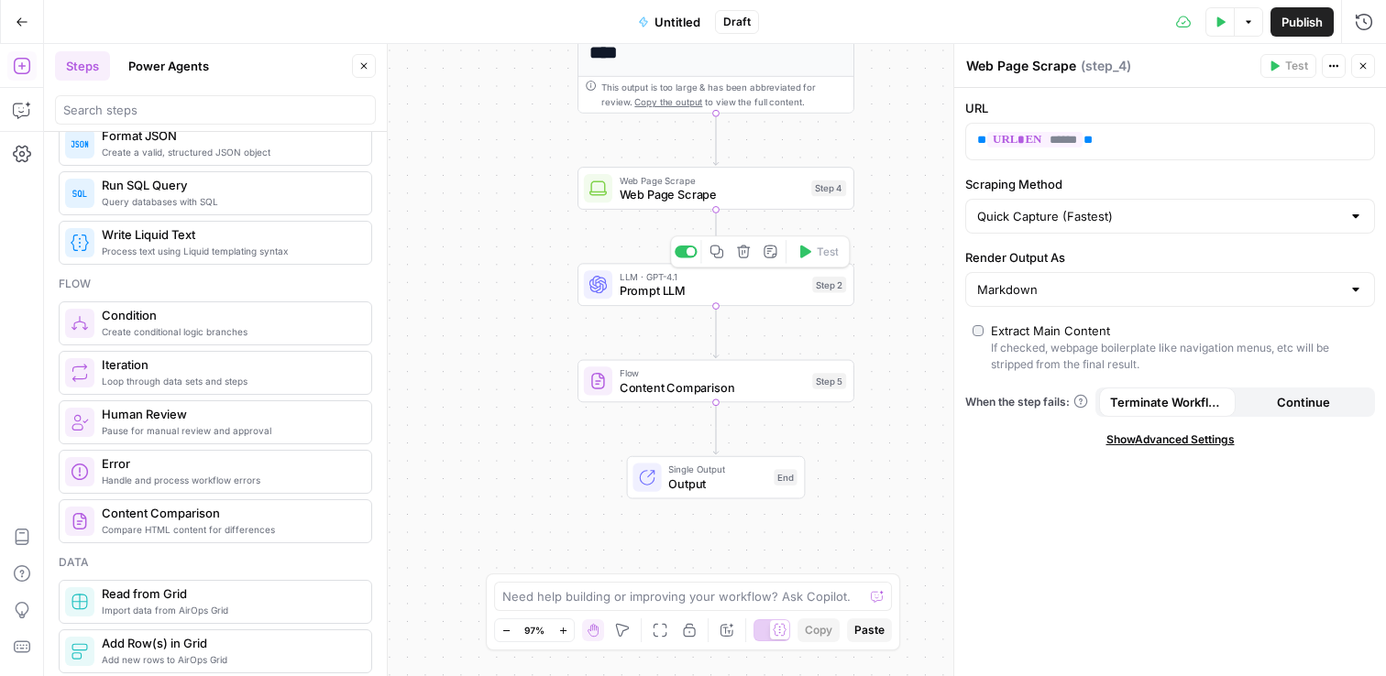
click at [838, 294] on div "LLM · GPT-4.1 Prompt LLM Step 2 Copy step Delete step Add Note Test" at bounding box center [715, 284] width 262 height 30
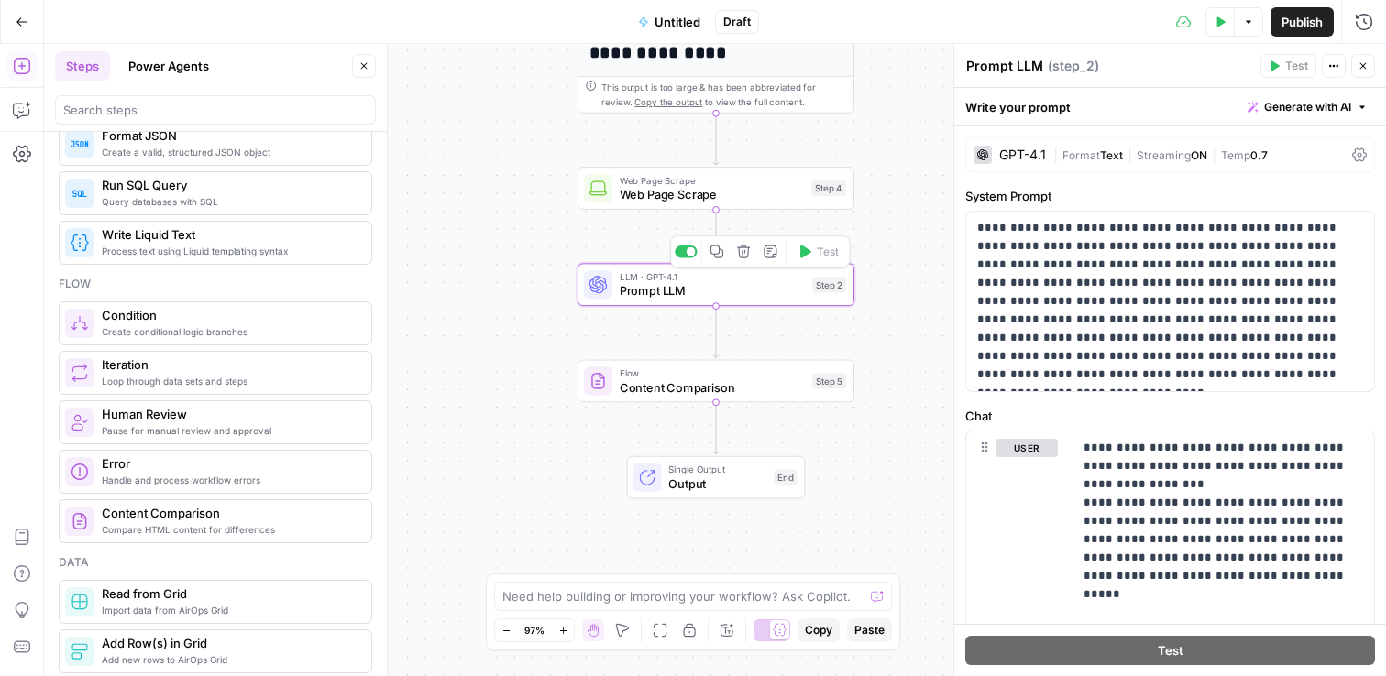
click at [1071, 70] on span "( step_2 )" at bounding box center [1072, 66] width 51 height 18
click at [1093, 64] on span "( step_2 )" at bounding box center [1072, 66] width 51 height 18
click at [1331, 69] on icon "button" at bounding box center [1333, 65] width 11 height 11
click at [1116, 71] on div "Prompt LLM Prompt LLM ( step_2 )" at bounding box center [1110, 66] width 290 height 20
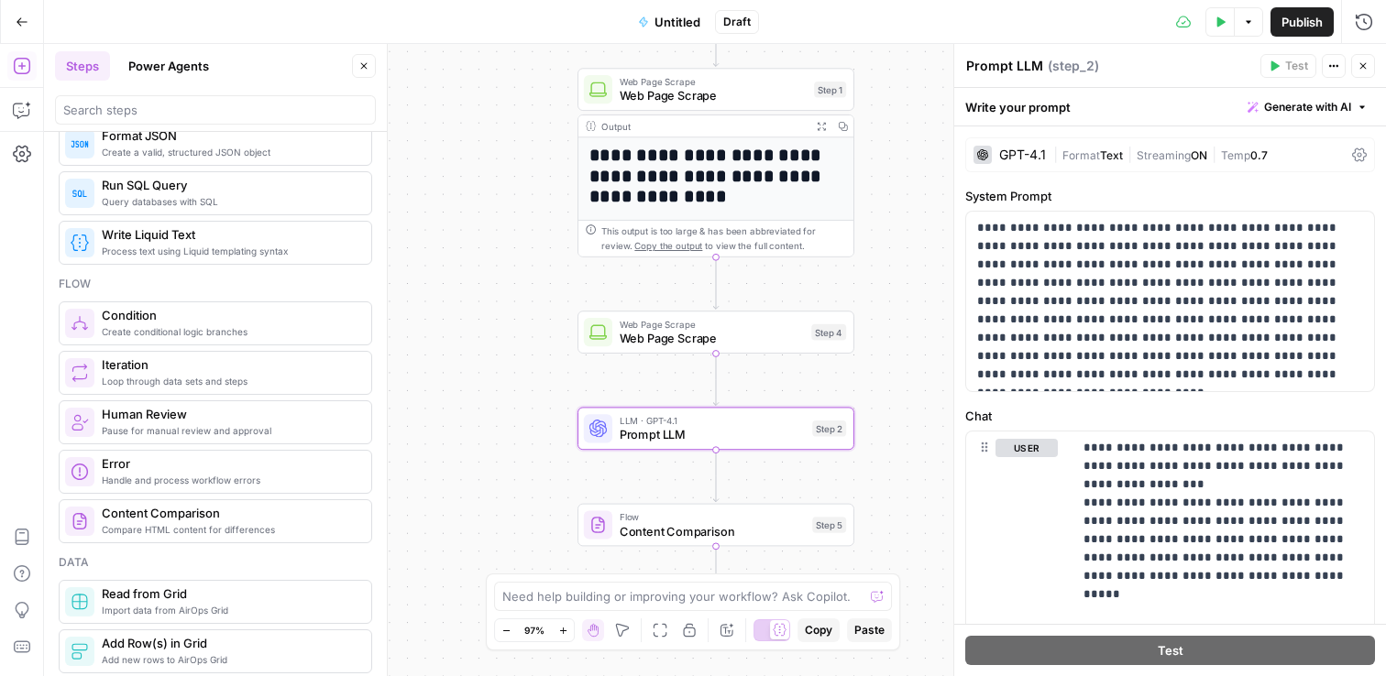
click at [657, 91] on span "Web Page Scrape" at bounding box center [713, 95] width 188 height 17
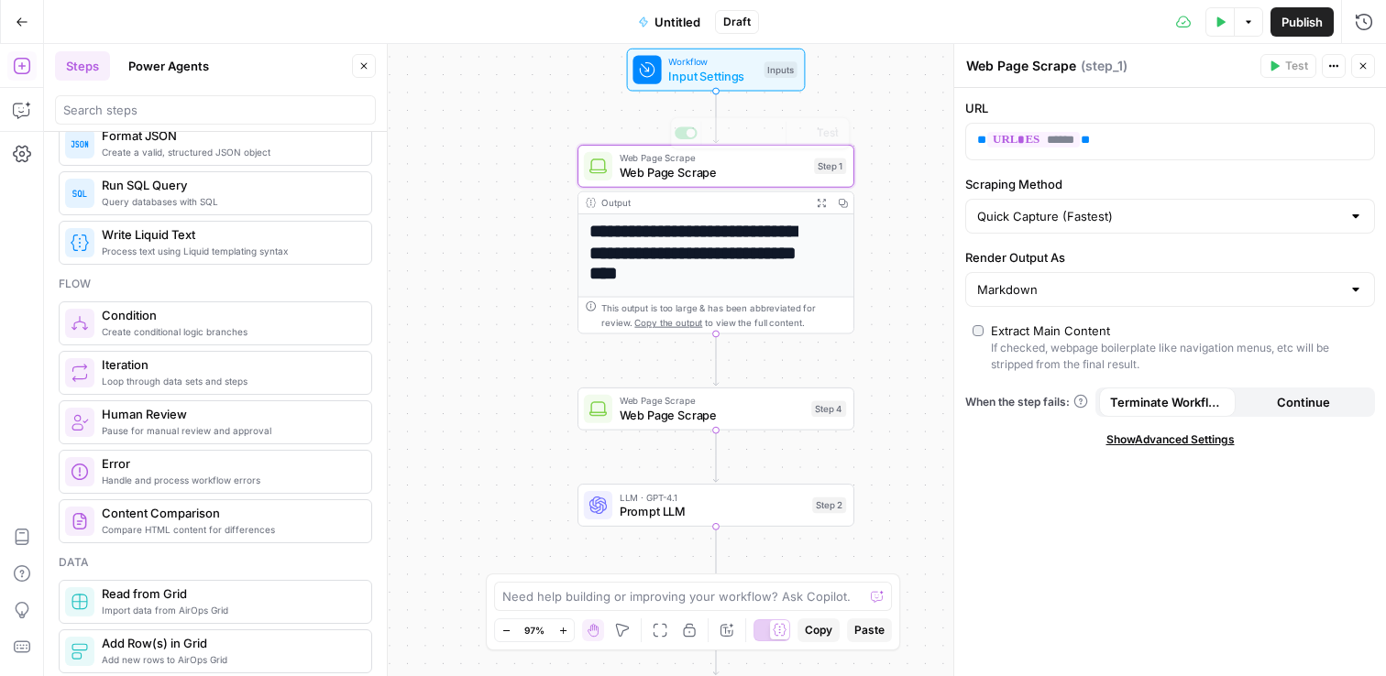
click at [666, 85] on div "Workflow Input Settings Inputs Test Step" at bounding box center [716, 70] width 179 height 43
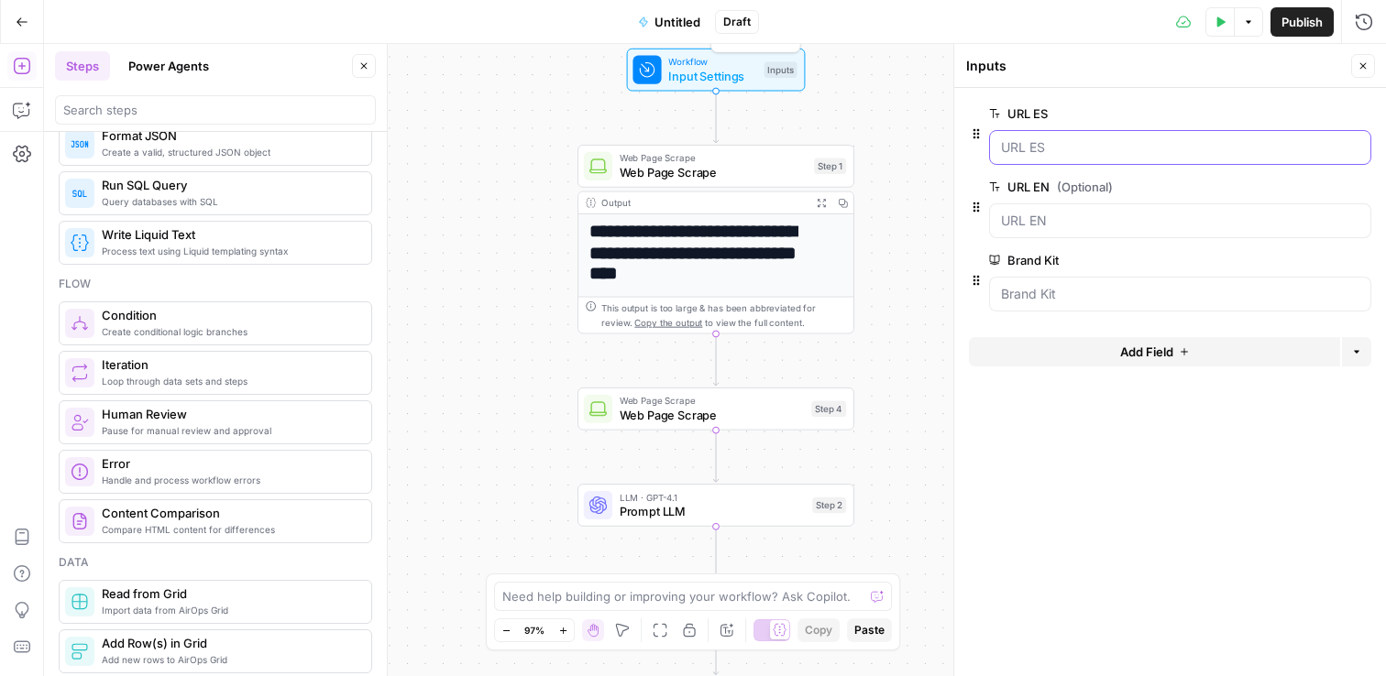
click at [1104, 153] on ES "URL ES" at bounding box center [1180, 147] width 358 height 18
click at [689, 163] on span "Web Page Scrape" at bounding box center [713, 171] width 188 height 17
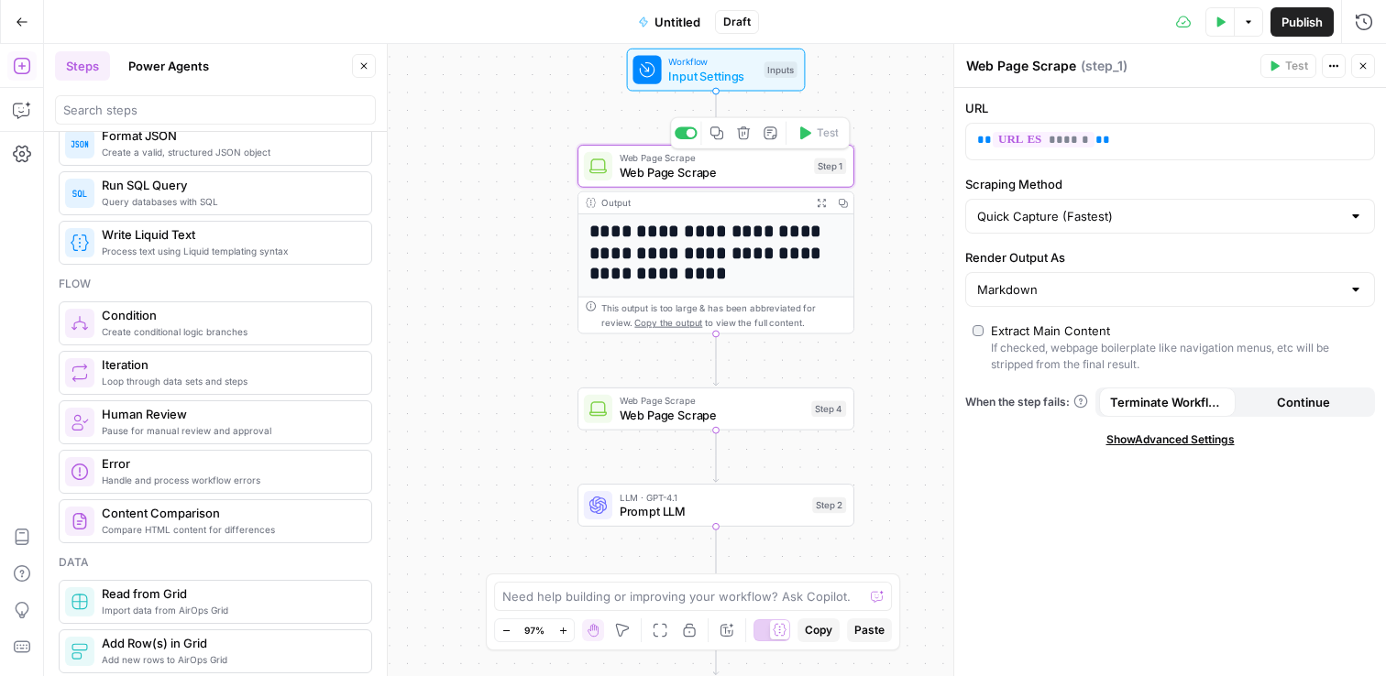
click at [660, 74] on div at bounding box center [646, 70] width 28 height 28
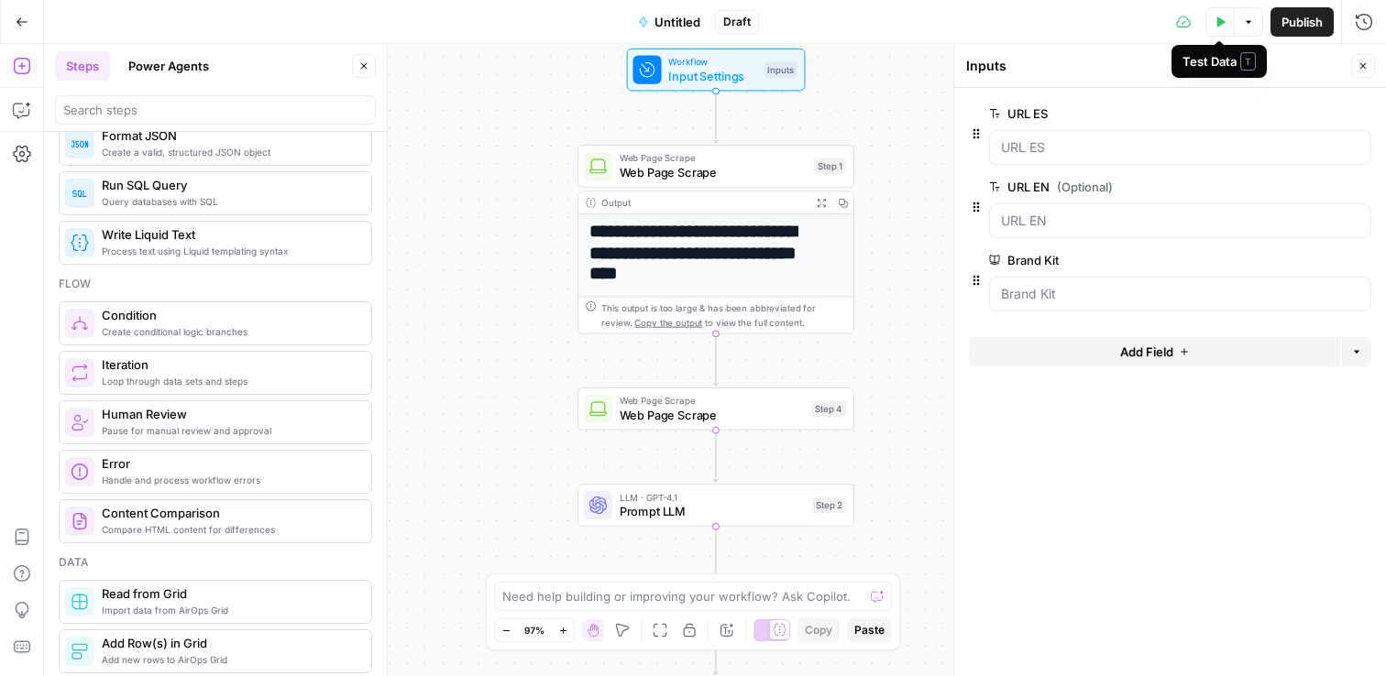
click at [1211, 29] on button "Test Data" at bounding box center [1219, 21] width 29 height 29
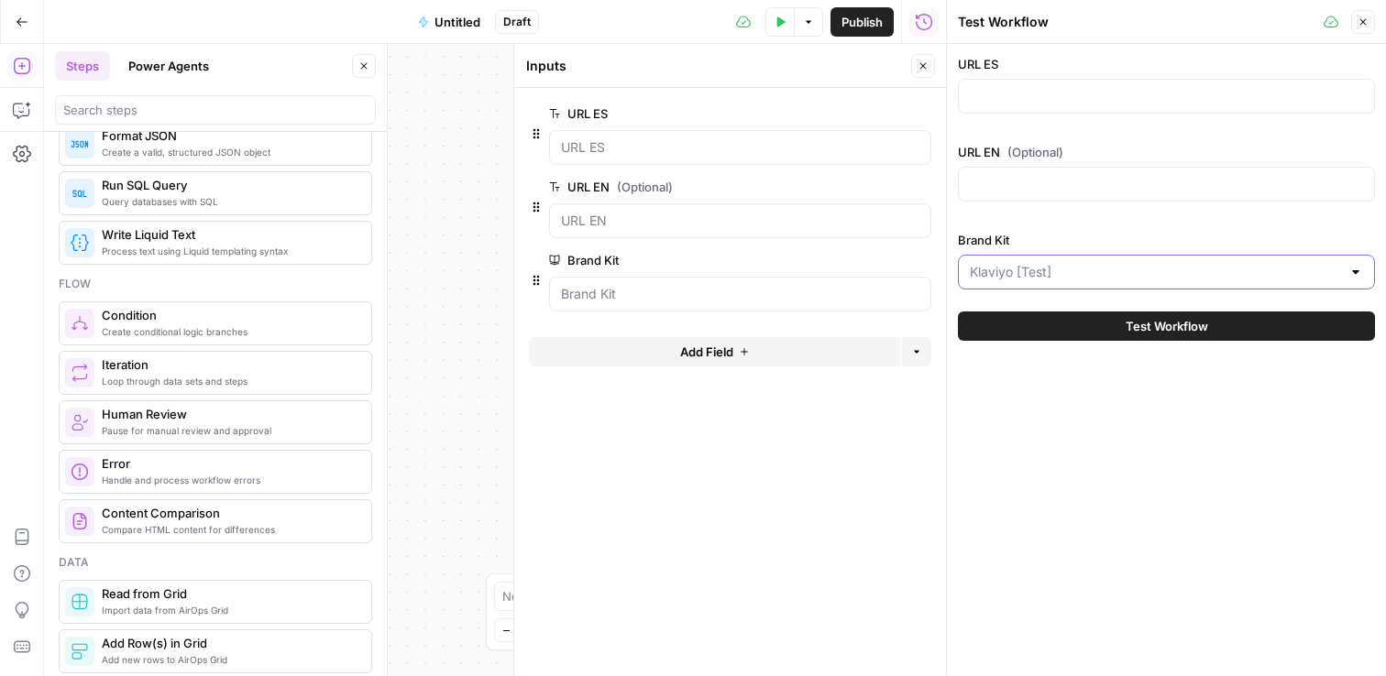
click at [1072, 270] on input "Brand Kit" at bounding box center [1155, 272] width 371 height 18
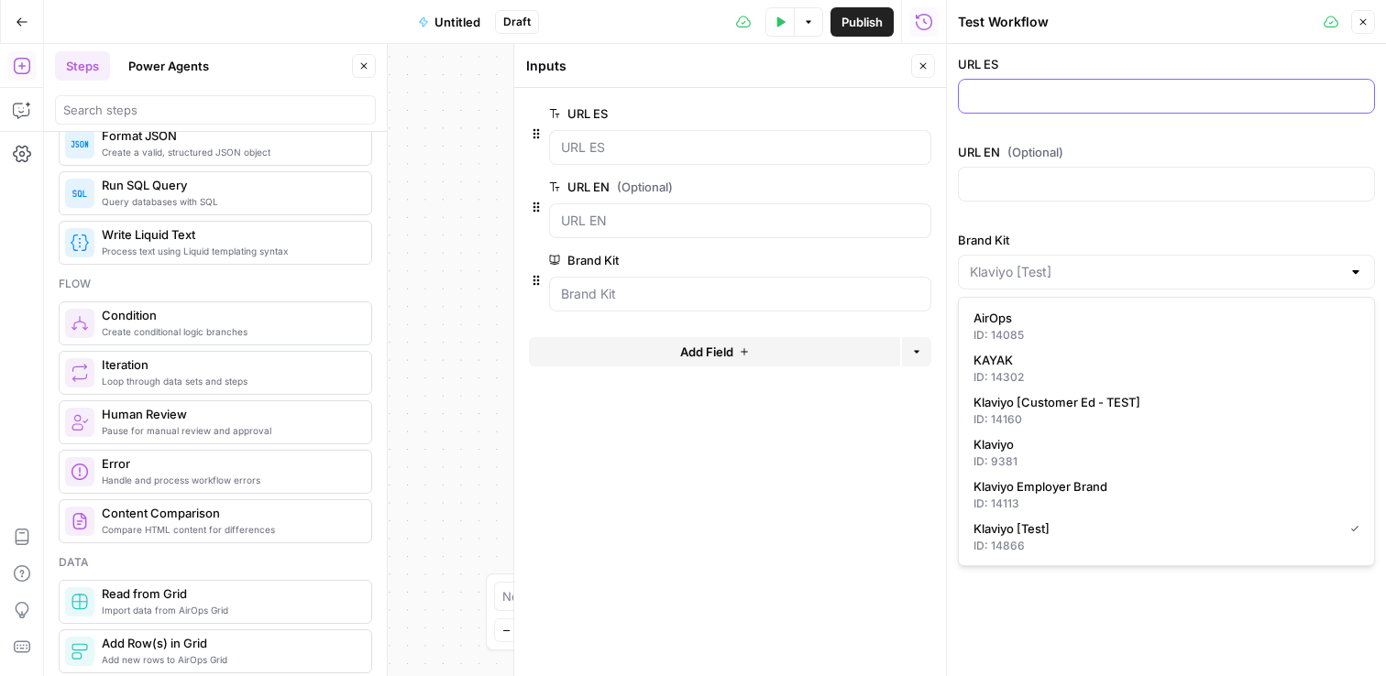
type input "Klaviyo [Test]"
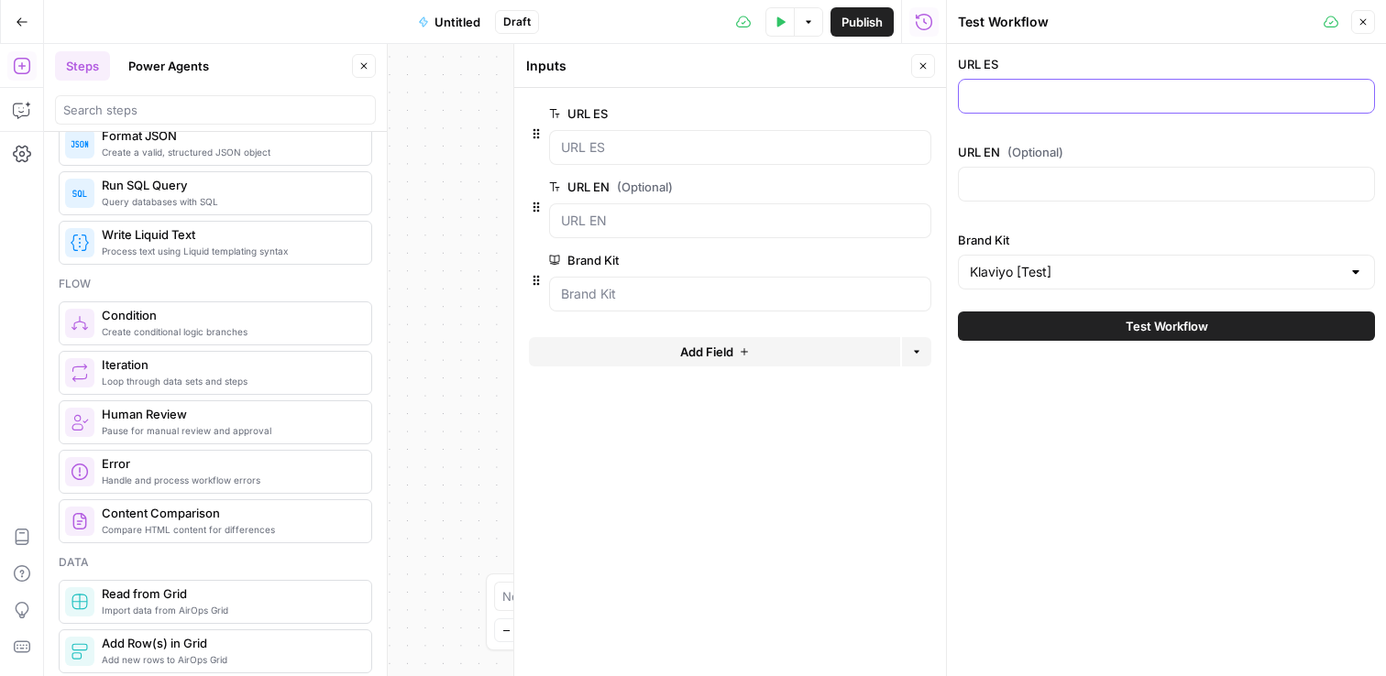
click at [1014, 93] on input "URL ES" at bounding box center [1166, 96] width 393 height 18
paste input "https://www.klaviyo.com/es/"
type input "https://www.klaviyo.com/es/"
click at [1102, 177] on input "URL EN (Optional)" at bounding box center [1166, 184] width 393 height 18
paste input "https://www.klaviyo.com/es/"
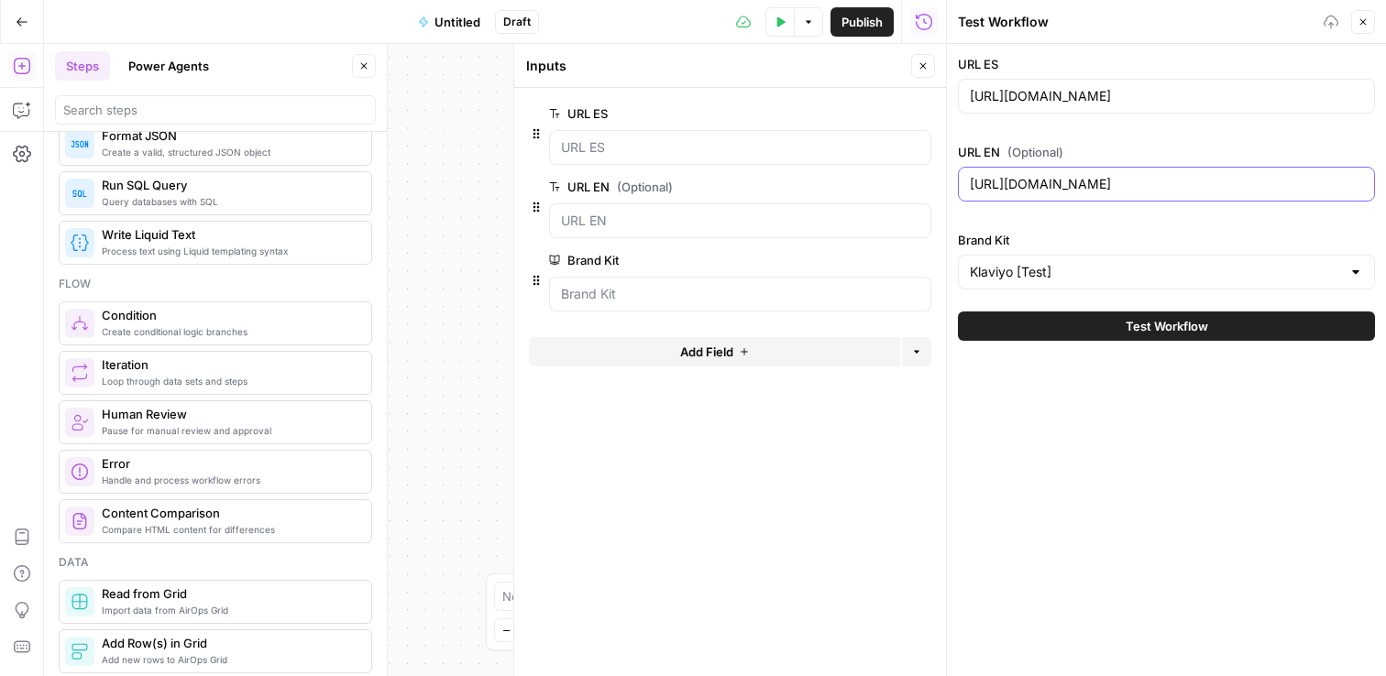
click at [958, 312] on button "Test Workflow" at bounding box center [1166, 326] width 417 height 29
type input "https://www.klaviyo.com/"
click at [1171, 336] on button "Test Workflow" at bounding box center [1166, 326] width 417 height 29
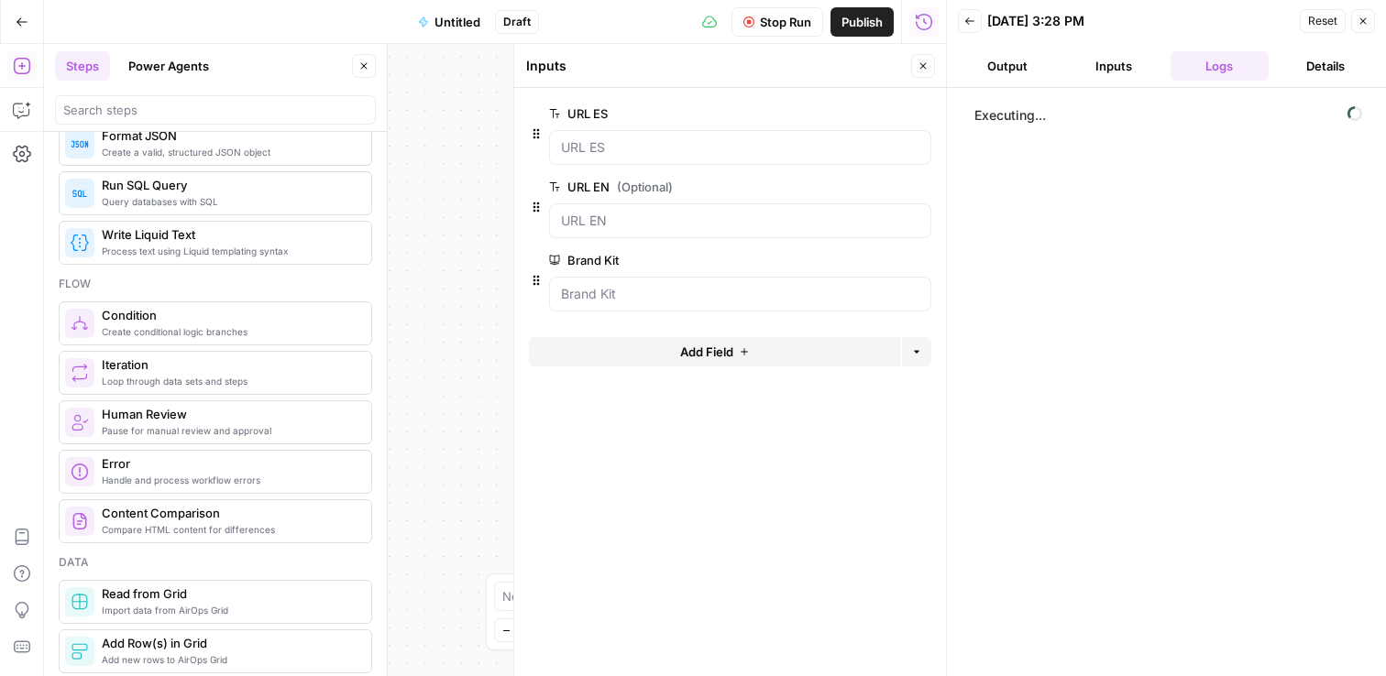
click at [931, 64] on button "Close" at bounding box center [923, 66] width 24 height 24
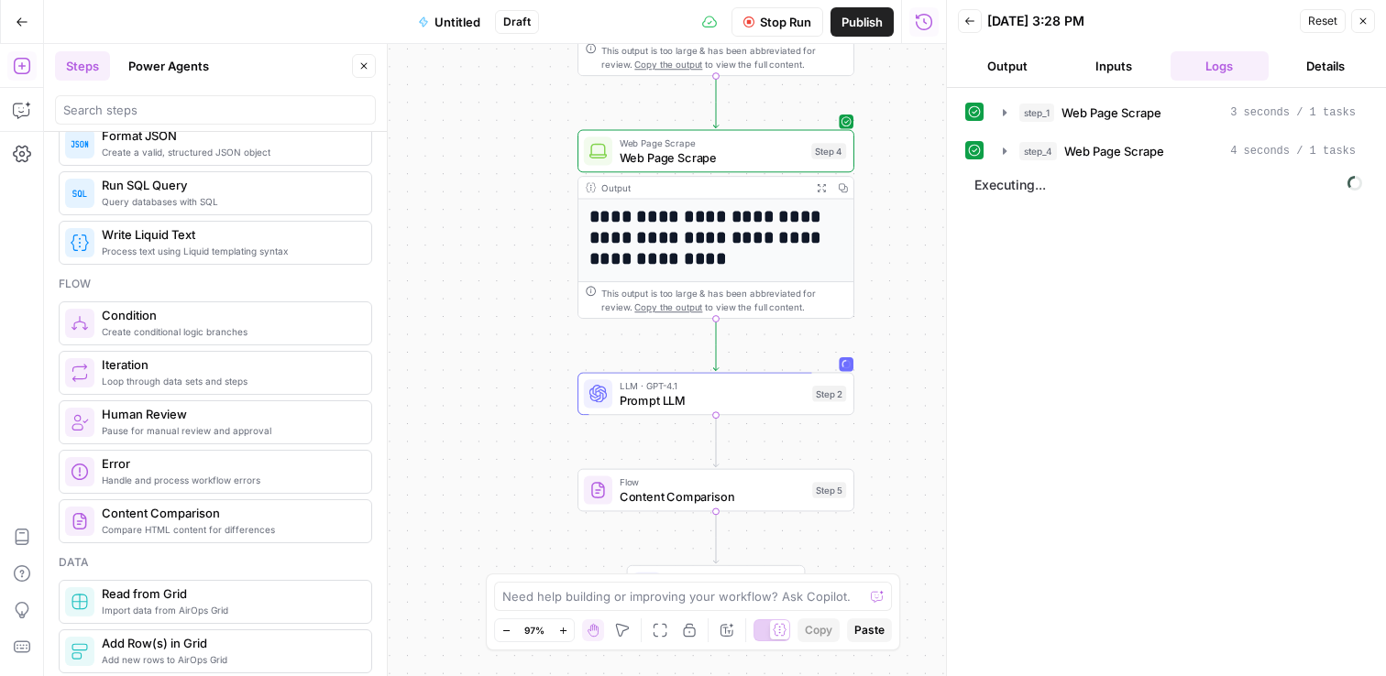
click at [1361, 24] on icon "button" at bounding box center [1362, 21] width 11 height 11
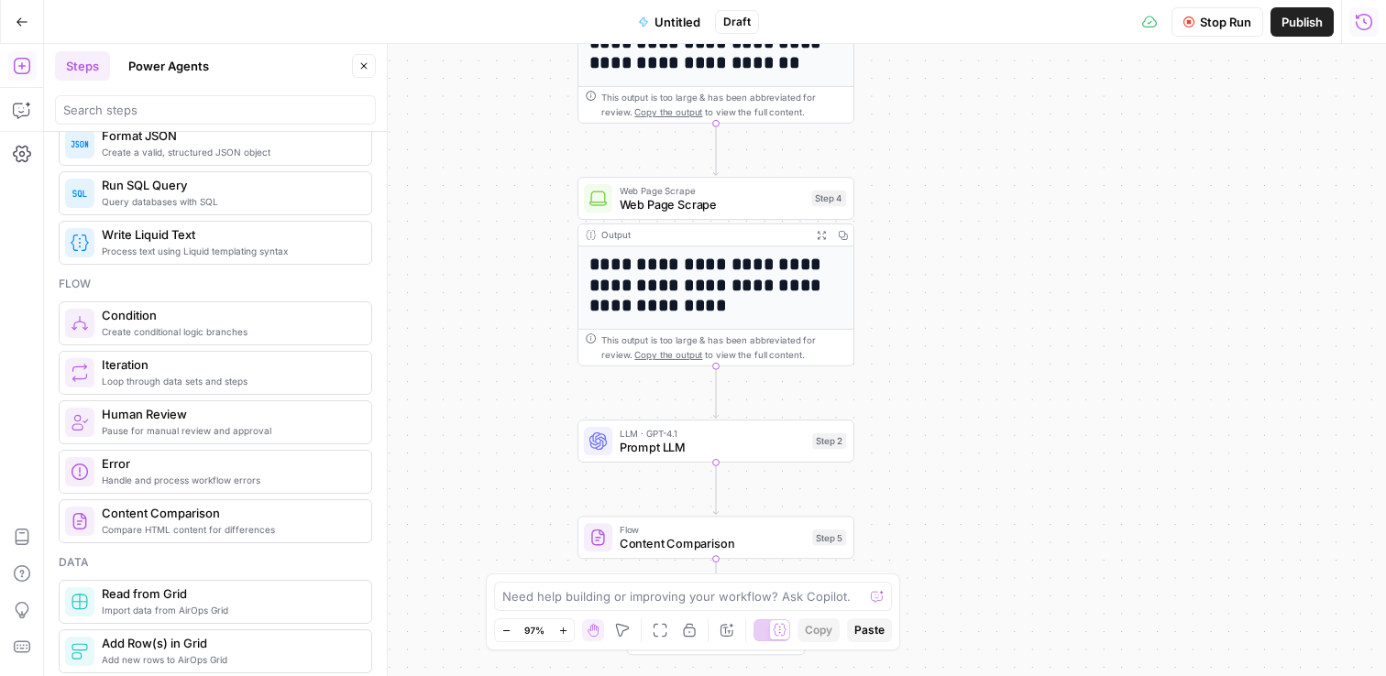
click at [838, 203] on div "Step 4" at bounding box center [828, 199] width 35 height 16
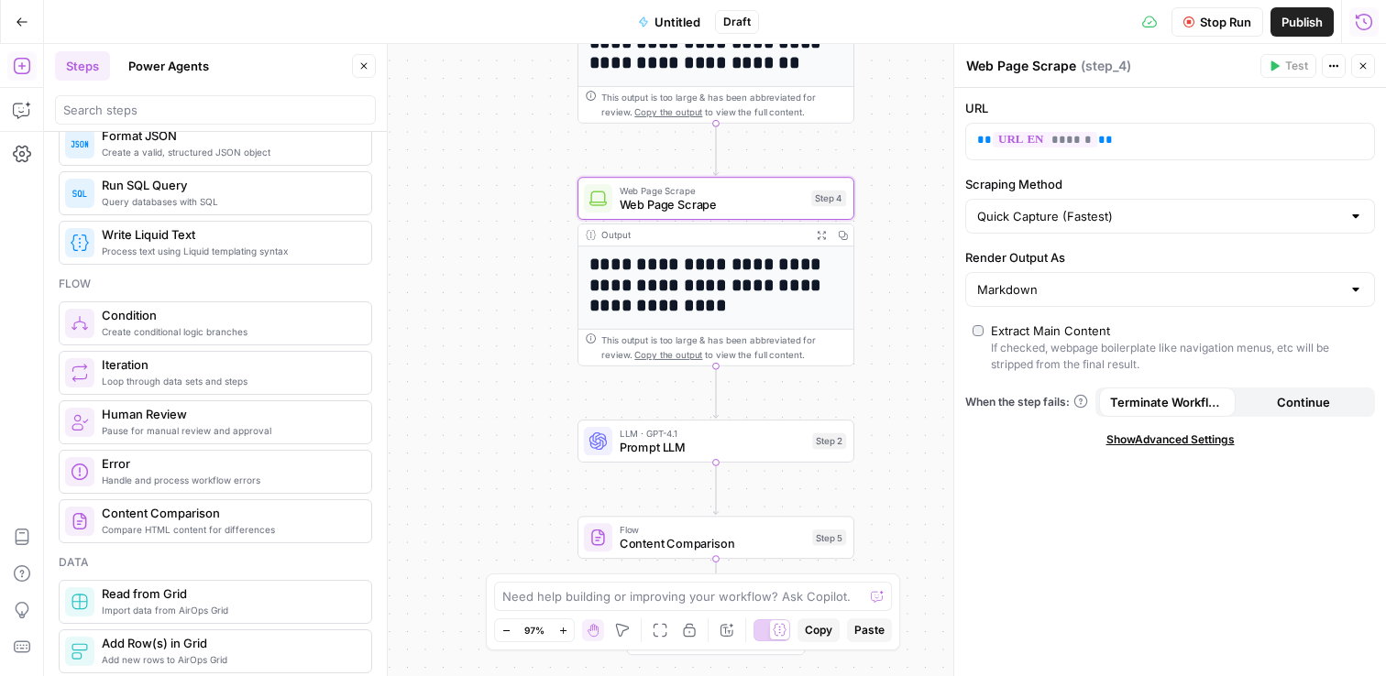
click at [1200, 446] on span "Show Advanced Settings" at bounding box center [1170, 440] width 128 height 16
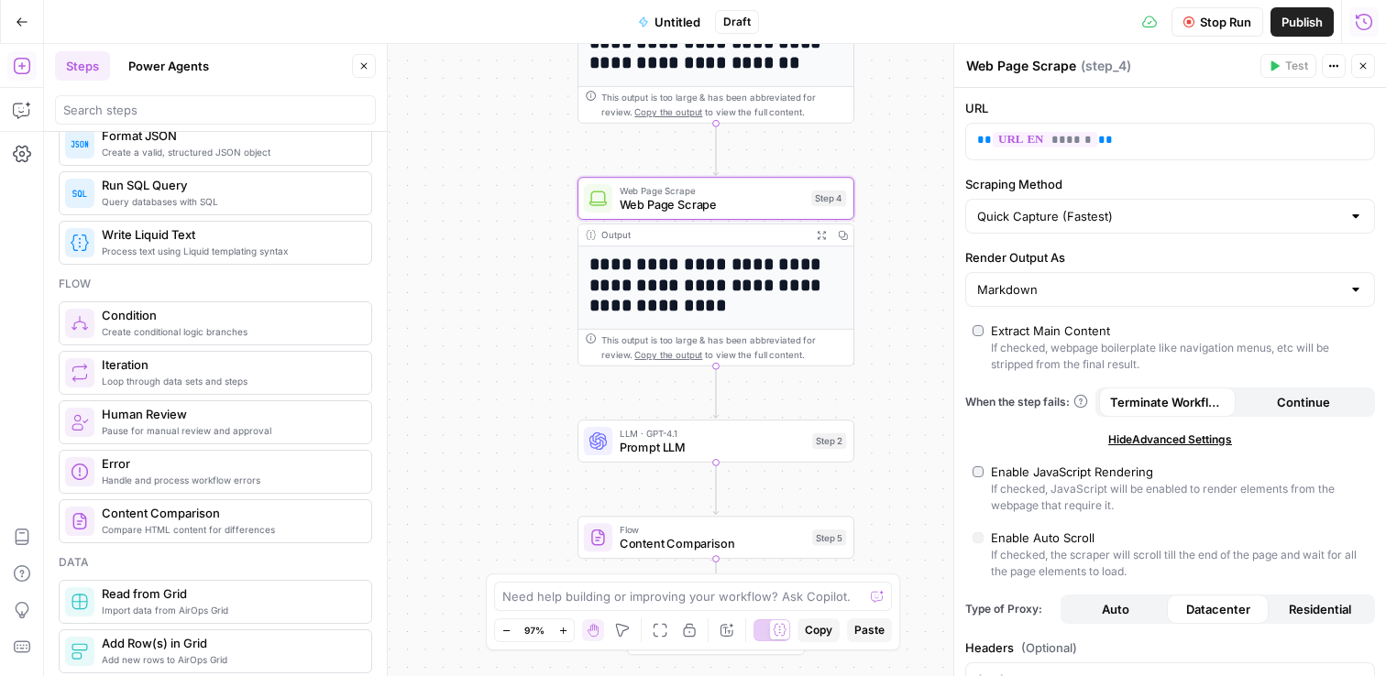
scroll to position [138, 0]
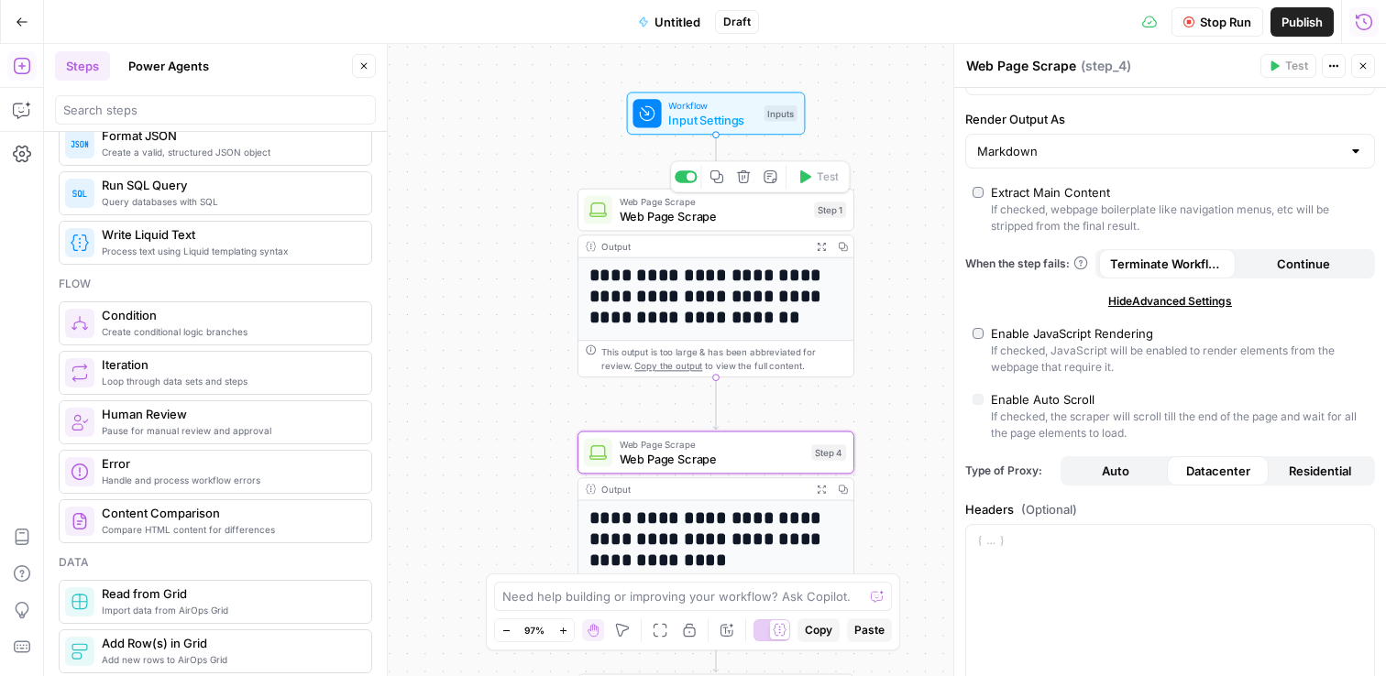
click at [697, 214] on span "Web Page Scrape" at bounding box center [713, 215] width 188 height 17
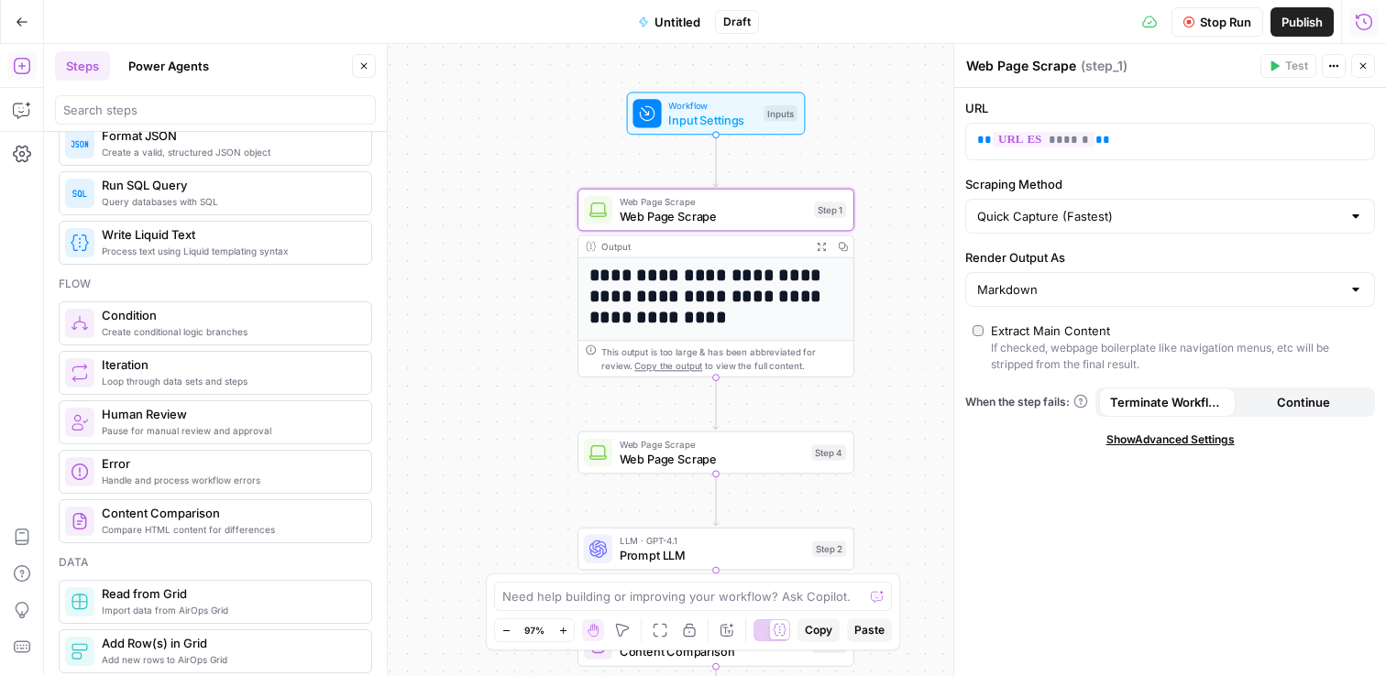
click at [1331, 64] on icon "button" at bounding box center [1333, 65] width 11 height 11
click at [1162, 71] on div "Web Page Scrape Web Page Scrape ( step_1 )" at bounding box center [1110, 66] width 290 height 20
click at [1104, 68] on span "( step_1 )" at bounding box center [1103, 66] width 47 height 18
click at [736, 329] on div "**********" at bounding box center [715, 487] width 275 height 459
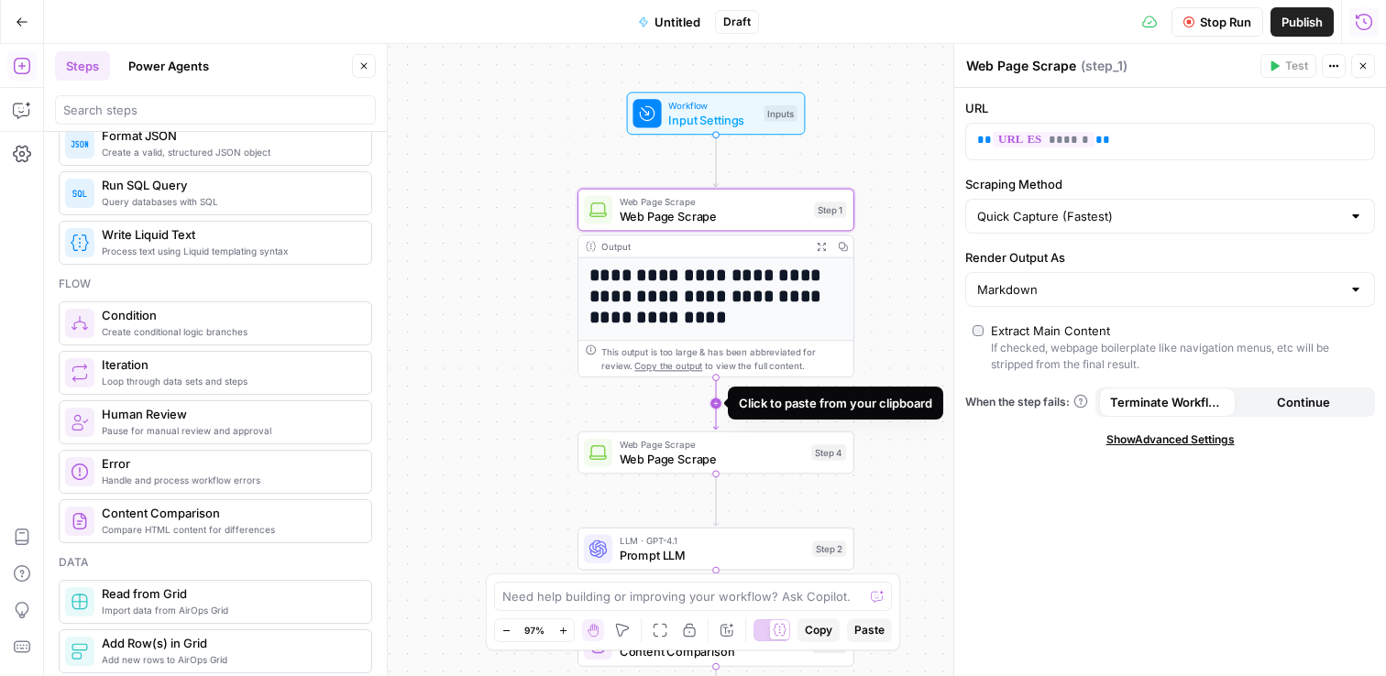
click at [715, 401] on icon "Edge from step_1 to step_4" at bounding box center [715, 403] width 5 height 51
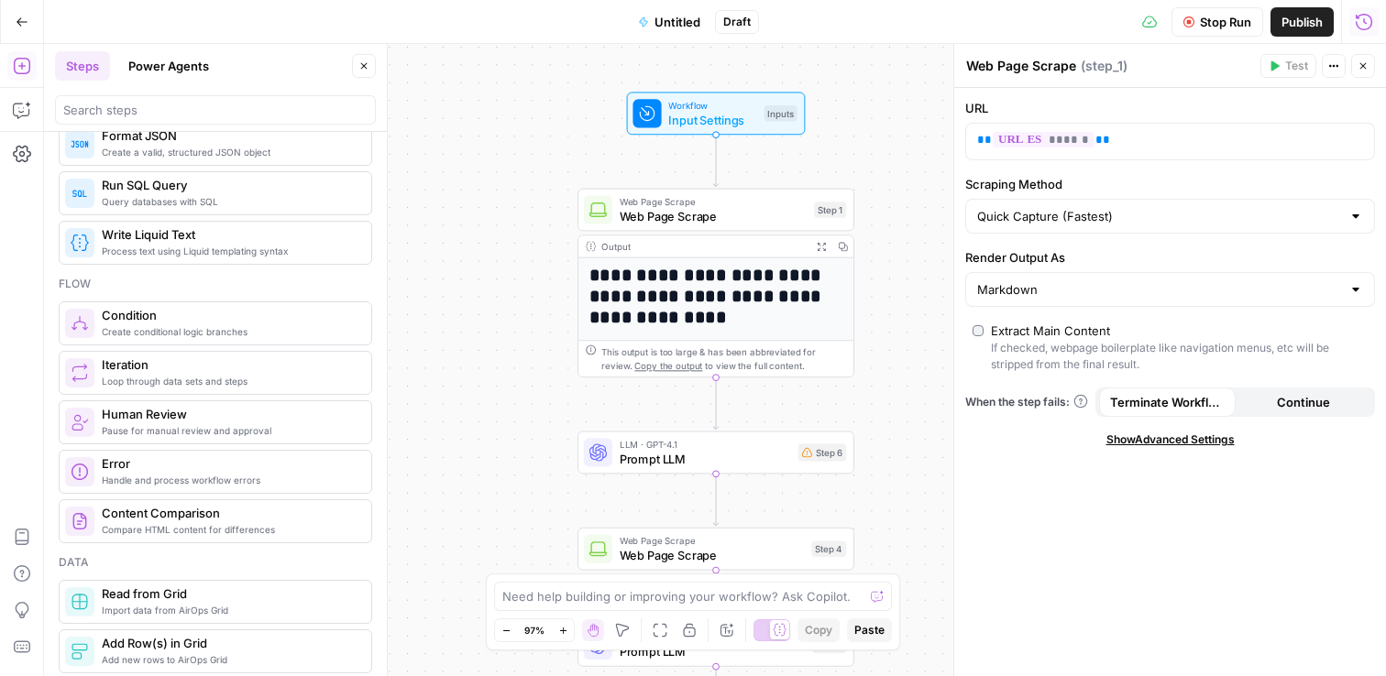
click at [735, 456] on span "Prompt LLM" at bounding box center [704, 458] width 171 height 17
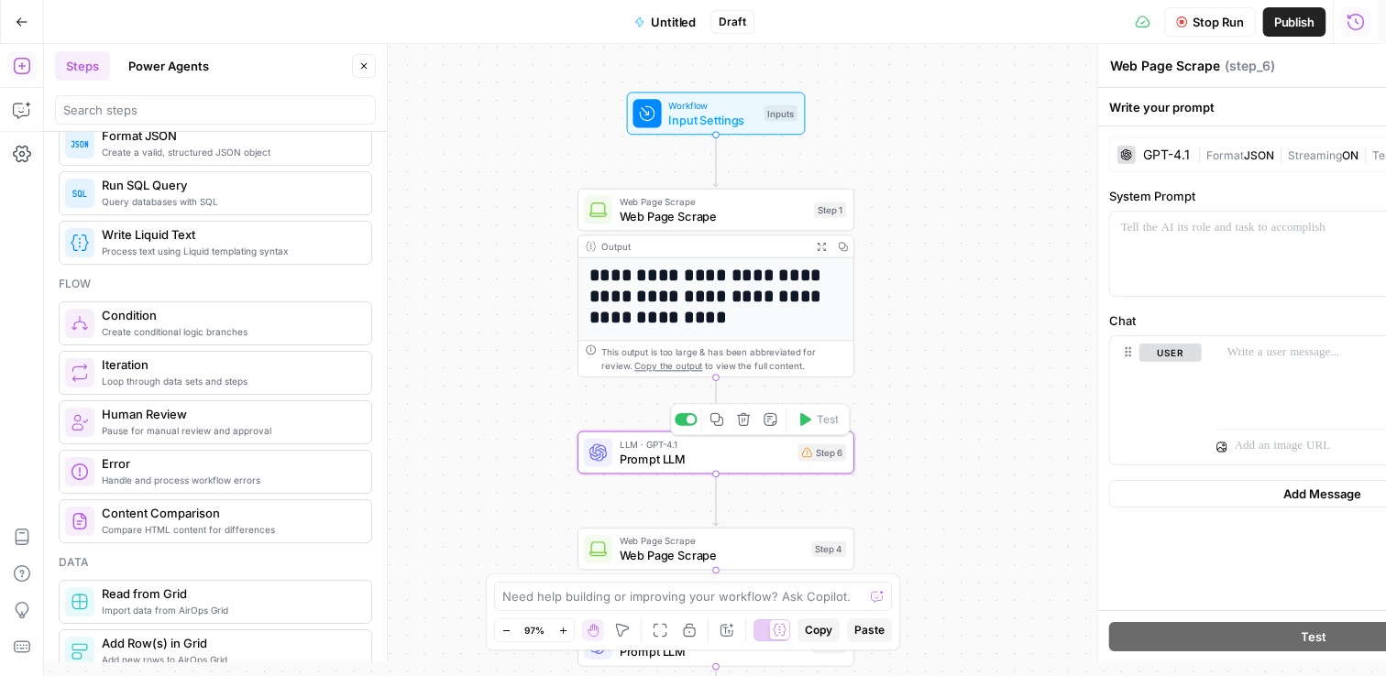
type textarea "Prompt LLM"
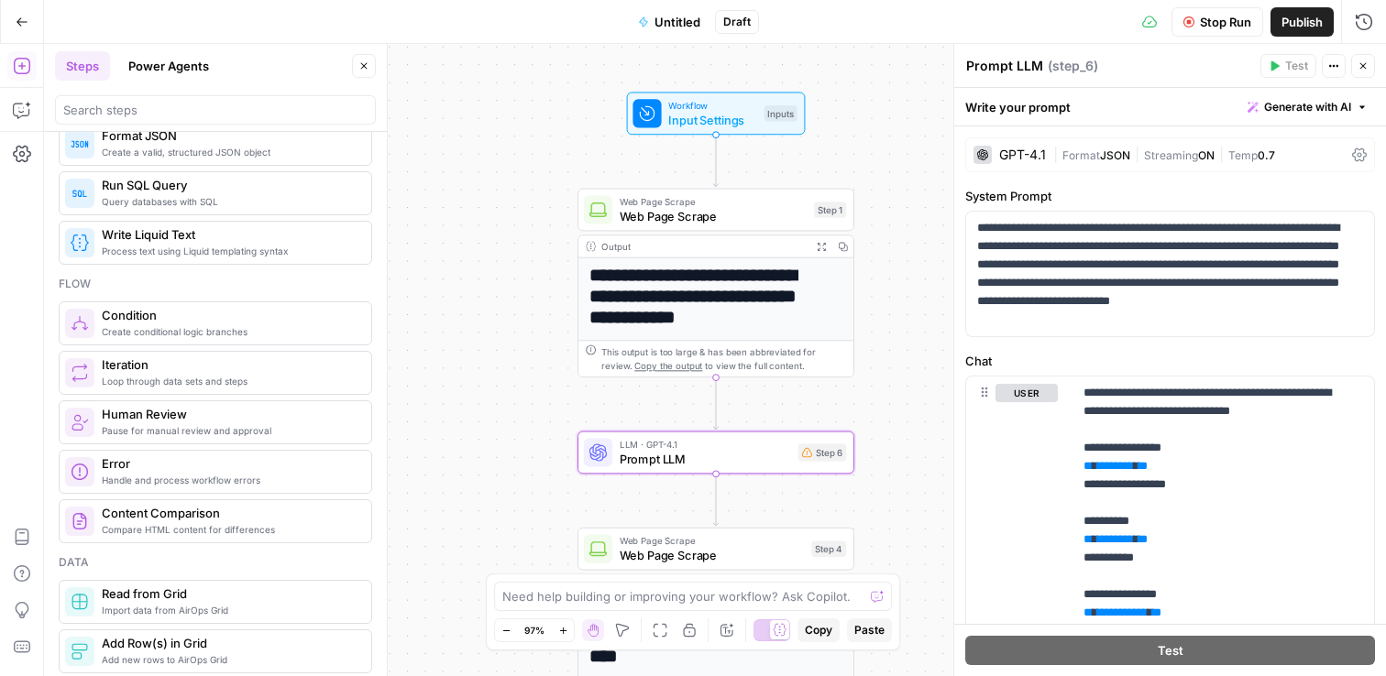
click at [1333, 65] on icon "button" at bounding box center [1333, 66] width 3 height 3
click at [1283, 151] on span "Delete Step" at bounding box center [1278, 147] width 88 height 18
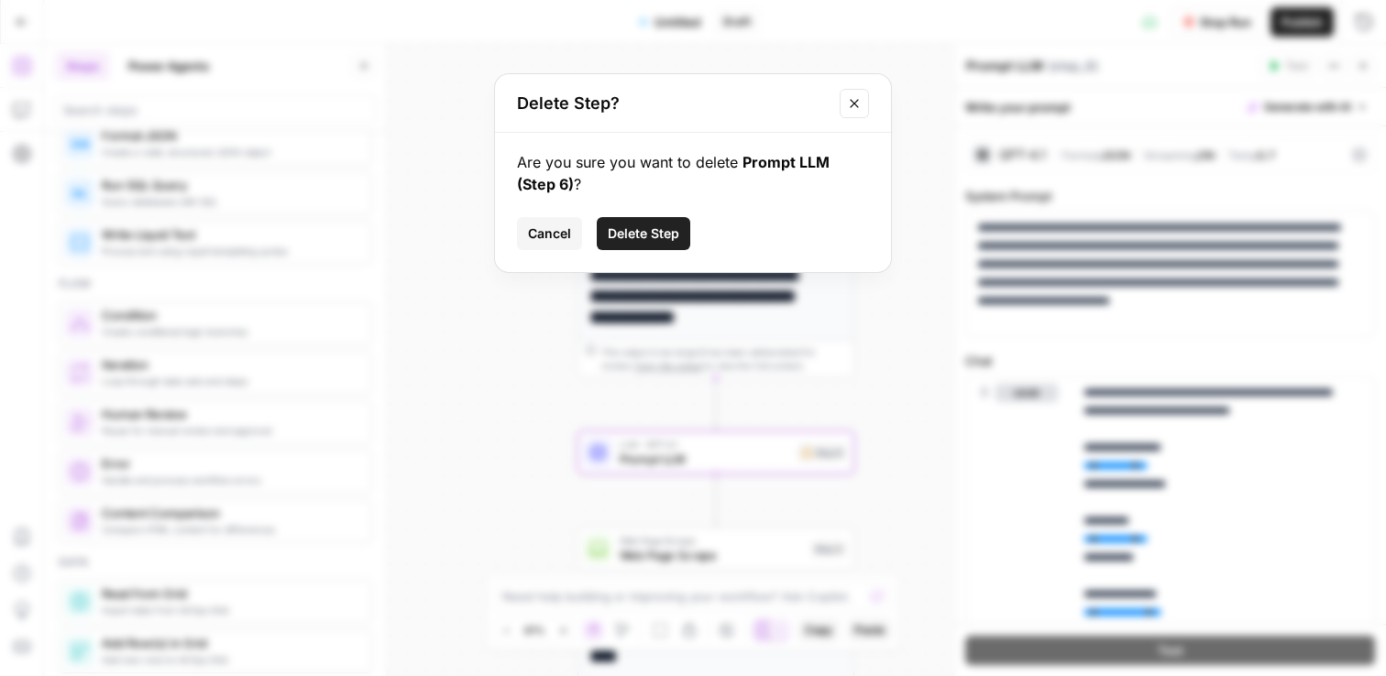
click at [652, 235] on span "Delete Step" at bounding box center [643, 234] width 71 height 18
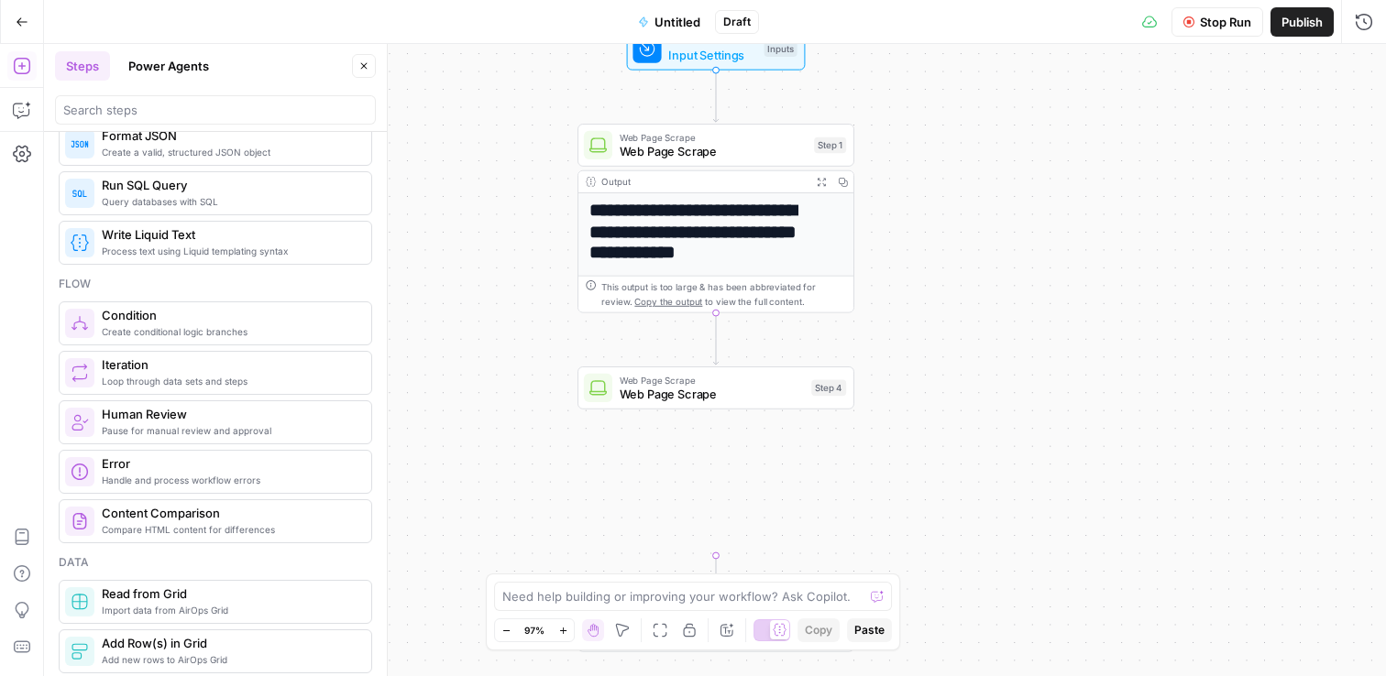
click at [784, 393] on span "Web Page Scrape" at bounding box center [711, 393] width 185 height 17
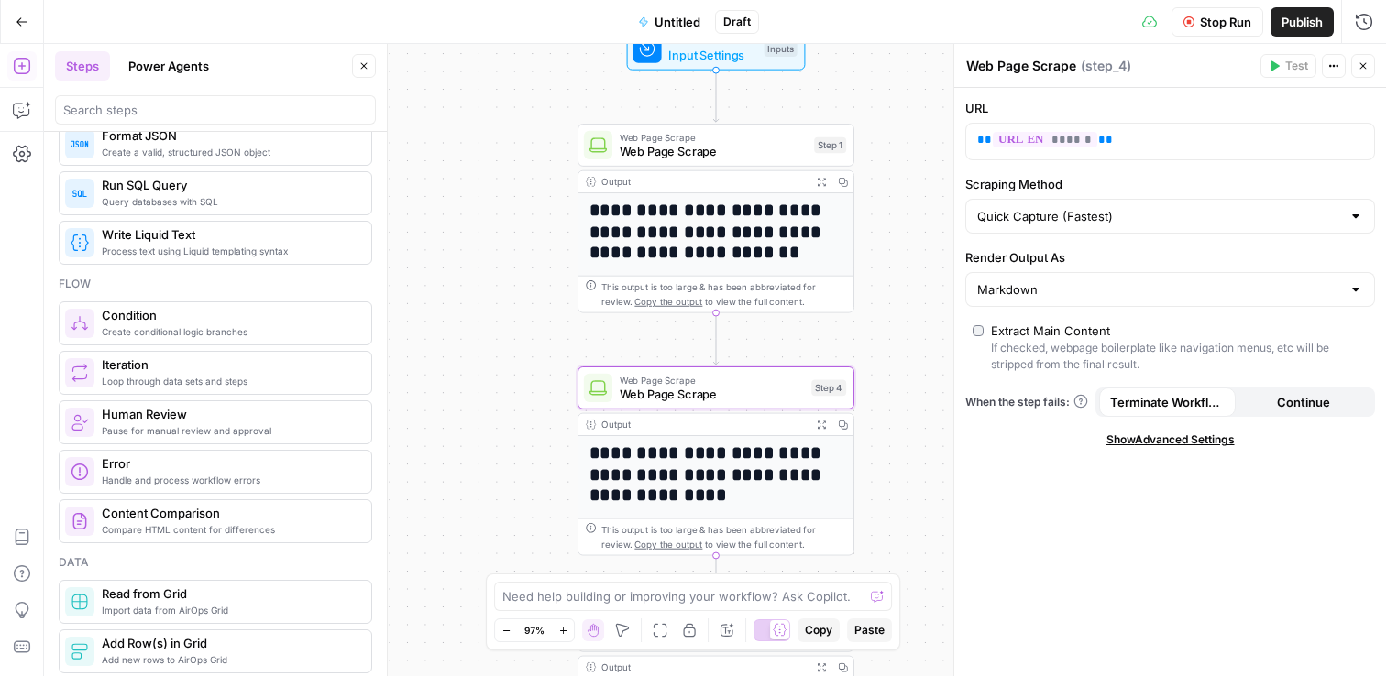
click at [1224, 23] on span "Stop Run" at bounding box center [1225, 22] width 51 height 18
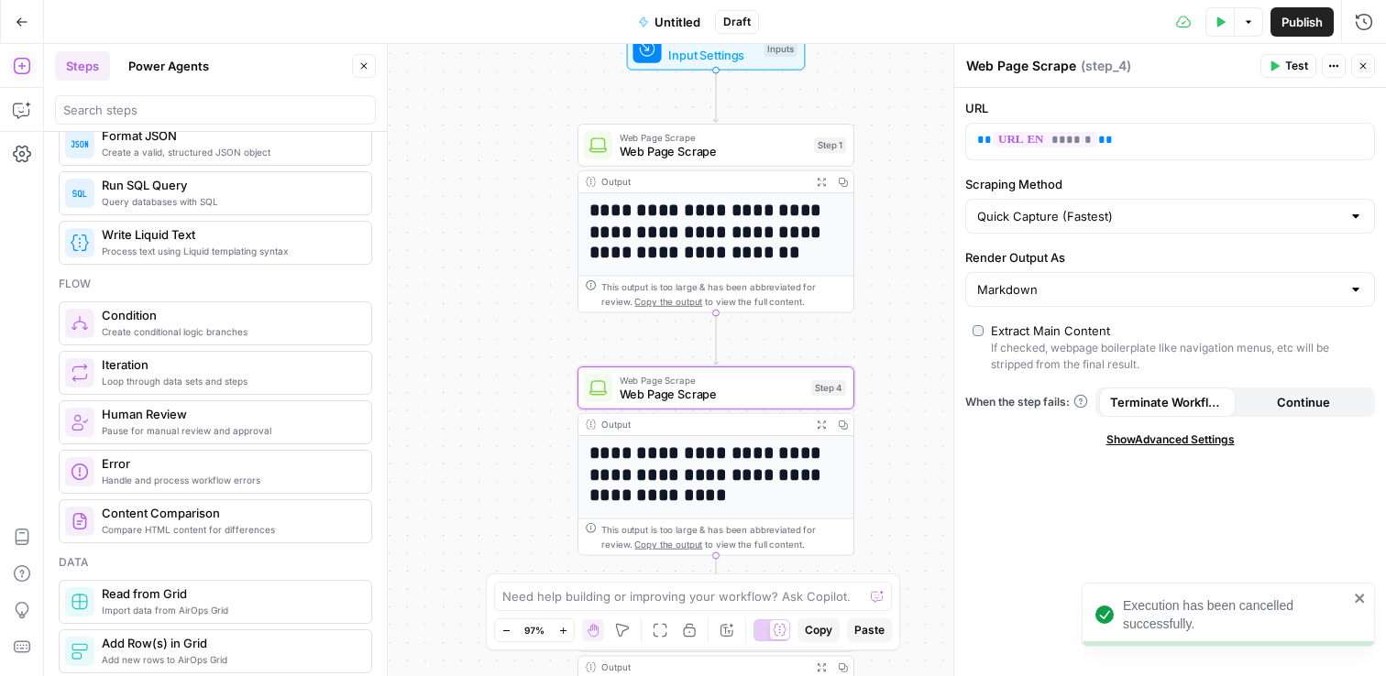
click at [1360, 597] on icon "close" at bounding box center [1358, 598] width 9 height 9
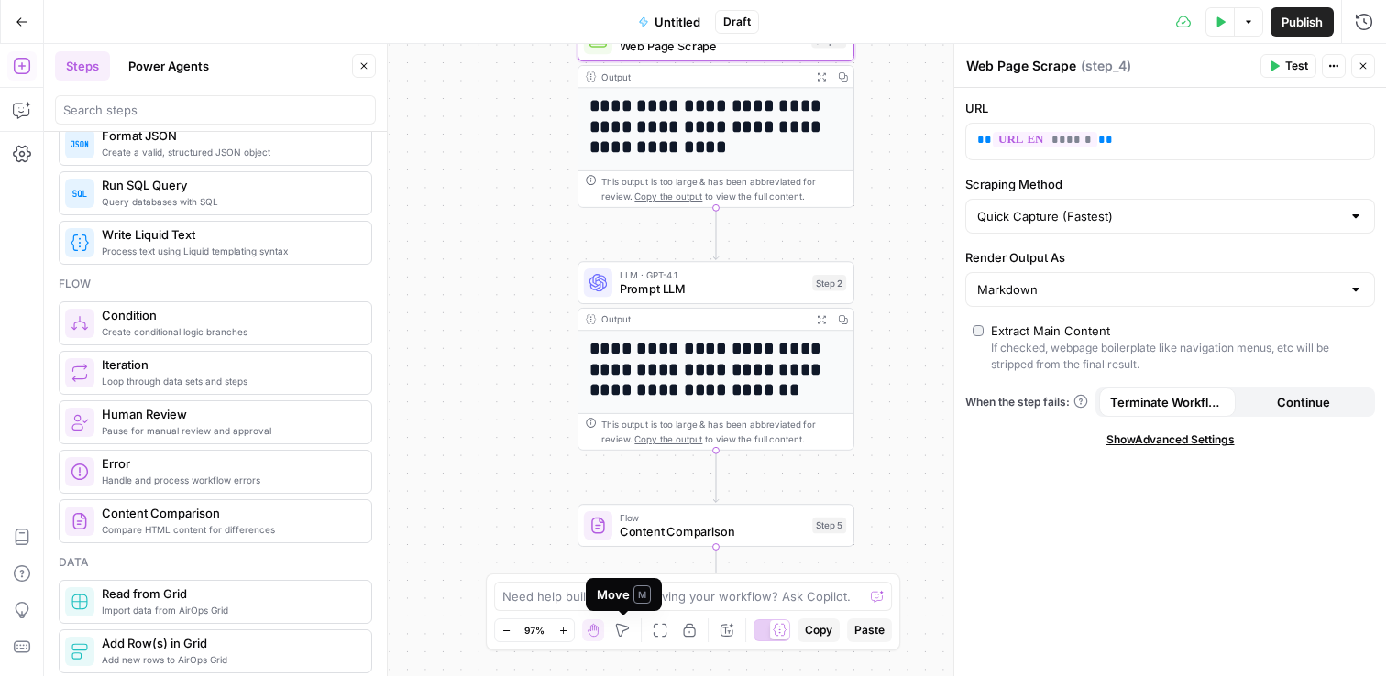
drag, startPoint x: 625, startPoint y: 624, endPoint x: 637, endPoint y: 614, distance: 15.6
click at [625, 624] on icon "button" at bounding box center [622, 630] width 15 height 15
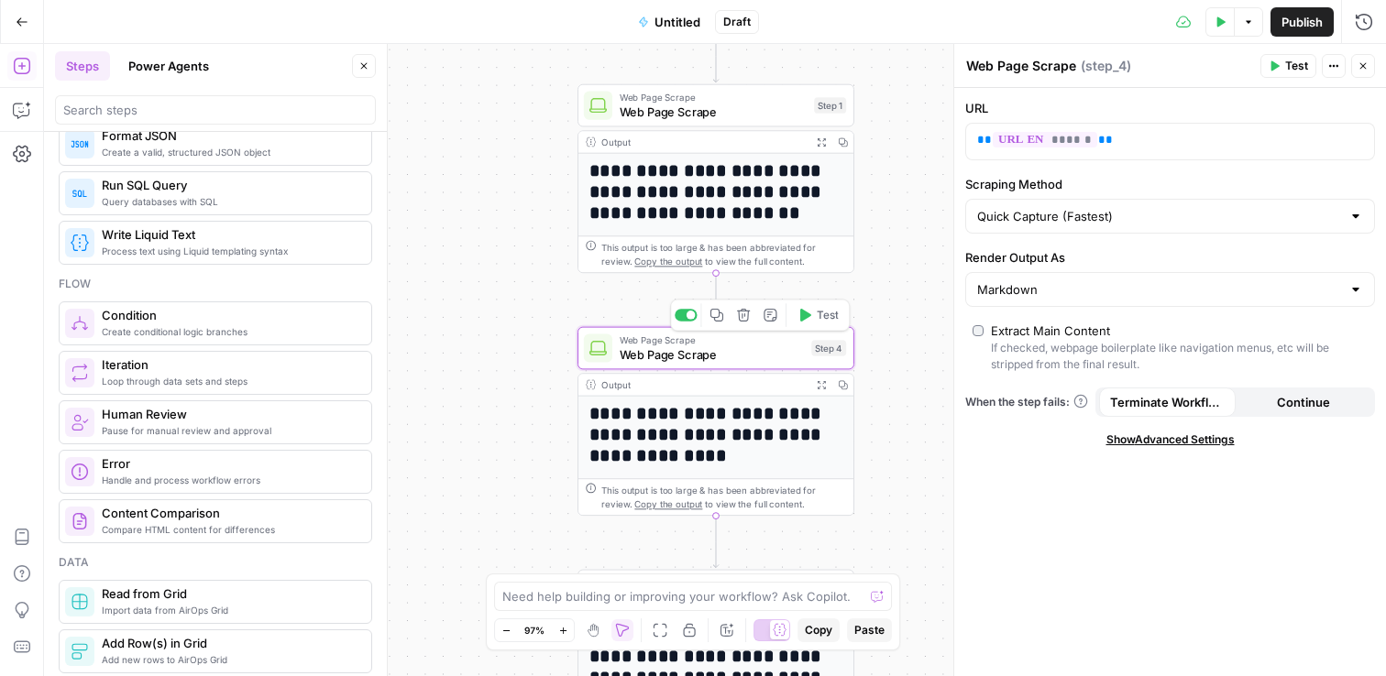
click at [827, 346] on div "Step 4" at bounding box center [828, 348] width 35 height 16
click at [751, 202] on h1 "**********" at bounding box center [709, 191] width 241 height 63
click at [698, 628] on button "Lock/Unlock" at bounding box center [689, 630] width 22 height 22
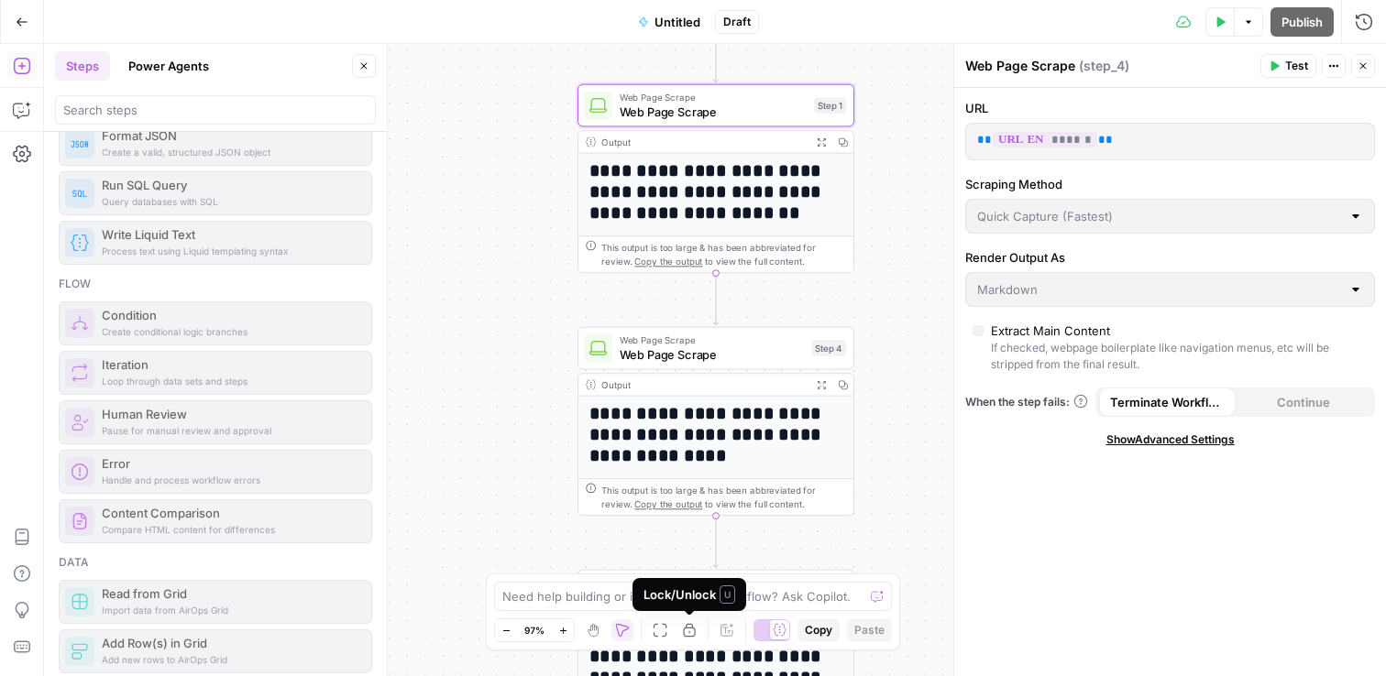
click at [696, 633] on icon "button" at bounding box center [689, 630] width 15 height 15
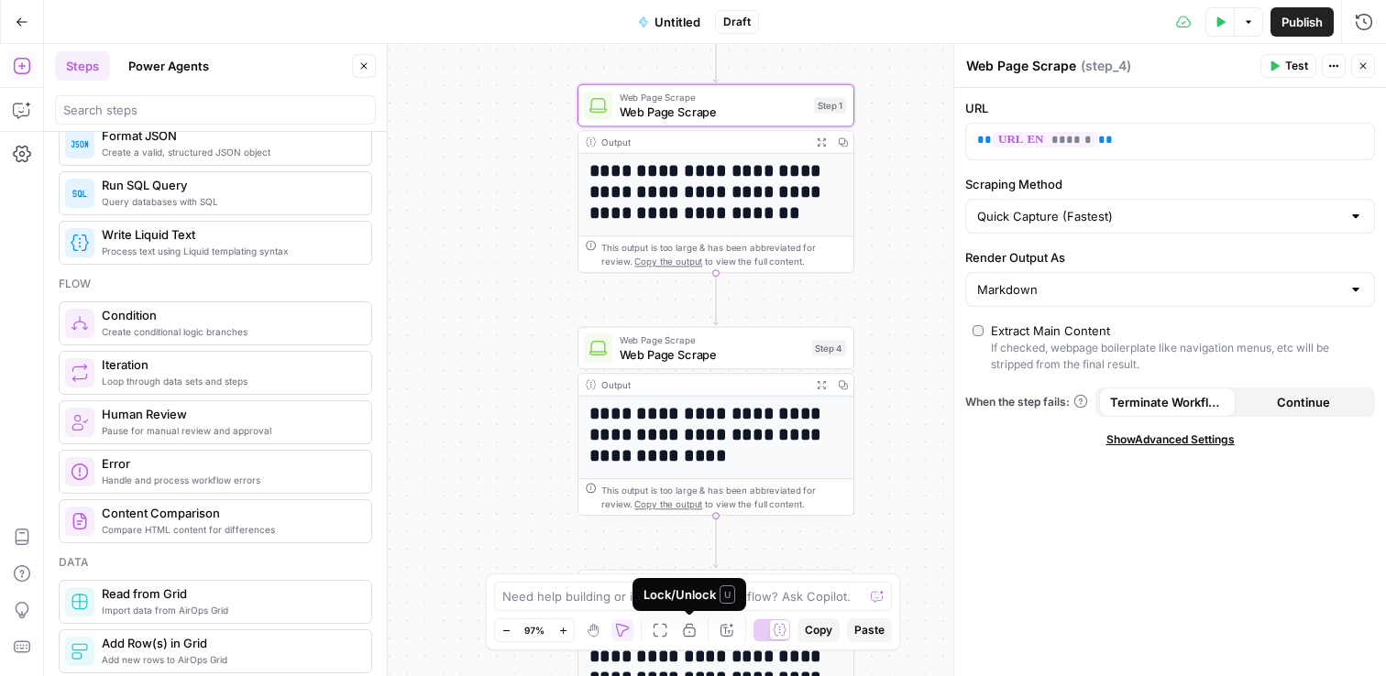
click at [696, 633] on icon "button" at bounding box center [689, 630] width 15 height 15
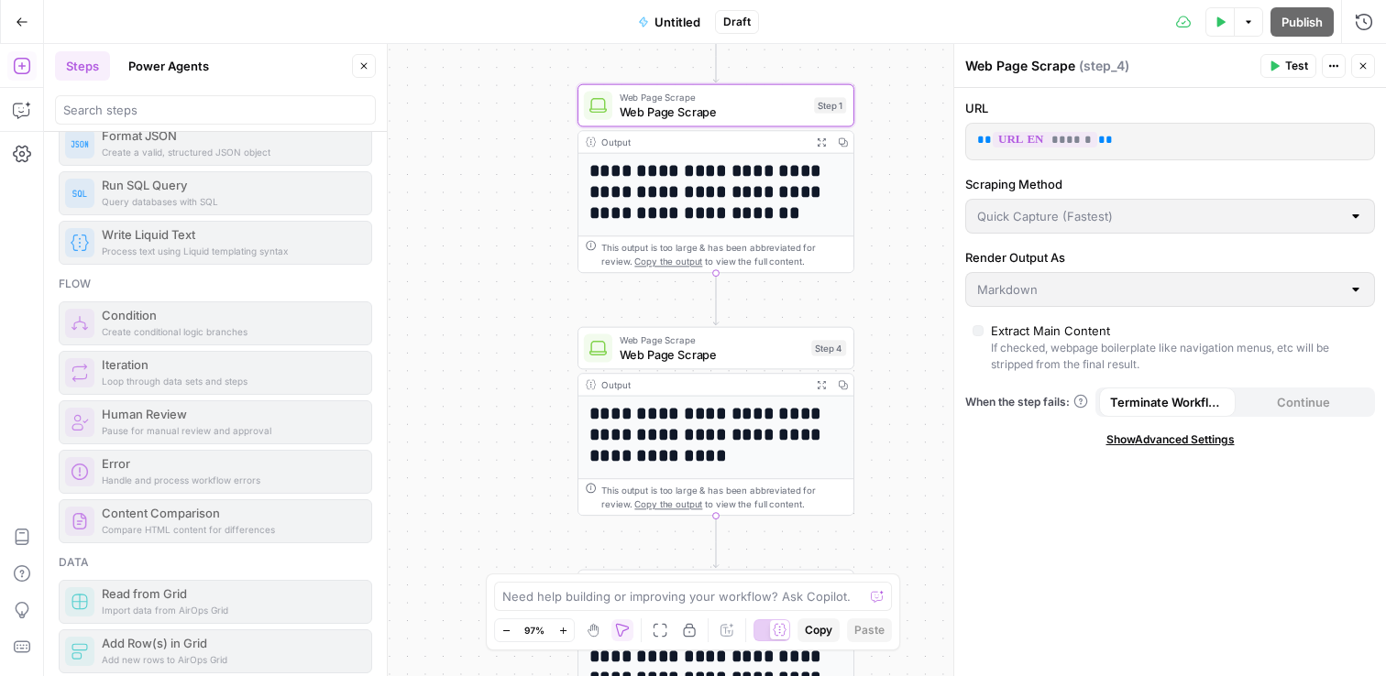
click at [696, 633] on icon "button" at bounding box center [689, 630] width 15 height 15
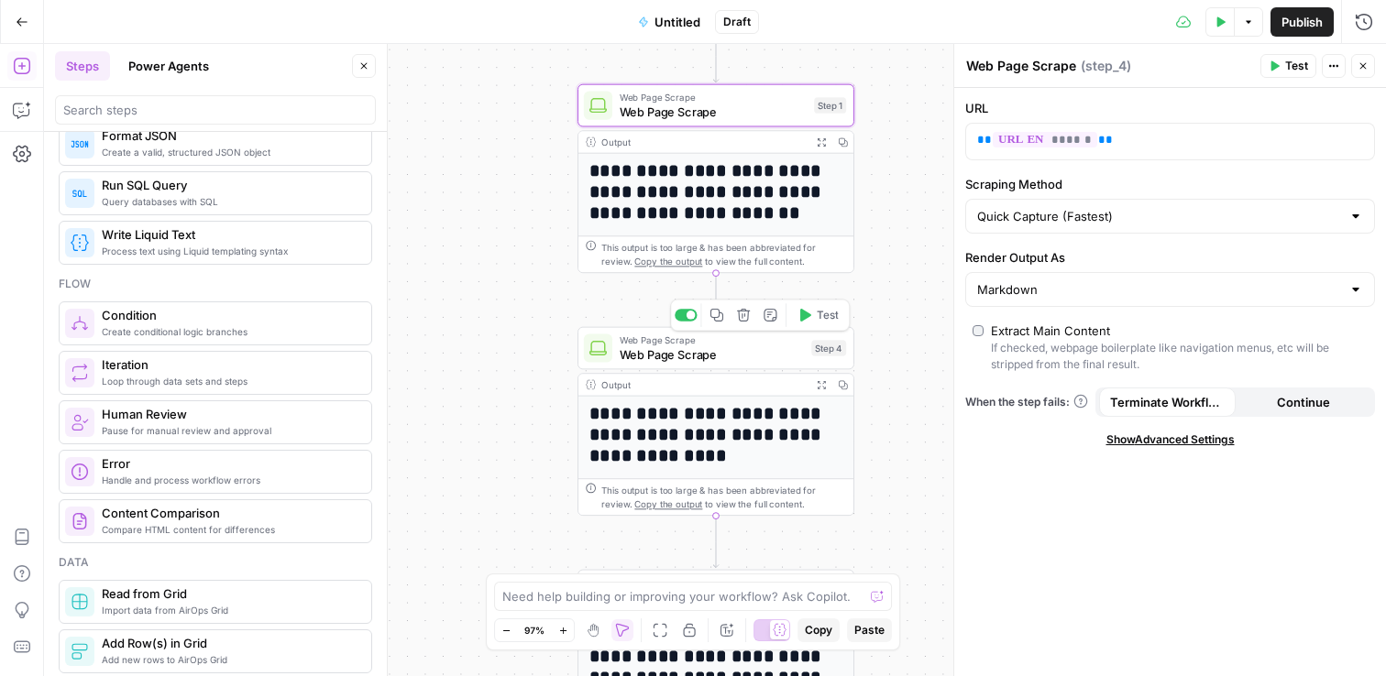
click at [767, 356] on span "Web Page Scrape" at bounding box center [711, 353] width 185 height 17
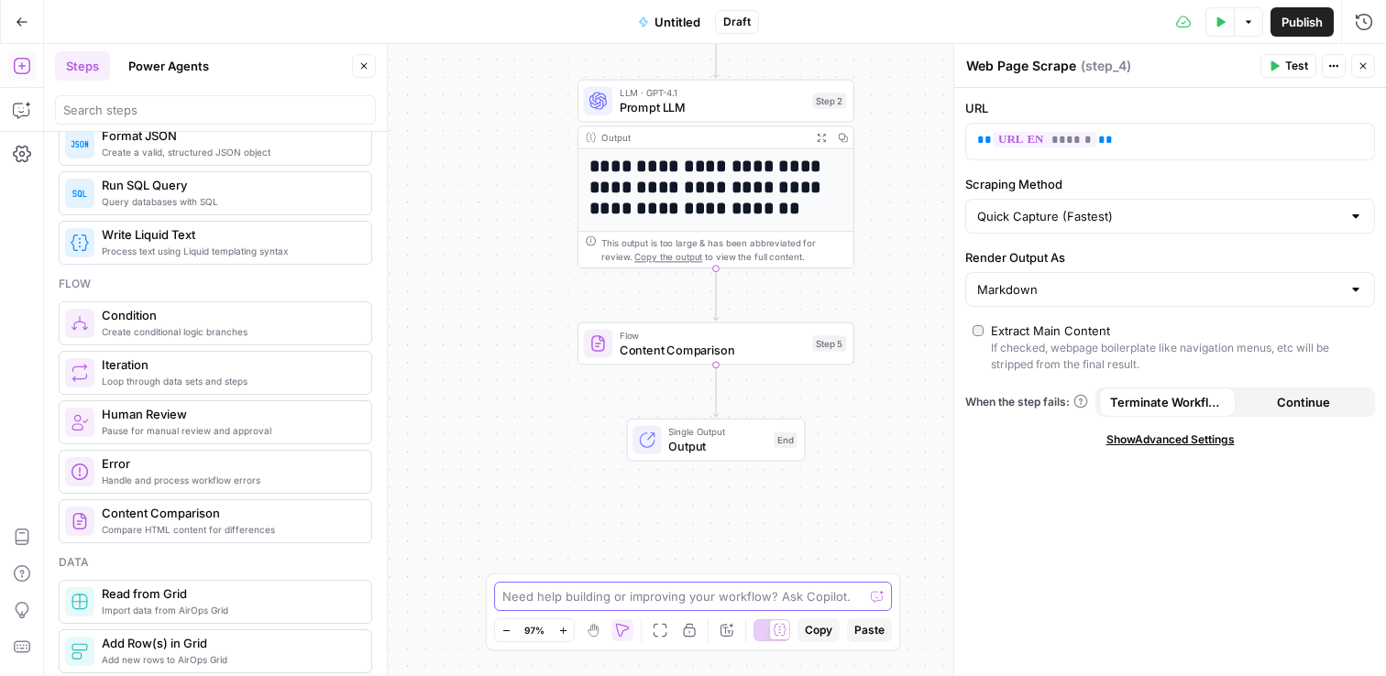
click at [740, 598] on textarea at bounding box center [682, 596] width 361 height 18
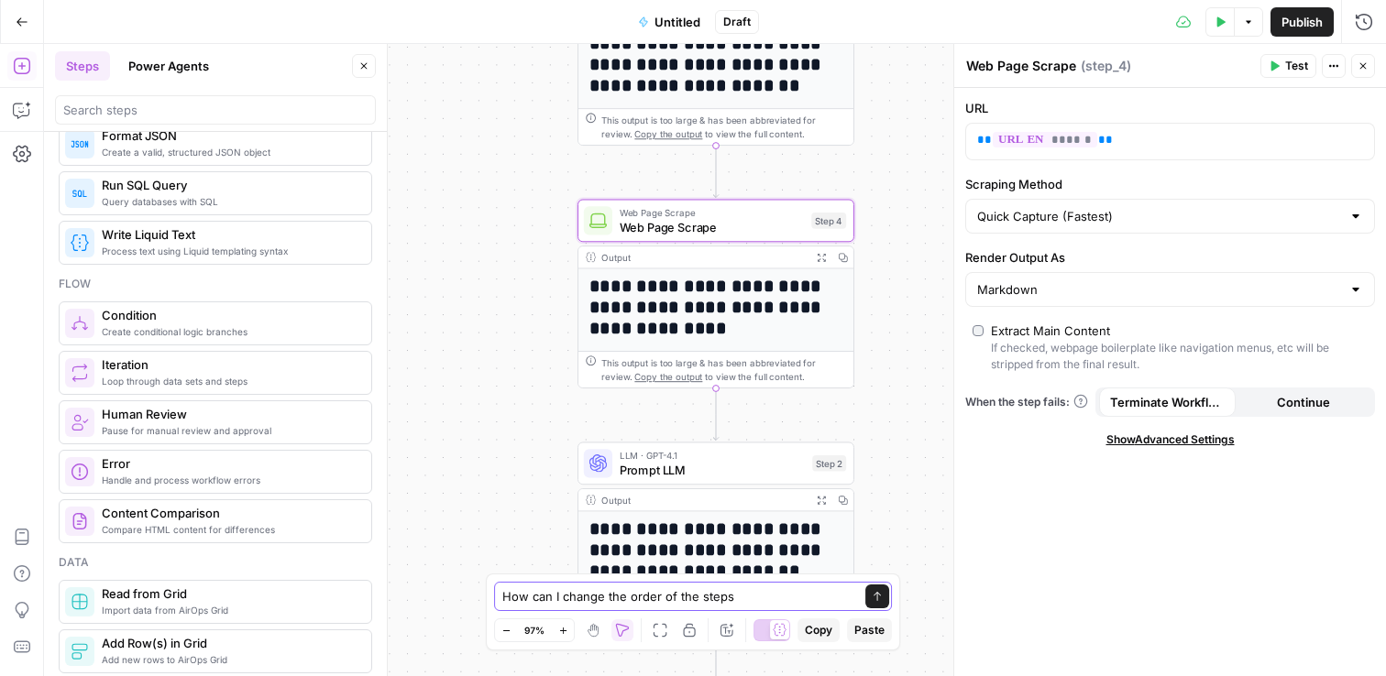
type textarea "How can I change the order of the steps?"
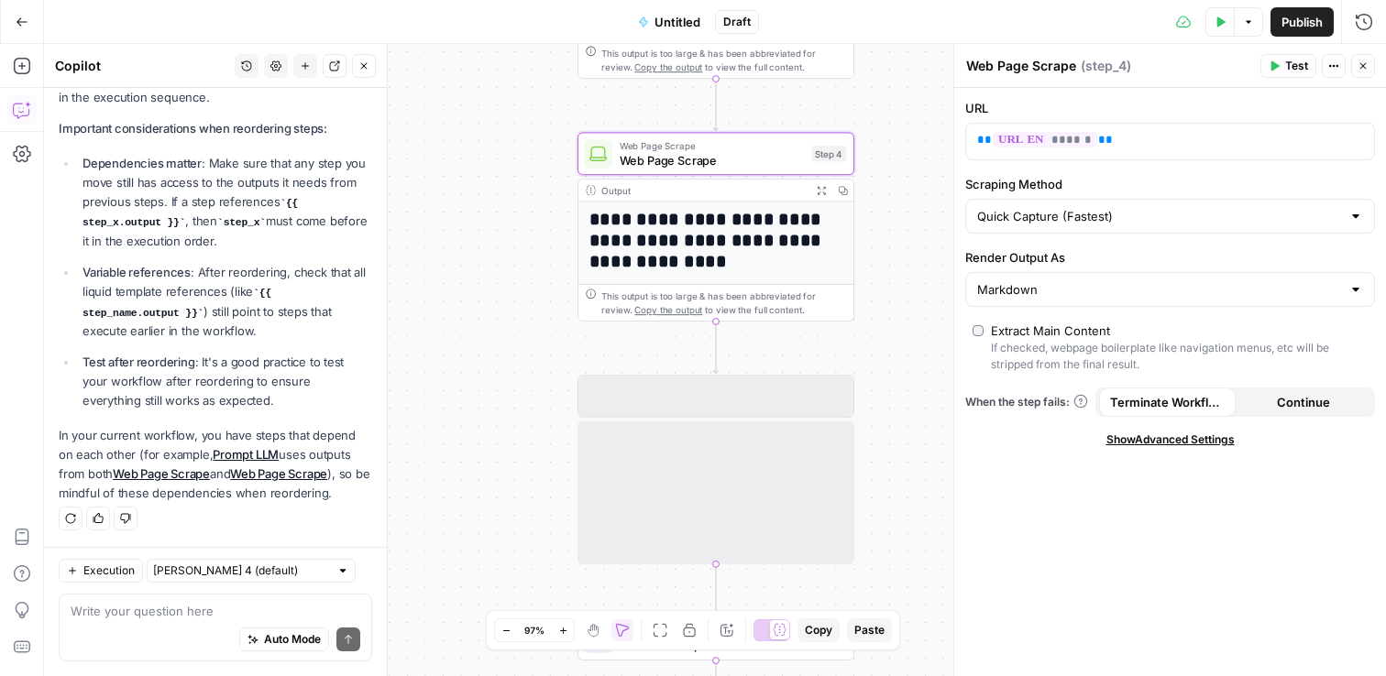
scroll to position [455, 0]
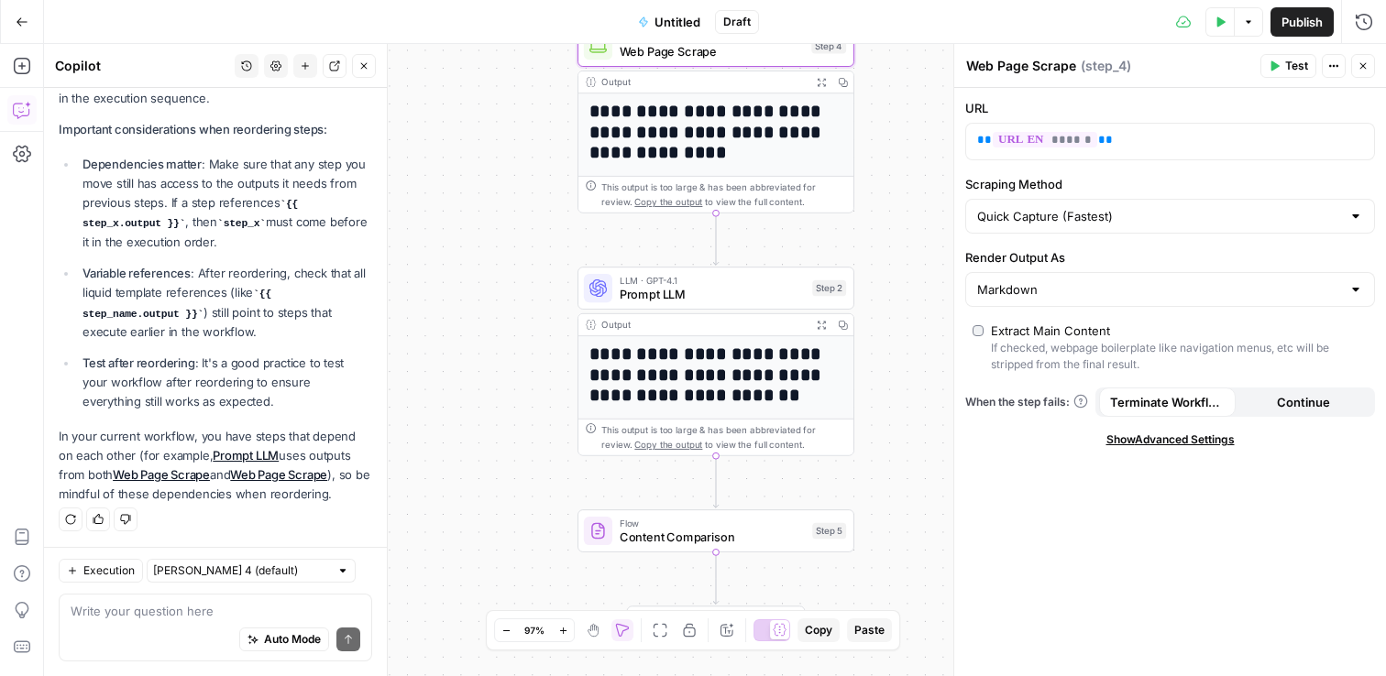
drag, startPoint x: 694, startPoint y: 151, endPoint x: 745, endPoint y: 30, distance: 131.4
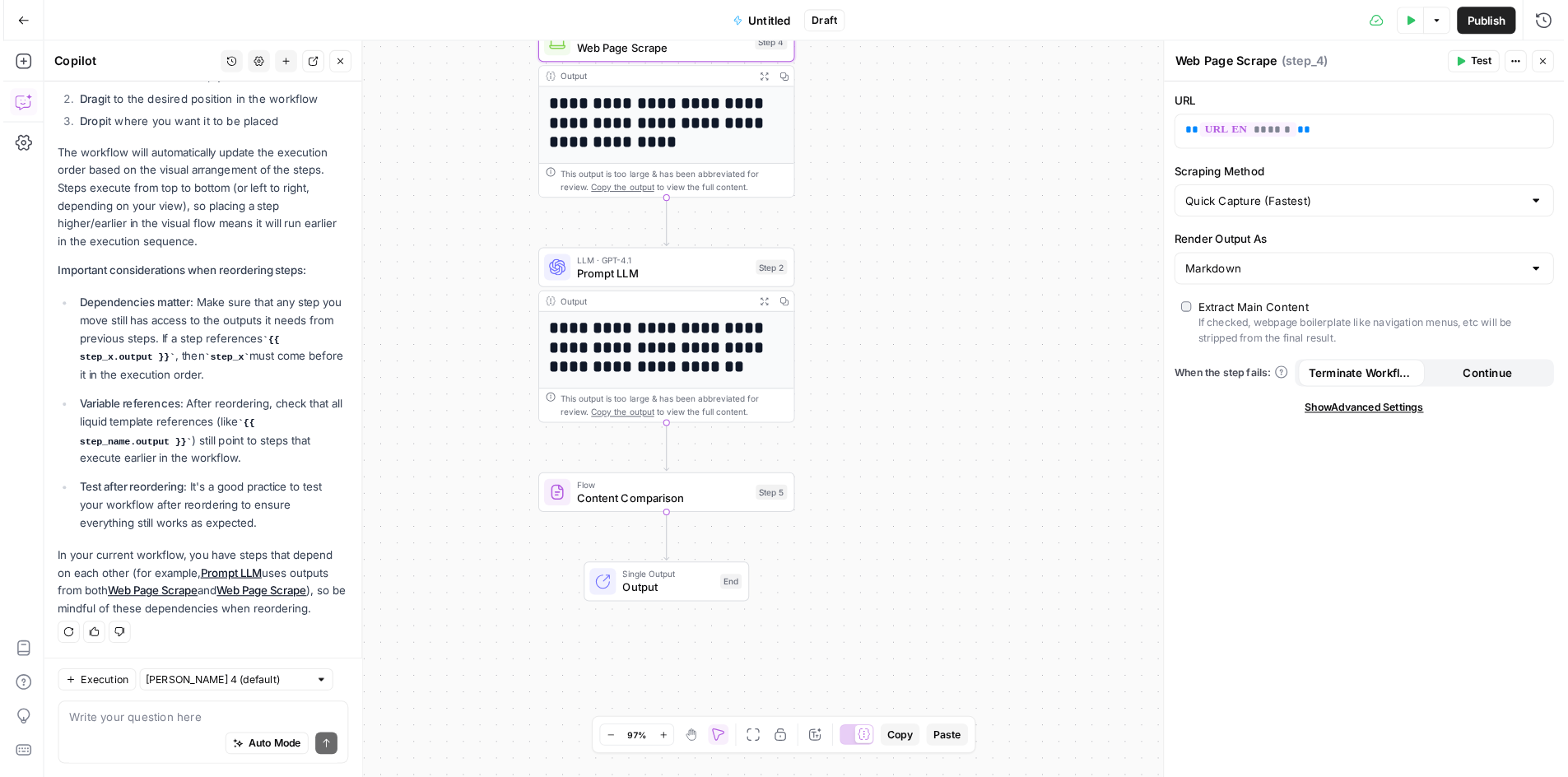
scroll to position [227, 0]
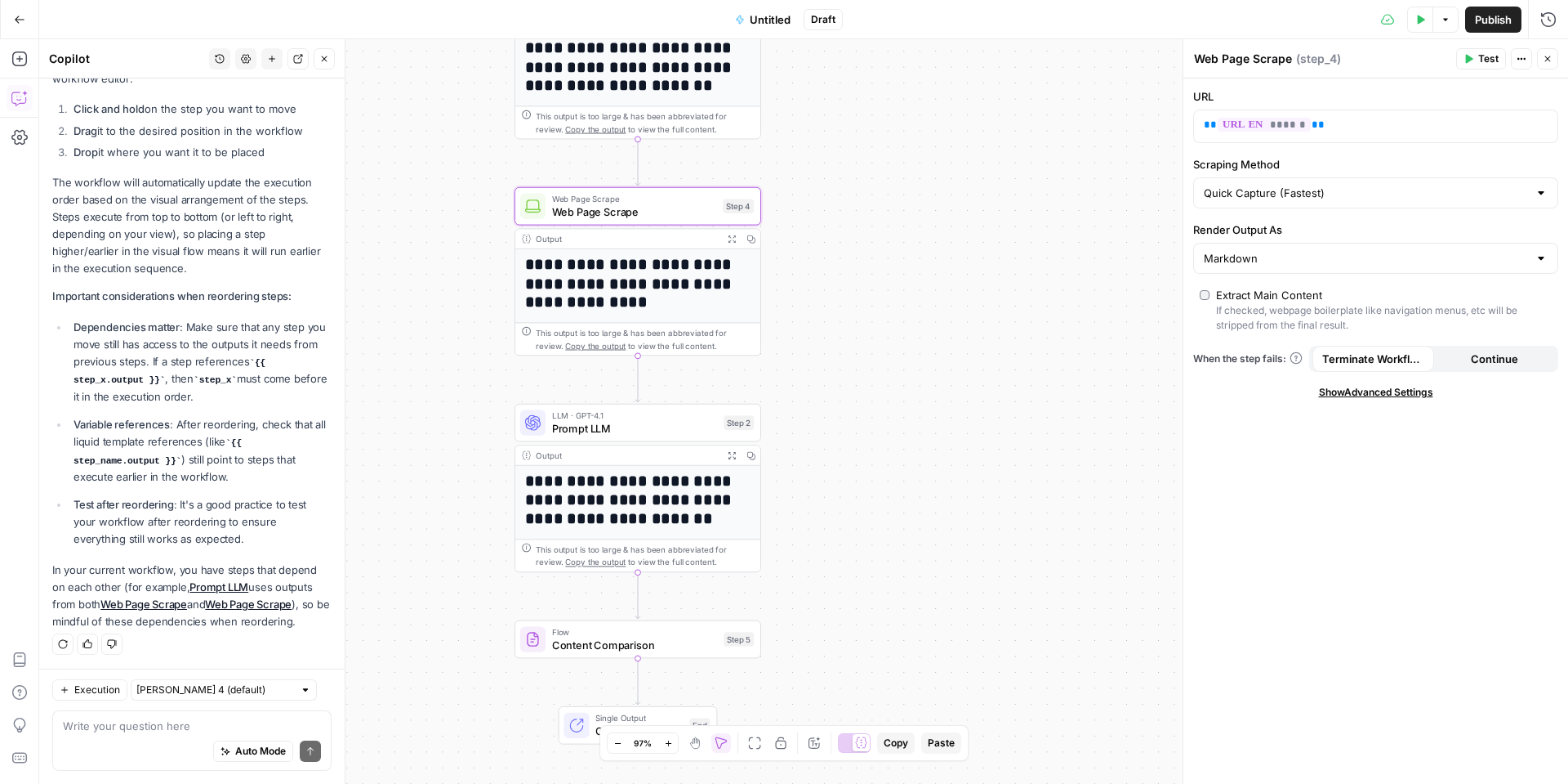
click at [1038, 300] on div "**********" at bounding box center [803, 411] width 1529 height 745
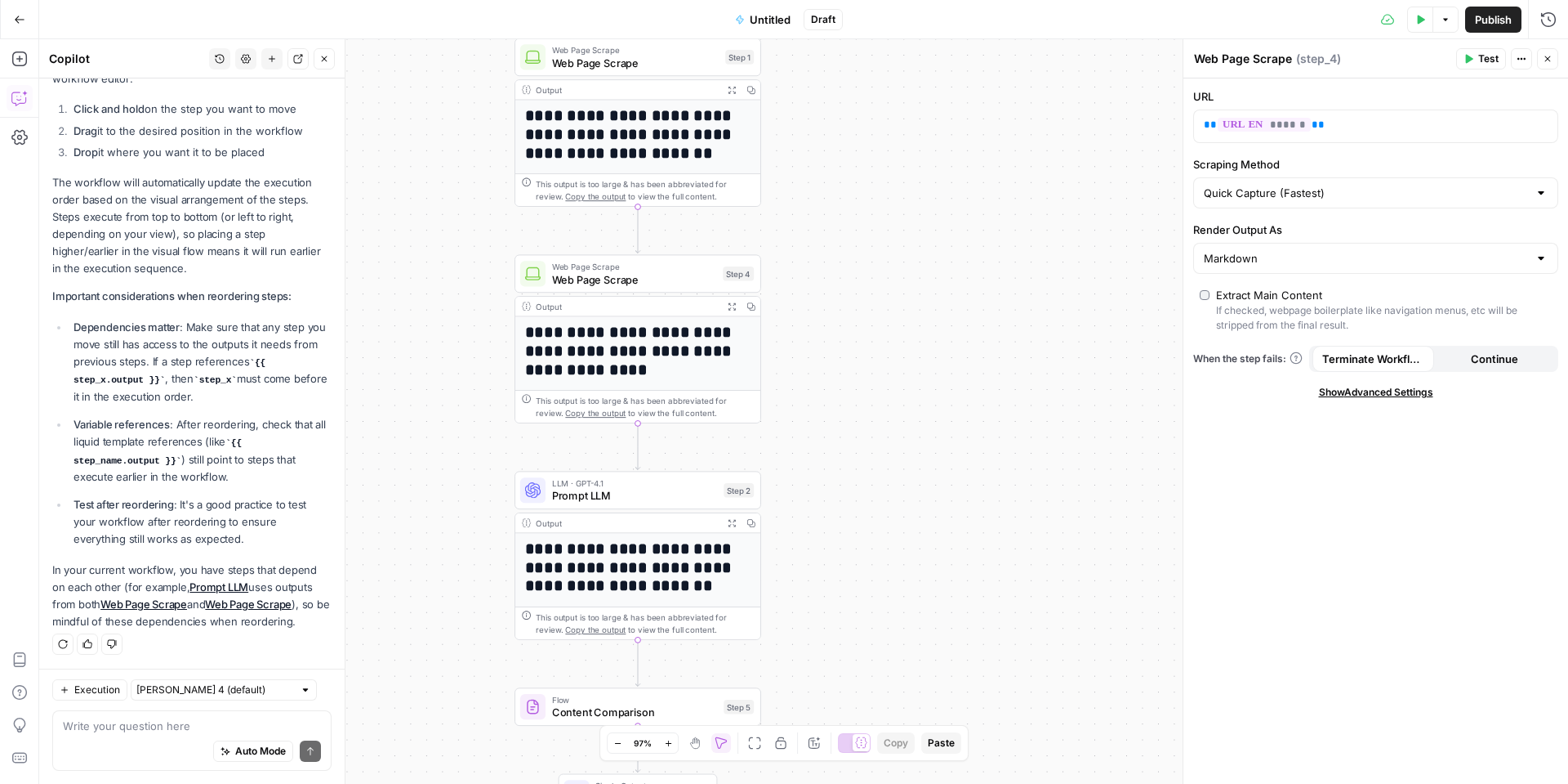
click at [1235, 65] on span "Test" at bounding box center [1489, 59] width 21 height 14
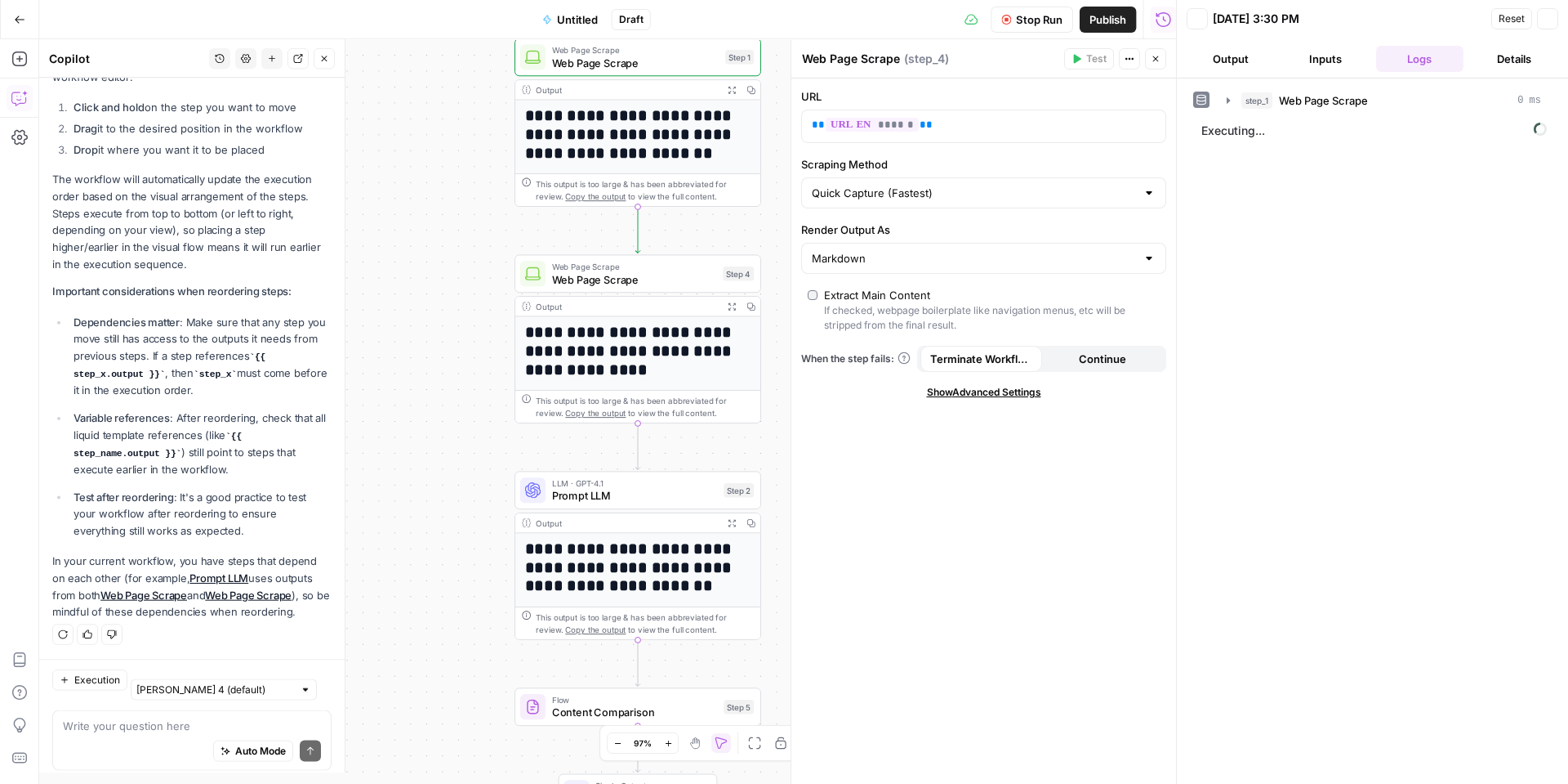
scroll to position [226, 0]
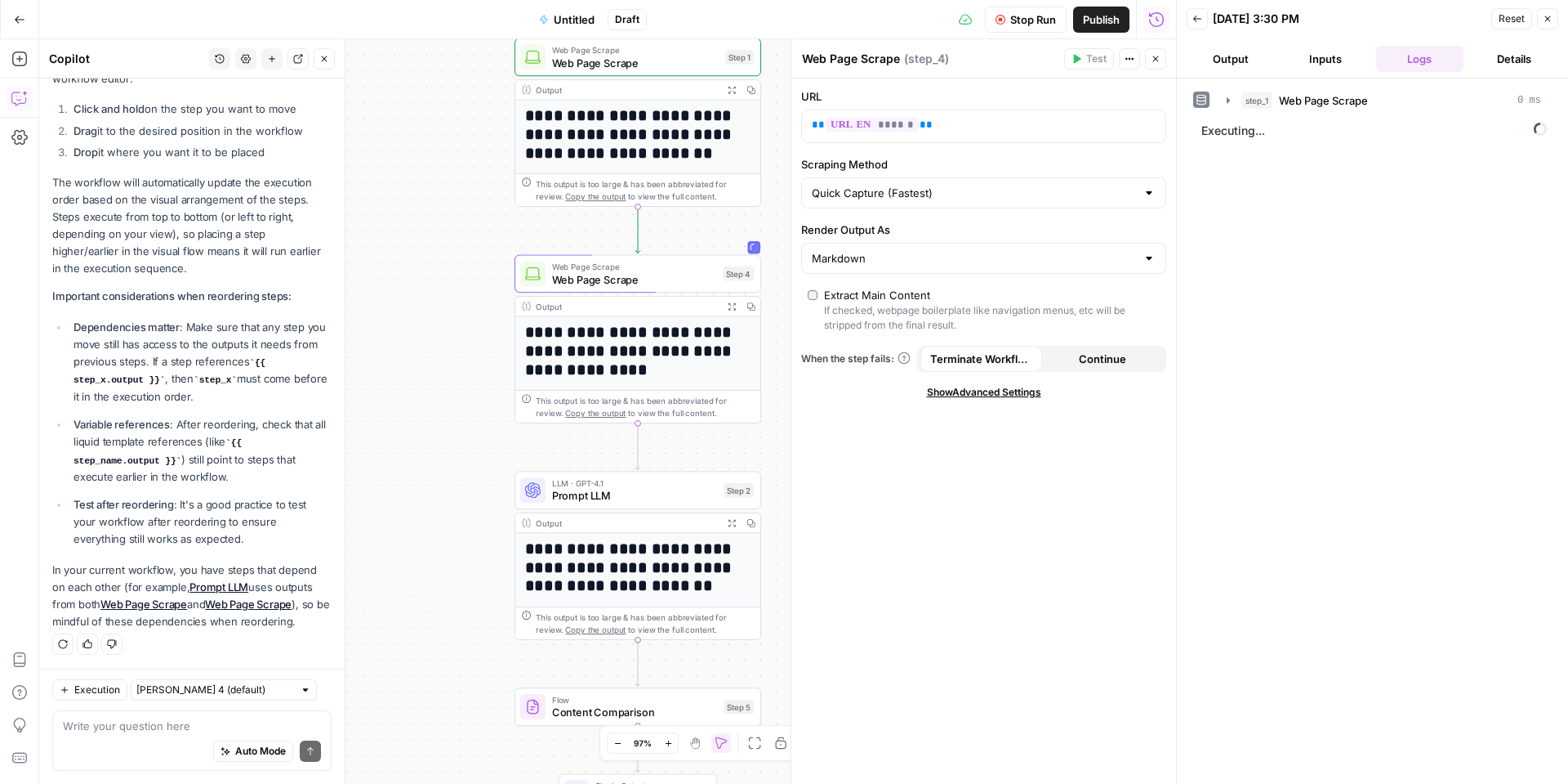
click at [1235, 59] on button "Inputs" at bounding box center [1326, 58] width 88 height 26
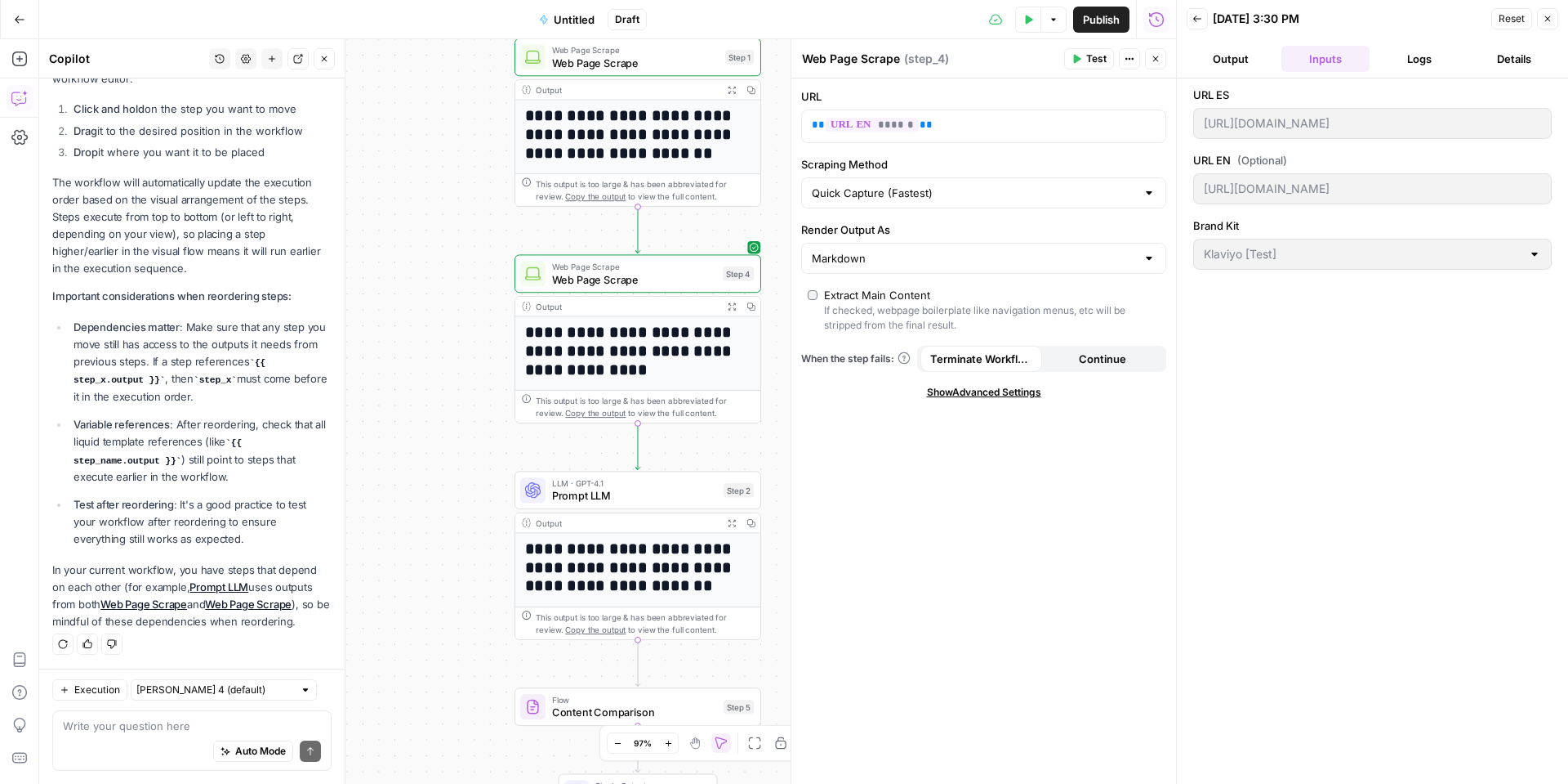
click at [1235, 62] on button "Output" at bounding box center [1230, 58] width 88 height 26
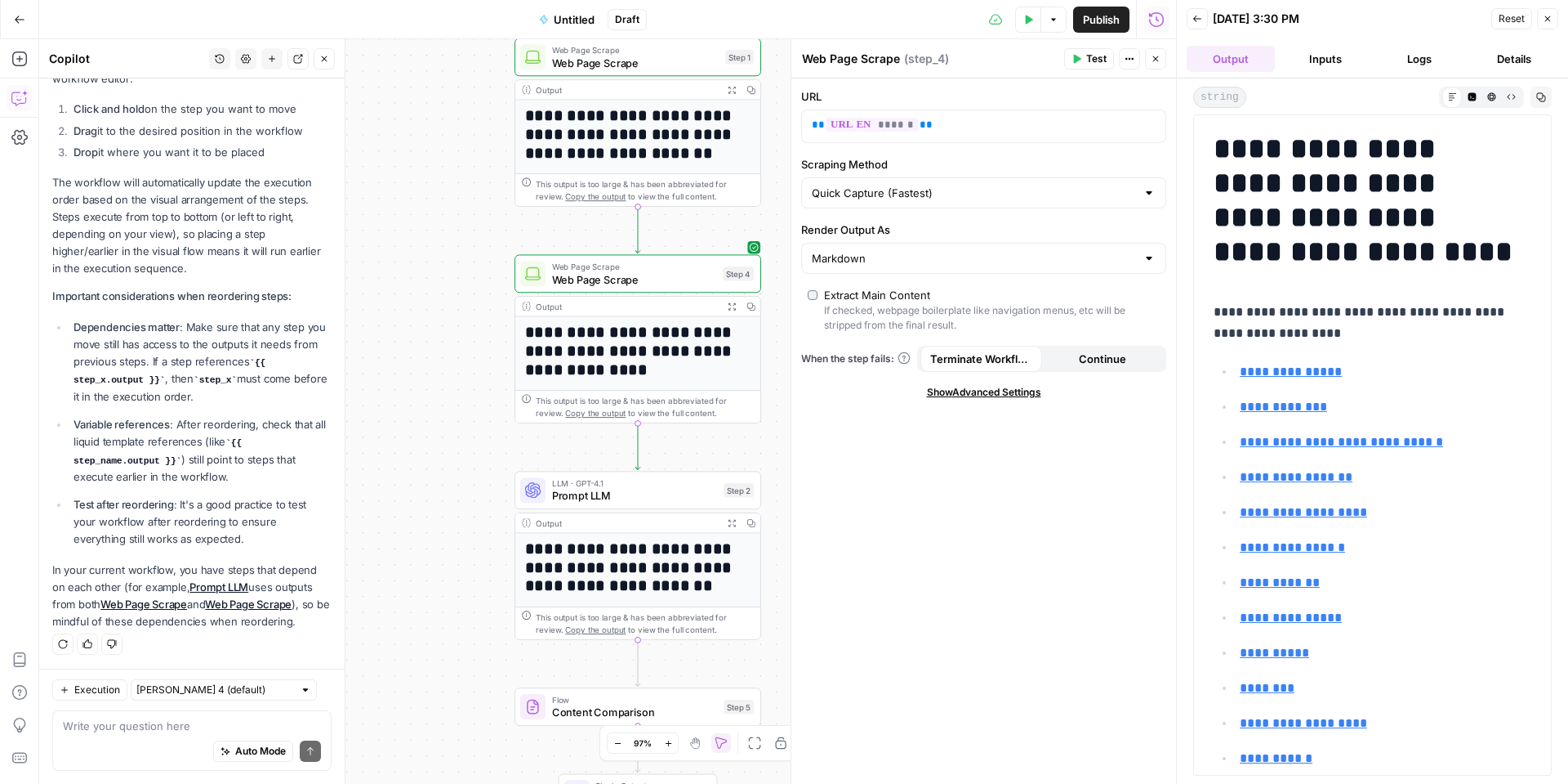
click at [1235, 57] on button "Logs" at bounding box center [1420, 58] width 88 height 26
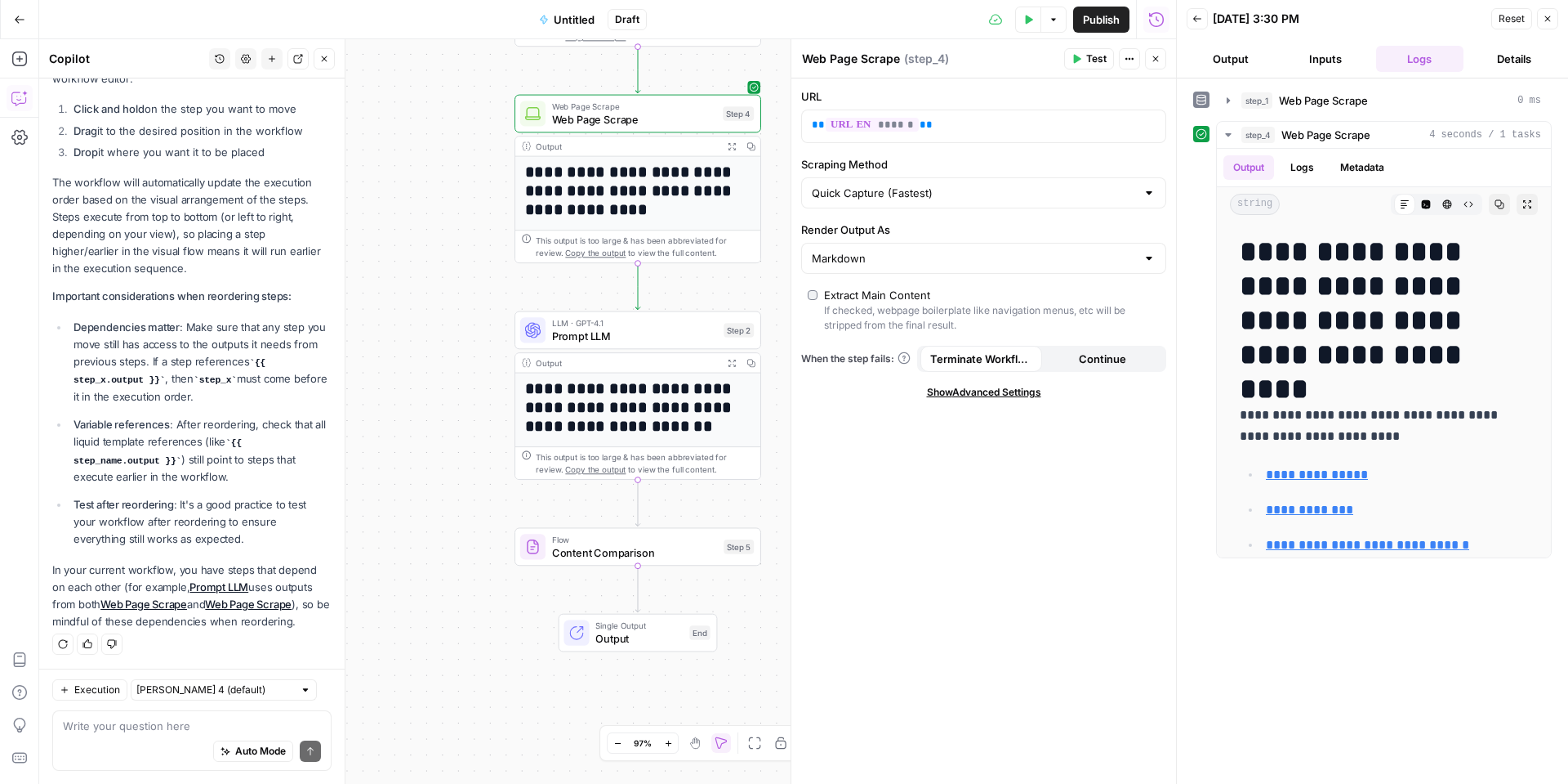
click at [1098, 58] on span "Test" at bounding box center [1096, 59] width 21 height 14
click at [1224, 102] on icon "button" at bounding box center [1228, 100] width 13 height 13
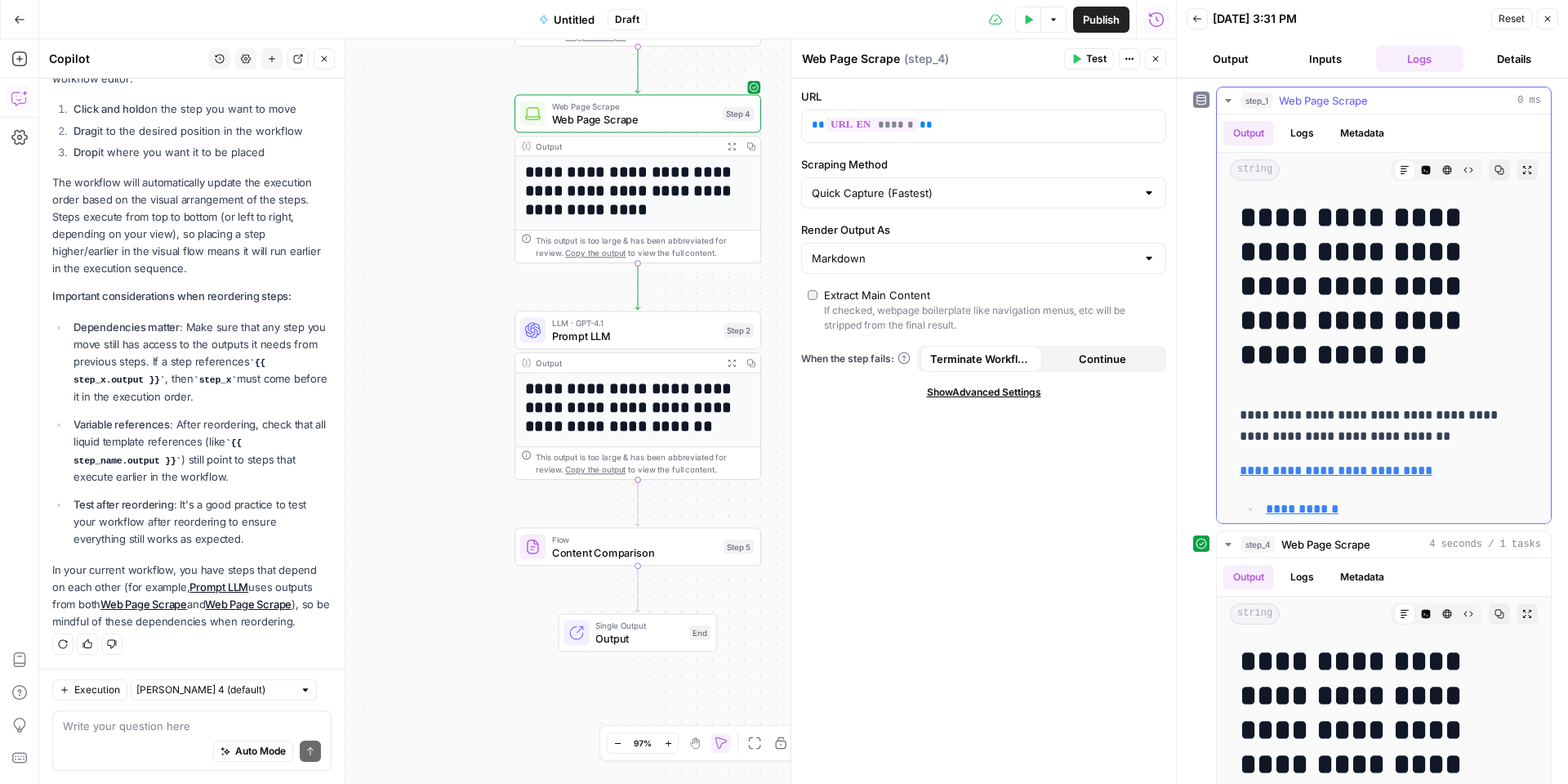
click at [1225, 103] on icon "button" at bounding box center [1228, 100] width 13 height 13
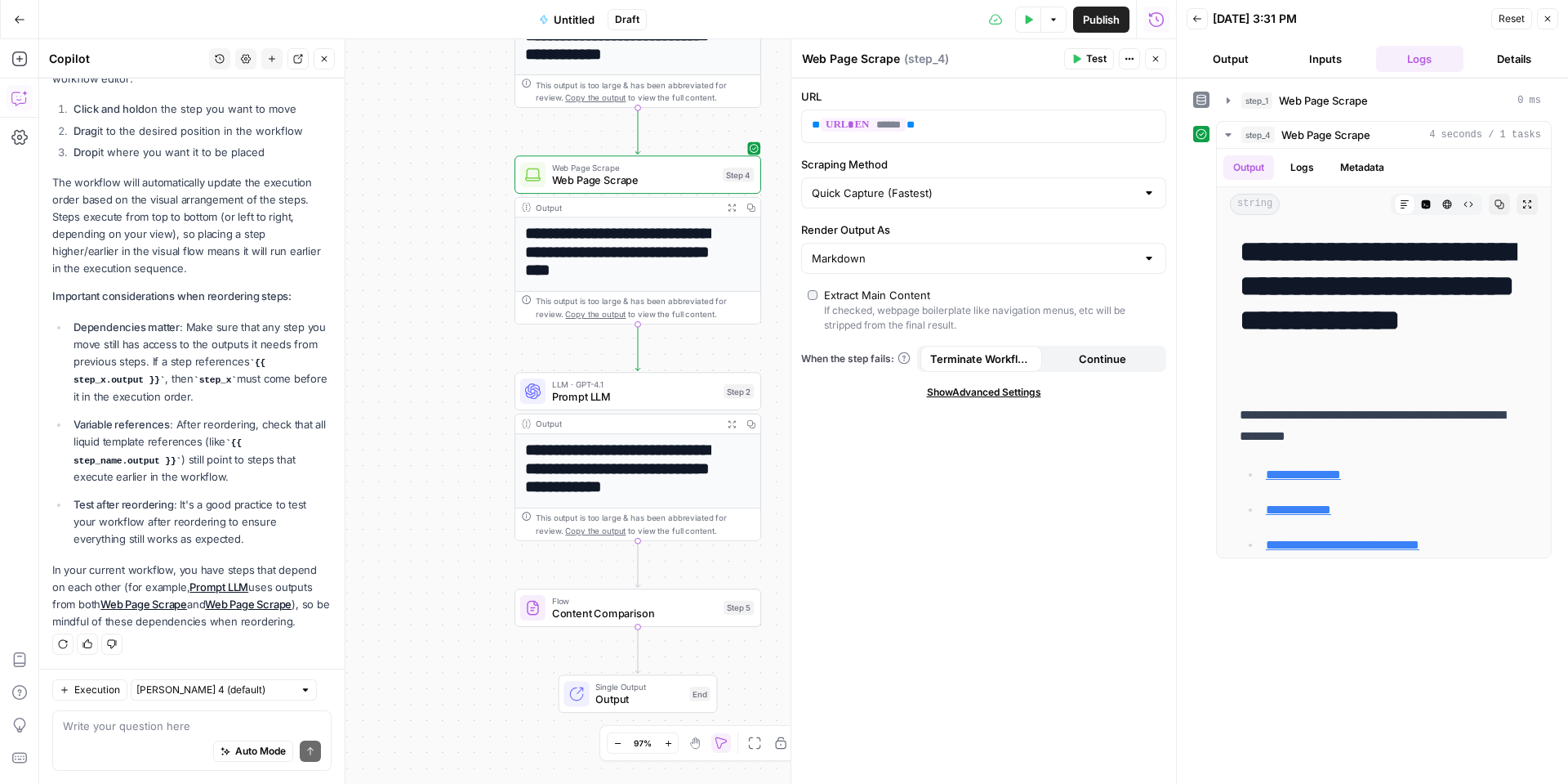
click at [611, 442] on h1 "**********" at bounding box center [632, 468] width 214 height 56
click at [1093, 62] on span "Test" at bounding box center [1096, 59] width 21 height 14
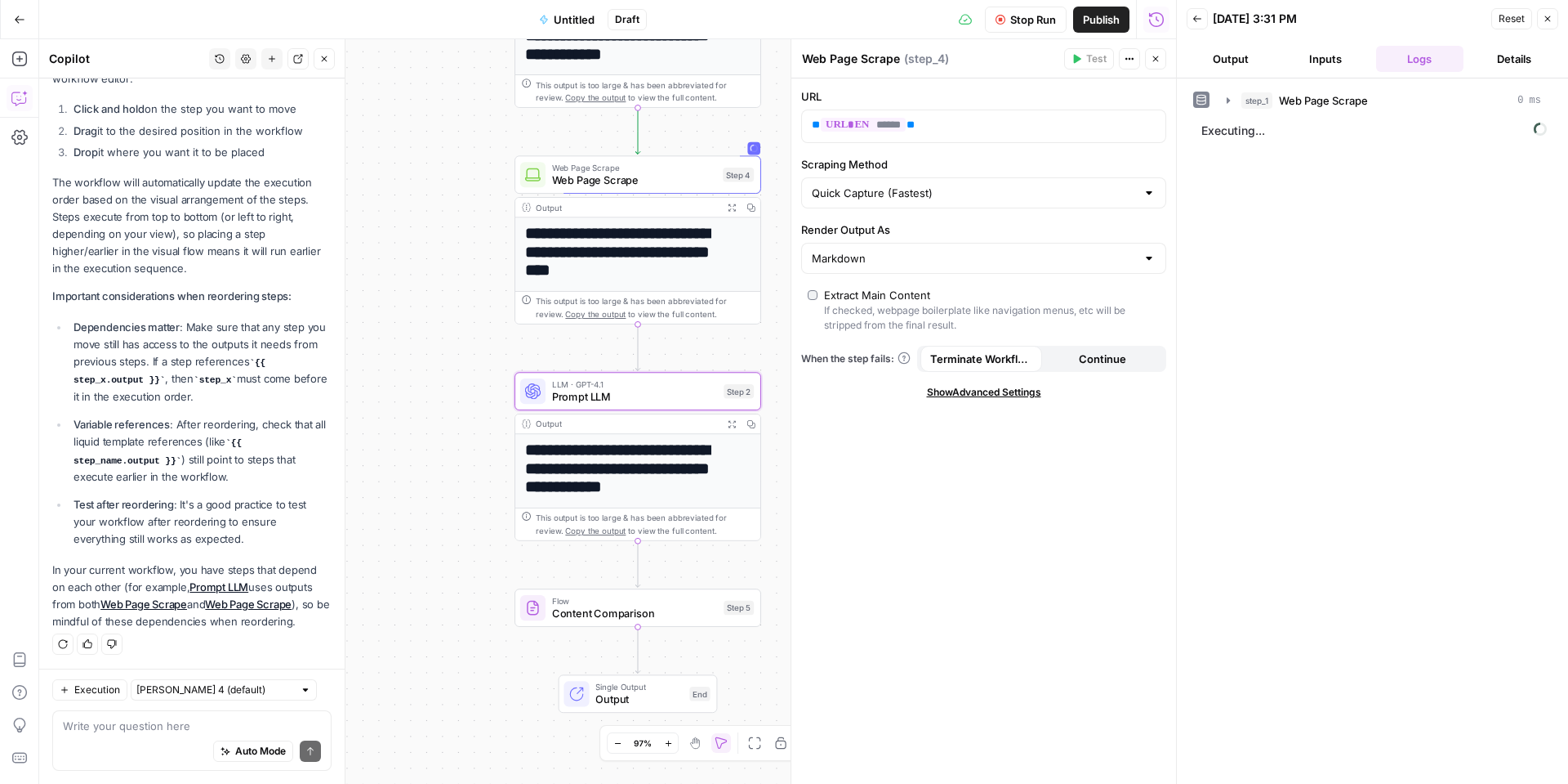
click at [629, 475] on h1 "**********" at bounding box center [632, 468] width 214 height 56
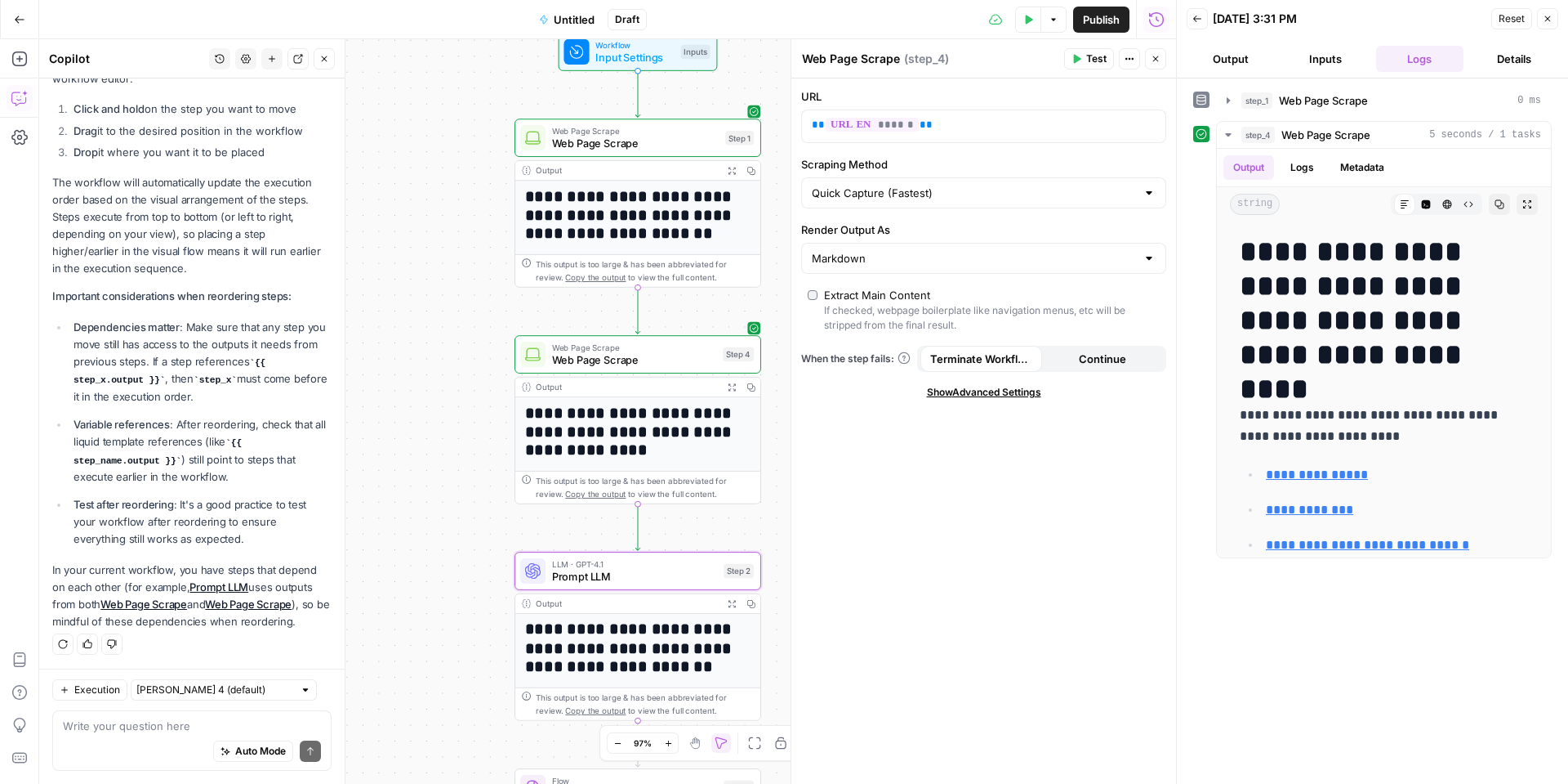
click at [628, 602] on h1 "**********" at bounding box center [632, 648] width 214 height 56
click at [641, 553] on div "Copy step Delete step Add Note Test" at bounding box center [677, 541] width 160 height 29
click at [641, 582] on span "Prompt LLM" at bounding box center [635, 576] width 166 height 15
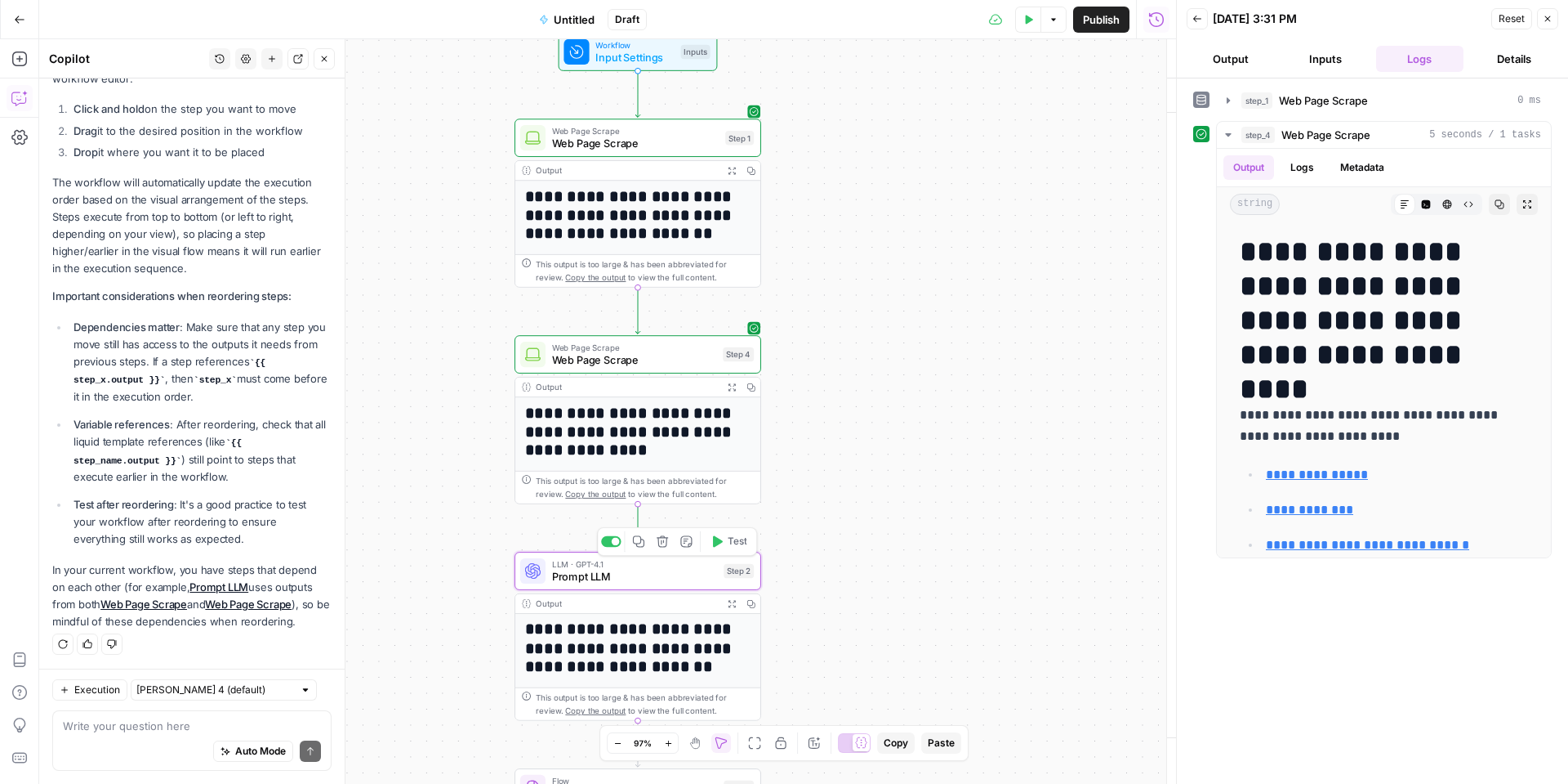
type textarea "Prompt LLM"
click at [641, 582] on span "Prompt LLM" at bounding box center [635, 576] width 166 height 15
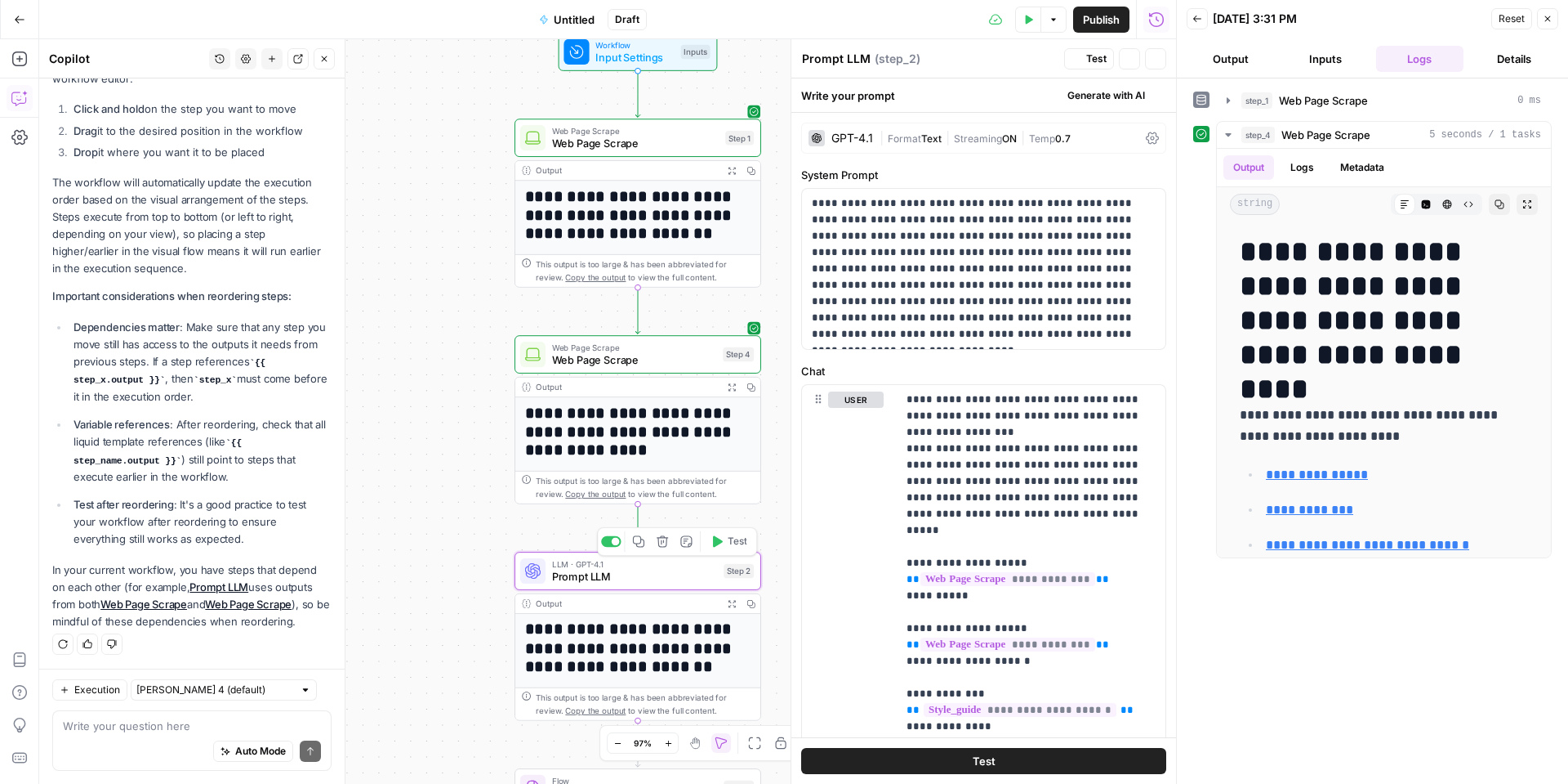
click at [641, 582] on span "Prompt LLM" at bounding box center [635, 576] width 166 height 15
click at [1089, 61] on span "Test" at bounding box center [1096, 59] width 21 height 14
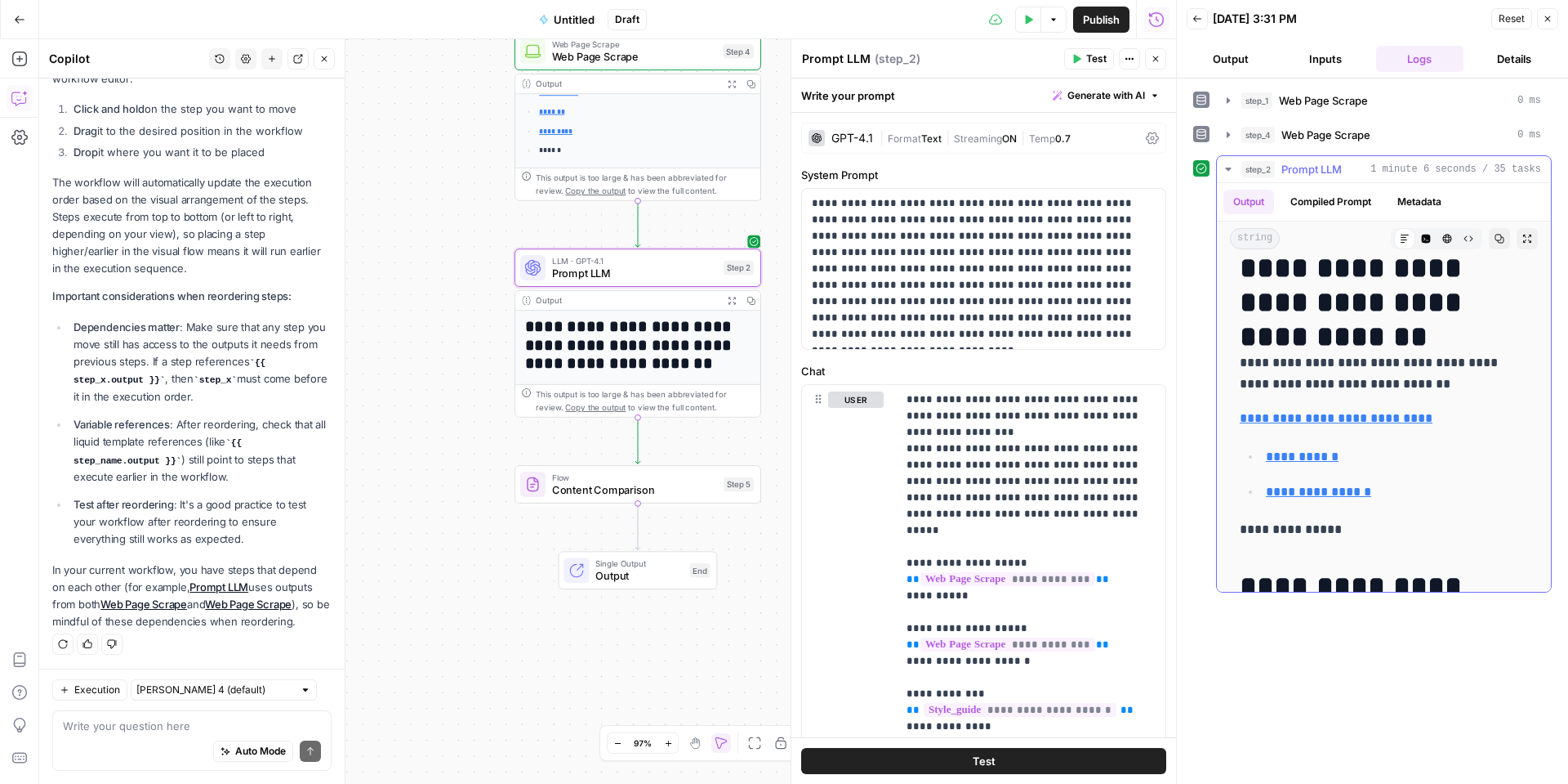
scroll to position [0, 0]
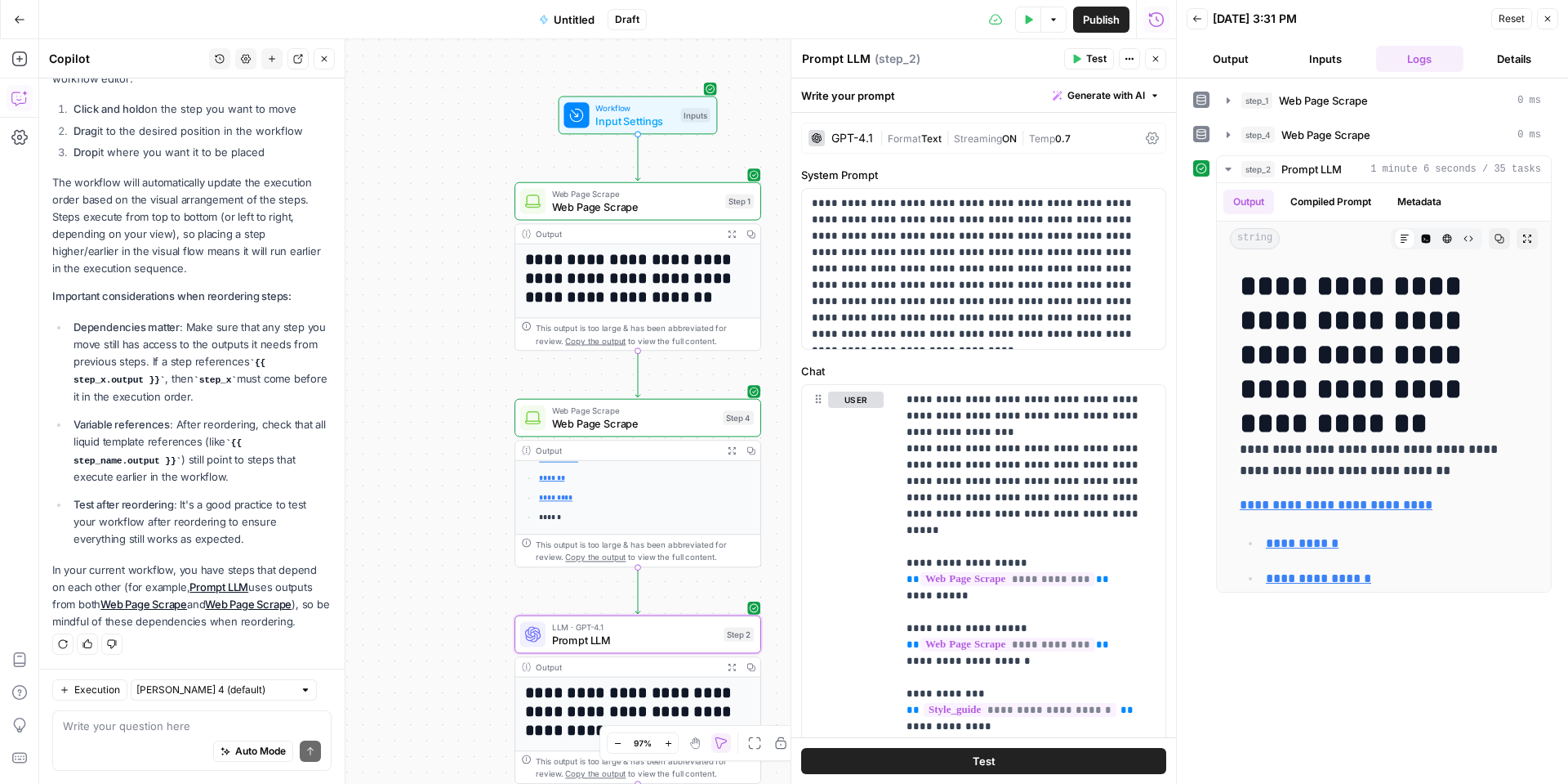
click at [617, 113] on span "Input Settings" at bounding box center [635, 120] width 78 height 15
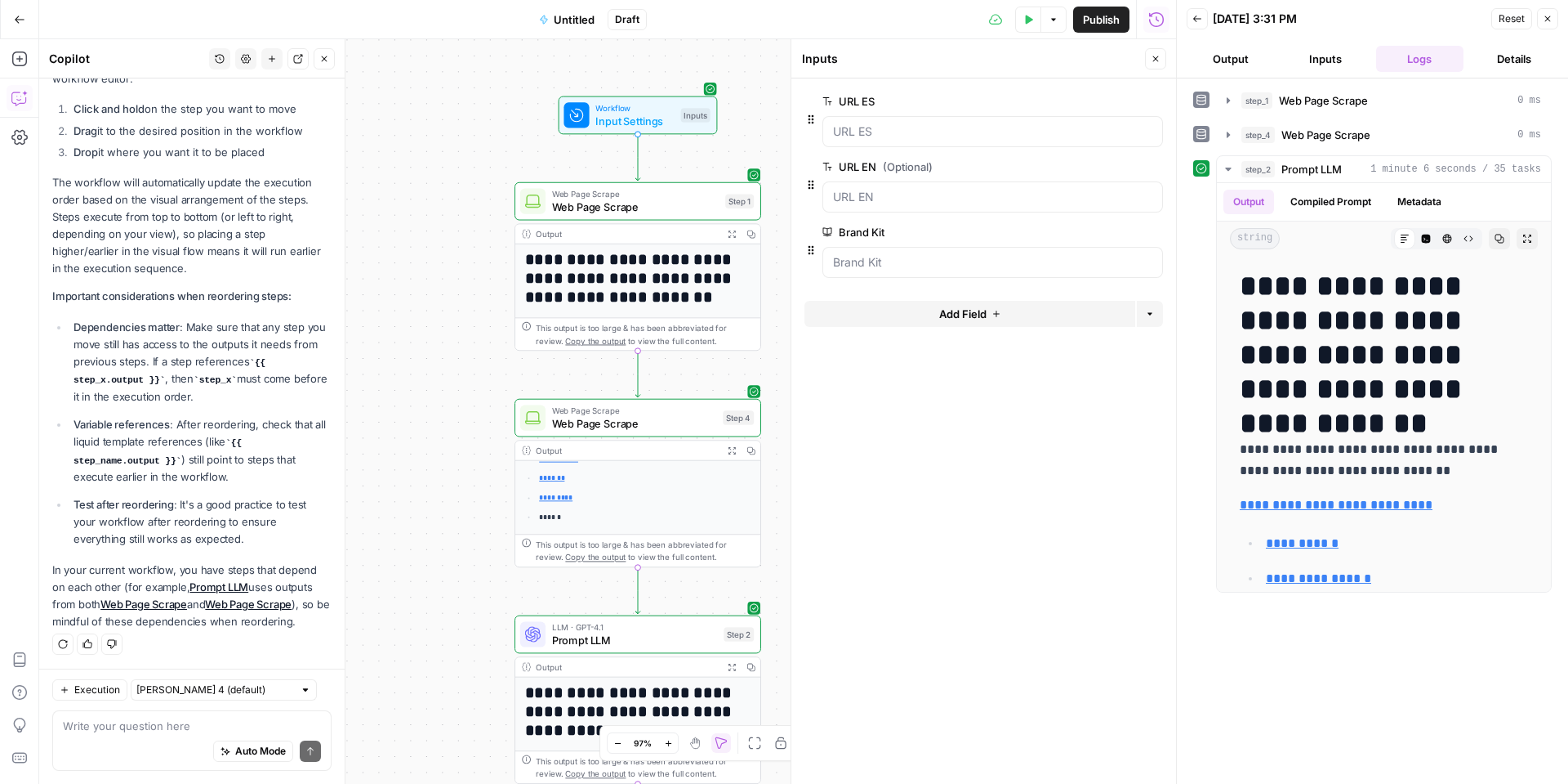
drag, startPoint x: 1154, startPoint y: 62, endPoint x: 1226, endPoint y: 65, distance: 72.1
click at [1155, 62] on icon "button" at bounding box center [1155, 58] width 10 height 10
click at [1235, 24] on button "Close" at bounding box center [1548, 19] width 21 height 21
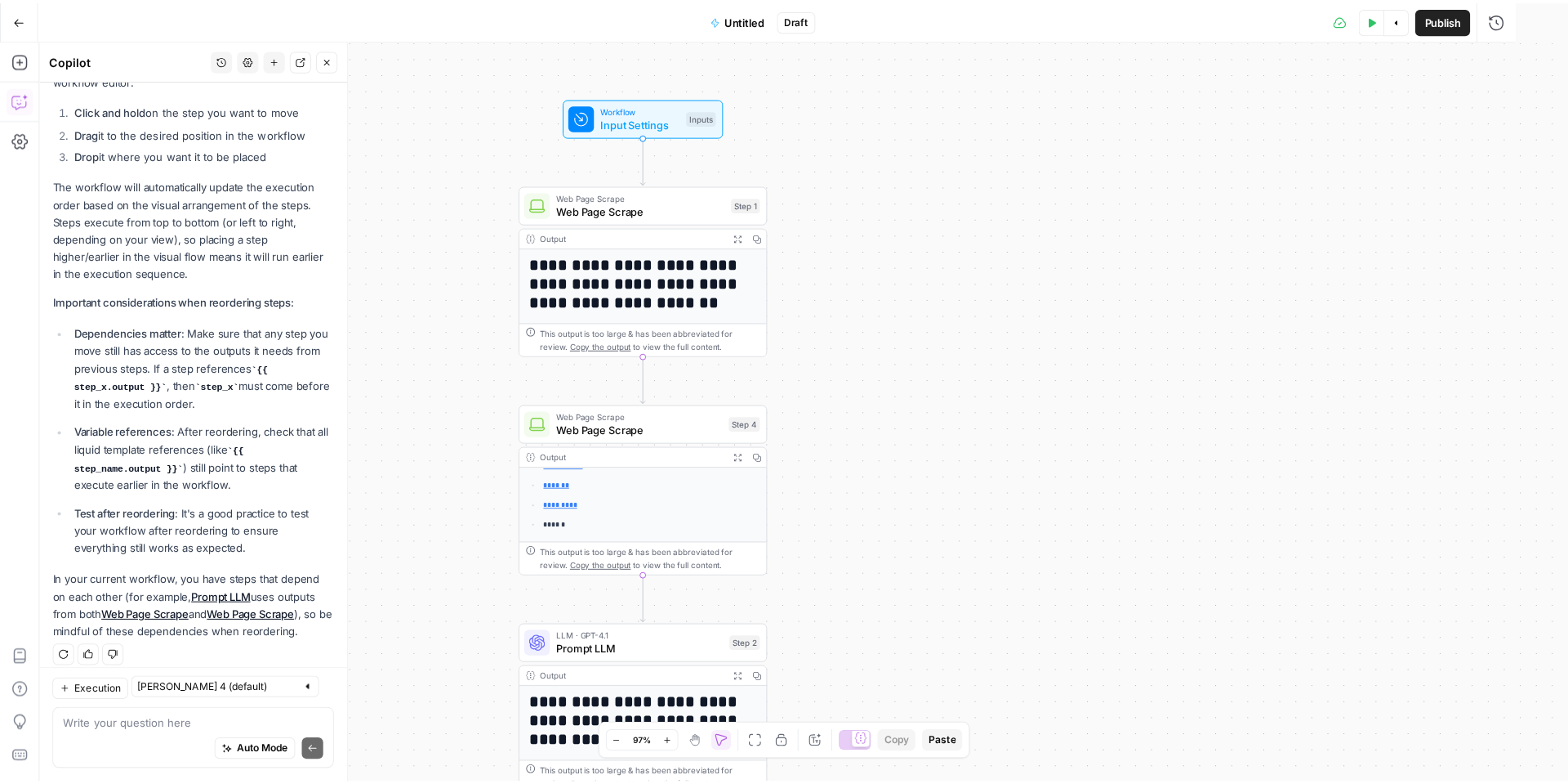
scroll to position [226, 0]
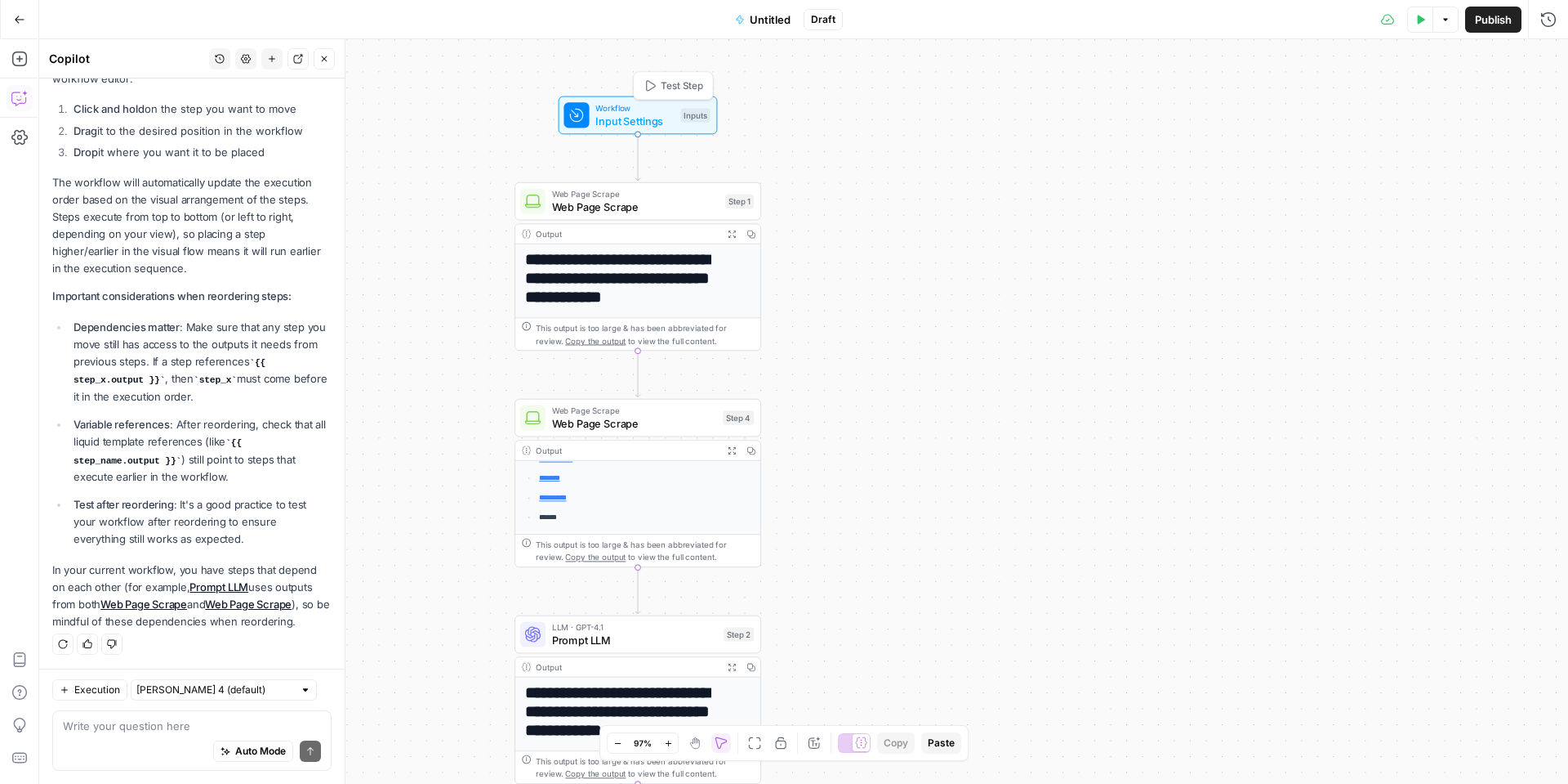
click at [595, 112] on span "Input Settings" at bounding box center [635, 120] width 78 height 15
drag, startPoint x: 631, startPoint y: 119, endPoint x: 2318, endPoint y: 285, distance: 1695.1
click at [1235, 285] on html "**********" at bounding box center [784, 392] width 1568 height 784
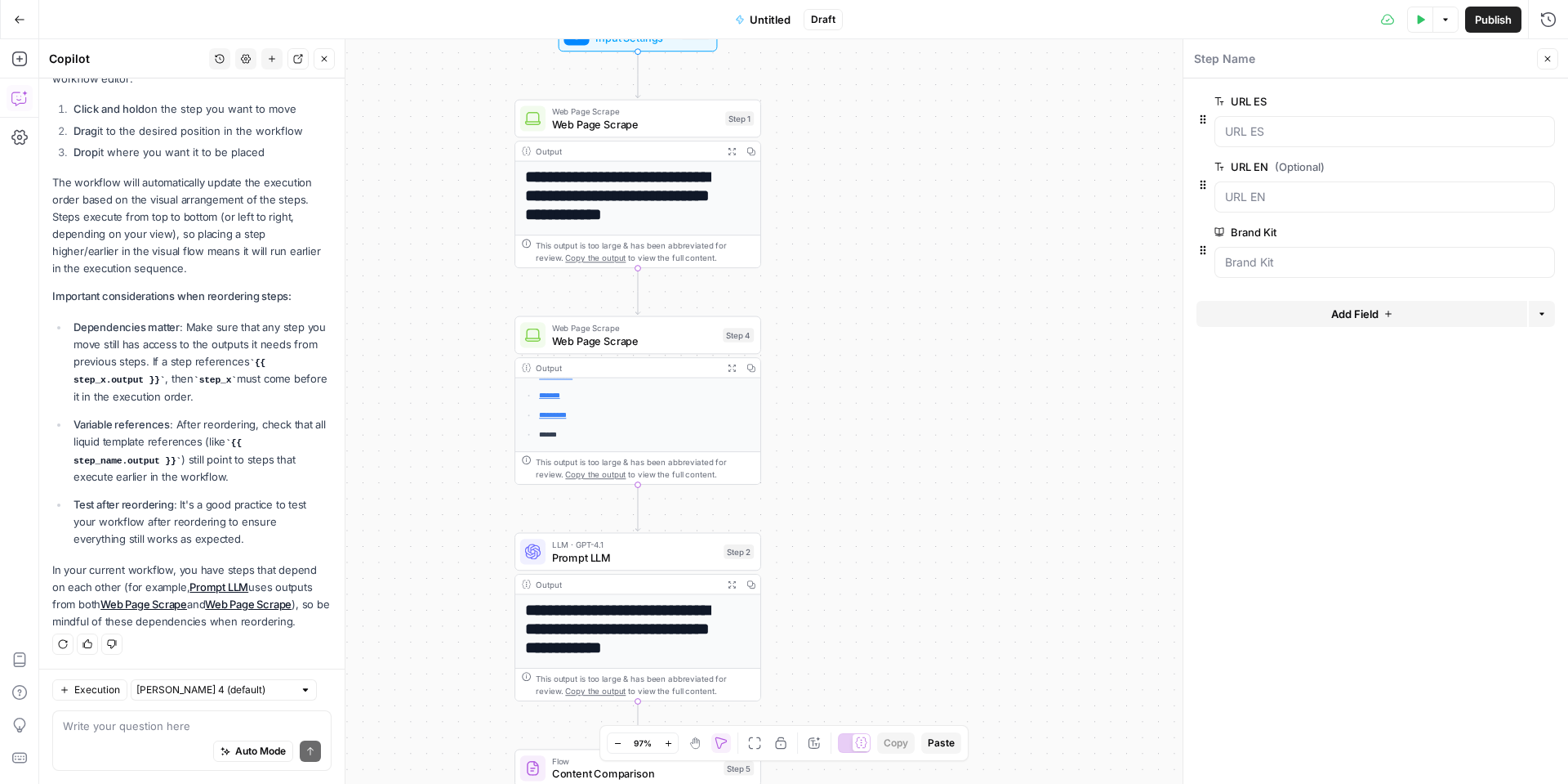
click at [568, 122] on span "Web Page Scrape" at bounding box center [636, 123] width 168 height 15
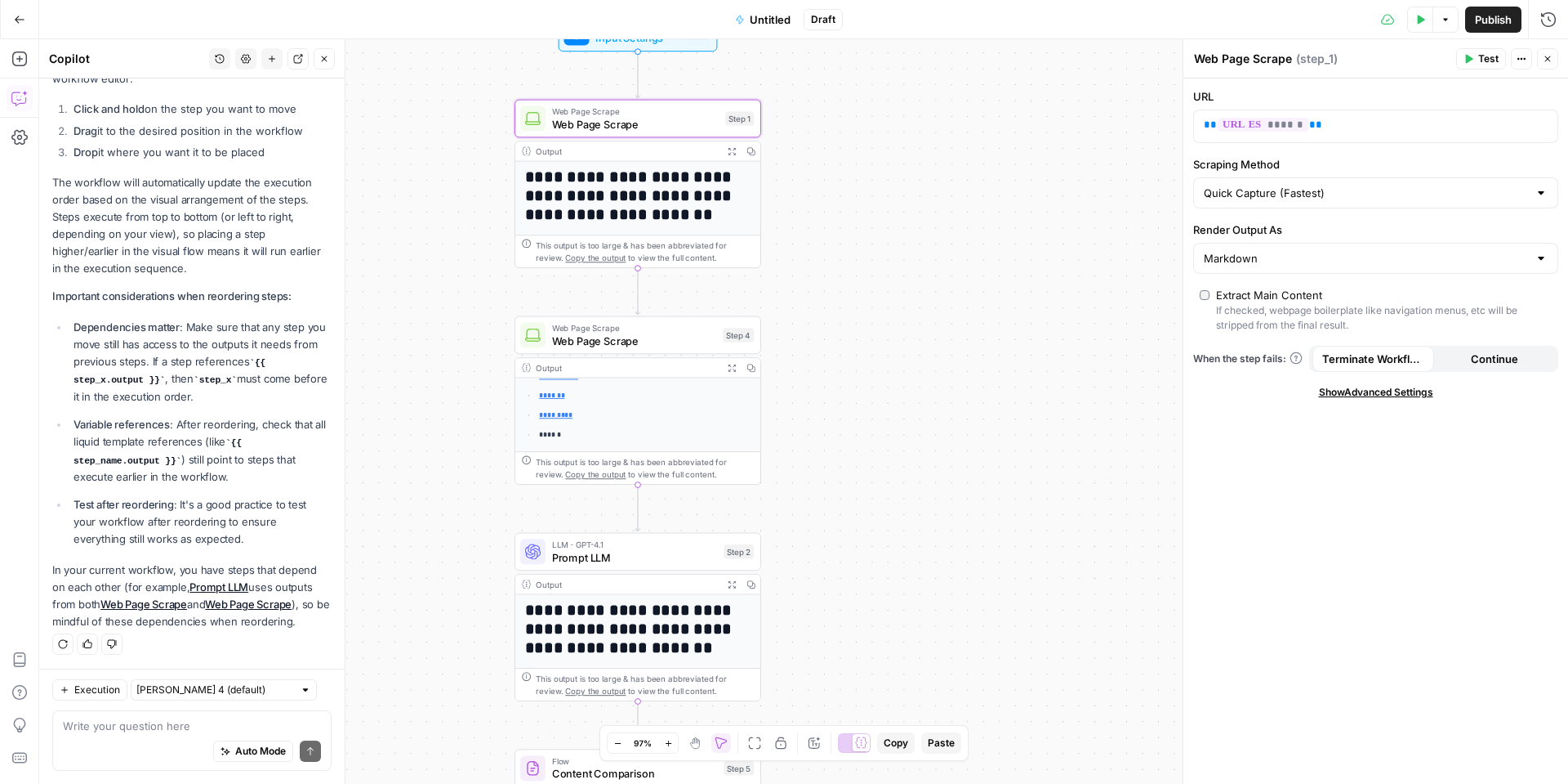
click at [612, 551] on span "Prompt LLM" at bounding box center [635, 557] width 166 height 15
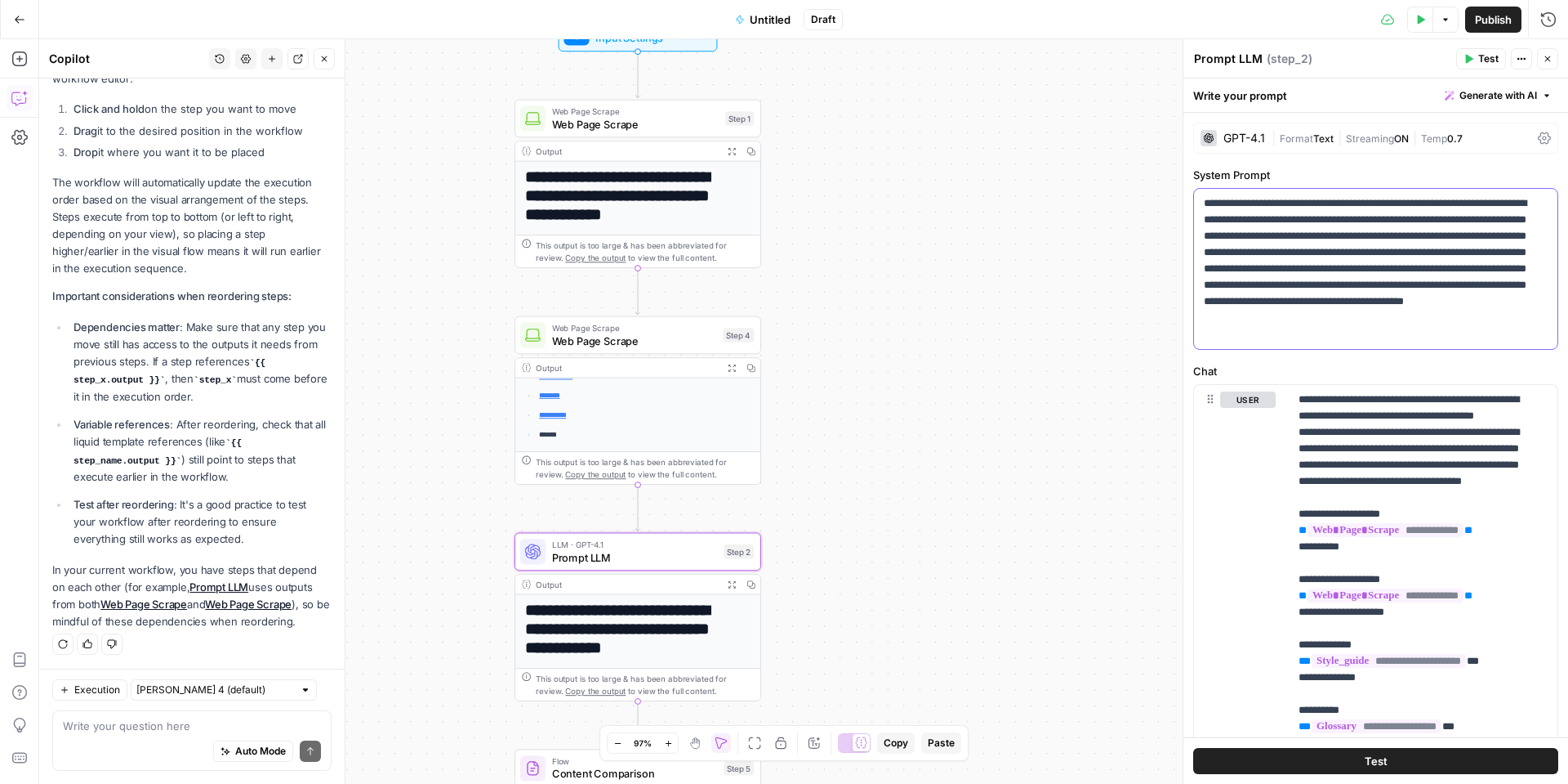
click at [1235, 256] on p "**********" at bounding box center [1370, 268] width 332 height 147
click at [1235, 455] on p "**********" at bounding box center [1417, 628] width 237 height 474
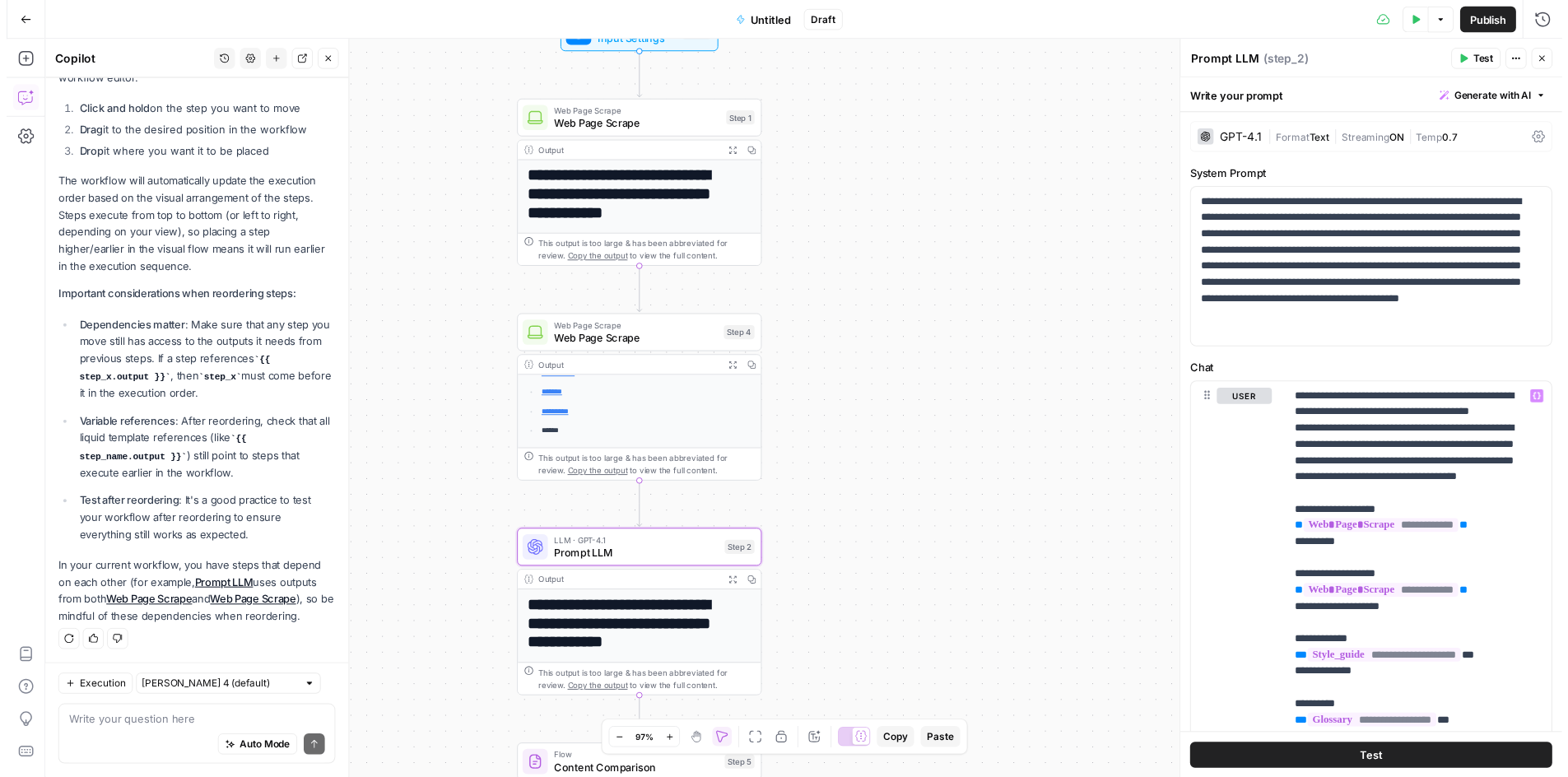
scroll to position [350, 0]
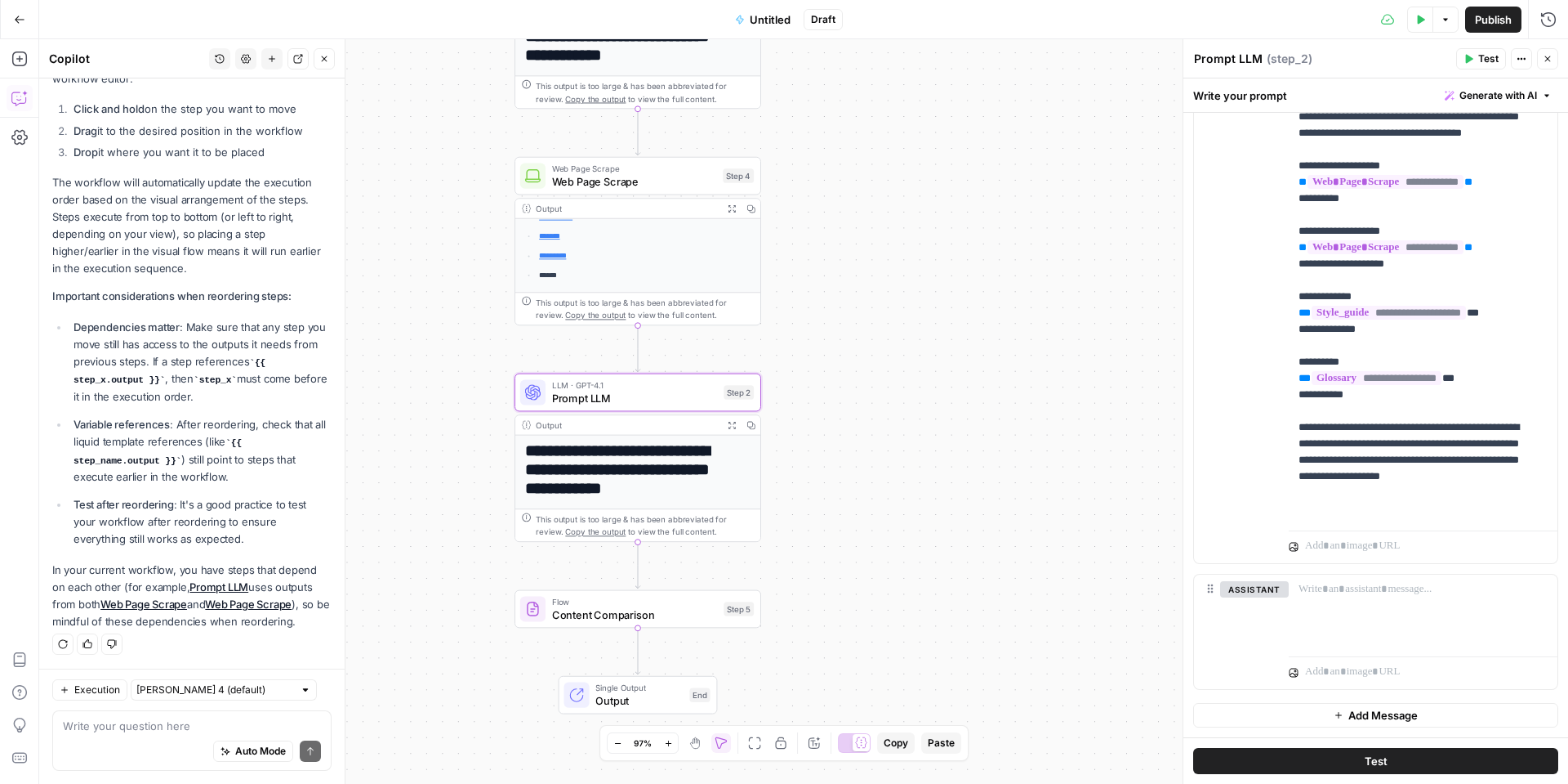
click at [601, 602] on span "Content Comparison" at bounding box center [635, 614] width 166 height 15
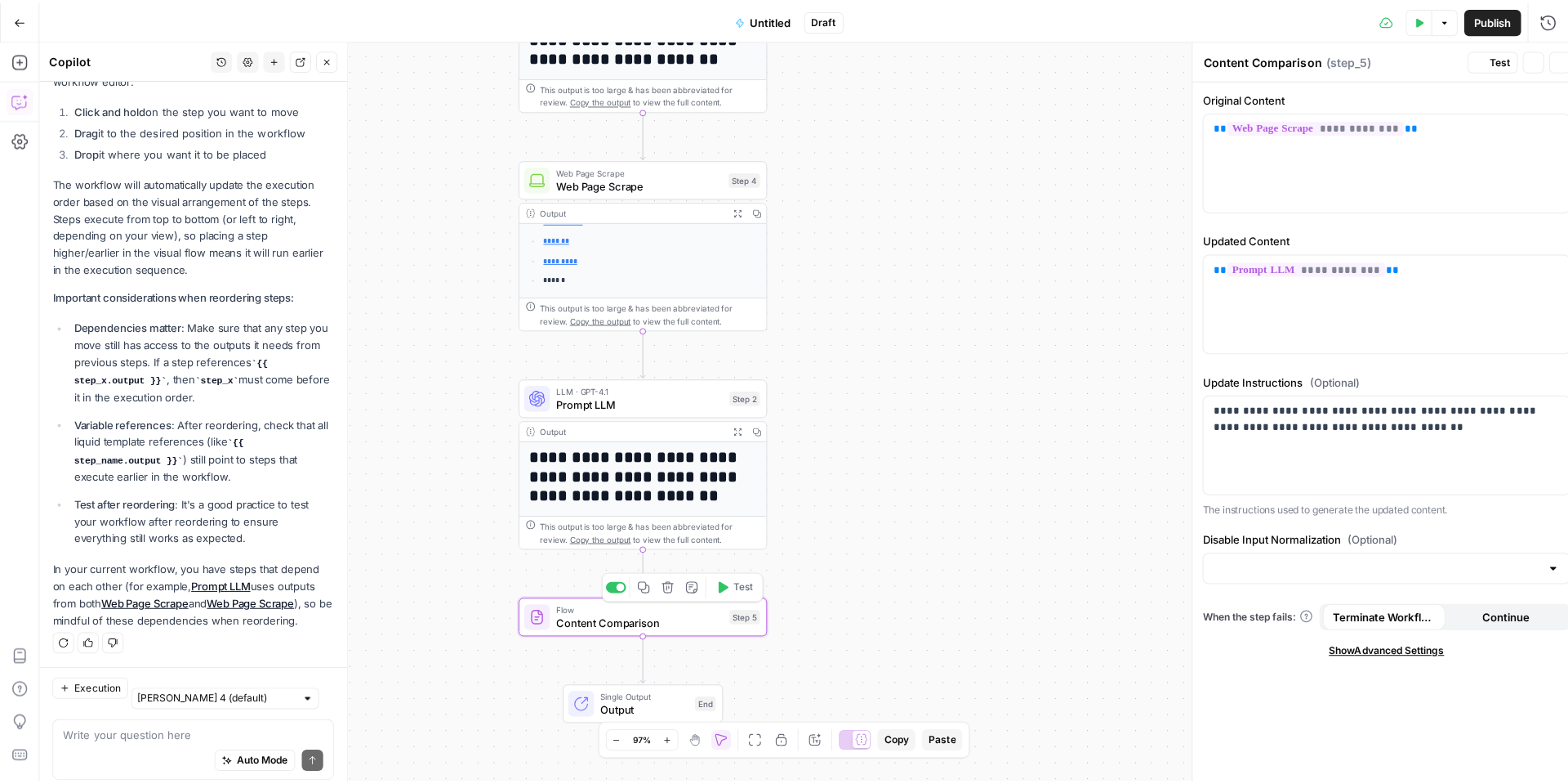
scroll to position [226, 0]
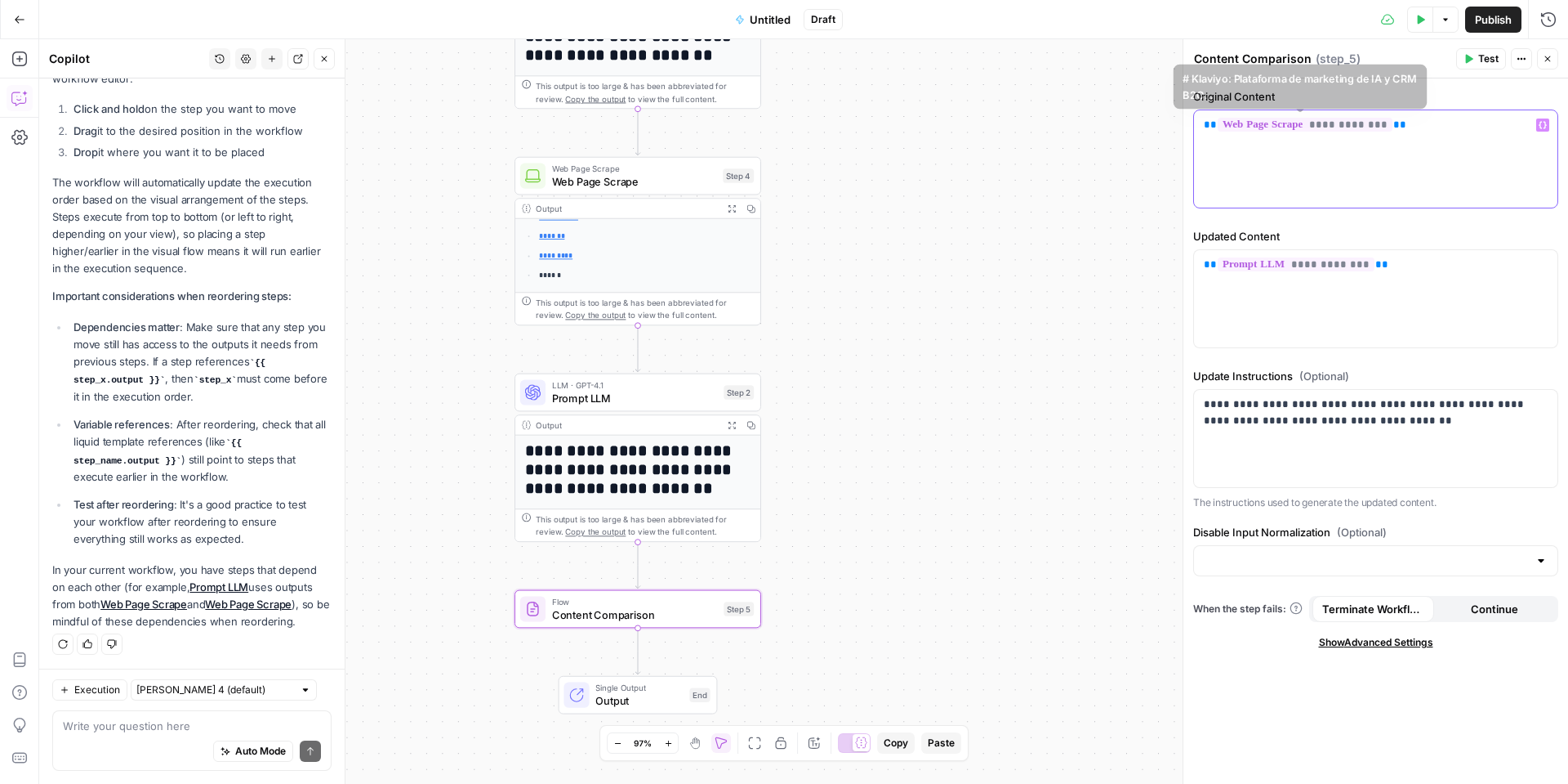
drag, startPoint x: 1419, startPoint y: 128, endPoint x: 973, endPoint y: 117, distance: 446.1
click at [970, 116] on body "**********" at bounding box center [784, 392] width 1568 height 784
click at [1235, 433] on div "**********" at bounding box center [1376, 438] width 364 height 97
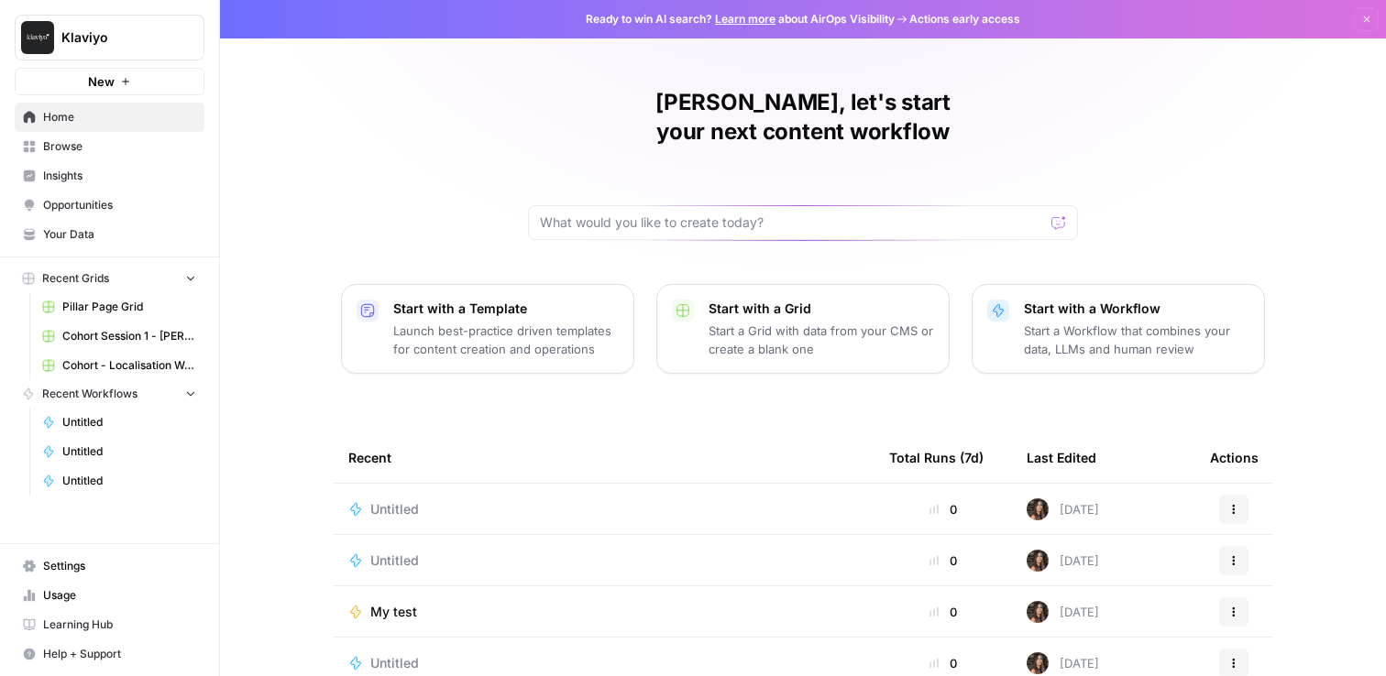
click at [1113, 300] on p "Start with a Workflow" at bounding box center [1136, 309] width 225 height 18
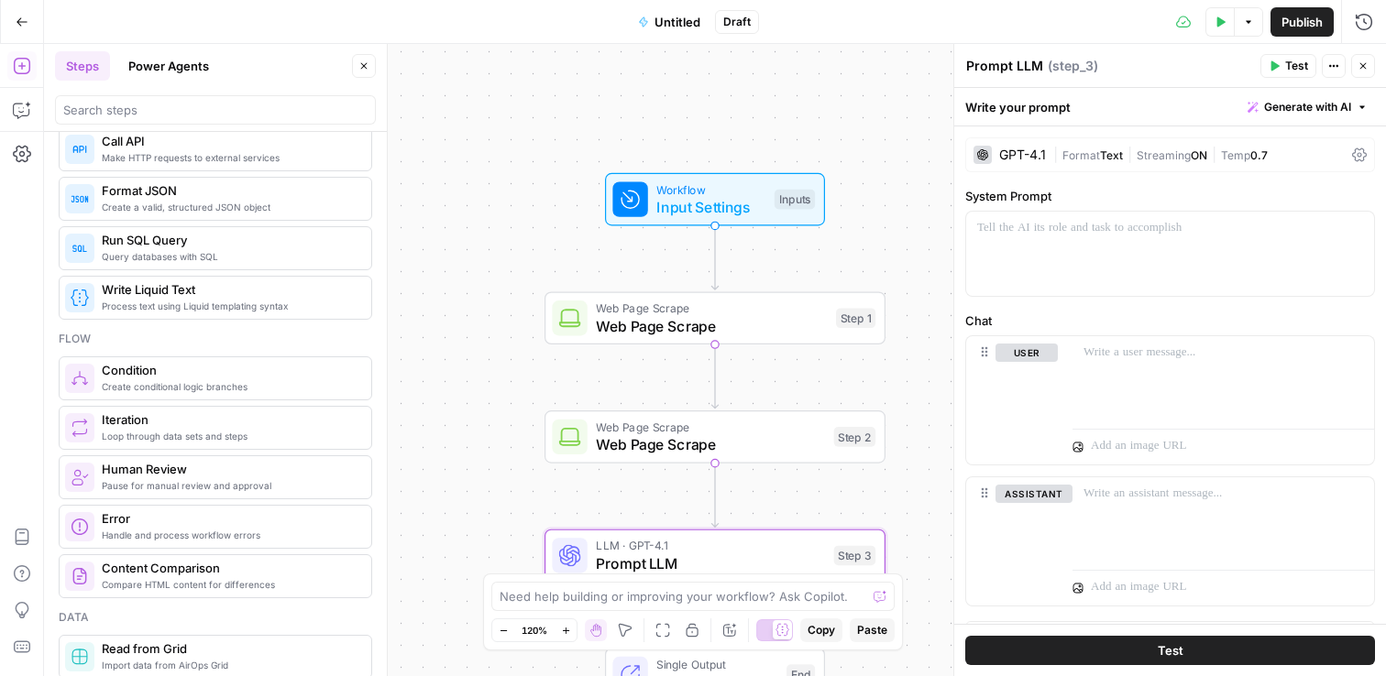
scroll to position [361, 0]
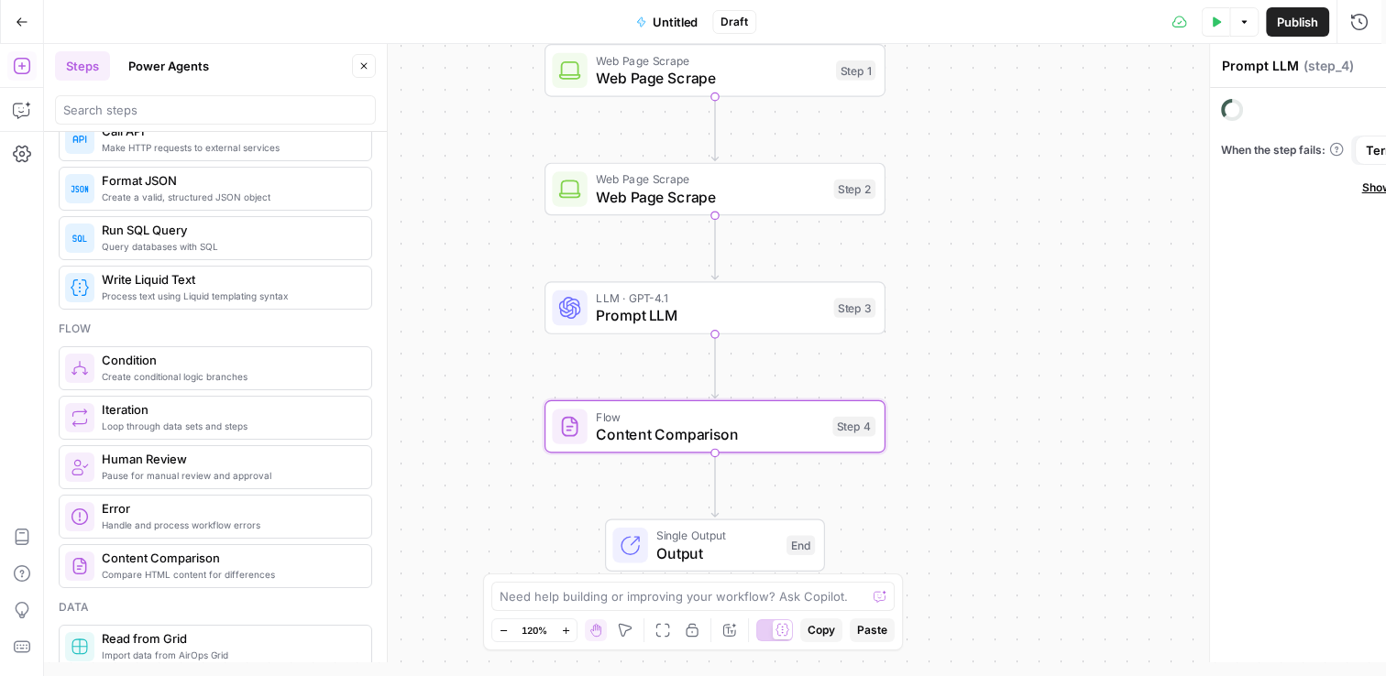
type textarea "Content Comparison"
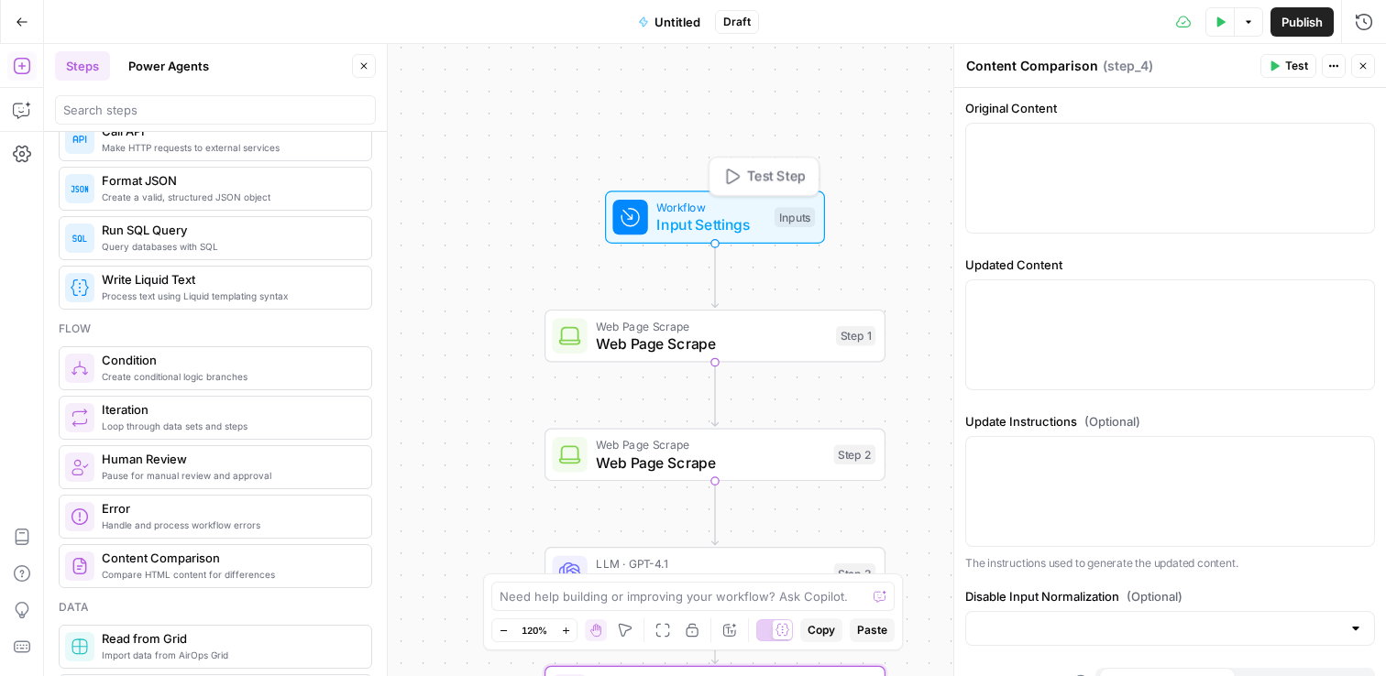
click at [687, 208] on span "Workflow" at bounding box center [710, 207] width 109 height 17
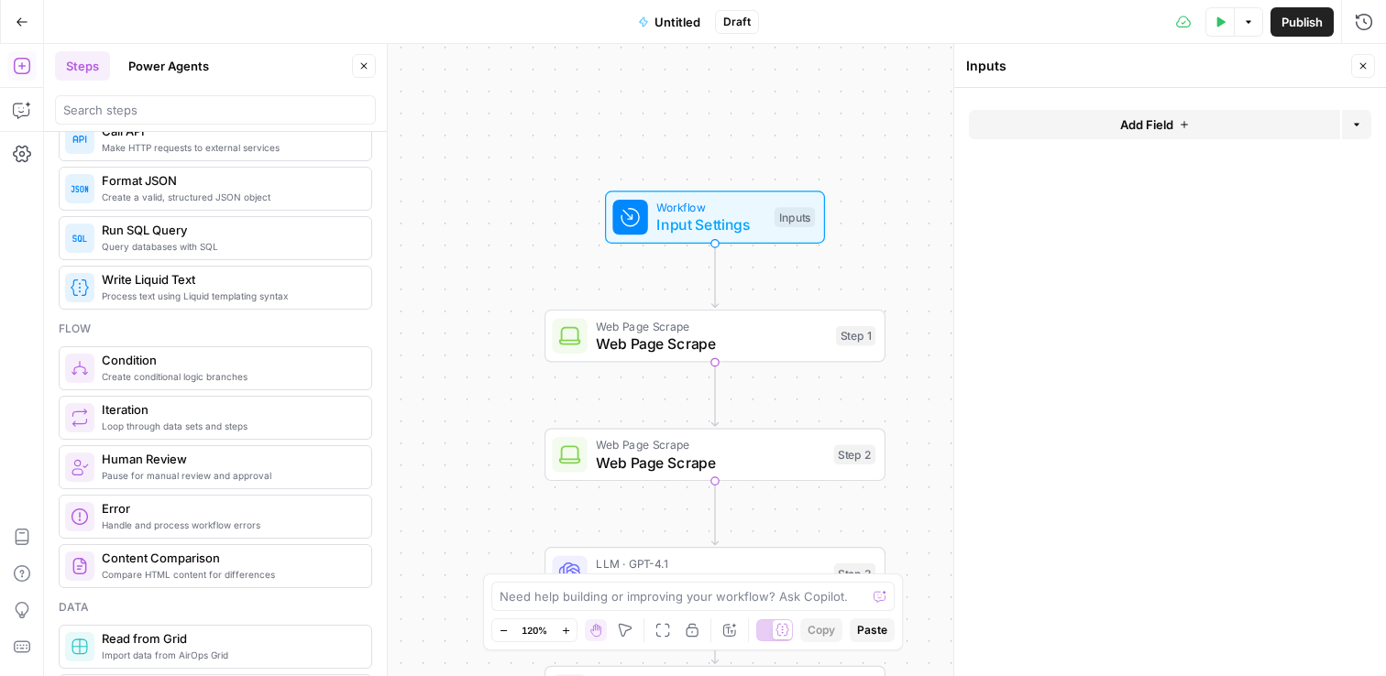
click at [1091, 118] on button "Add Field" at bounding box center [1154, 124] width 371 height 29
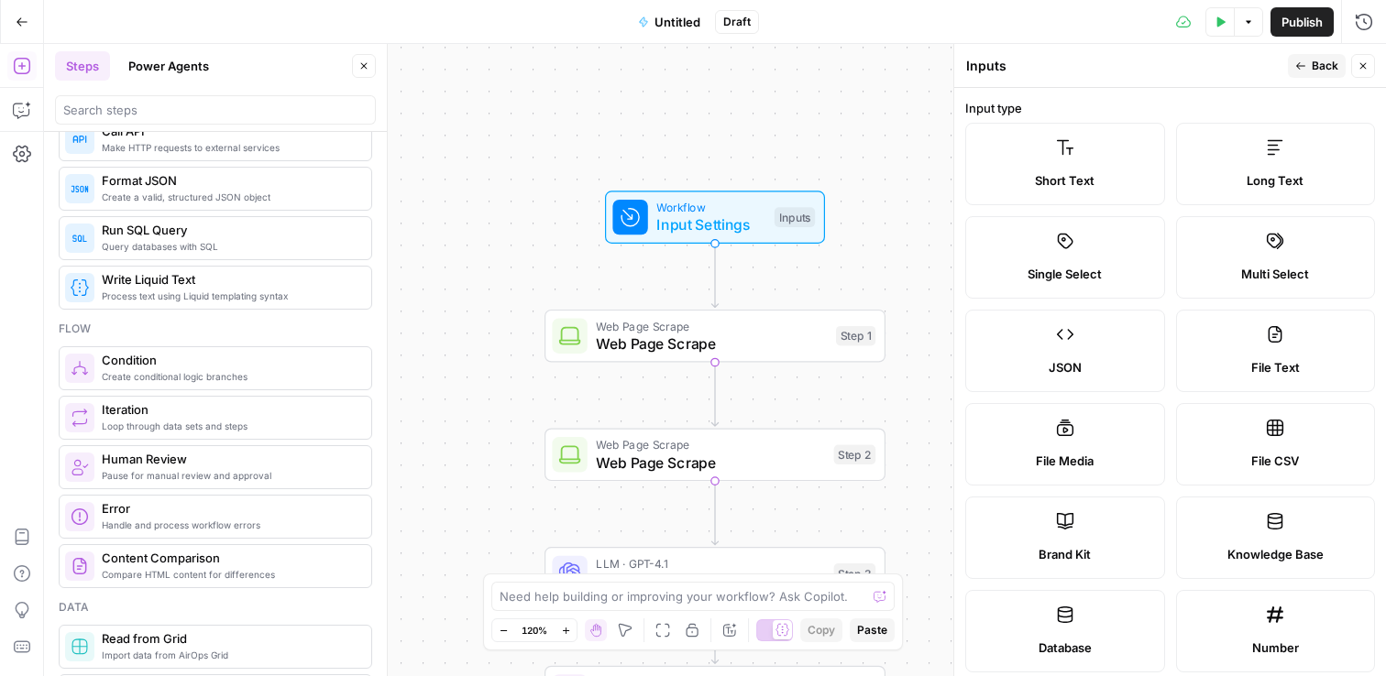
scroll to position [525, 0]
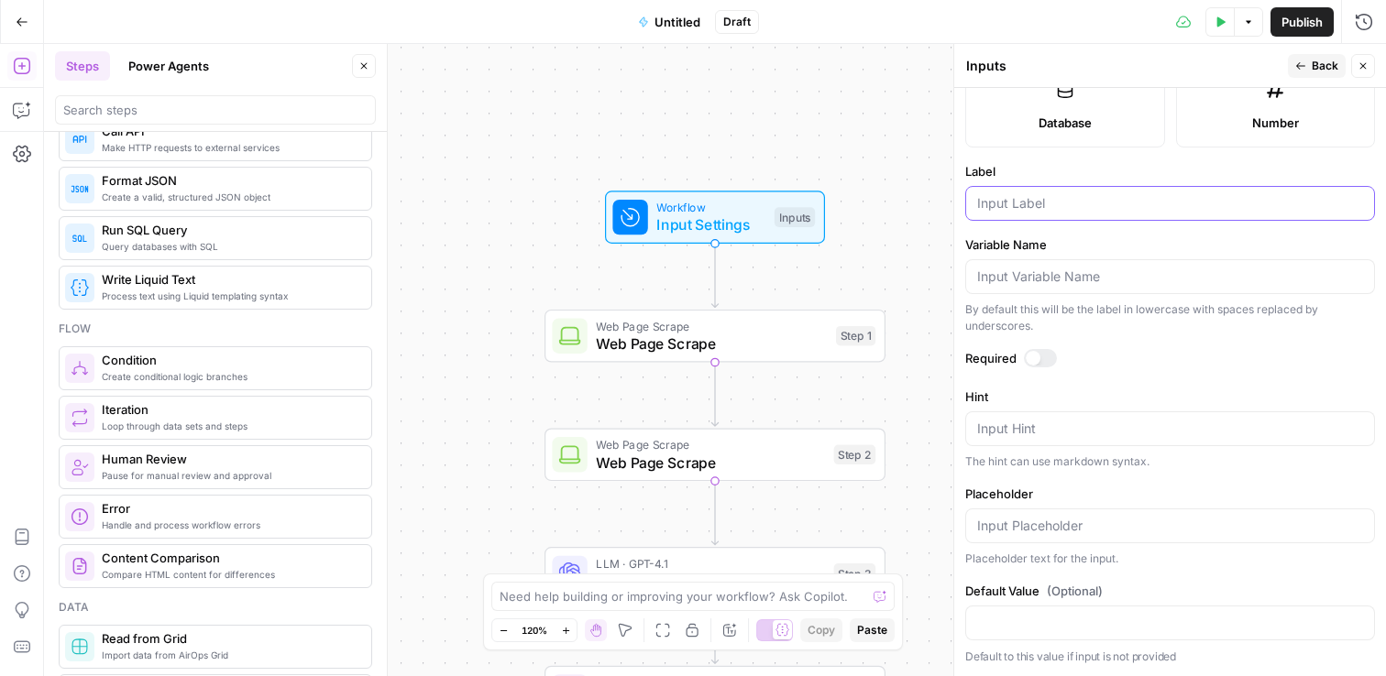
click at [1010, 196] on input "Label" at bounding box center [1170, 203] width 386 height 18
type input "Y"
type input "URL ES"
click at [882, 148] on div "Workflow Input Settings Inputs Web Page Scrape Web Page Scrape Step 1 Web Page …" at bounding box center [715, 360] width 1342 height 632
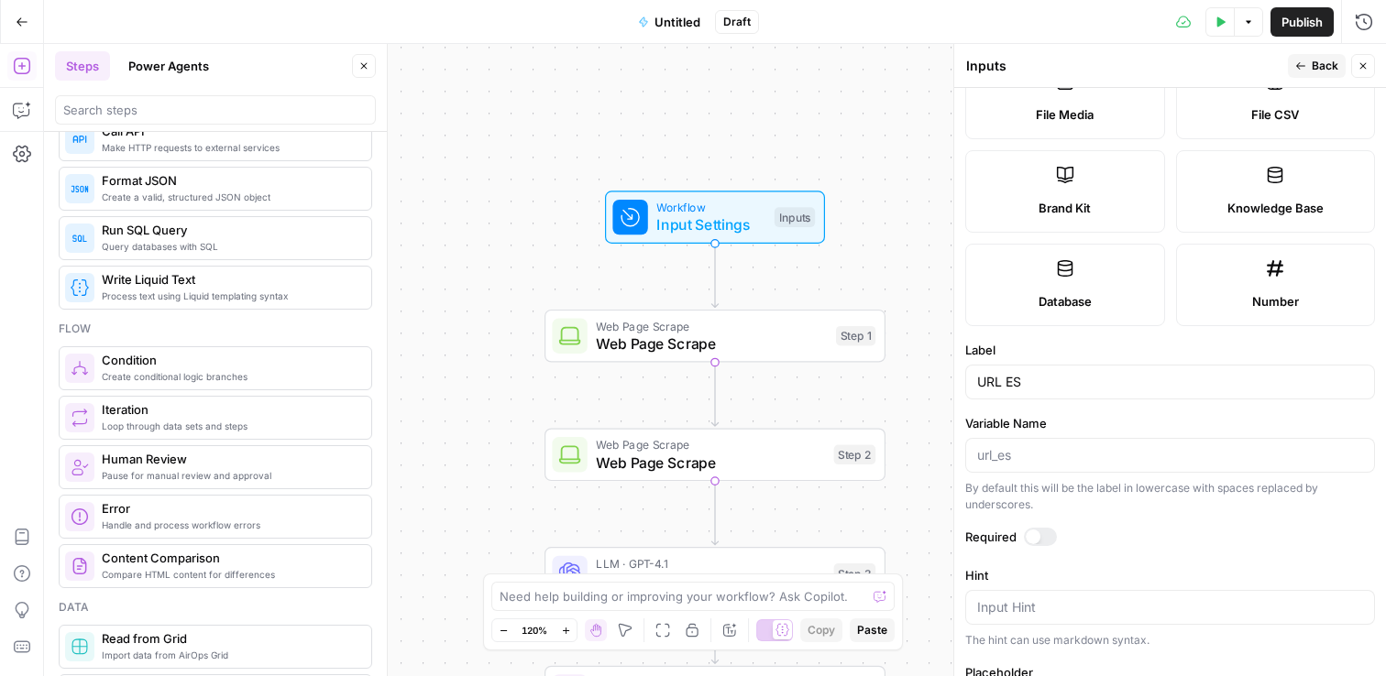
scroll to position [334, 0]
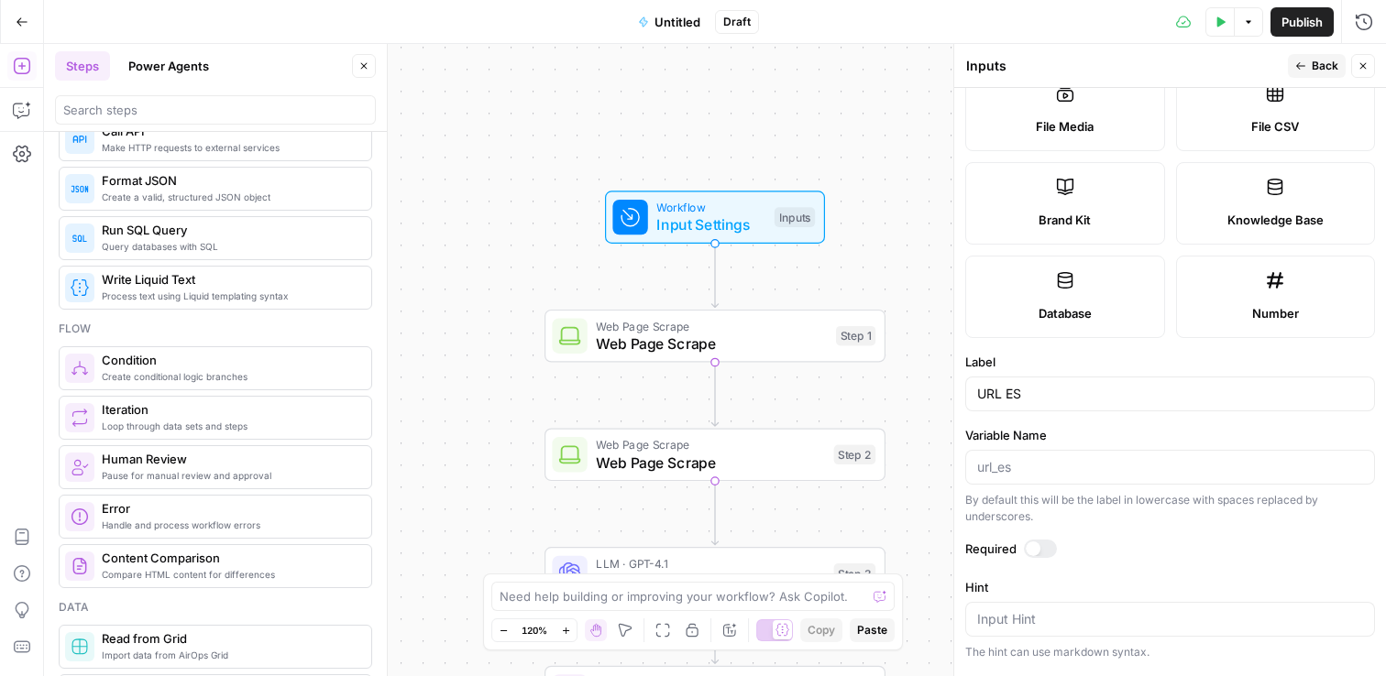
click at [1326, 60] on span "Back" at bounding box center [1324, 66] width 27 height 16
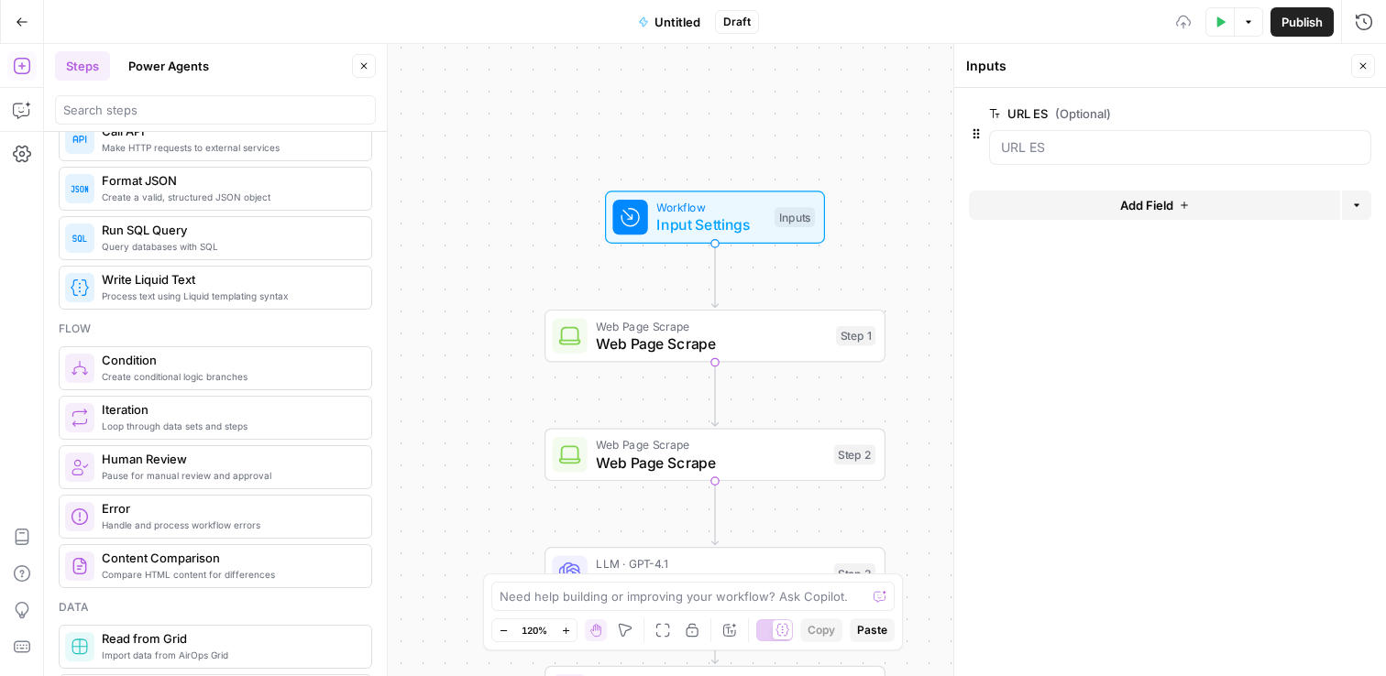
click at [1149, 212] on span "Add Field" at bounding box center [1146, 205] width 53 height 18
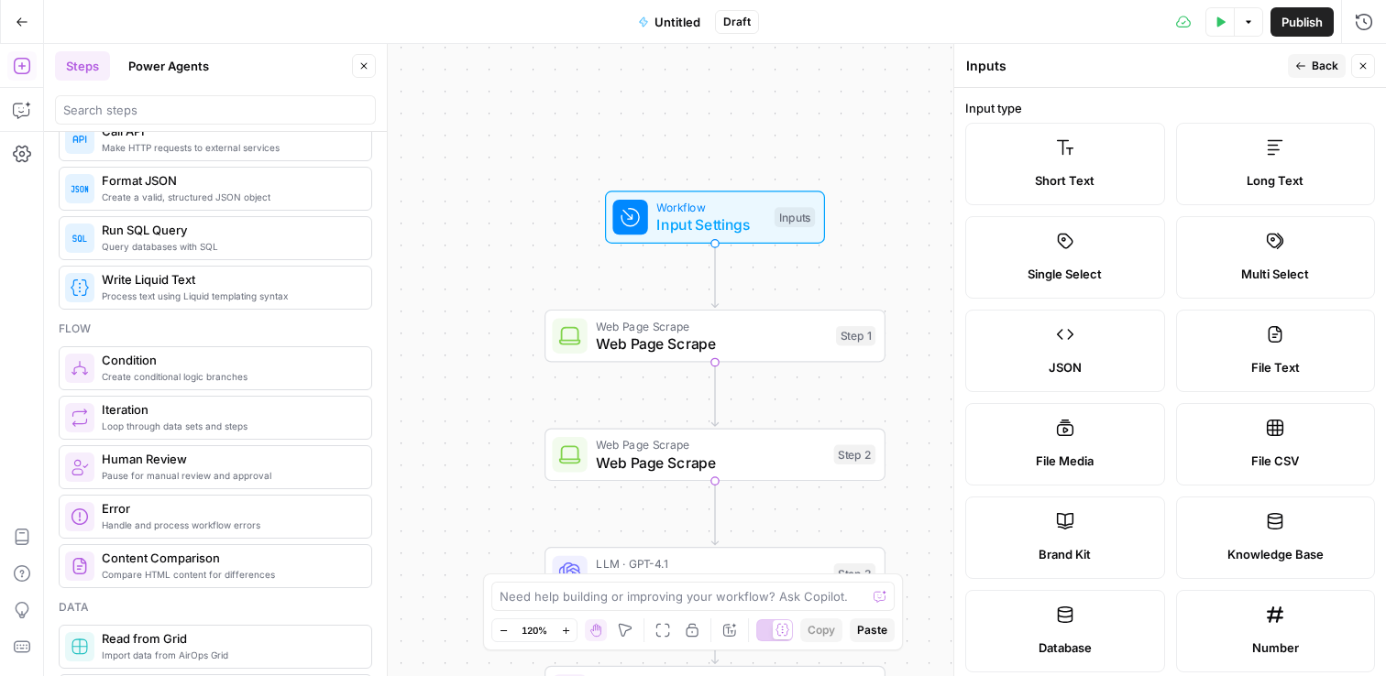
scroll to position [525, 0]
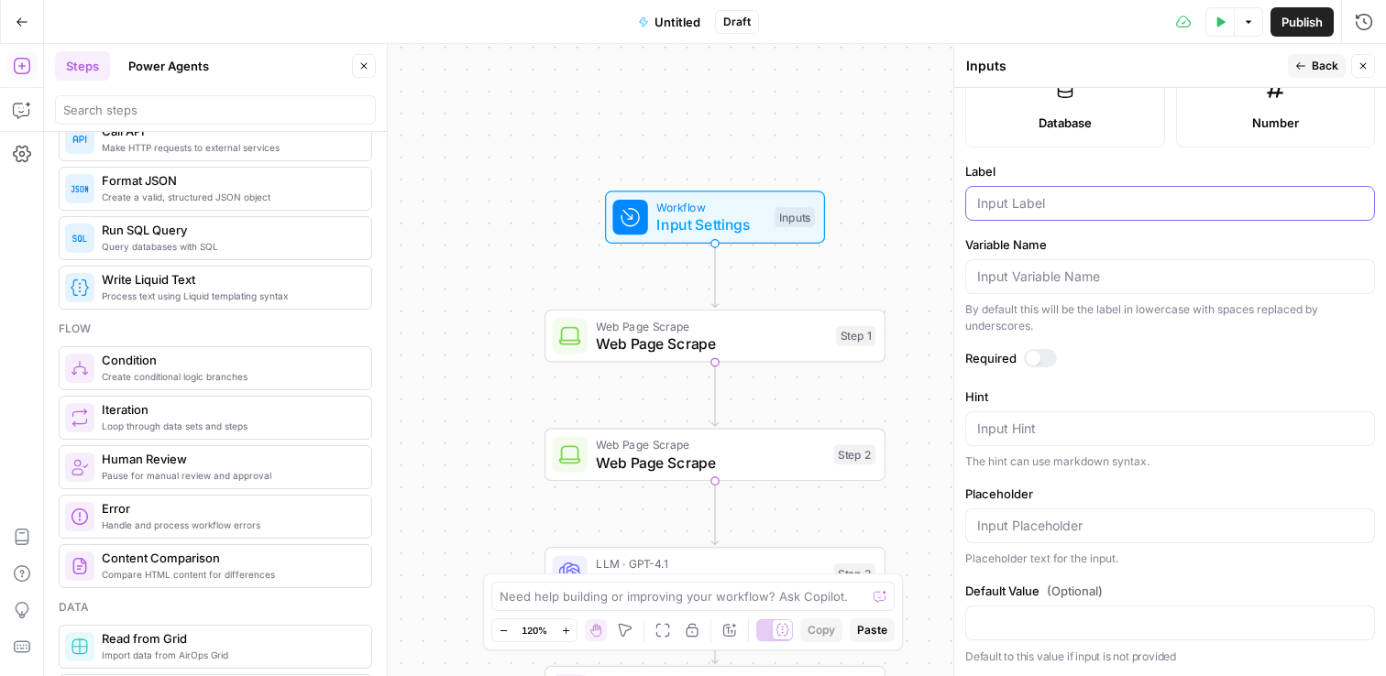
click at [1017, 207] on input "Label" at bounding box center [1170, 203] width 386 height 18
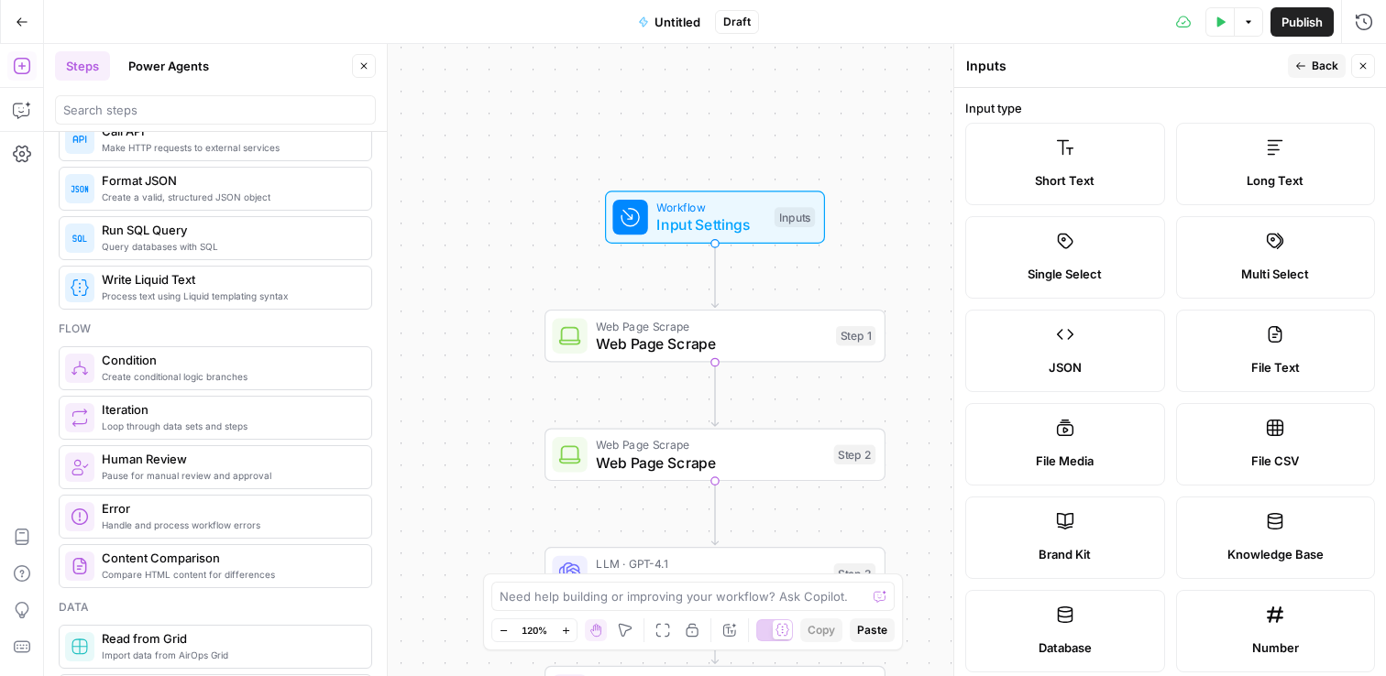
type input "URL EN"
click at [1320, 64] on span "Back" at bounding box center [1324, 66] width 27 height 16
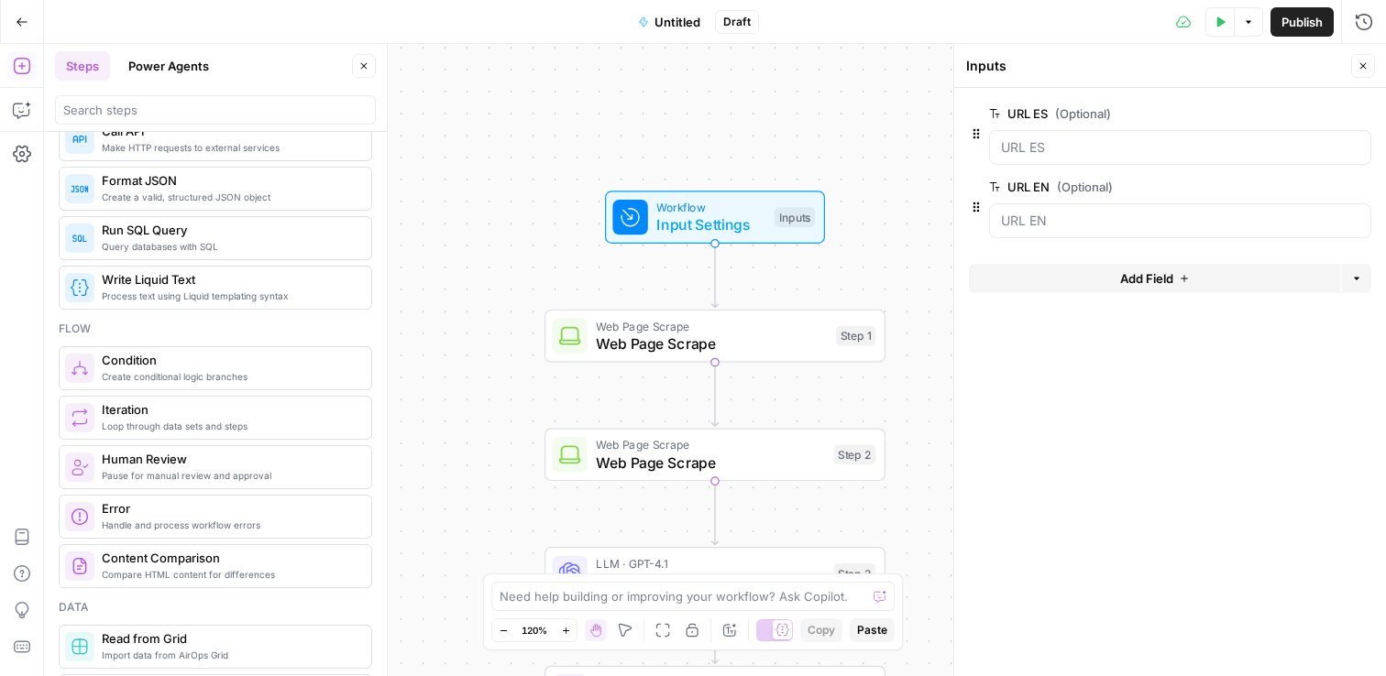
click at [1120, 277] on span "Add Field" at bounding box center [1146, 278] width 53 height 18
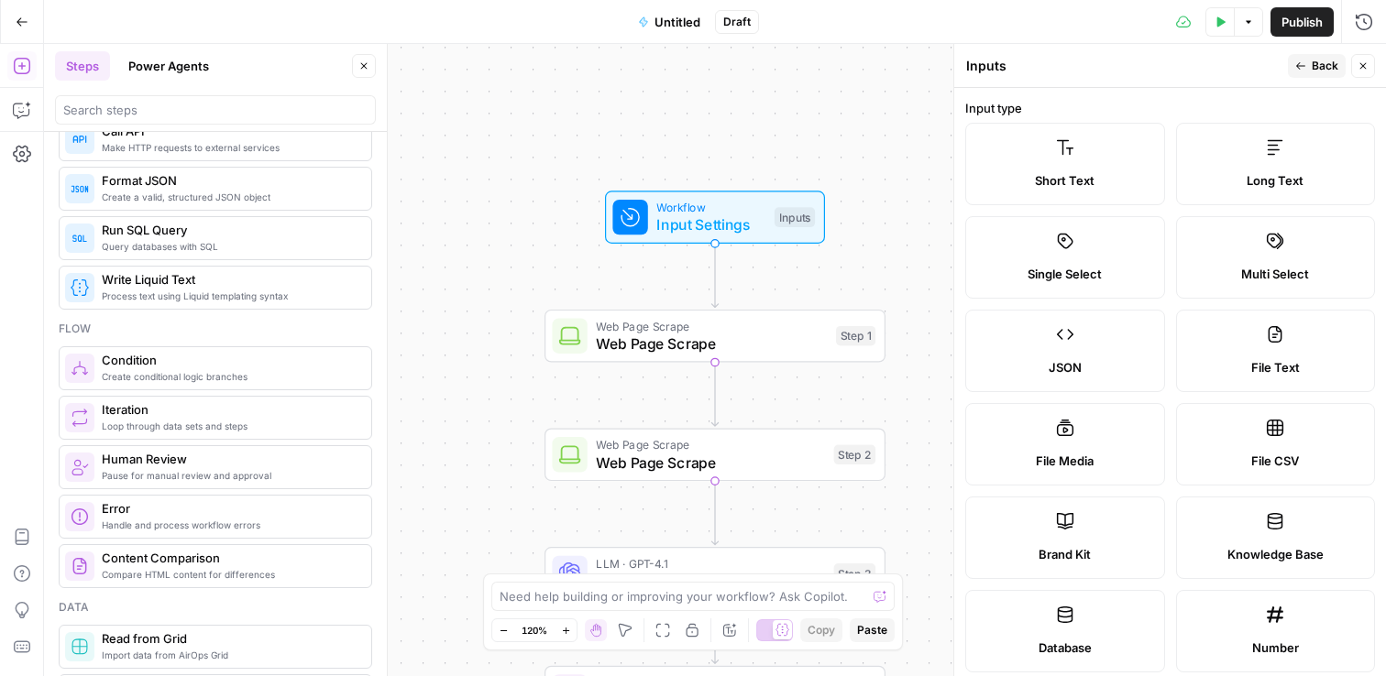
click at [1078, 534] on label "Brand Kit" at bounding box center [1065, 538] width 200 height 82
type input "Brand Kit"
type input "brand_kit"
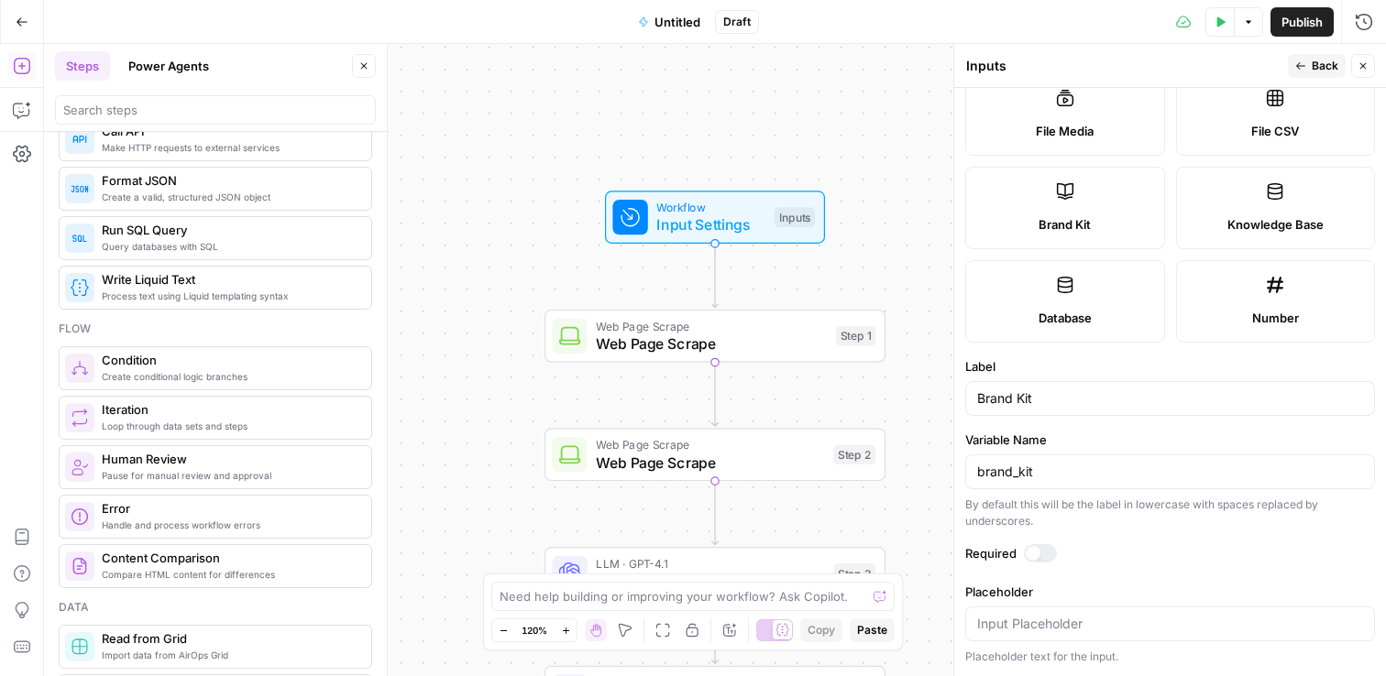
click at [1299, 67] on icon "button" at bounding box center [1300, 65] width 11 height 11
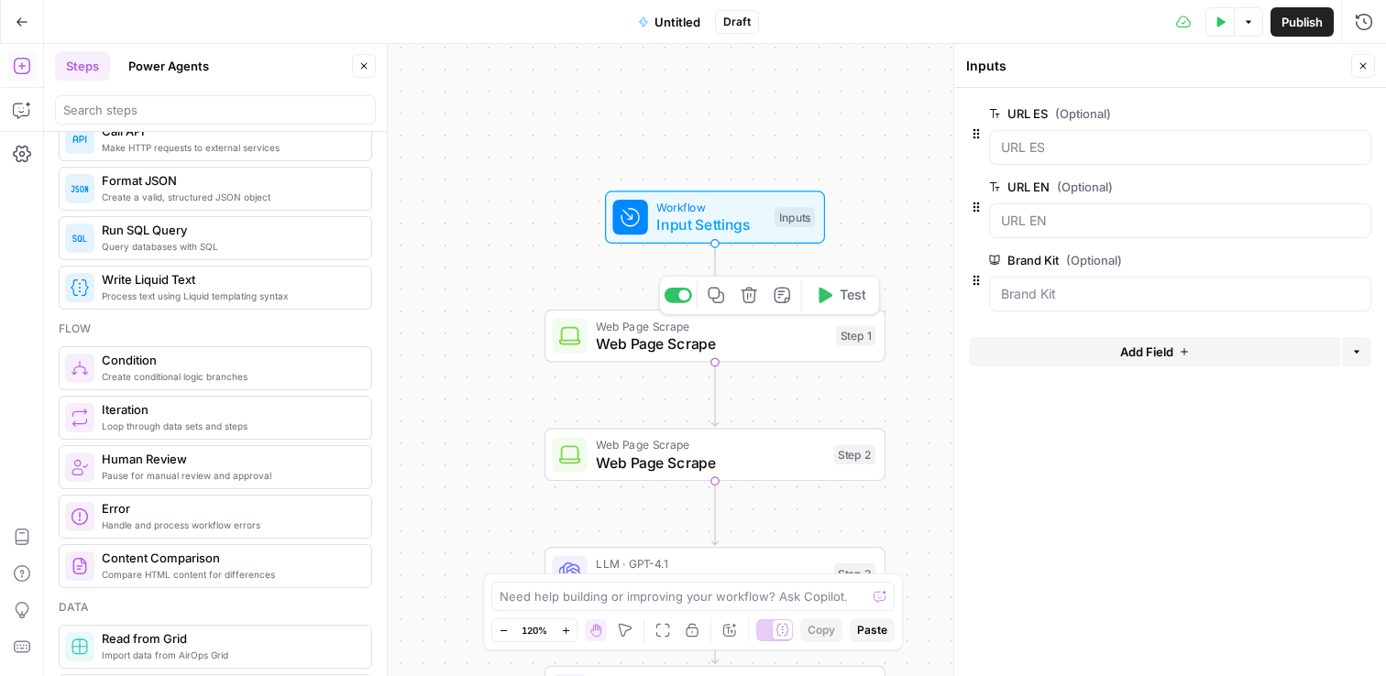
click at [600, 343] on span "Web Page Scrape" at bounding box center [711, 344] width 231 height 22
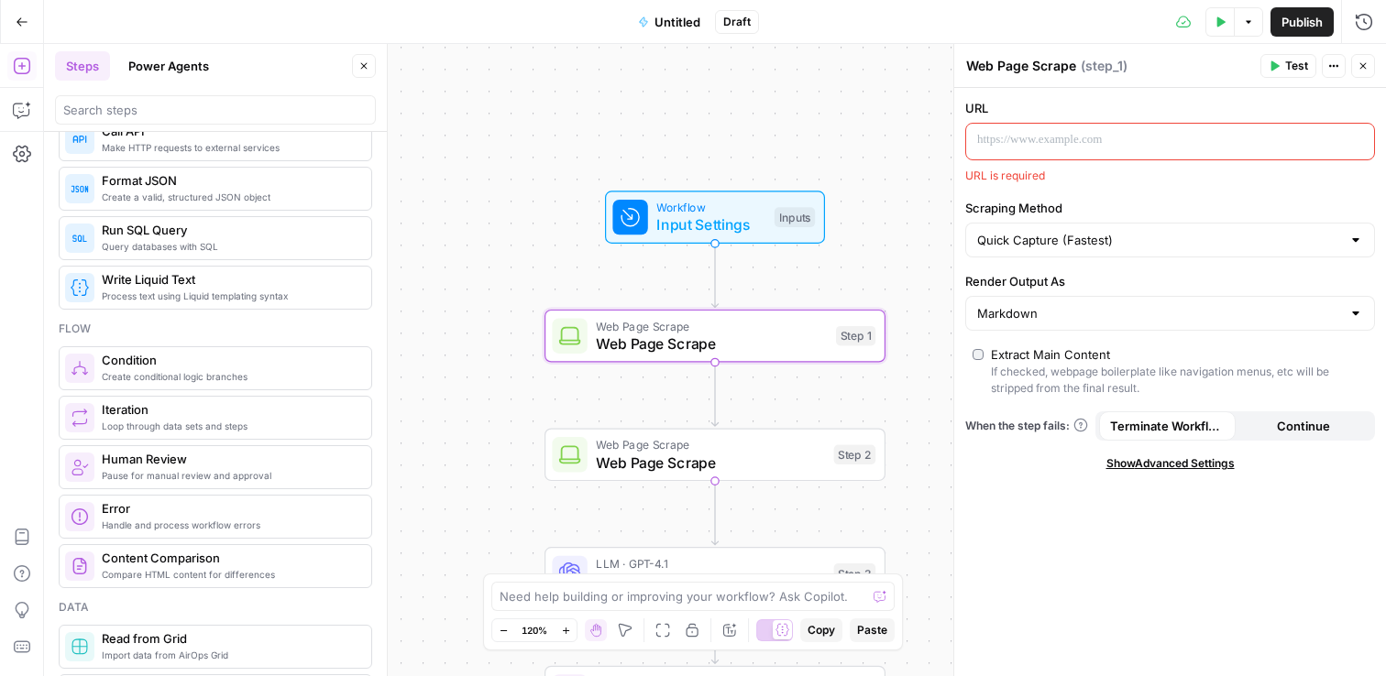
click at [1035, 143] on p at bounding box center [1155, 140] width 356 height 18
click at [1331, 136] on span "“/” to reference" at bounding box center [1302, 140] width 93 height 15
click at [1348, 143] on span "“/” to reference" at bounding box center [1302, 140] width 93 height 15
click at [1364, 144] on button "Variables Menu" at bounding box center [1357, 140] width 15 height 15
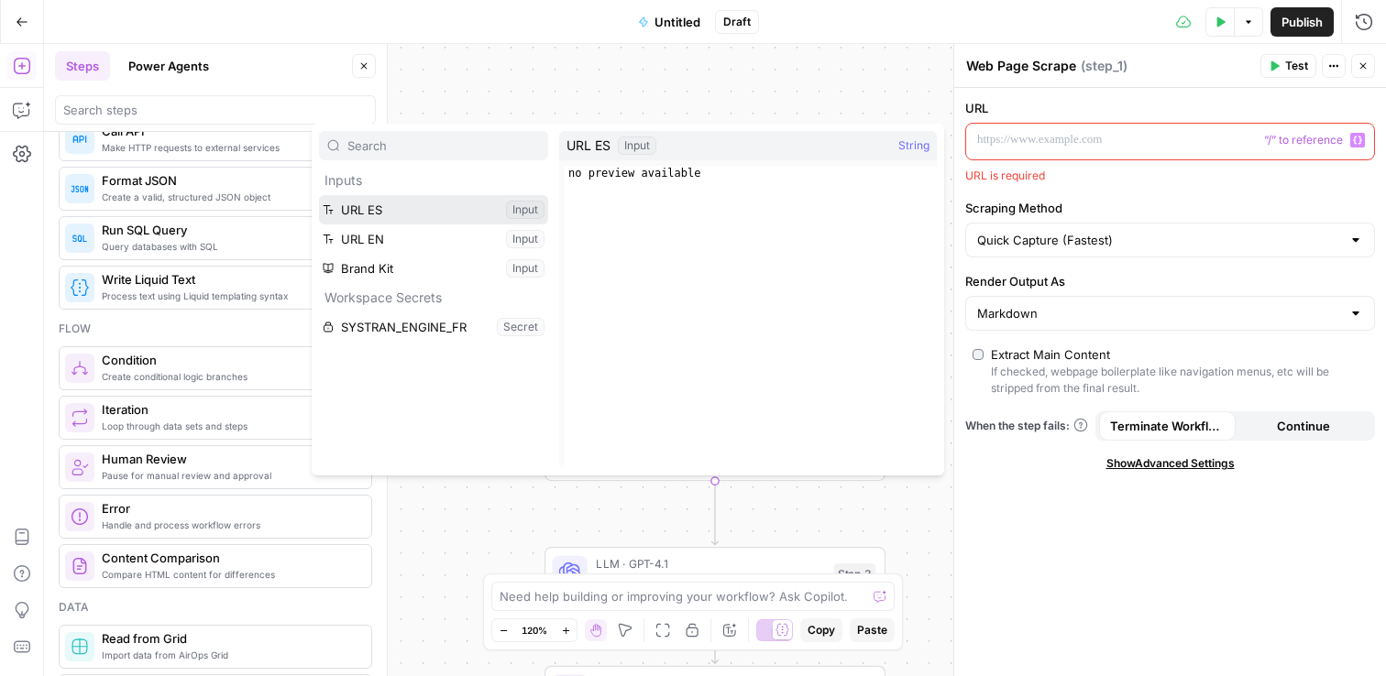
click at [365, 212] on button "Select variable URL ES" at bounding box center [433, 209] width 229 height 29
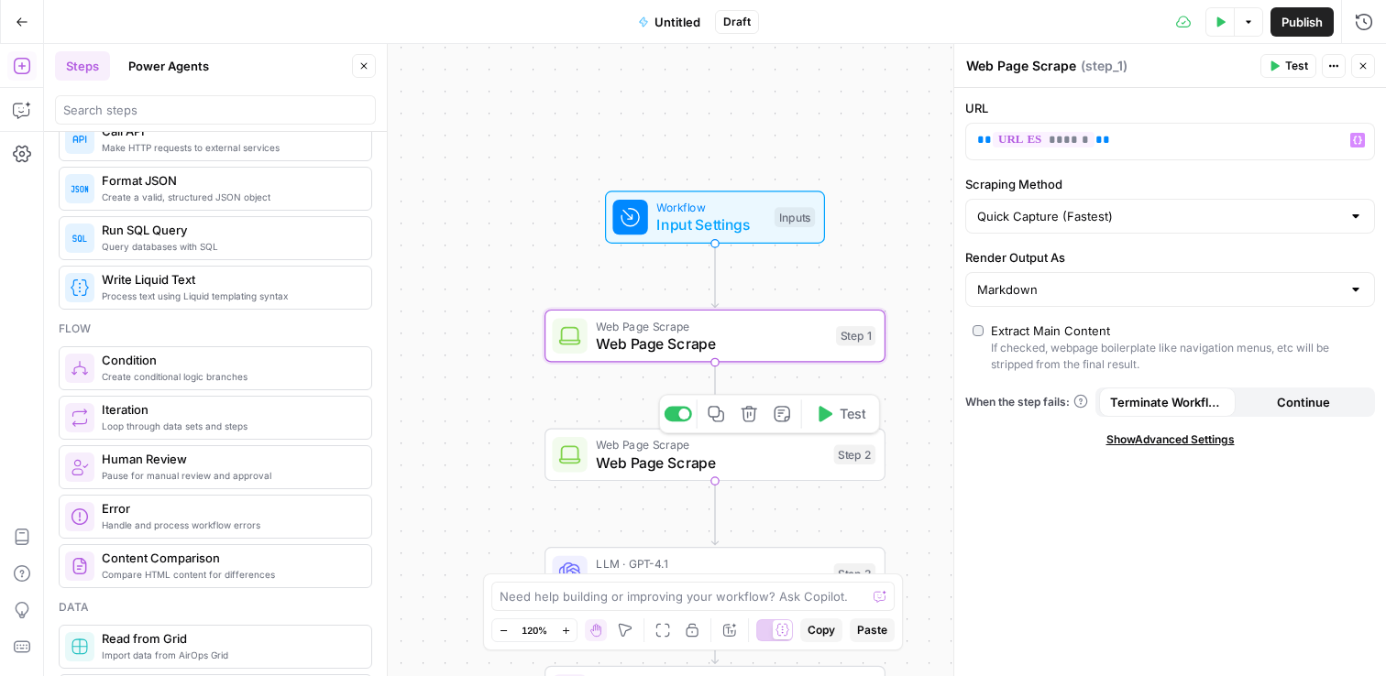
click at [607, 476] on div "Web Page Scrape Web Page Scrape Step 2 Copy step Delete step Add Note Test" at bounding box center [714, 454] width 341 height 53
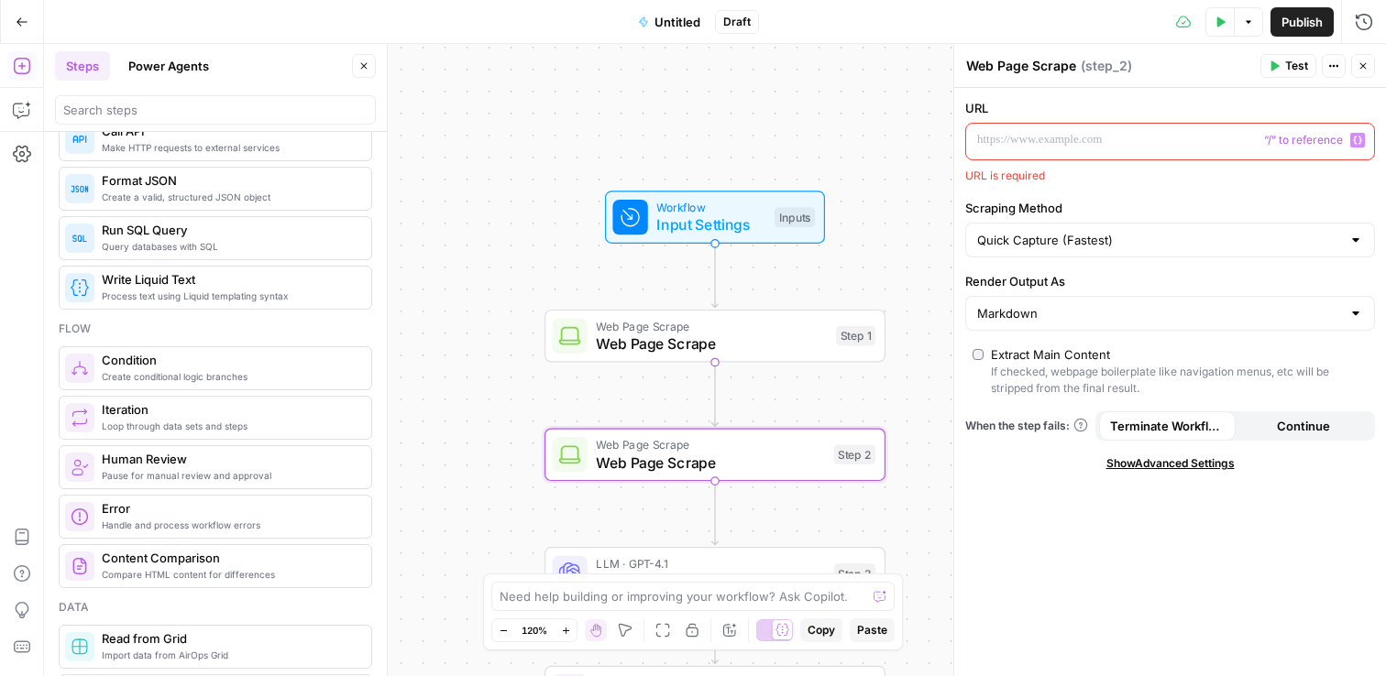
click at [1358, 141] on icon "button" at bounding box center [1357, 140] width 9 height 9
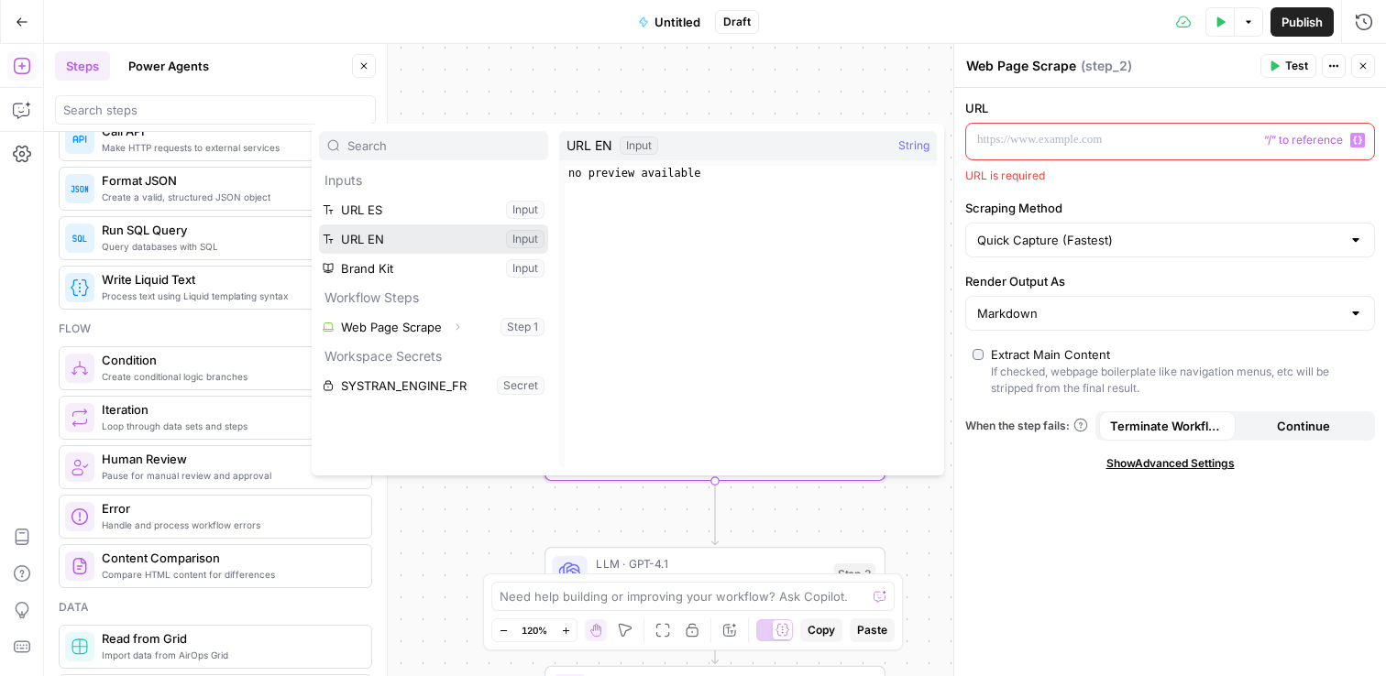
click at [378, 247] on button "Select variable URL EN" at bounding box center [433, 239] width 229 height 29
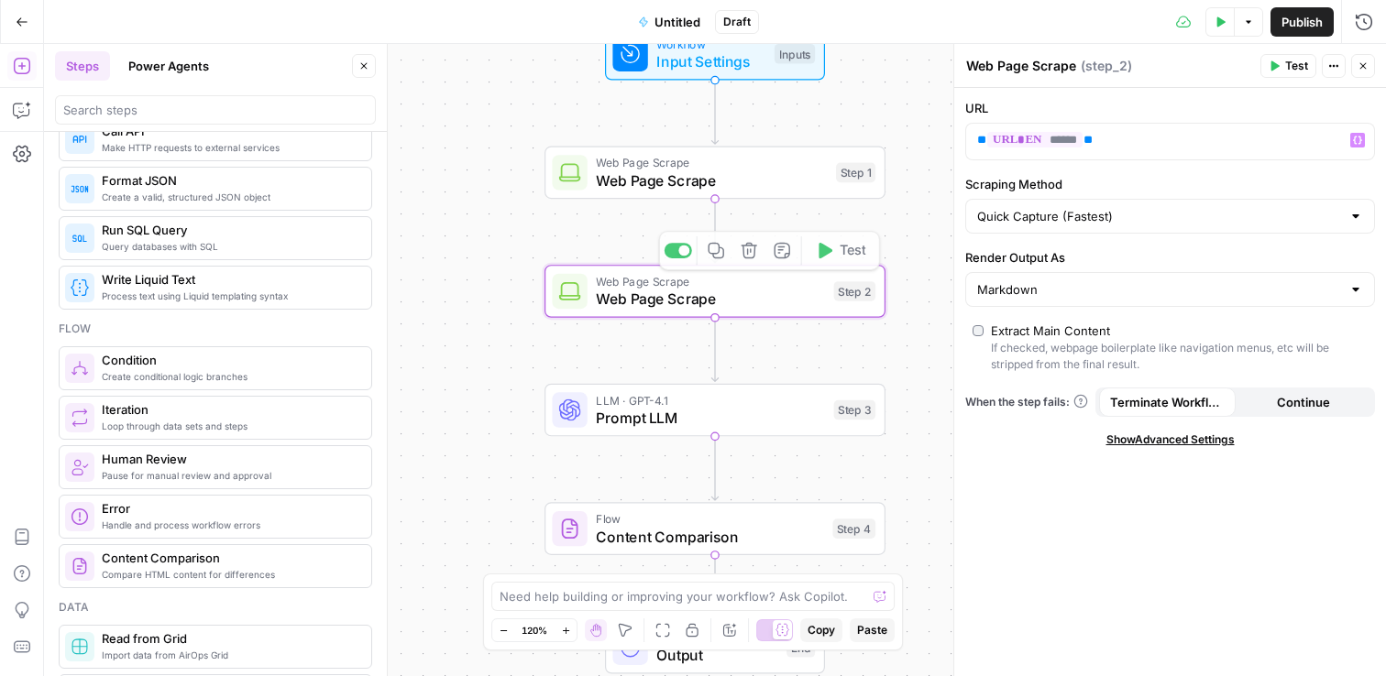
click at [600, 422] on span "Prompt LLM" at bounding box center [710, 418] width 229 height 22
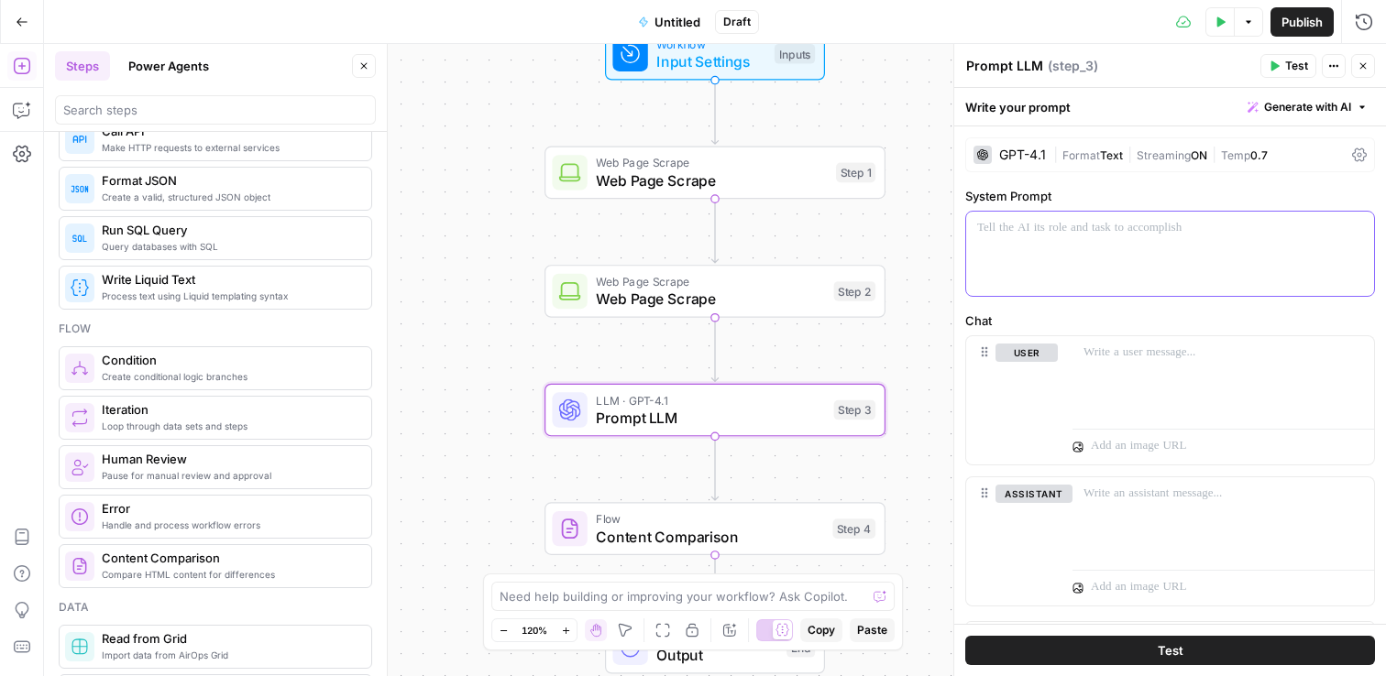
click at [1071, 236] on p at bounding box center [1170, 228] width 386 height 18
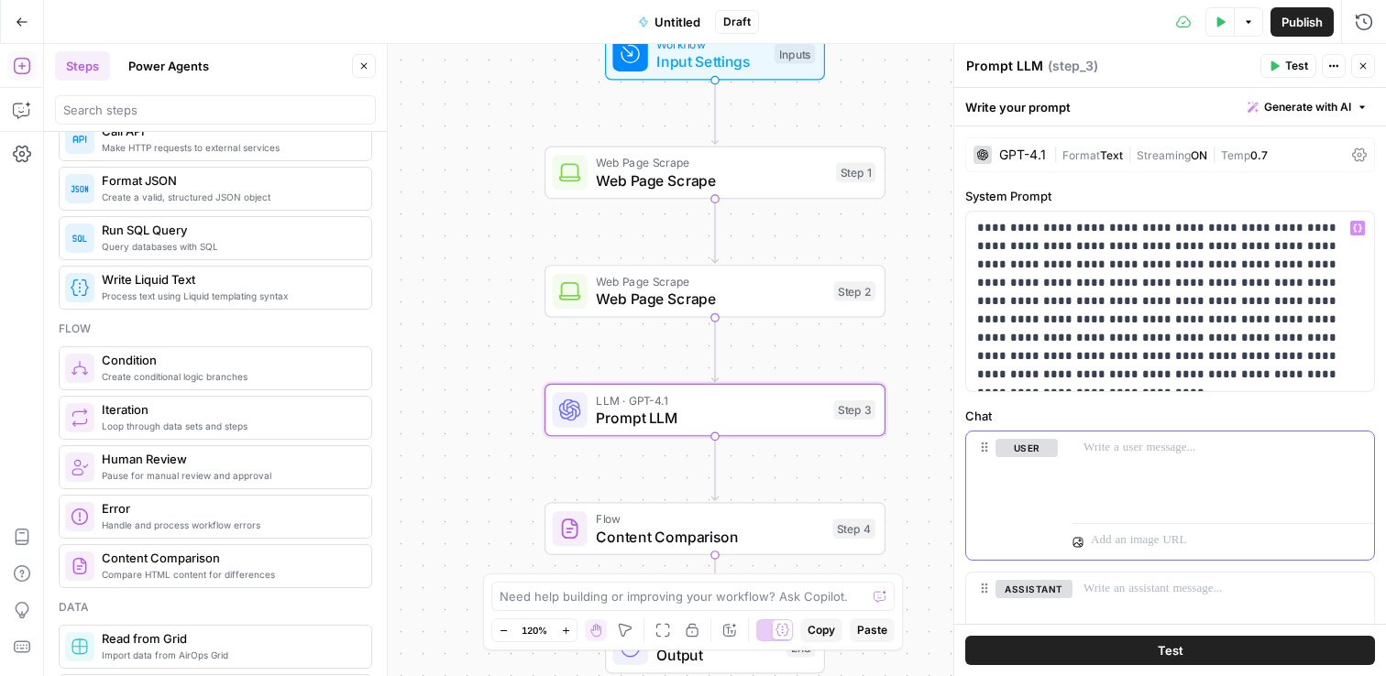
click at [1177, 449] on p at bounding box center [1222, 448] width 279 height 18
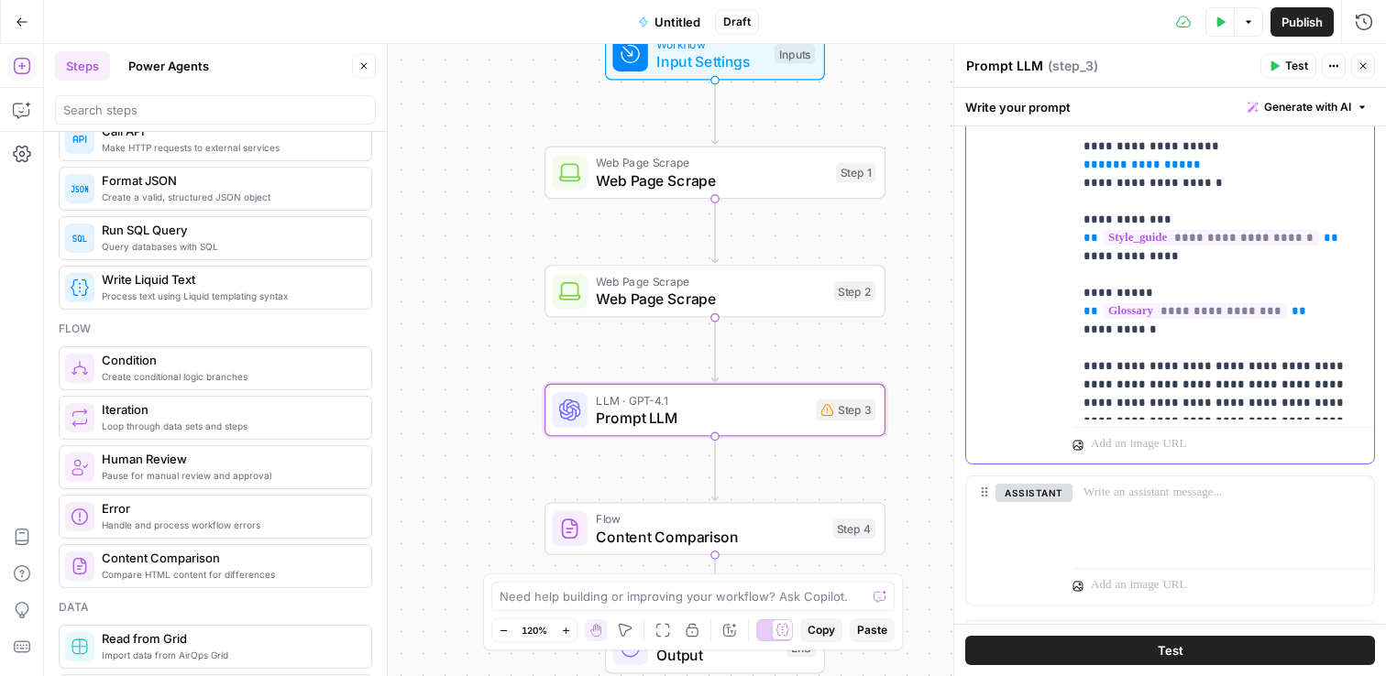
scroll to position [397, 0]
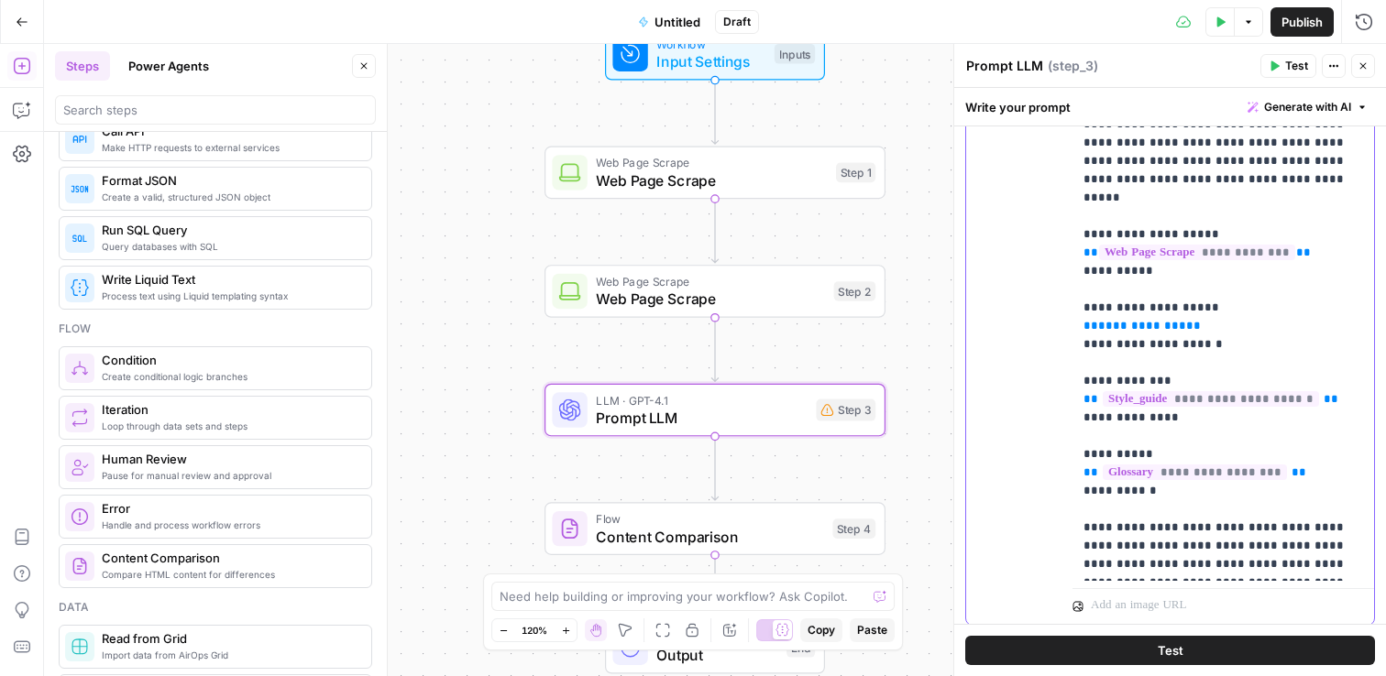
click at [1128, 320] on span "**********" at bounding box center [1142, 326] width 88 height 12
drag, startPoint x: 1211, startPoint y: 310, endPoint x: 1080, endPoint y: 312, distance: 131.1
click at [1080, 312] on div "**********" at bounding box center [1222, 308] width 301 height 546
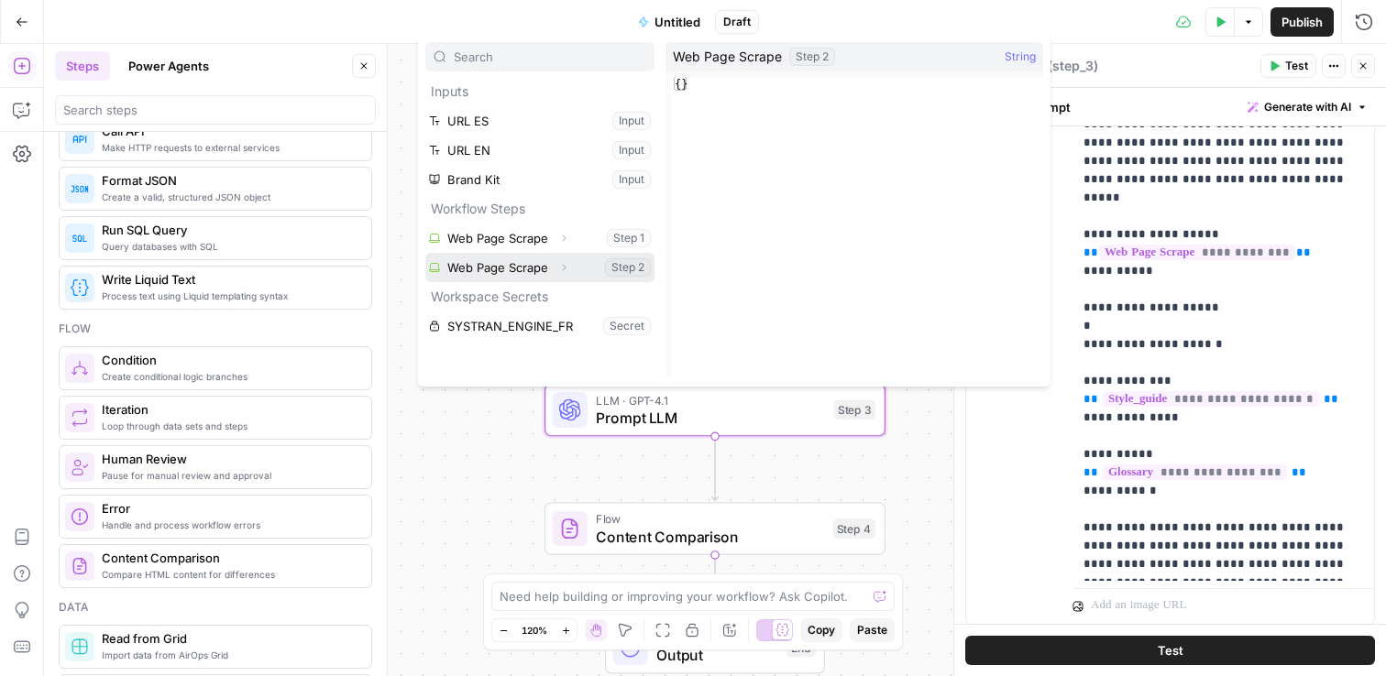
click at [501, 270] on button "Select variable Web Page Scrape" at bounding box center [539, 267] width 229 height 29
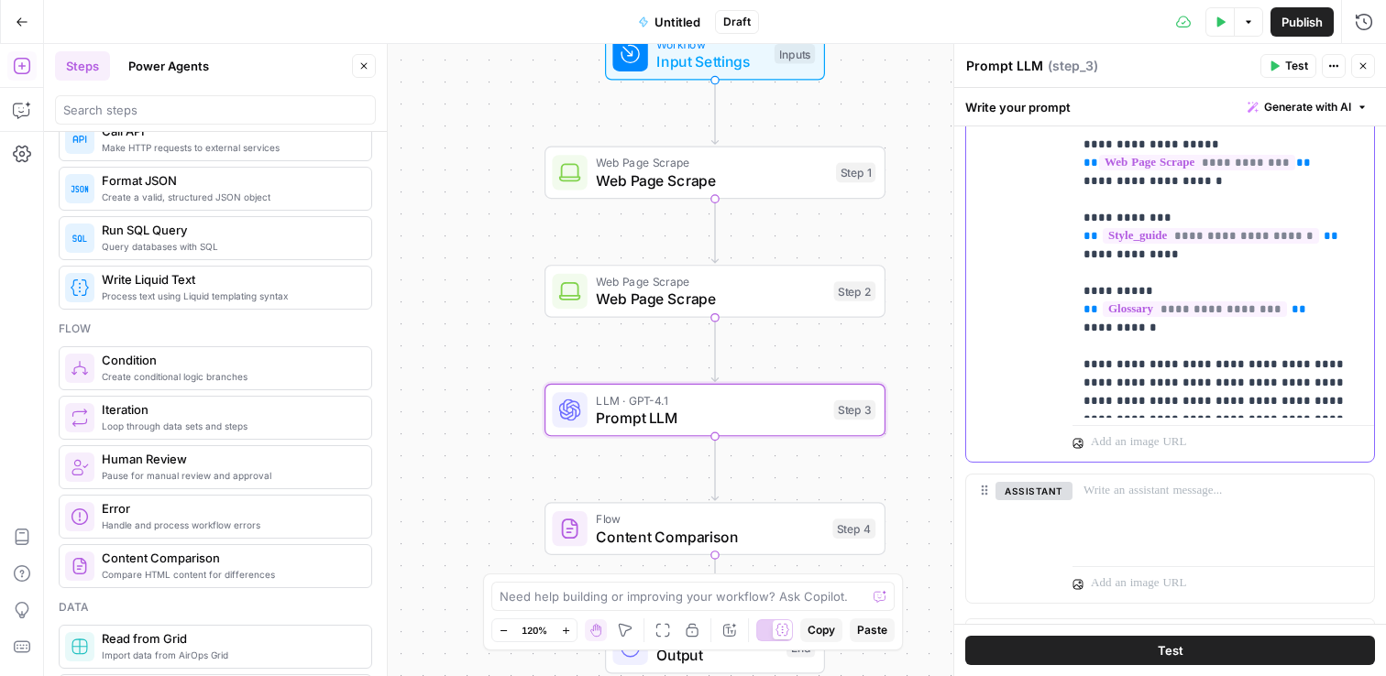
scroll to position [593, 0]
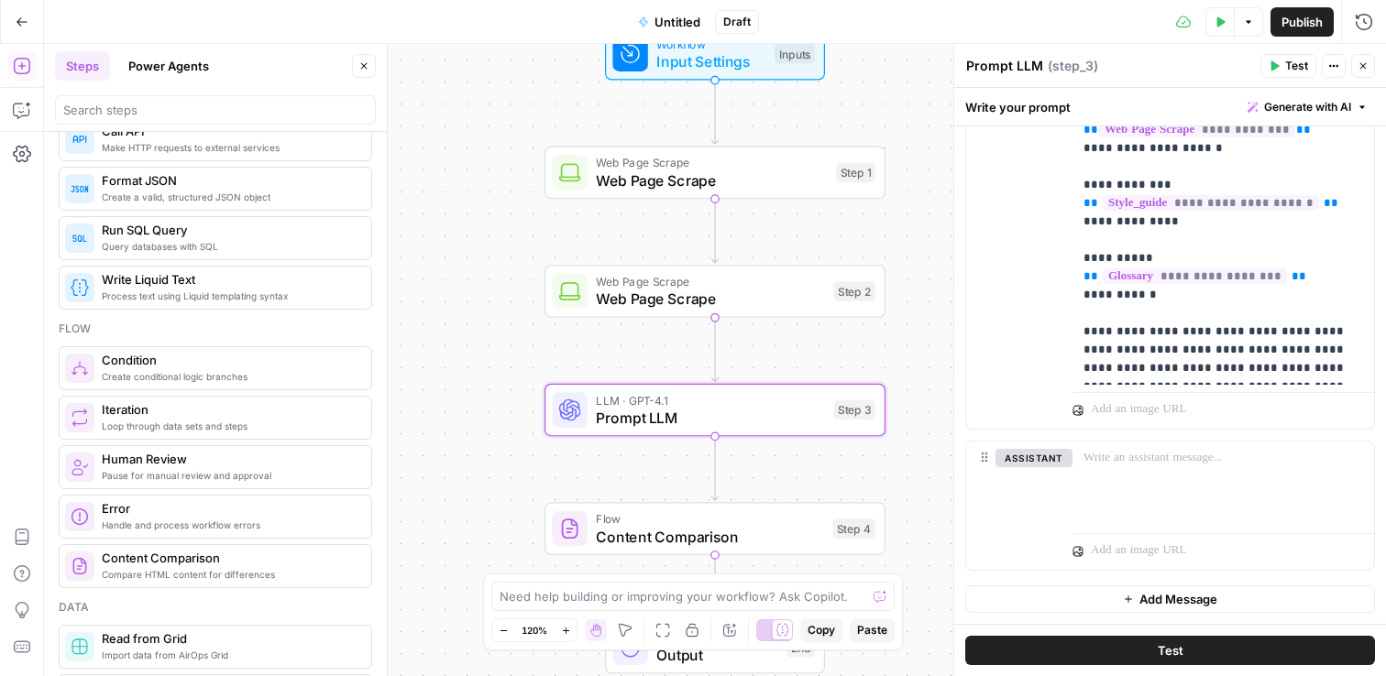
click at [630, 532] on span "Content Comparison" at bounding box center [709, 537] width 227 height 22
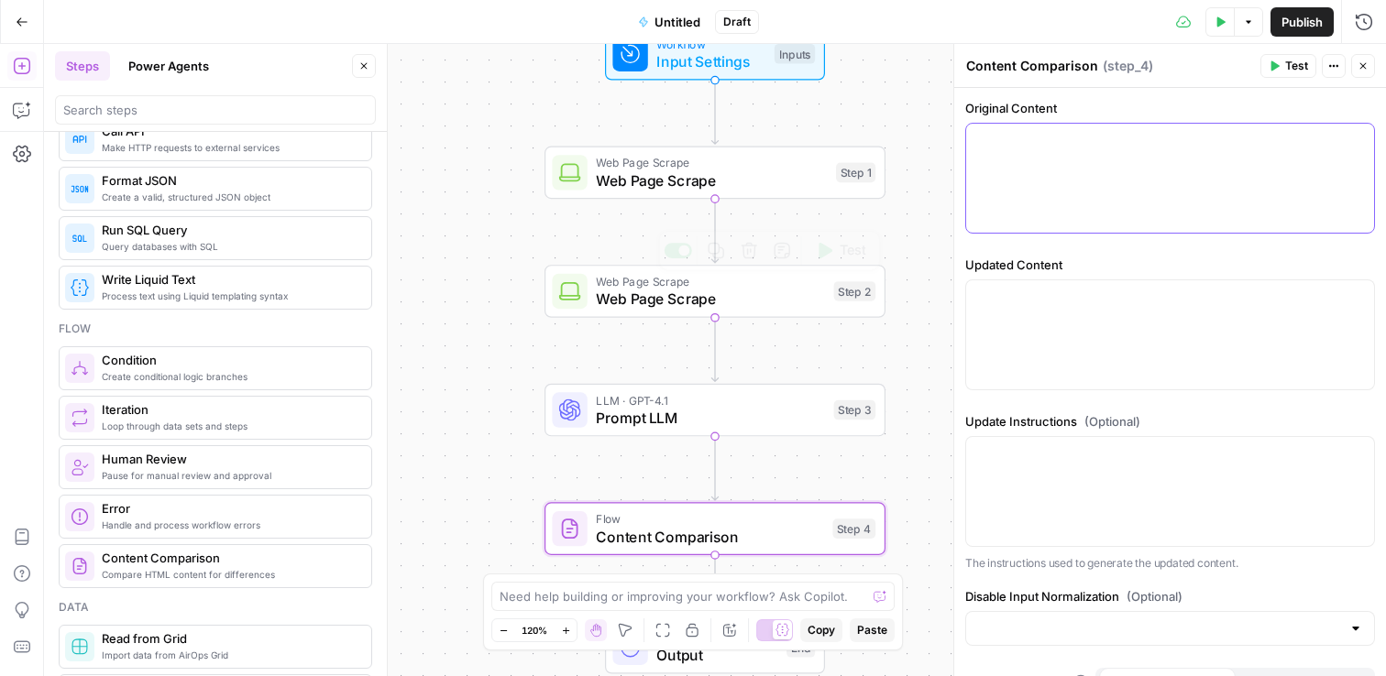
click at [1126, 150] on div at bounding box center [1170, 178] width 408 height 109
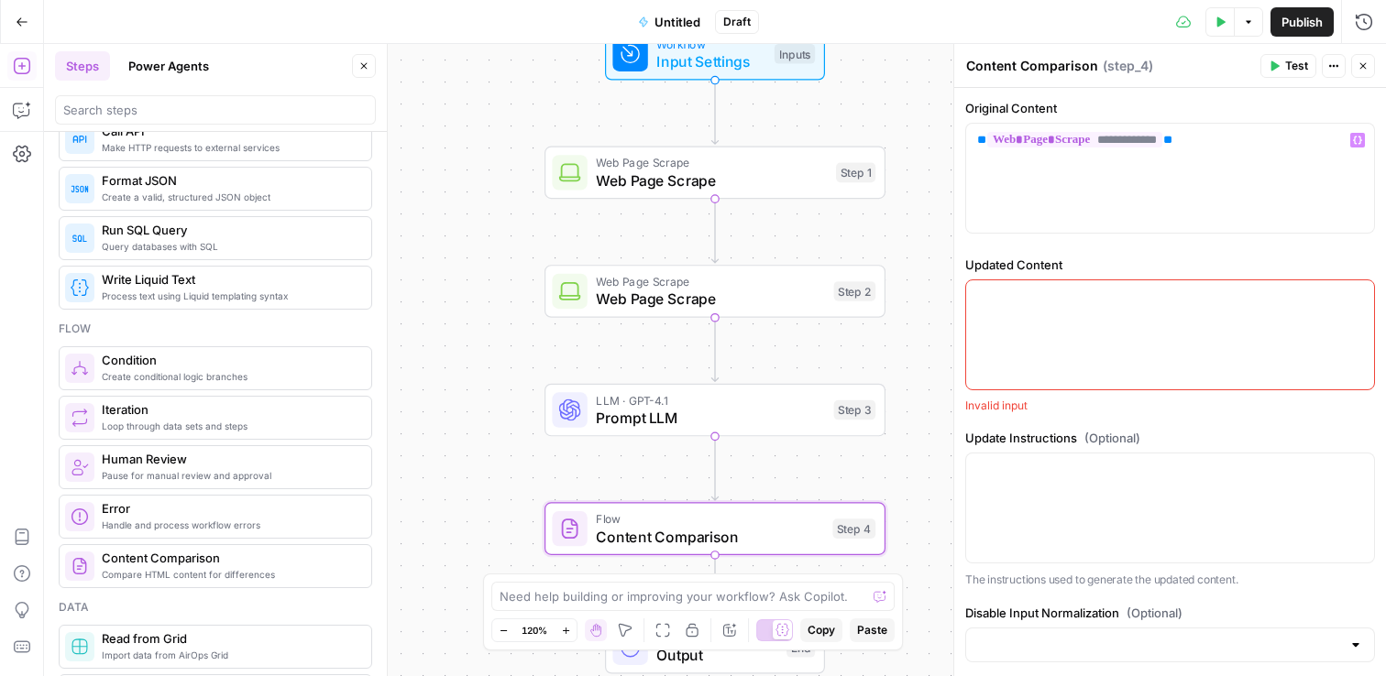
click at [1055, 354] on div at bounding box center [1170, 334] width 408 height 109
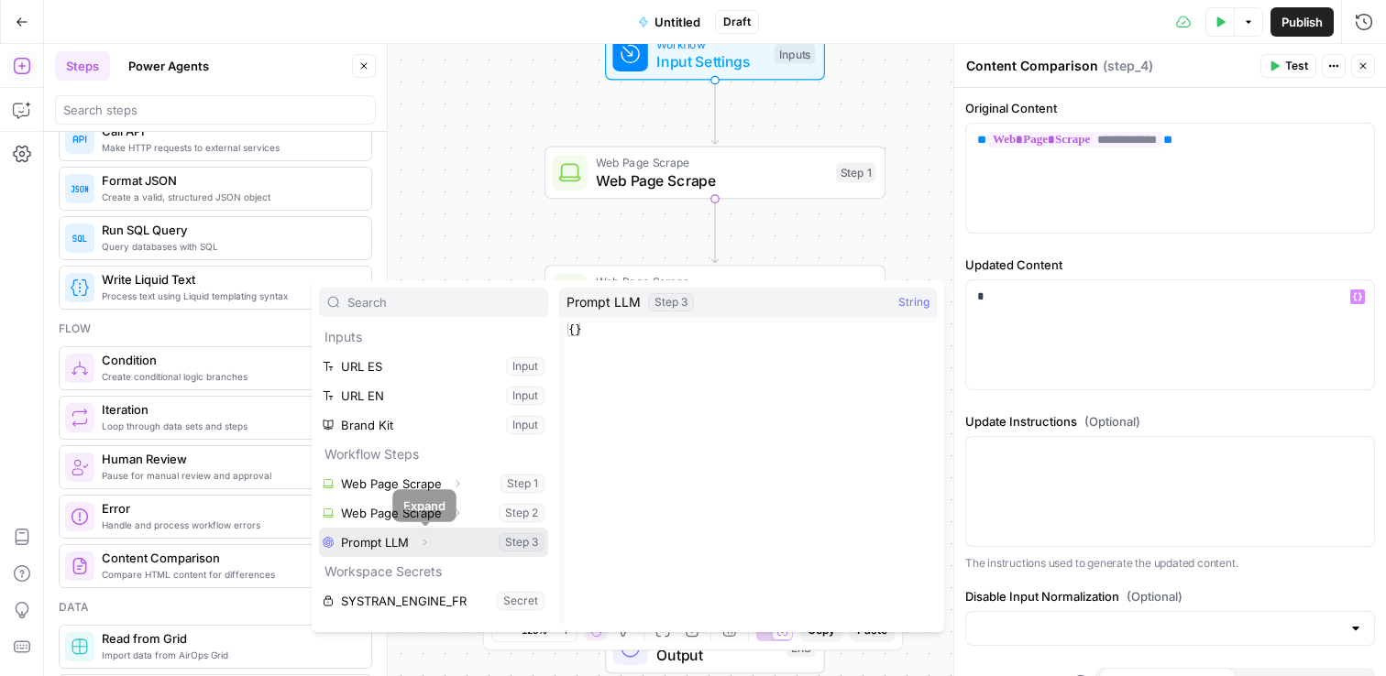
click at [424, 542] on icon "button" at bounding box center [424, 542] width 11 height 11
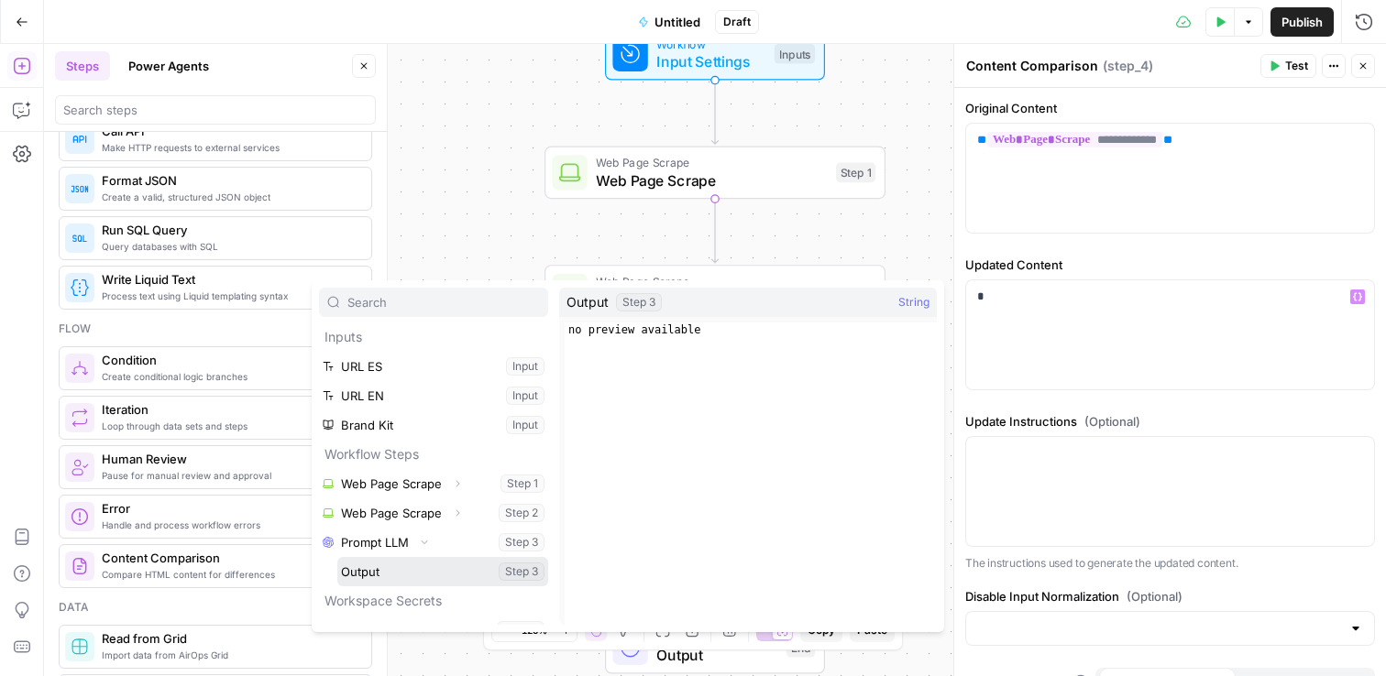
click at [364, 575] on button "Select variable Output" at bounding box center [442, 571] width 211 height 29
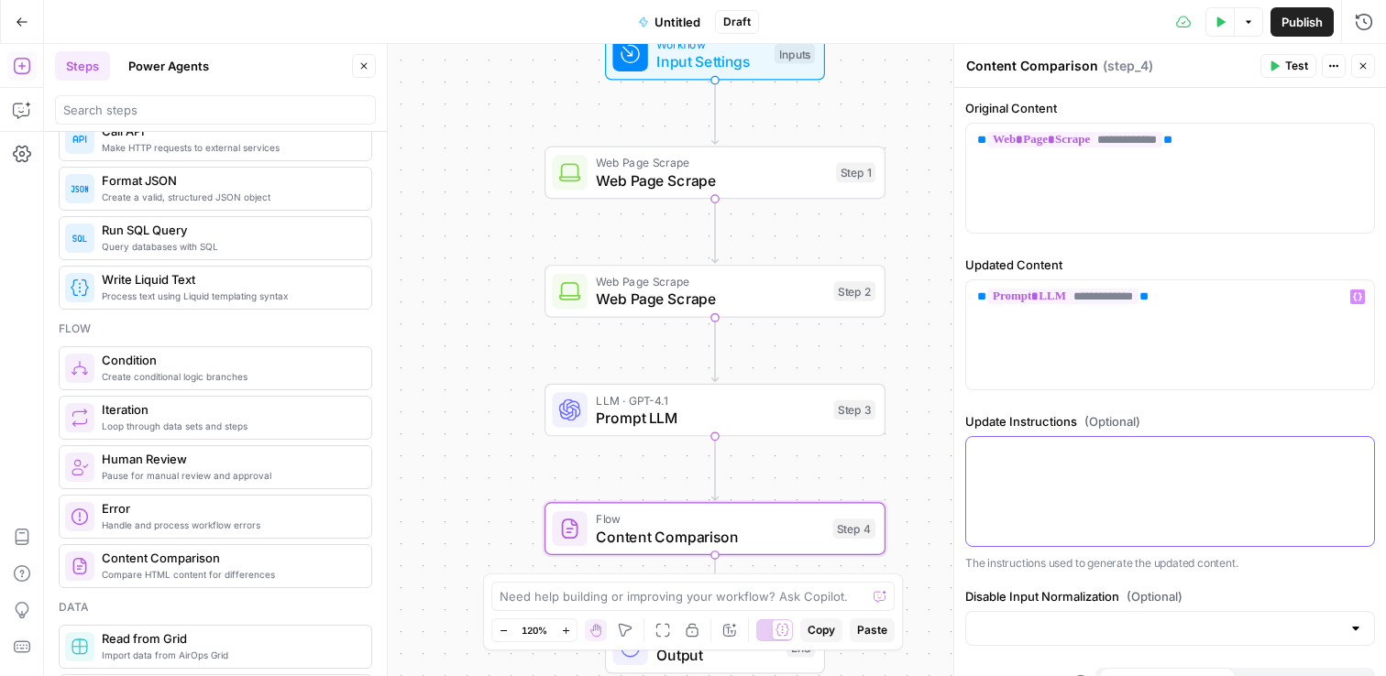
click at [1116, 480] on div at bounding box center [1170, 491] width 408 height 109
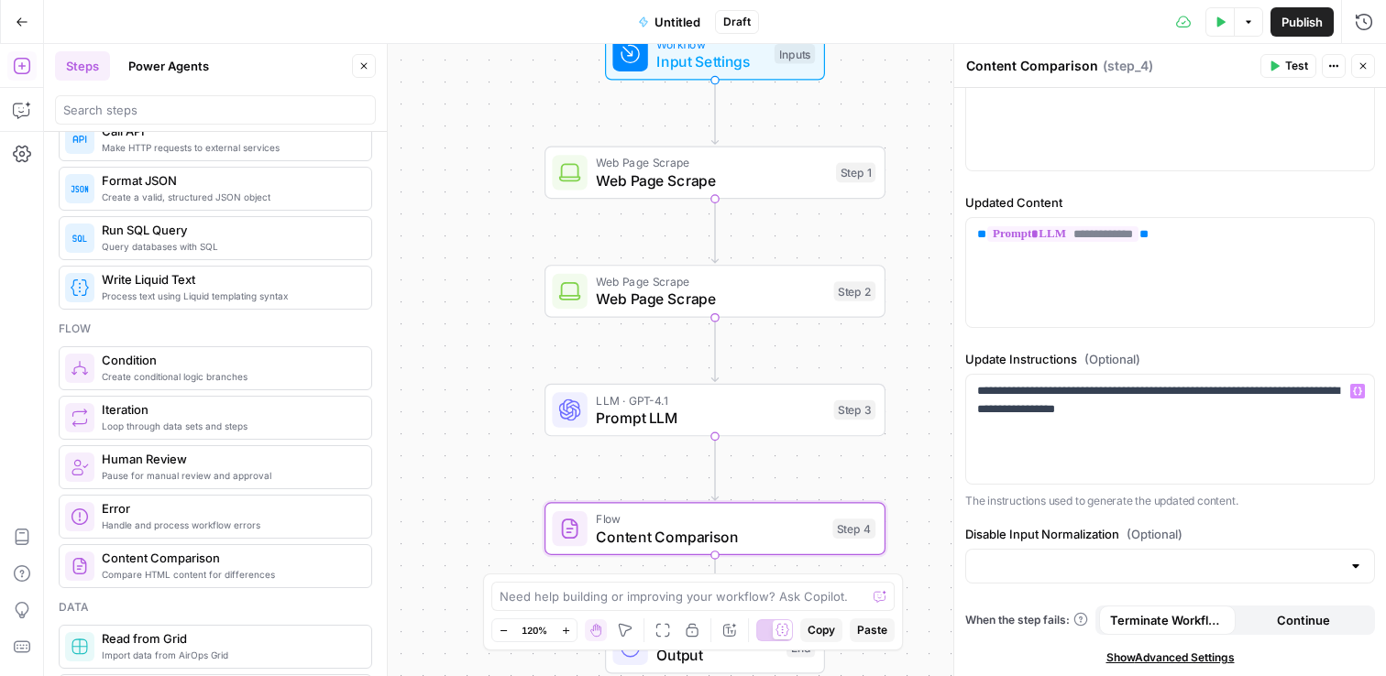
click at [1276, 63] on icon "button" at bounding box center [1273, 65] width 11 height 11
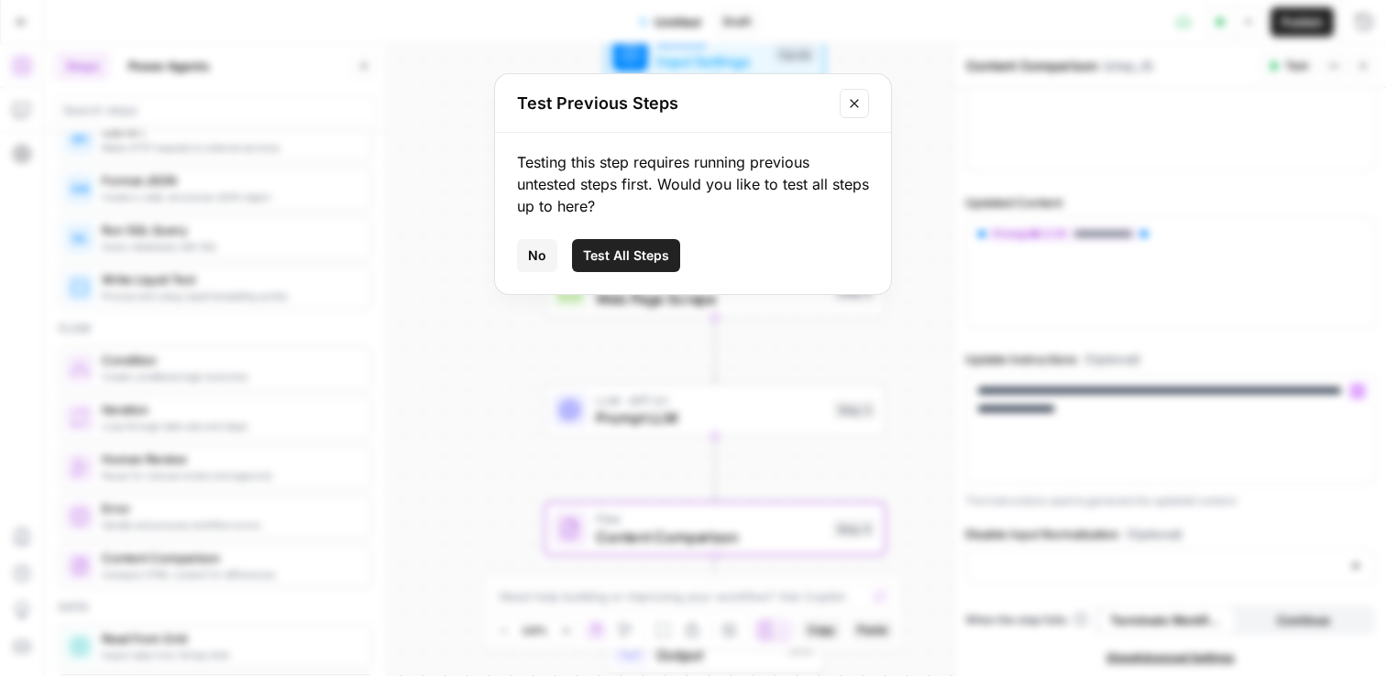
click at [654, 246] on button "Test All Steps" at bounding box center [626, 255] width 108 height 33
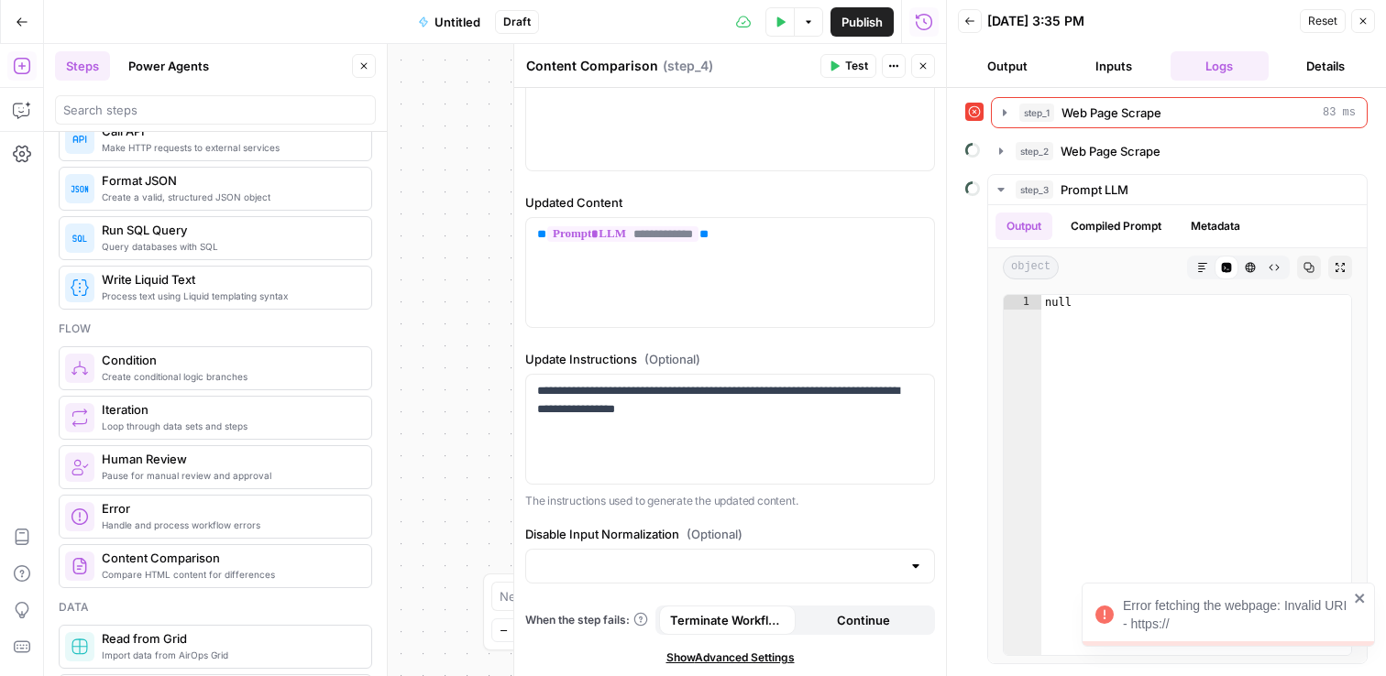
click at [1356, 594] on icon "close" at bounding box center [1359, 598] width 13 height 15
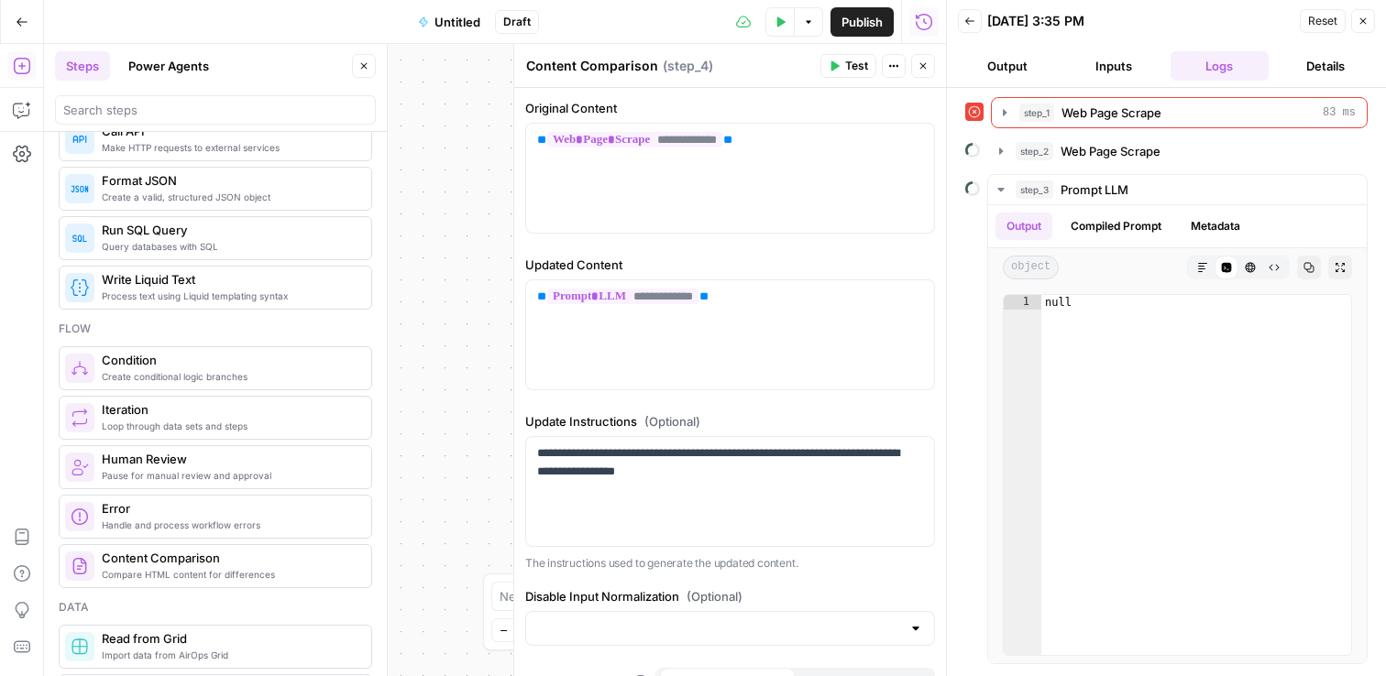
click at [926, 65] on icon "button" at bounding box center [922, 65] width 11 height 11
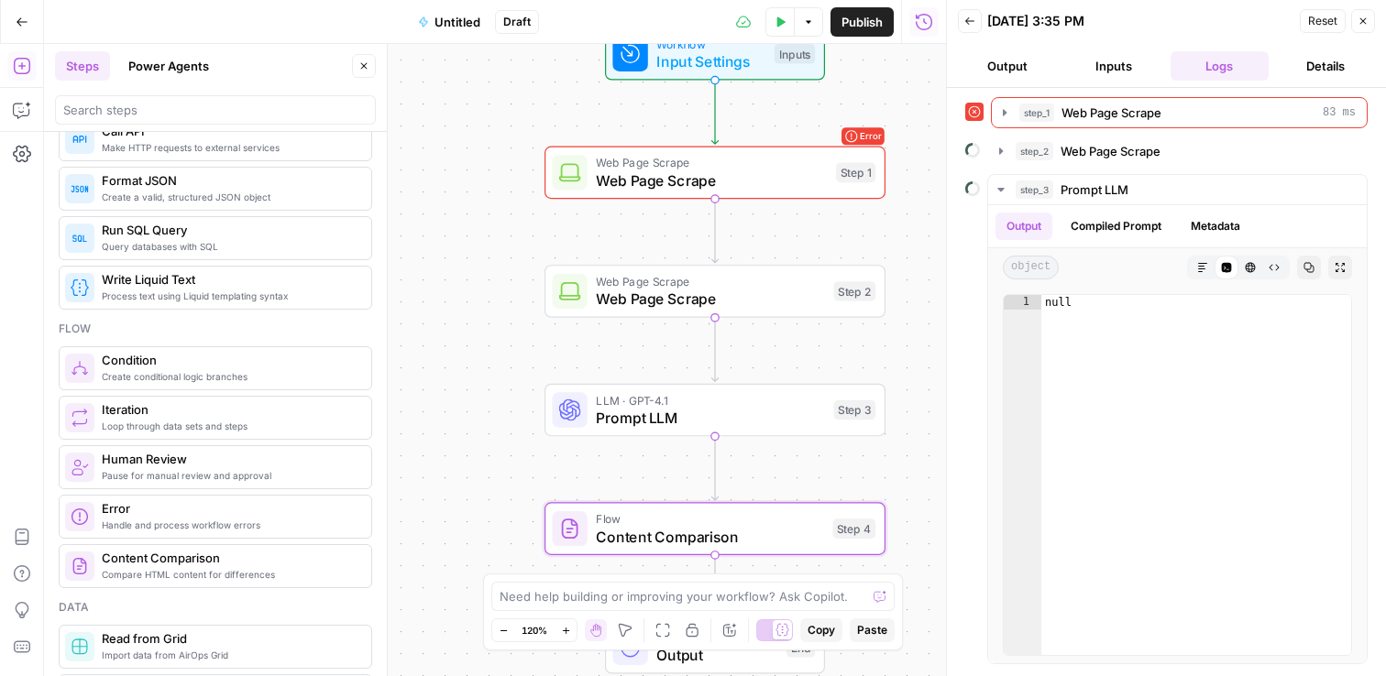
click at [975, 112] on icon at bounding box center [974, 111] width 13 height 13
click at [917, 111] on div "Workflow Input Settings Inputs Error Web Page Scrape Web Page Scrape Step 1 Web…" at bounding box center [495, 360] width 902 height 632
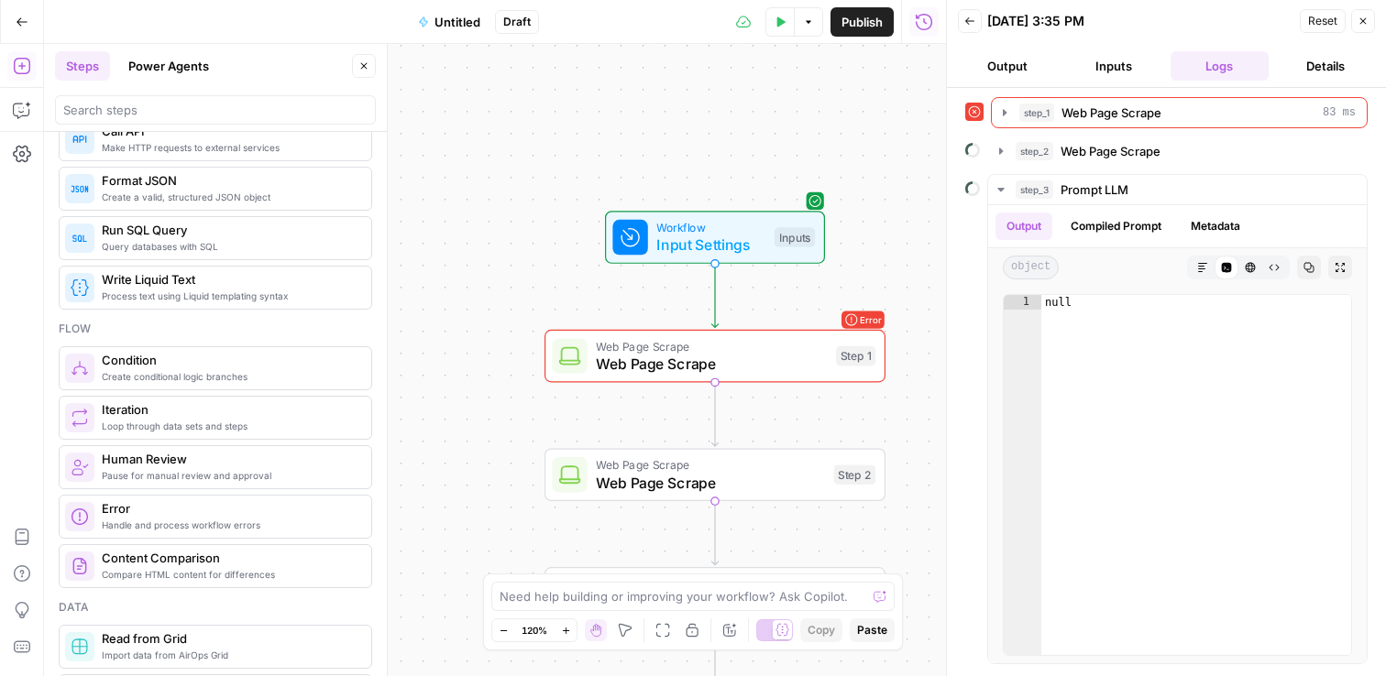
click at [698, 257] on div "Workflow Input Settings Inputs Test Step" at bounding box center [715, 237] width 220 height 53
click at [803, 24] on icon "button" at bounding box center [808, 21] width 11 height 11
click at [731, 70] on span "Run Test" at bounding box center [757, 65] width 81 height 18
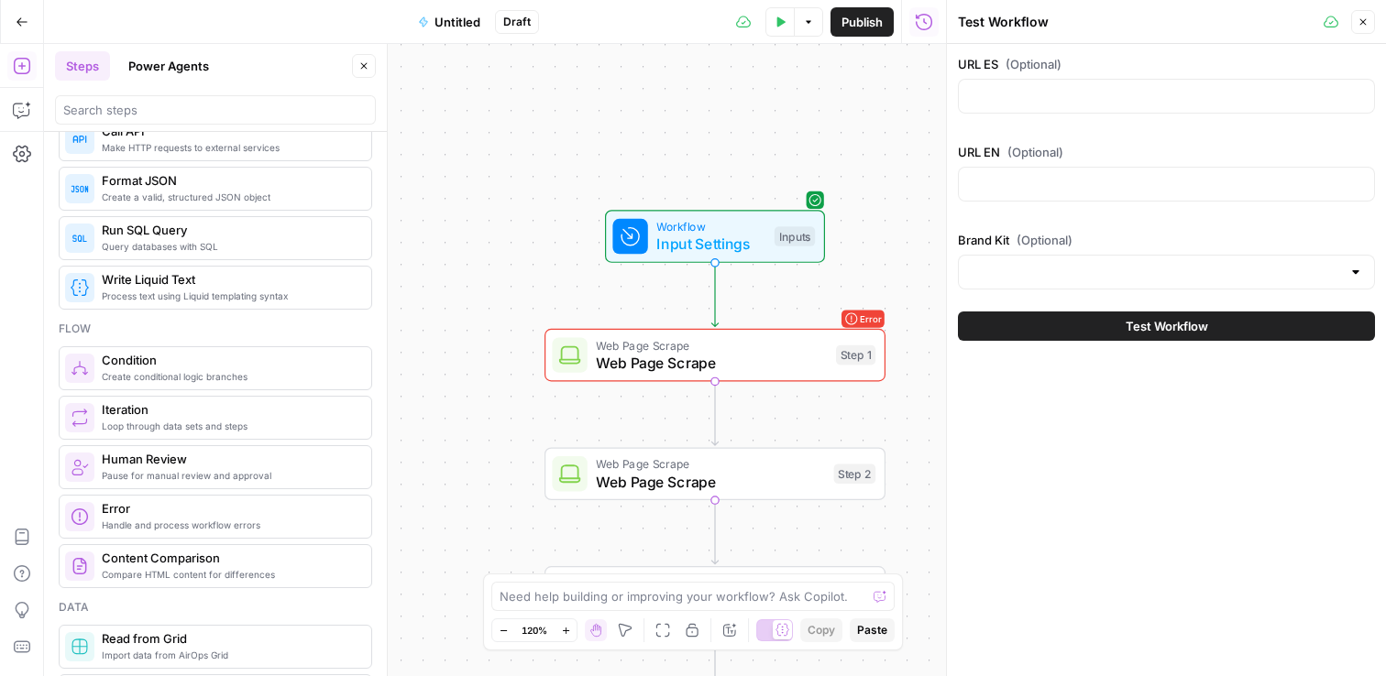
click at [983, 111] on div at bounding box center [1166, 96] width 417 height 35
paste input "https://www.klaviyo.com/es/"
type input "https://www.klaviyo.com/es/"
click at [1070, 181] on input "URL EN (Optional)" at bounding box center [1166, 184] width 393 height 18
paste input "https://www.klaviyo.com/es/"
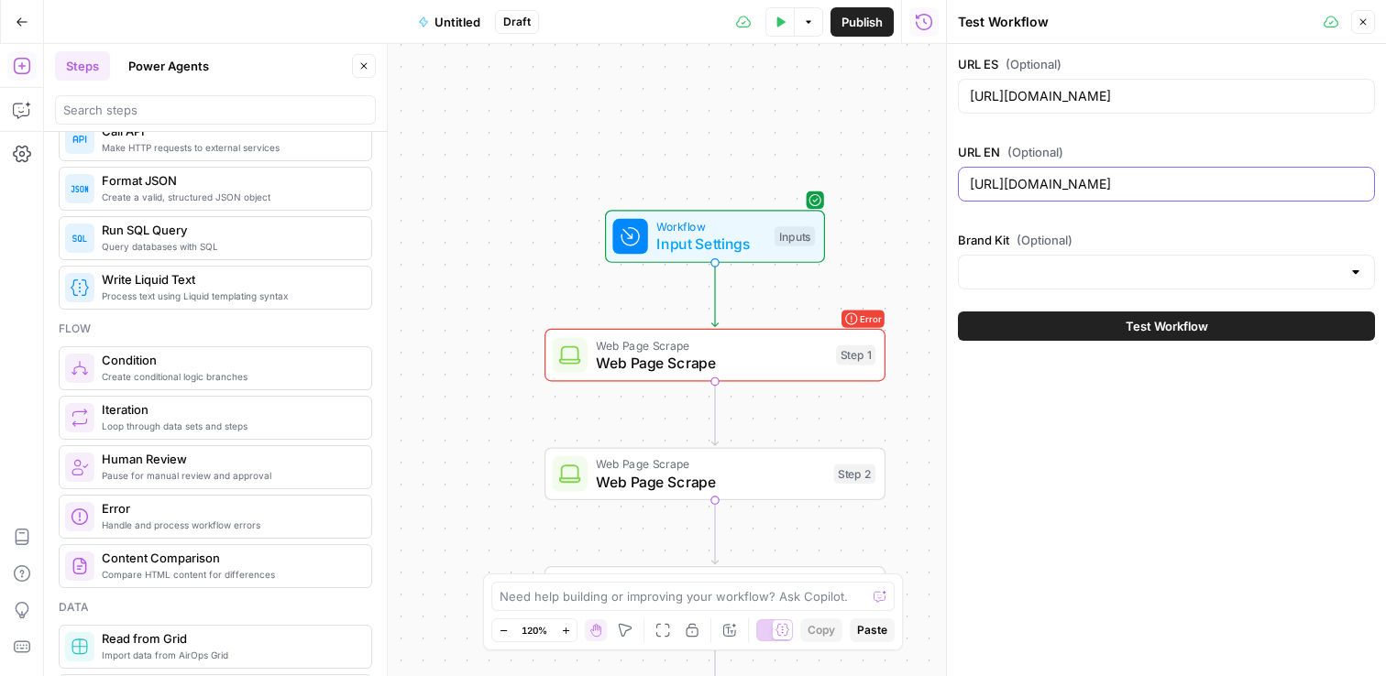
type input "https://www.klaviyo.com/"
click at [1055, 259] on div at bounding box center [1166, 272] width 417 height 35
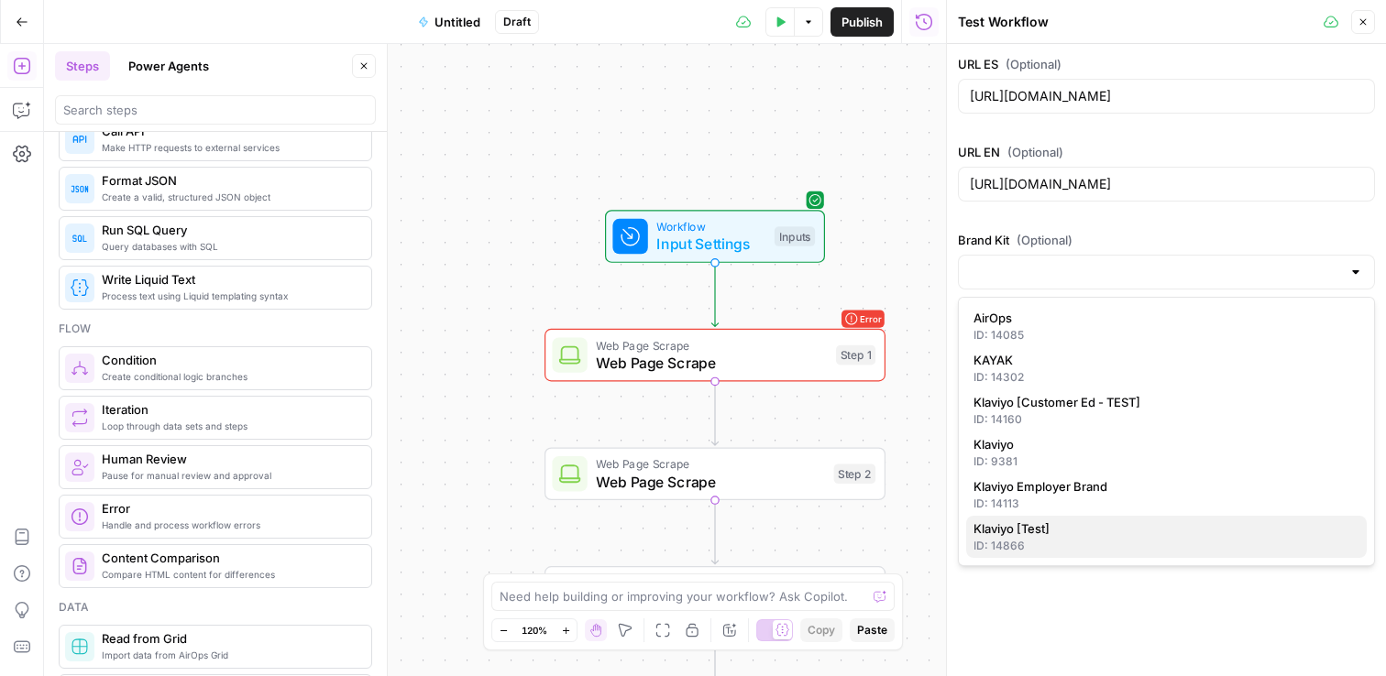
click at [1028, 541] on div "ID: 14866" at bounding box center [1166, 546] width 386 height 16
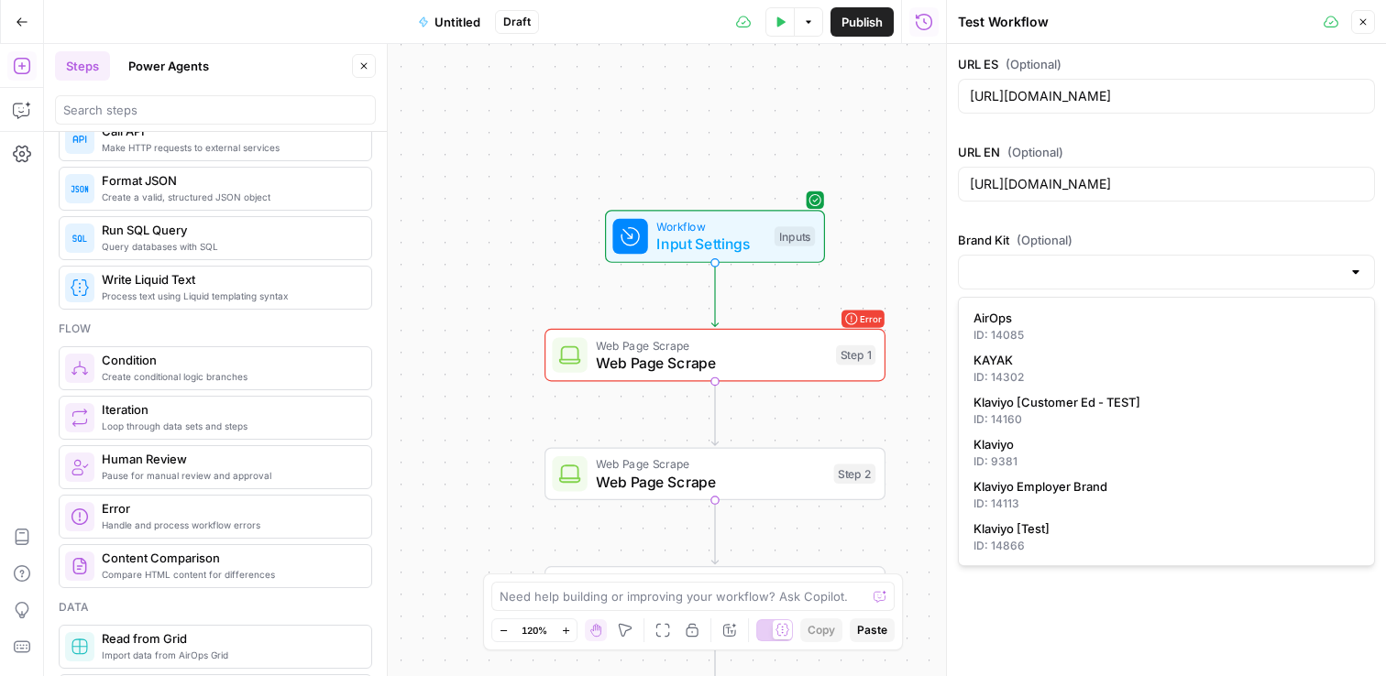
type input "Klaviyo [Test]"
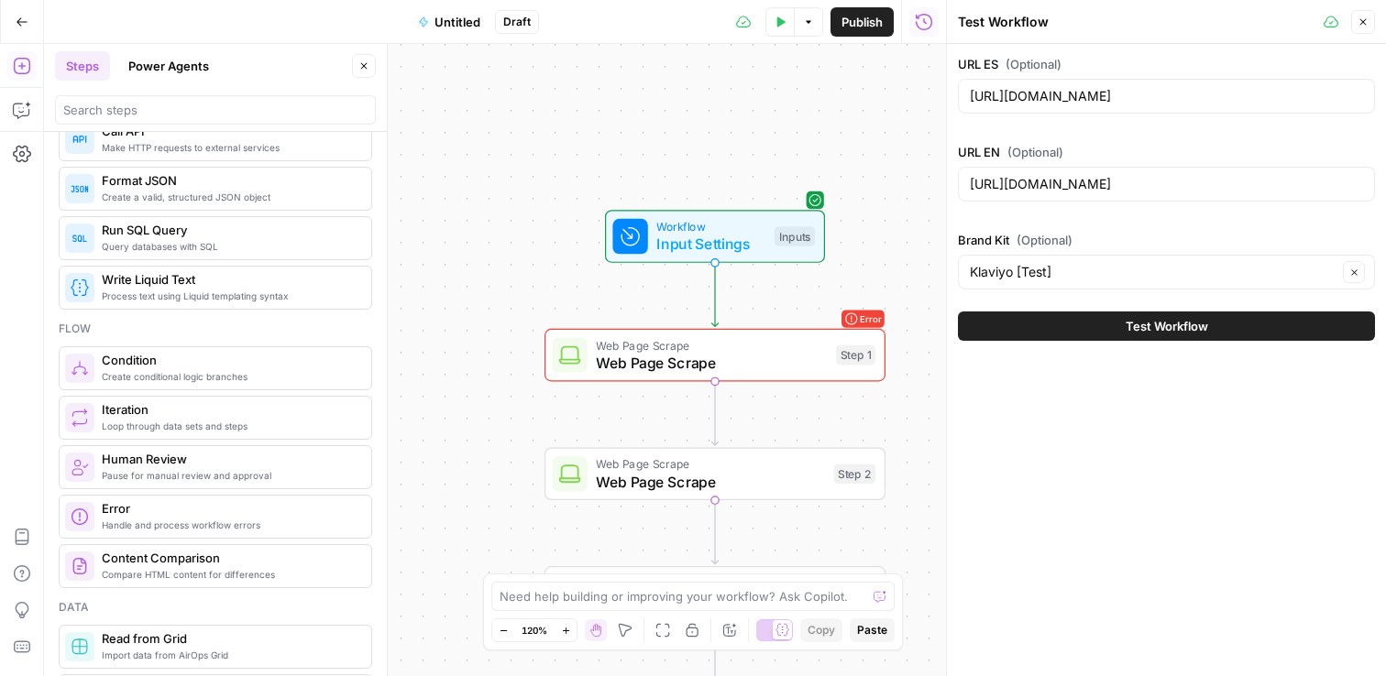
click at [1173, 327] on span "Test Workflow" at bounding box center [1166, 326] width 82 height 18
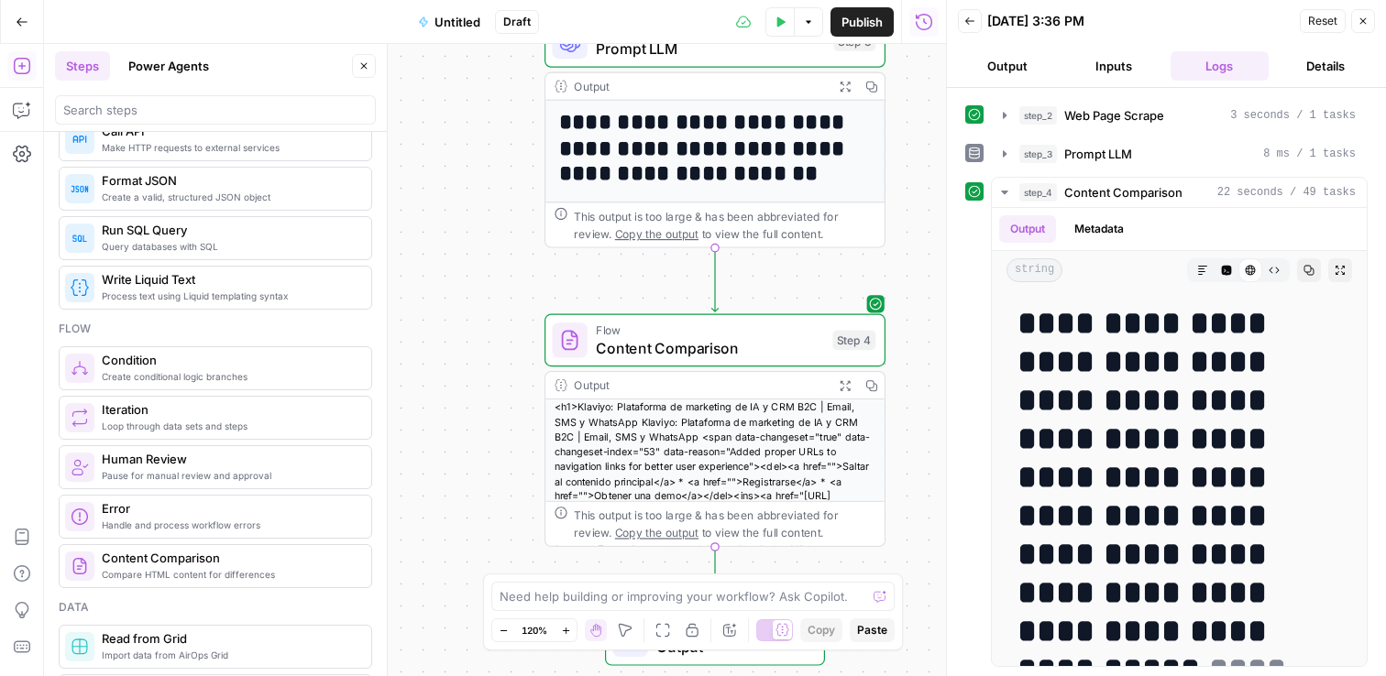
click at [654, 465] on div "<h1>Klaviyo: Plataforma de marketing de IA y CRM B2C | Email, SMS y WhatsApp Kl…" at bounding box center [714, 518] width 339 height 237
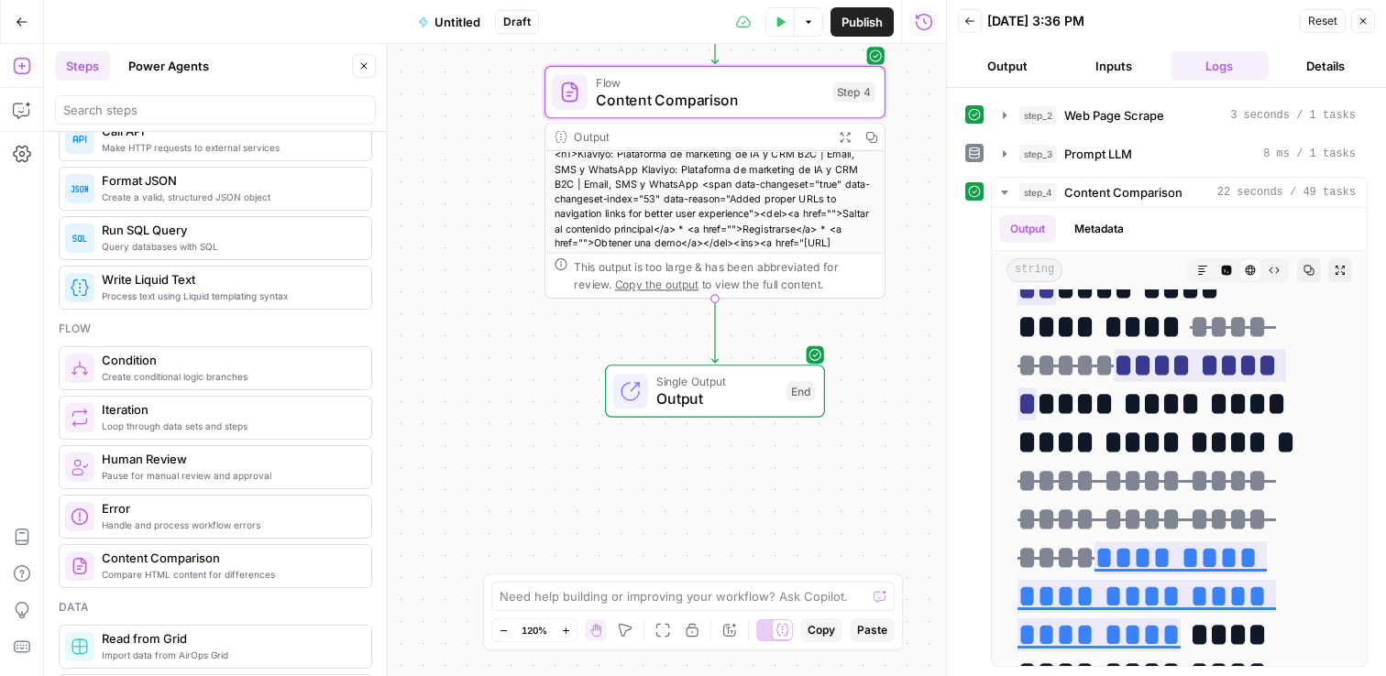
scroll to position [2680, 0]
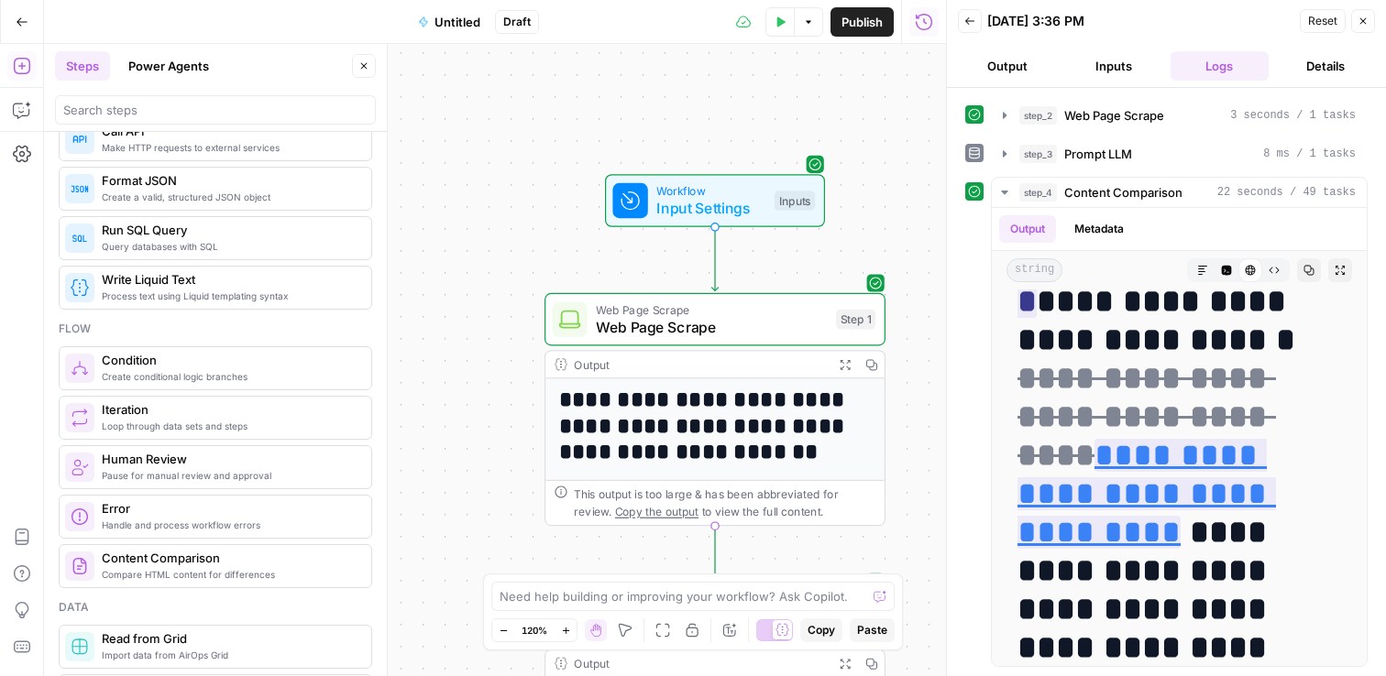
click at [456, 25] on span "Untitled" at bounding box center [457, 22] width 46 height 18
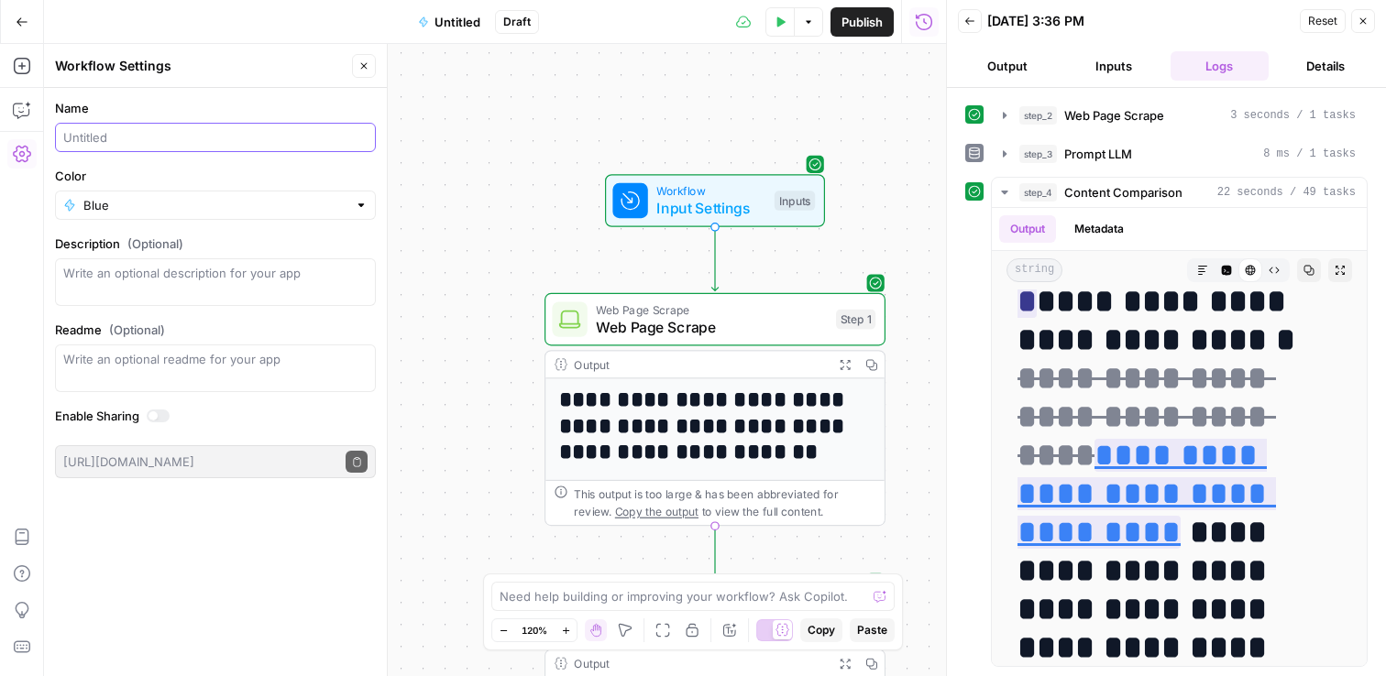
click at [106, 134] on input "Name" at bounding box center [215, 137] width 304 height 18
click at [111, 211] on input "Color" at bounding box center [215, 205] width 264 height 18
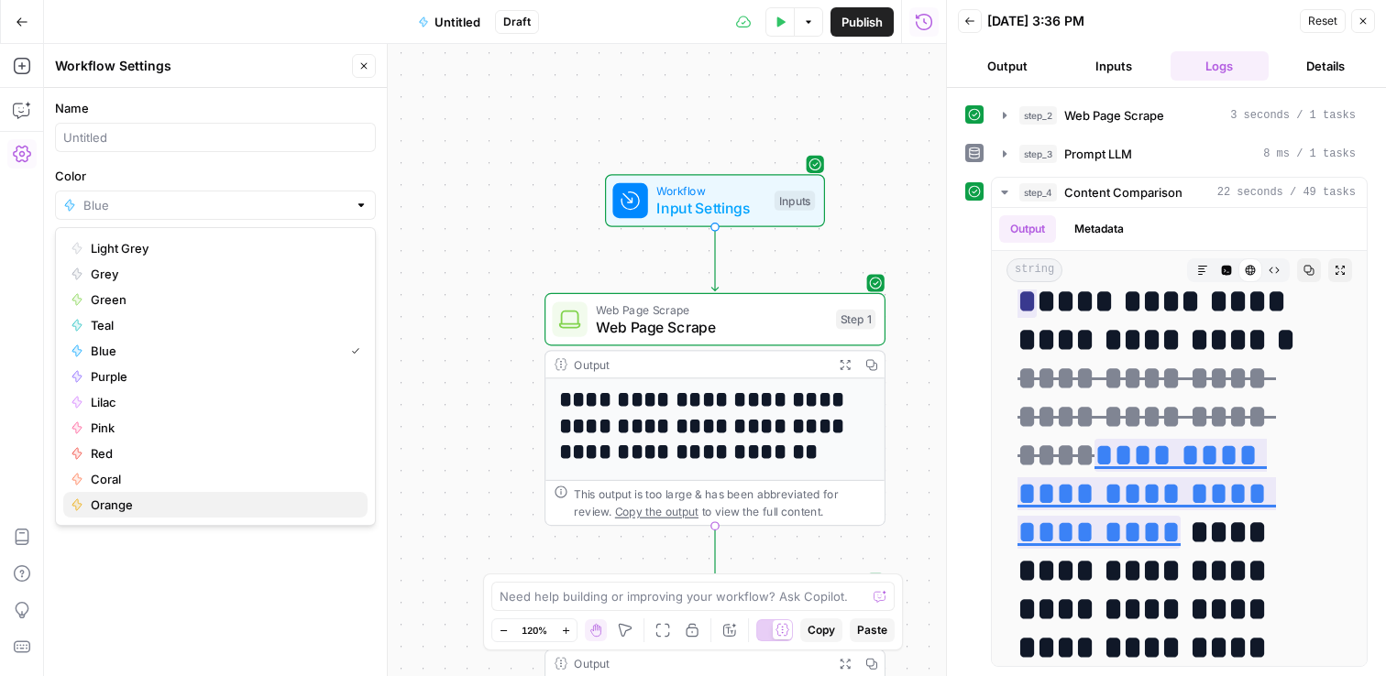
click at [141, 501] on span "Orange" at bounding box center [222, 505] width 262 height 18
type input "Orange"
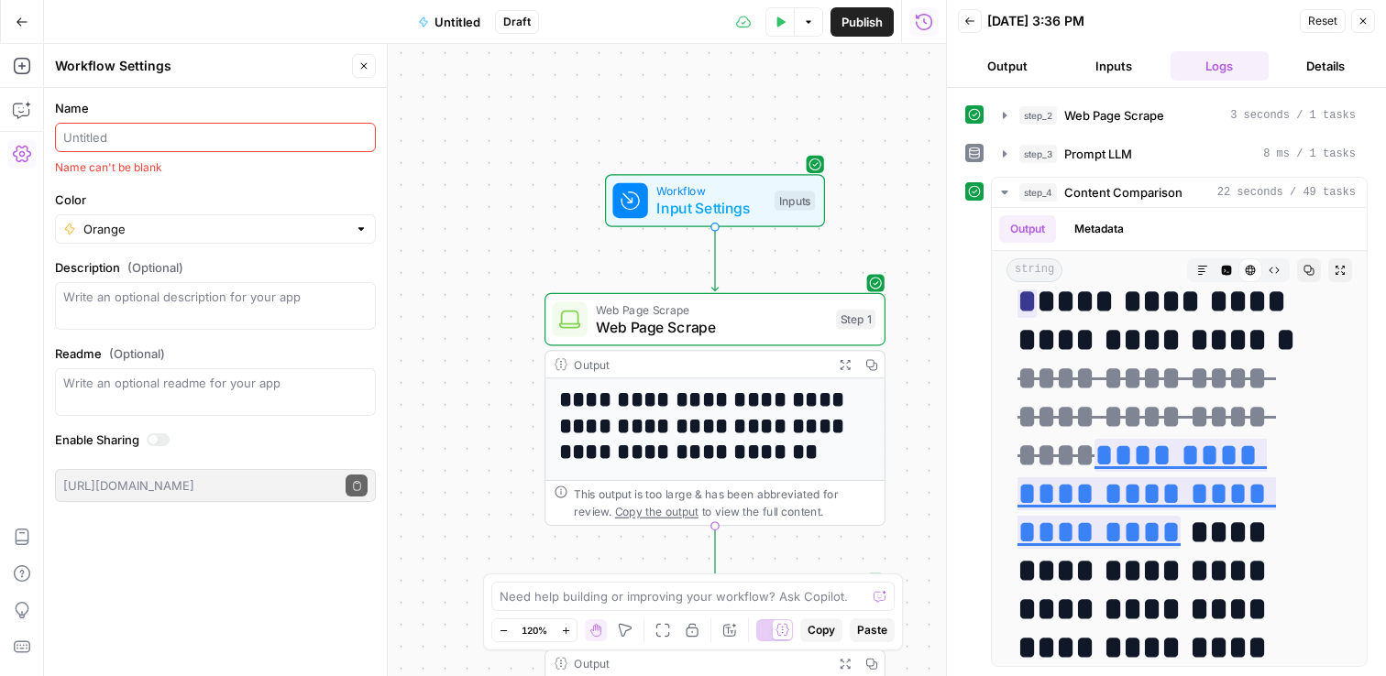
click at [103, 127] on div at bounding box center [215, 137] width 321 height 29
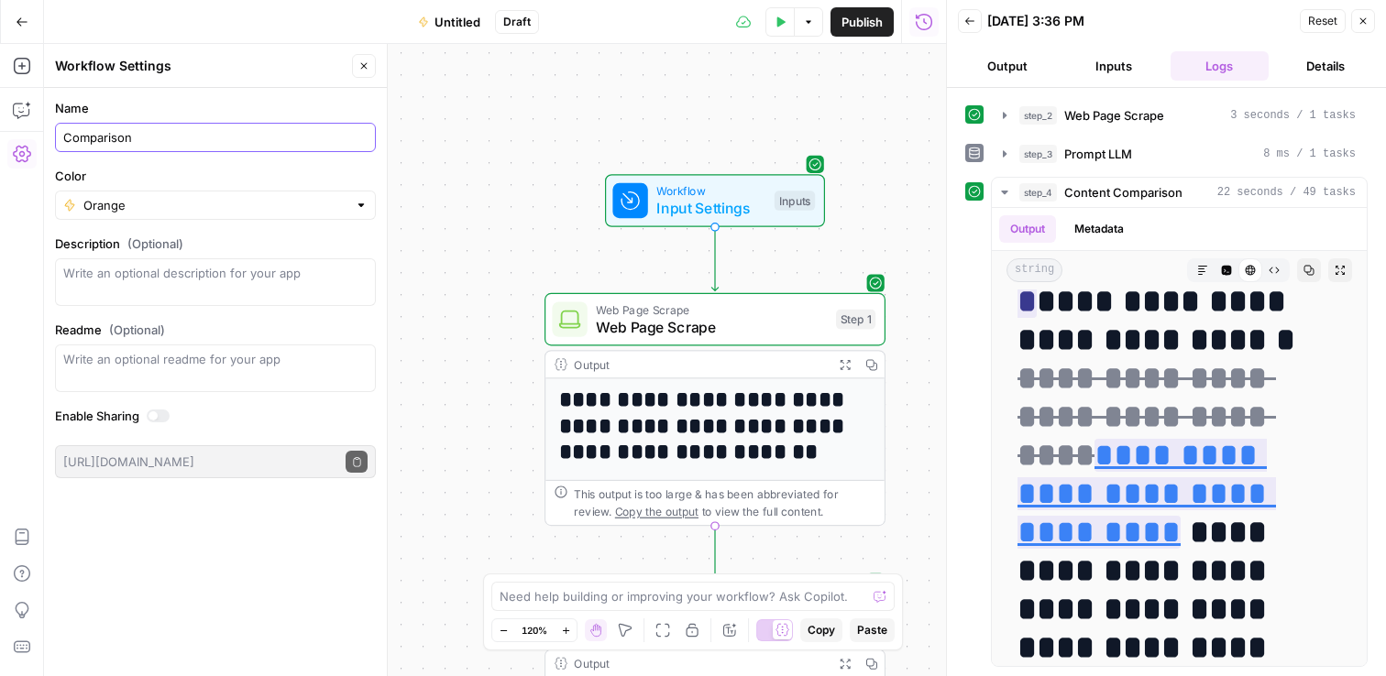
type input "Comparison"
click at [413, 167] on div "**********" at bounding box center [495, 360] width 902 height 632
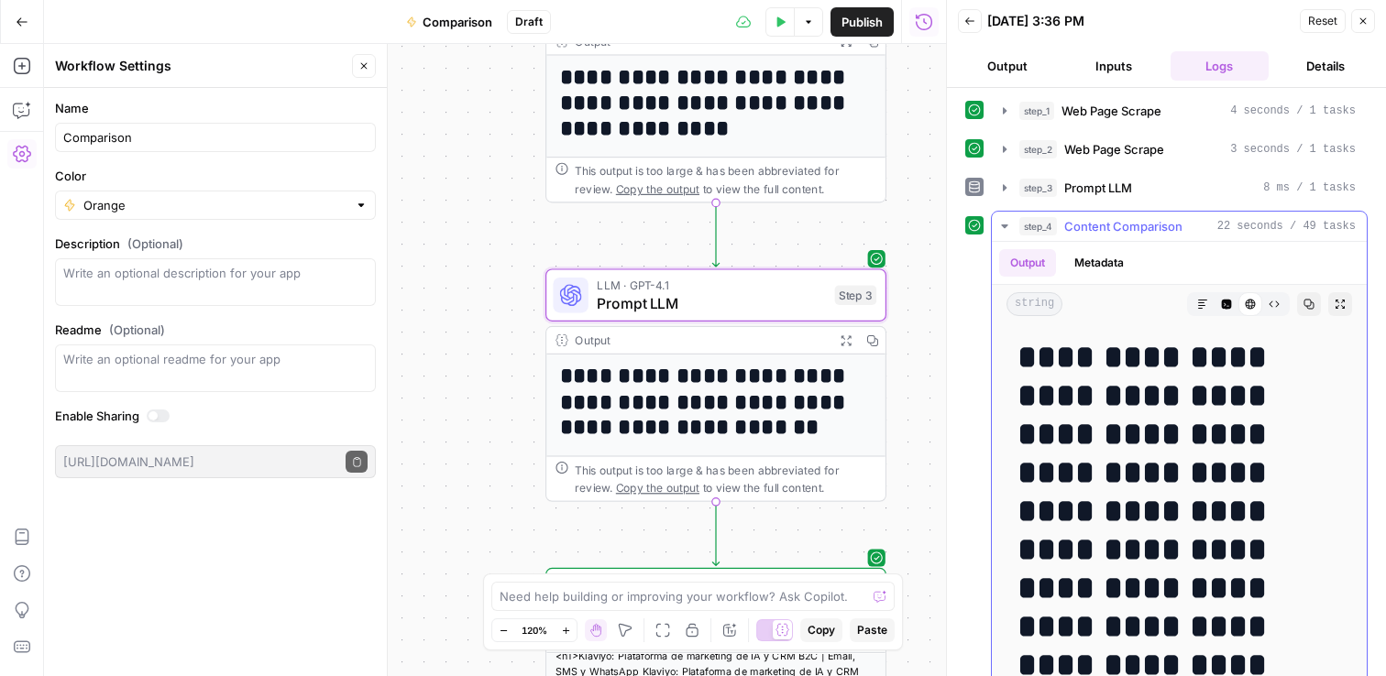
scroll to position [0, 0]
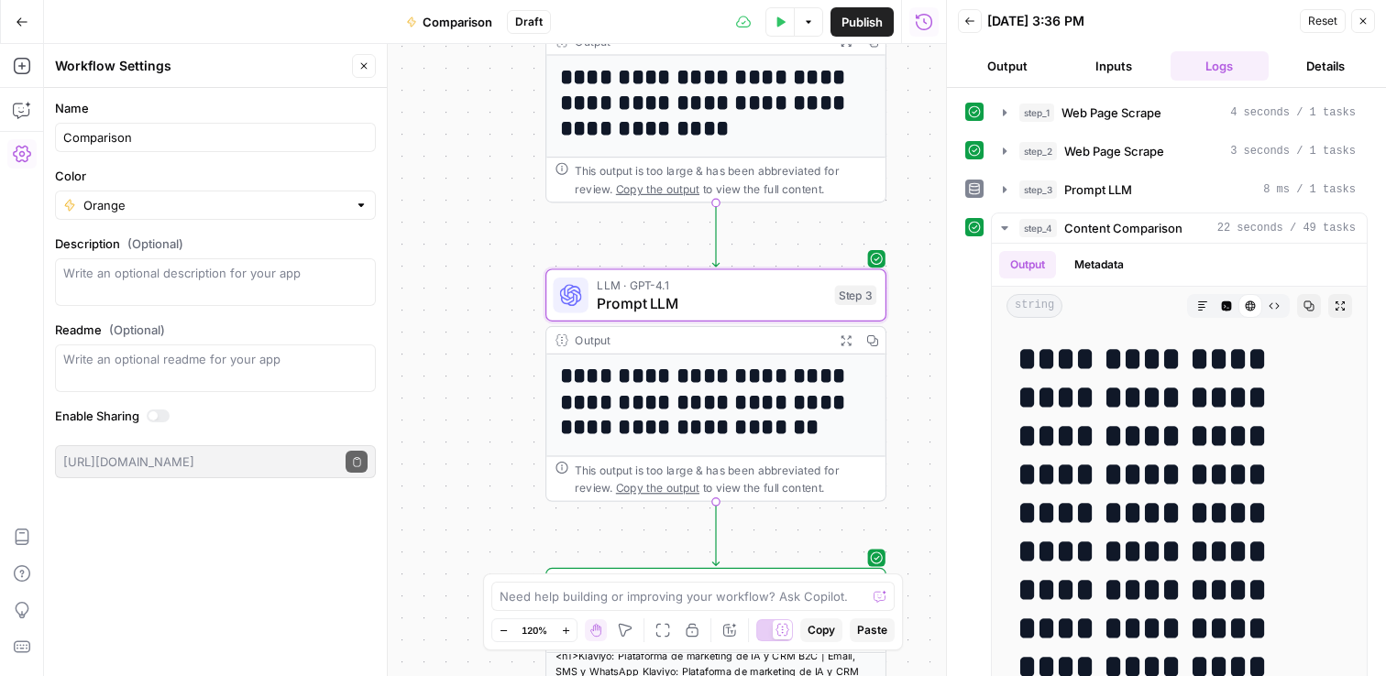
click at [853, 21] on span "Publish" at bounding box center [861, 22] width 41 height 18
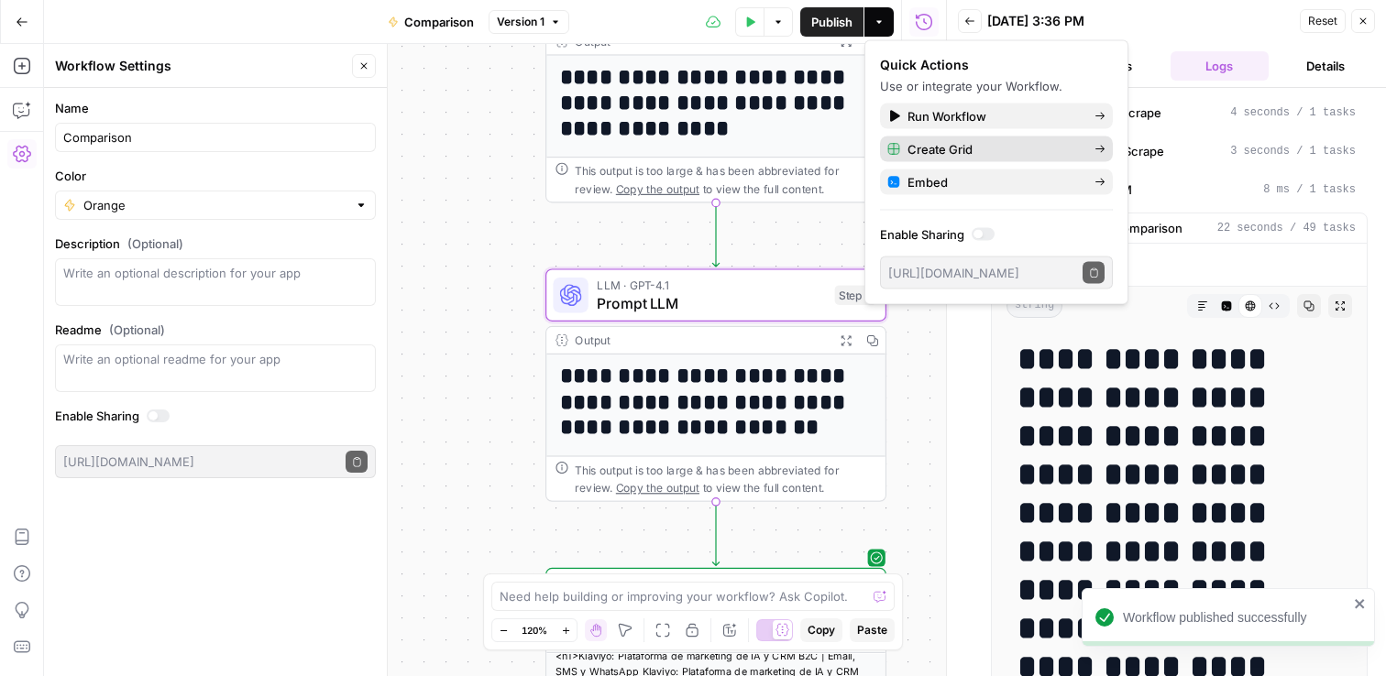
click at [958, 149] on span "Create Grid" at bounding box center [993, 149] width 172 height 18
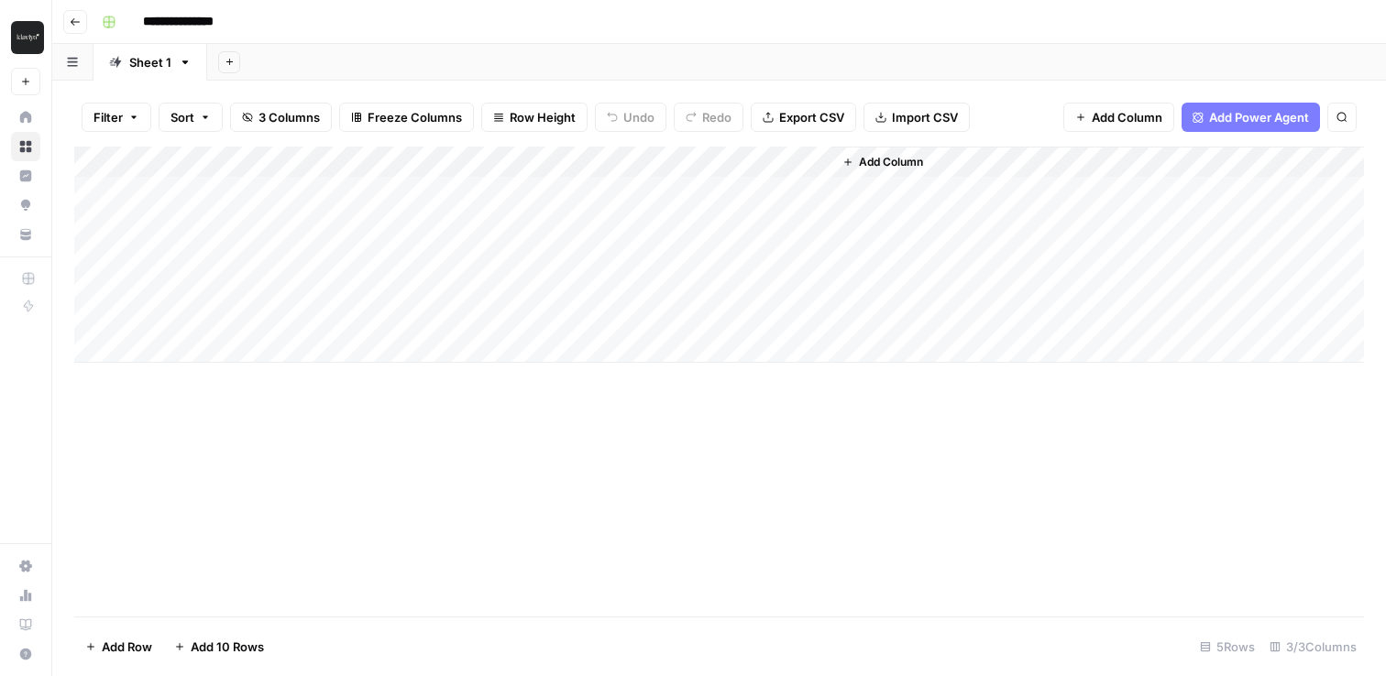
click at [214, 189] on div "Add Column" at bounding box center [718, 255] width 1289 height 216
click at [210, 191] on div "Add Column" at bounding box center [718, 255] width 1289 height 216
click at [568, 192] on div "Add Column" at bounding box center [718, 255] width 1289 height 216
click at [465, 190] on div "Add Column" at bounding box center [718, 255] width 1289 height 216
click at [465, 190] on textarea at bounding box center [547, 194] width 293 height 26
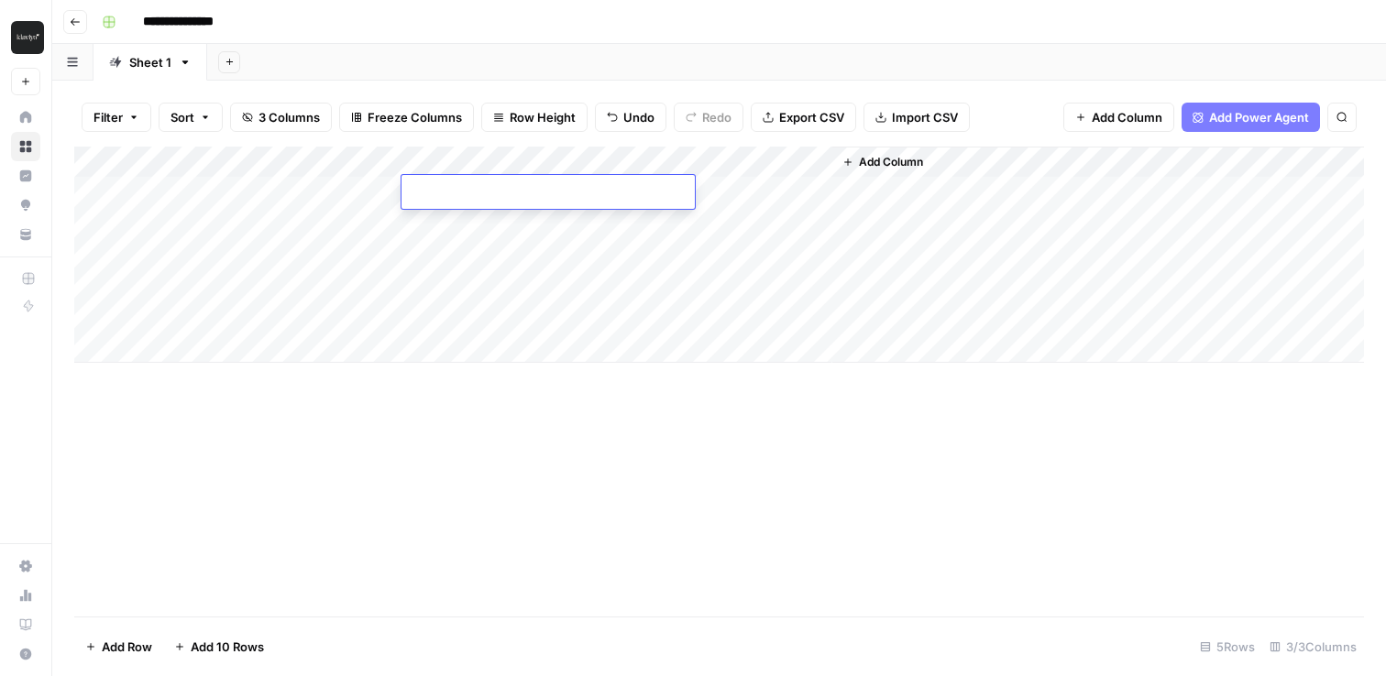
type textarea "**********"
click at [667, 475] on div "Add Column" at bounding box center [718, 382] width 1289 height 470
click at [751, 192] on div "Add Column" at bounding box center [718, 255] width 1289 height 216
click at [818, 162] on div "Add Column" at bounding box center [718, 255] width 1289 height 216
click at [757, 187] on div "Add Column" at bounding box center [718, 255] width 1289 height 216
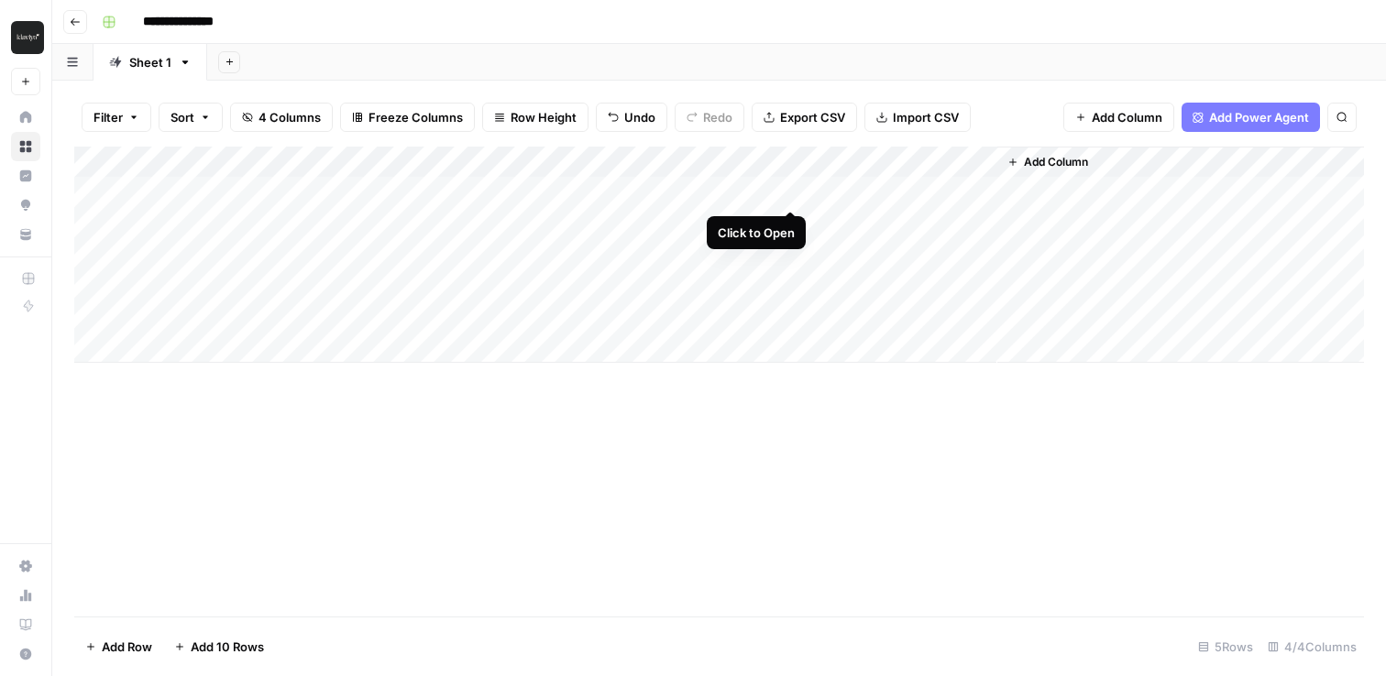
click at [791, 191] on div "Add Column" at bounding box center [718, 255] width 1289 height 216
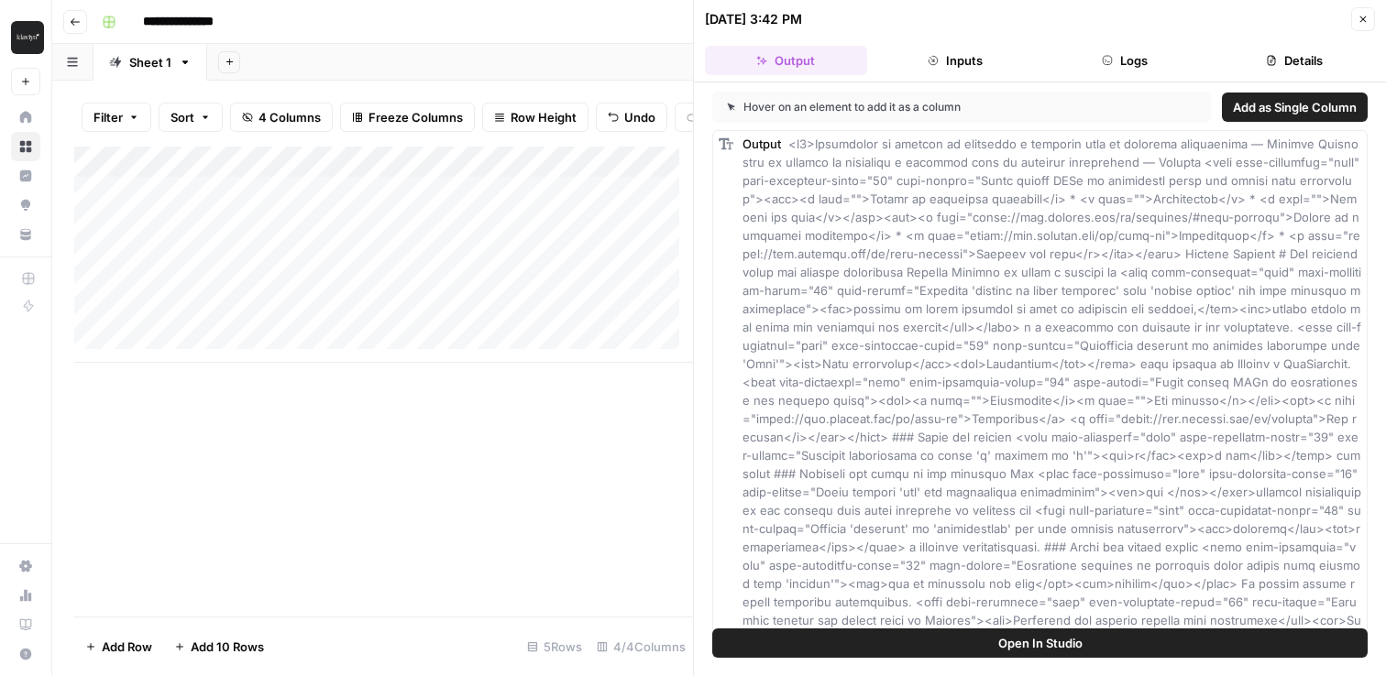
click at [590, 444] on div "Add Column" at bounding box center [383, 382] width 619 height 470
click at [1009, 641] on span "Open In Studio" at bounding box center [1040, 643] width 84 height 18
drag, startPoint x: 490, startPoint y: 438, endPoint x: 547, endPoint y: 407, distance: 64.8
click at [491, 441] on div "Add Column" at bounding box center [383, 382] width 619 height 470
click at [1368, 17] on button "Close" at bounding box center [1363, 19] width 24 height 24
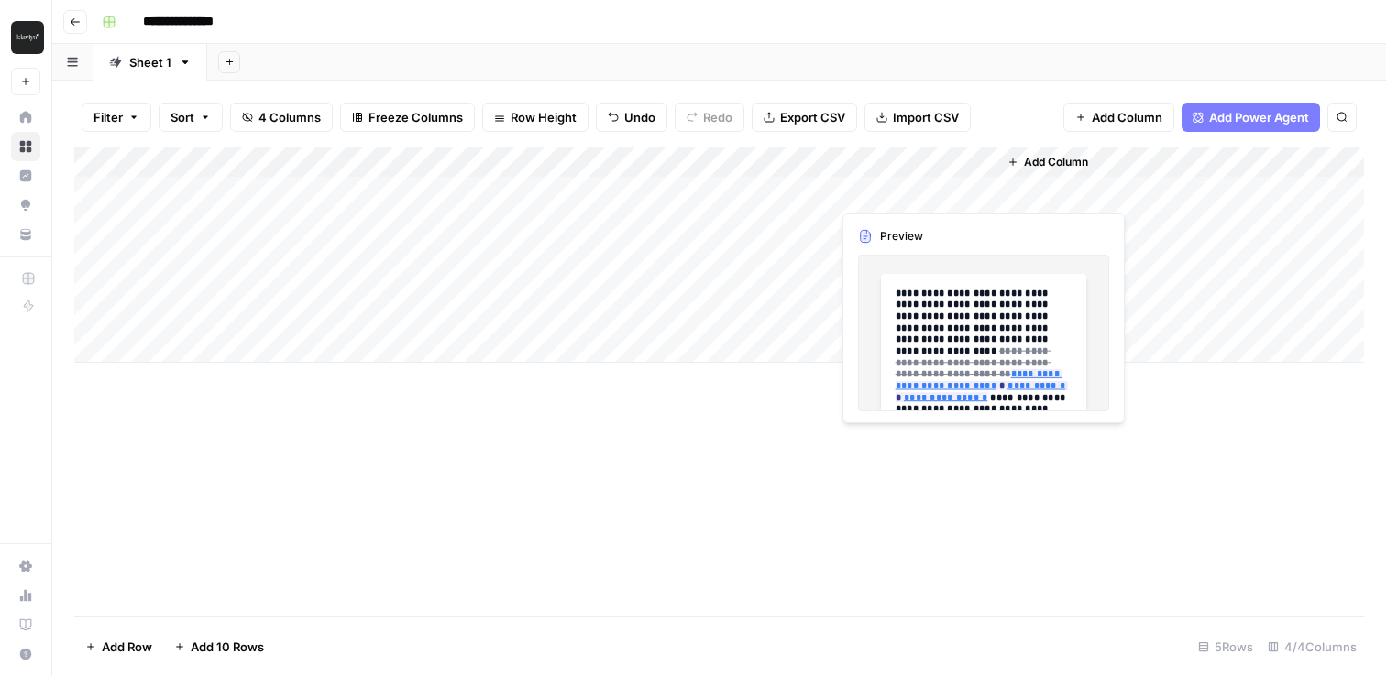
click at [883, 198] on div "Add Column" at bounding box center [718, 255] width 1289 height 216
click at [904, 183] on div "Add Column" at bounding box center [718, 255] width 1289 height 216
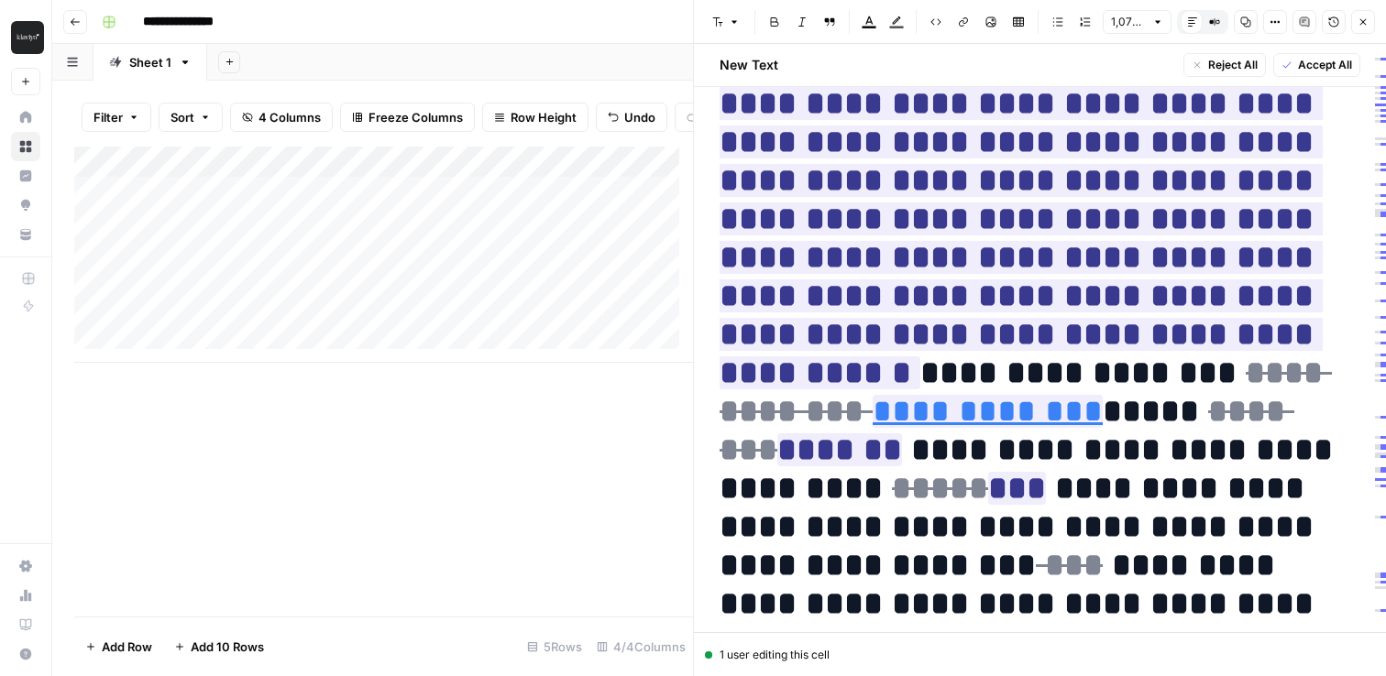
scroll to position [7363, 0]
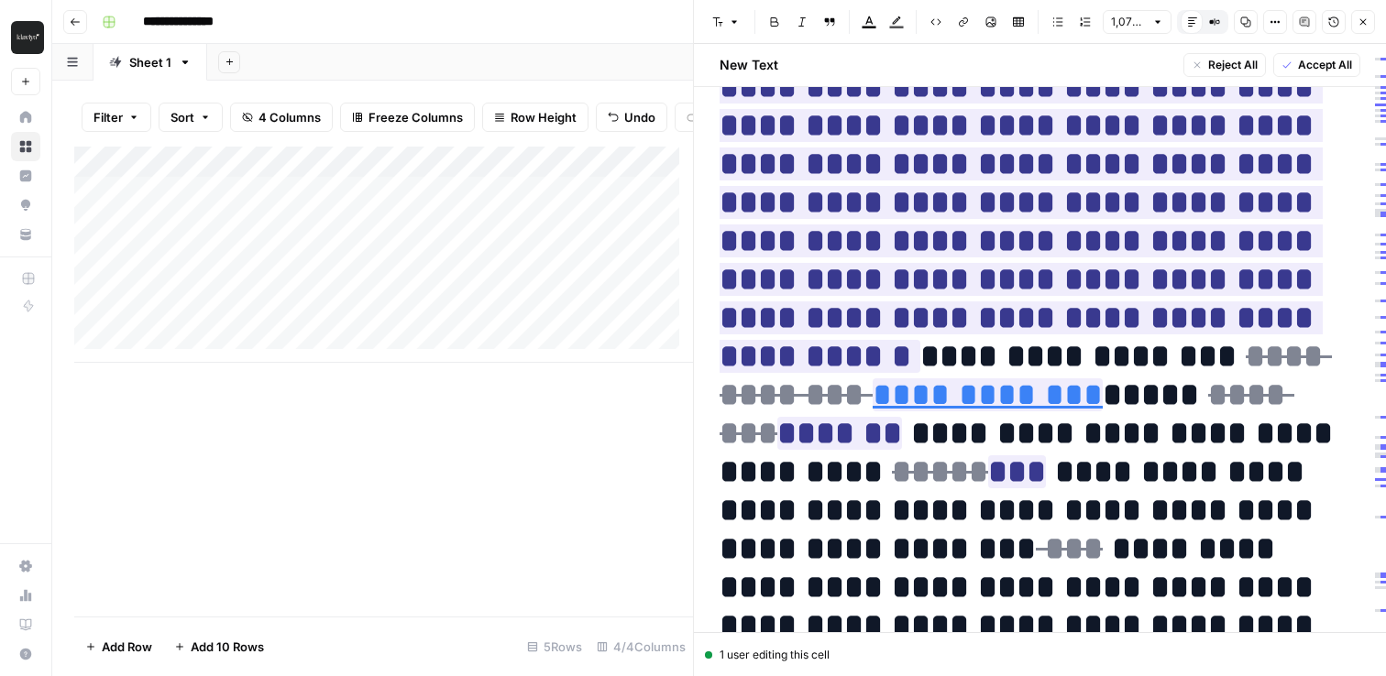
type input "https://www.facebook.com/Klaviyo/"
click at [513, 441] on div "Add Column" at bounding box center [383, 382] width 619 height 470
click at [1362, 26] on icon "button" at bounding box center [1362, 21] width 11 height 11
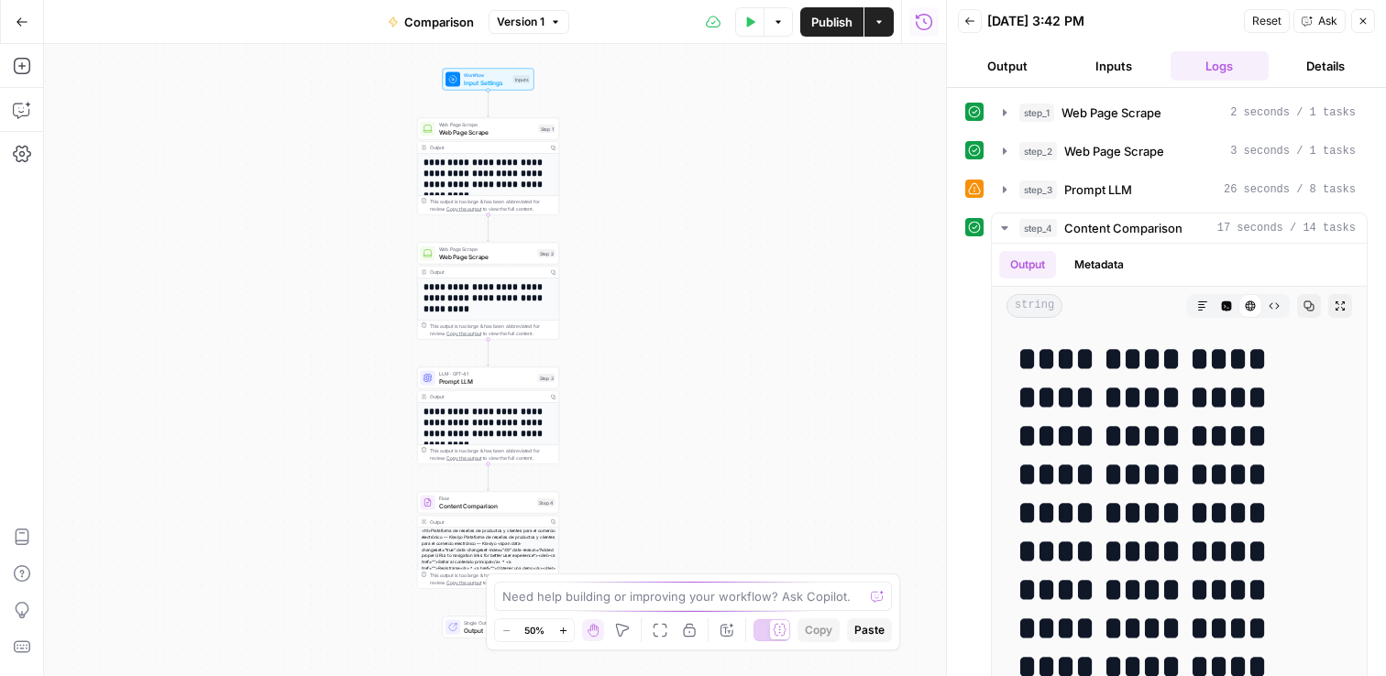
scroll to position [601, 0]
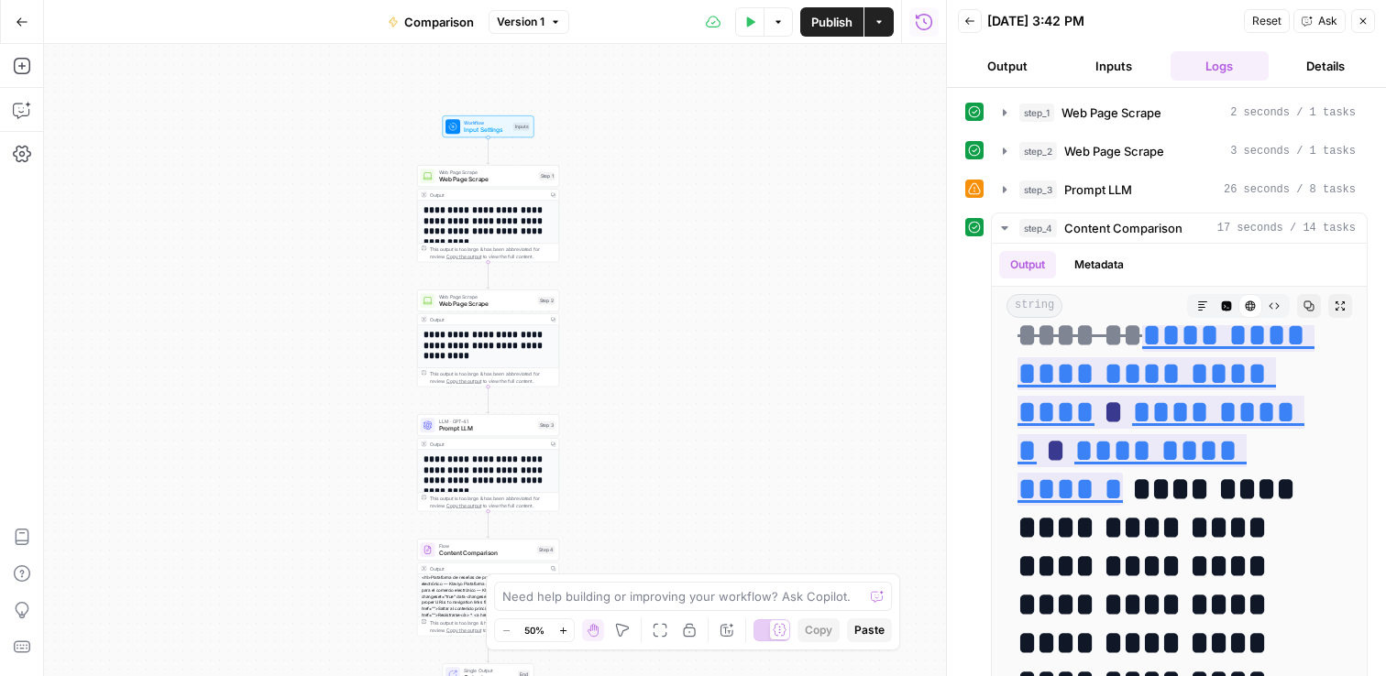
click at [883, 27] on icon "button" at bounding box center [878, 21] width 11 height 11
drag, startPoint x: 761, startPoint y: 150, endPoint x: 756, endPoint y: 135, distance: 16.2
click at [761, 149] on div "**********" at bounding box center [495, 360] width 902 height 632
click at [774, 27] on button "Options" at bounding box center [777, 21] width 29 height 29
click at [869, 118] on div "**********" at bounding box center [495, 360] width 902 height 632
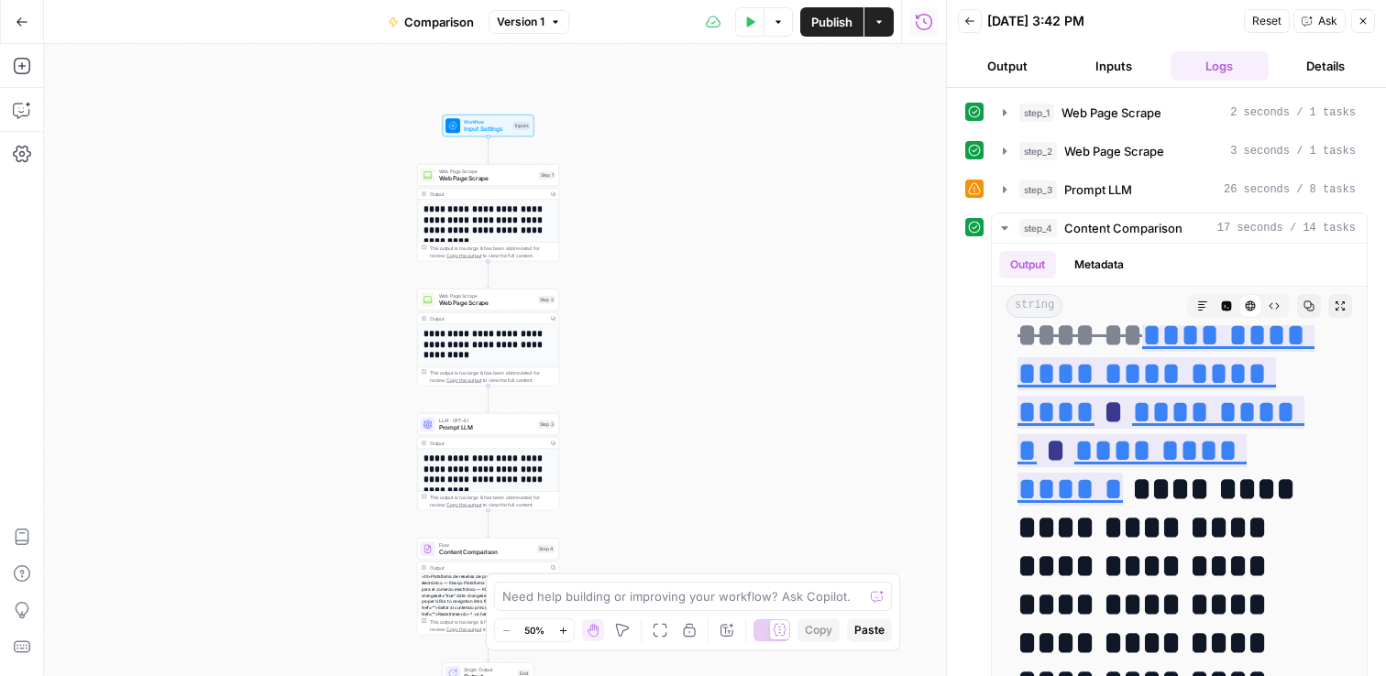
click at [545, 20] on button "Version 1" at bounding box center [528, 22] width 81 height 24
click at [892, 272] on div "**********" at bounding box center [495, 360] width 902 height 632
click at [971, 23] on icon "button" at bounding box center [969, 21] width 11 height 11
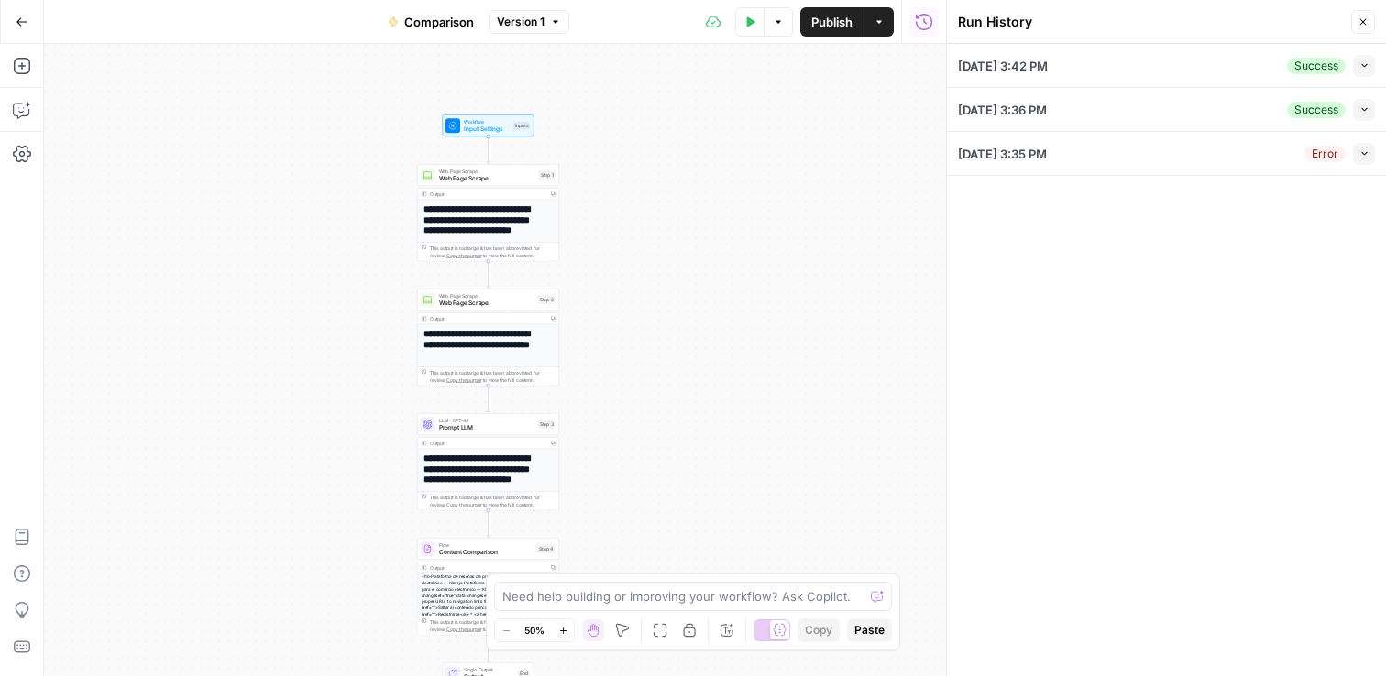
click at [0, 0] on div "Run History" at bounding box center [0, 0] width 0 height 0
click at [18, 63] on icon "button" at bounding box center [22, 66] width 18 height 18
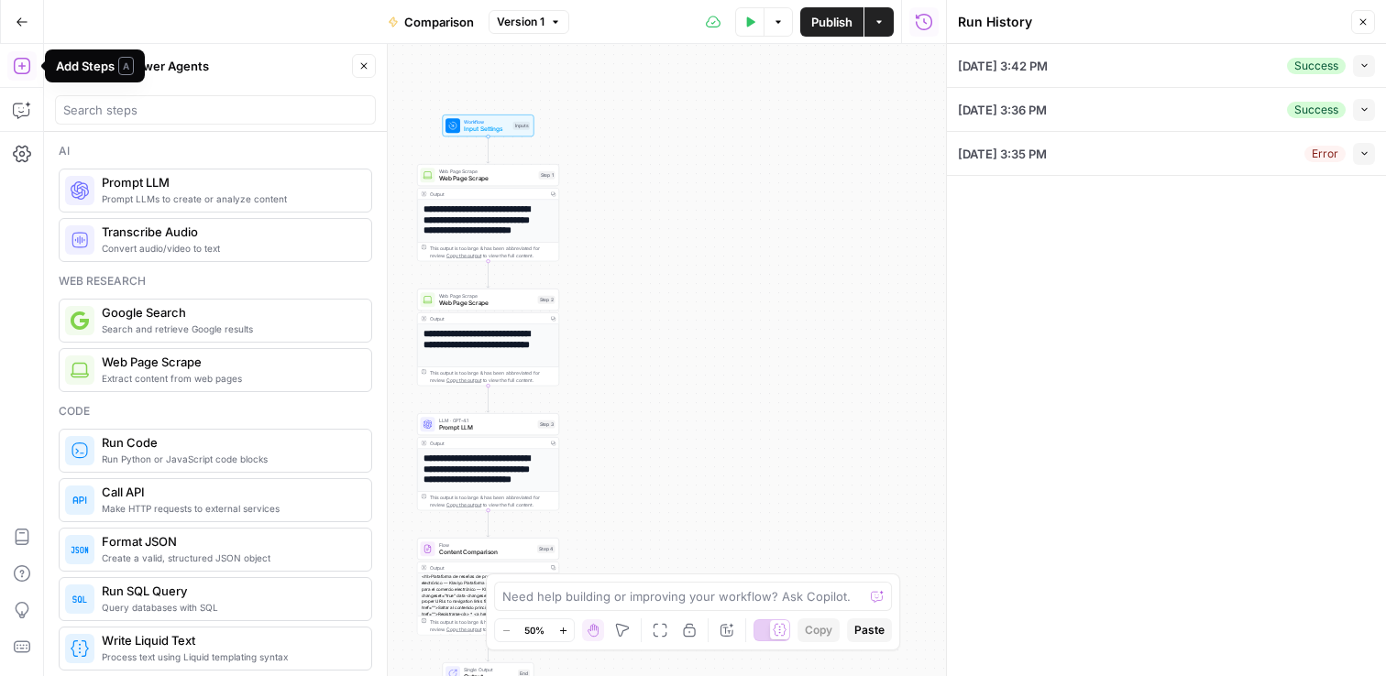
click at [491, 225] on h1 "**********" at bounding box center [485, 224] width 124 height 43
click at [488, 175] on span "Web Page Scrape" at bounding box center [487, 178] width 96 height 9
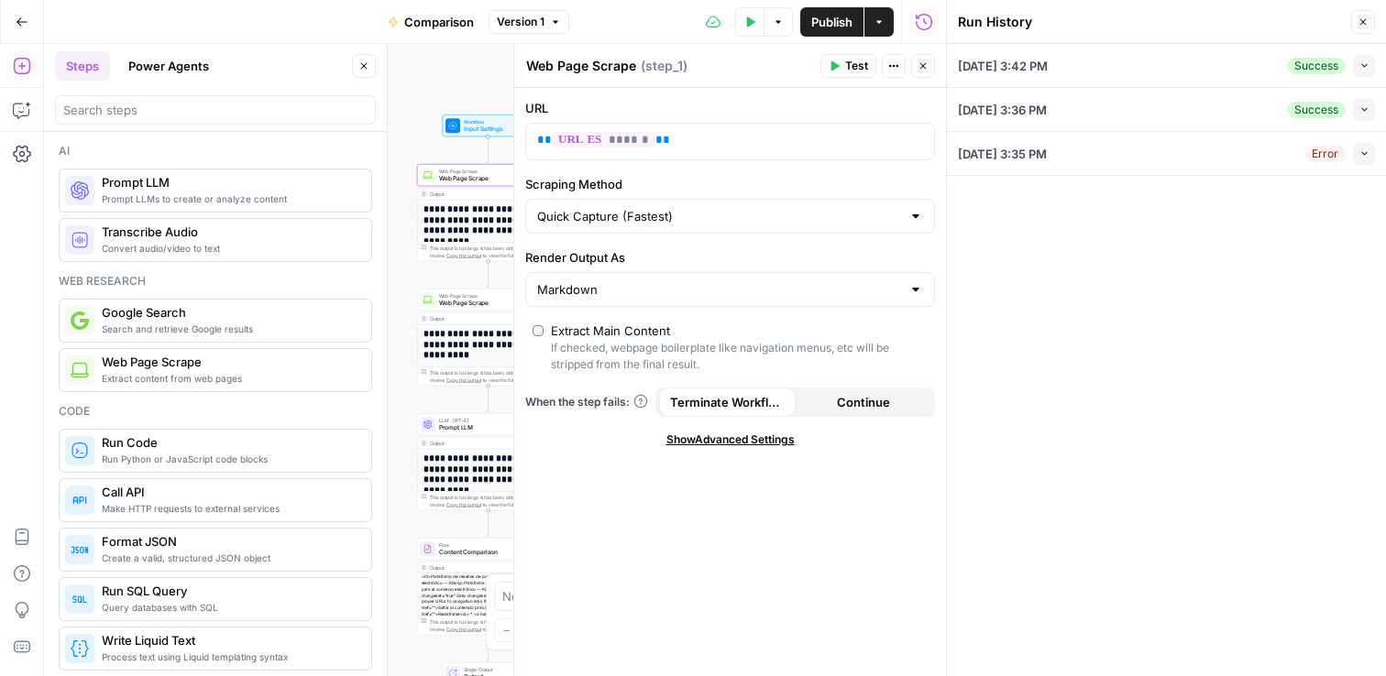
click at [1362, 26] on icon "button" at bounding box center [1362, 21] width 11 height 11
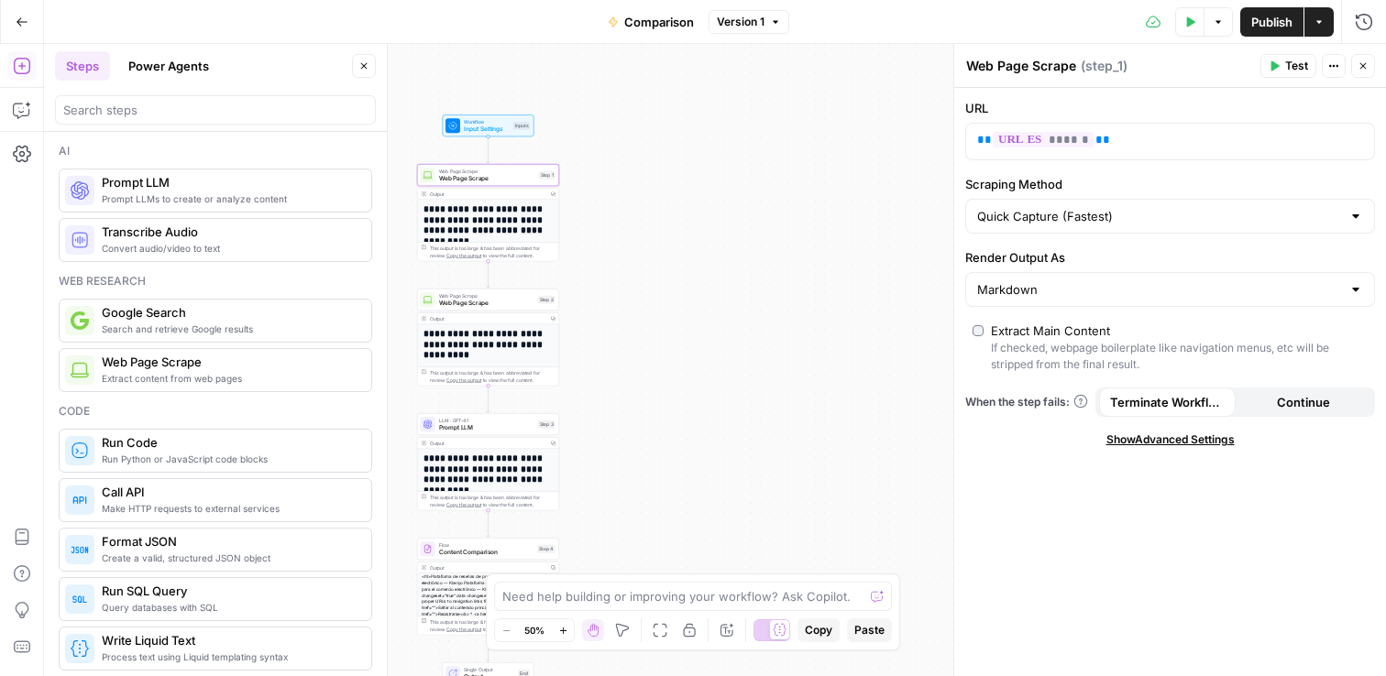
click at [476, 231] on h1 "**********" at bounding box center [485, 224] width 124 height 43
click at [480, 477] on h1 "**********" at bounding box center [485, 474] width 124 height 43
click at [439, 418] on span "LLM · GPT-4.1" at bounding box center [486, 420] width 95 height 7
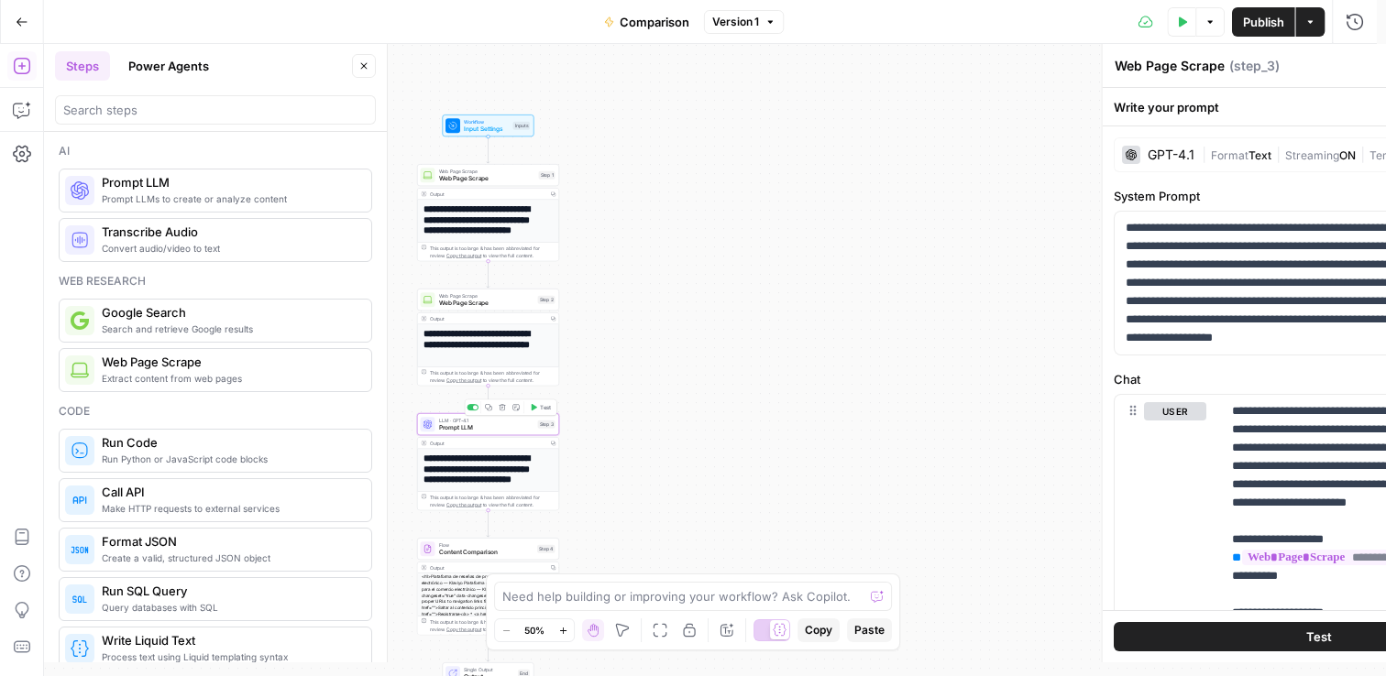
type textarea "Prompt LLM"
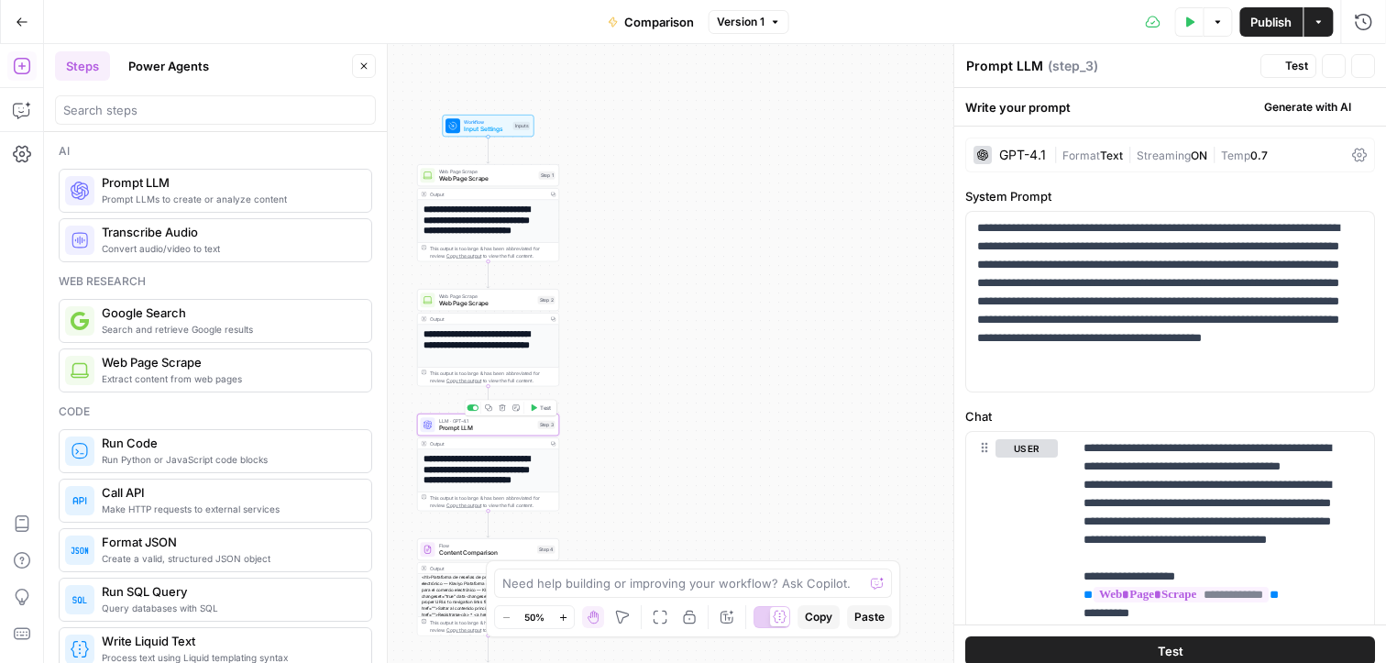
click at [439, 419] on span "LLM · GPT-4.1" at bounding box center [486, 420] width 95 height 7
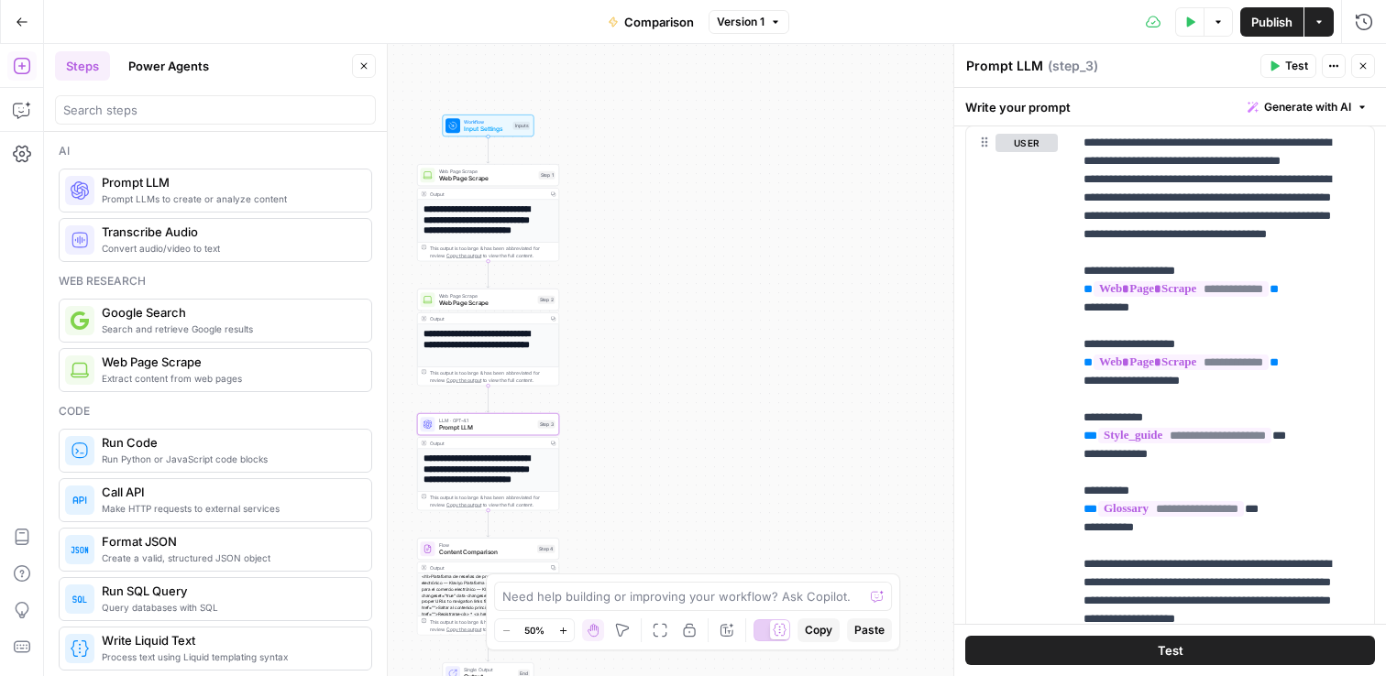
scroll to position [115, 0]
click at [436, 571] on div "Output Copy" at bounding box center [488, 569] width 141 height 12
click at [434, 548] on div "Flow Content Comparison Step 4 Copy step Delete step Add Note Test" at bounding box center [488, 550] width 135 height 16
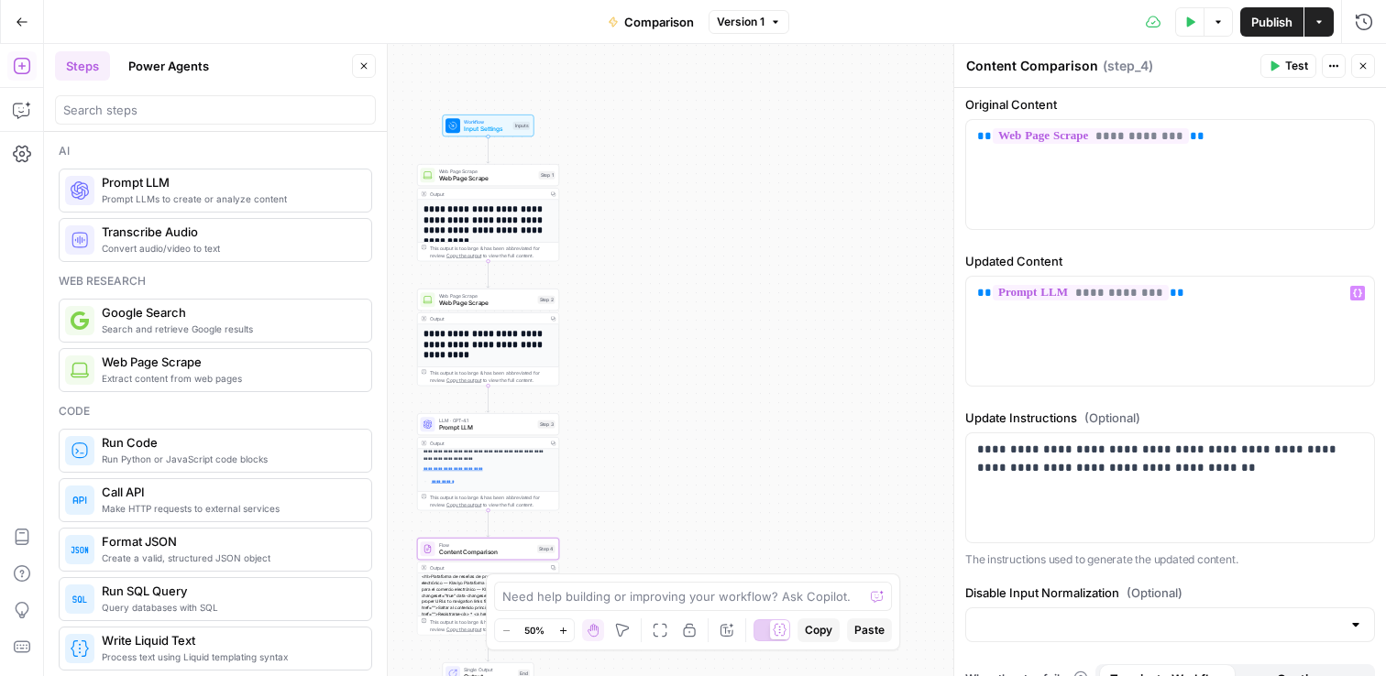
scroll to position [0, 0]
click at [497, 483] on p "**********" at bounding box center [493, 481] width 122 height 6
click at [462, 424] on span "Prompt LLM" at bounding box center [486, 427] width 95 height 9
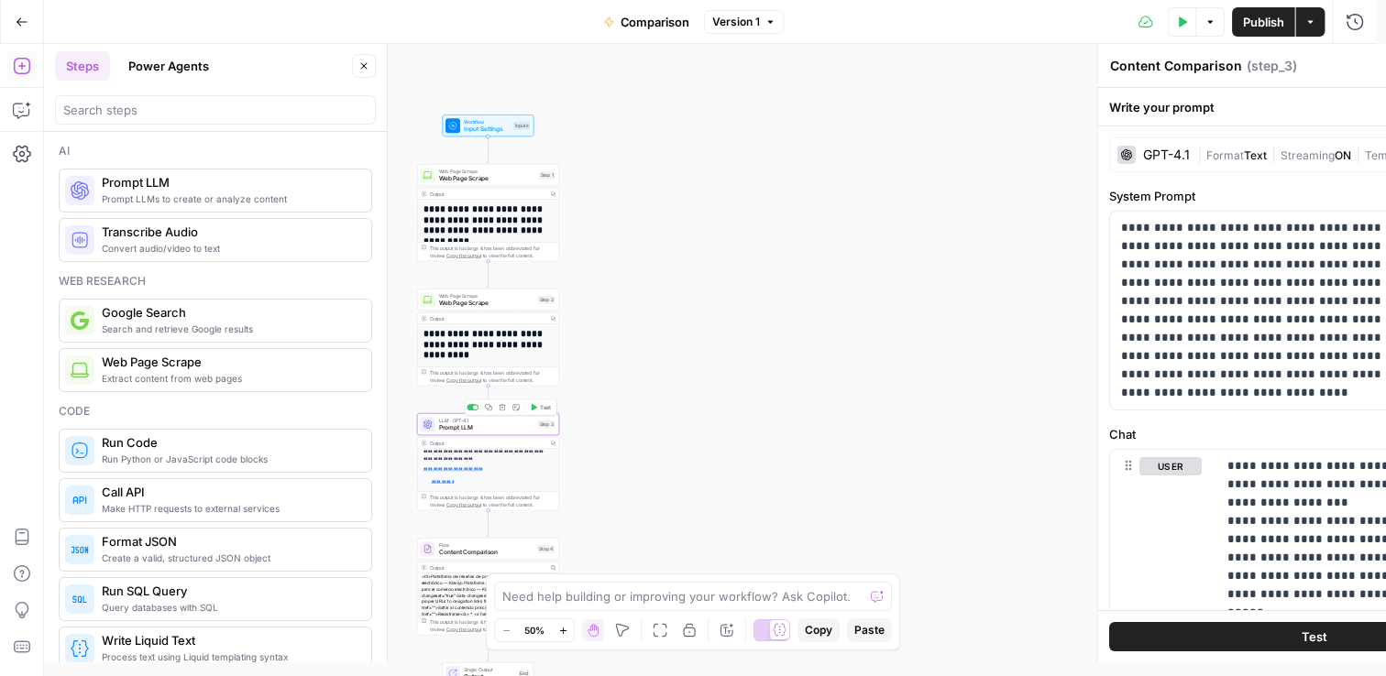
type textarea "Prompt LLM"
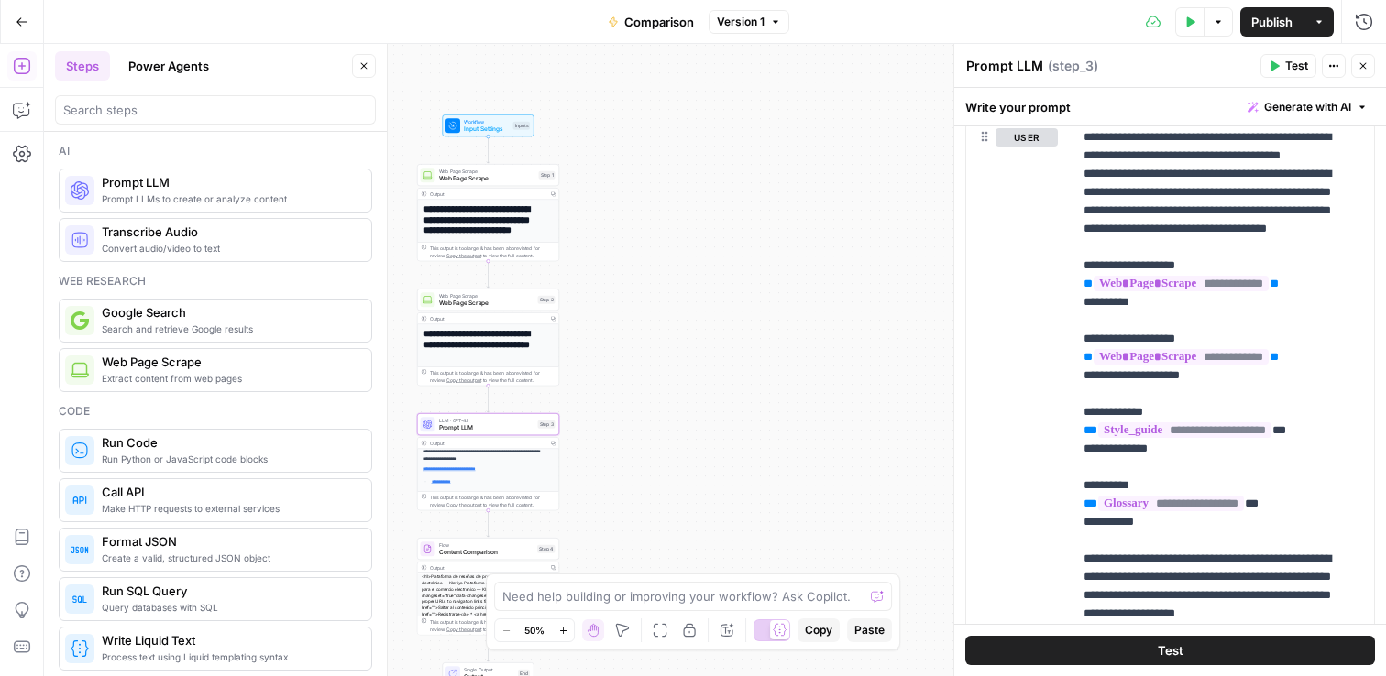
scroll to position [311, 0]
